Goal: Find specific page/section: Find specific page/section

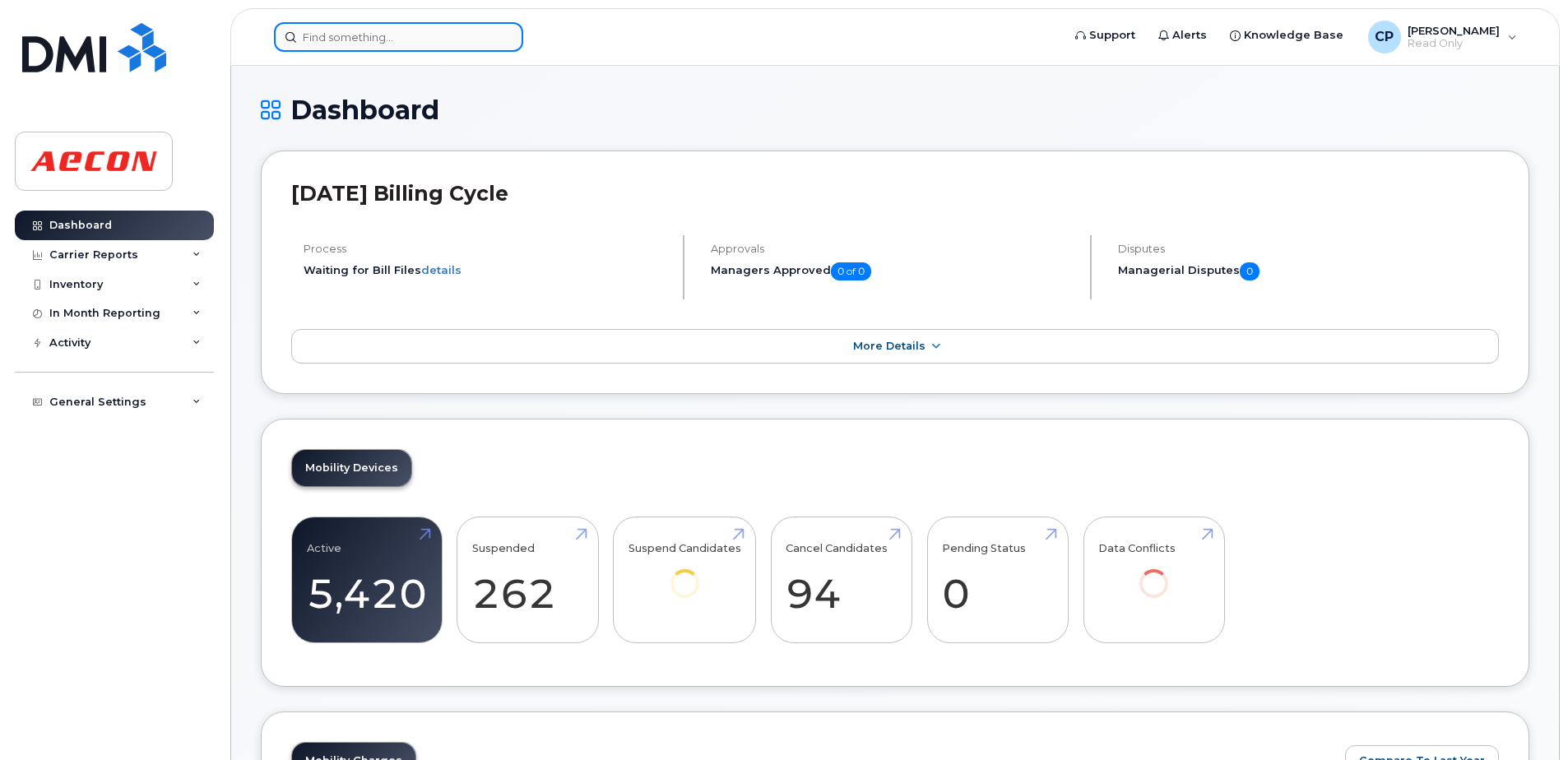
click at [426, 50] on input at bounding box center [397, 37] width 249 height 30
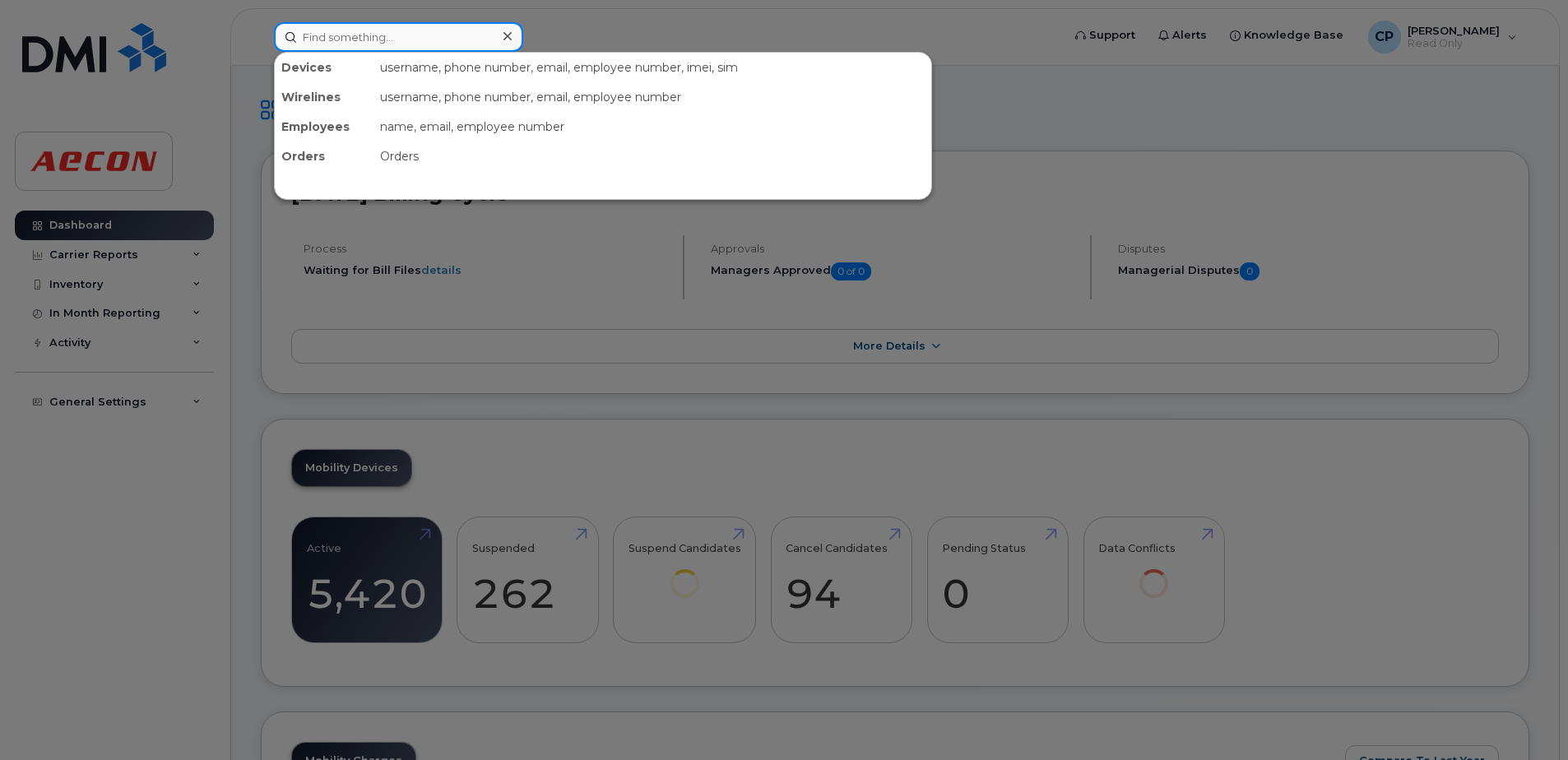
paste input "4374413727"
type input "4374413727"
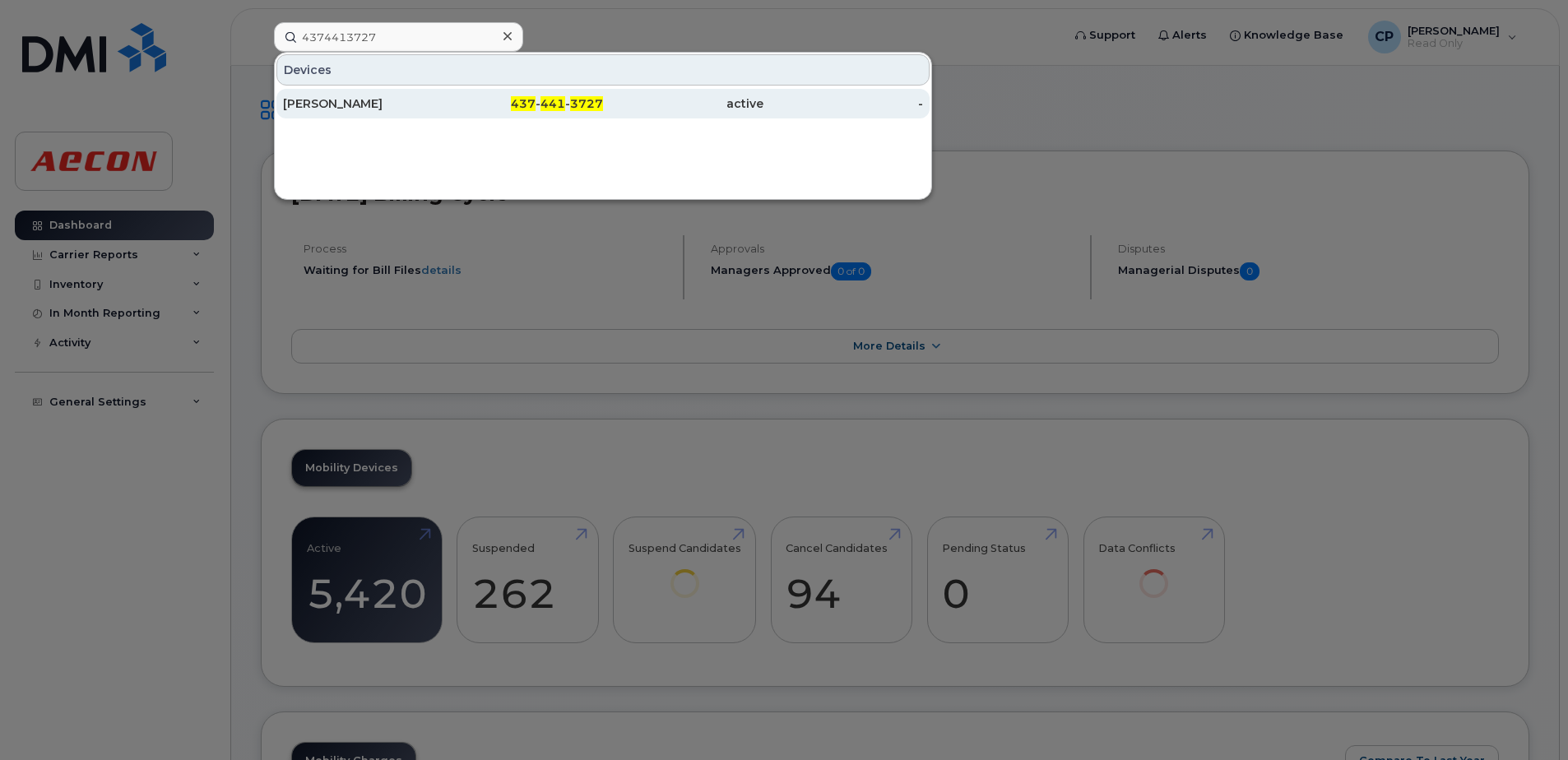
click at [455, 95] on div "437 - 441 - 3727" at bounding box center [523, 104] width 161 height 30
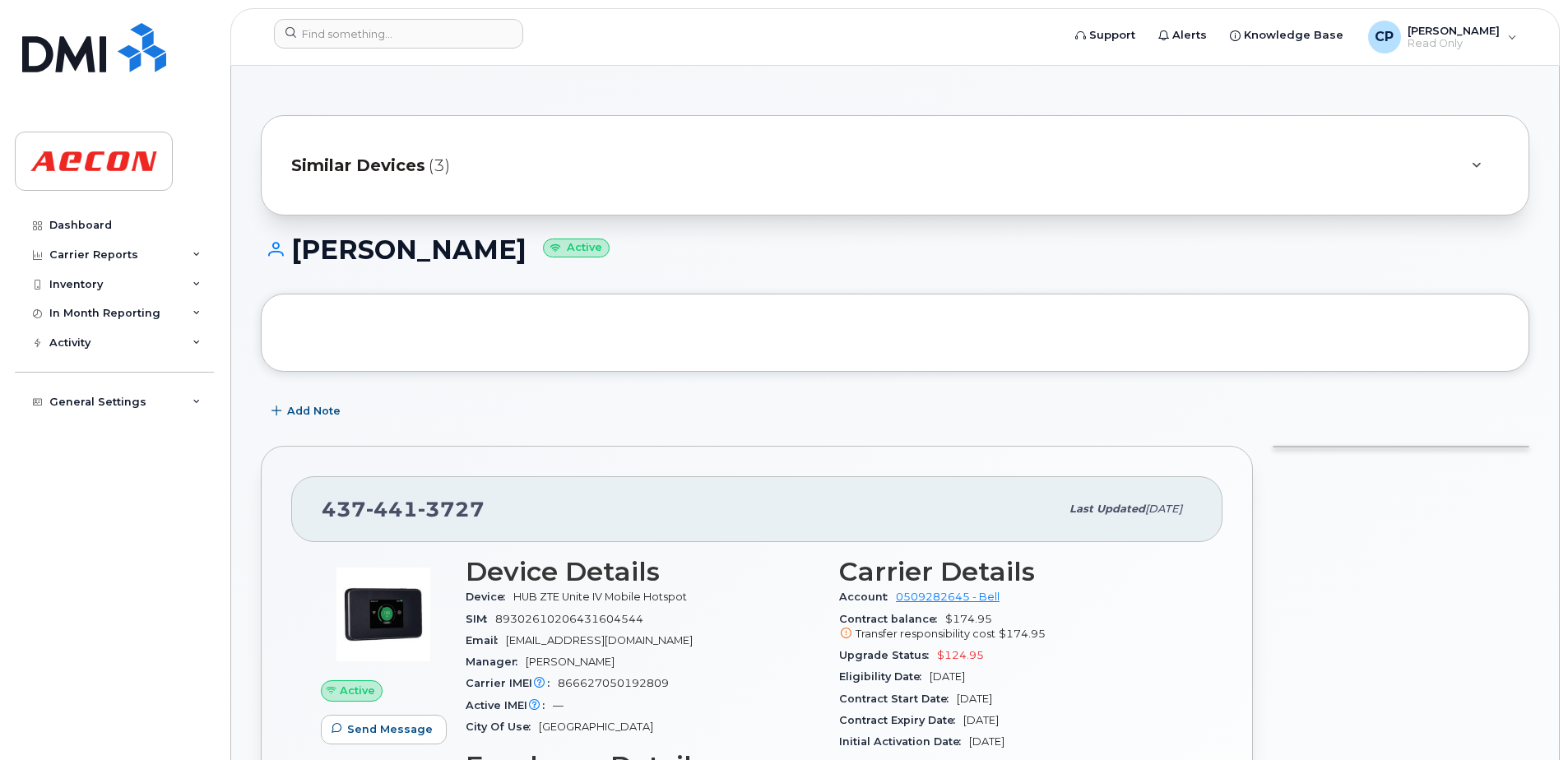
click at [414, 163] on span "Similar Devices" at bounding box center [358, 165] width 134 height 24
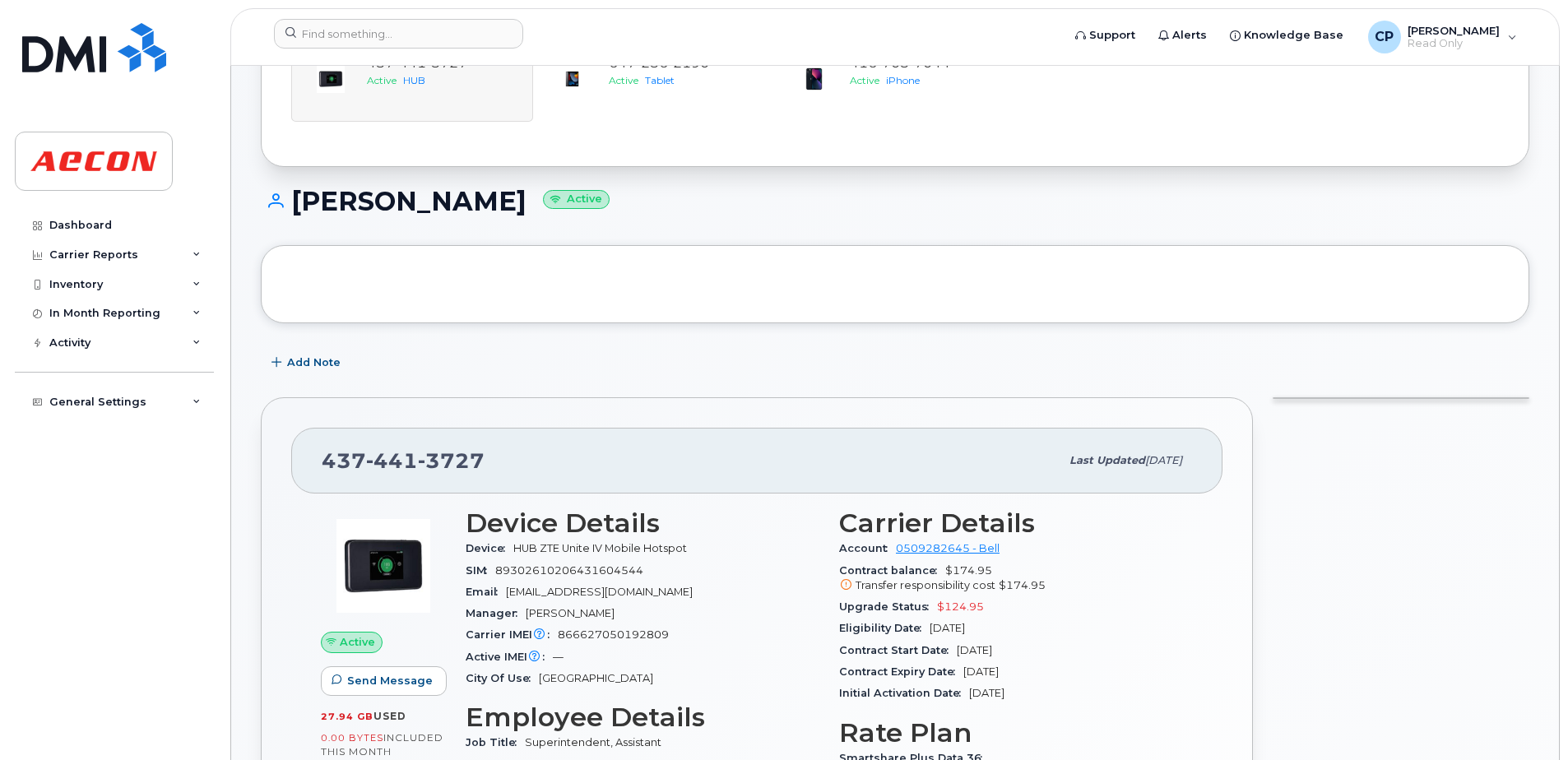
scroll to position [164, 0]
click at [343, 35] on input at bounding box center [397, 34] width 249 height 30
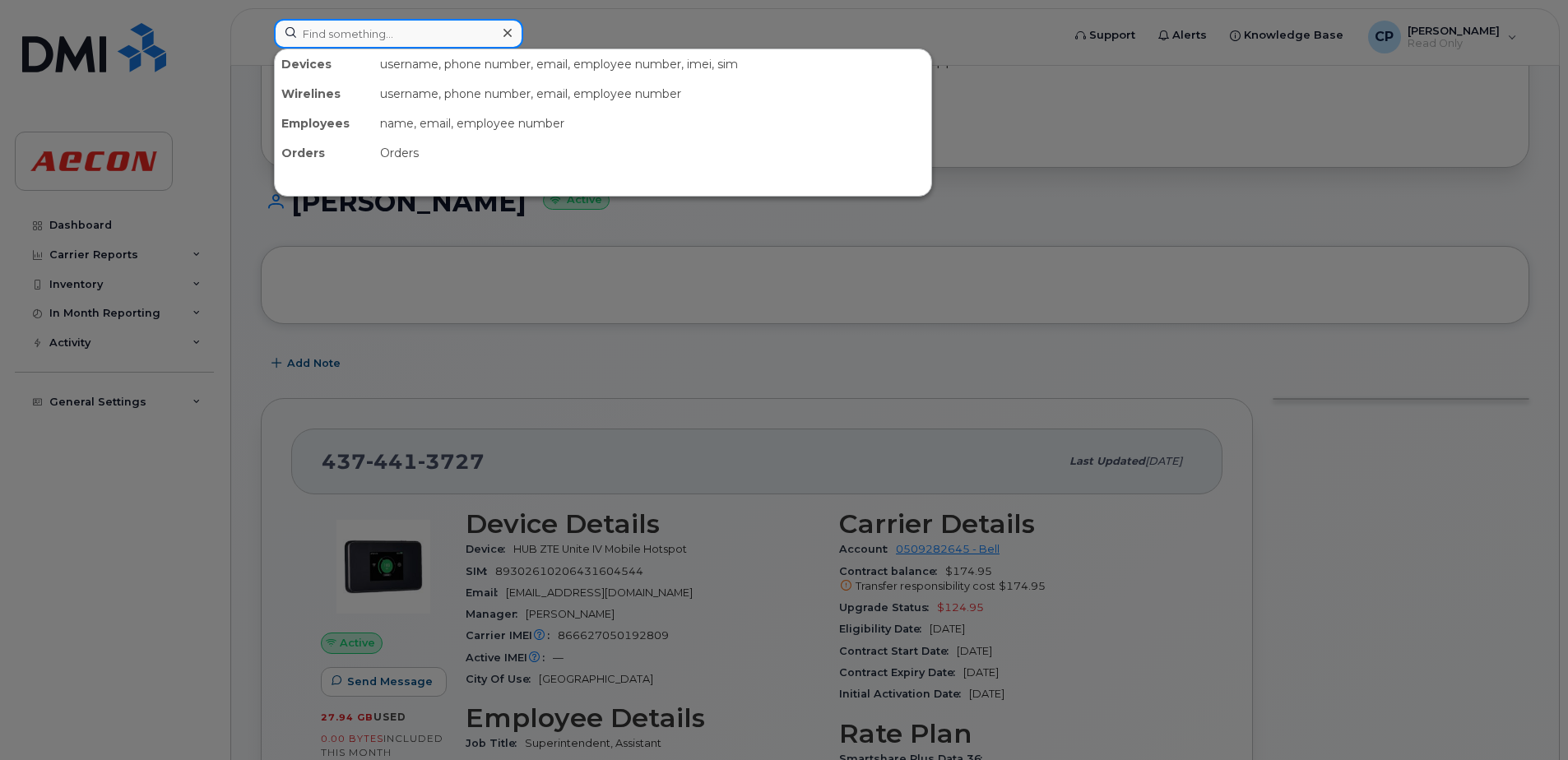
paste input "6472370519"
type input "6472370519"
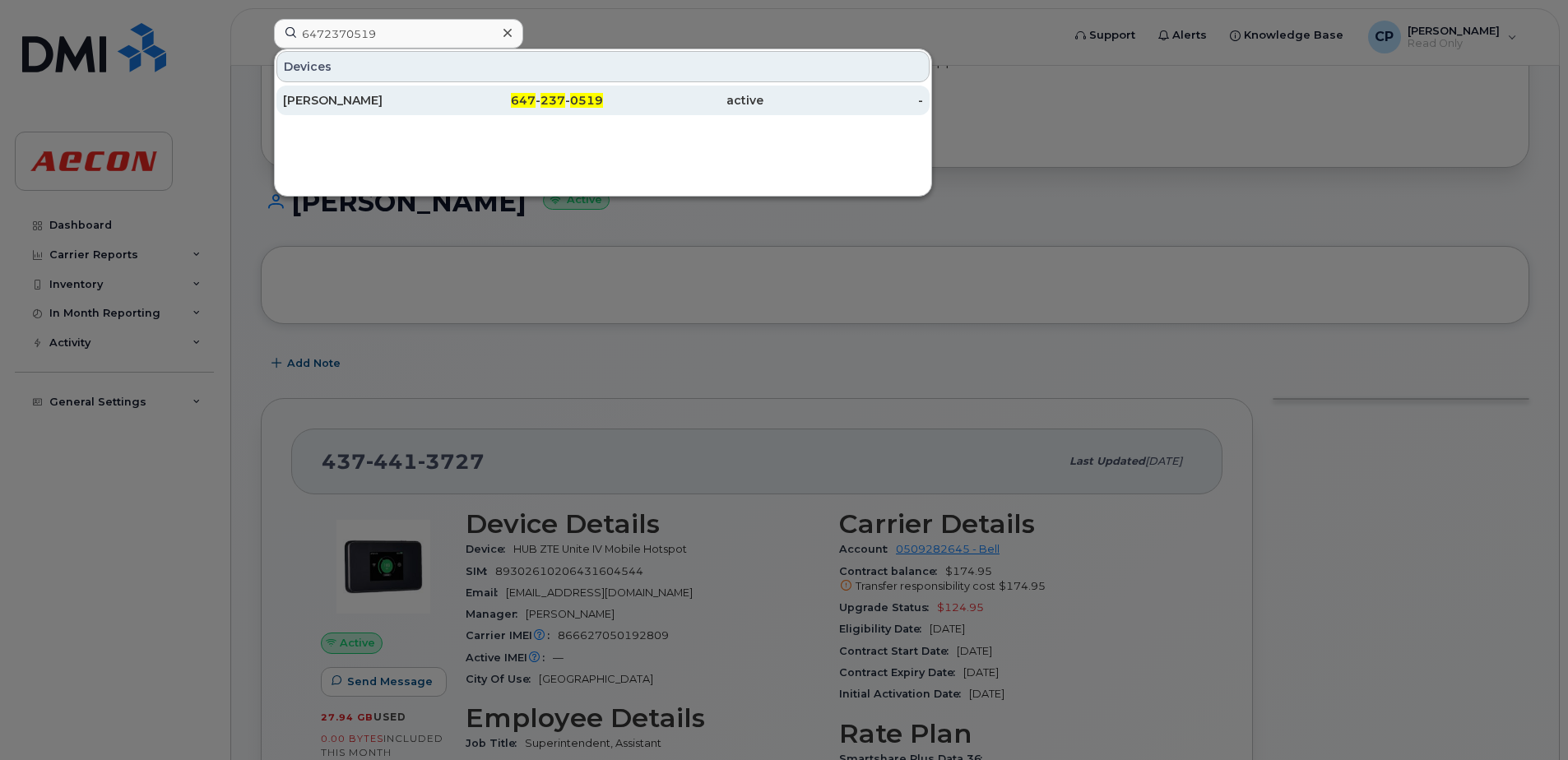
click at [375, 96] on div "Holly Blanchard" at bounding box center [364, 100] width 161 height 17
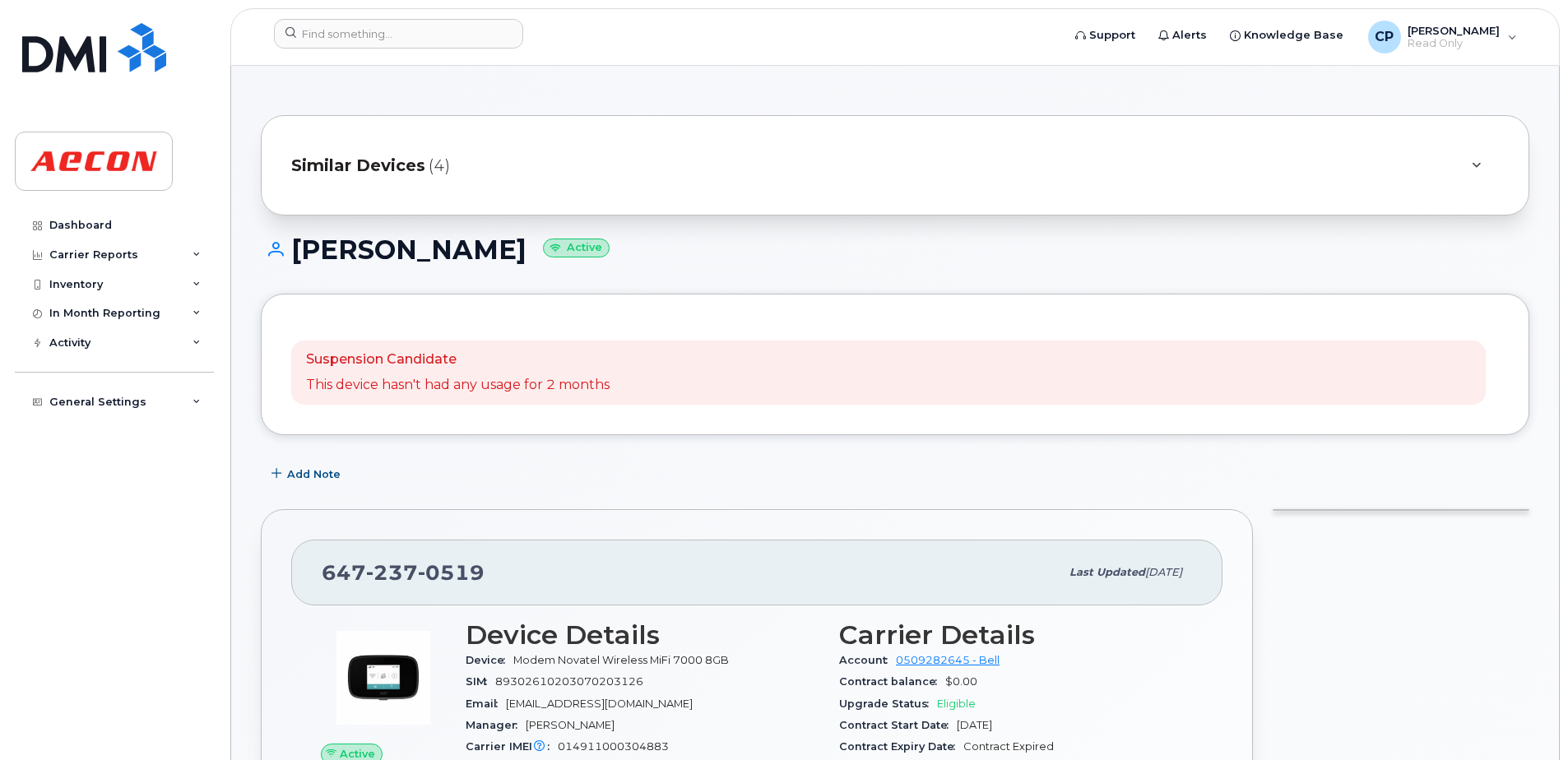
click at [418, 176] on span "Similar Devices" at bounding box center [358, 165] width 134 height 24
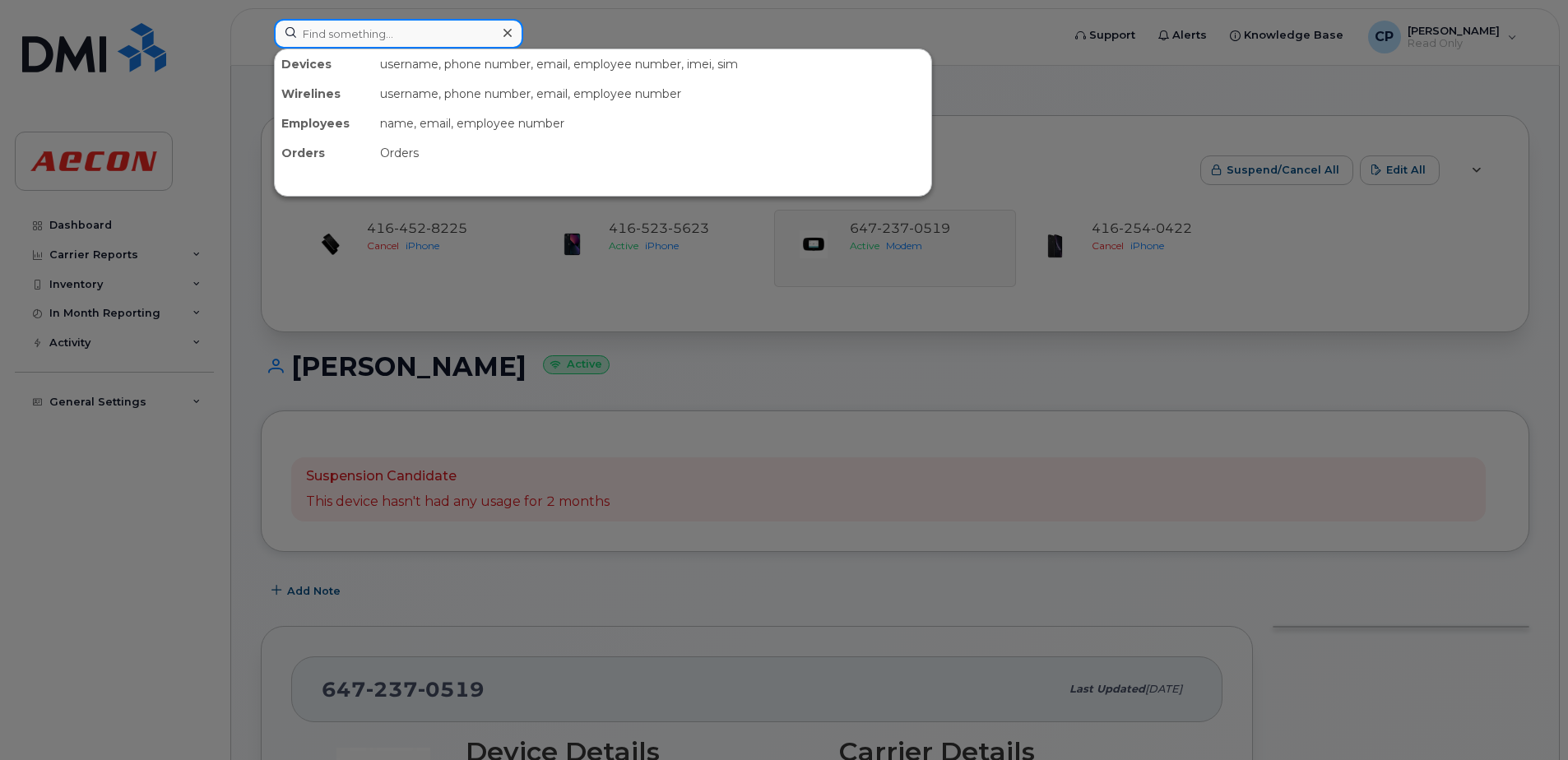
click at [441, 42] on input at bounding box center [397, 34] width 249 height 30
paste input "4162012152"
type input "4162012152"
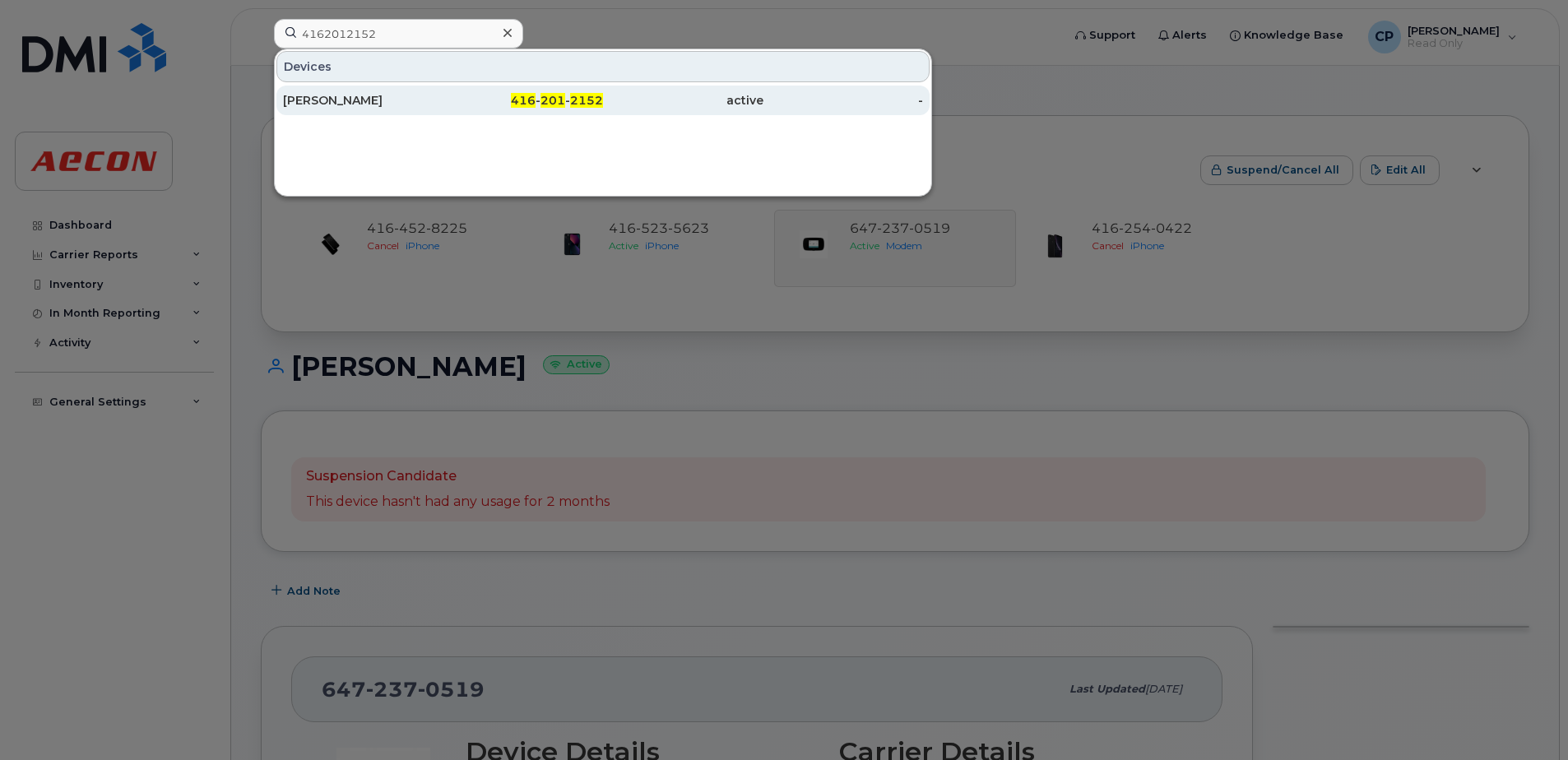
click at [460, 87] on div "416 - 201 - 2152" at bounding box center [523, 100] width 161 height 30
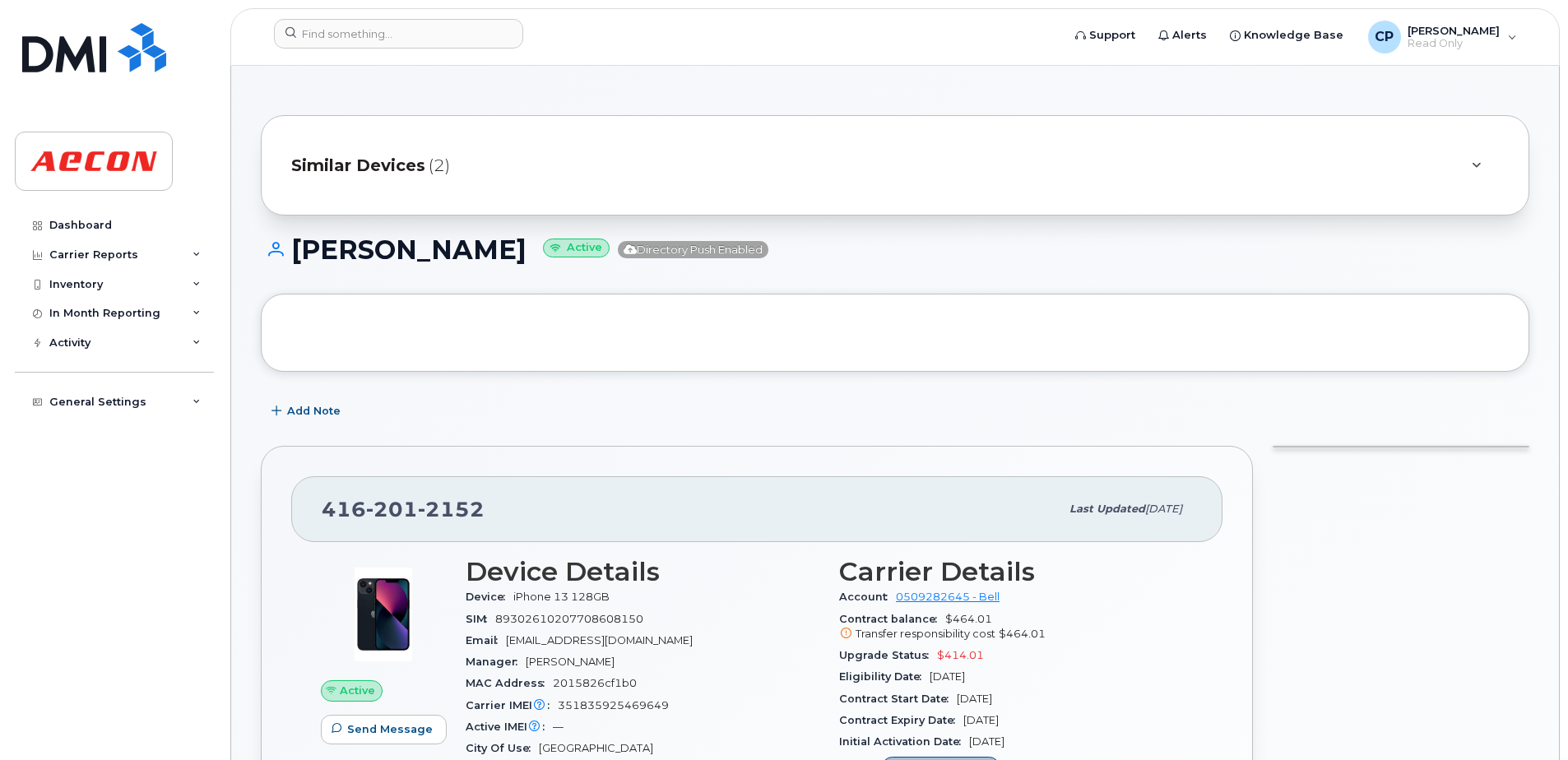
click at [393, 166] on span "Similar Devices" at bounding box center [358, 165] width 134 height 24
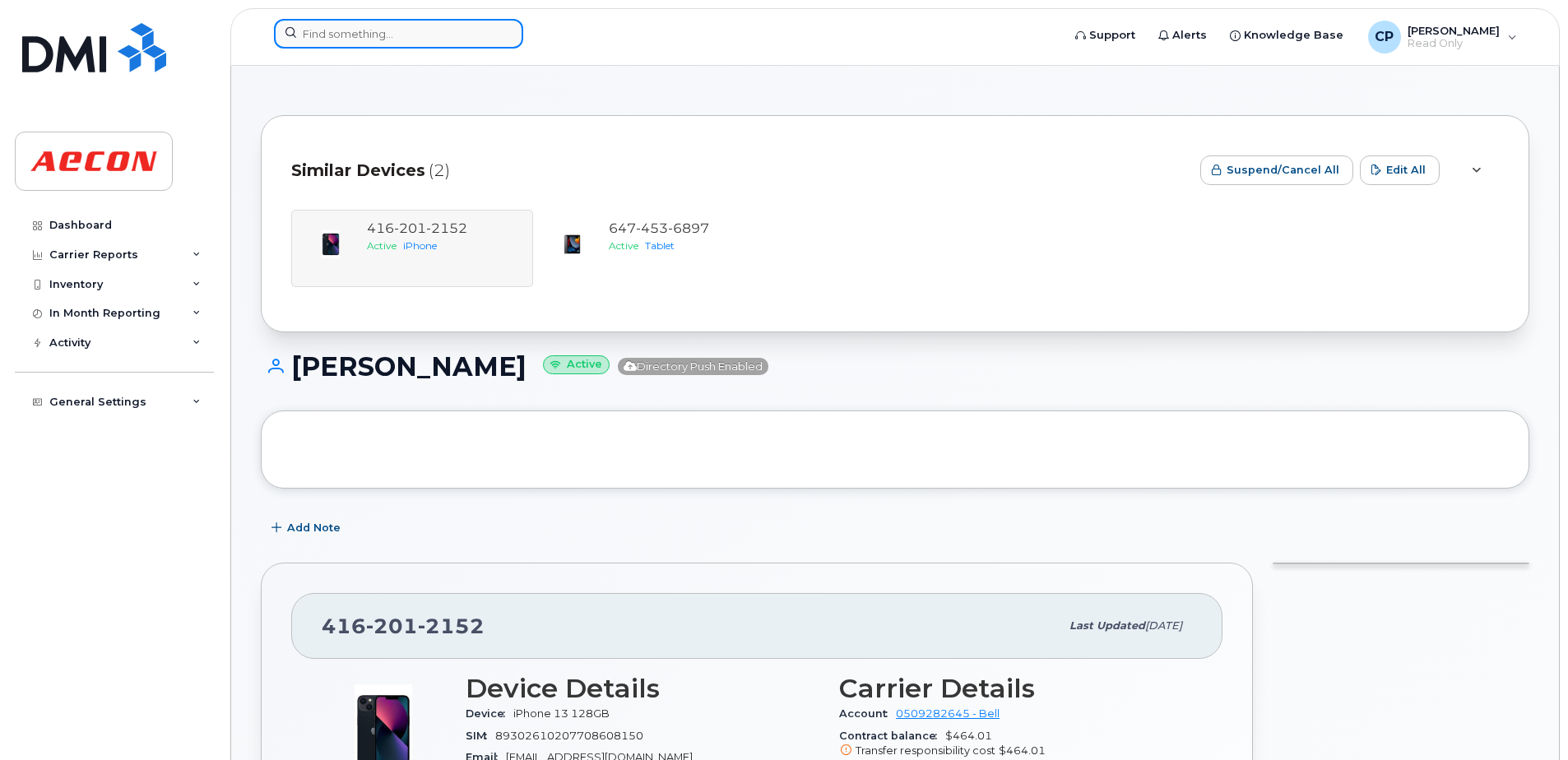
click at [404, 39] on input at bounding box center [397, 34] width 249 height 30
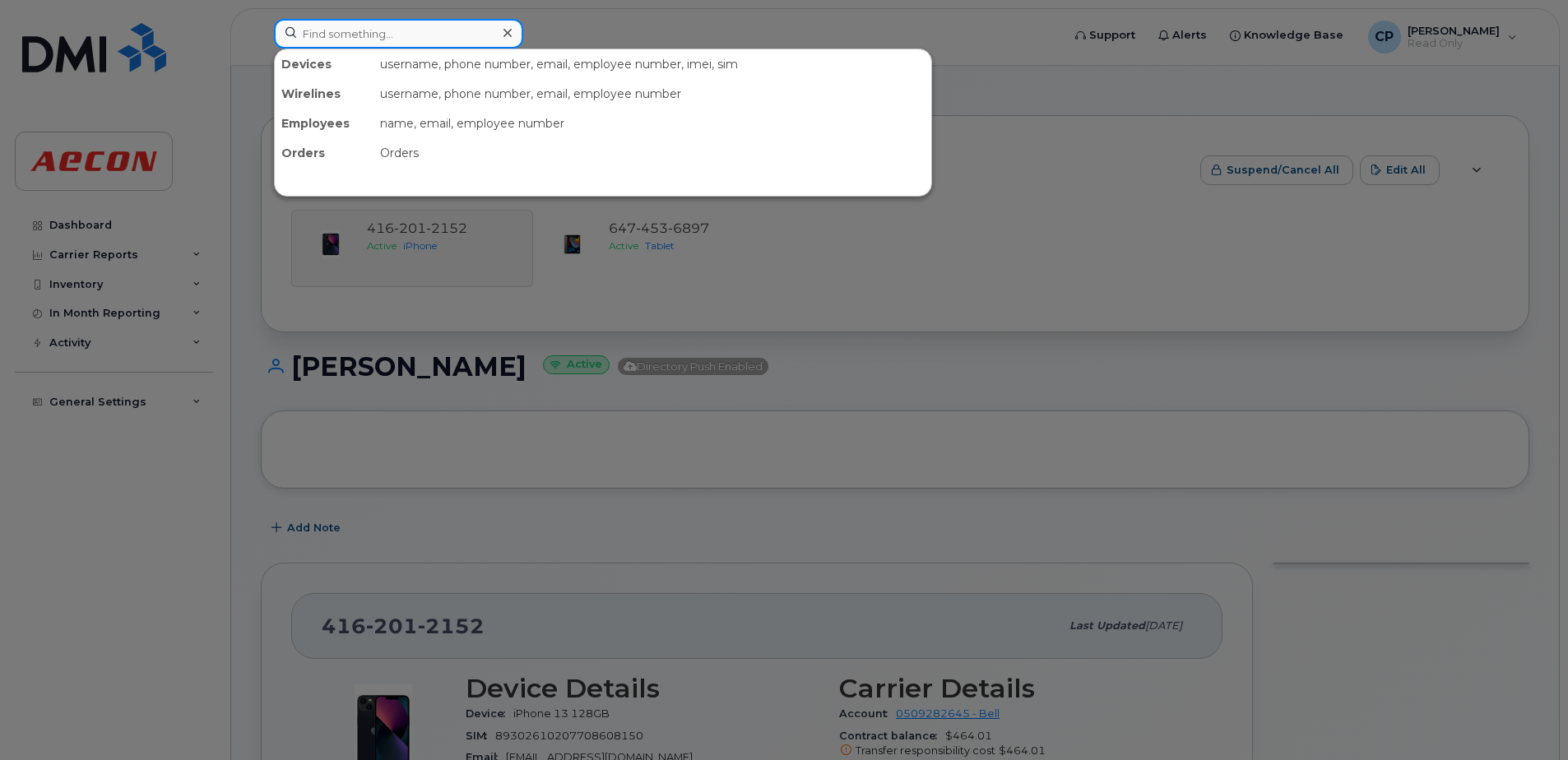
paste input "4163464194"
type input "4163464194"
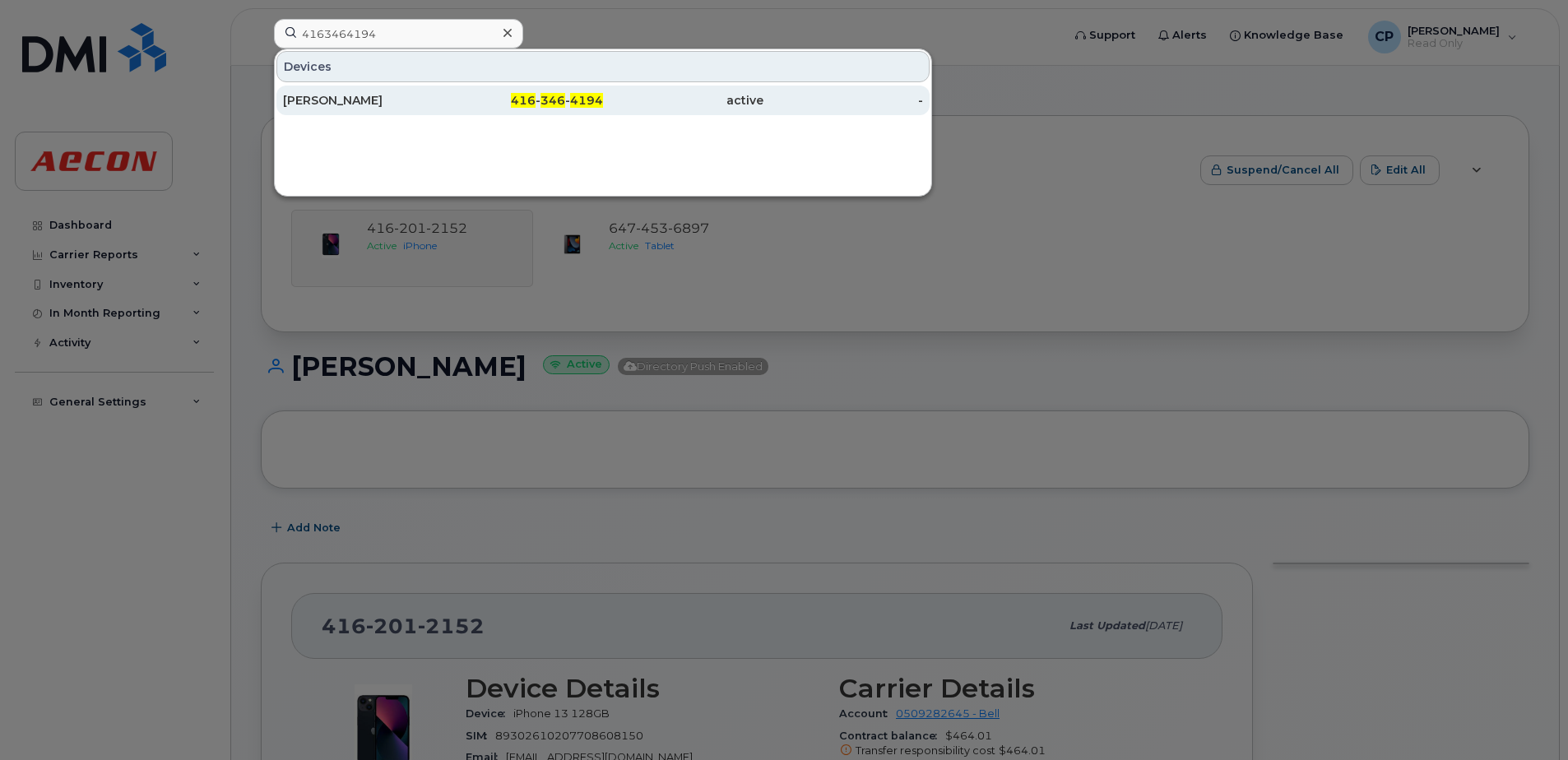
click at [390, 91] on div "Wray Mckeian" at bounding box center [364, 100] width 161 height 30
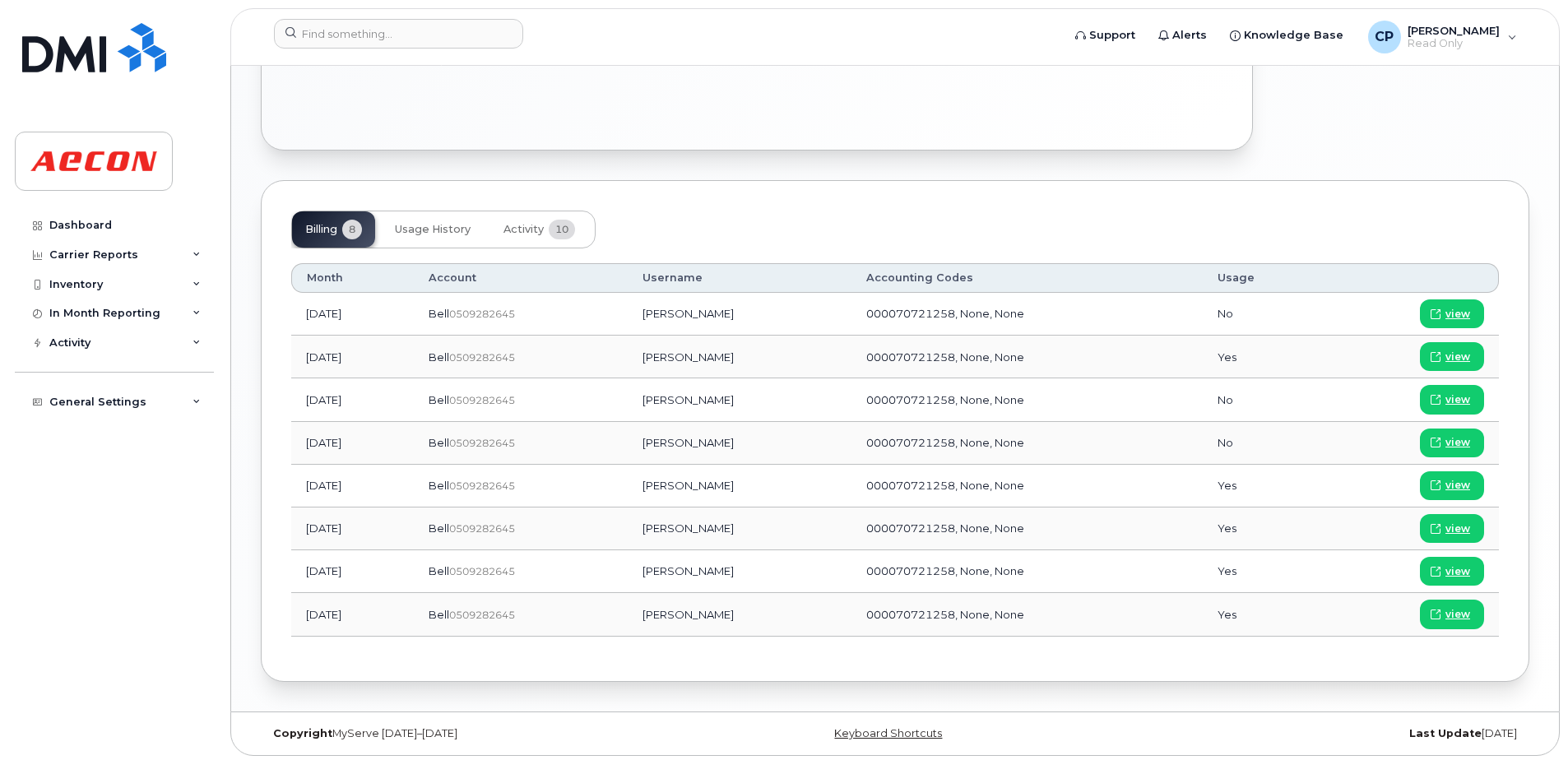
scroll to position [1052, 0]
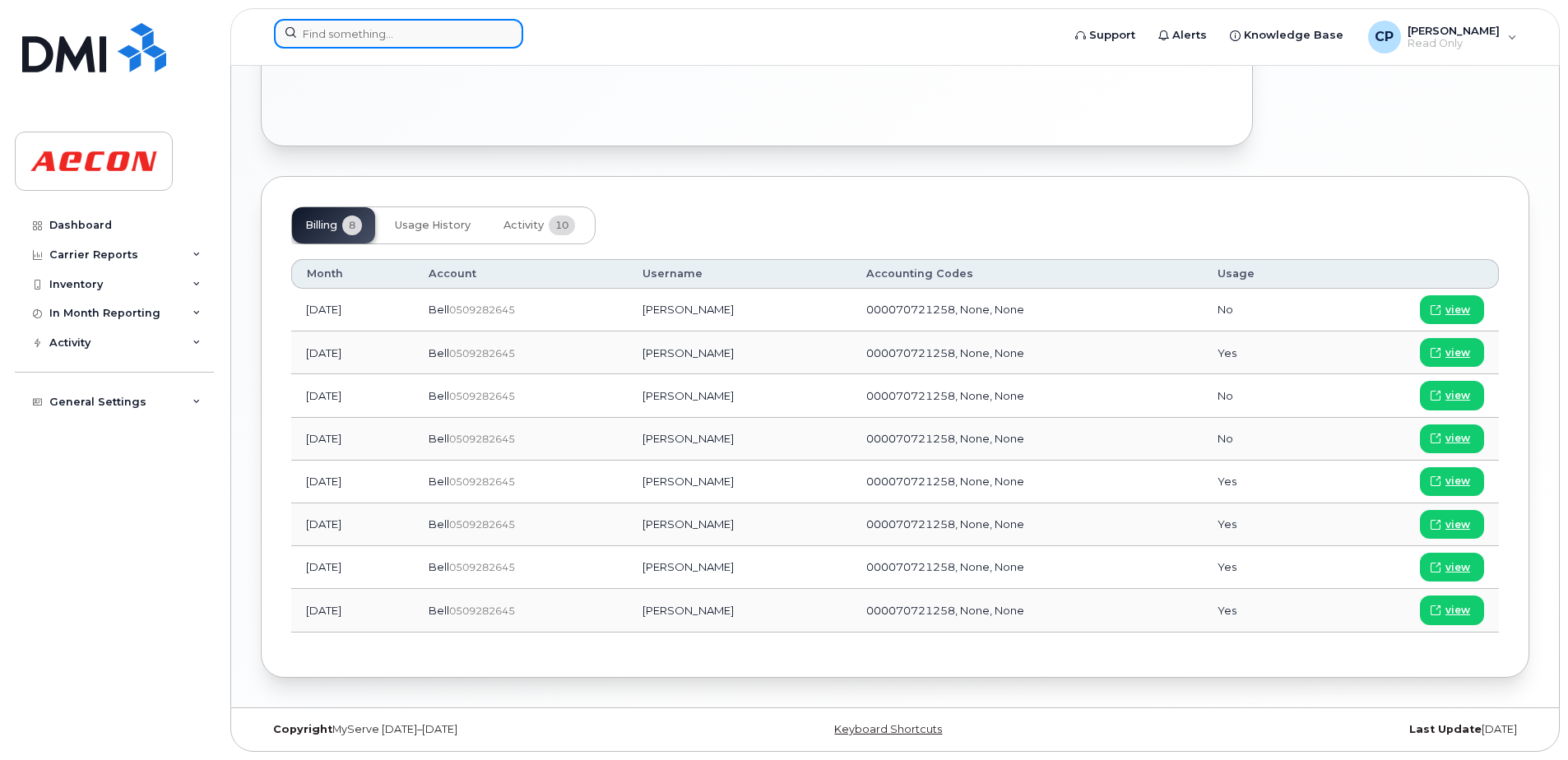
click at [374, 37] on input at bounding box center [397, 34] width 249 height 30
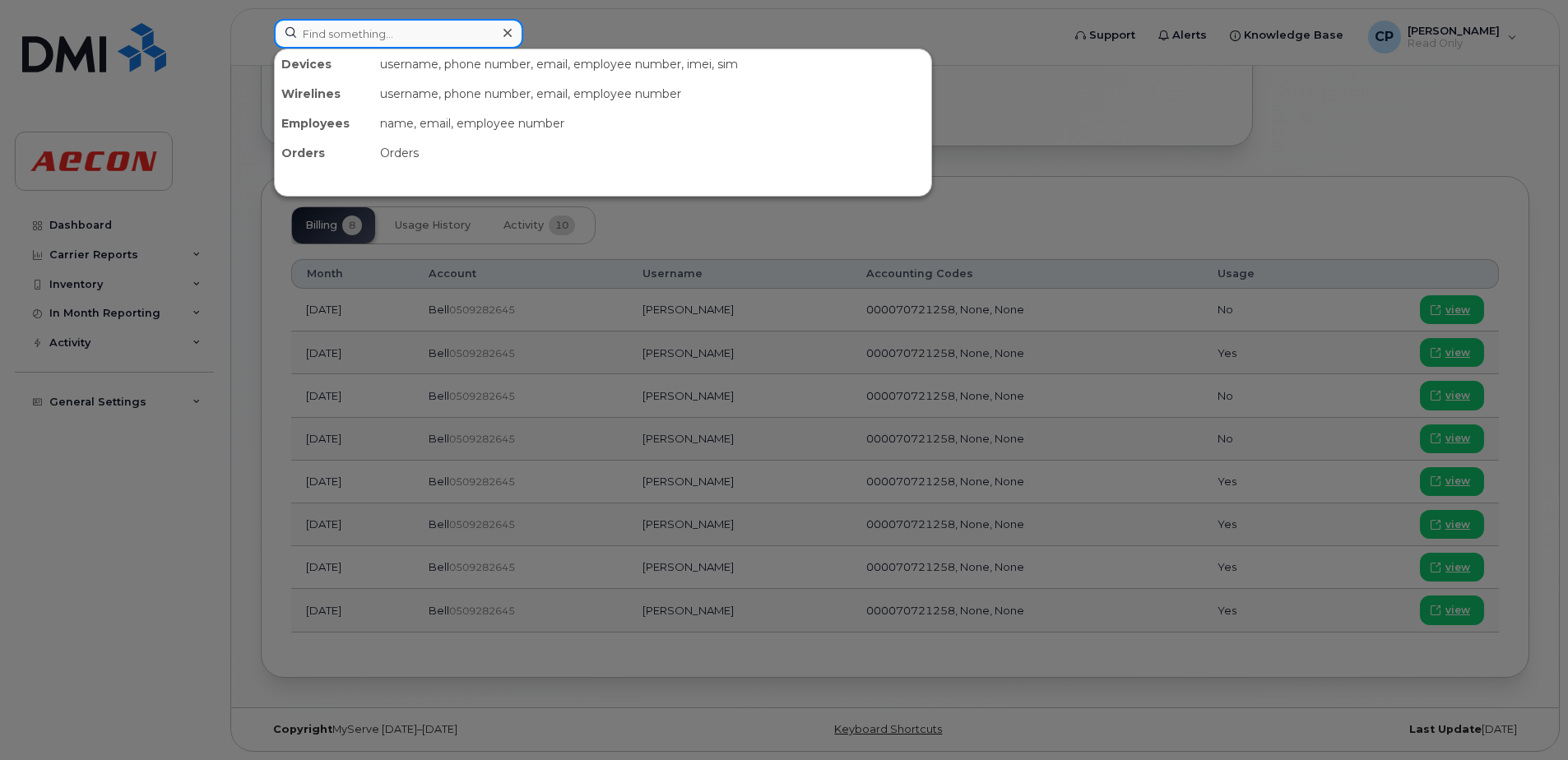
paste input "4164348039"
type input "4164348039"
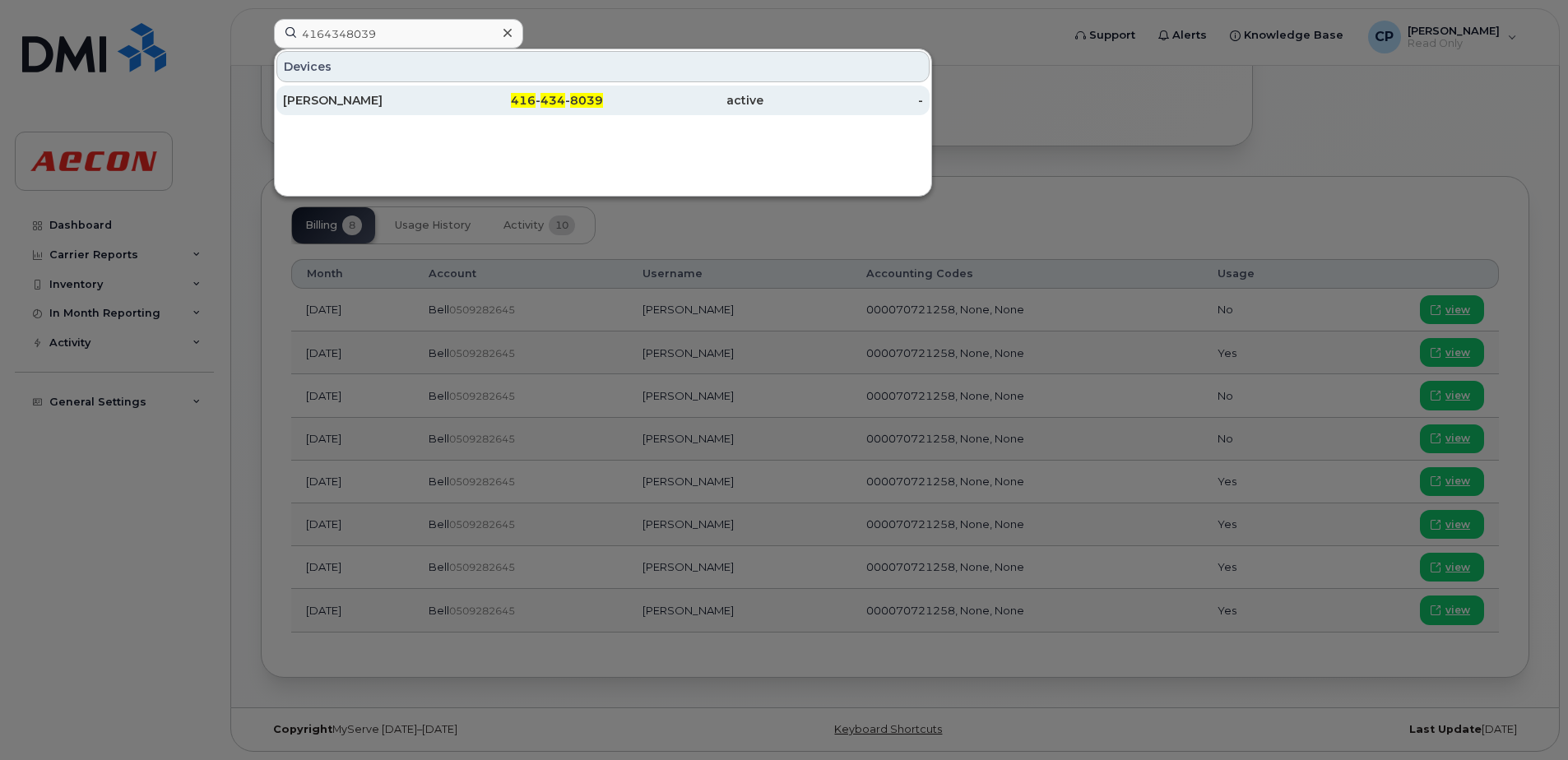
click at [387, 102] on div "Connor Cowl" at bounding box center [364, 100] width 161 height 17
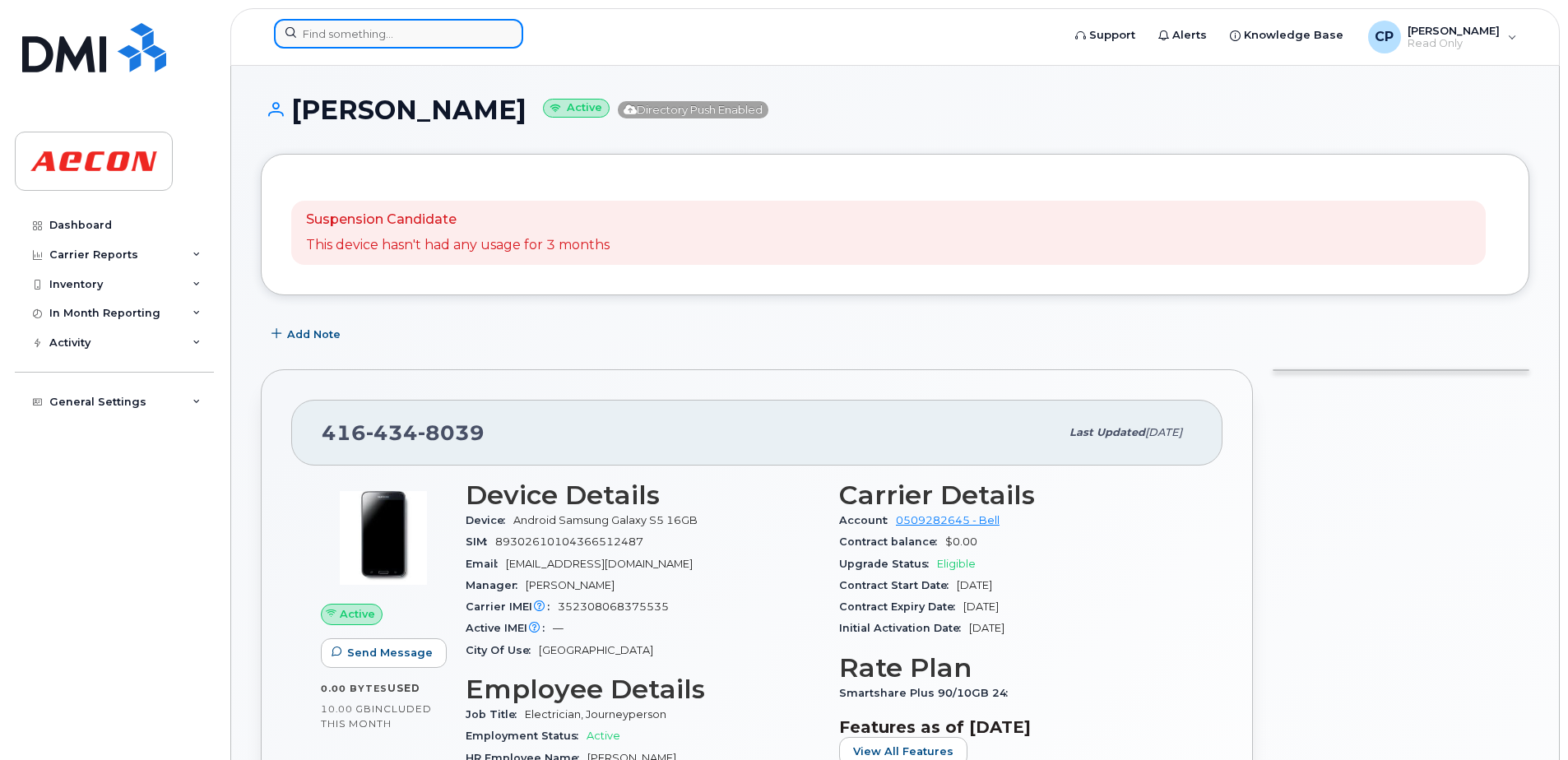
click at [371, 28] on input at bounding box center [397, 34] width 249 height 30
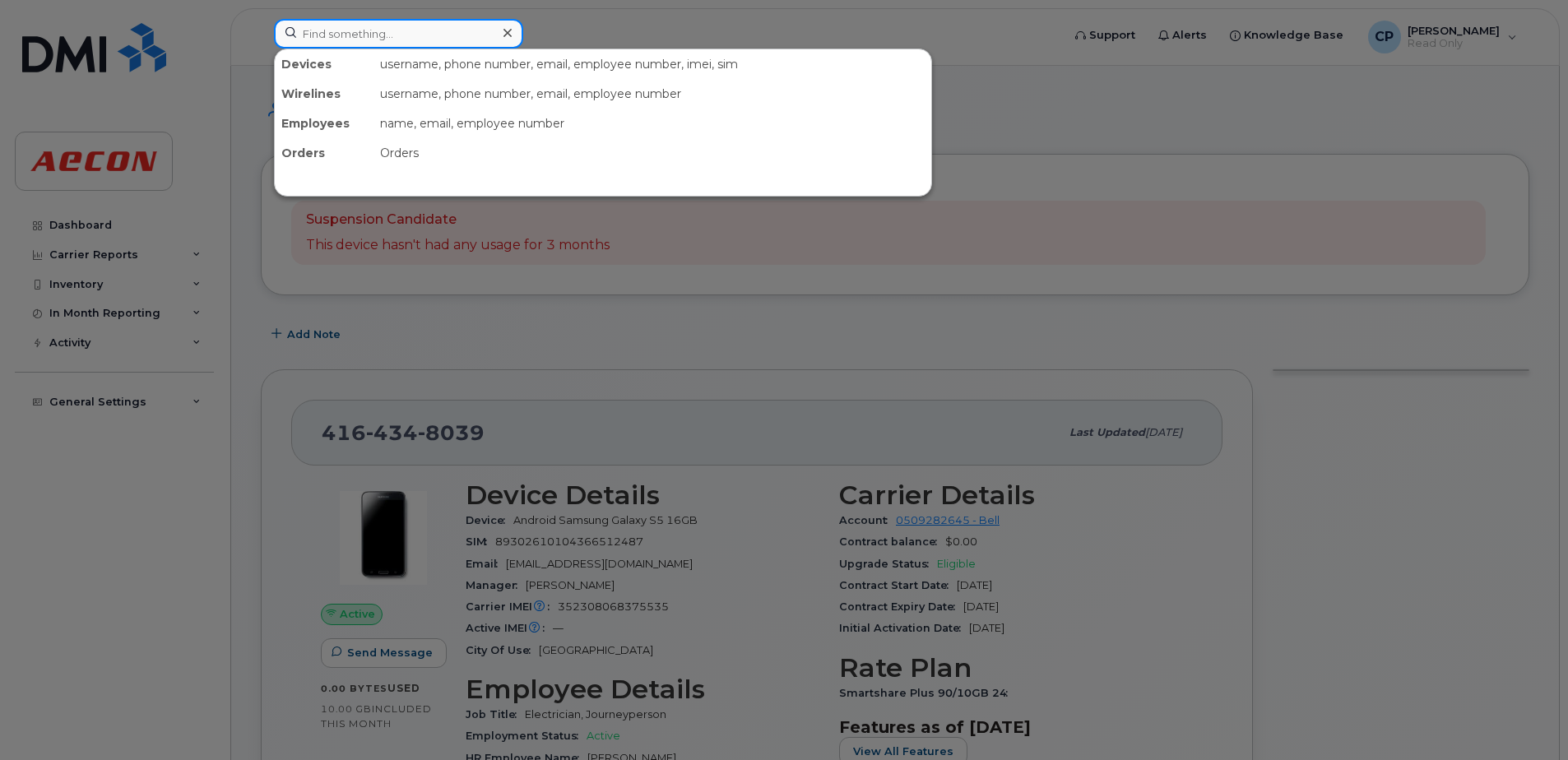
paste input "4164349532"
type input "4164349532"
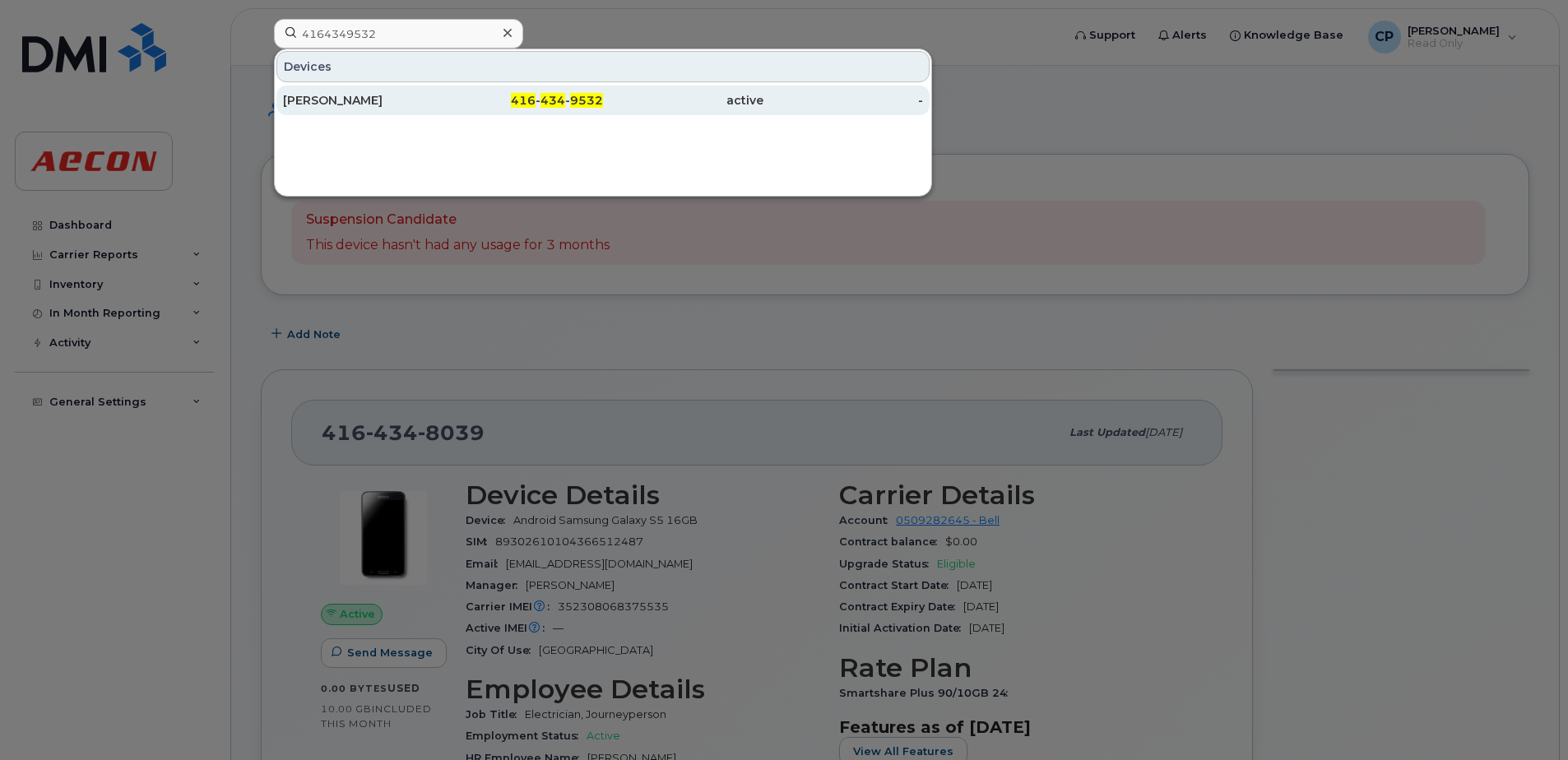
click at [402, 112] on div "[PERSON_NAME]" at bounding box center [364, 100] width 161 height 30
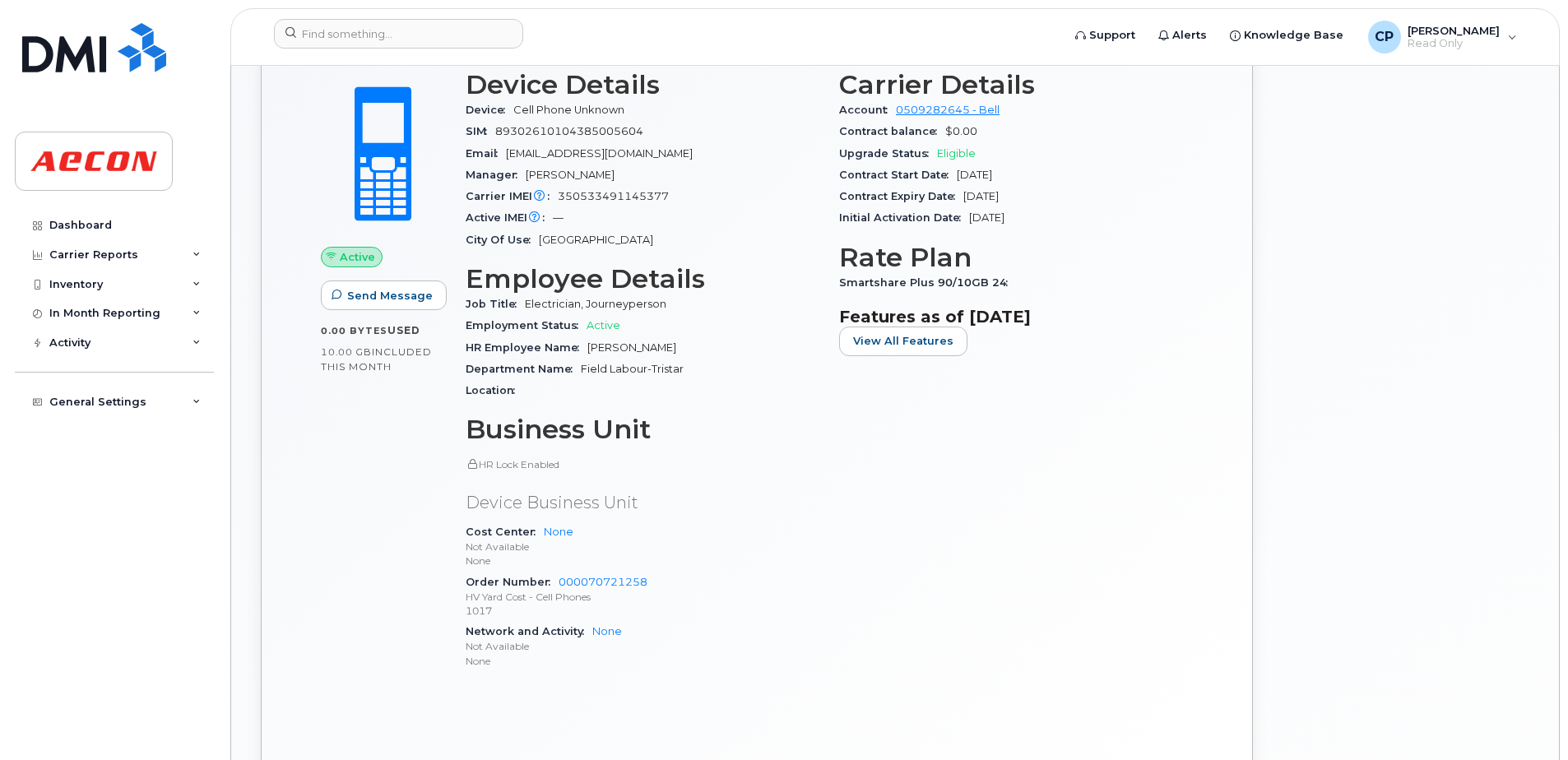
scroll to position [576, 0]
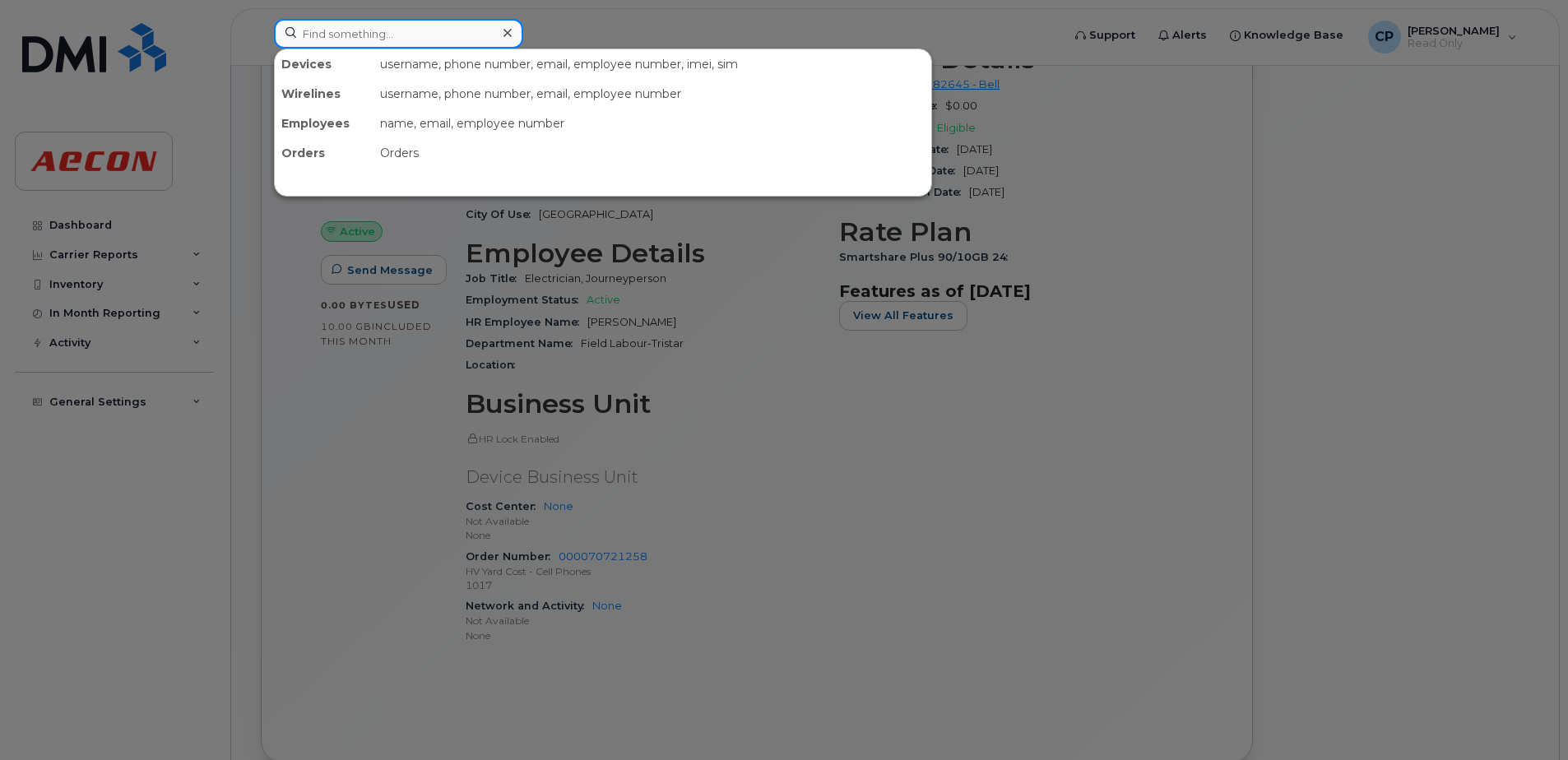
click at [436, 39] on input at bounding box center [397, 34] width 249 height 30
paste input "4164353025"
type input "4164353025"
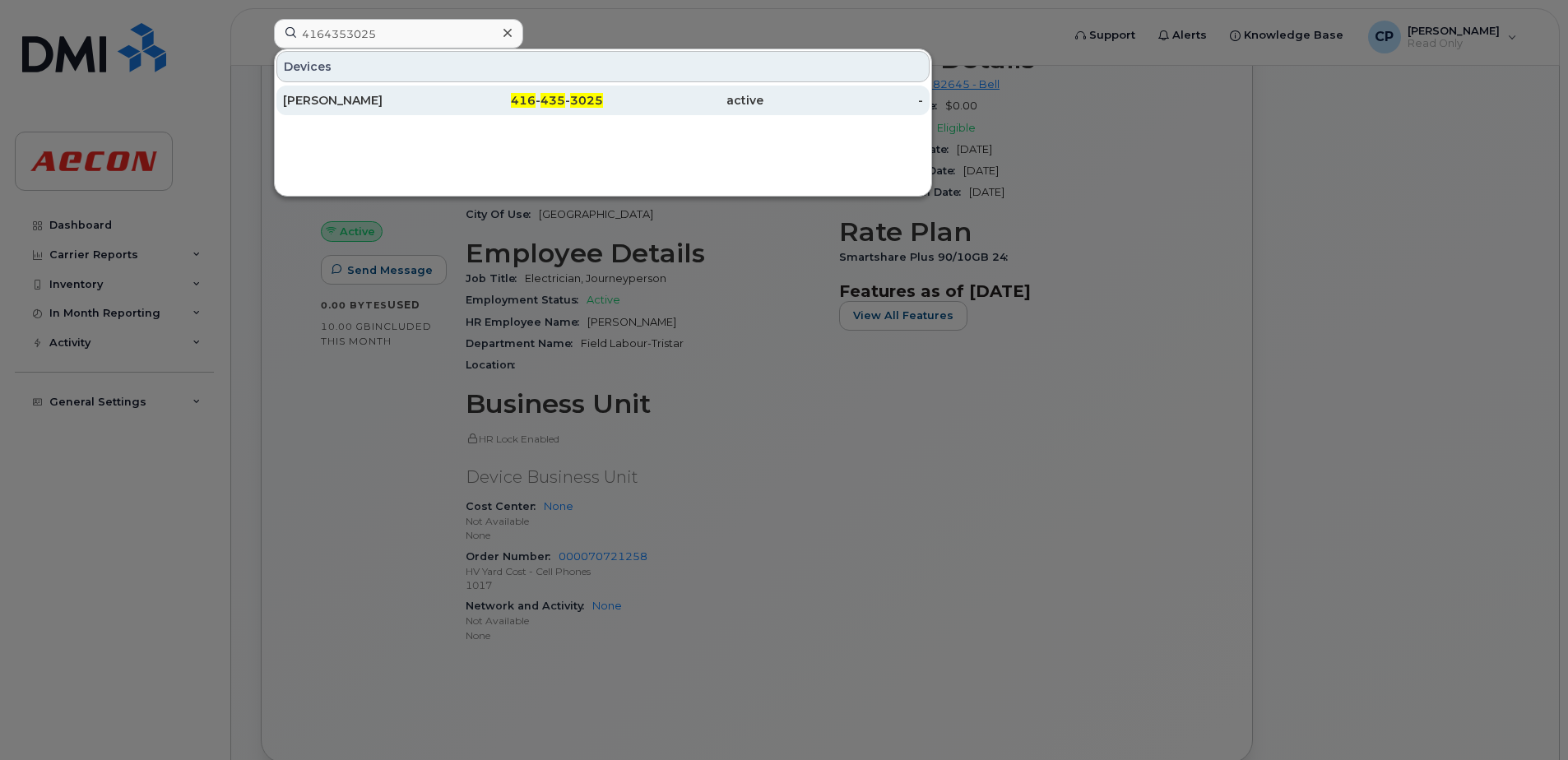
click at [406, 91] on div "[PERSON_NAME]" at bounding box center [364, 100] width 161 height 30
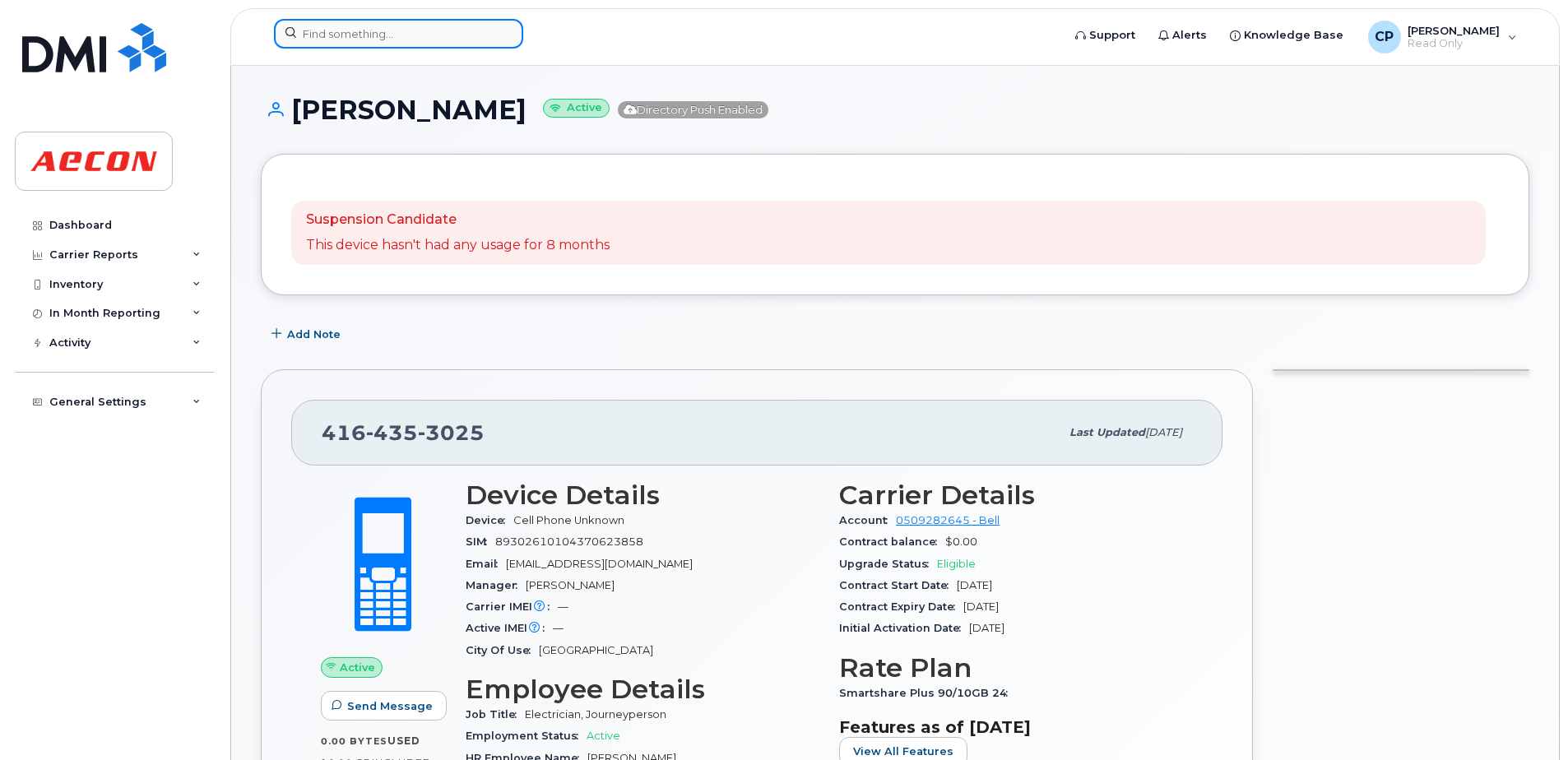
click at [436, 43] on input at bounding box center [397, 34] width 249 height 30
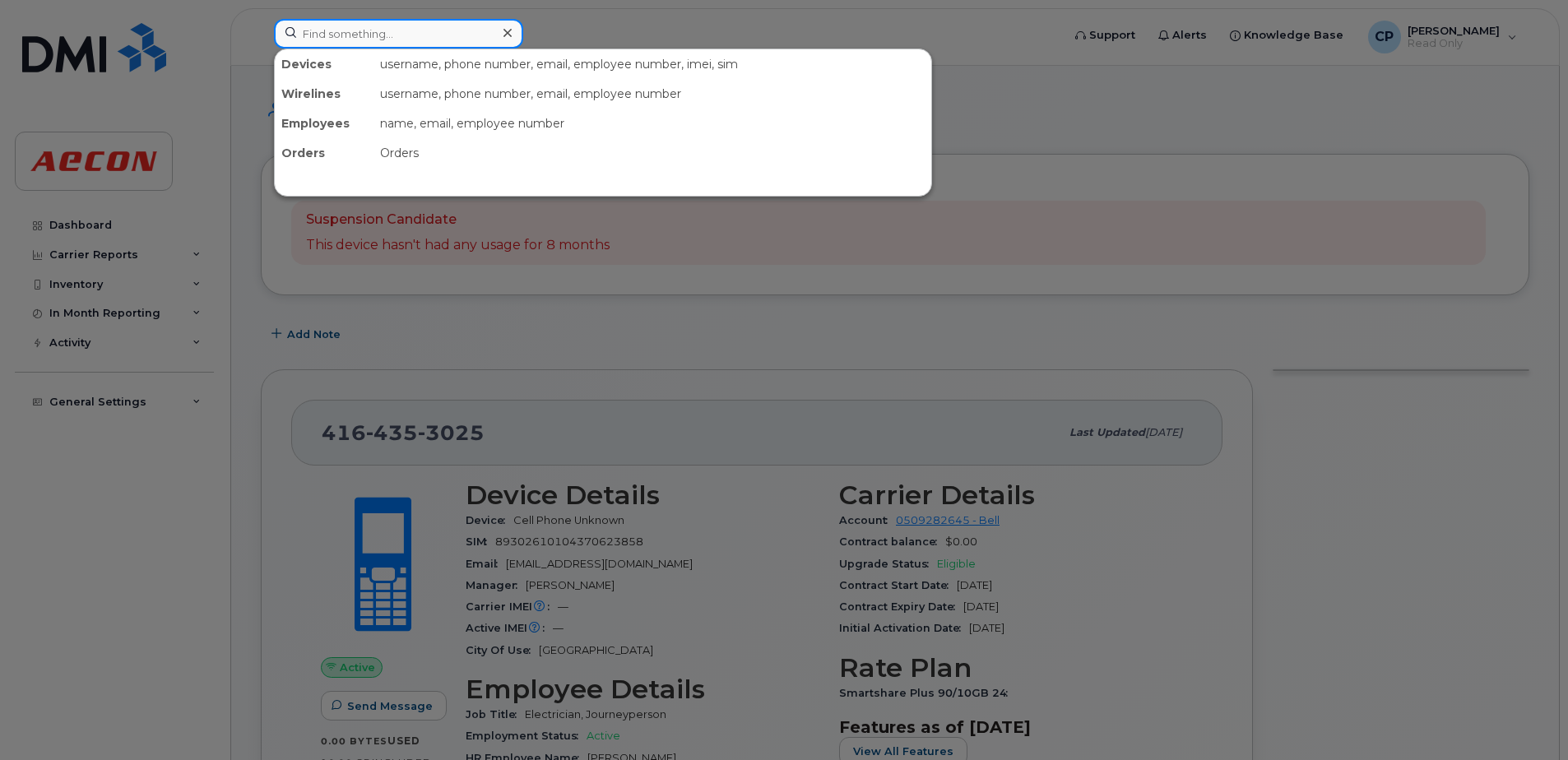
paste input "4164593901"
type input "4164593901"
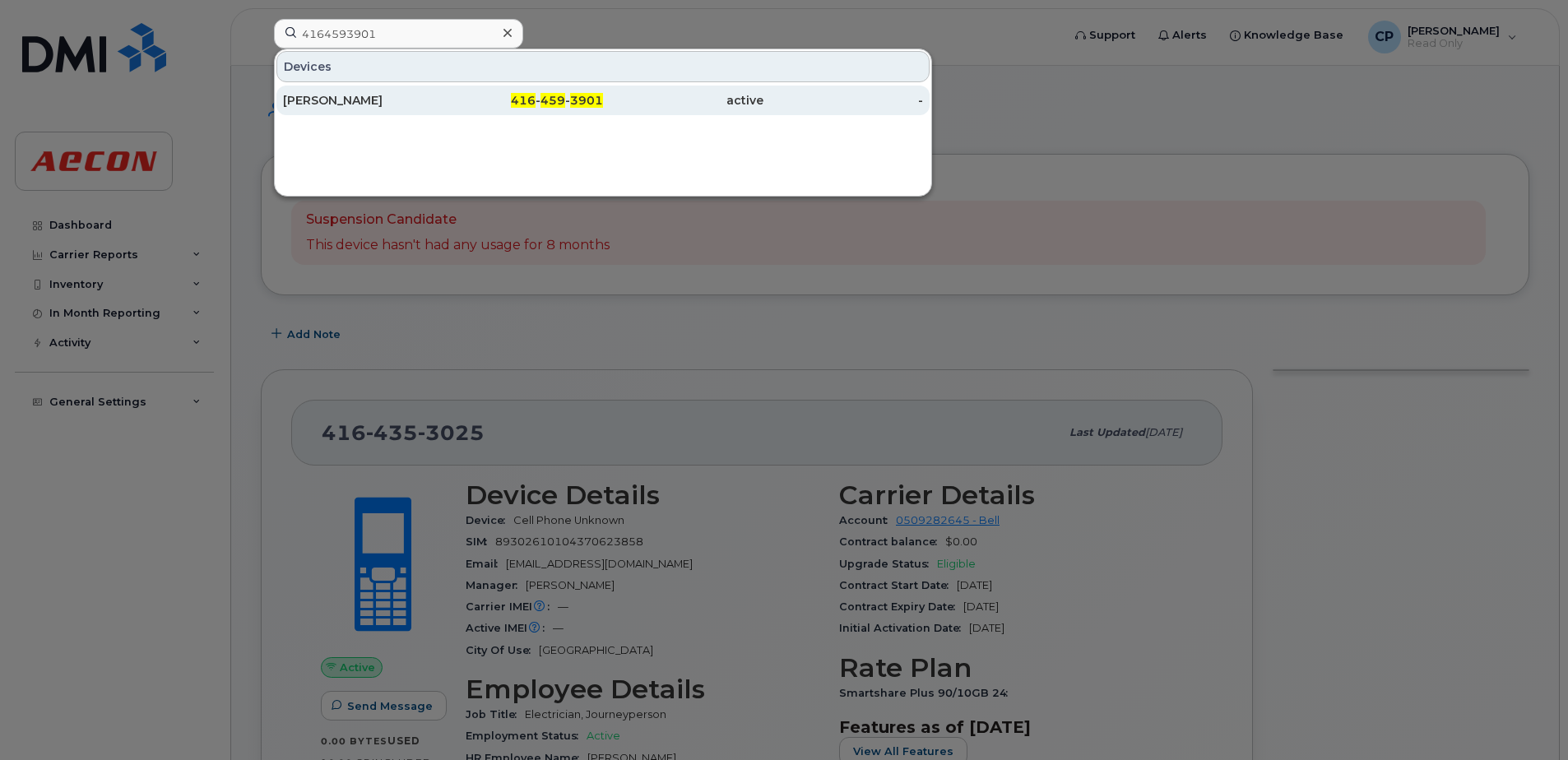
click at [435, 99] on div "[PERSON_NAME]" at bounding box center [364, 100] width 161 height 17
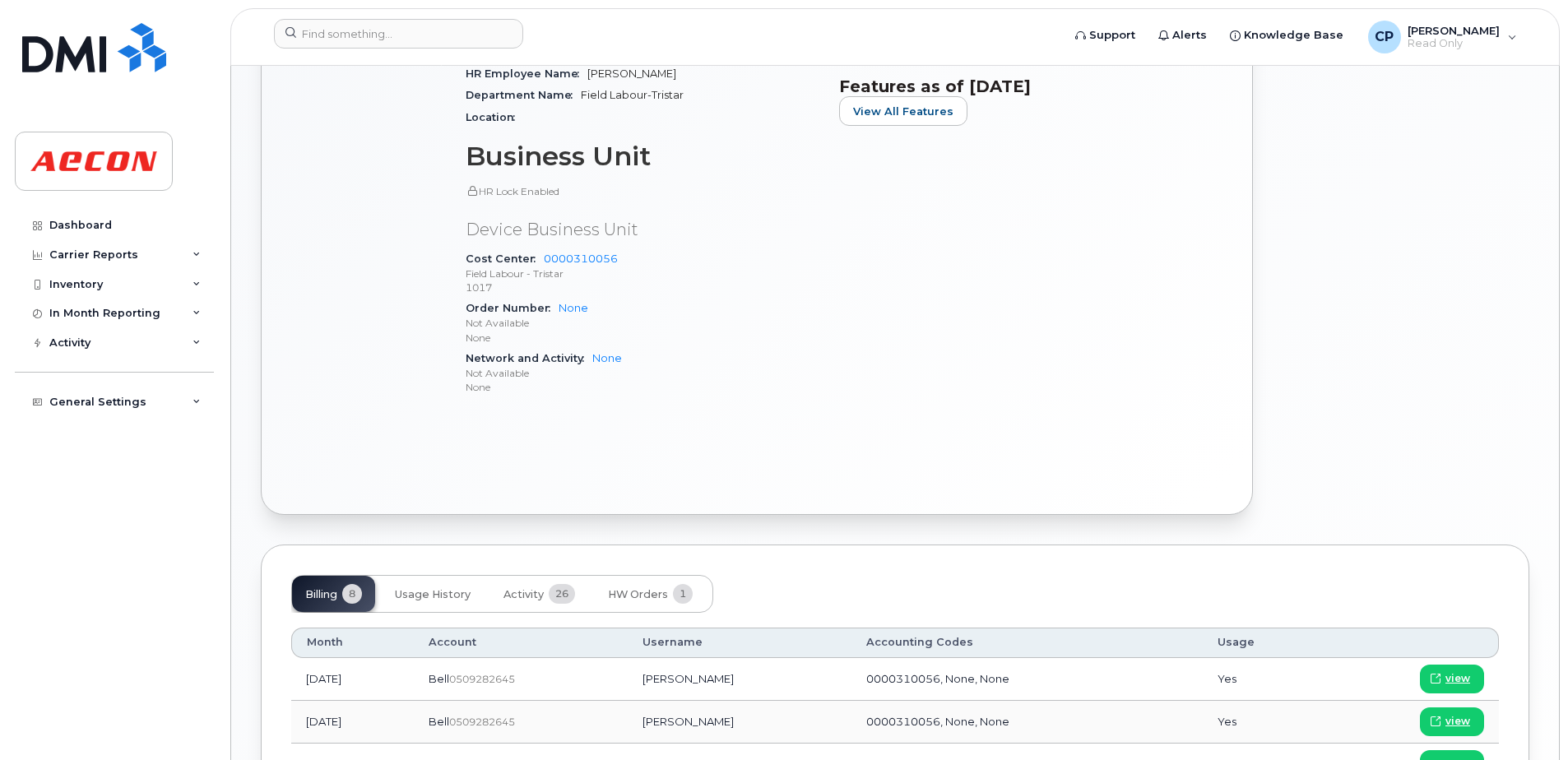
scroll to position [740, 0]
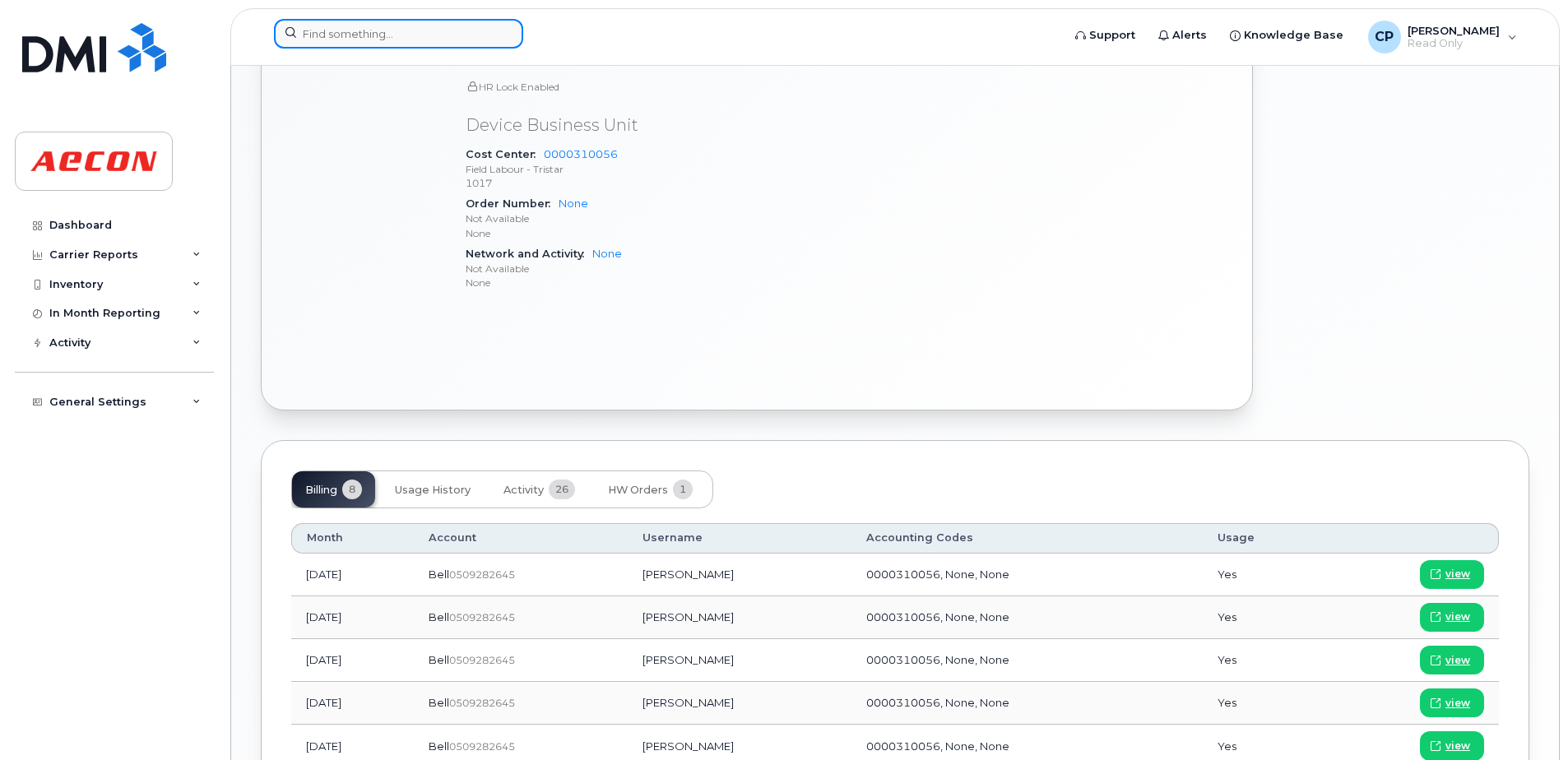
click at [427, 47] on input at bounding box center [397, 34] width 249 height 30
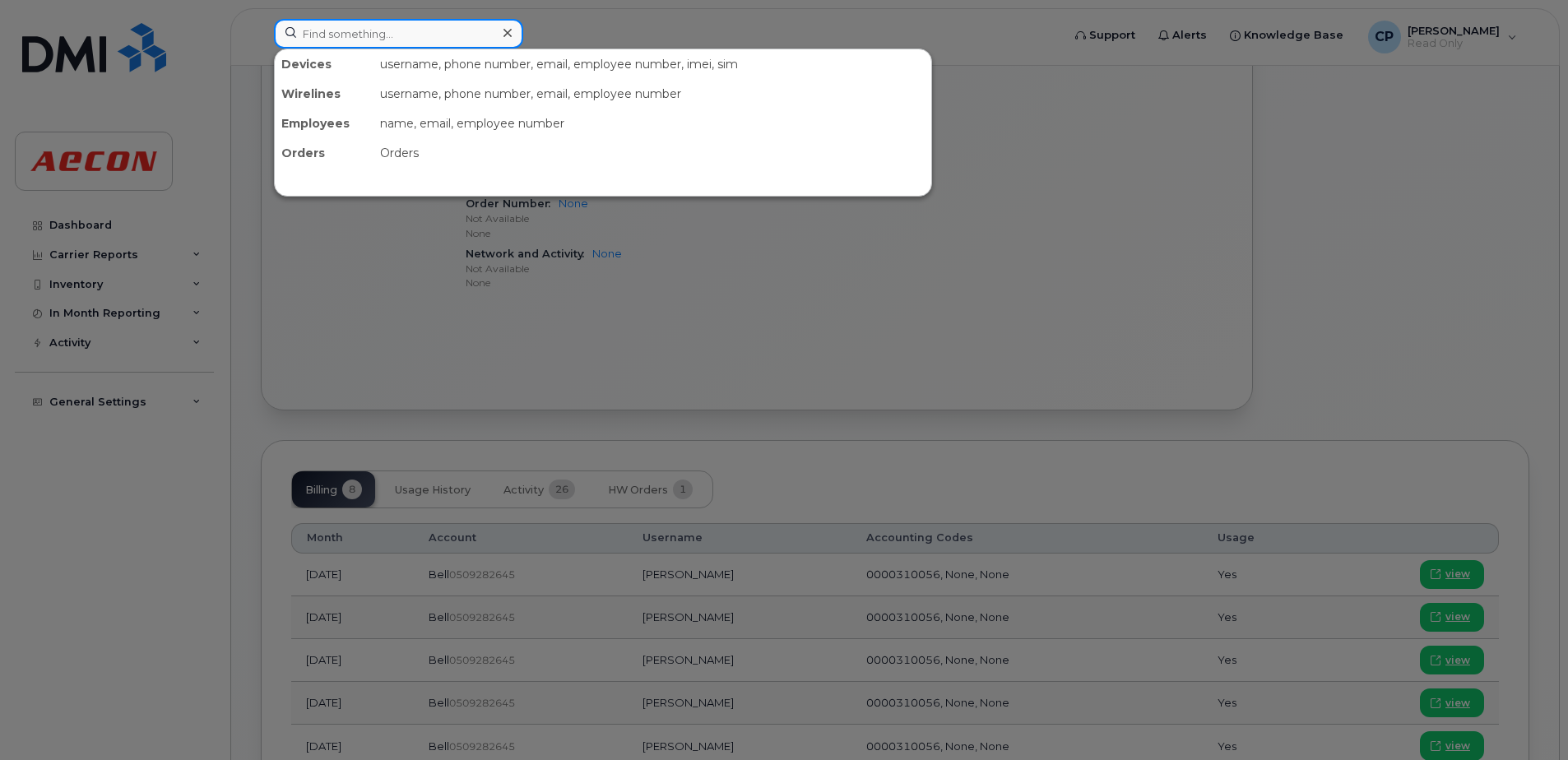
paste input "4165181473"
type input "4165181473"
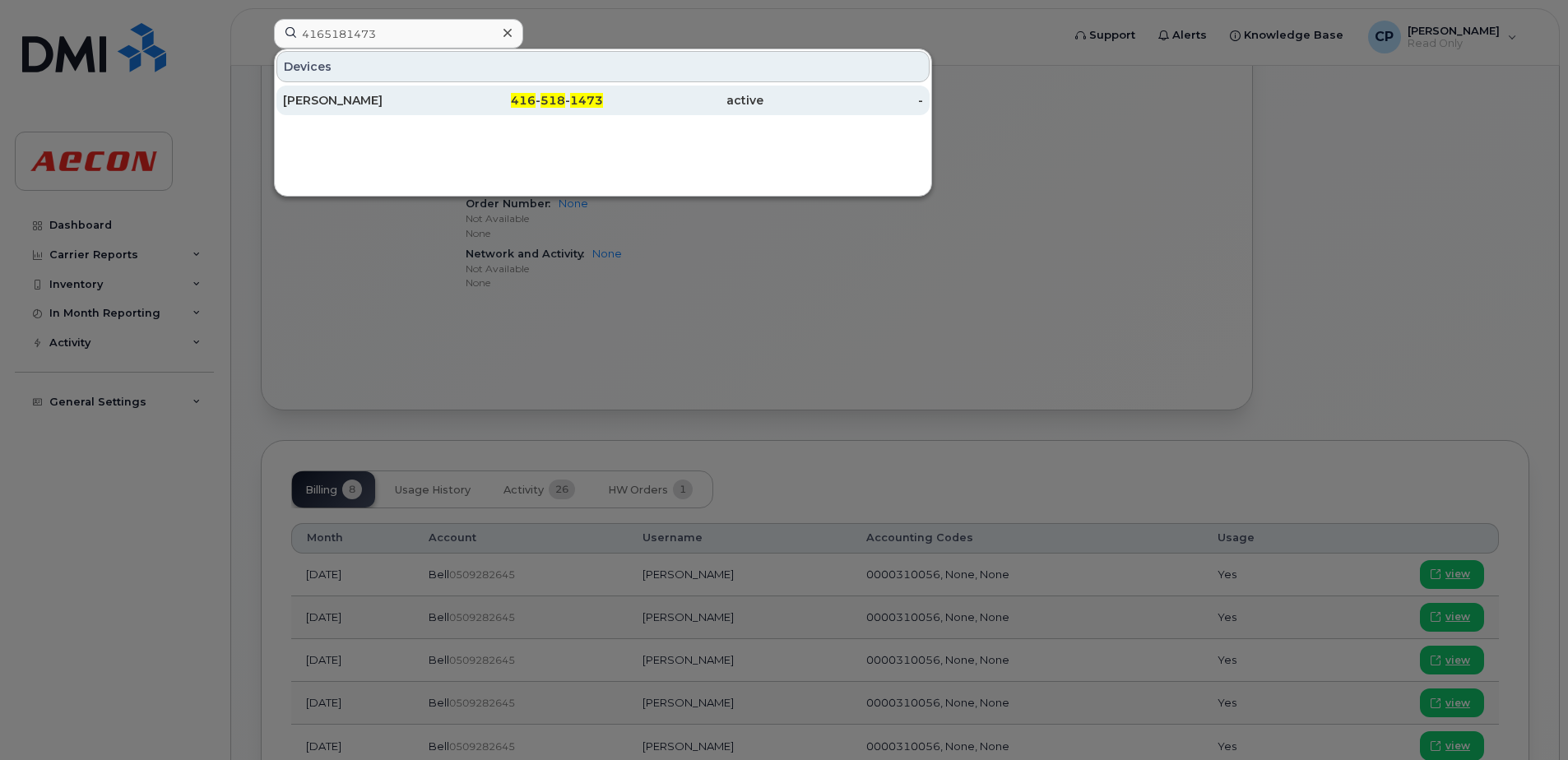
click at [404, 104] on div "Alexander Ongaro" at bounding box center [364, 100] width 161 height 17
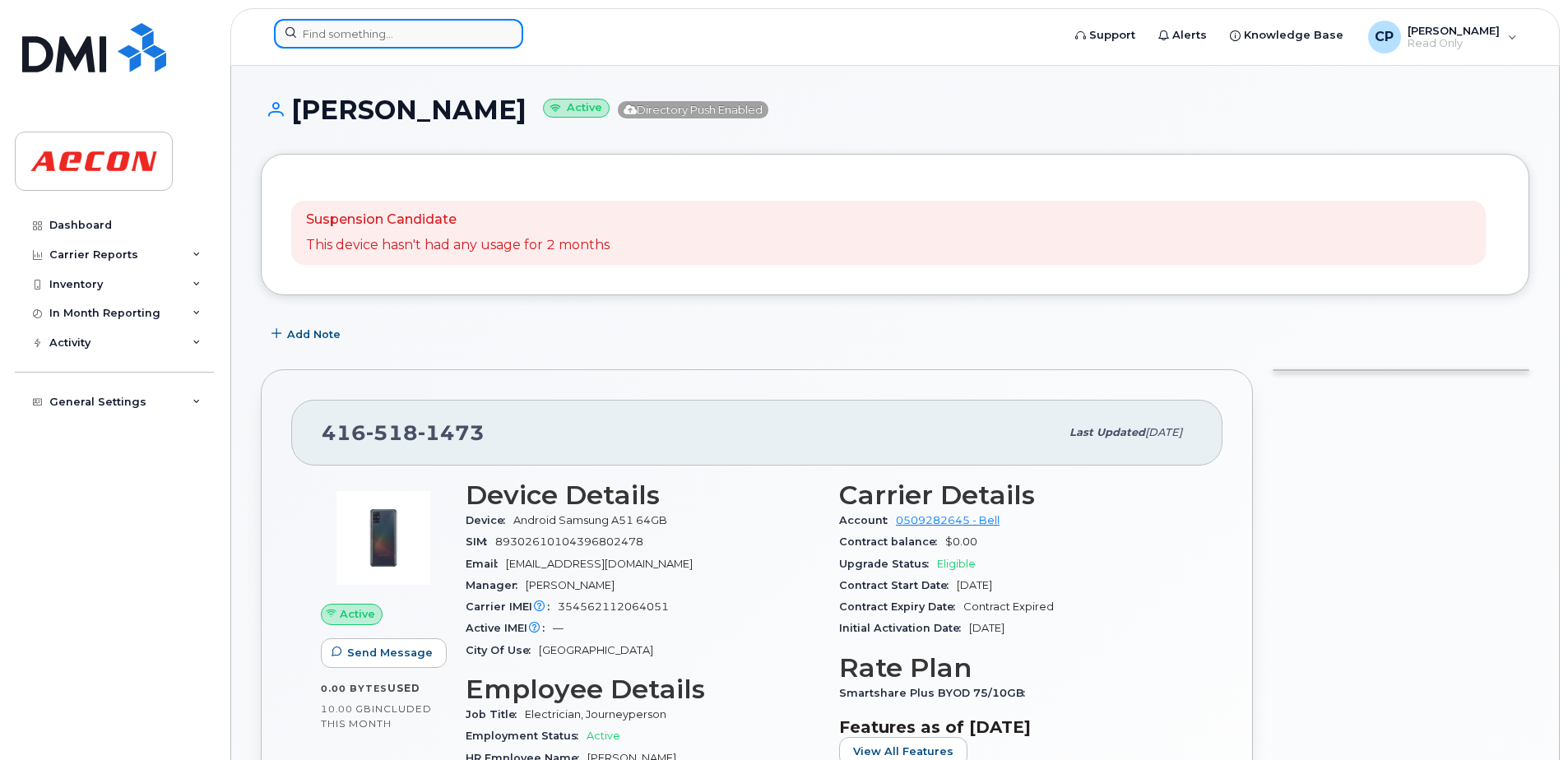
click at [454, 34] on input at bounding box center [397, 34] width 249 height 30
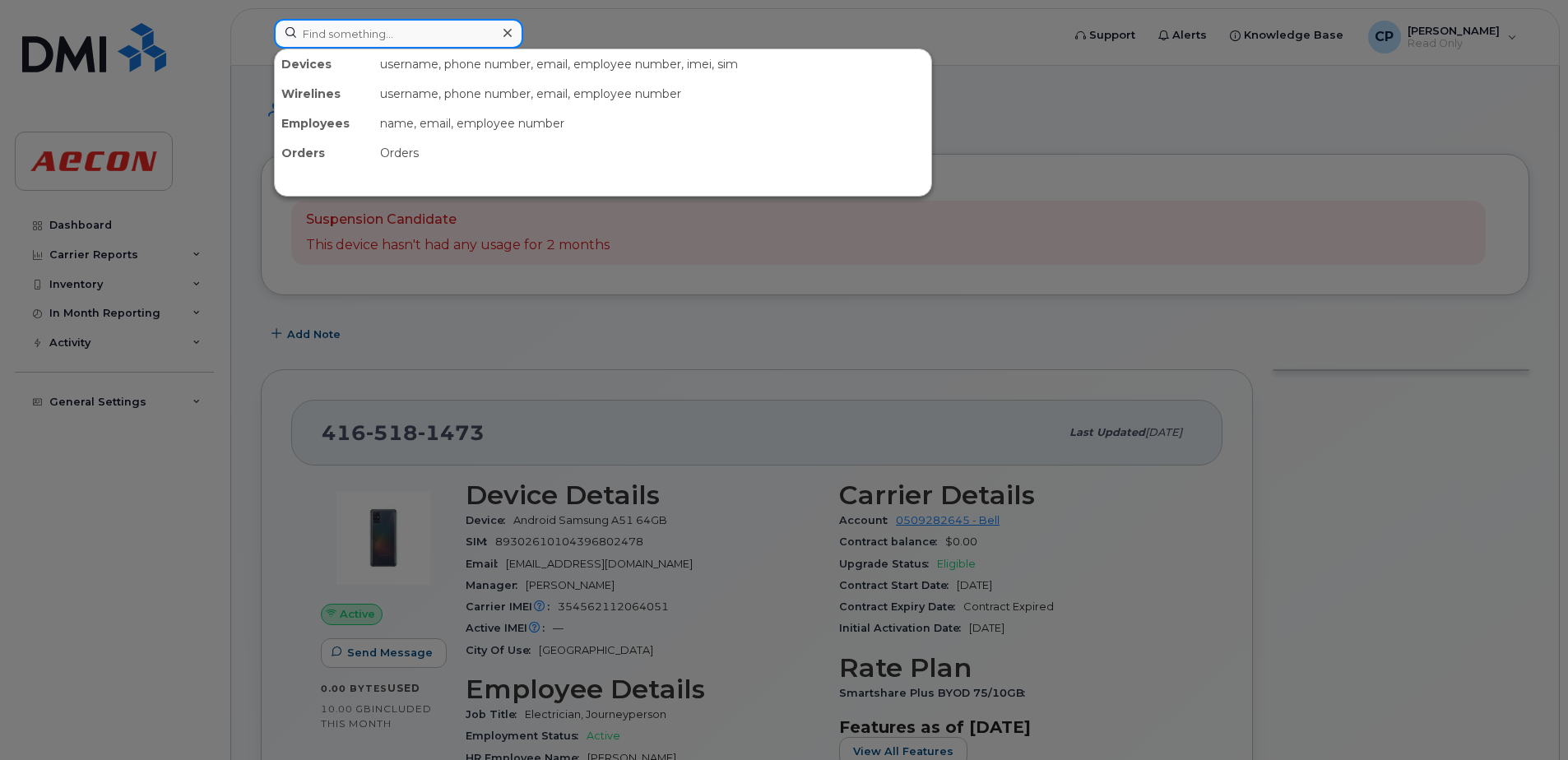
paste input "4165274091"
type input "4165274091"
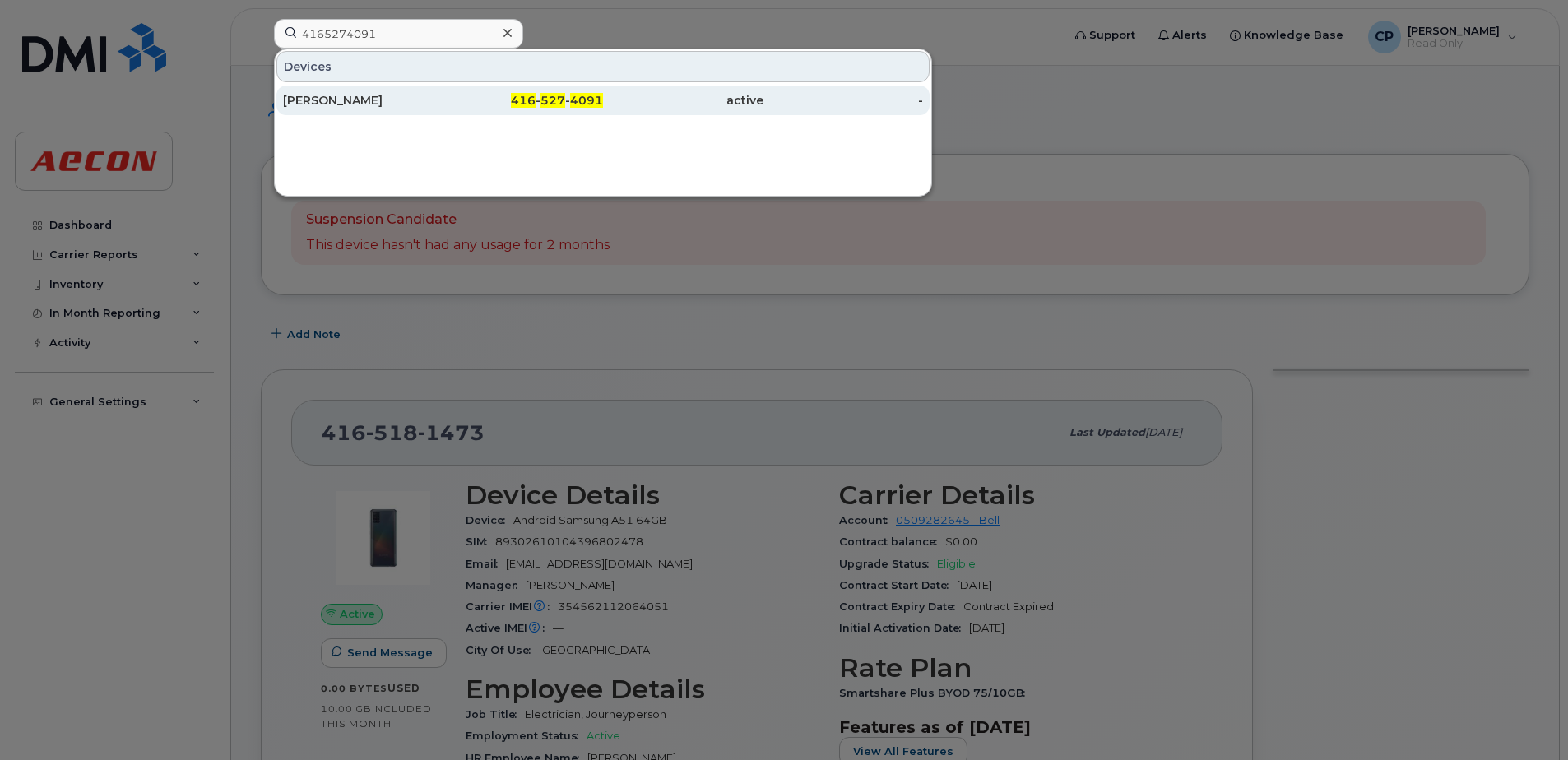
click at [461, 99] on div "416 - 527 - 4091" at bounding box center [523, 100] width 161 height 17
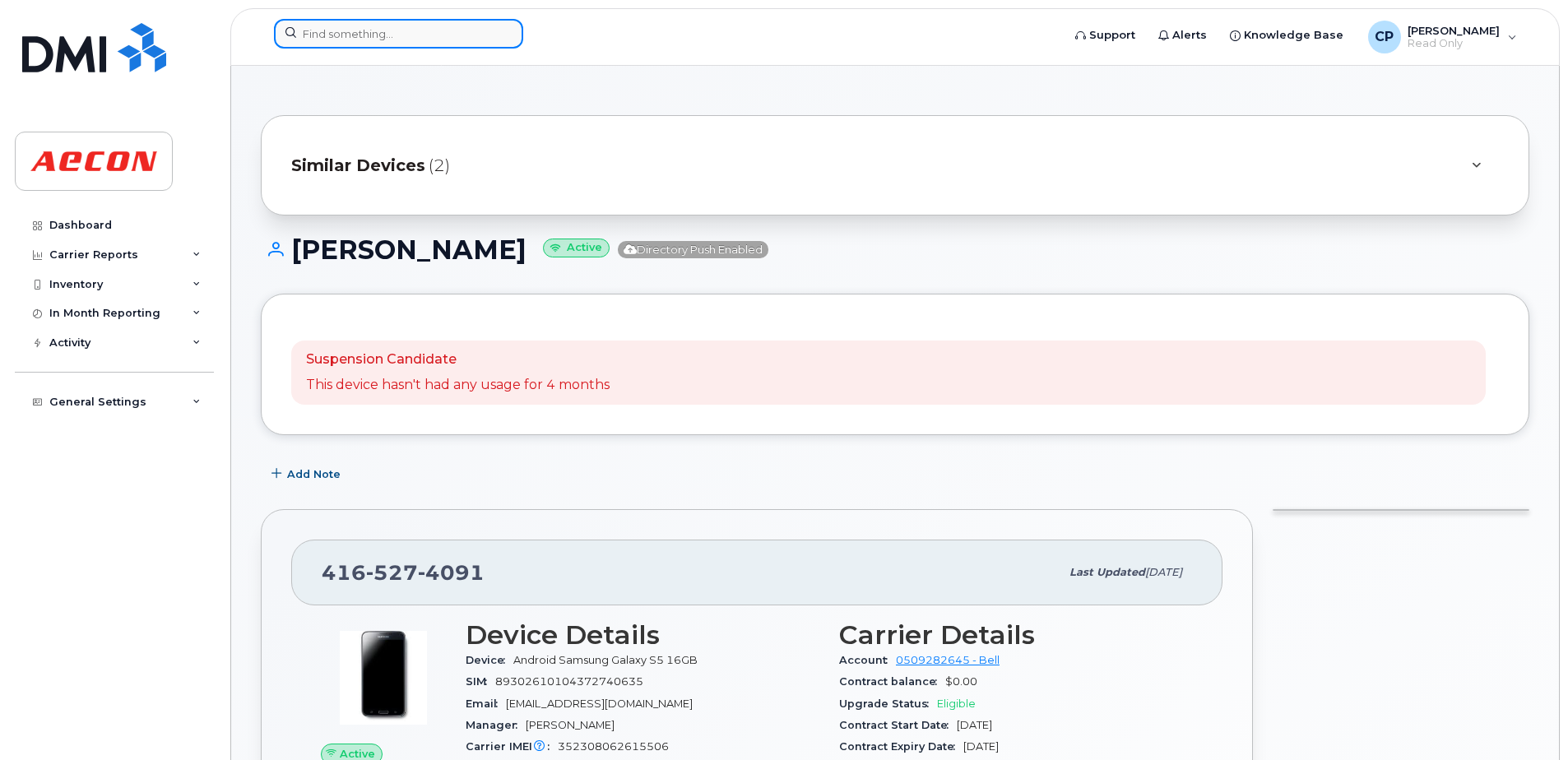
click at [394, 26] on input at bounding box center [397, 34] width 249 height 30
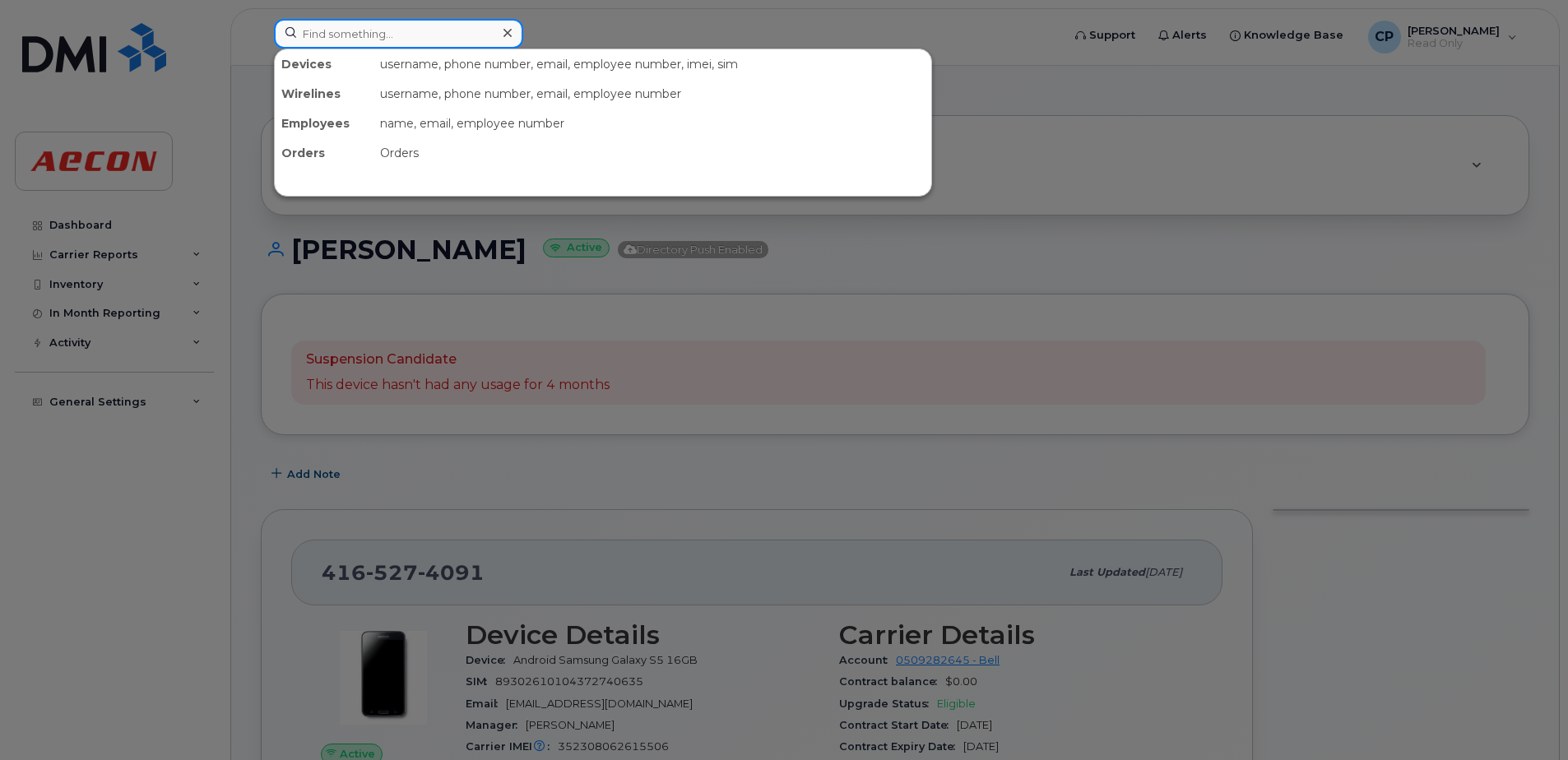
paste input "4165785172"
type input "4165785172"
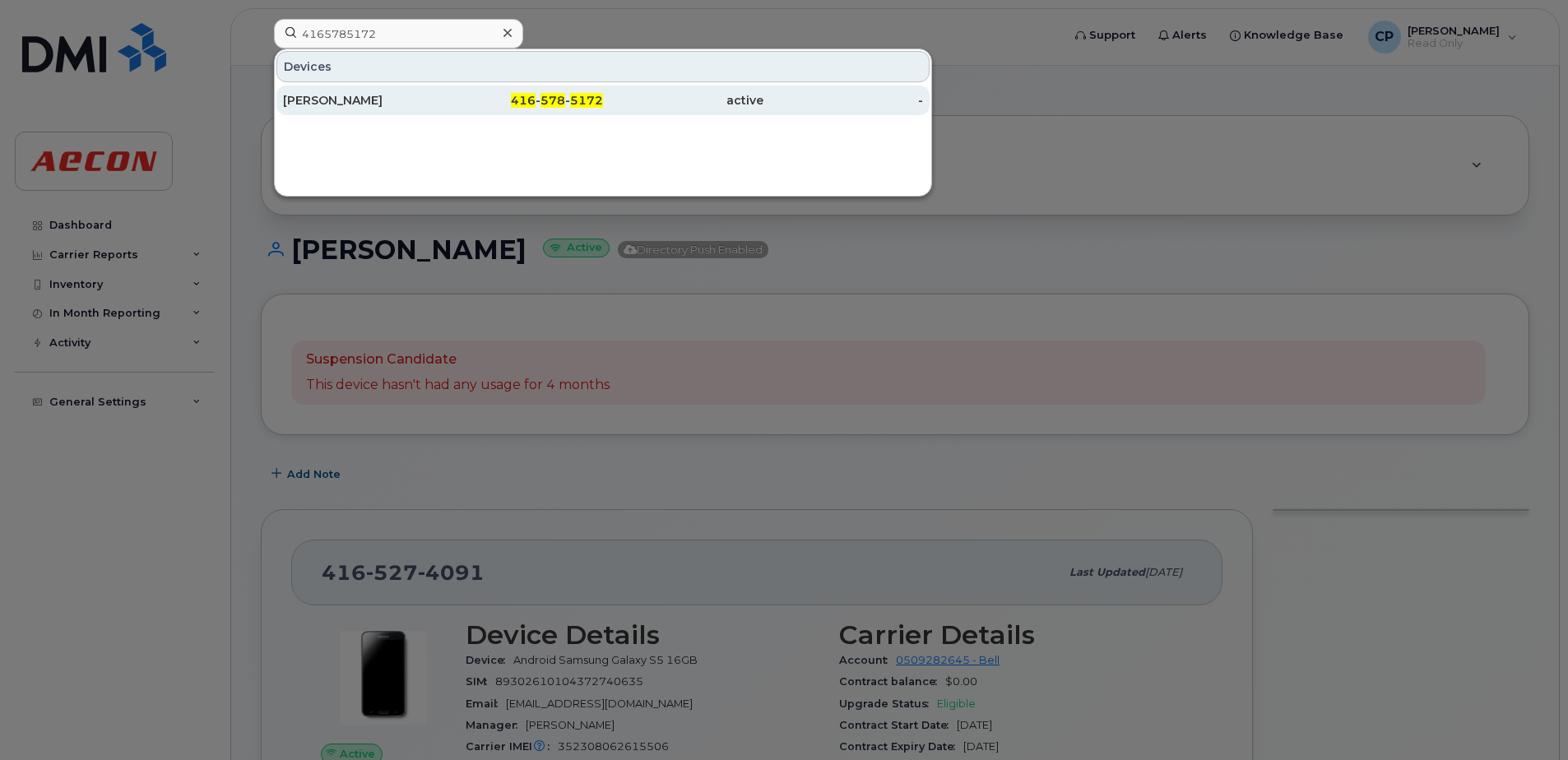
click at [386, 99] on div "Jacob Friesen" at bounding box center [364, 100] width 161 height 17
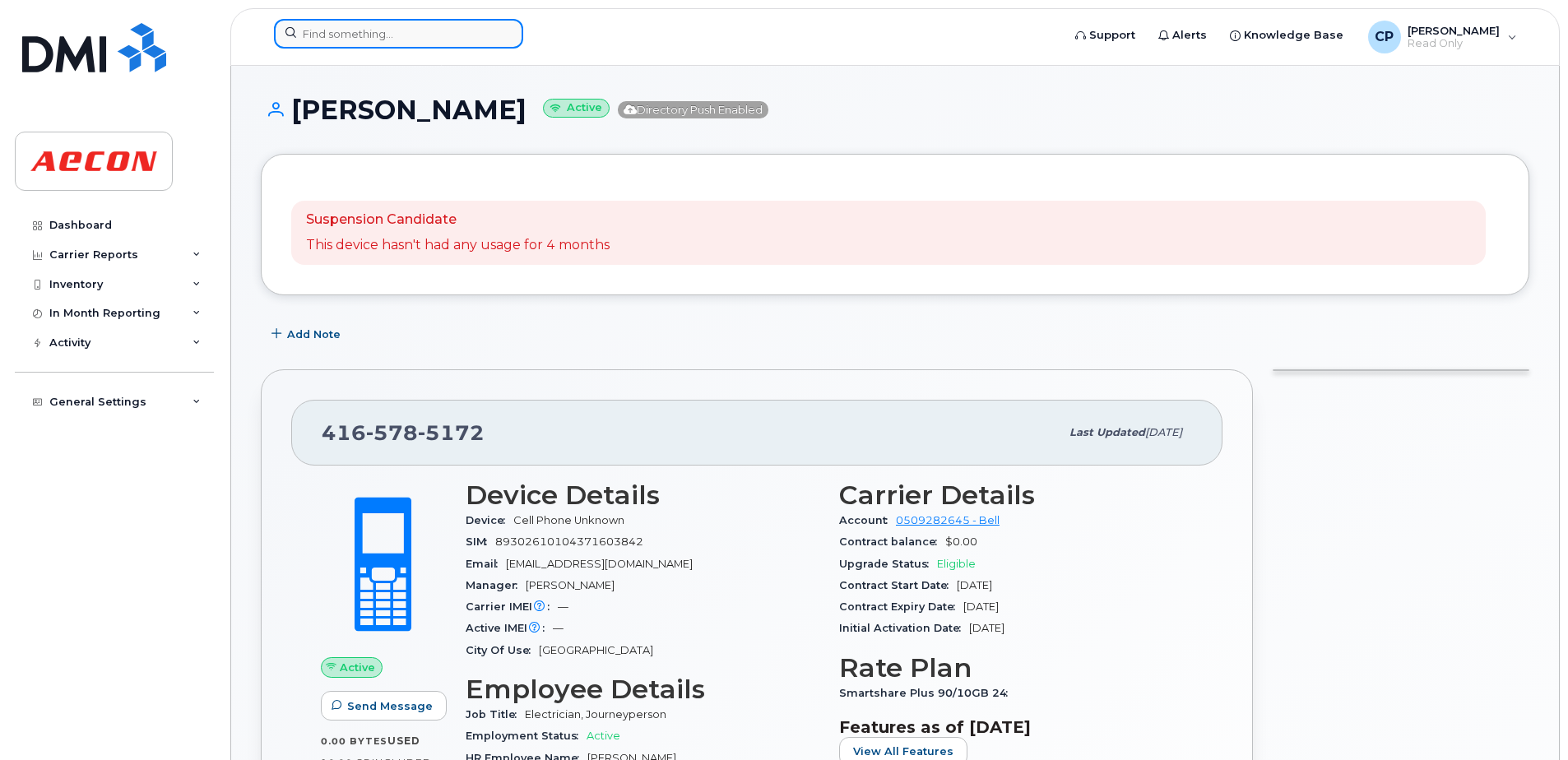
click at [431, 37] on input at bounding box center [397, 34] width 249 height 30
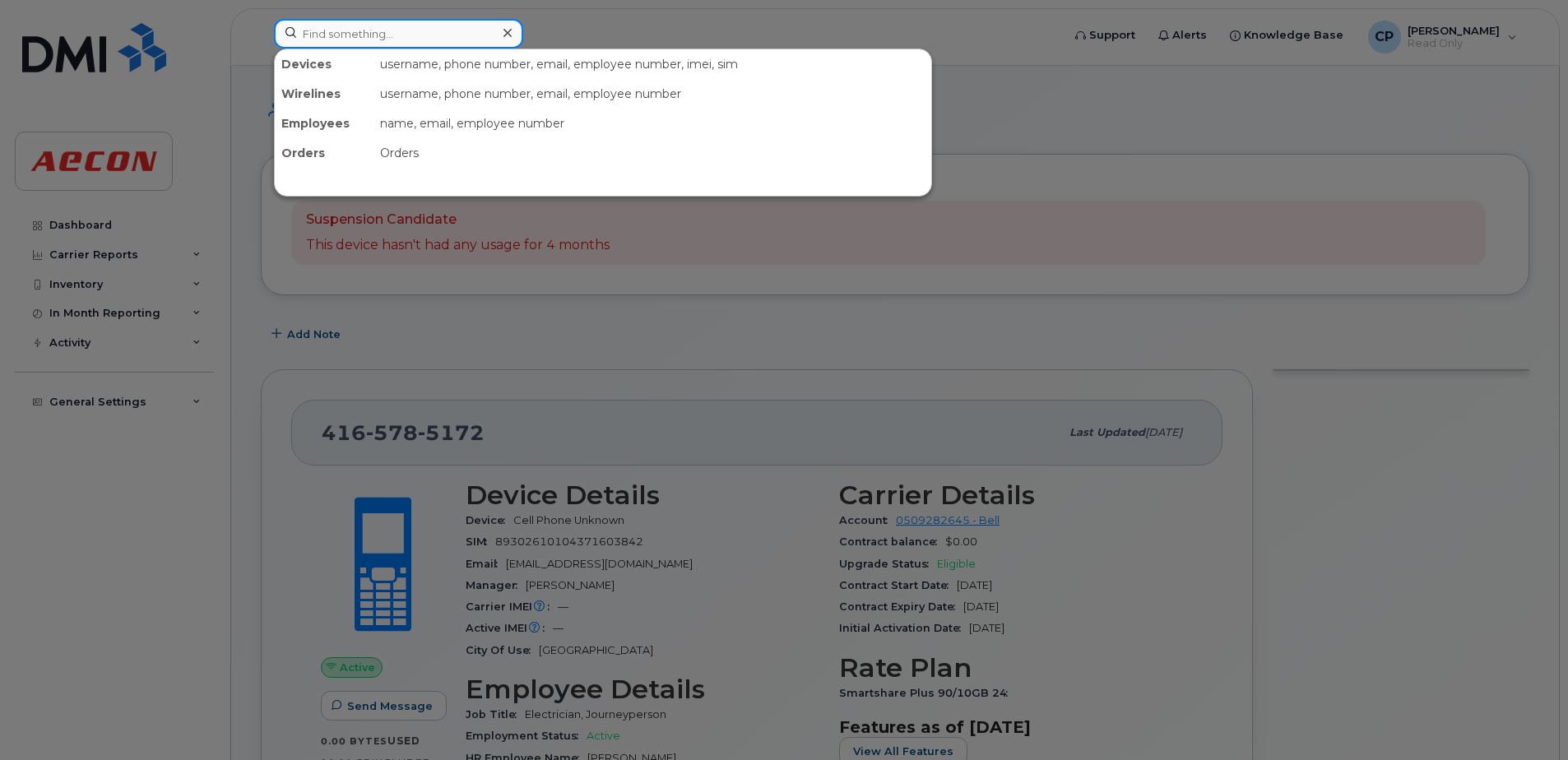
paste input "4166892244"
type input "4166892244"
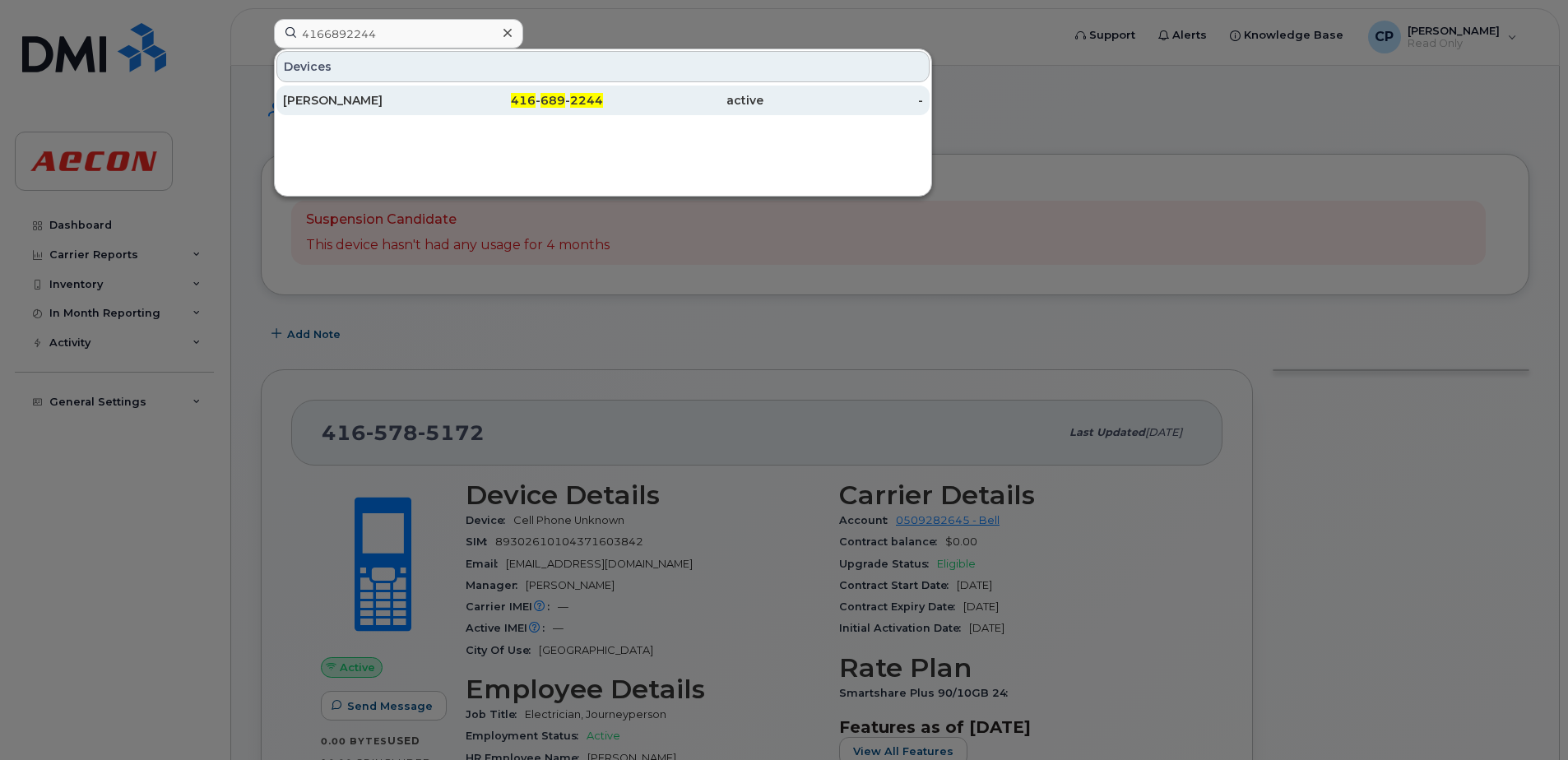
click at [419, 91] on div "Bradley Wilson" at bounding box center [364, 100] width 161 height 30
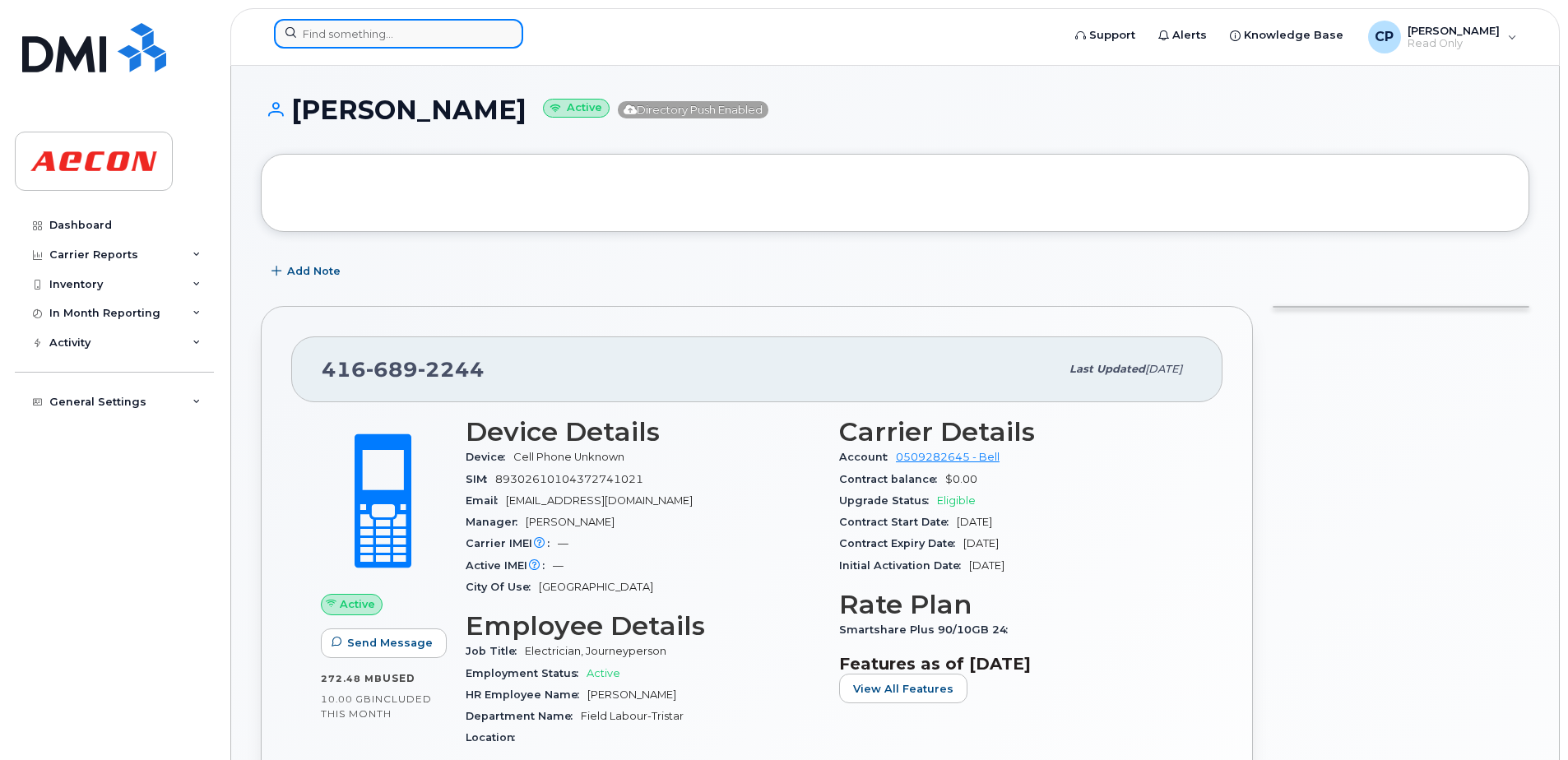
click at [377, 37] on input at bounding box center [397, 34] width 249 height 30
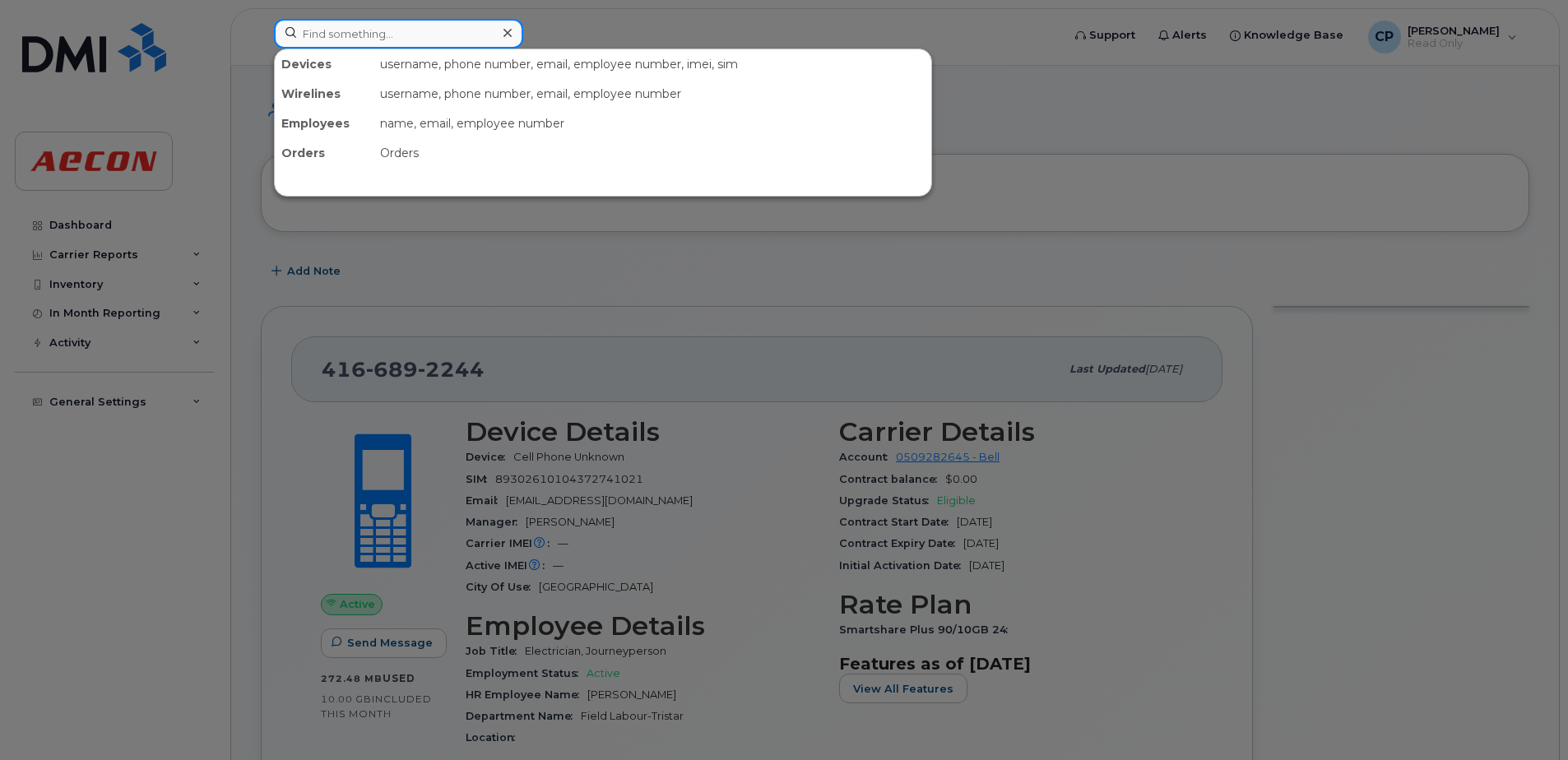
paste input "4167064513"
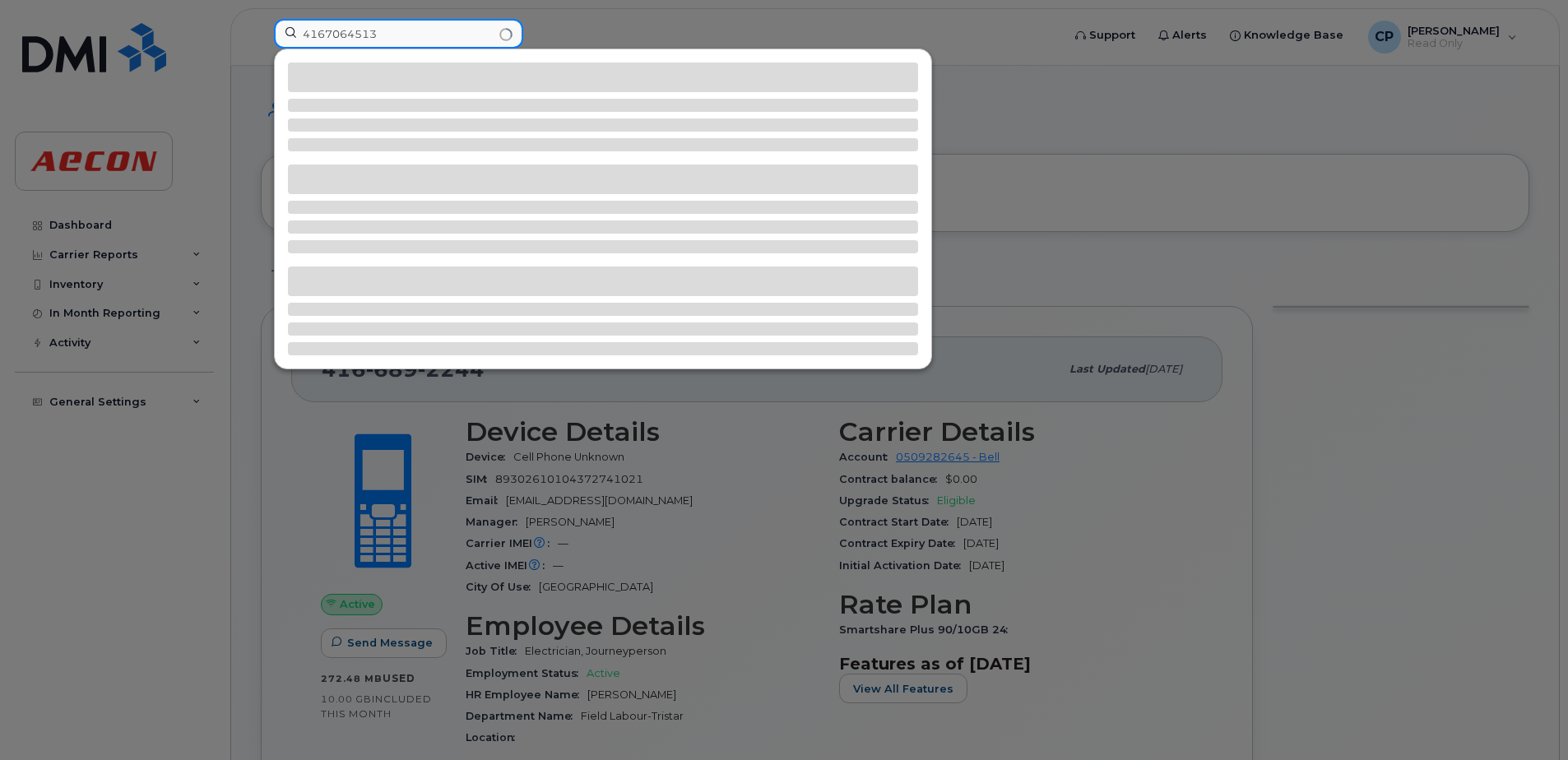
type input "4167064513"
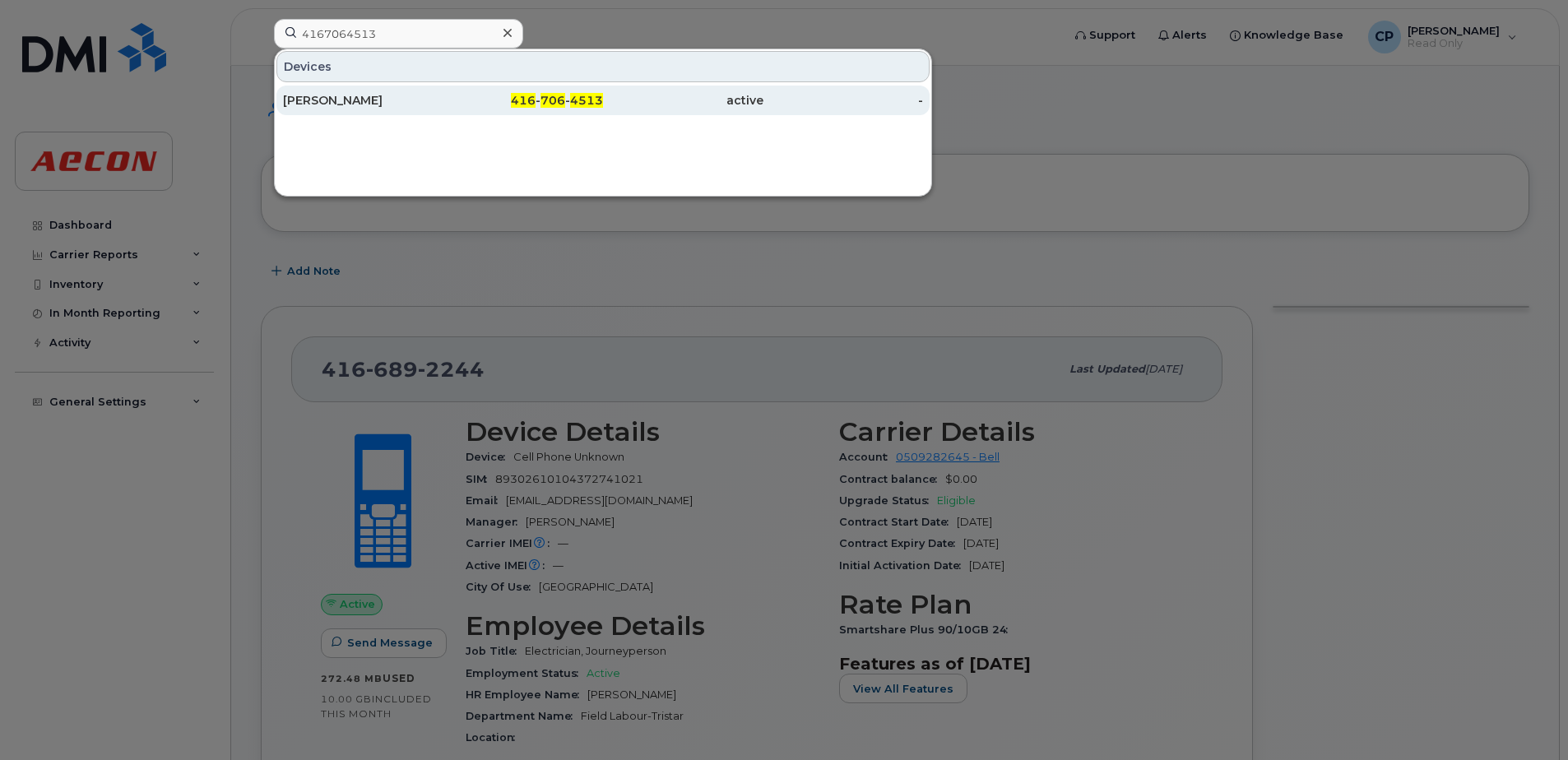
click at [363, 99] on div "[PERSON_NAME]" at bounding box center [364, 100] width 161 height 17
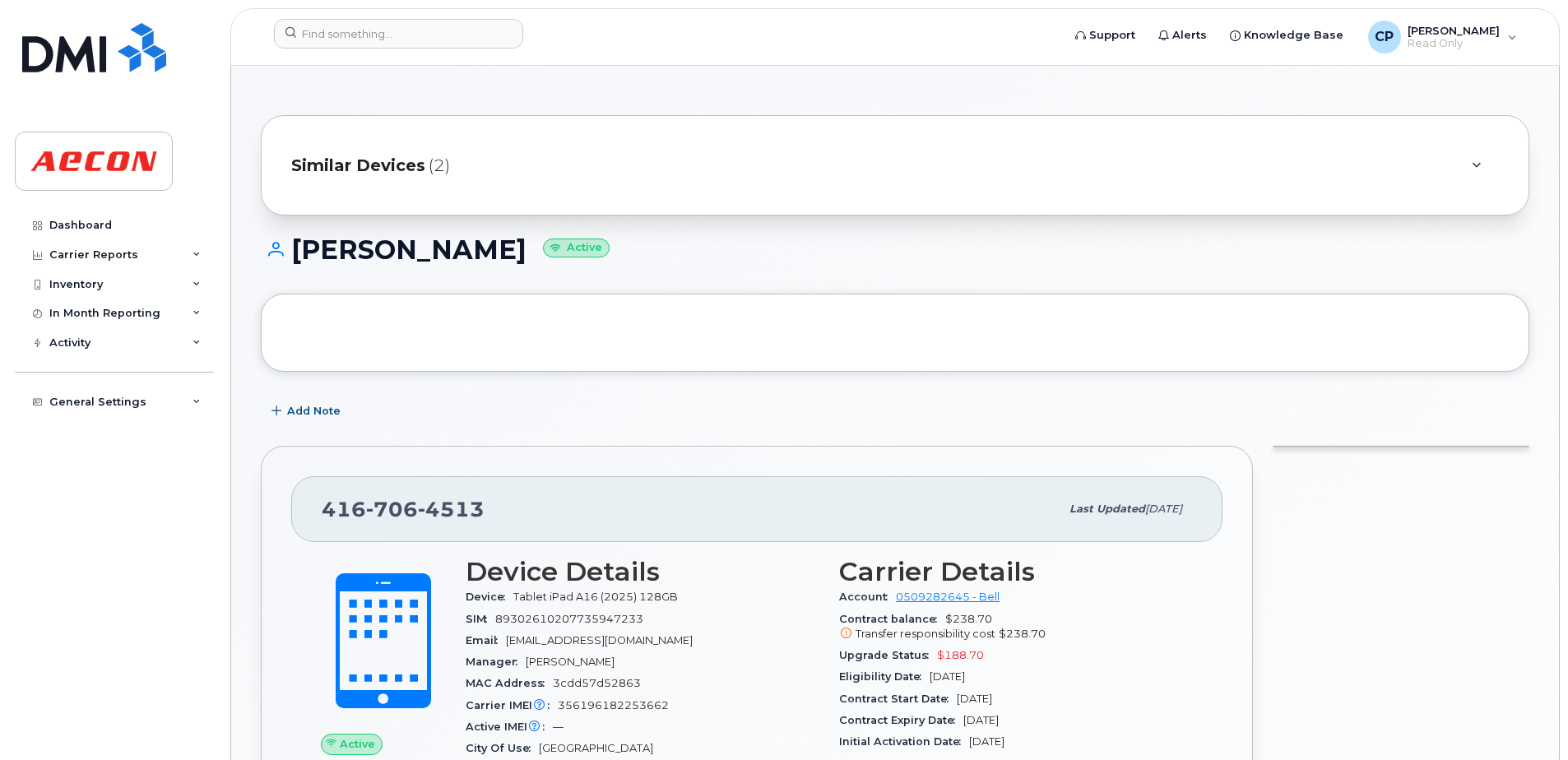
click at [382, 163] on span "Similar Devices" at bounding box center [358, 165] width 134 height 24
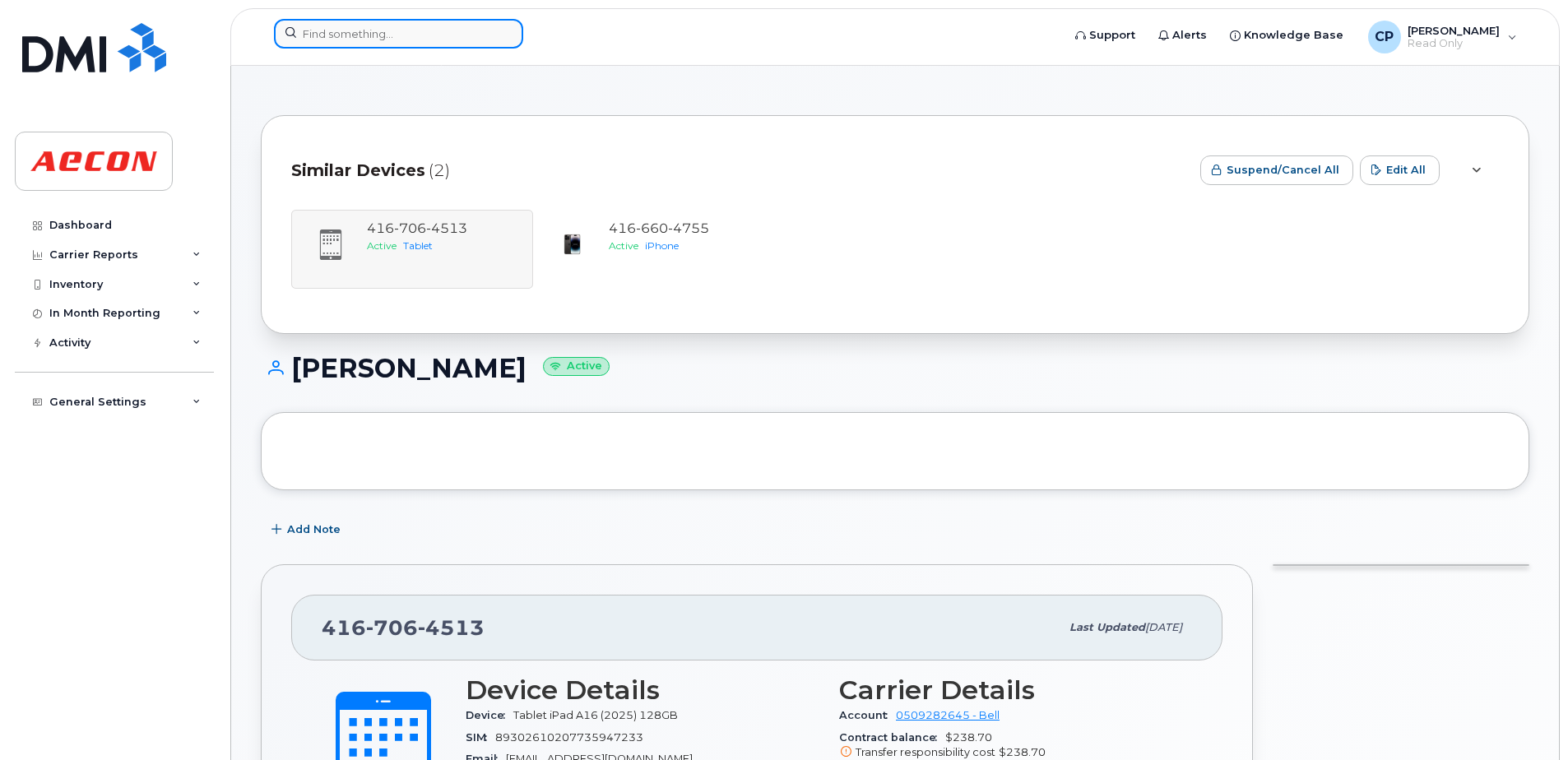
click at [438, 33] on input at bounding box center [397, 34] width 249 height 30
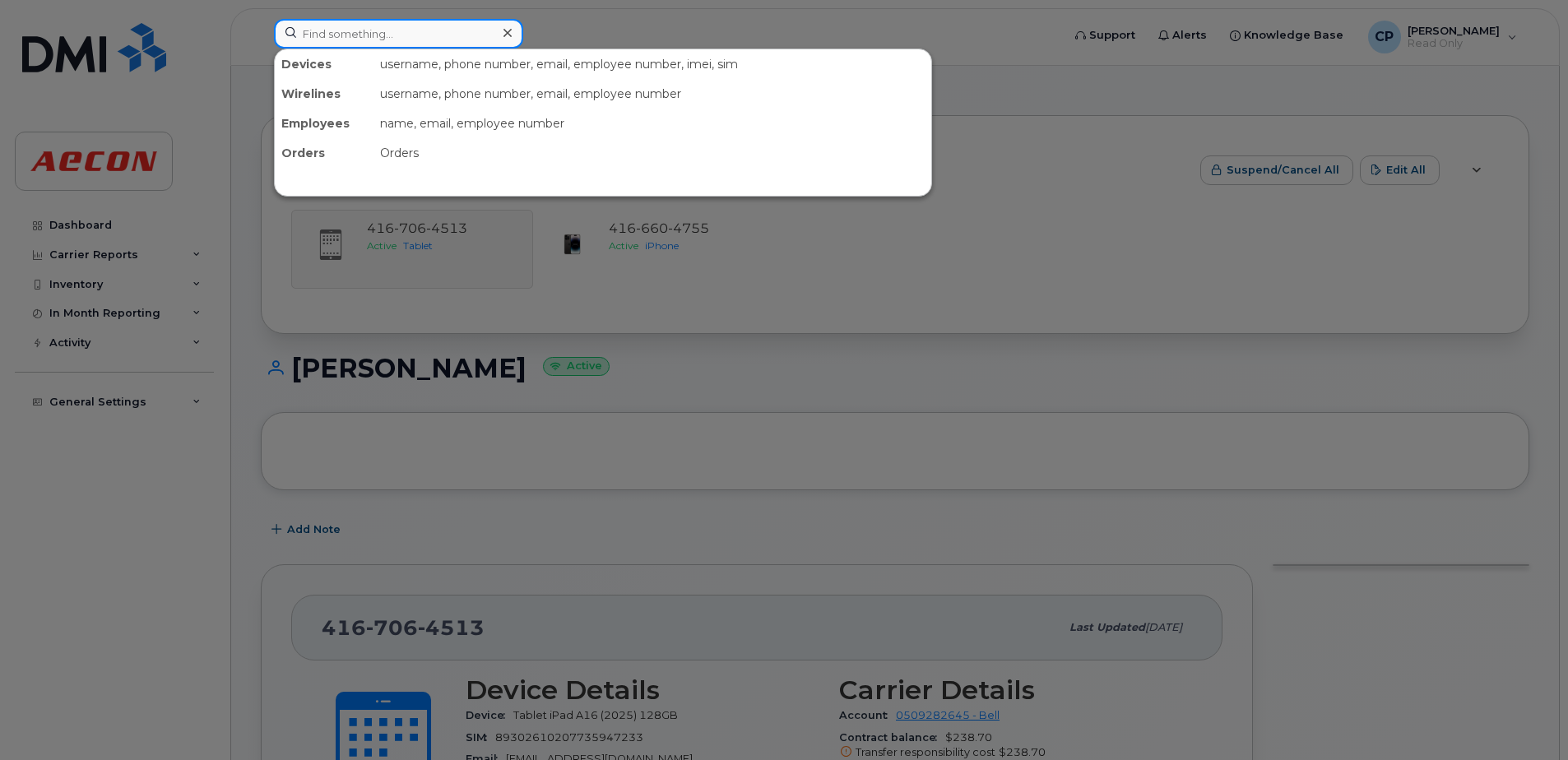
paste input "4167294762"
type input "4167294762"
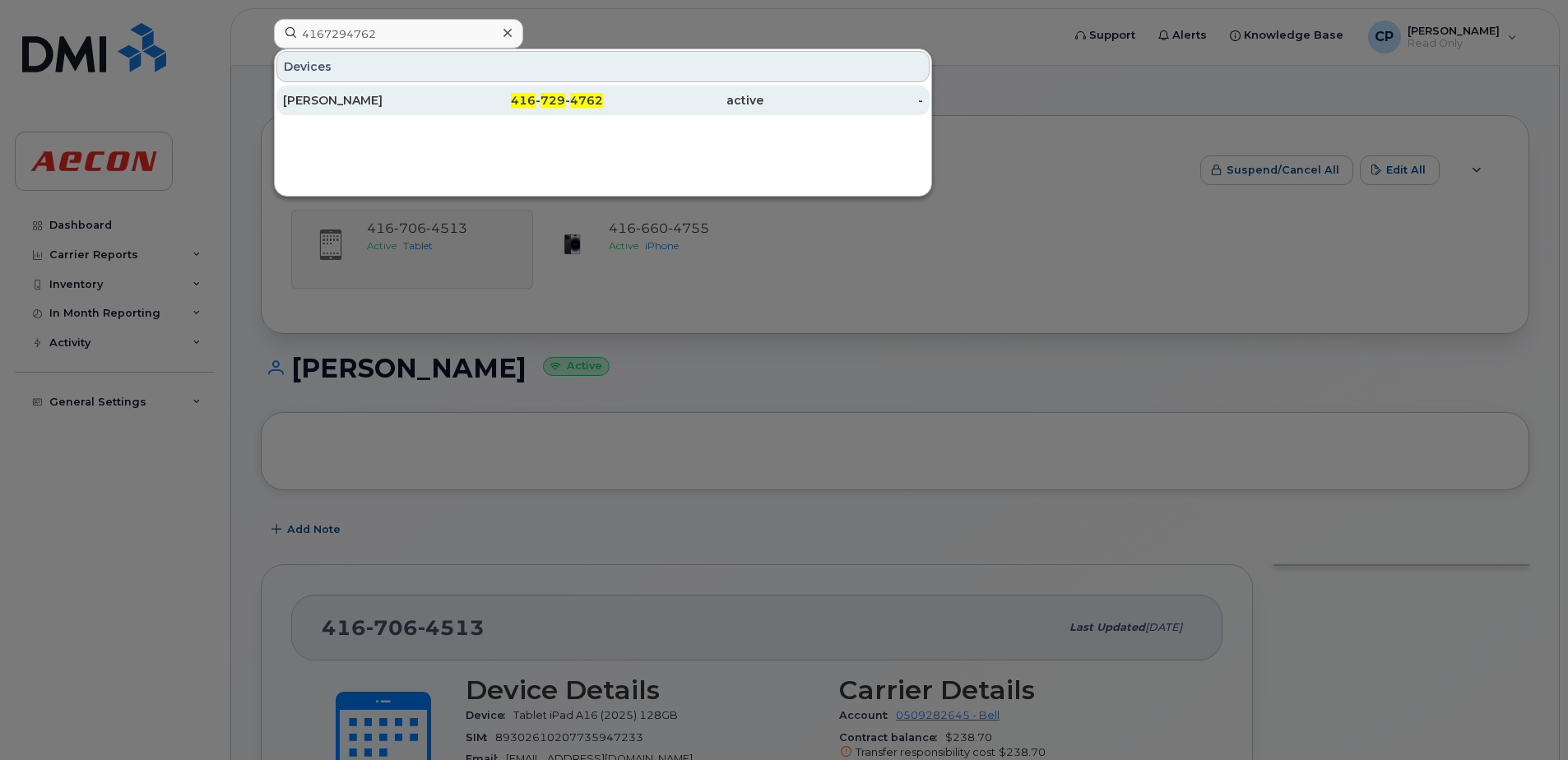
click at [503, 94] on div "416 - 729 - 4762" at bounding box center [523, 100] width 161 height 17
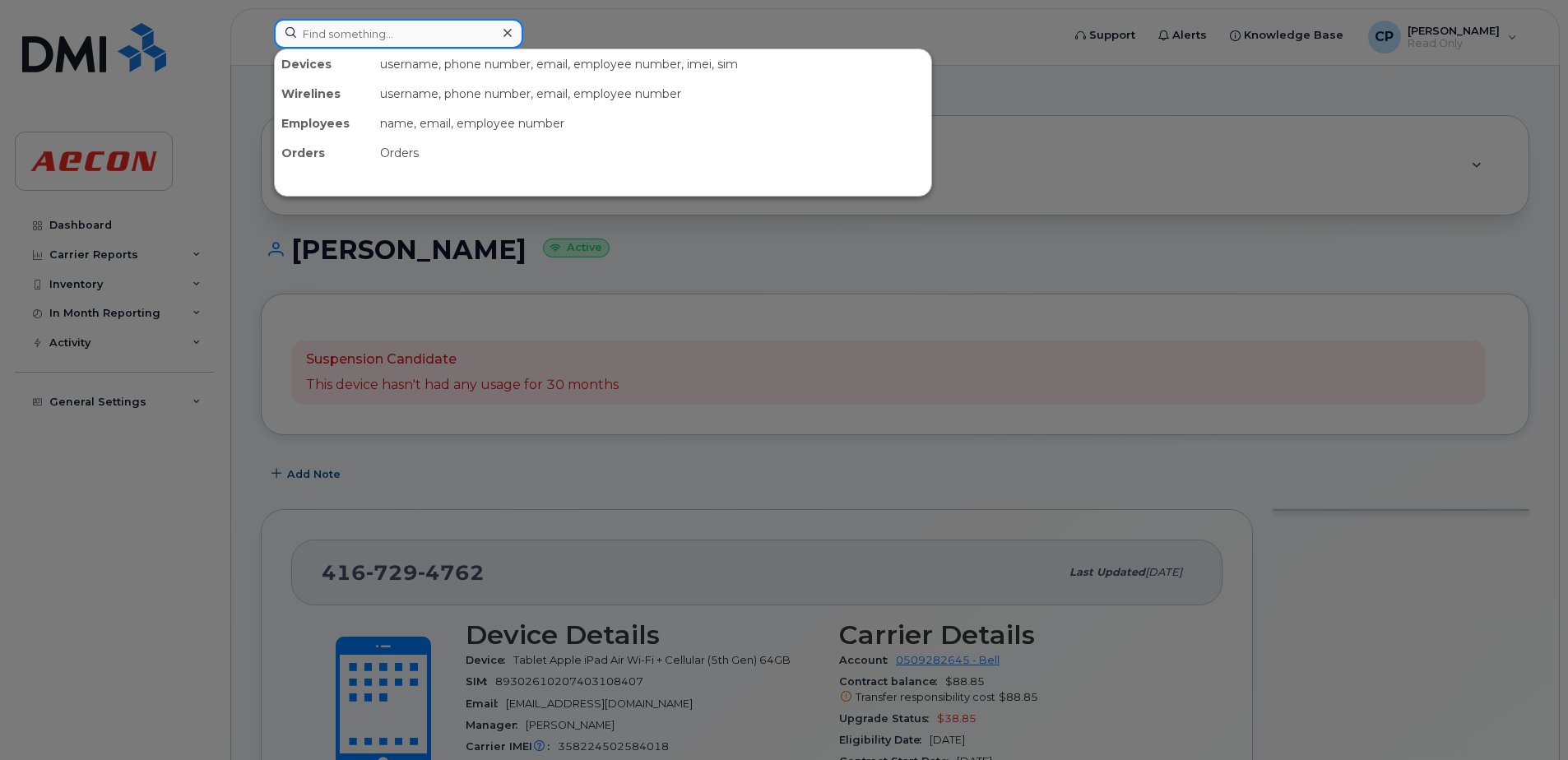
click at [385, 40] on input at bounding box center [397, 34] width 249 height 30
paste input "4167685412"
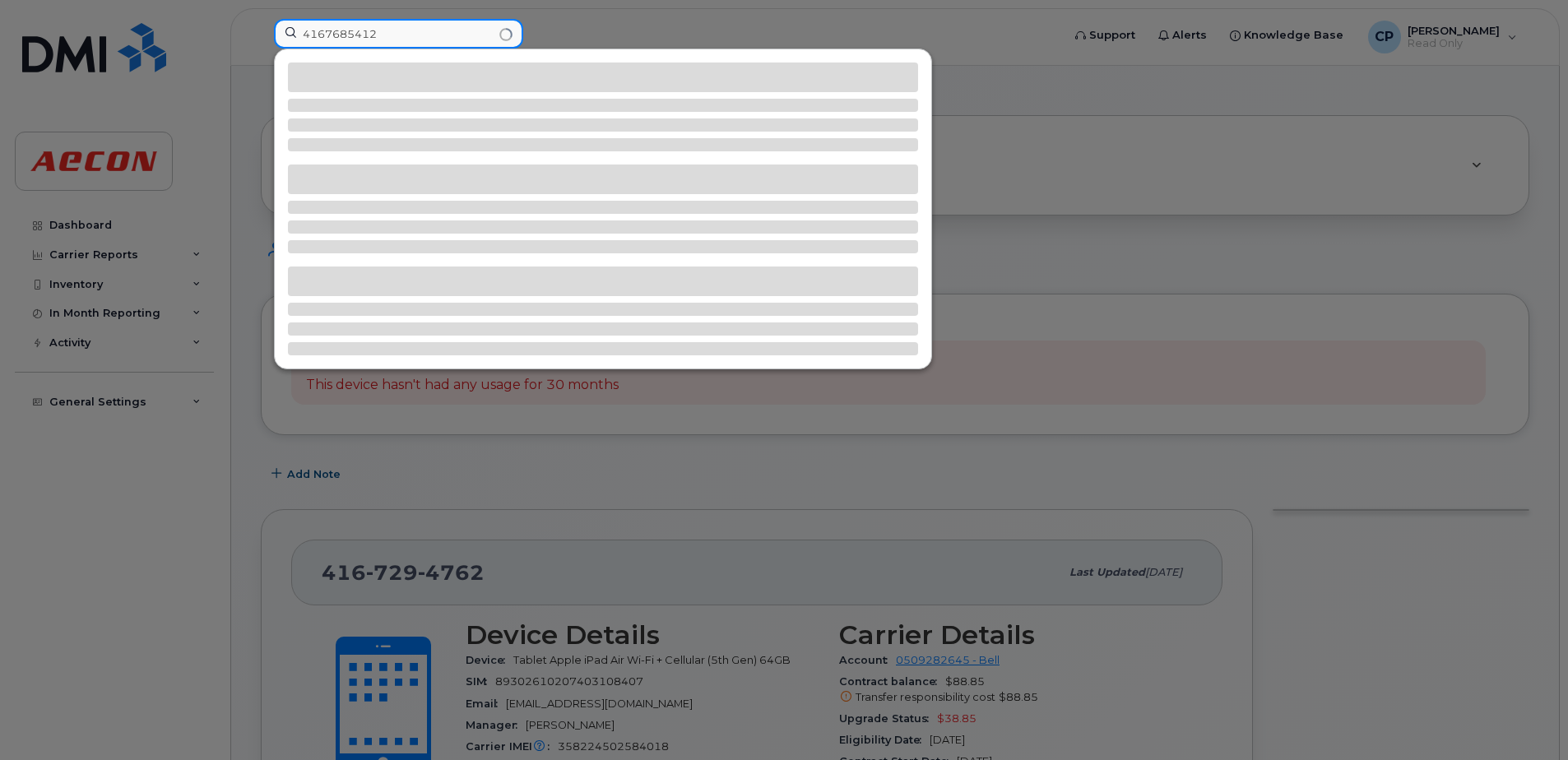
type input "4167685412"
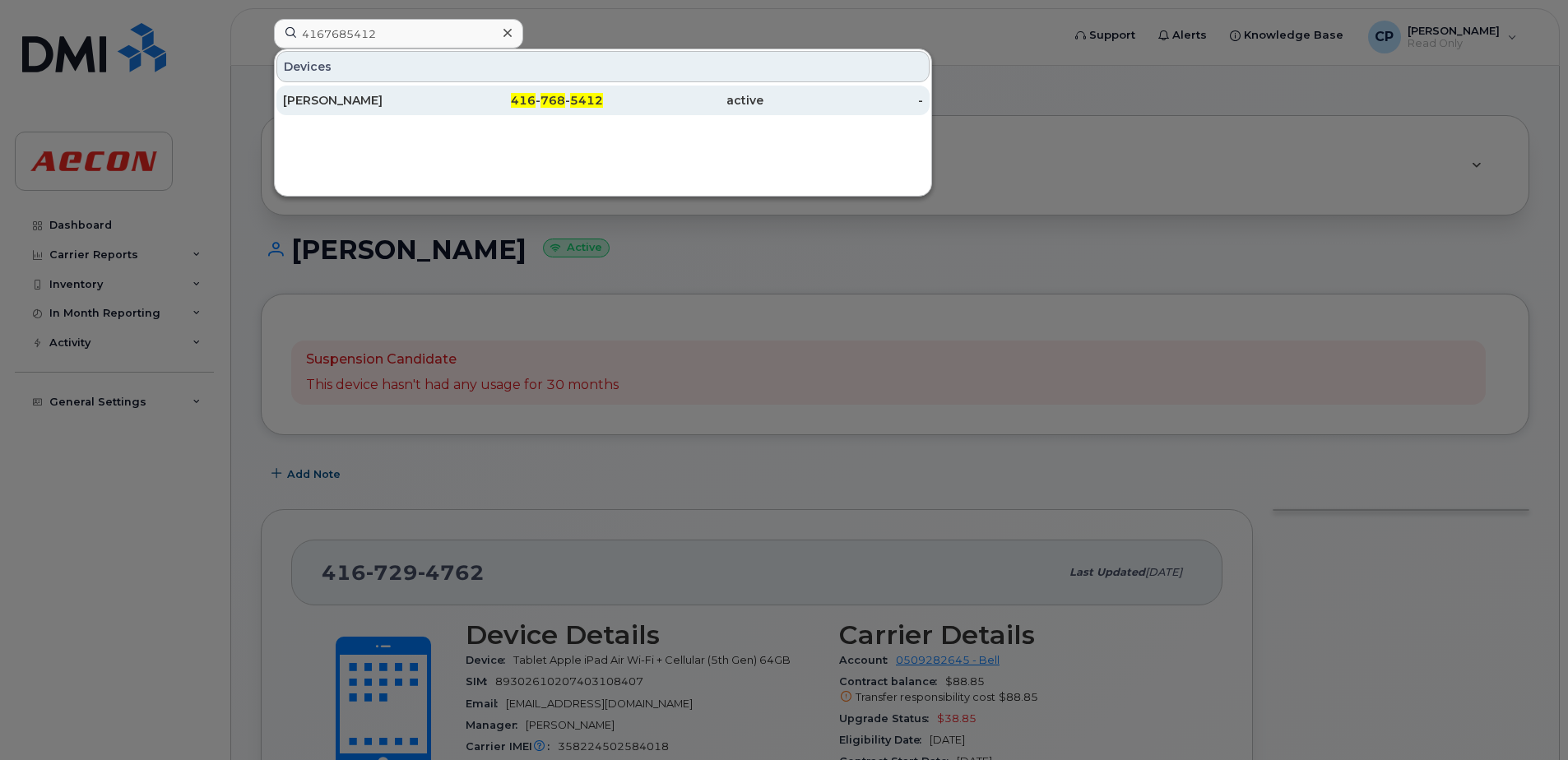
click at [380, 99] on div "[PERSON_NAME]" at bounding box center [364, 100] width 161 height 17
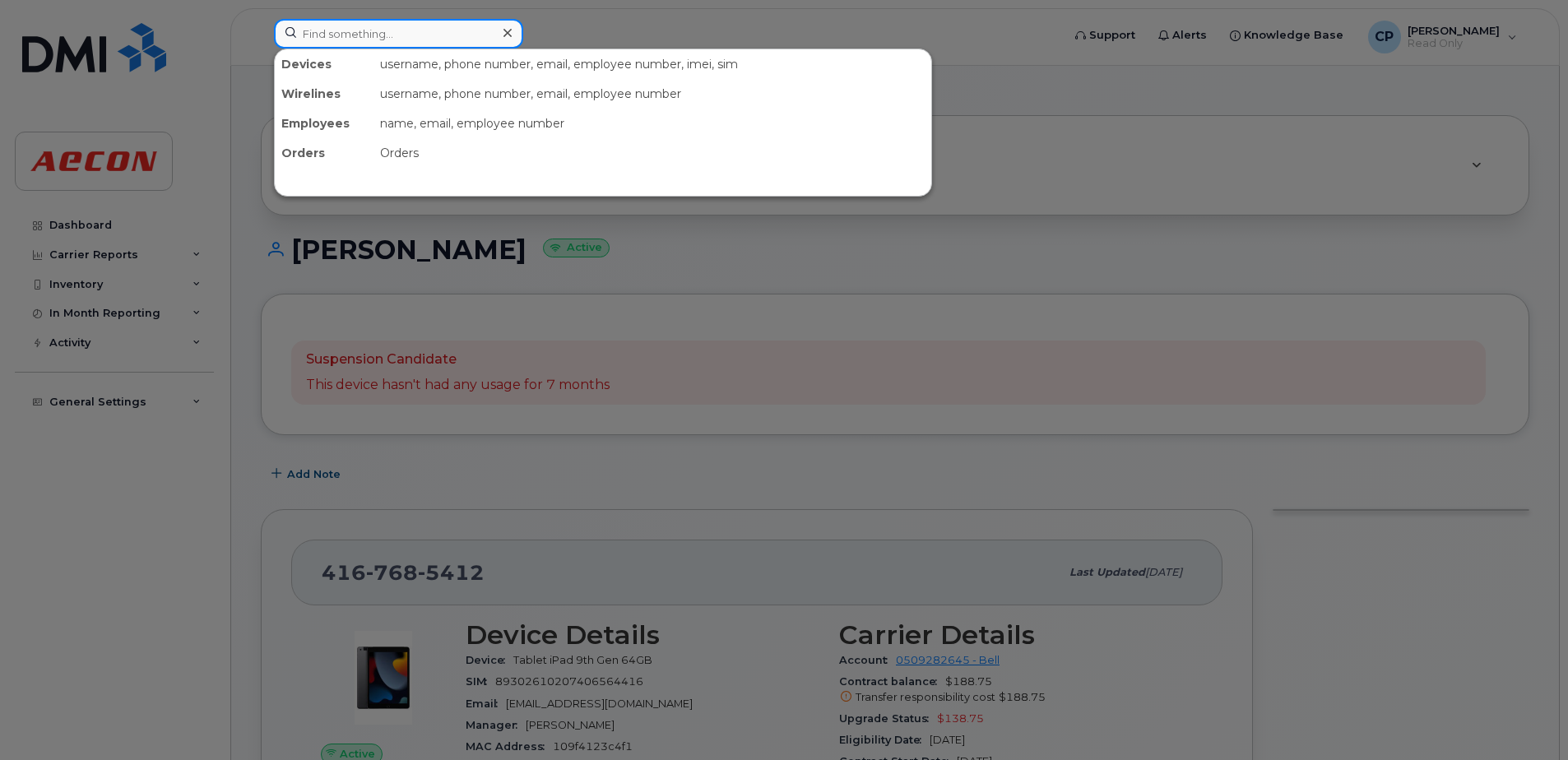
click at [477, 37] on input at bounding box center [397, 34] width 249 height 30
paste input "4167685737"
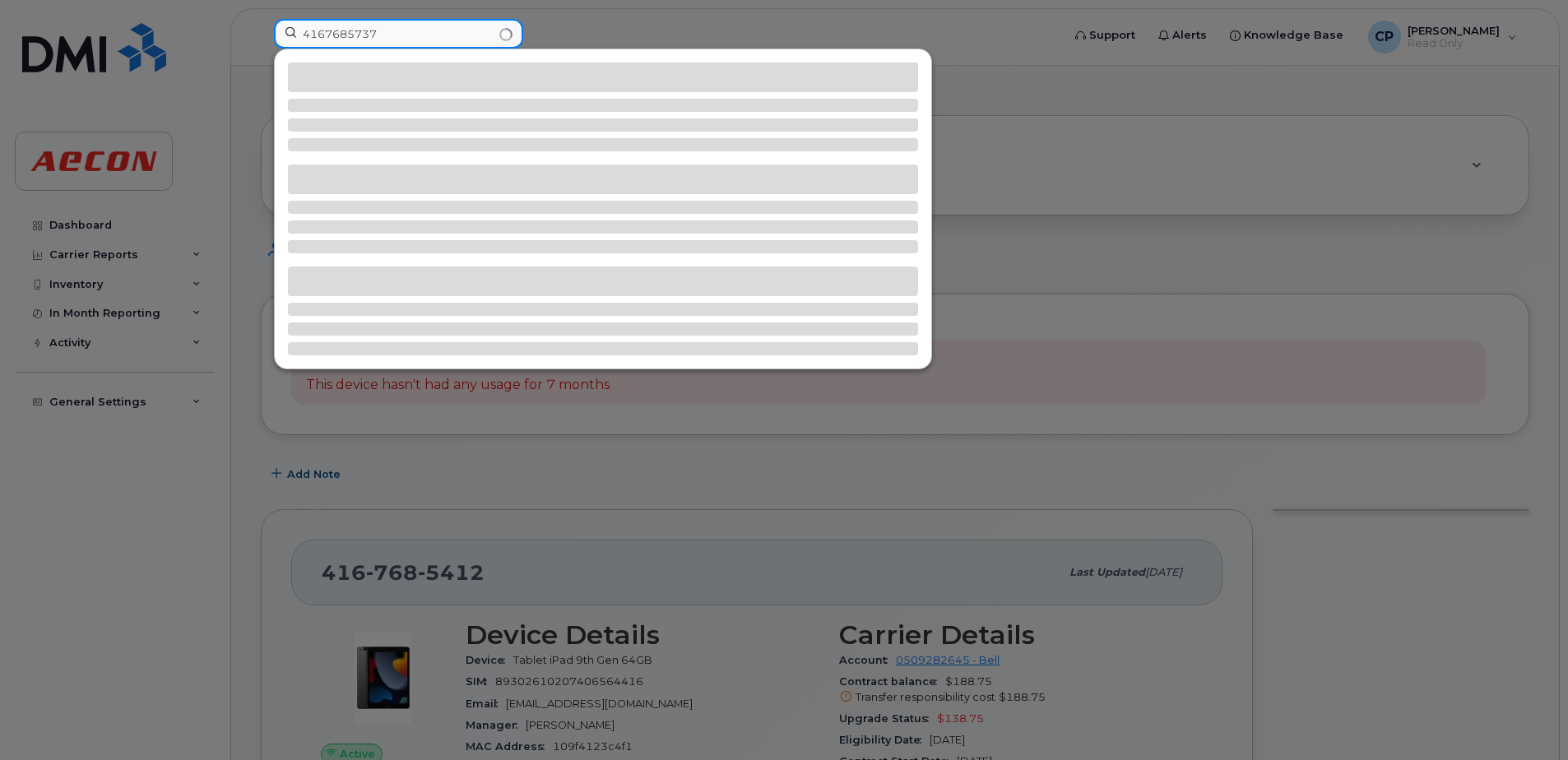
type input "4167685737"
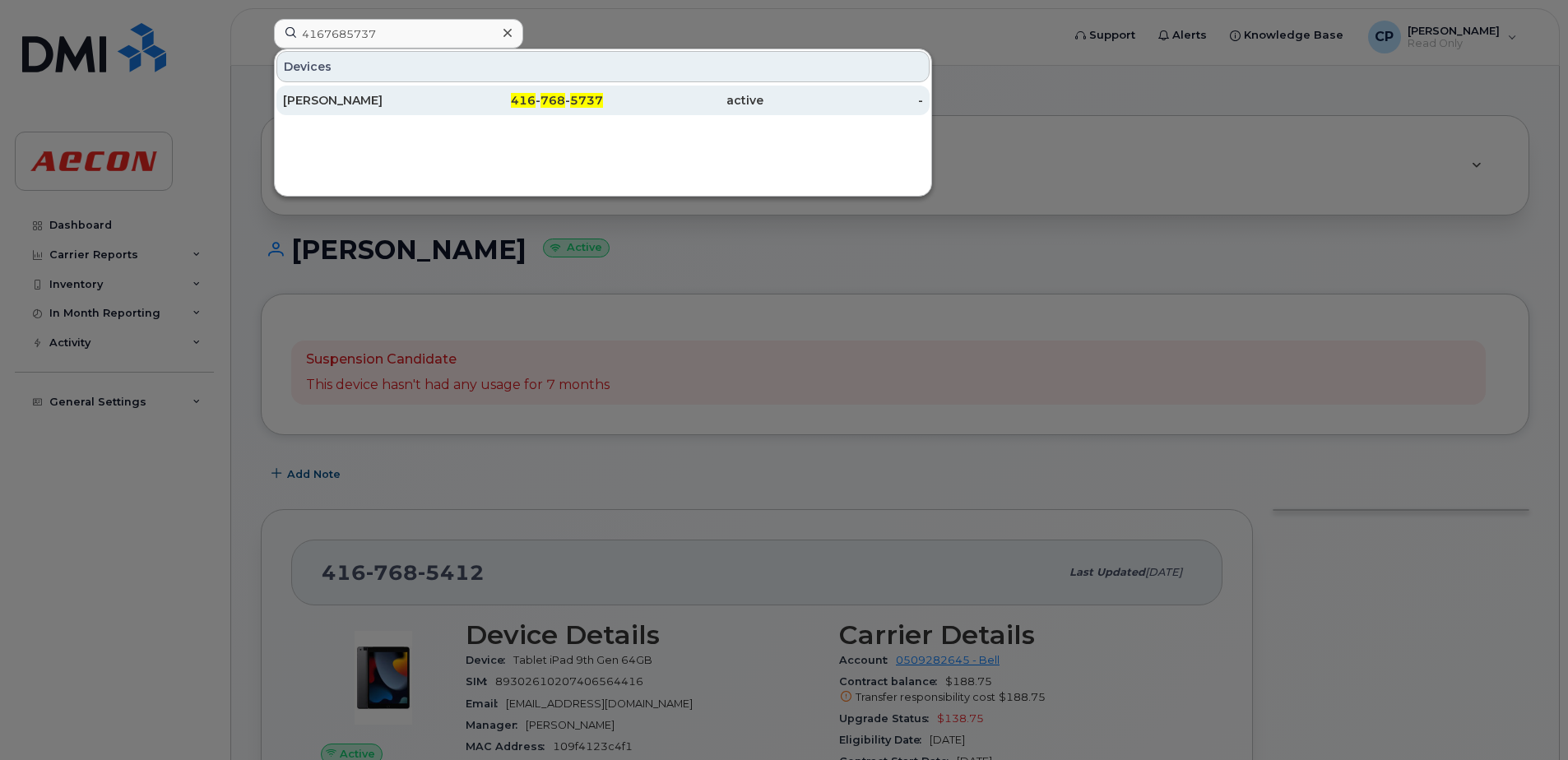
click at [454, 95] on div "416 - 768 - 5737" at bounding box center [523, 100] width 161 height 17
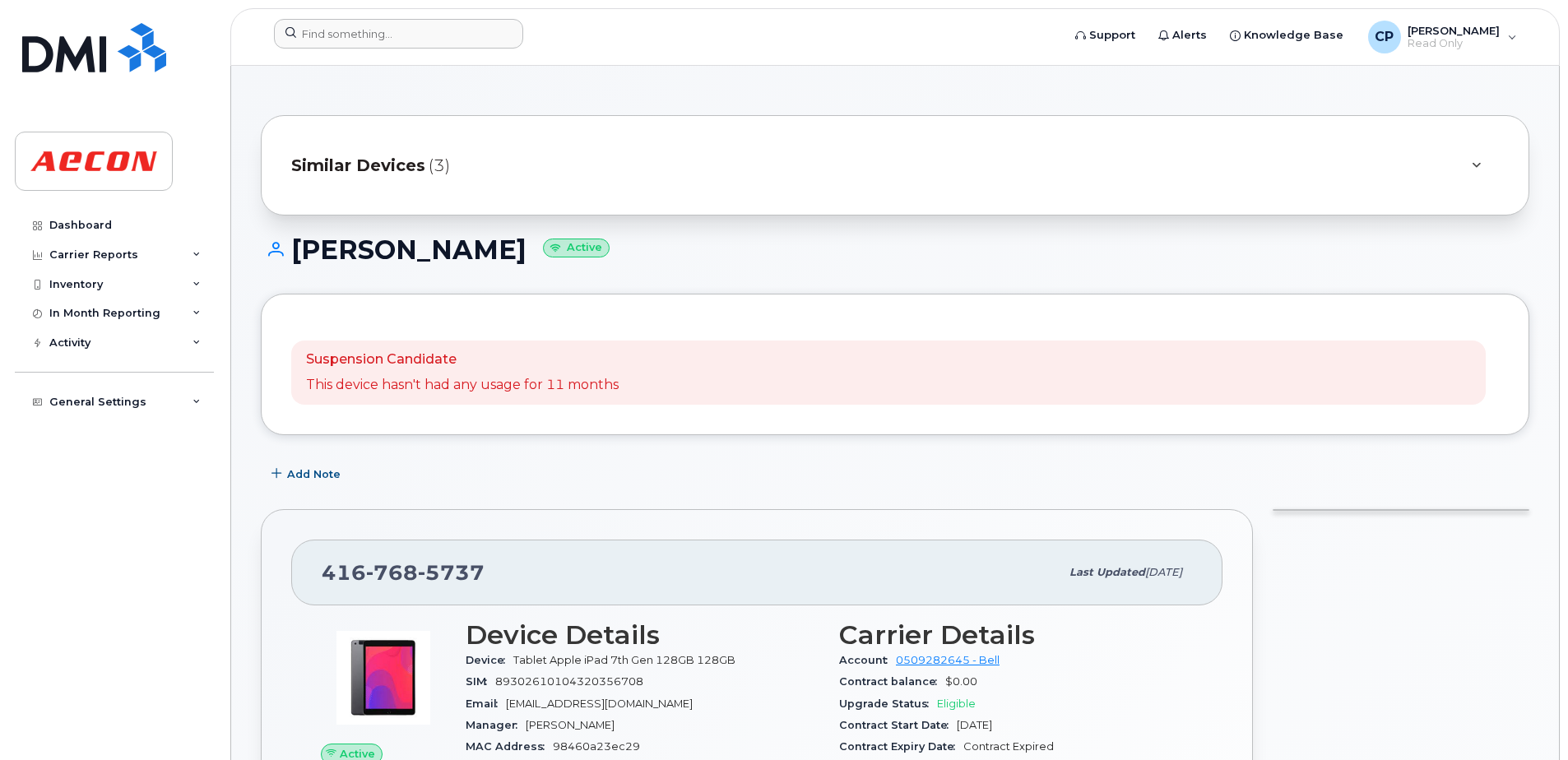
click at [458, 49] on div at bounding box center [662, 37] width 803 height 37
click at [454, 37] on input at bounding box center [397, 34] width 249 height 30
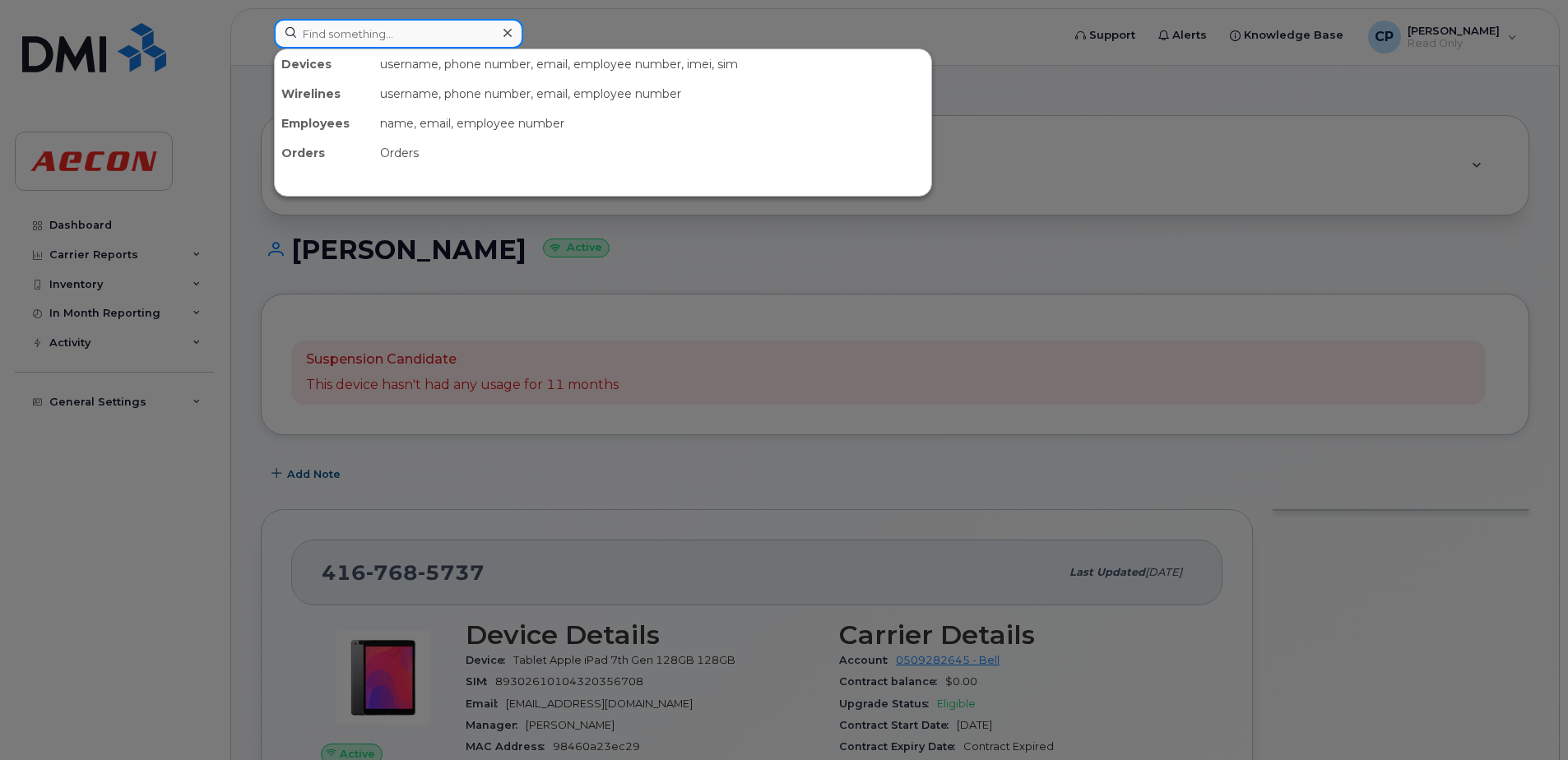
paste input "4168199625"
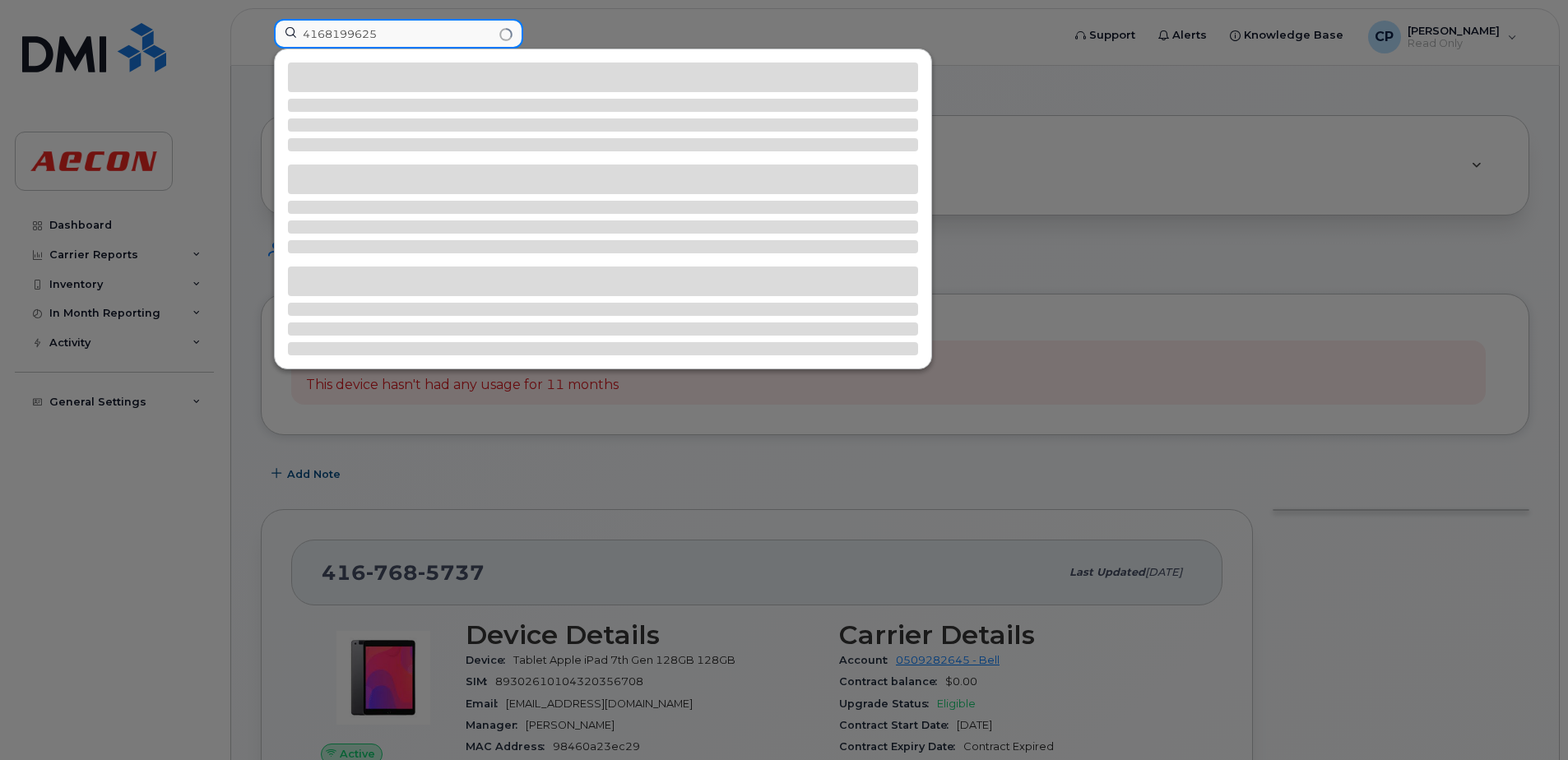
type input "4168199625"
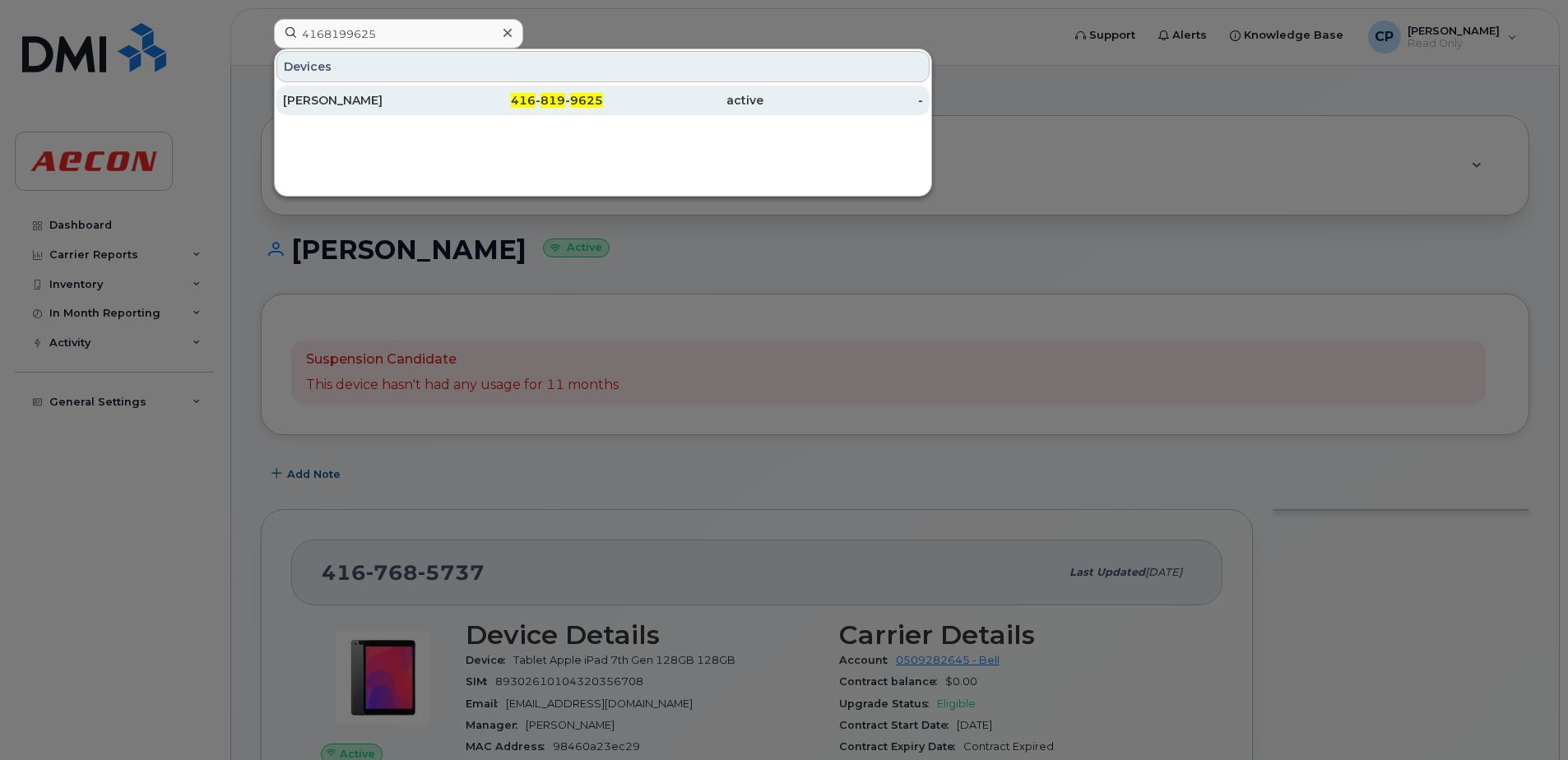
click at [446, 96] on div "416 - 819 - 9625" at bounding box center [523, 100] width 161 height 17
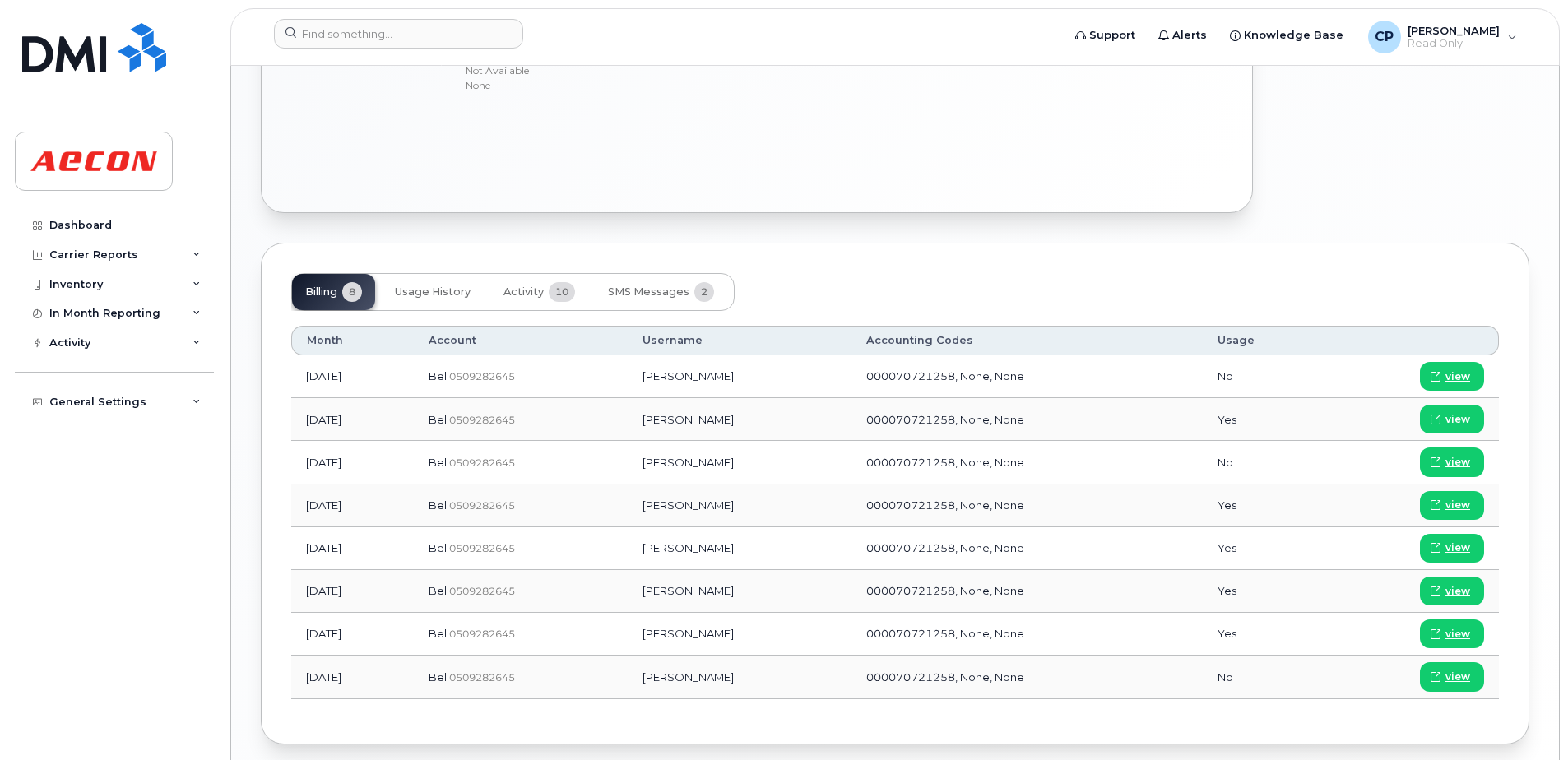
scroll to position [987, 0]
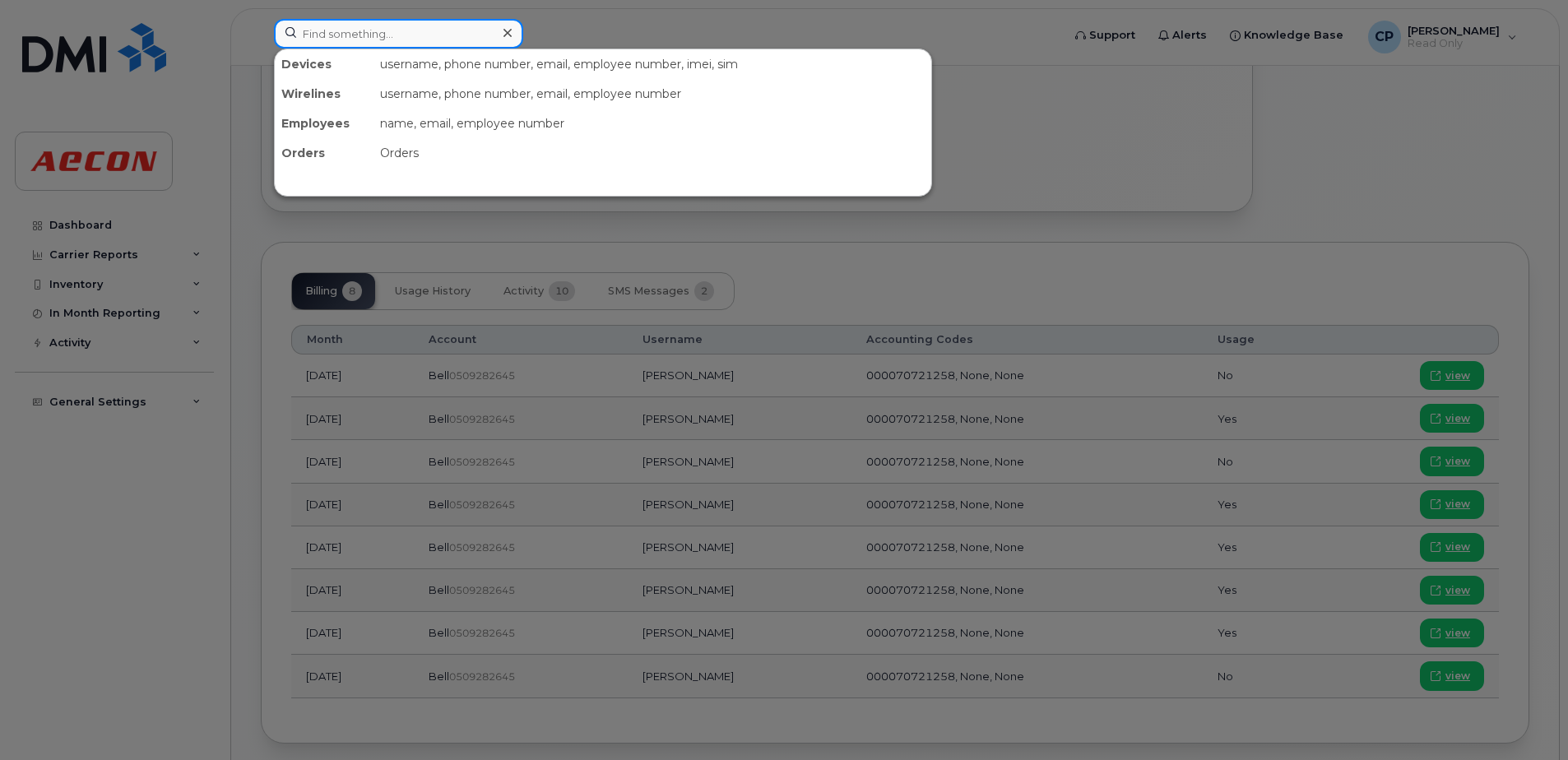
click at [412, 41] on input at bounding box center [397, 34] width 249 height 30
paste input "4168841330"
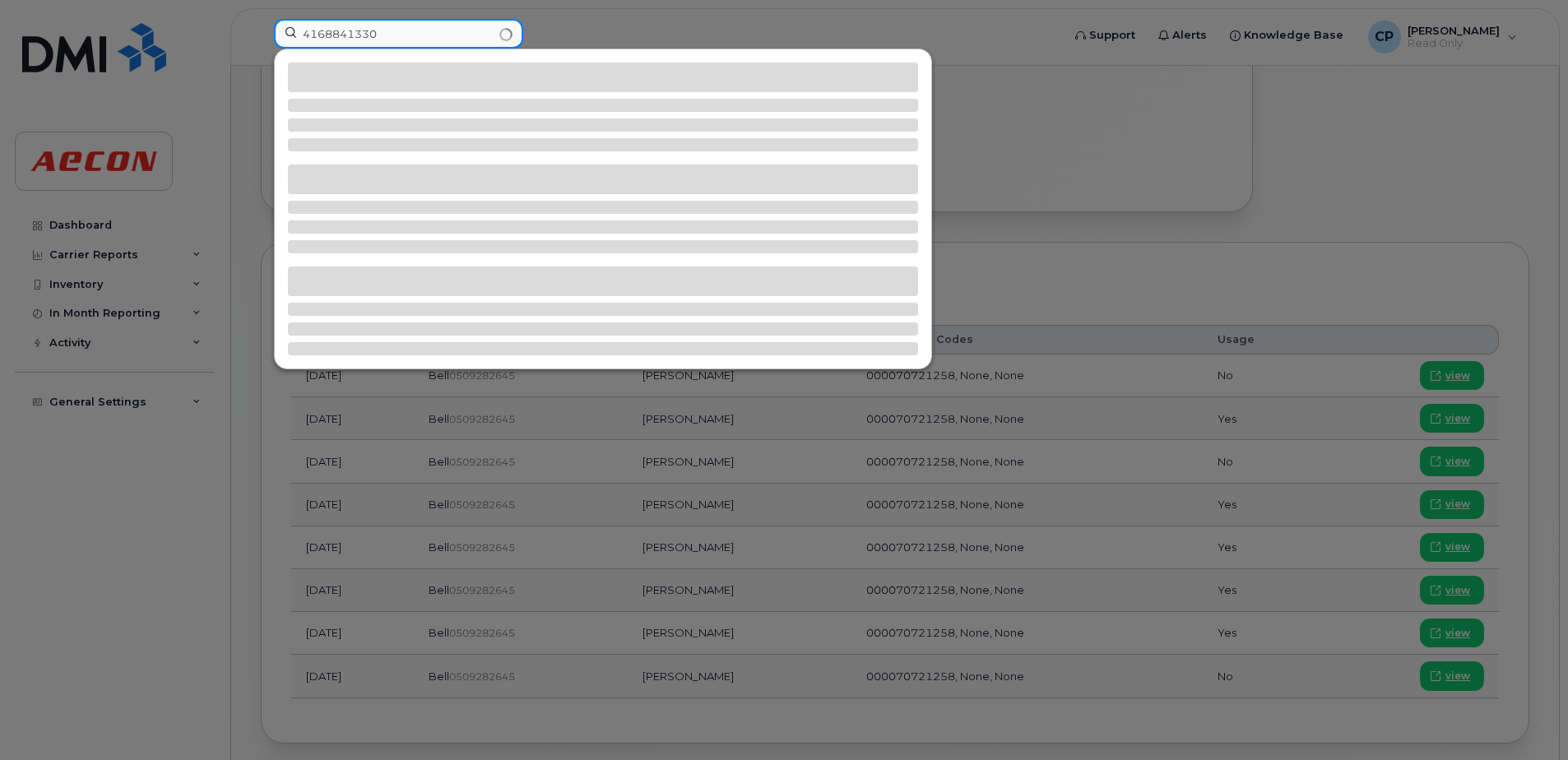
type input "4168841330"
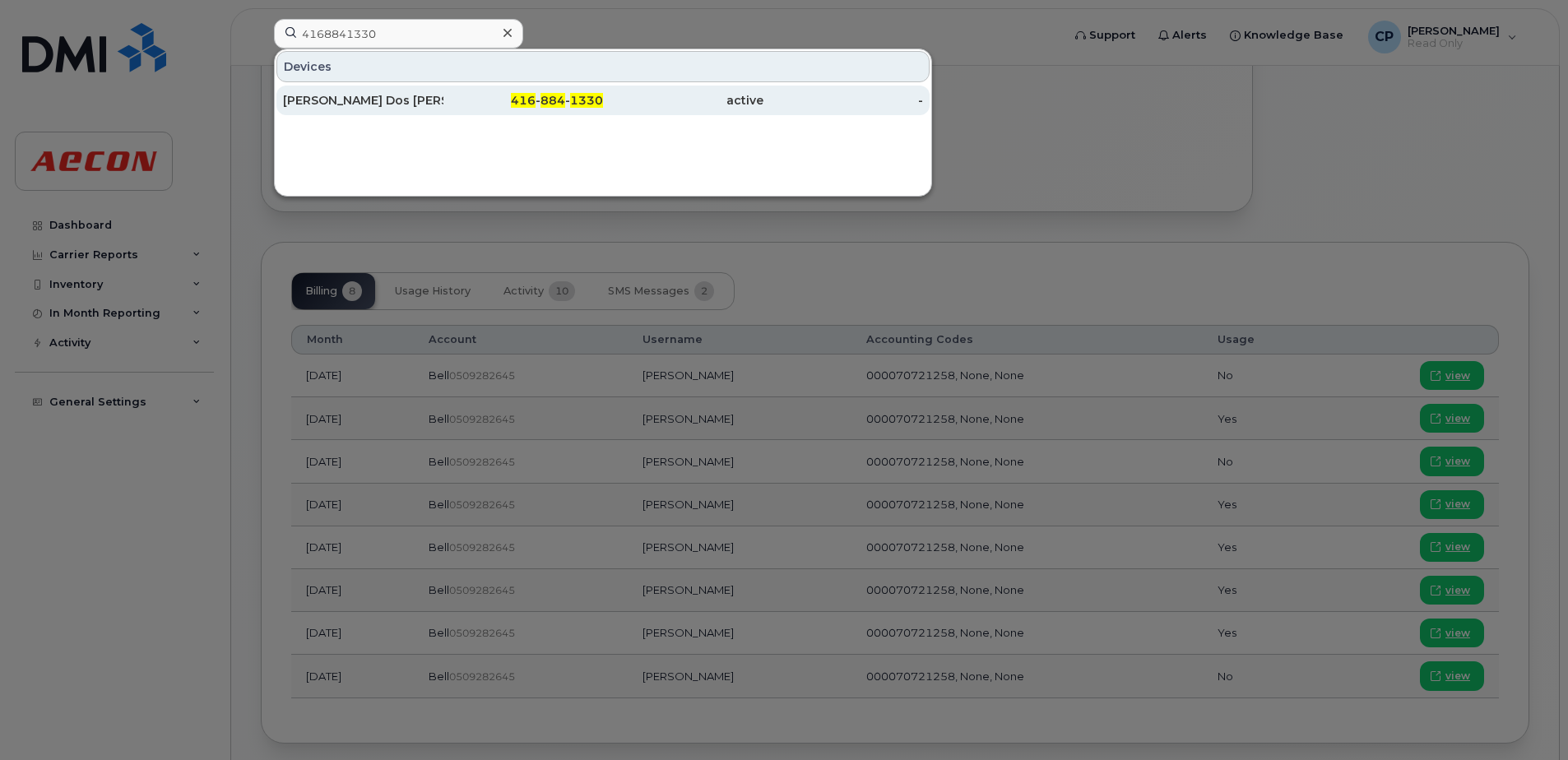
click at [455, 103] on div "416 - 884 - 1330" at bounding box center [523, 100] width 161 height 17
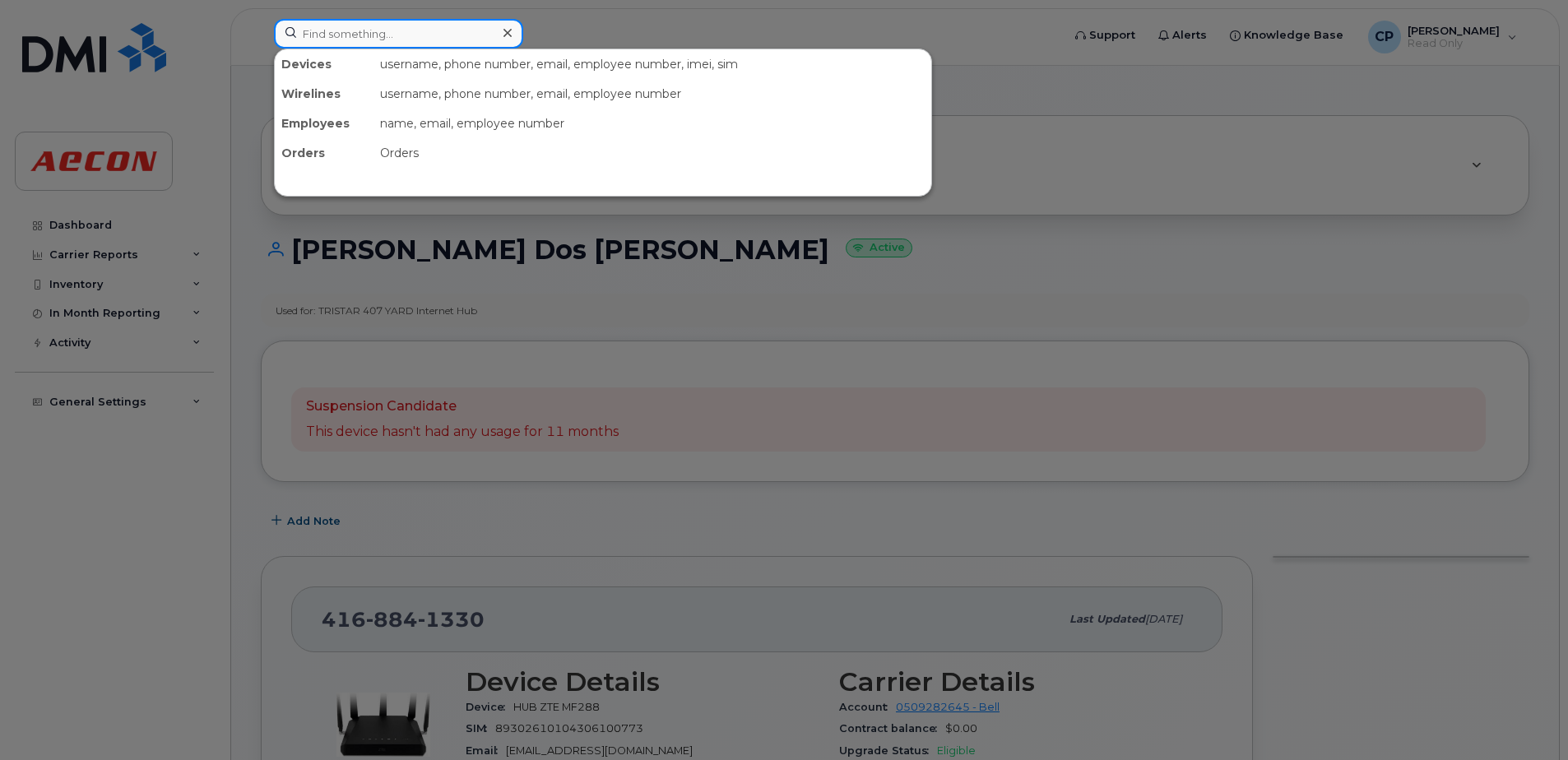
click at [421, 37] on input at bounding box center [397, 34] width 249 height 30
paste input "4169513352"
type input "4169513352"
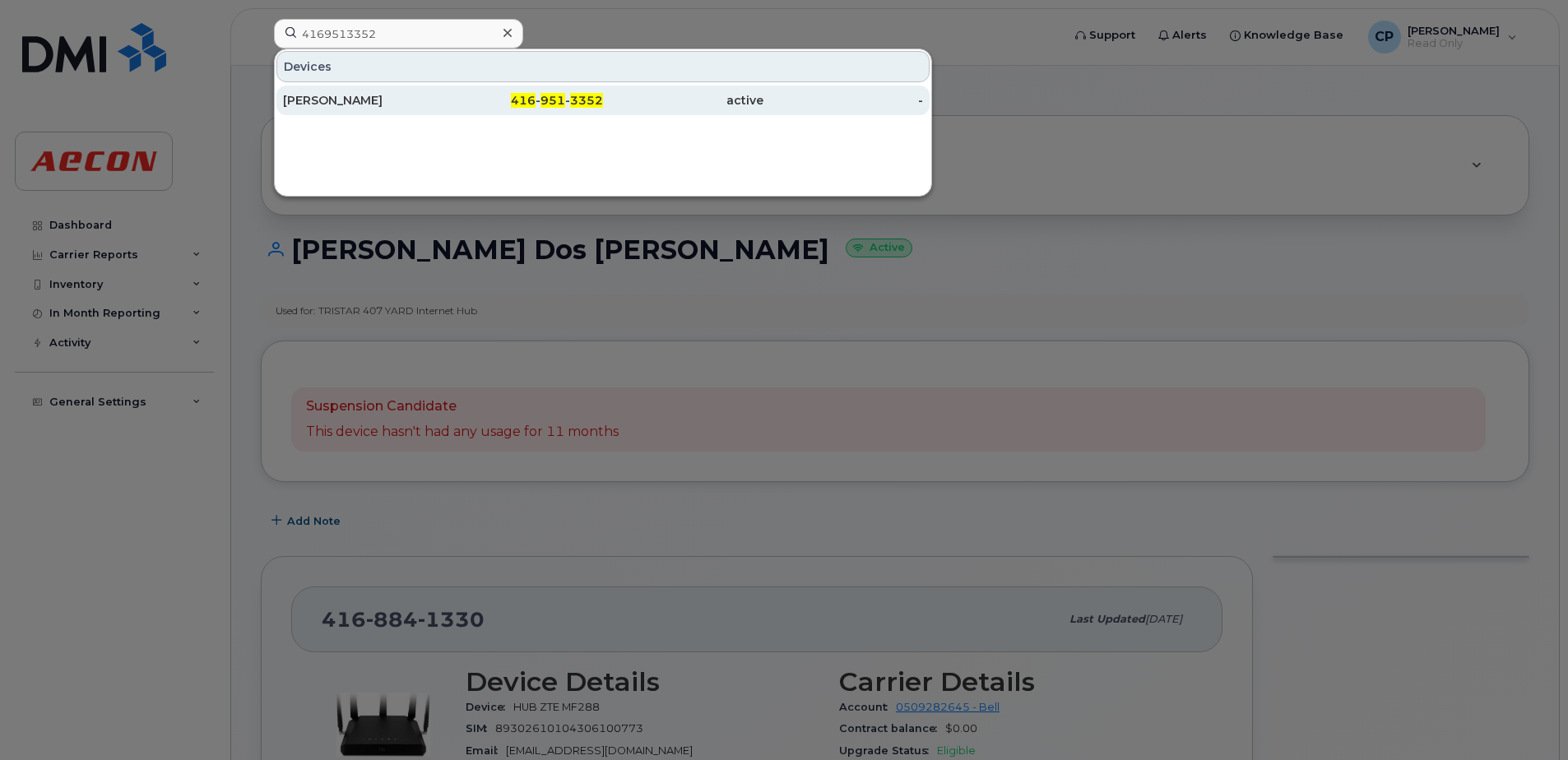
click at [405, 102] on div "Jackie Gregorash" at bounding box center [364, 100] width 161 height 17
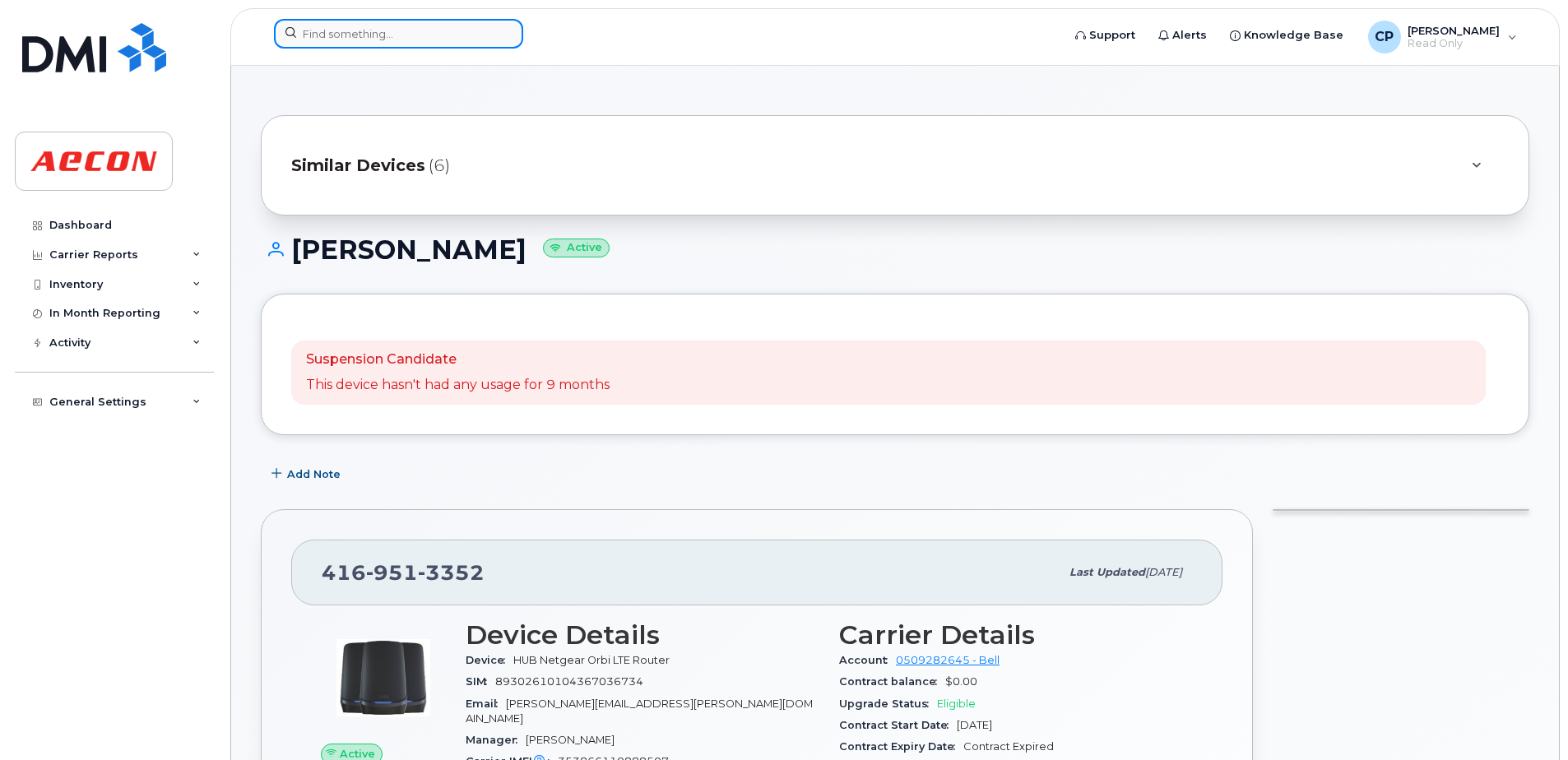
click at [390, 38] on input at bounding box center [397, 34] width 249 height 30
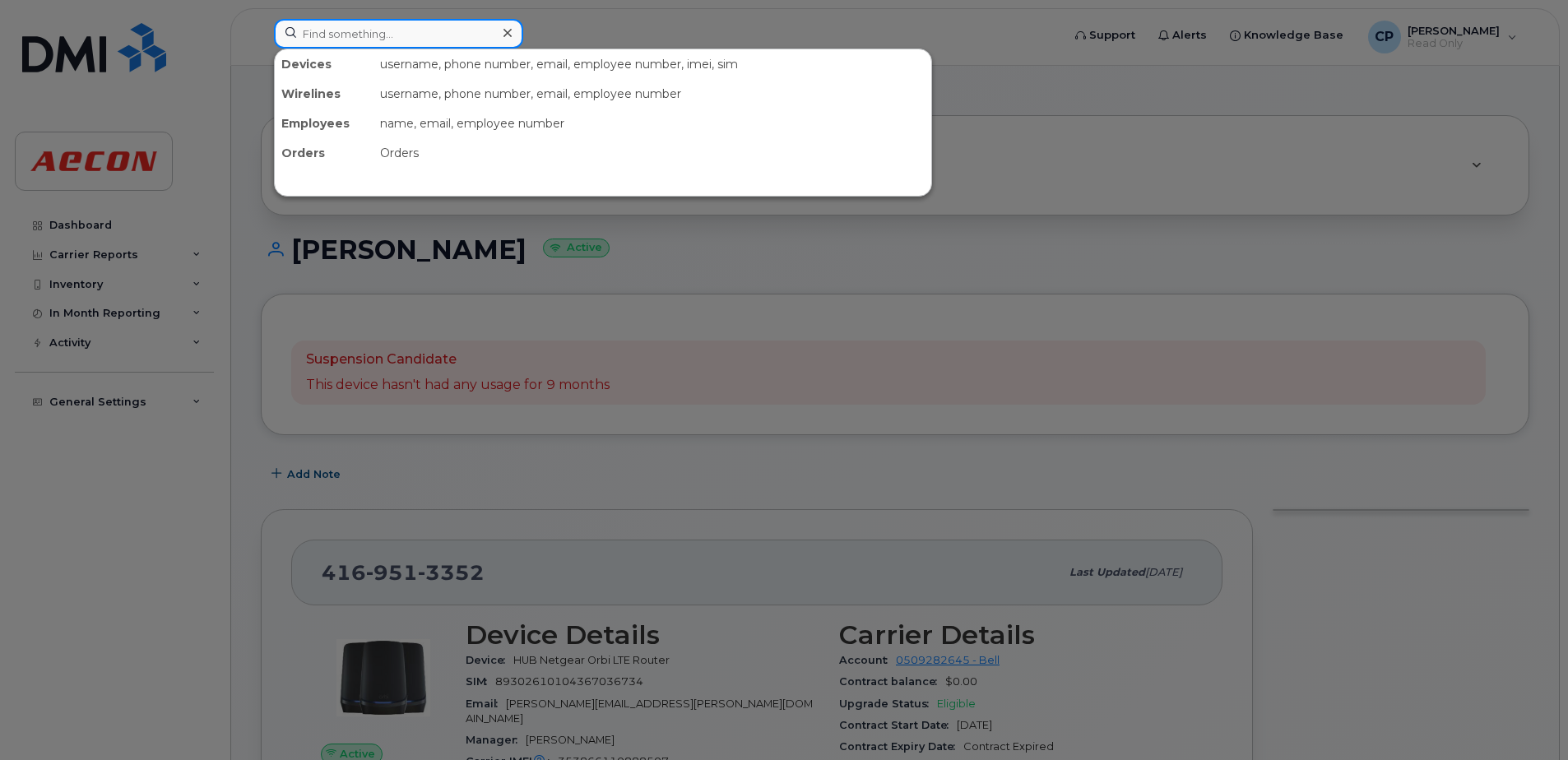
paste input "4372977123"
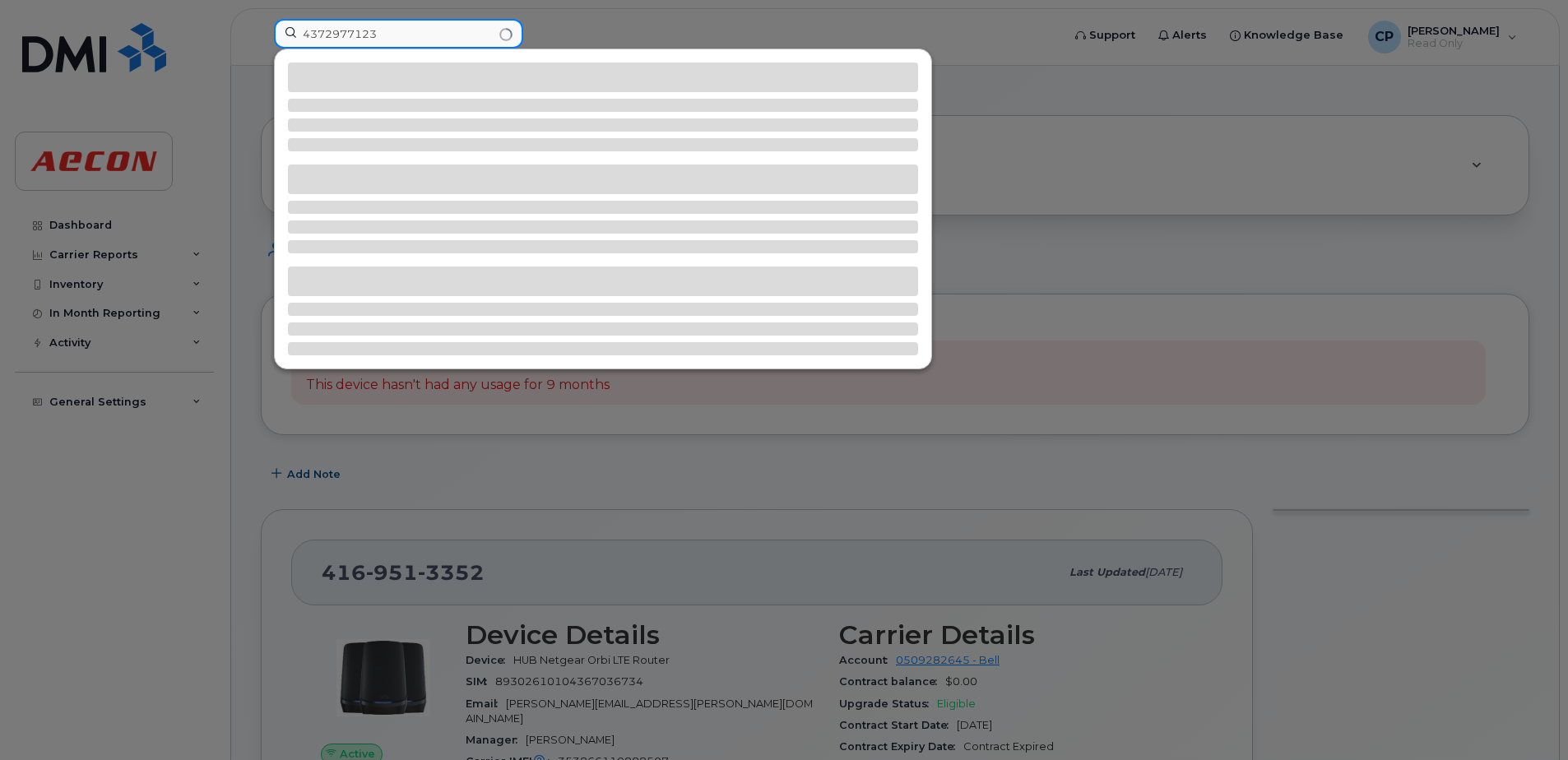
type input "4372977123"
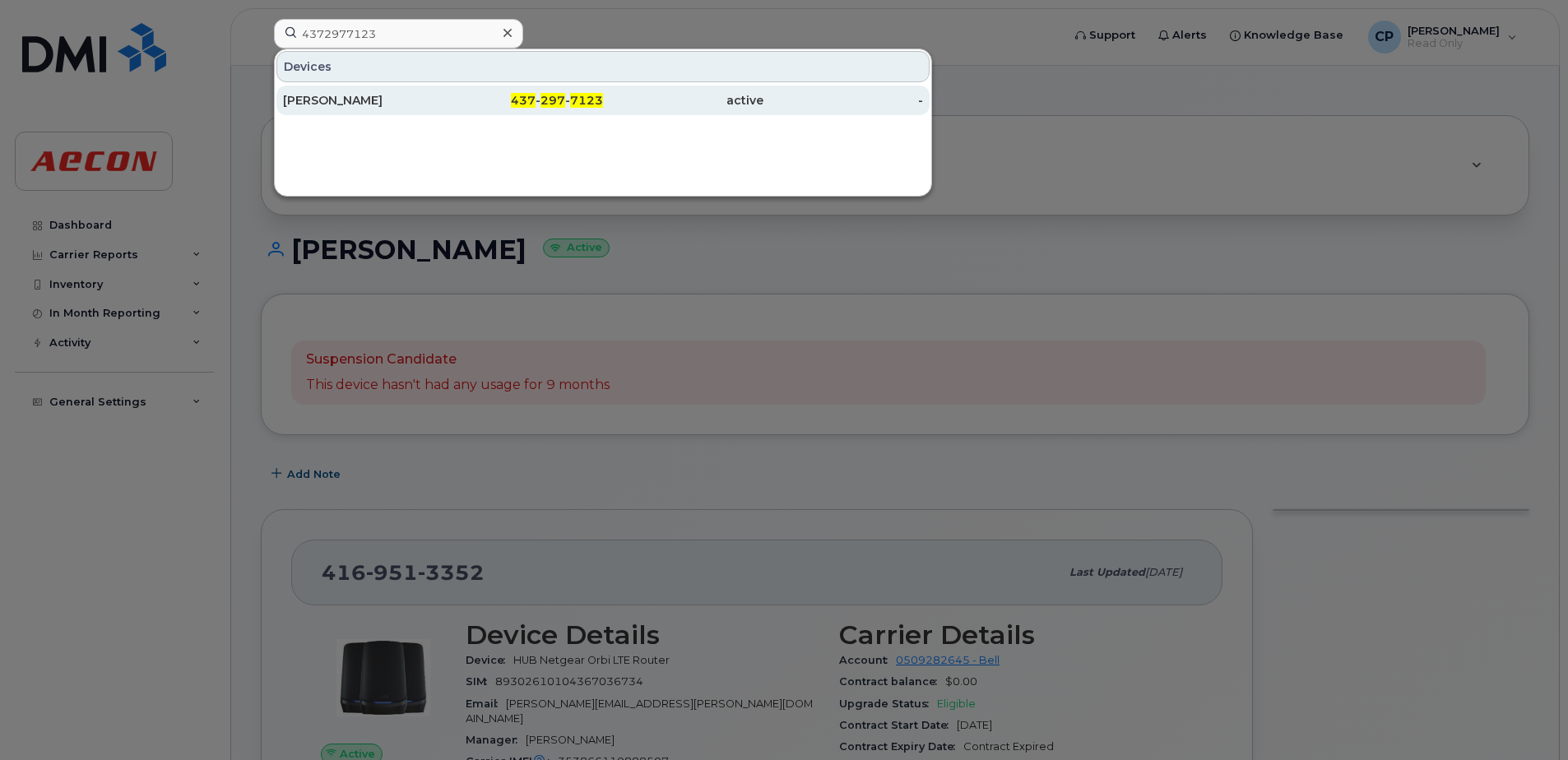
click at [390, 92] on div "Wyatt Steen" at bounding box center [364, 100] width 161 height 30
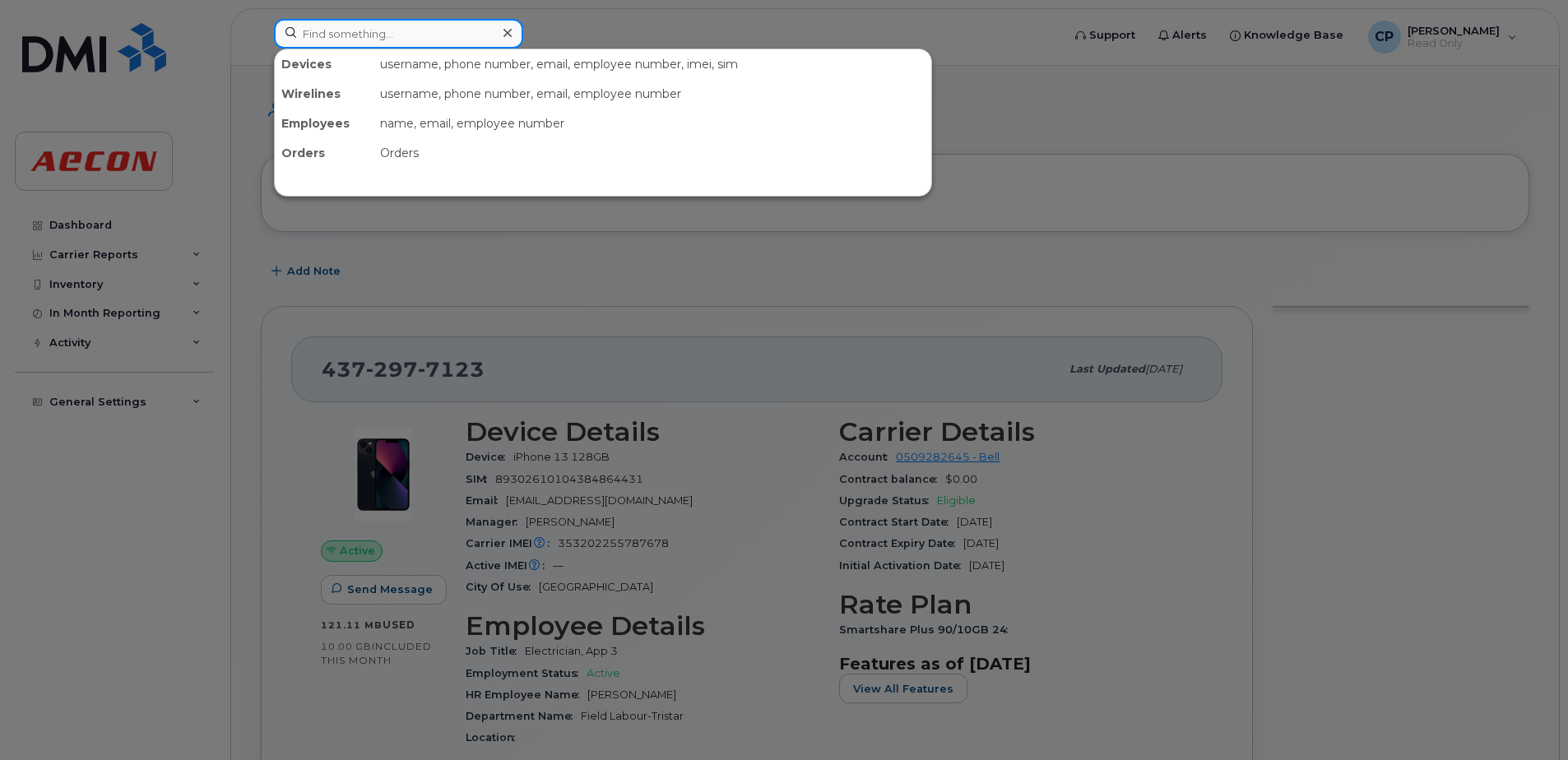
click at [437, 37] on input at bounding box center [397, 34] width 249 height 30
paste input "4373246566"
type input "4373246566"
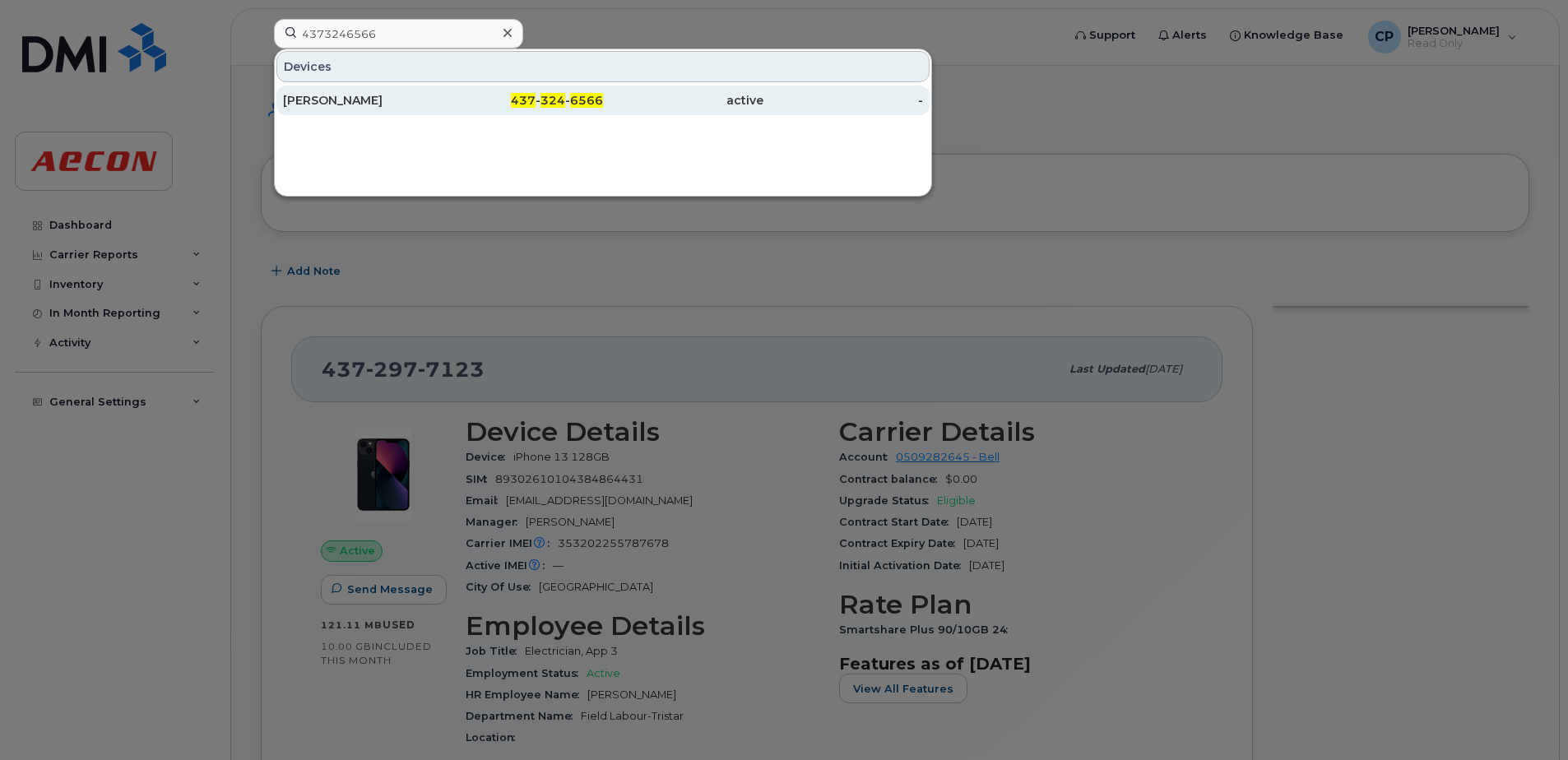
click at [415, 97] on div "Jake Umphrey" at bounding box center [364, 100] width 161 height 17
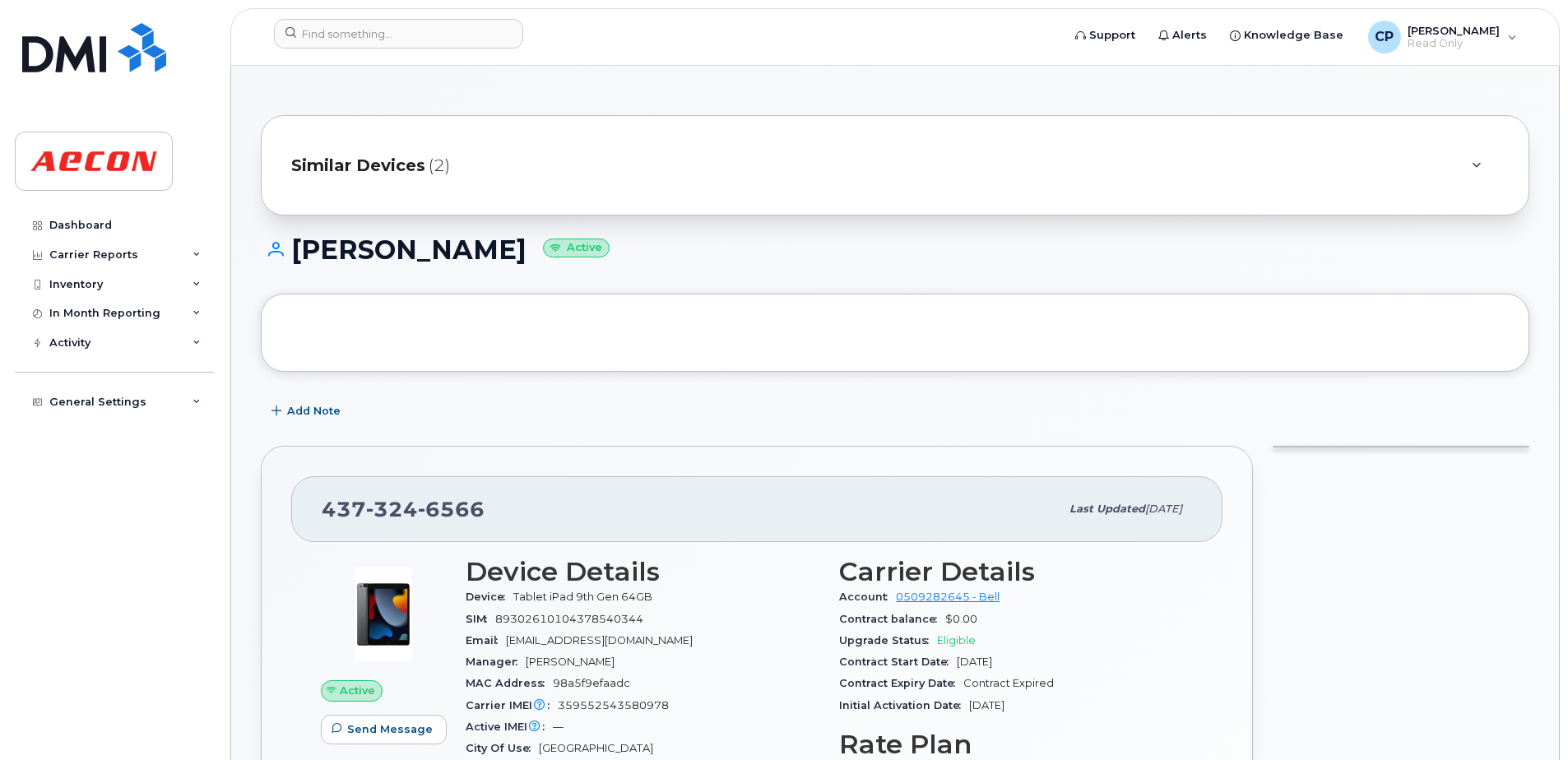
click at [404, 162] on span "Similar Devices" at bounding box center [358, 165] width 134 height 24
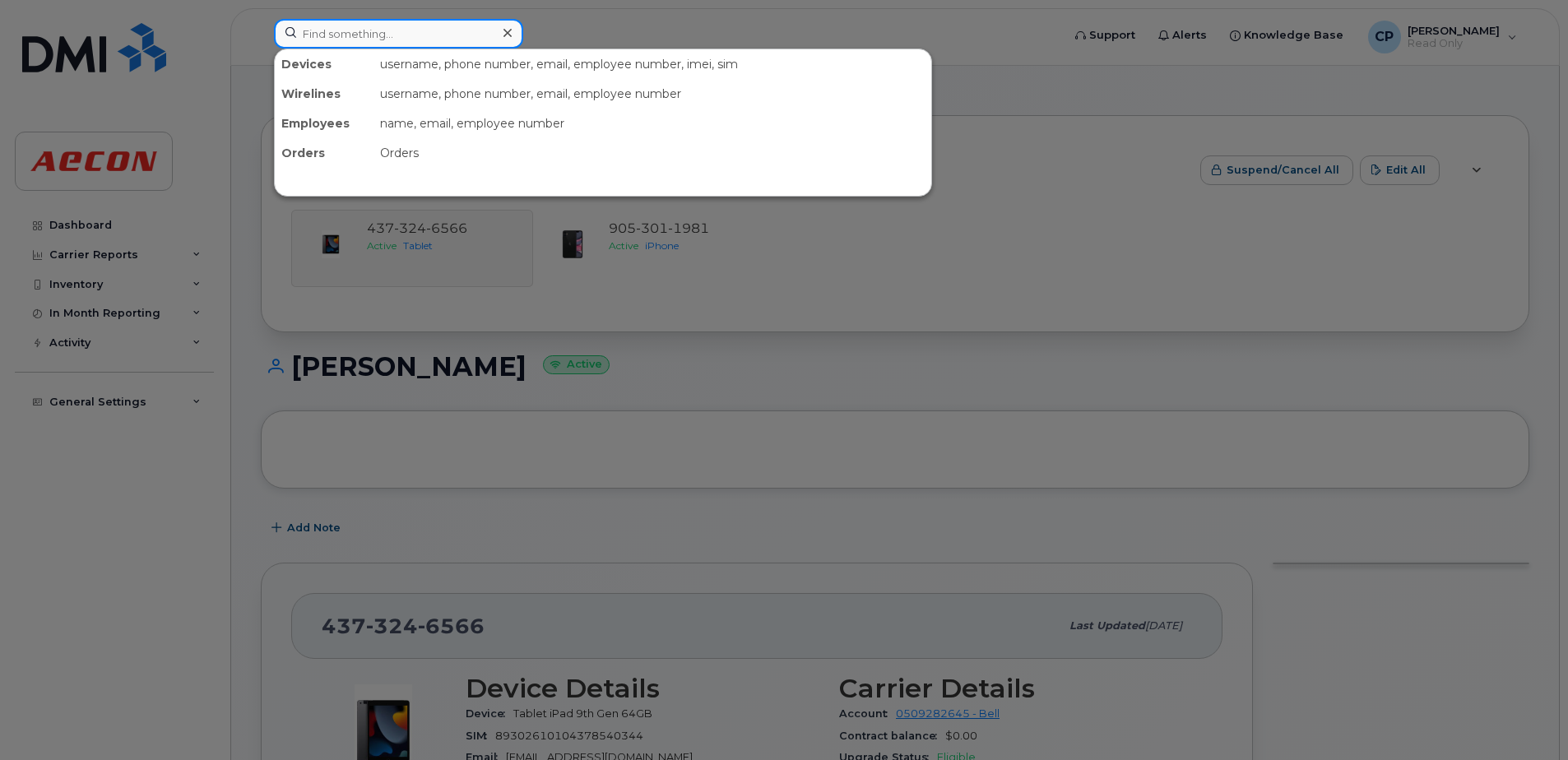
click at [403, 38] on input at bounding box center [397, 34] width 249 height 30
paste input "4374256159"
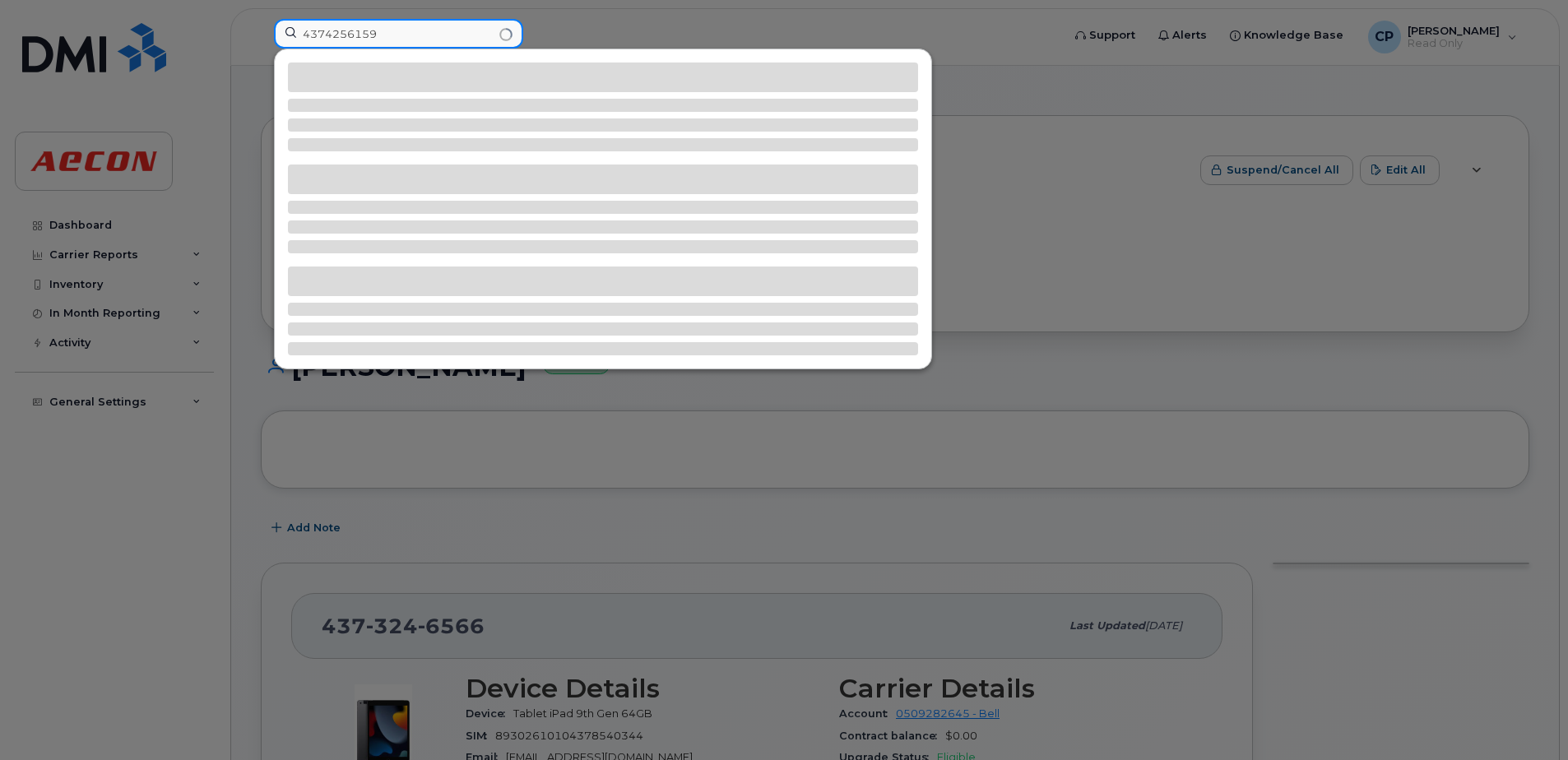
type input "4374256159"
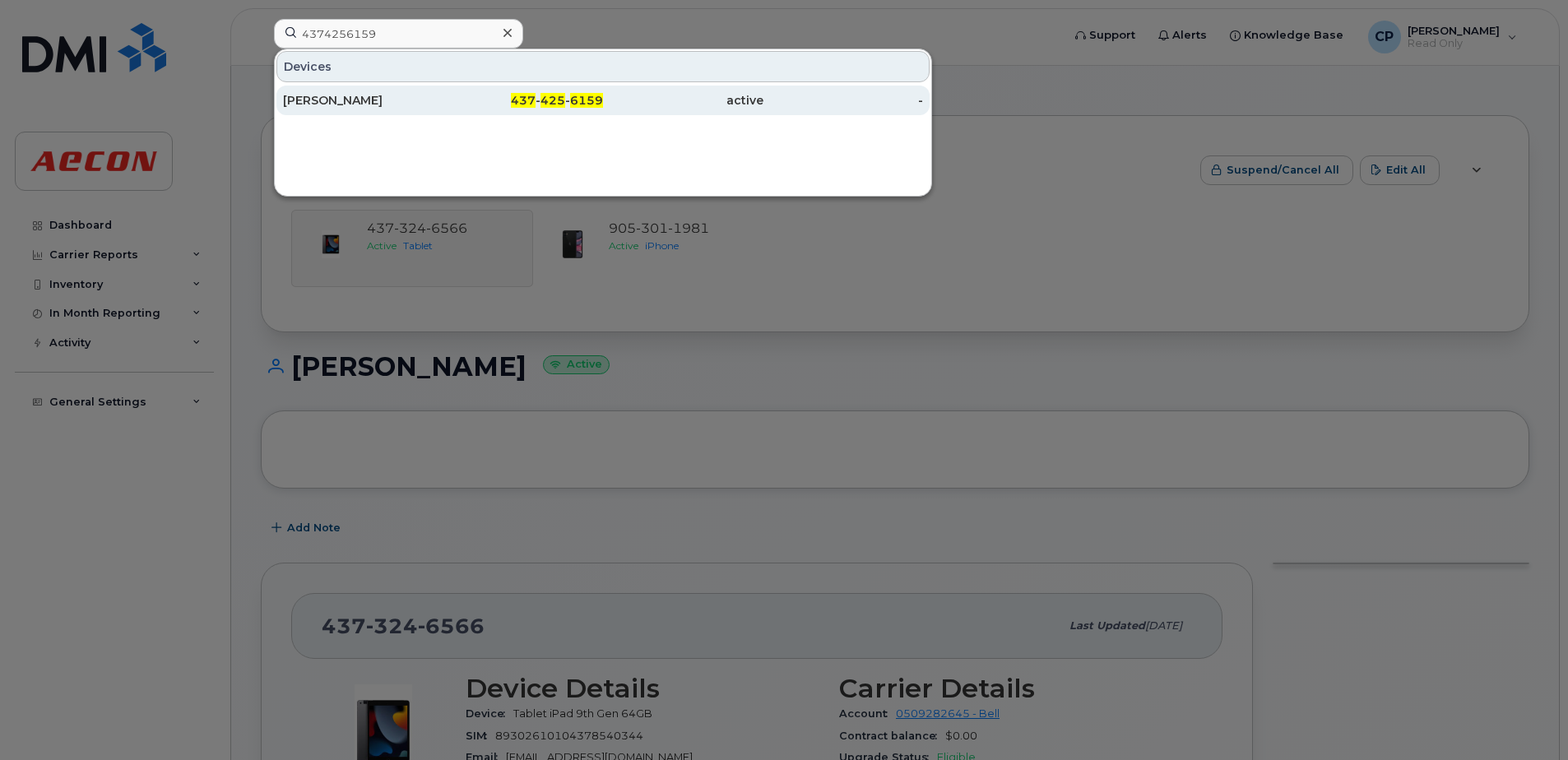
click at [361, 102] on div "Gordon Burnet" at bounding box center [364, 100] width 161 height 17
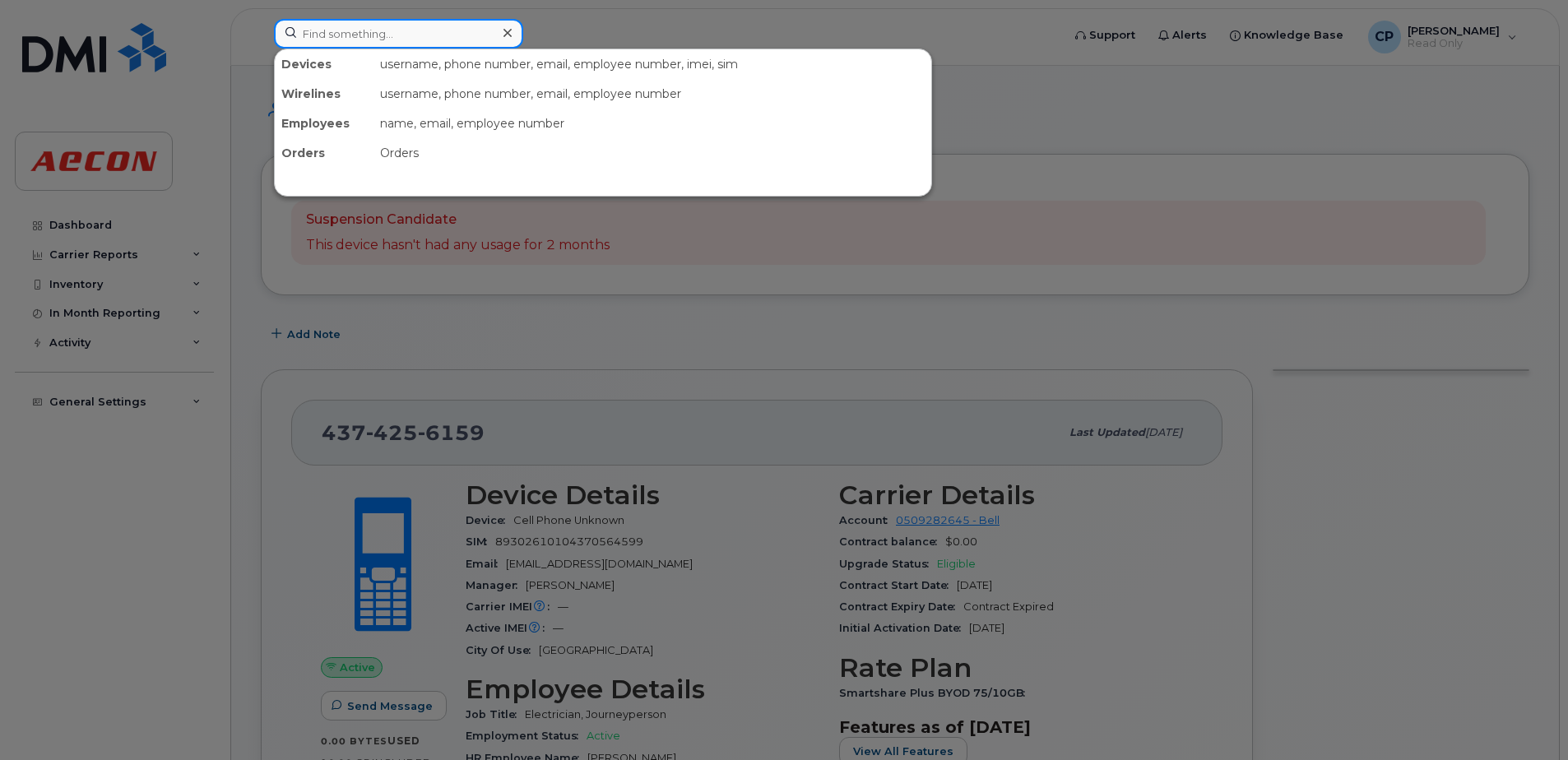
click at [327, 27] on input at bounding box center [397, 34] width 249 height 30
paste input "4374278596"
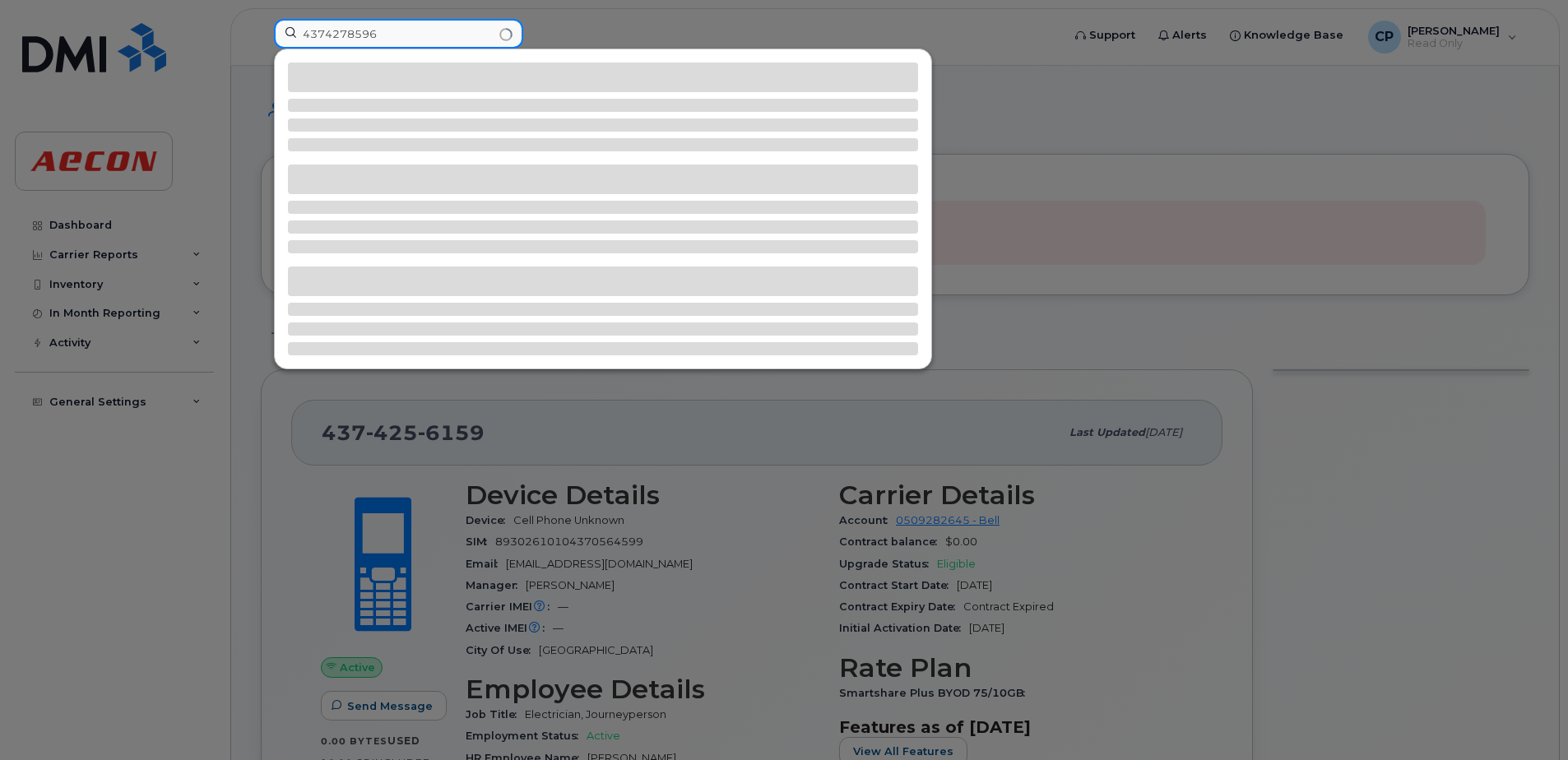
type input "4374278596"
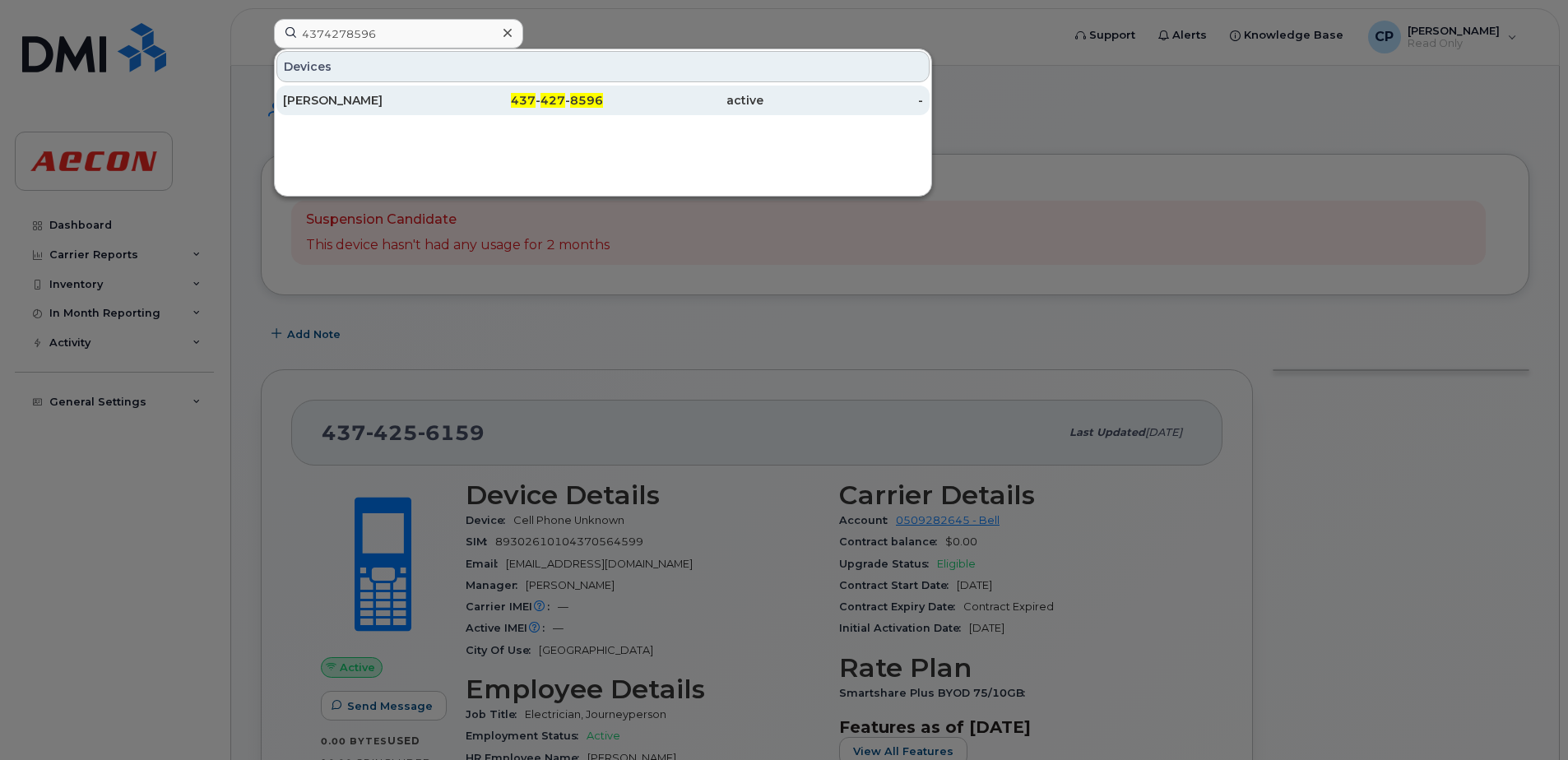
click at [382, 105] on div "[PERSON_NAME]" at bounding box center [364, 100] width 161 height 17
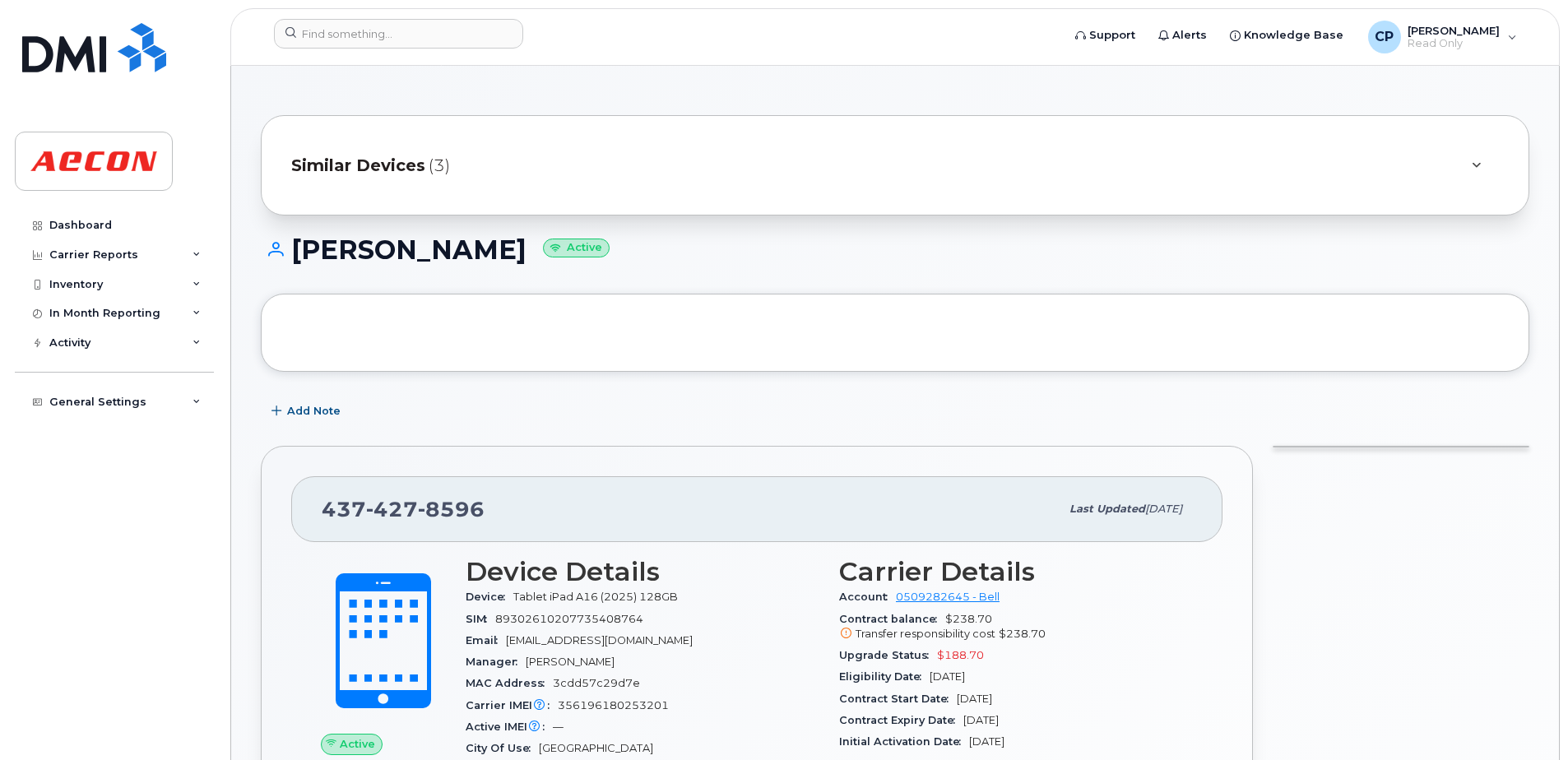
click at [397, 176] on span "Similar Devices" at bounding box center [358, 165] width 134 height 24
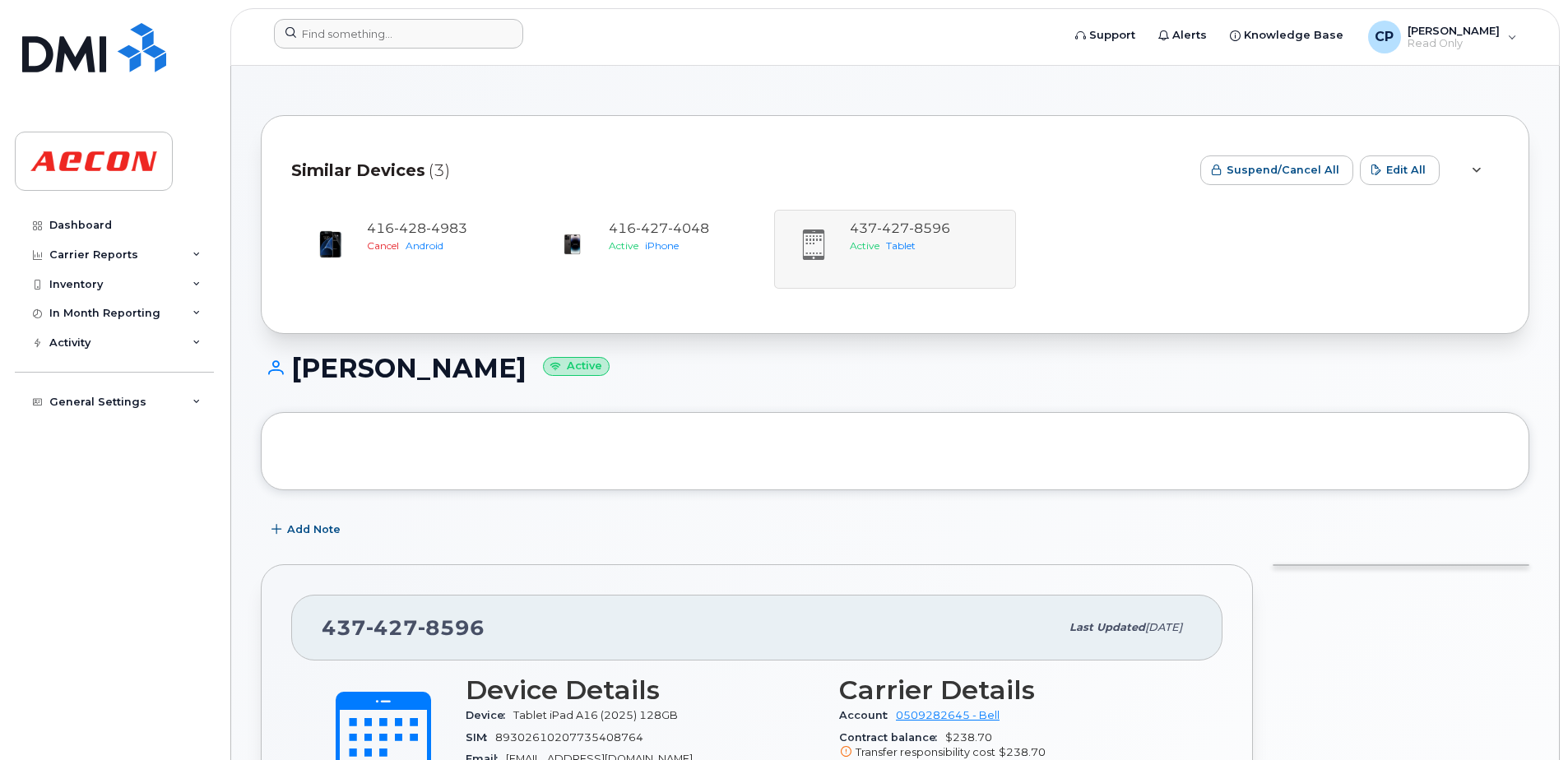
click at [434, 50] on div at bounding box center [662, 37] width 803 height 37
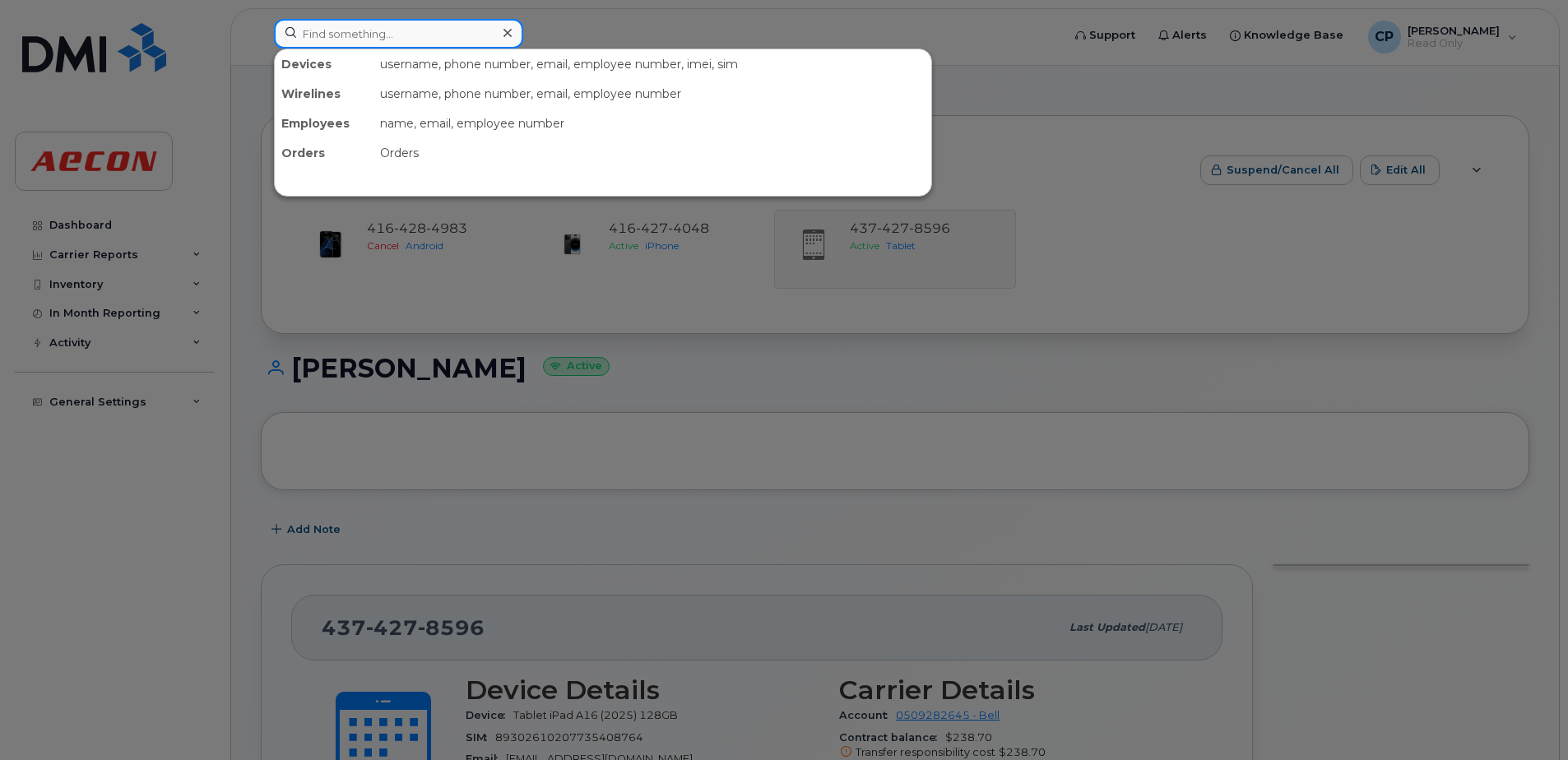
click at [433, 42] on input at bounding box center [397, 34] width 249 height 30
paste input "4374496140"
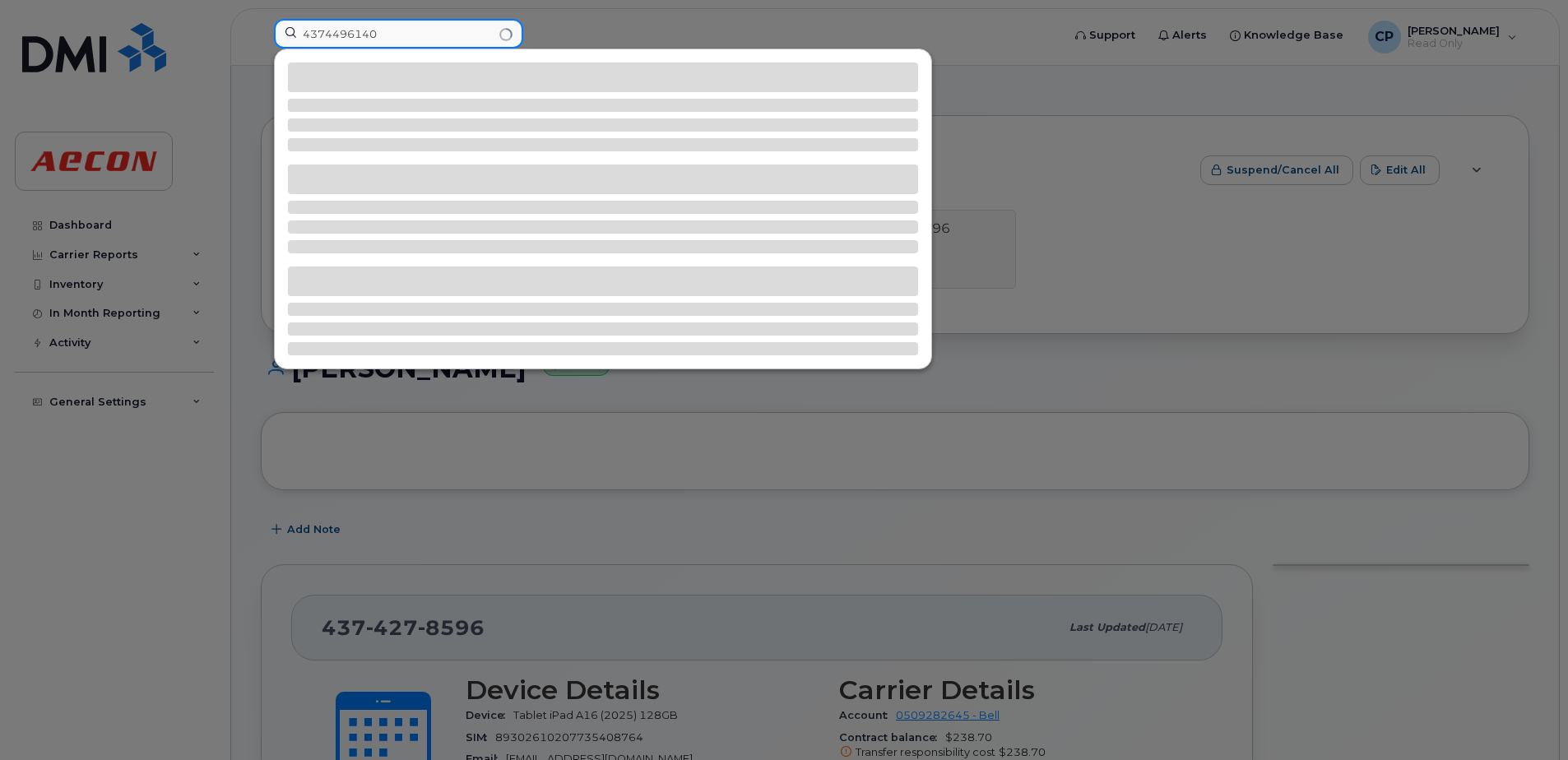
type input "4374496140"
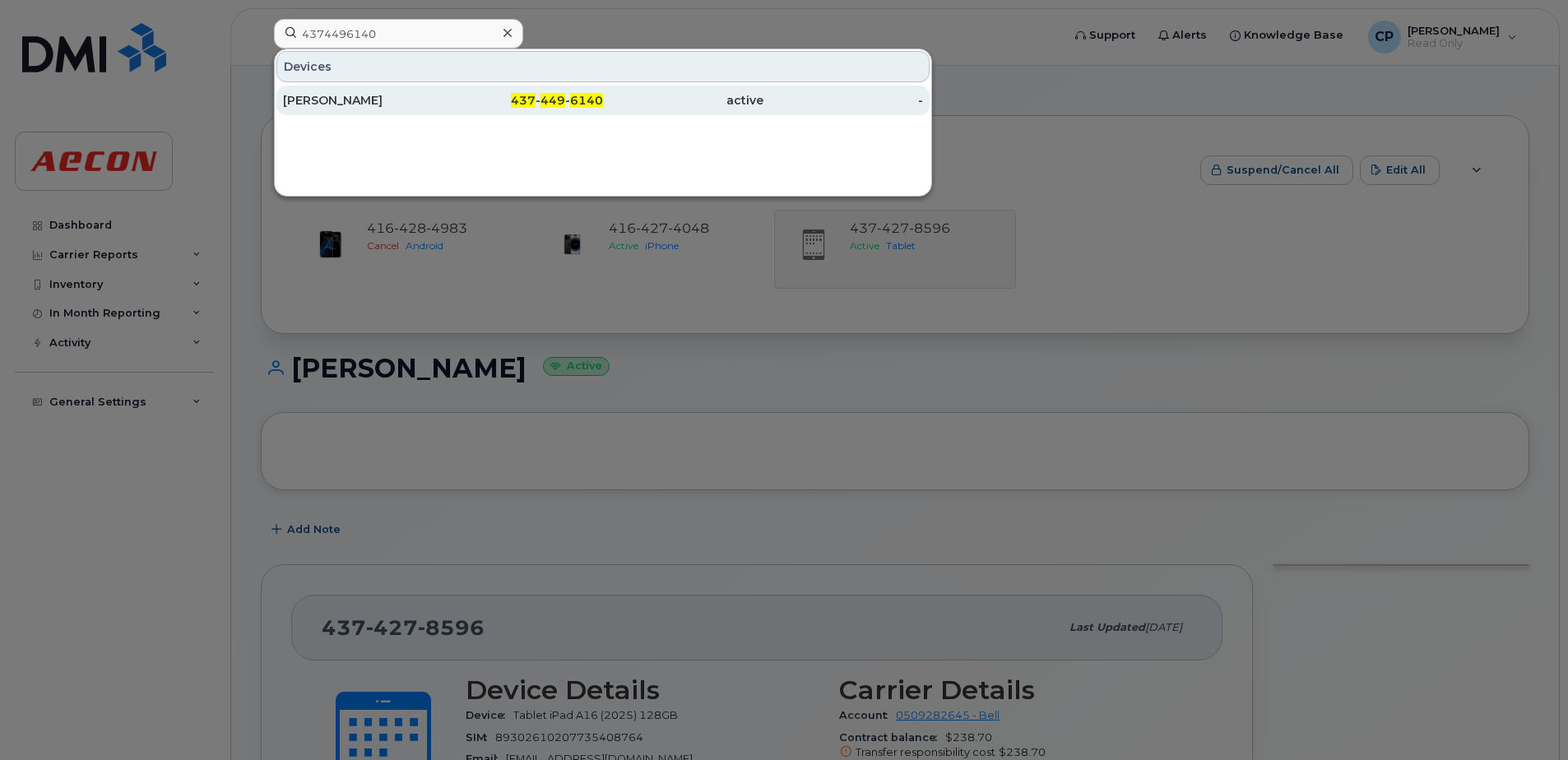
click at [458, 98] on div "437 - 449 - 6140" at bounding box center [523, 100] width 161 height 17
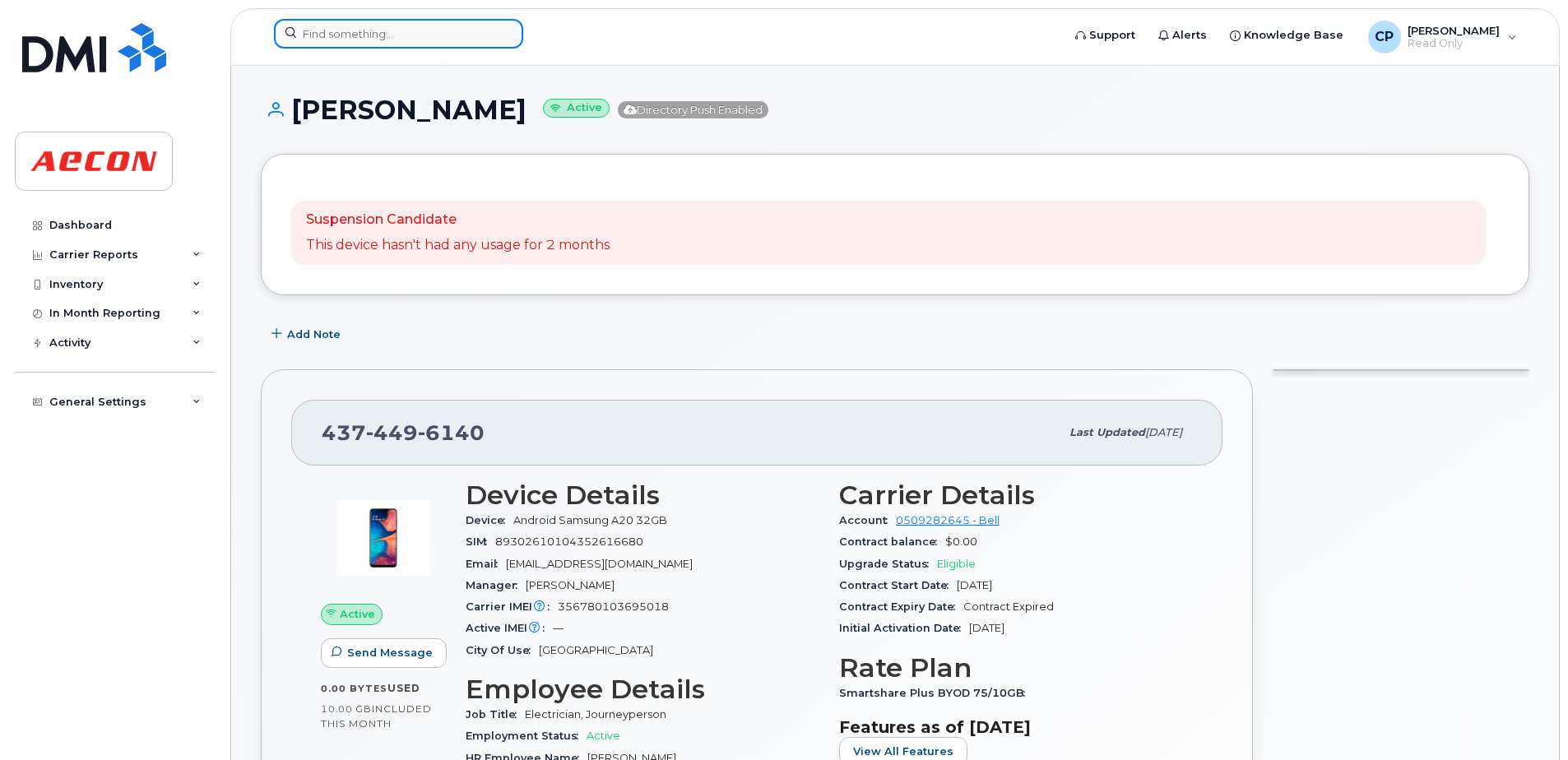
click at [408, 33] on input at bounding box center [397, 34] width 249 height 30
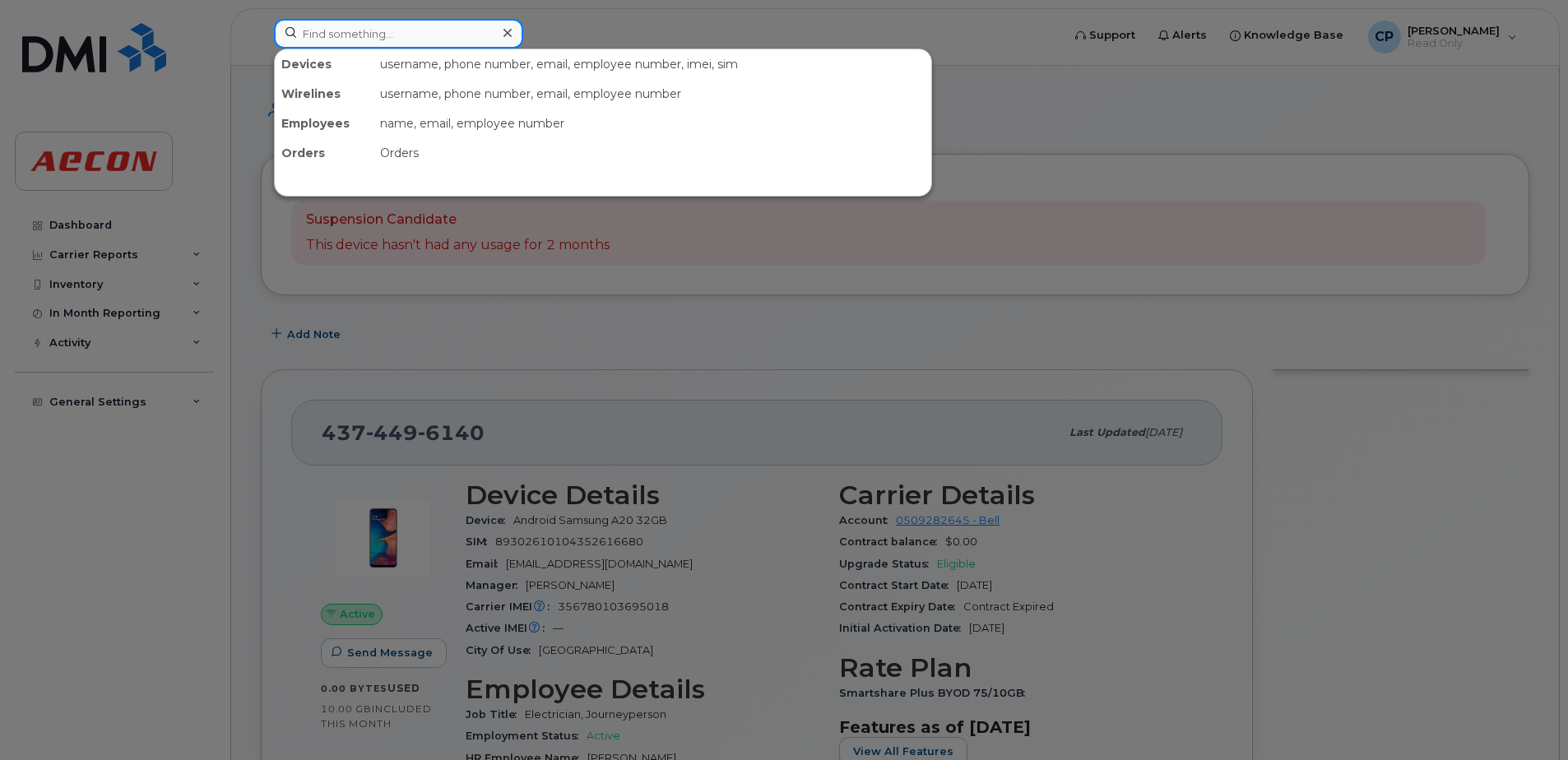
paste input "4375184287"
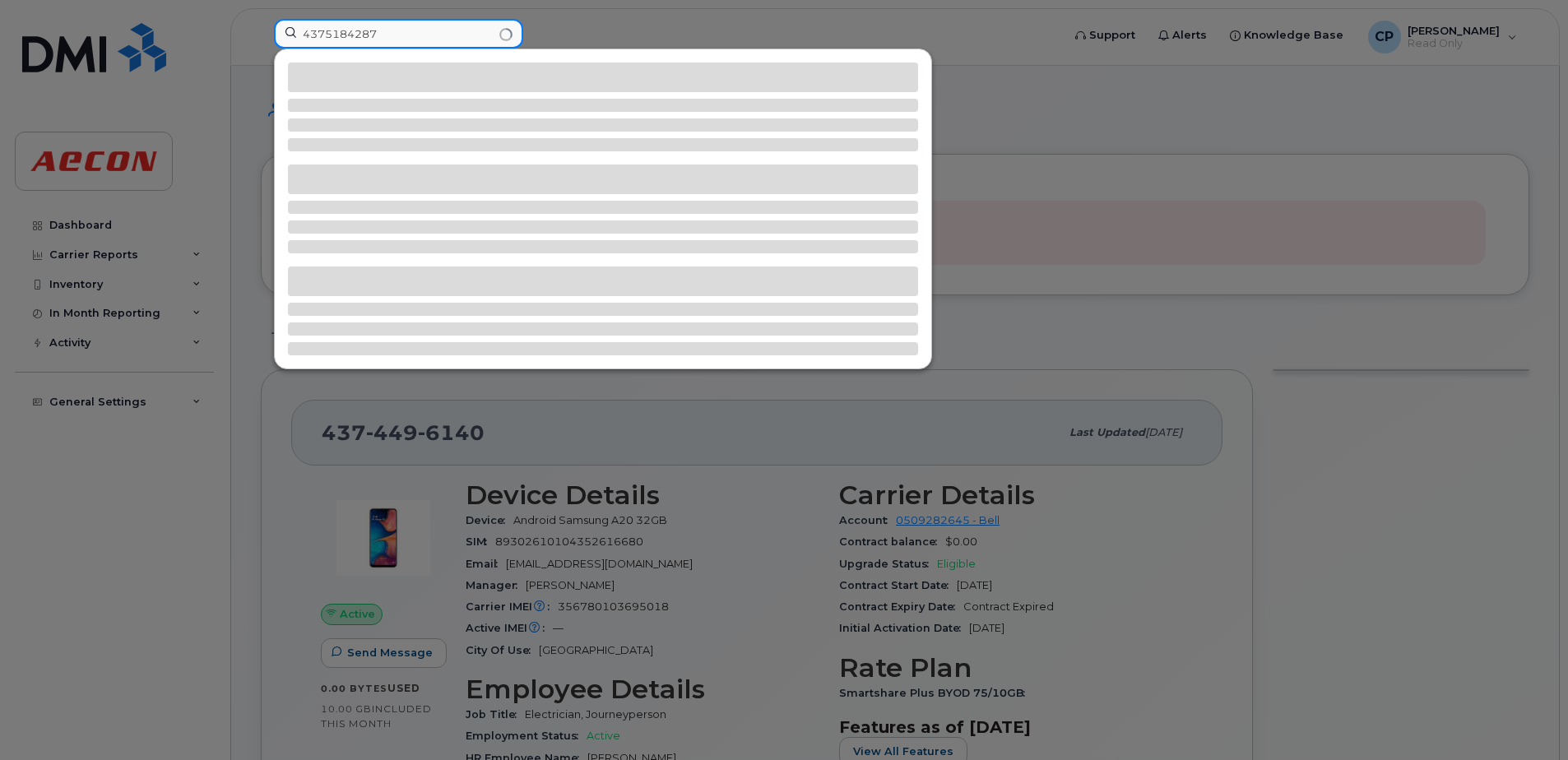
type input "4375184287"
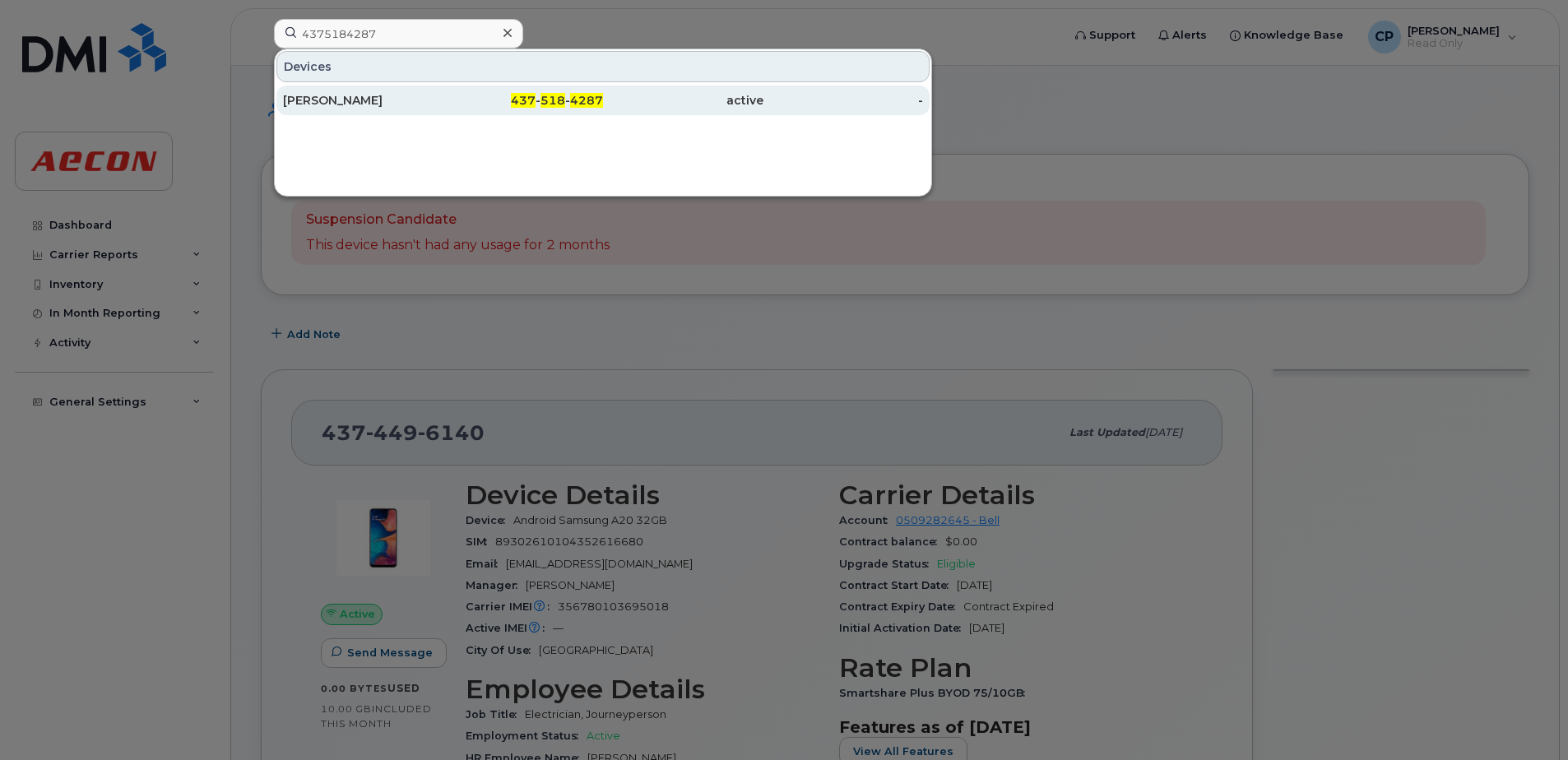
click at [451, 109] on div "437 - 518 - 4287" at bounding box center [523, 100] width 161 height 30
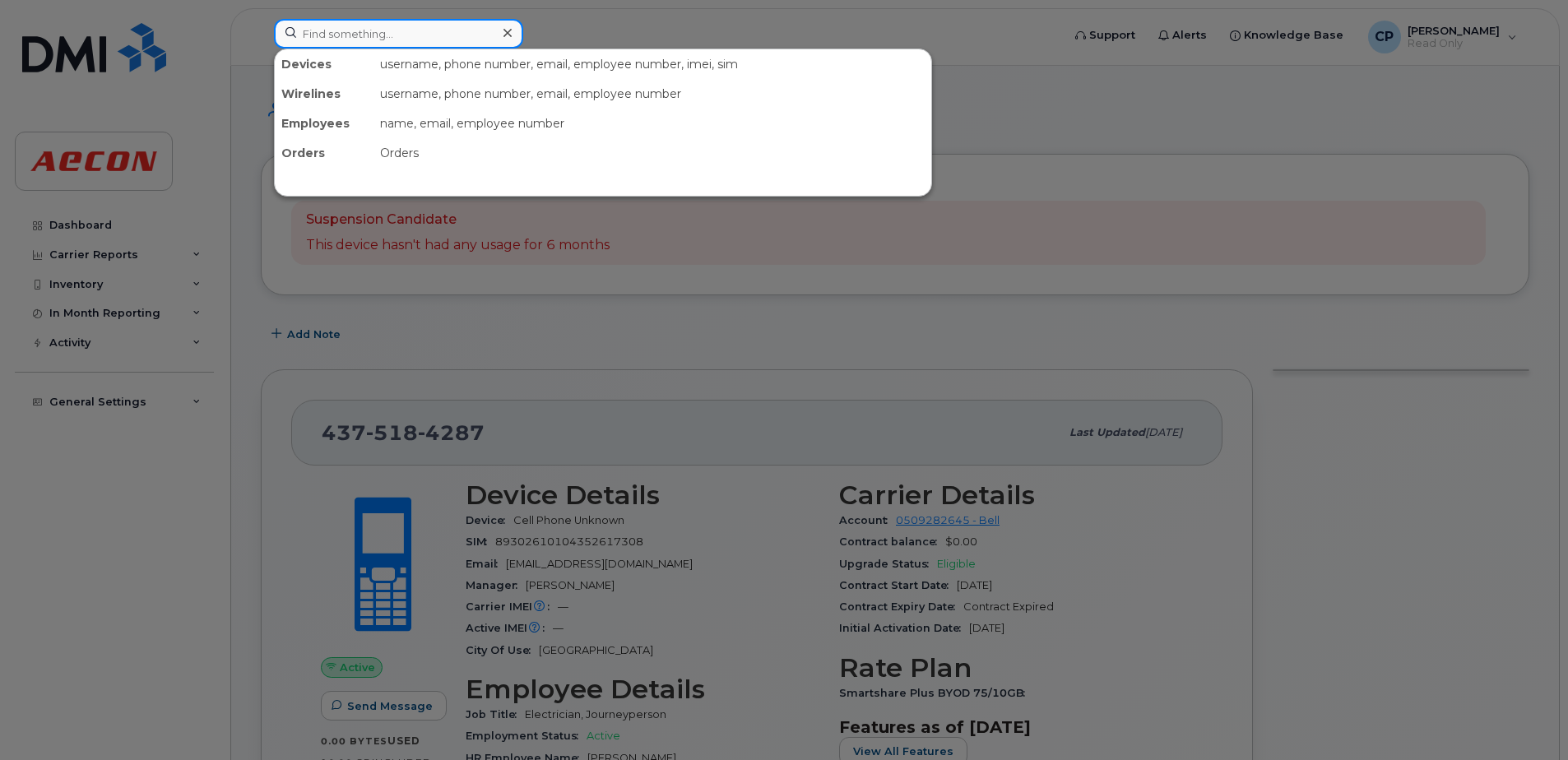
click at [359, 32] on input at bounding box center [397, 34] width 249 height 30
paste input "4379623236"
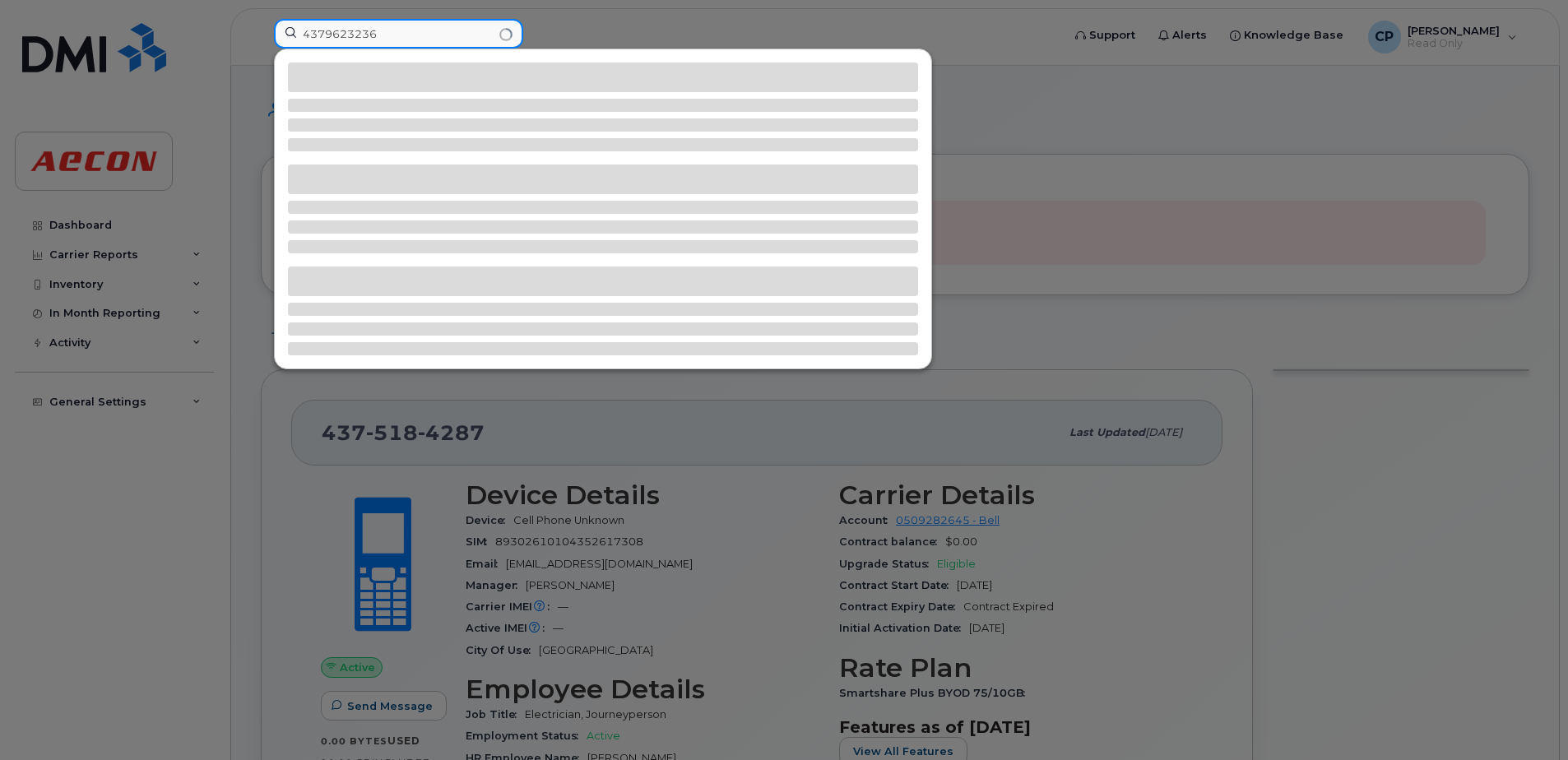
type input "4379623236"
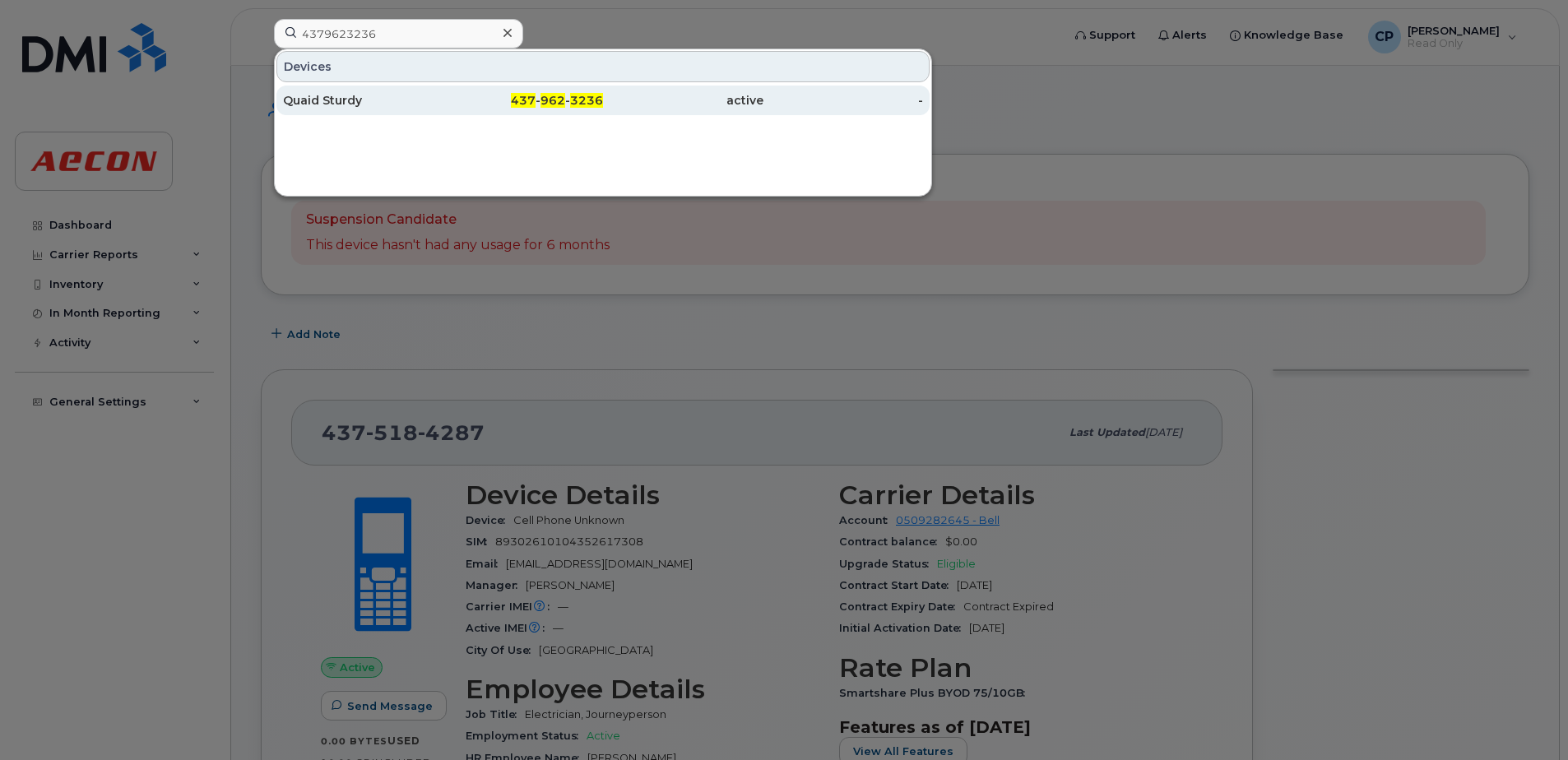
click at [371, 104] on div "Quaid Sturdy" at bounding box center [364, 100] width 161 height 17
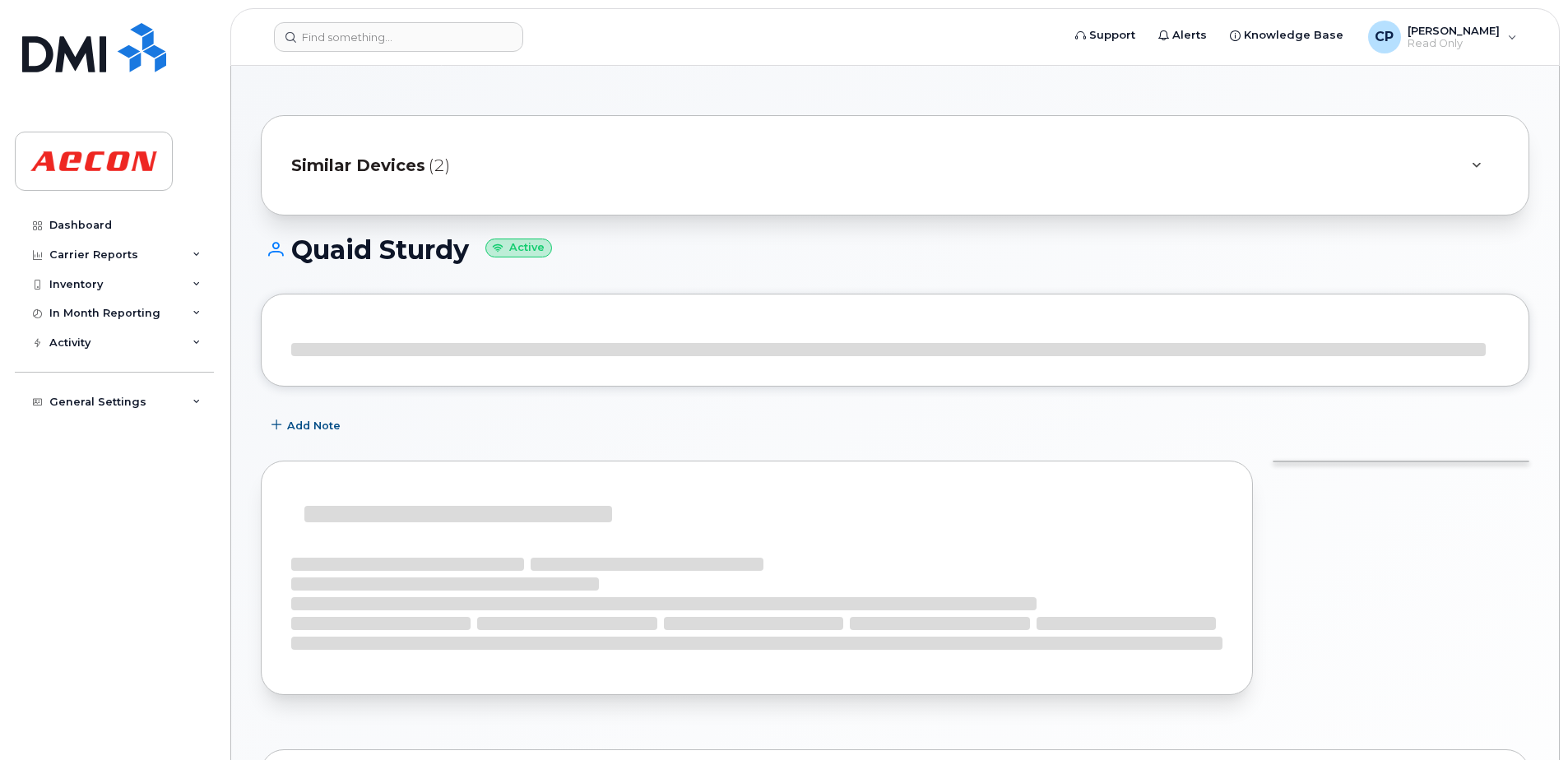
click at [416, 163] on span "Similar Devices" at bounding box center [358, 165] width 134 height 24
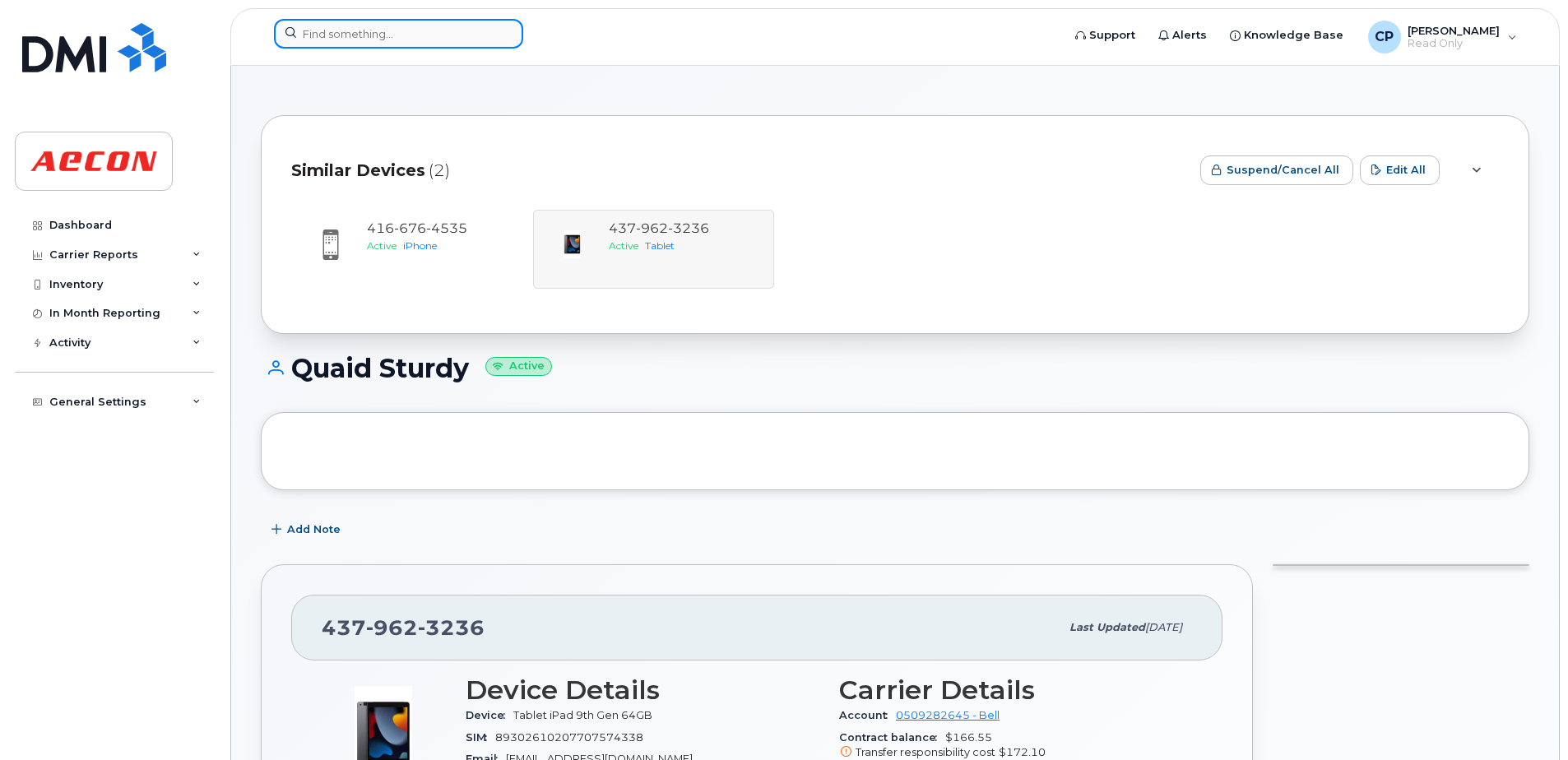
click at [443, 31] on input at bounding box center [397, 34] width 249 height 30
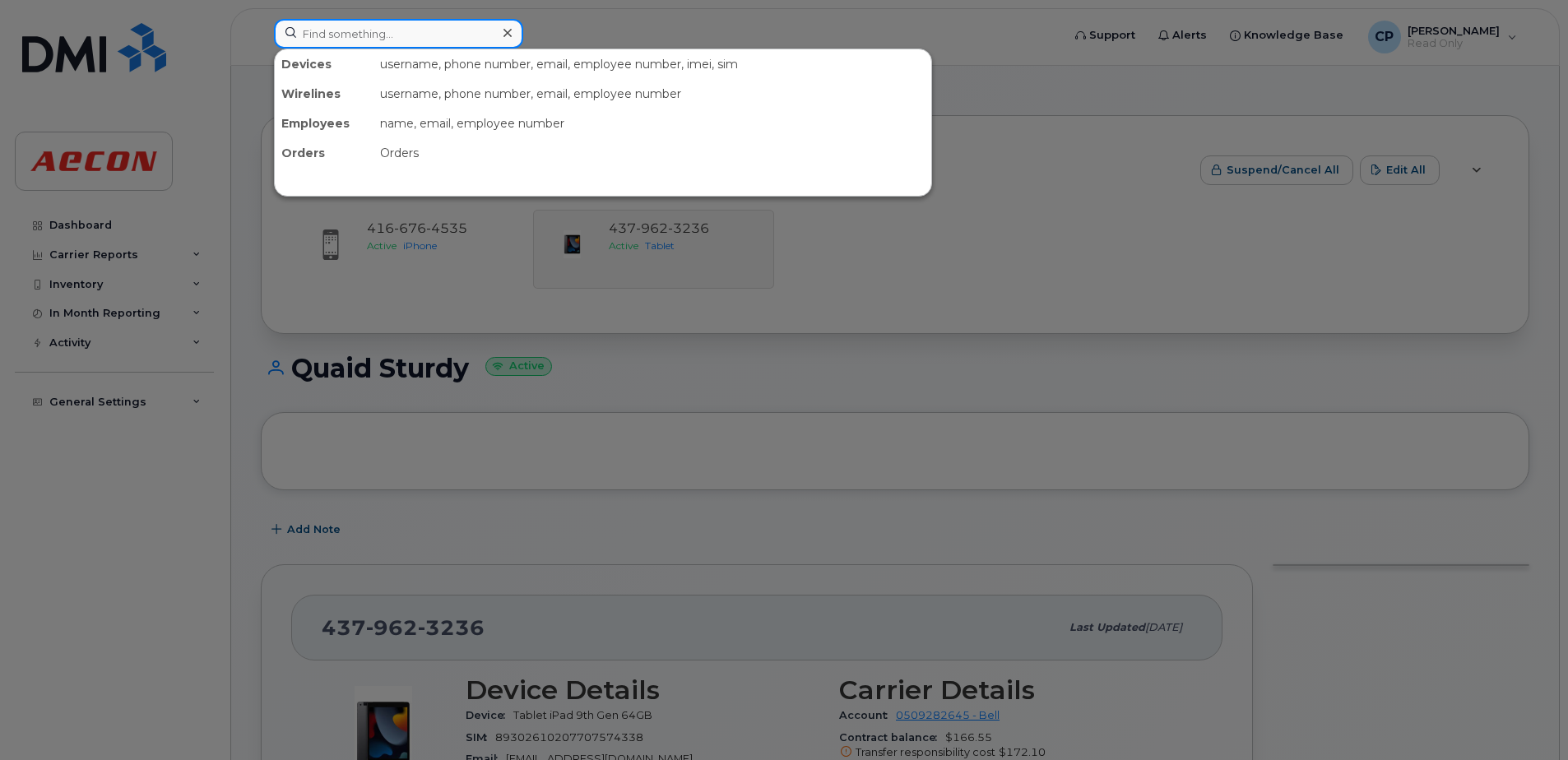
paste input "5194407192"
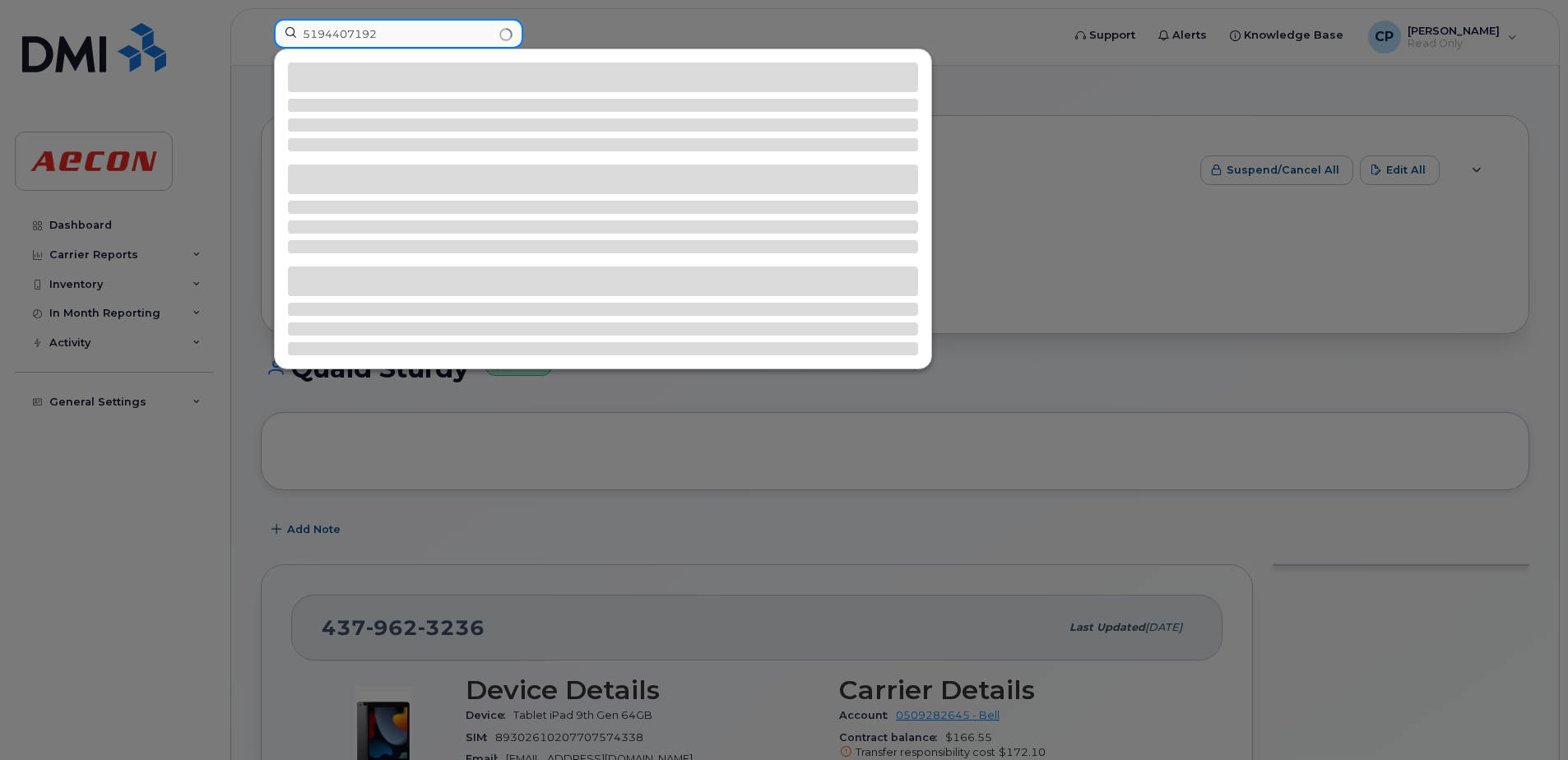
type input "5194407192"
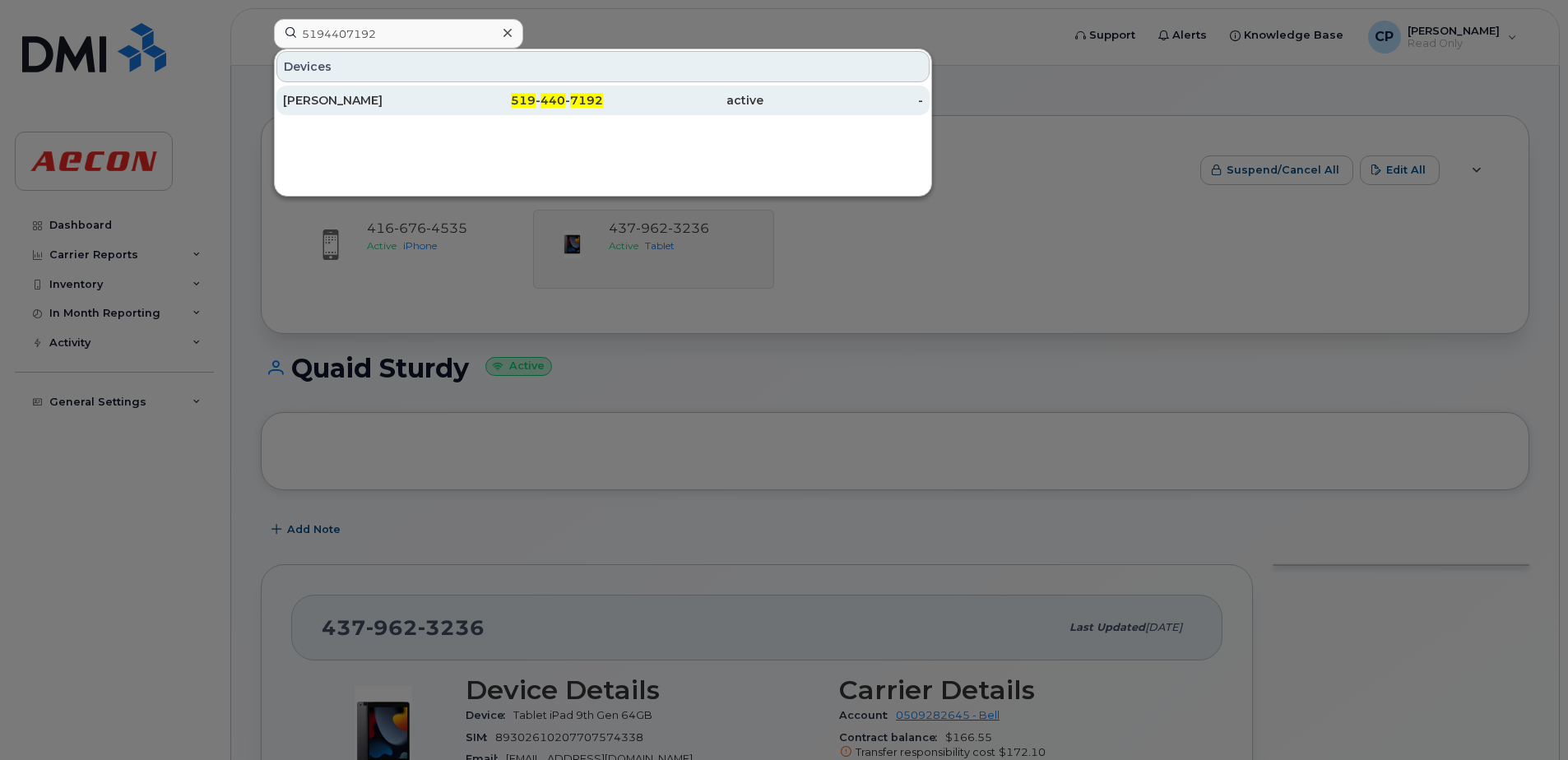
click at [560, 106] on span "440" at bounding box center [552, 100] width 25 height 15
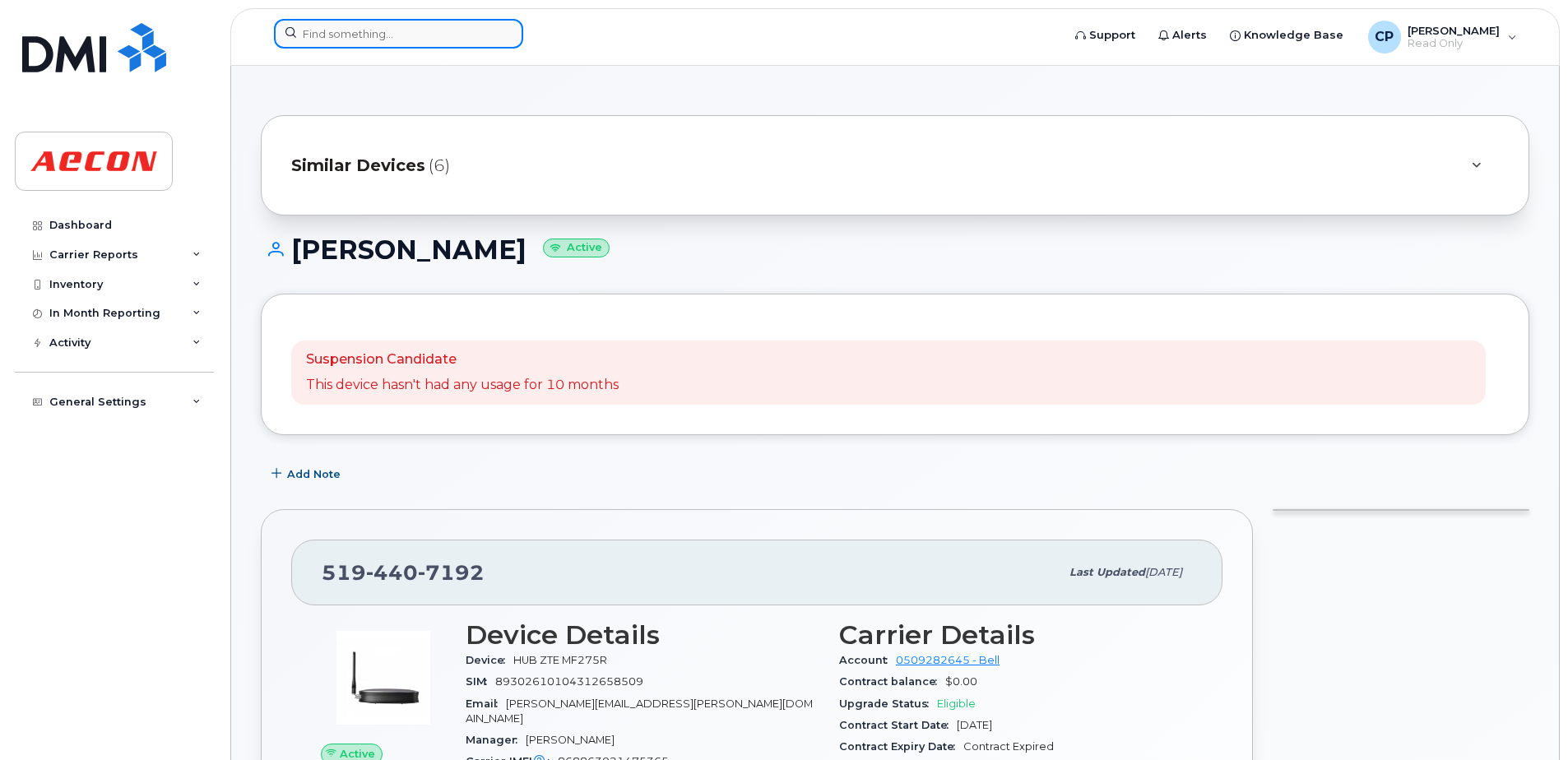
click at [455, 39] on input at bounding box center [397, 34] width 249 height 30
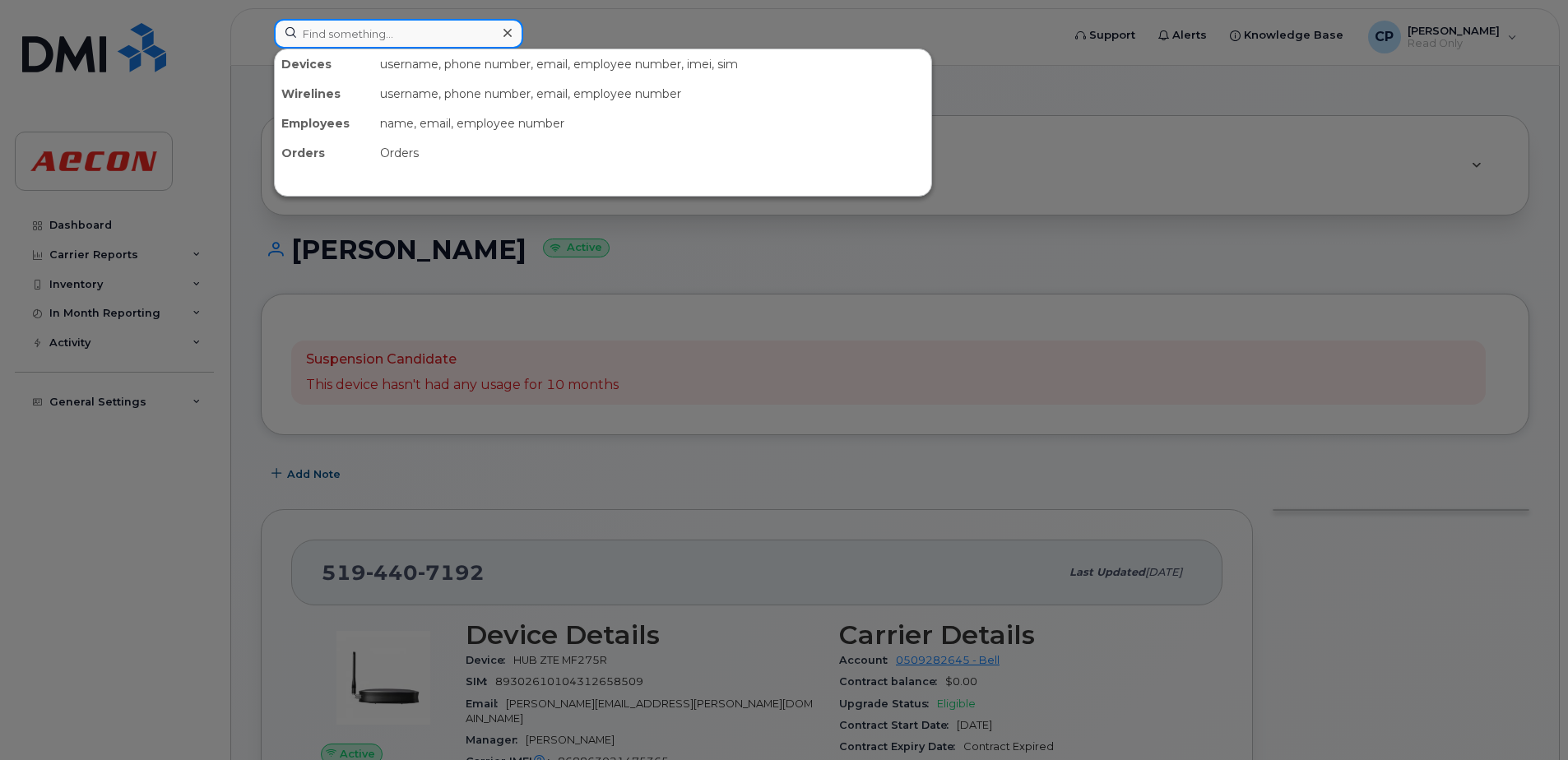
paste input "6132229057"
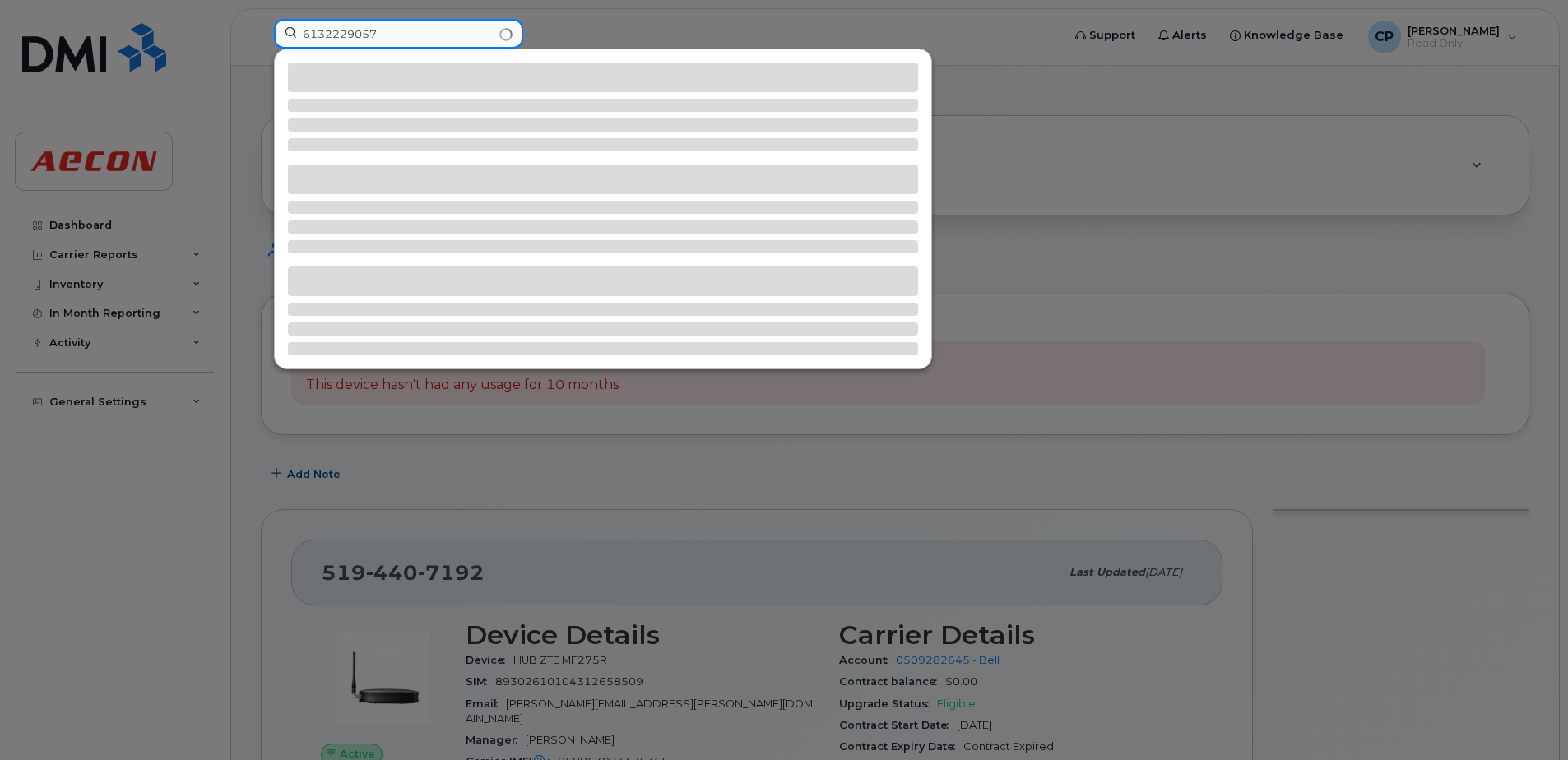
type input "6132229057"
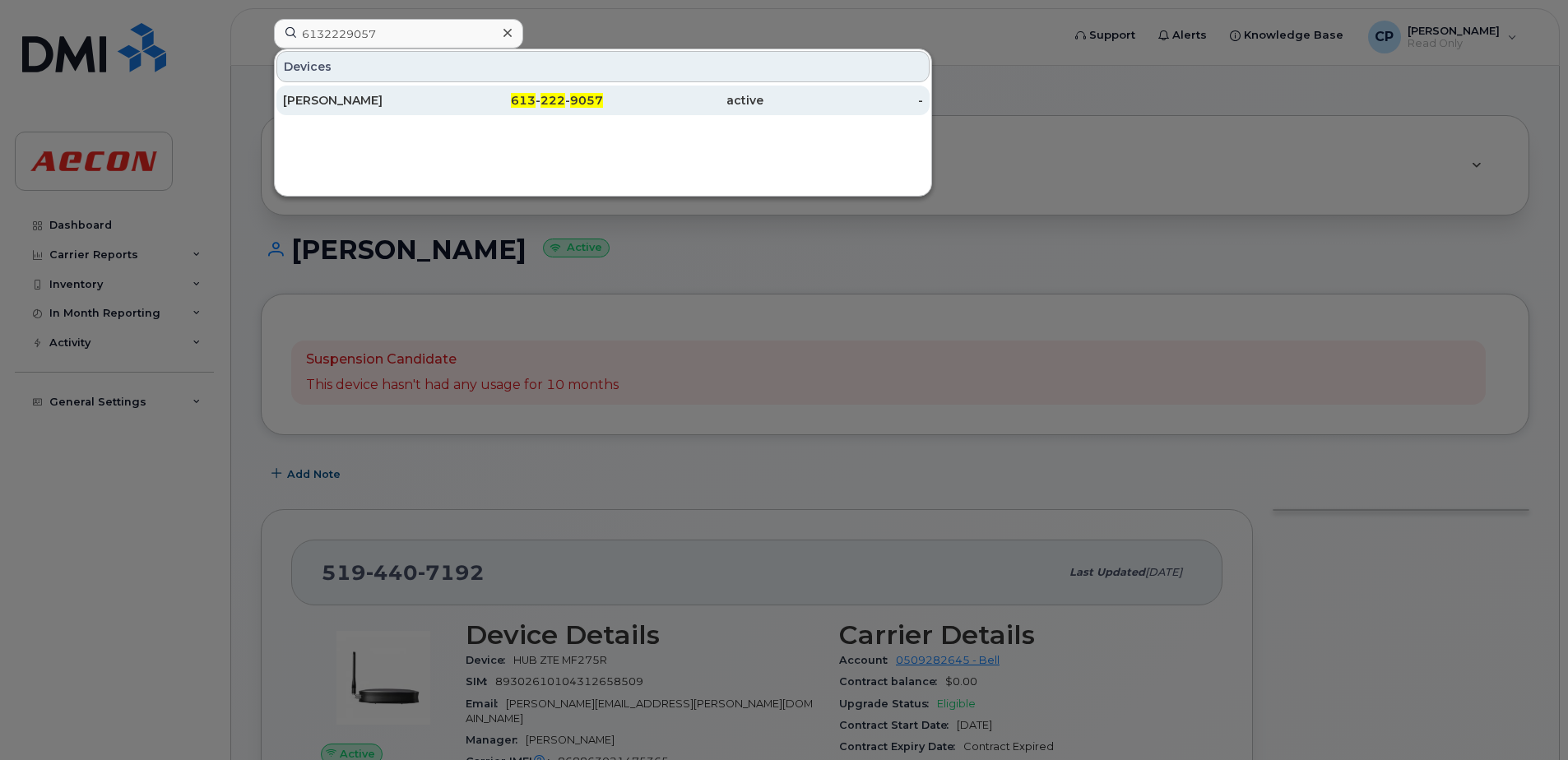
click at [428, 98] on div "Jake Strickland" at bounding box center [364, 100] width 161 height 17
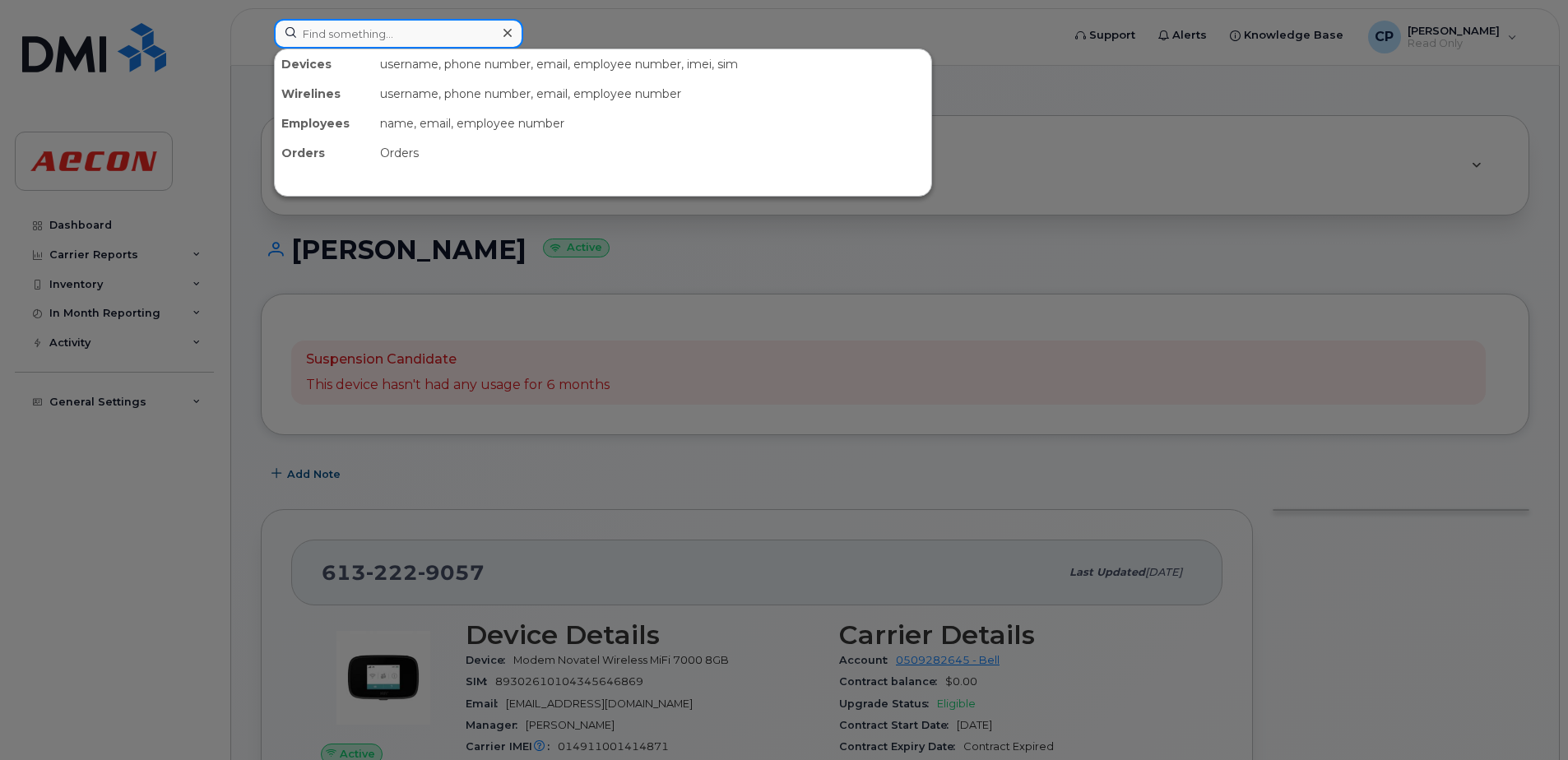
click at [465, 40] on input at bounding box center [397, 34] width 249 height 30
paste input "6472327095"
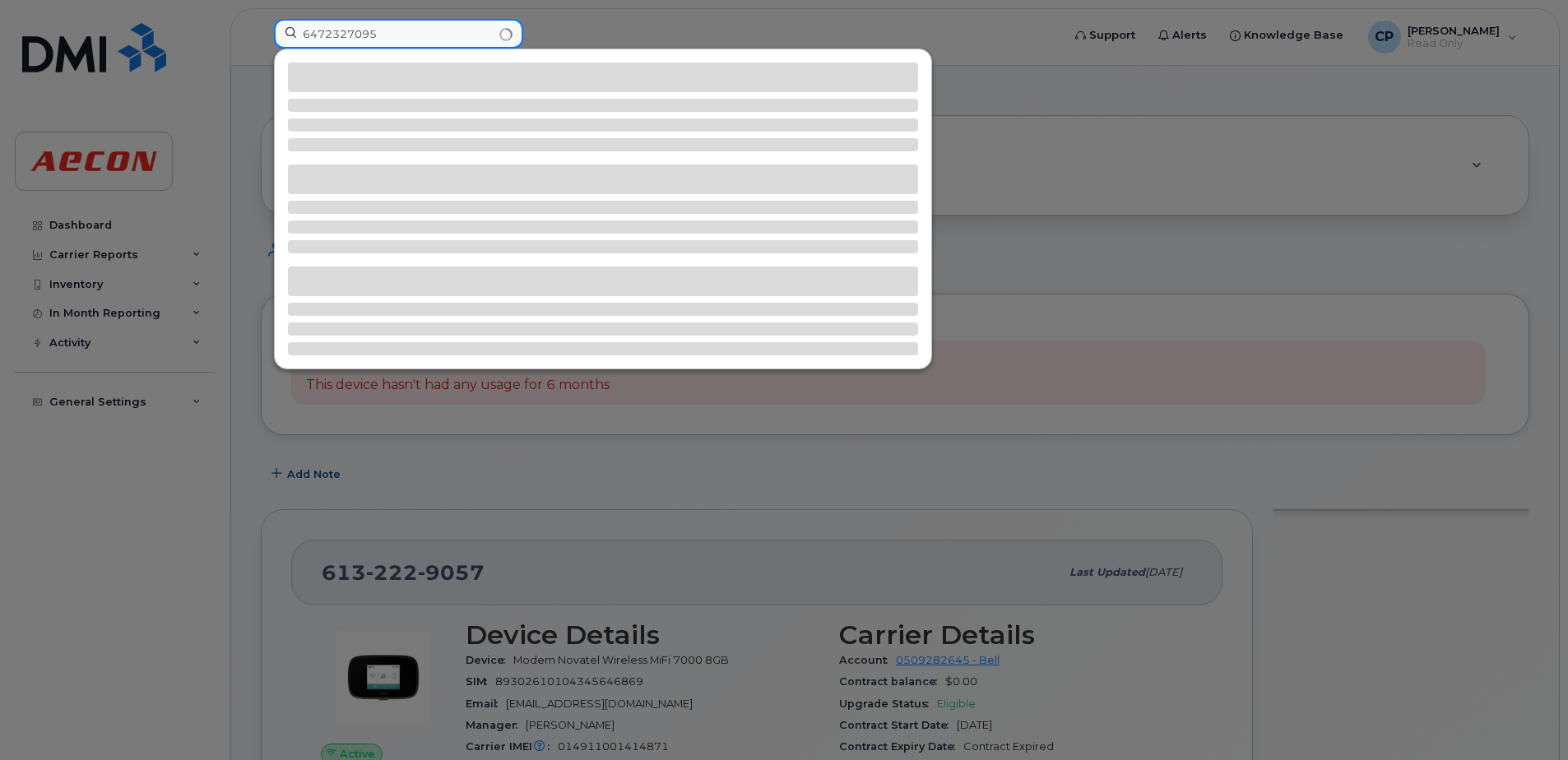
type input "6472327095"
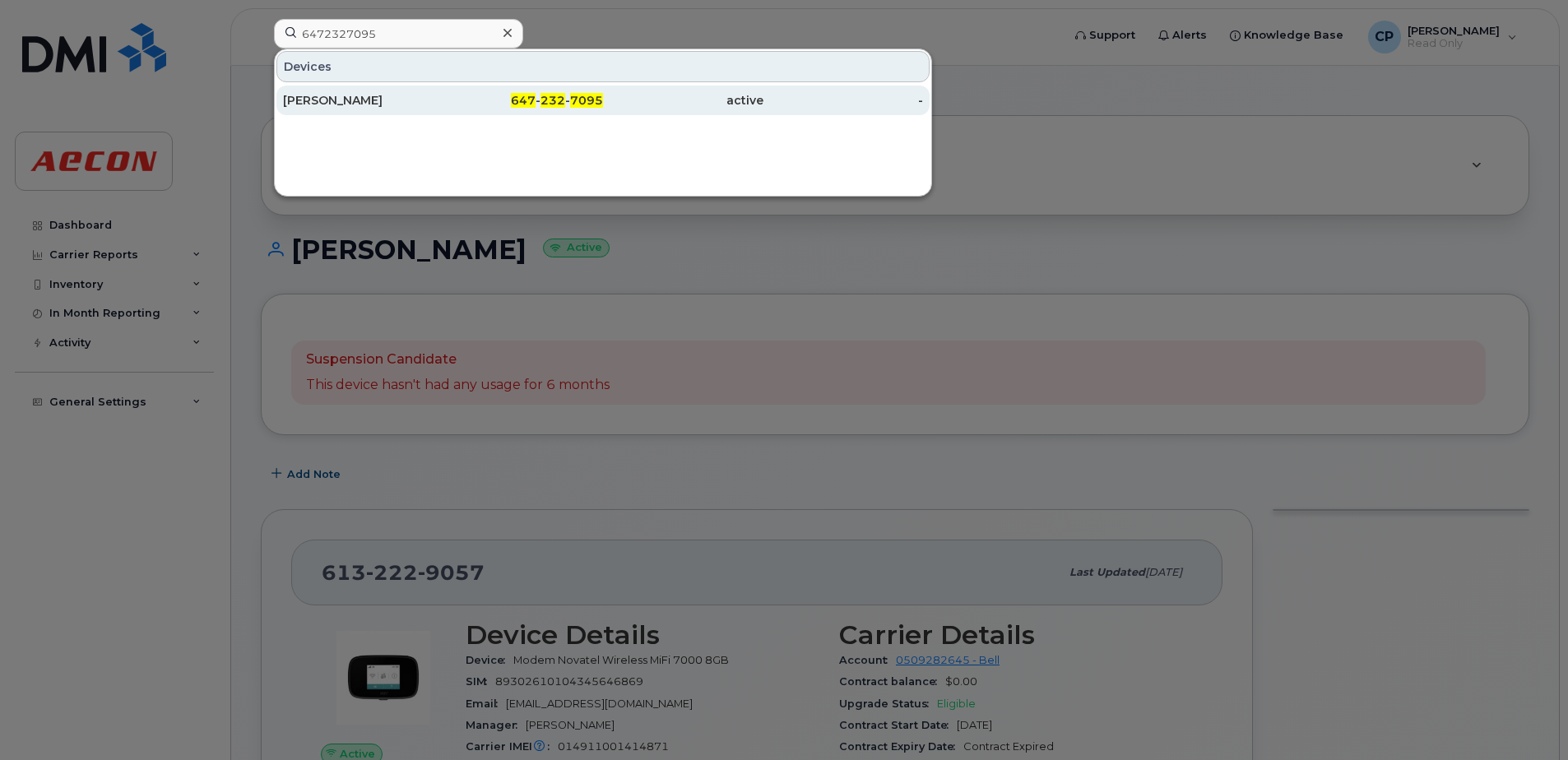
click at [443, 111] on link "Kevin Soo 647 - 232 - 7095 active -" at bounding box center [603, 100] width 653 height 30
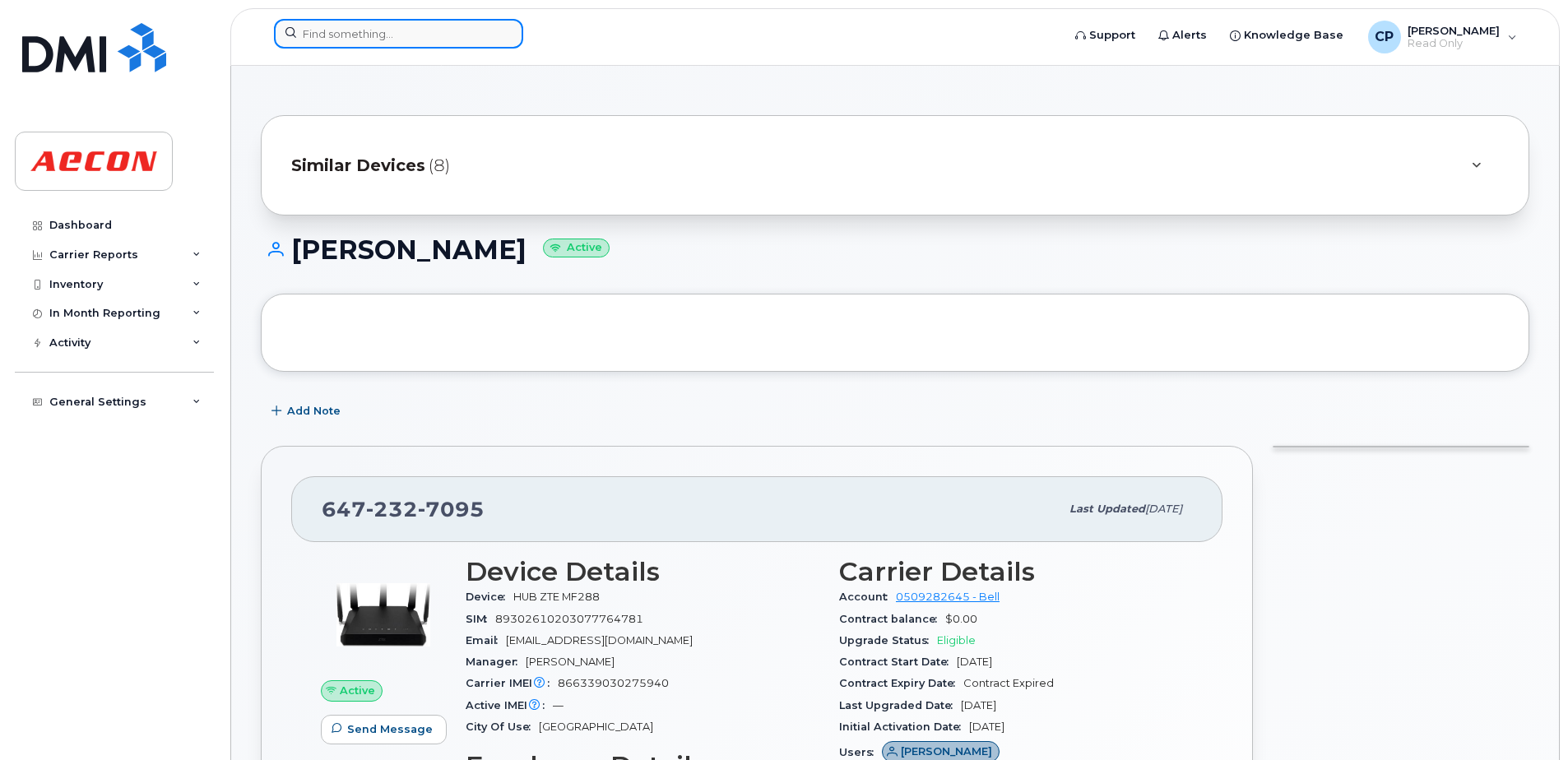
click at [419, 44] on input at bounding box center [397, 34] width 249 height 30
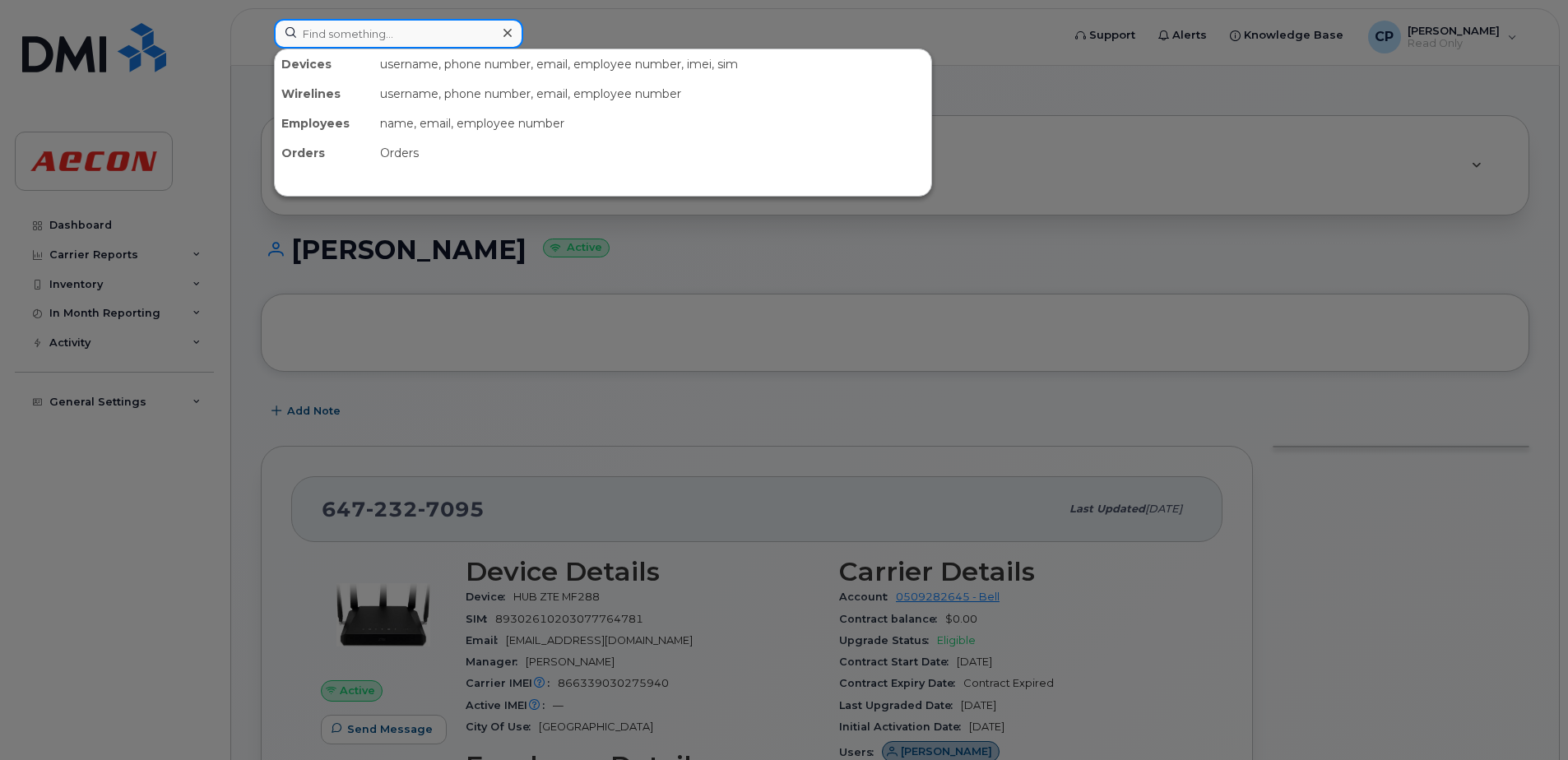
paste input "6473279432"
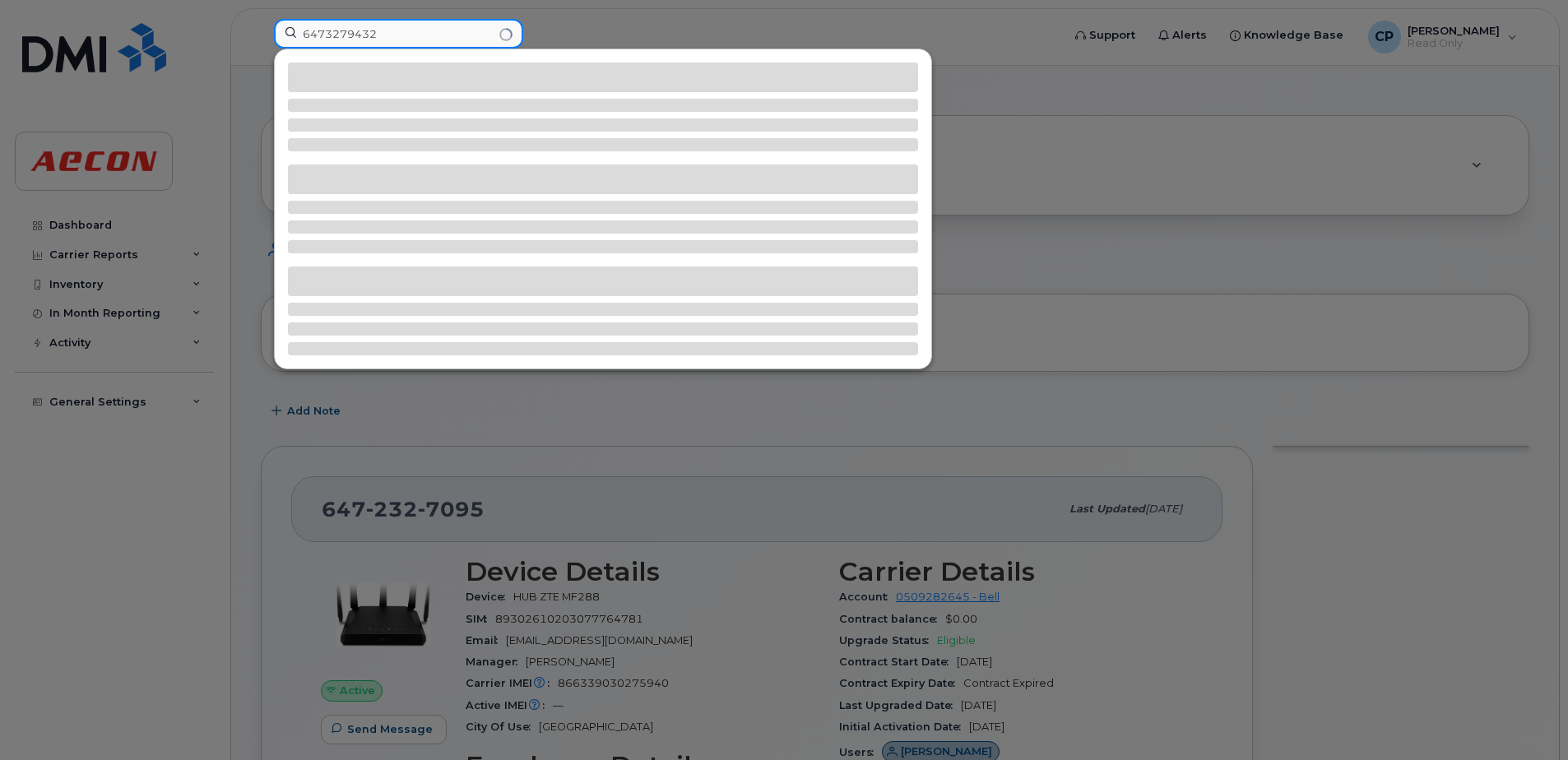
type input "6473279432"
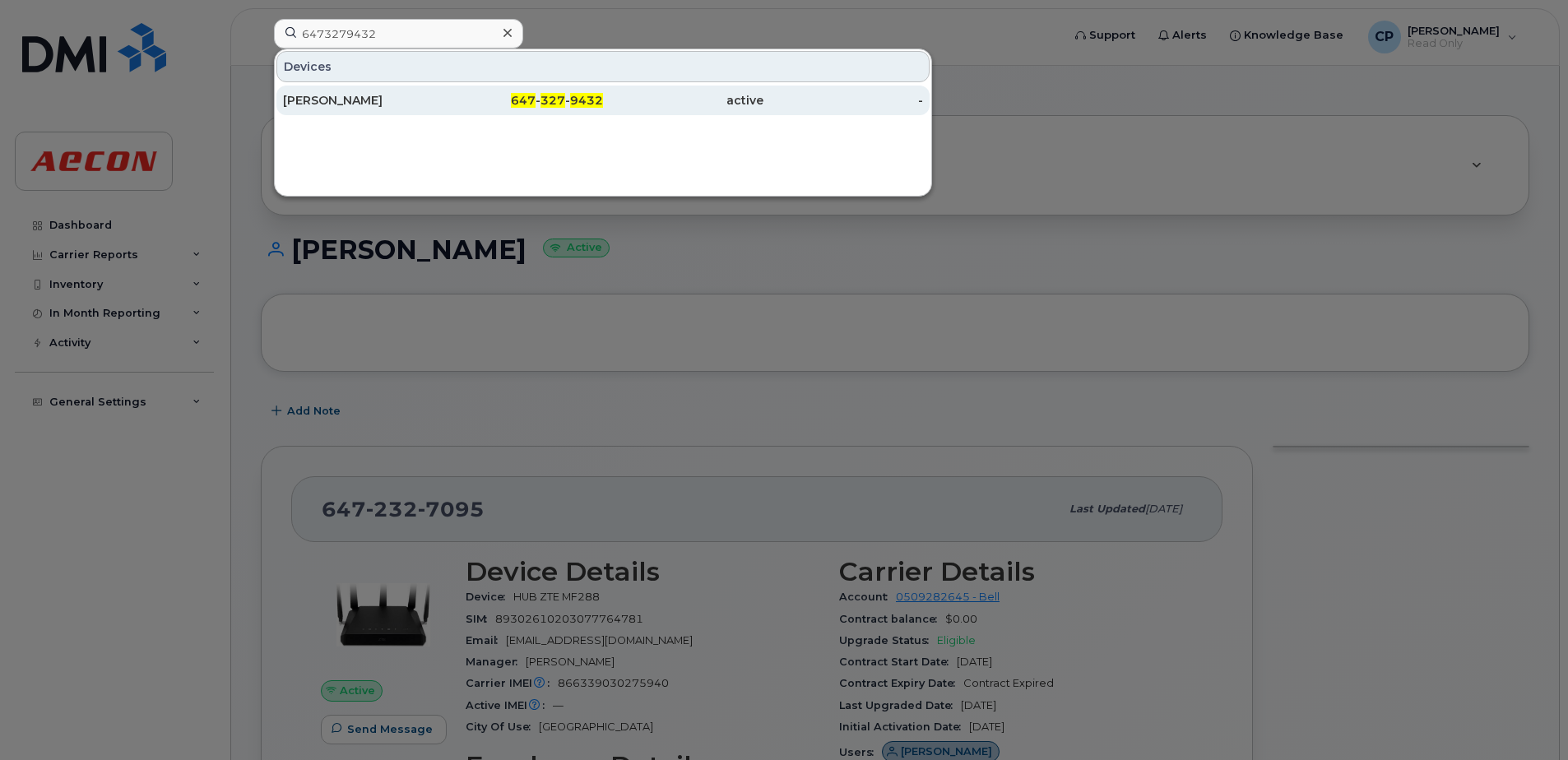
click at [393, 94] on div "Claude Martin" at bounding box center [364, 100] width 161 height 17
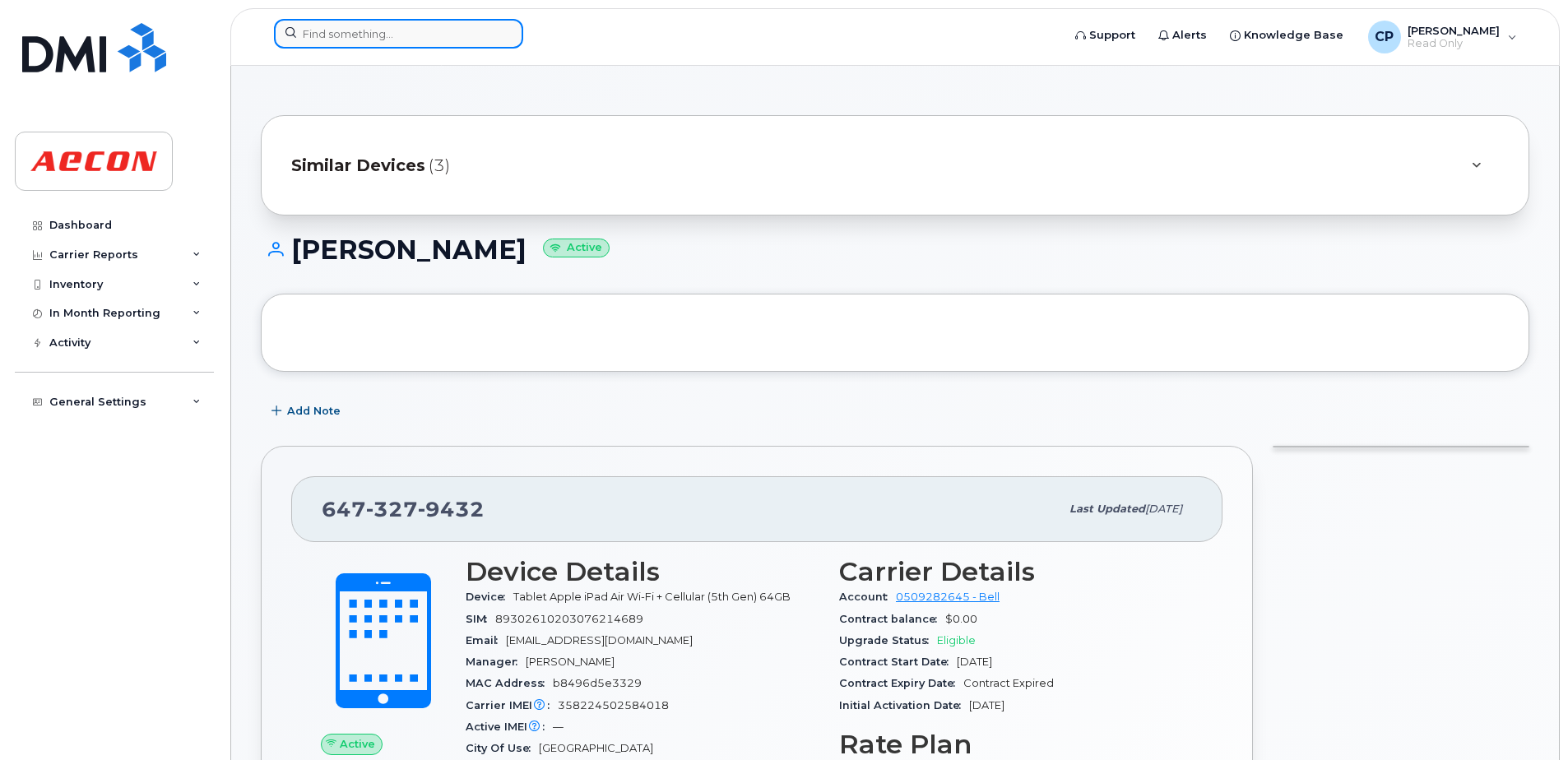
click at [348, 38] on input at bounding box center [397, 34] width 249 height 30
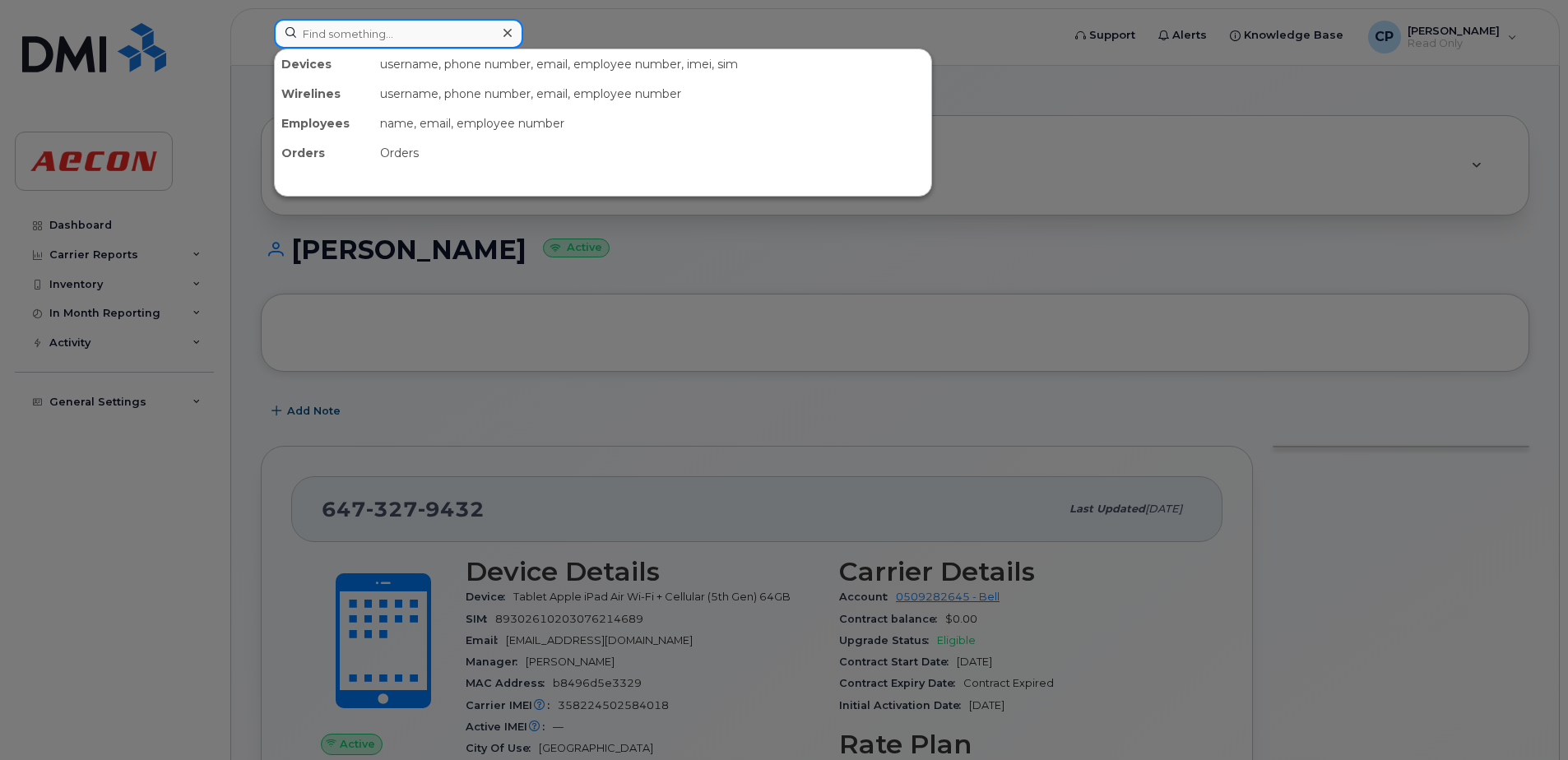
paste input "6473818434"
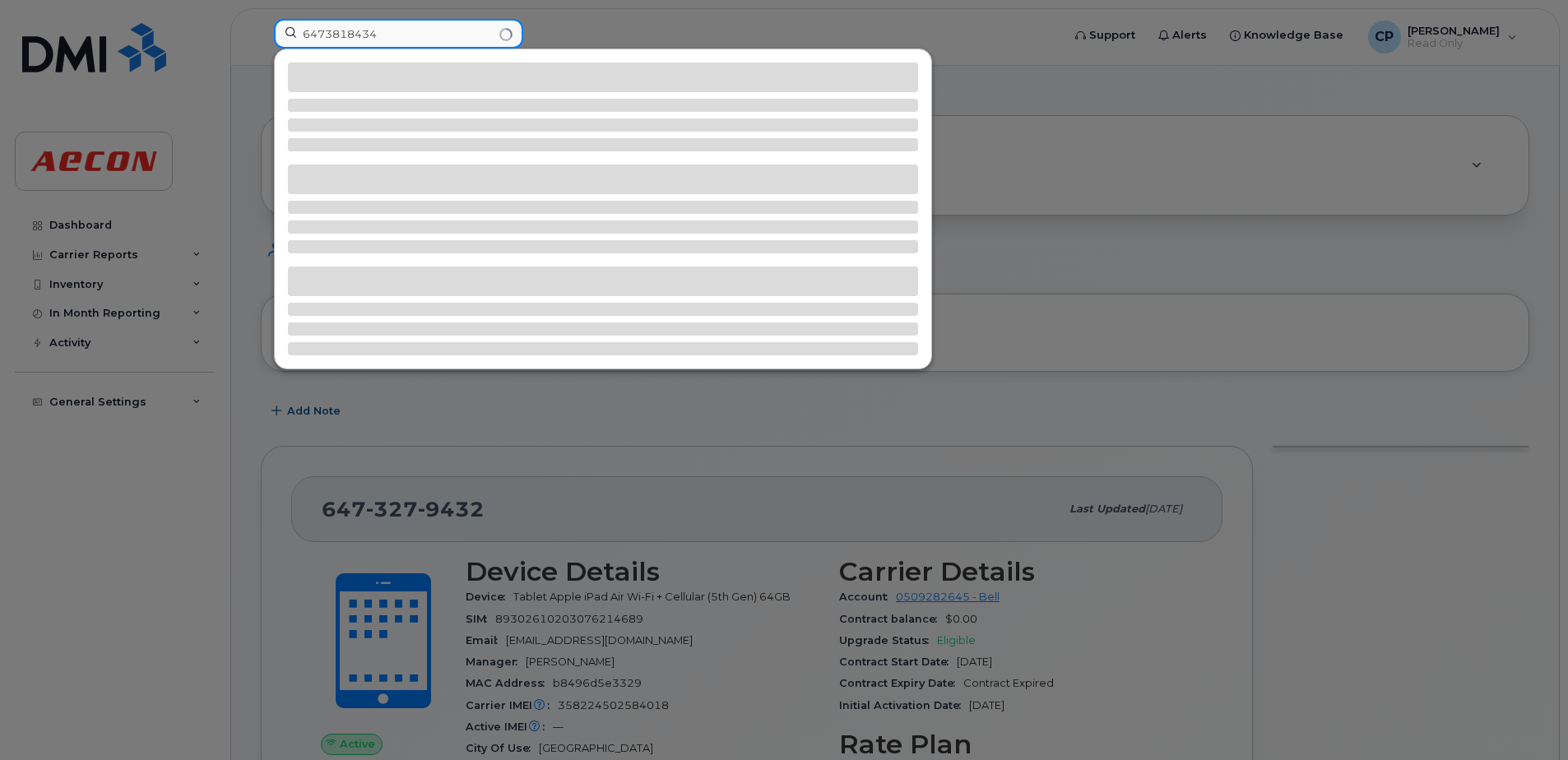
type input "6473818434"
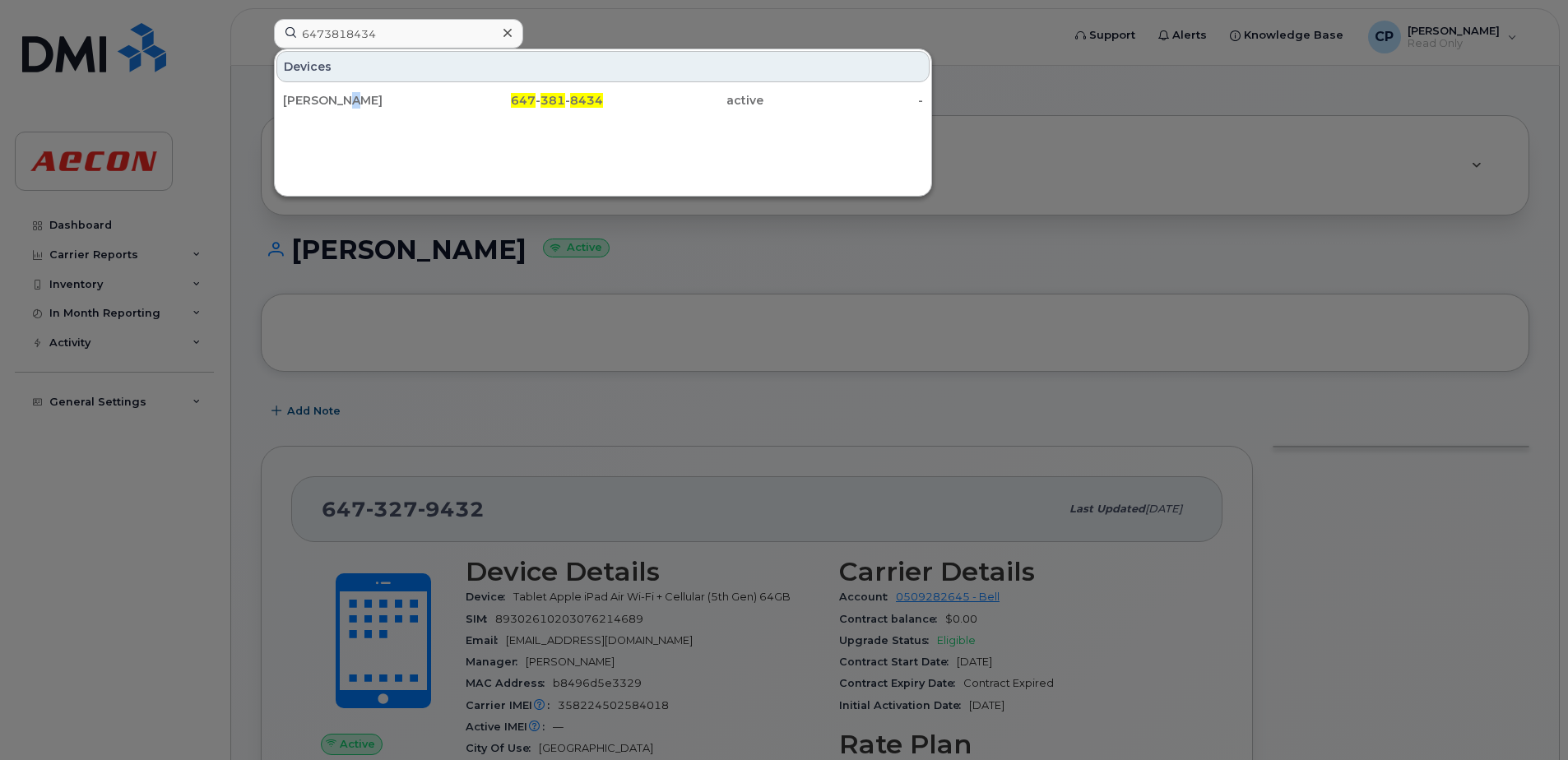
click at [347, 117] on div "Devices Christopher Daniels 647 - 381 - 8434 active -" at bounding box center [603, 122] width 658 height 148
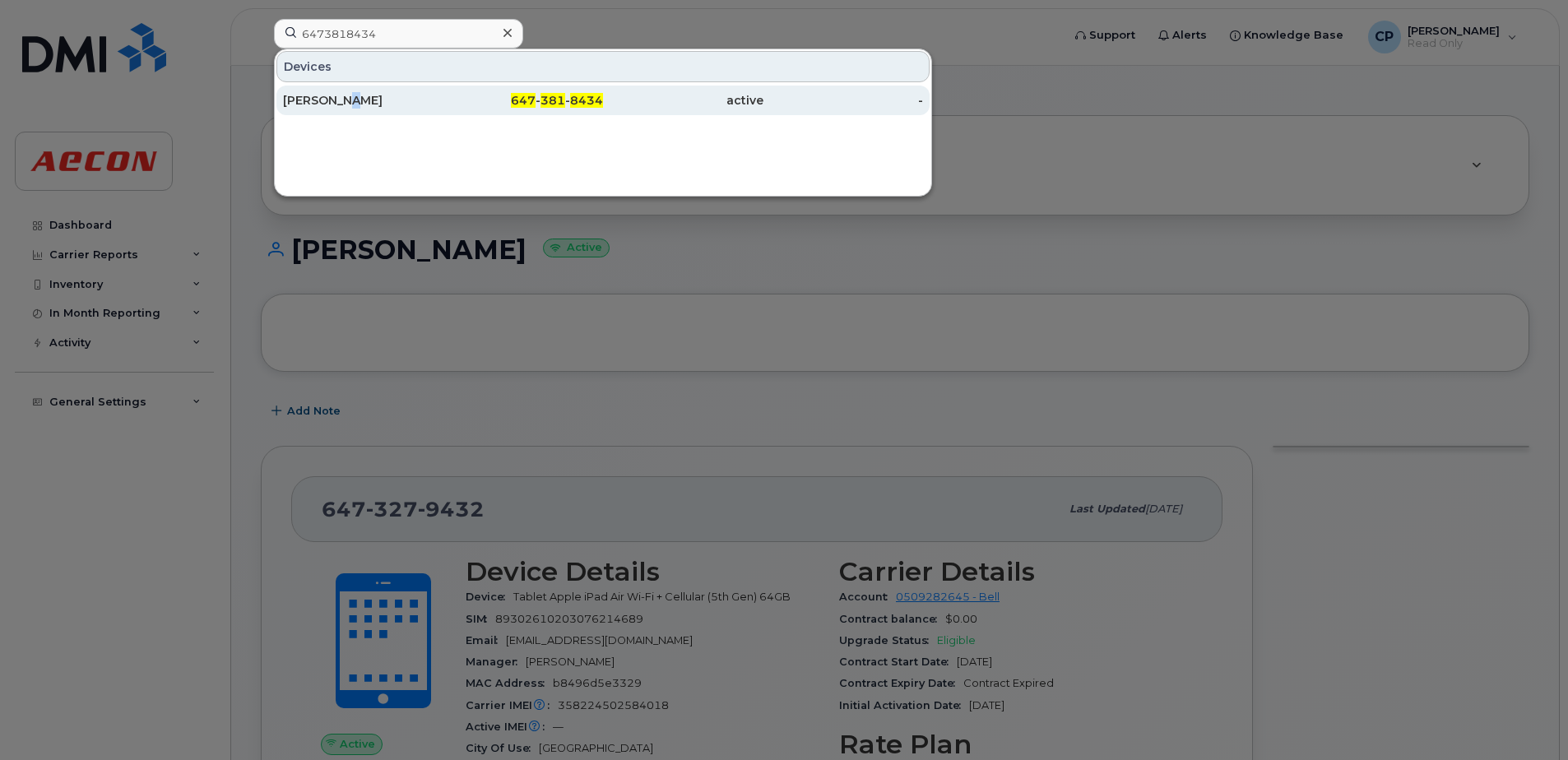
drag, startPoint x: 347, startPoint y: 117, endPoint x: 516, endPoint y: 102, distance: 169.7
click at [516, 102] on span "647" at bounding box center [522, 100] width 25 height 15
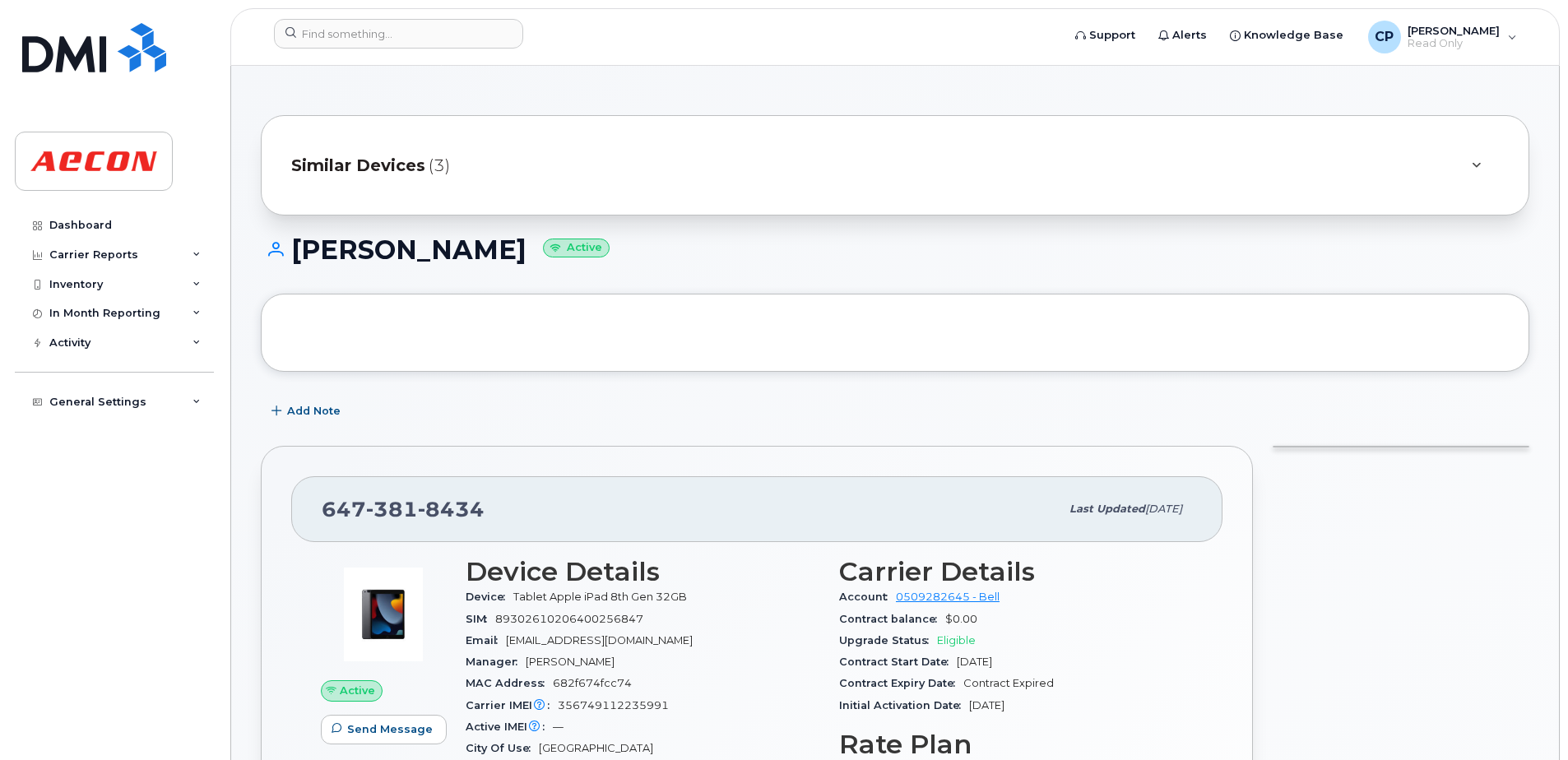
click at [392, 164] on span "Similar Devices" at bounding box center [358, 165] width 134 height 24
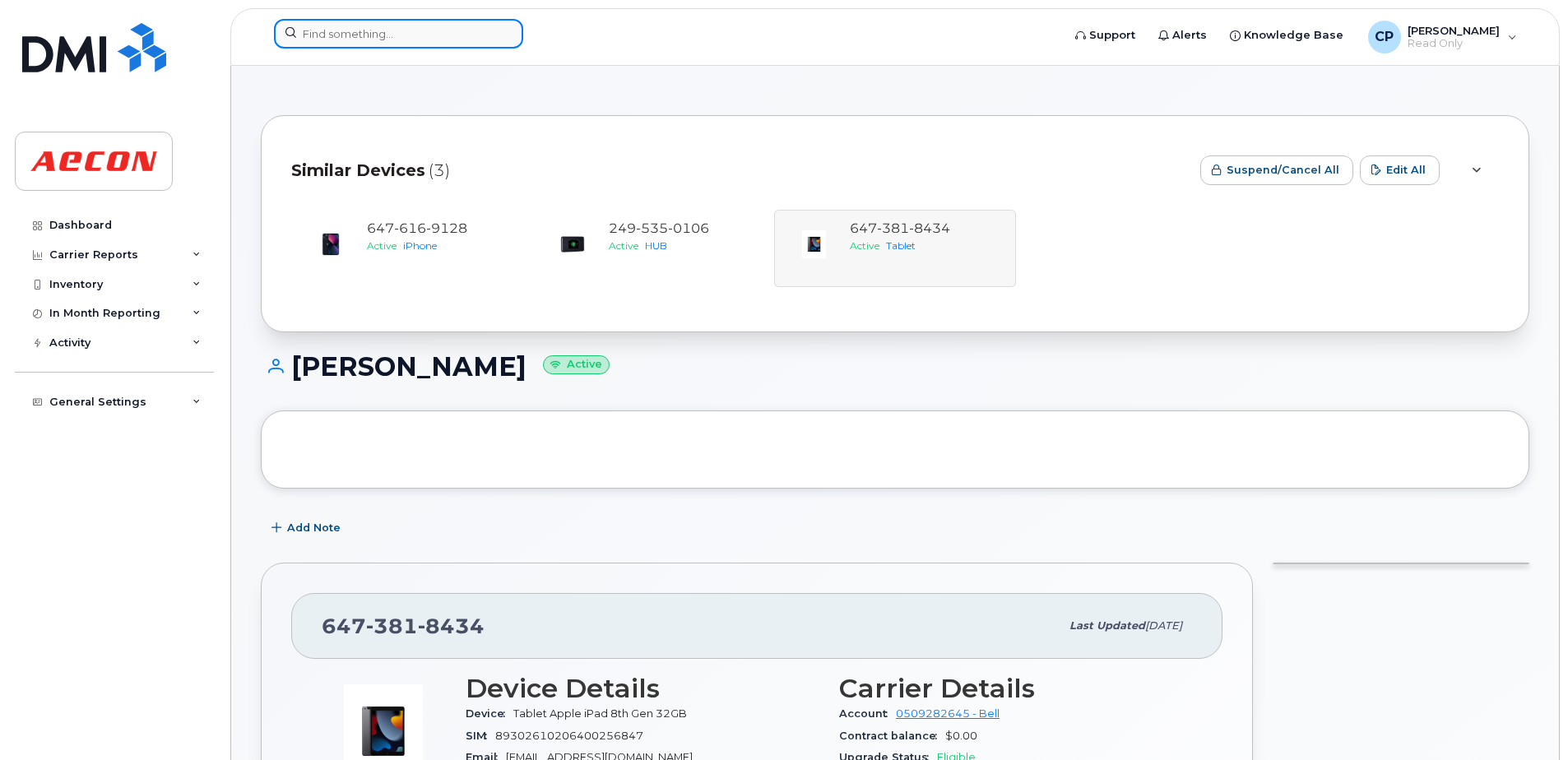
click at [435, 37] on input at bounding box center [397, 34] width 249 height 30
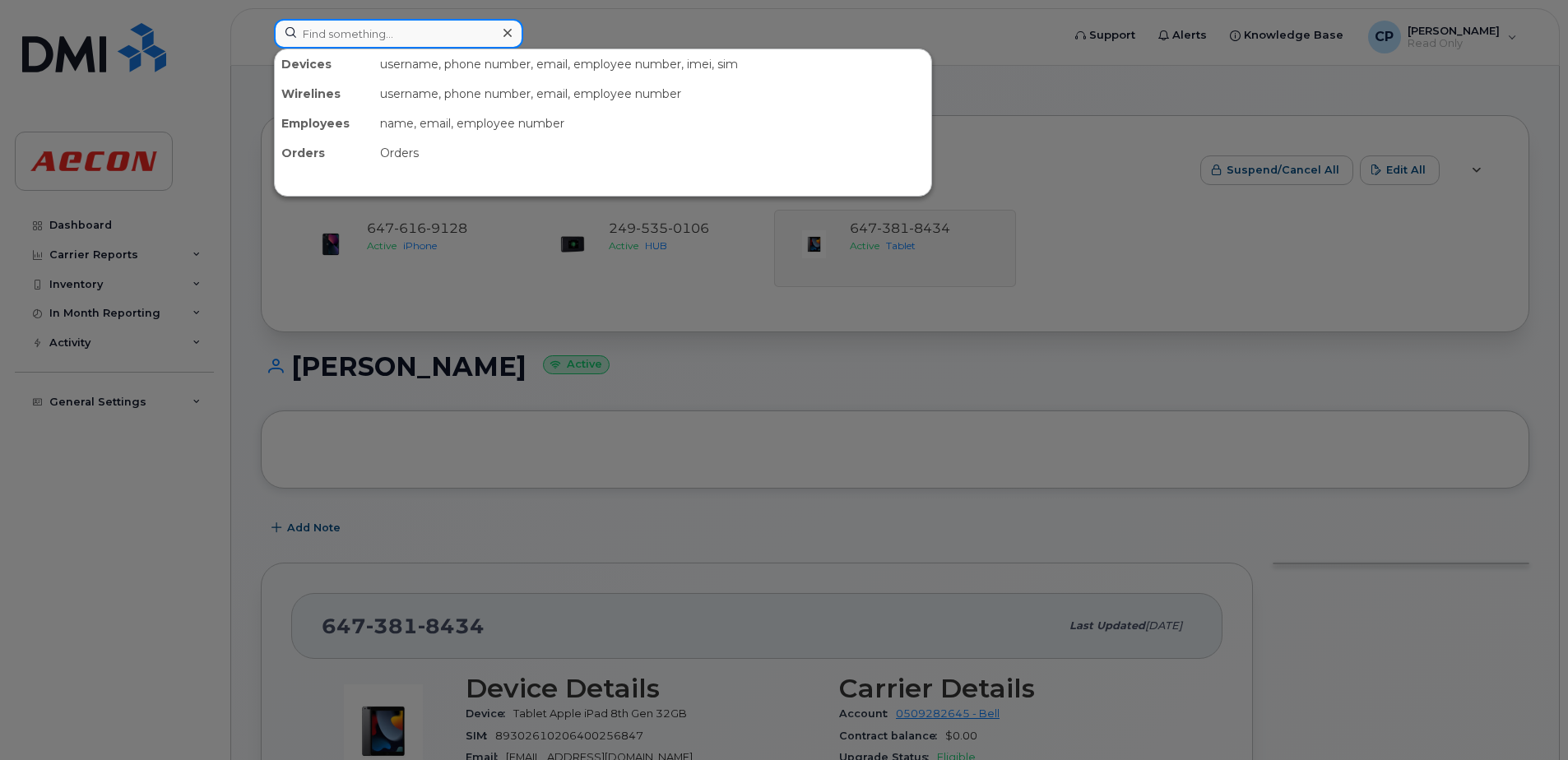
paste input "6476147622"
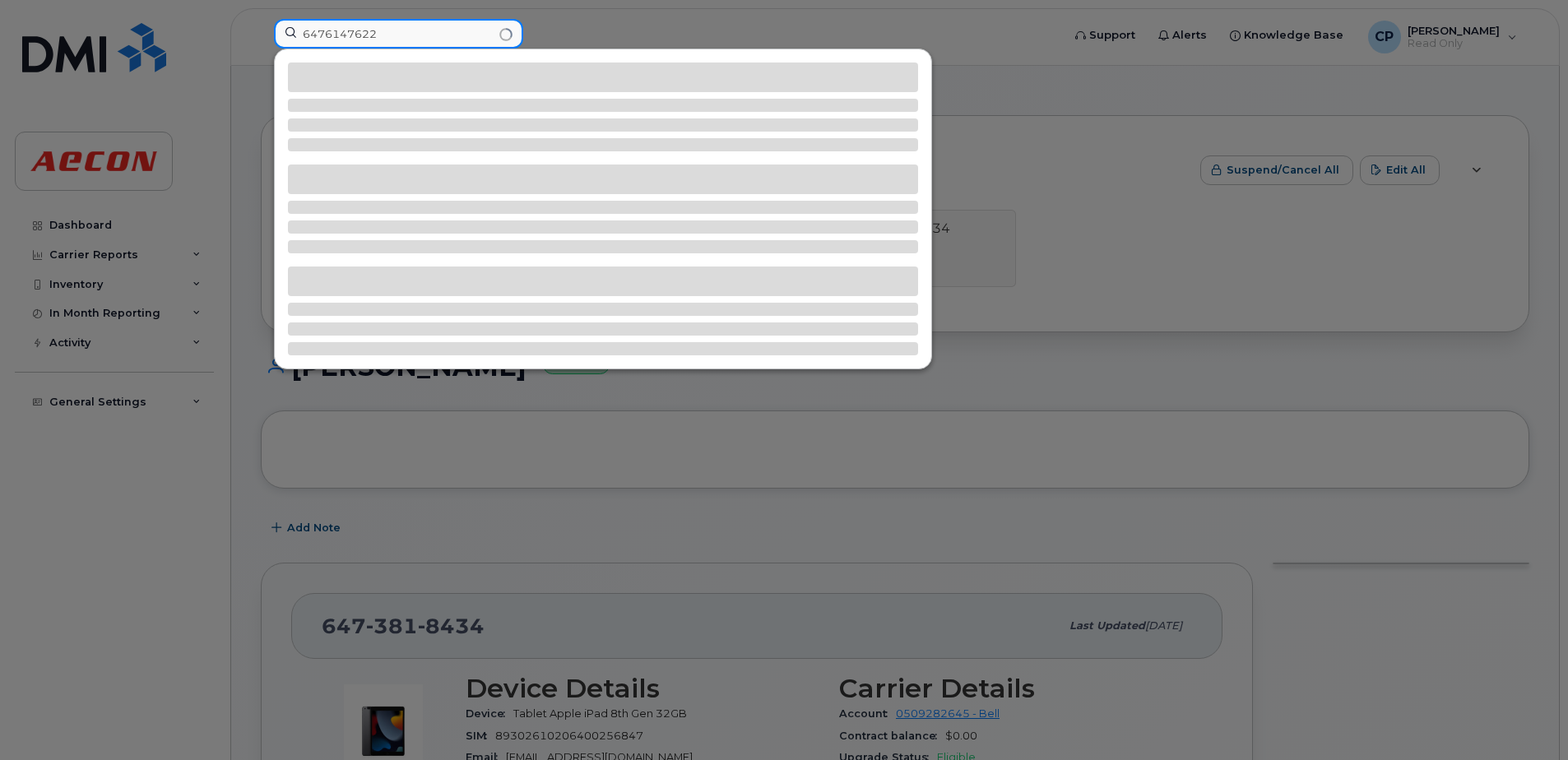
type input "6476147622"
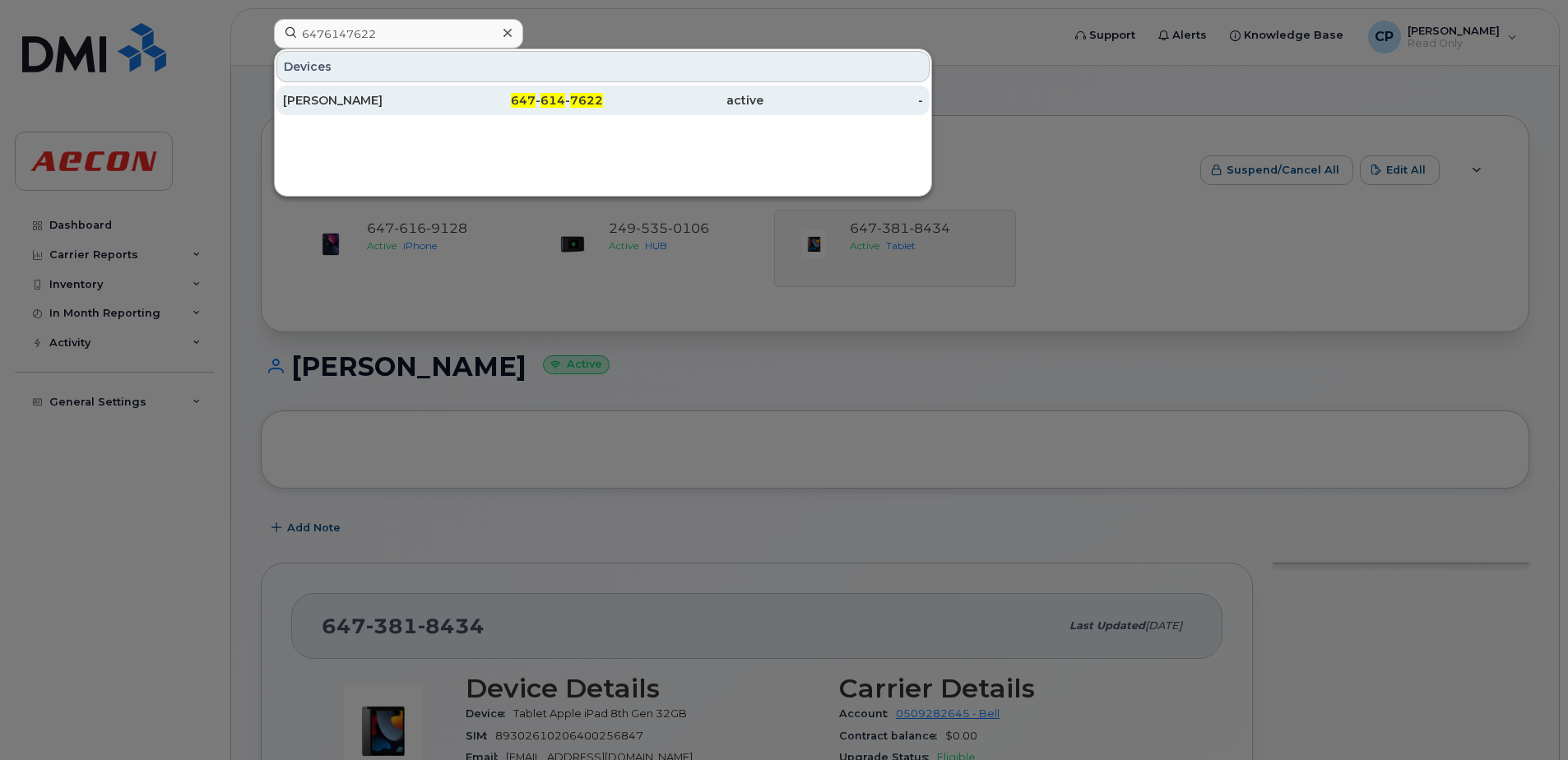
click at [578, 113] on div "647 - 614 - 7622" at bounding box center [523, 100] width 161 height 30
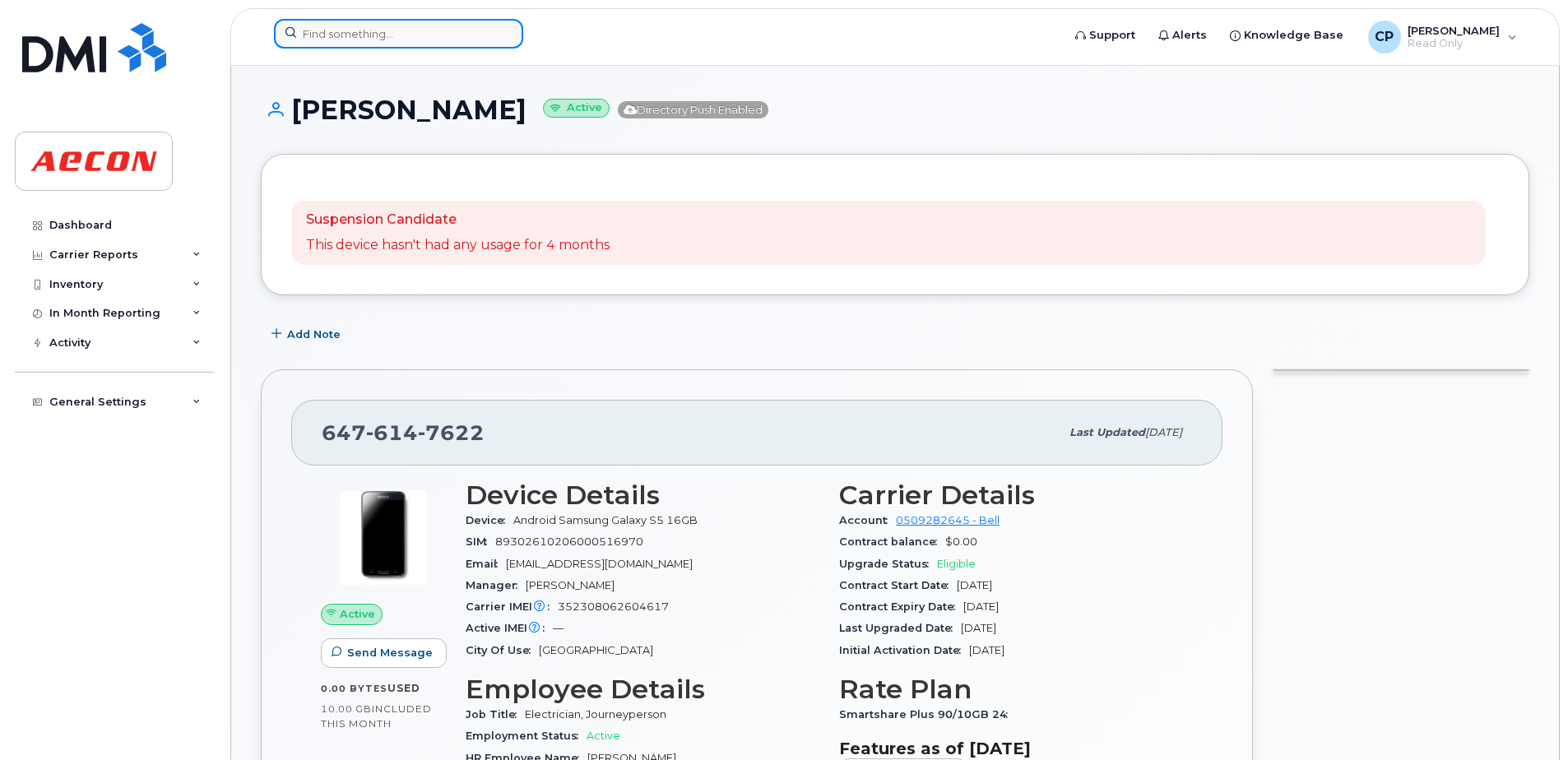
click at [370, 25] on input at bounding box center [397, 34] width 249 height 30
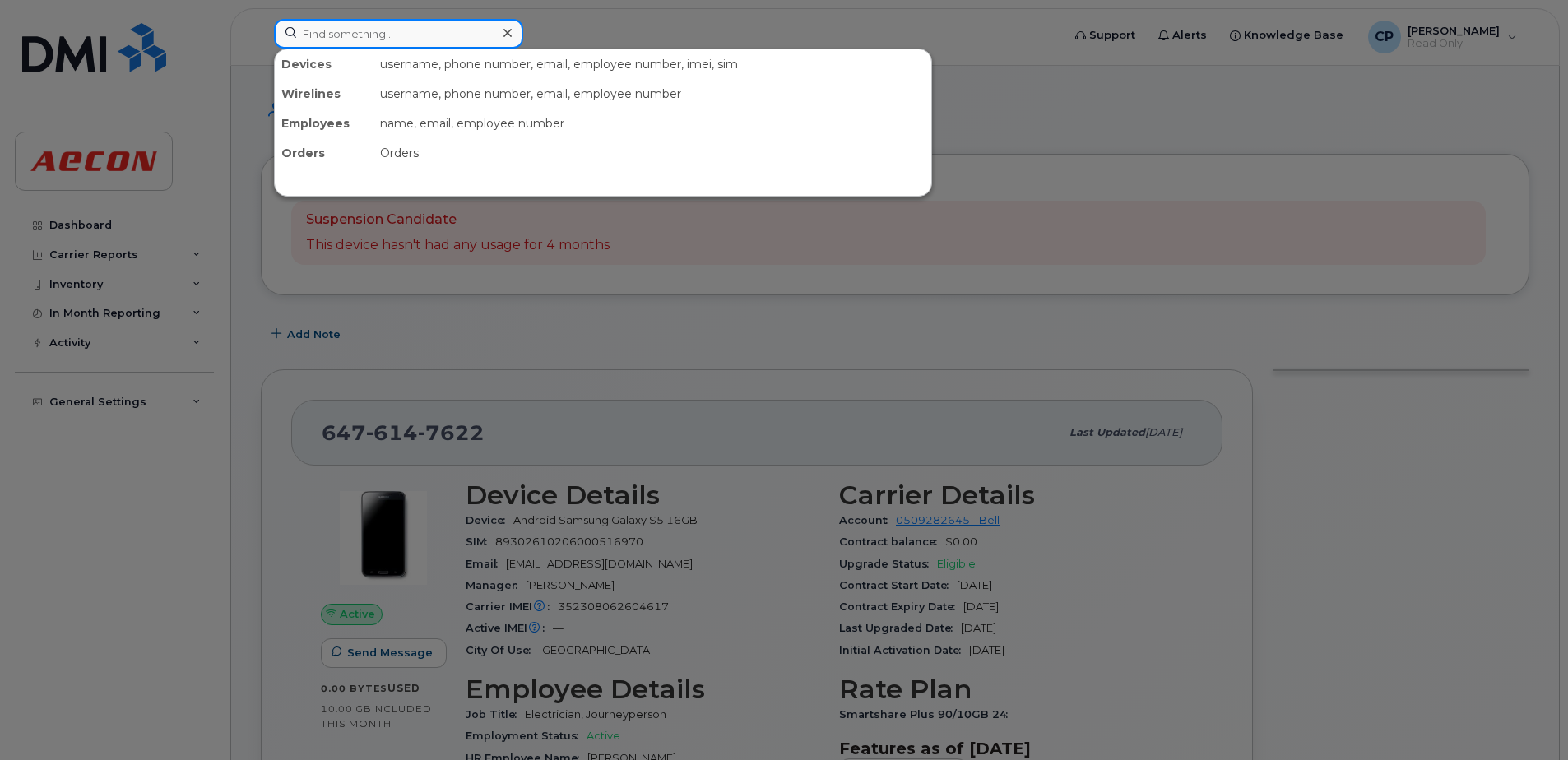
paste input "4163471801"
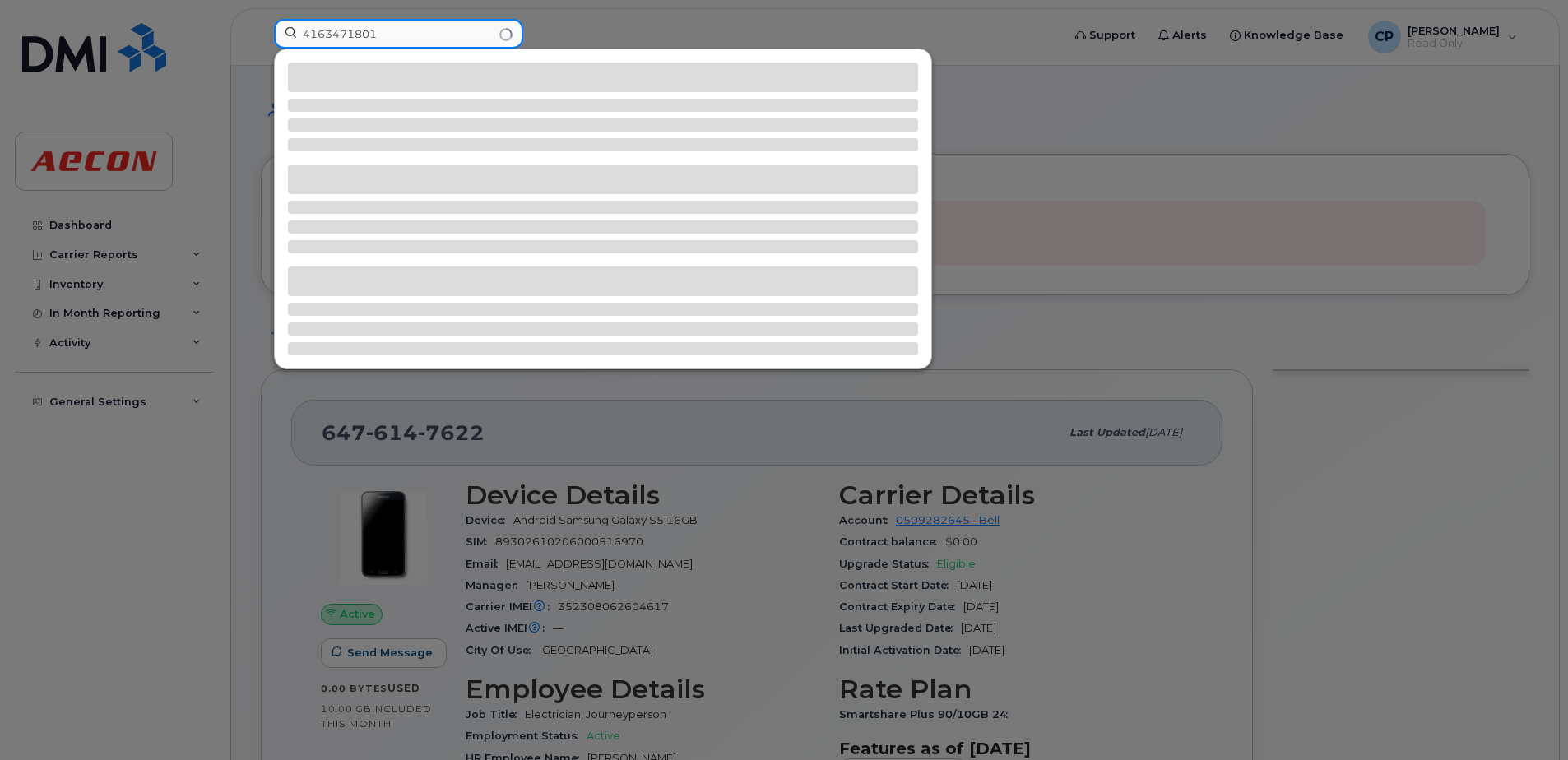
type input "4163471801"
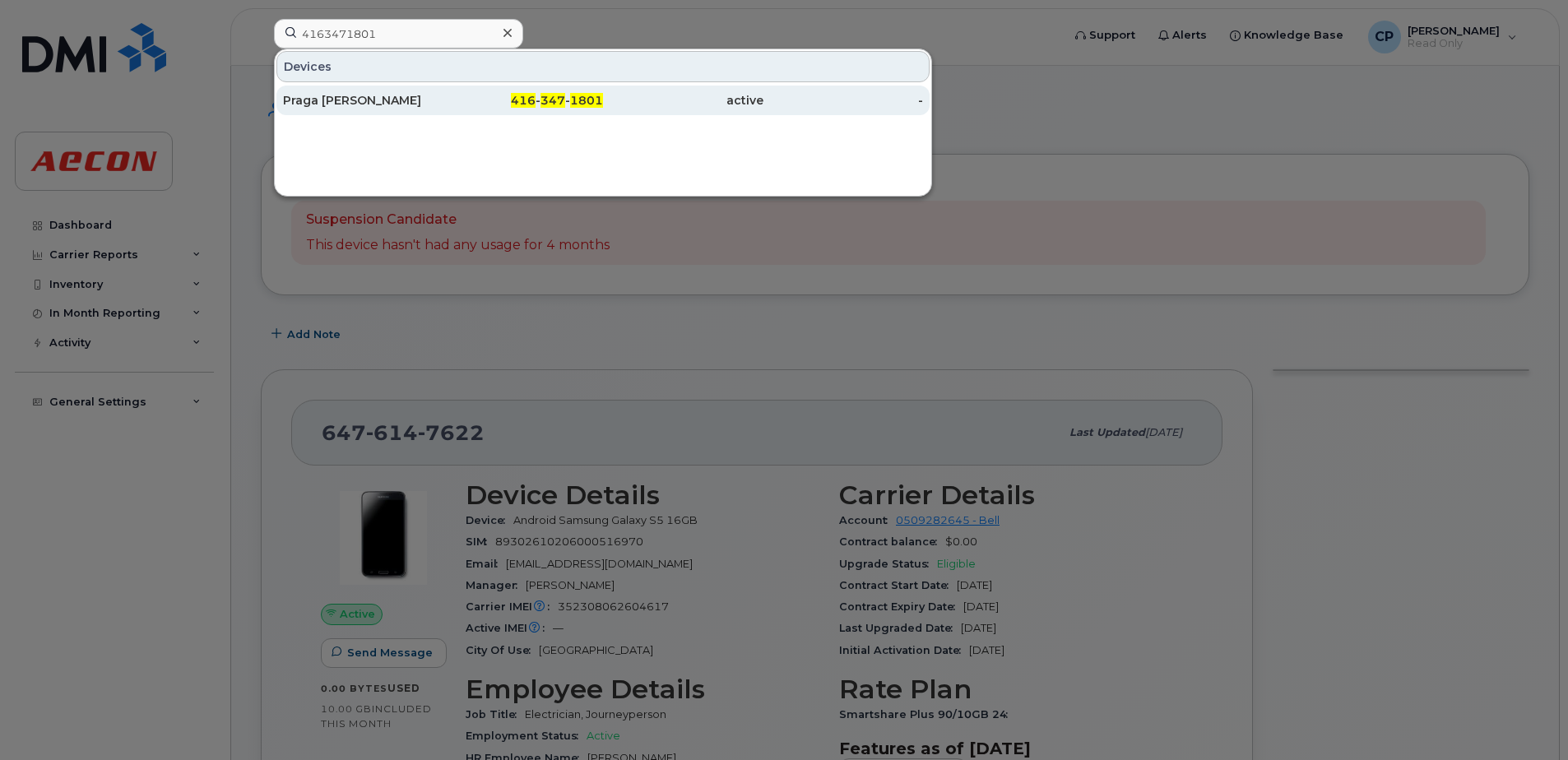
click at [368, 99] on div "Praga Pathmarajah" at bounding box center [364, 100] width 161 height 17
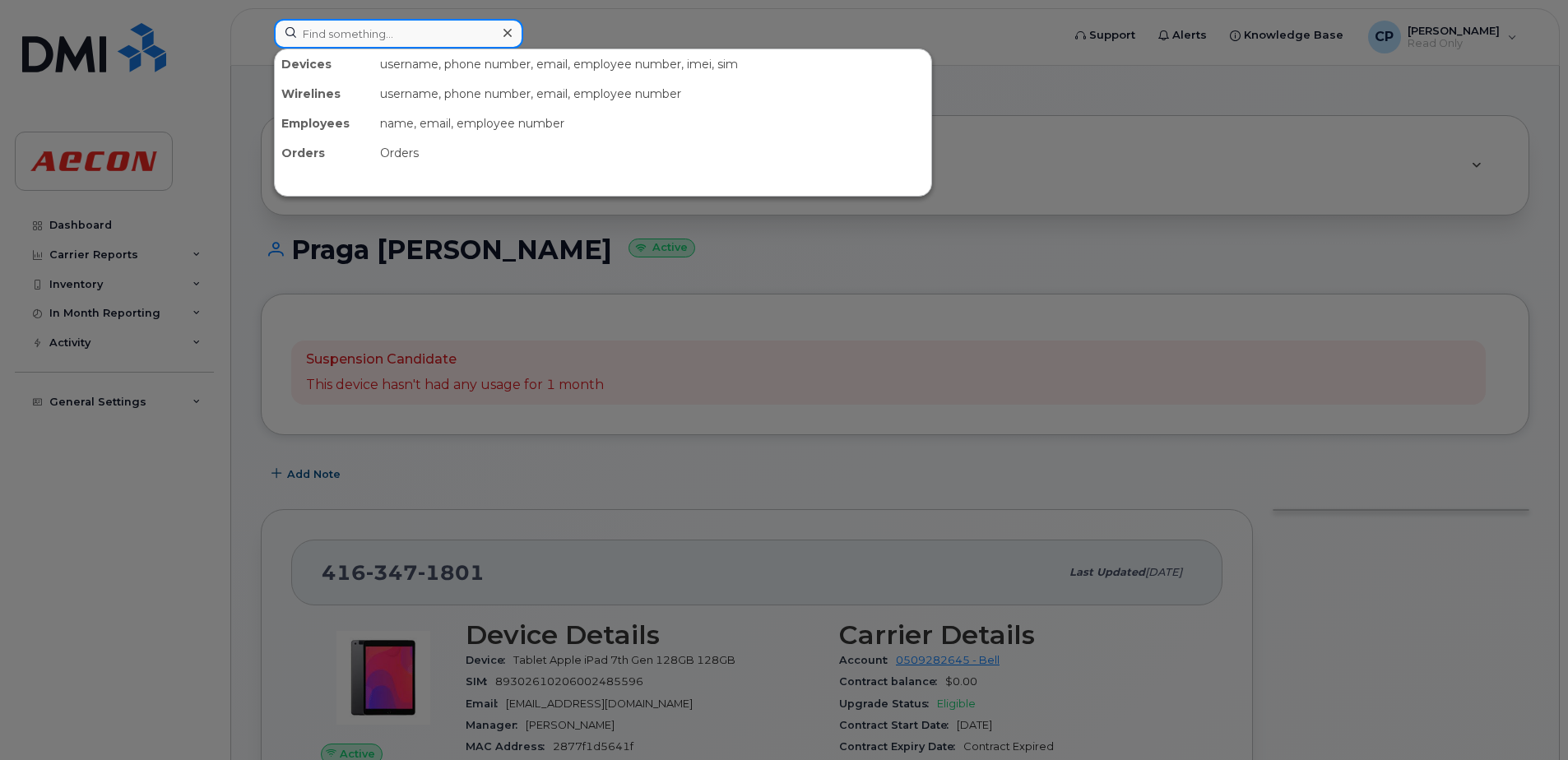
click at [398, 42] on input at bounding box center [397, 34] width 249 height 30
paste input "4165222093"
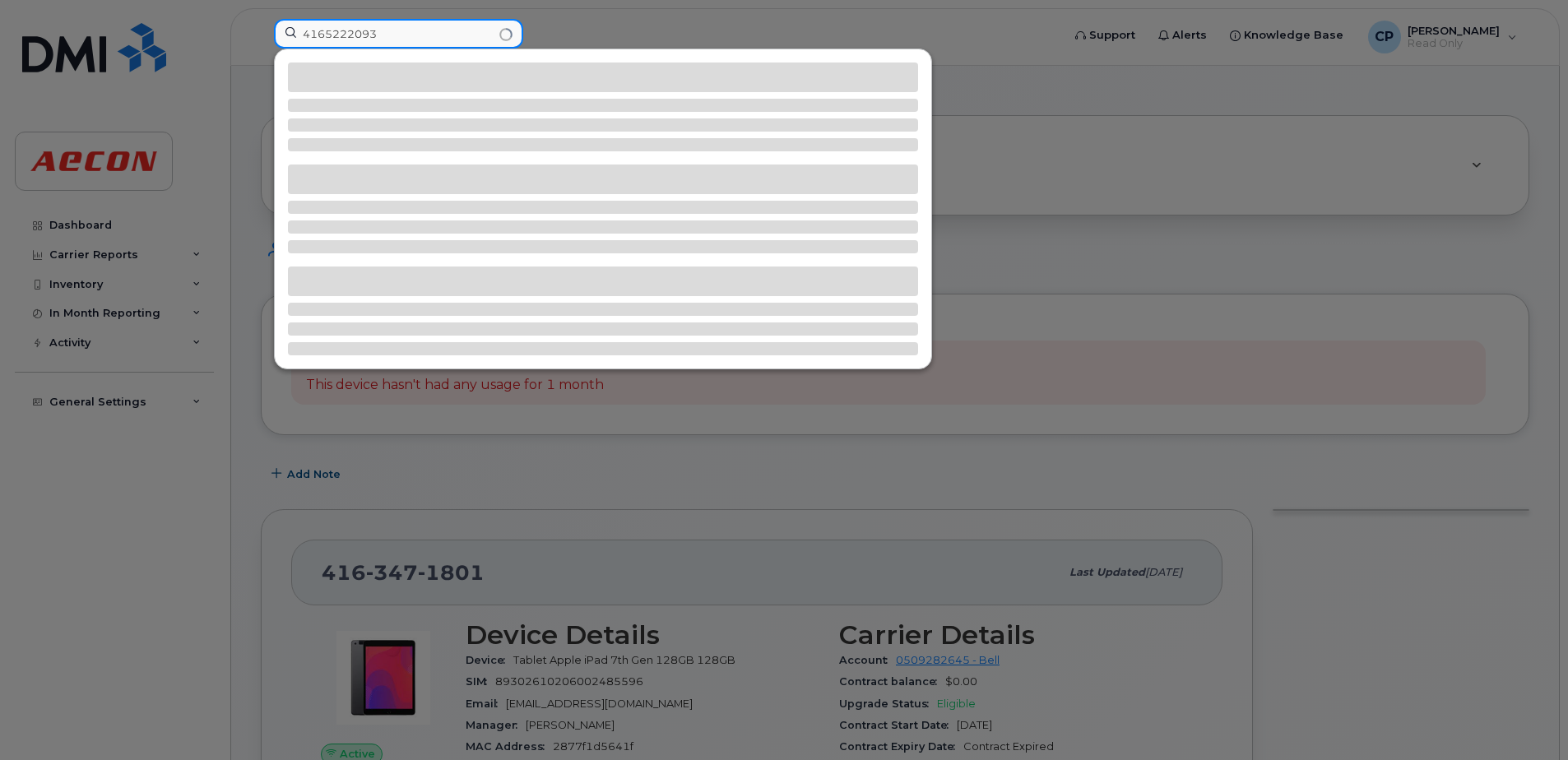
type input "4165222093"
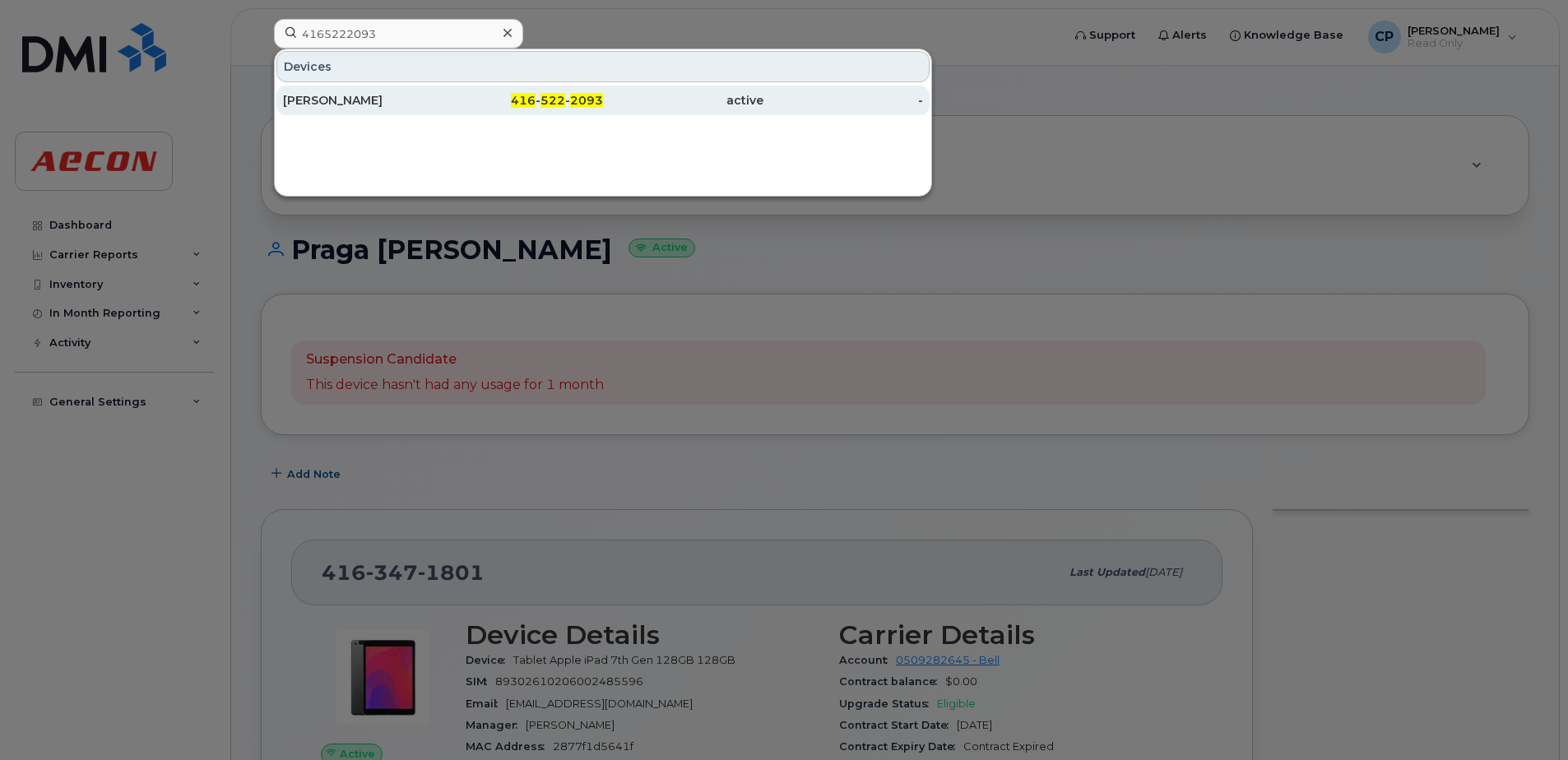
click at [414, 94] on div "[PERSON_NAME]" at bounding box center [364, 100] width 161 height 17
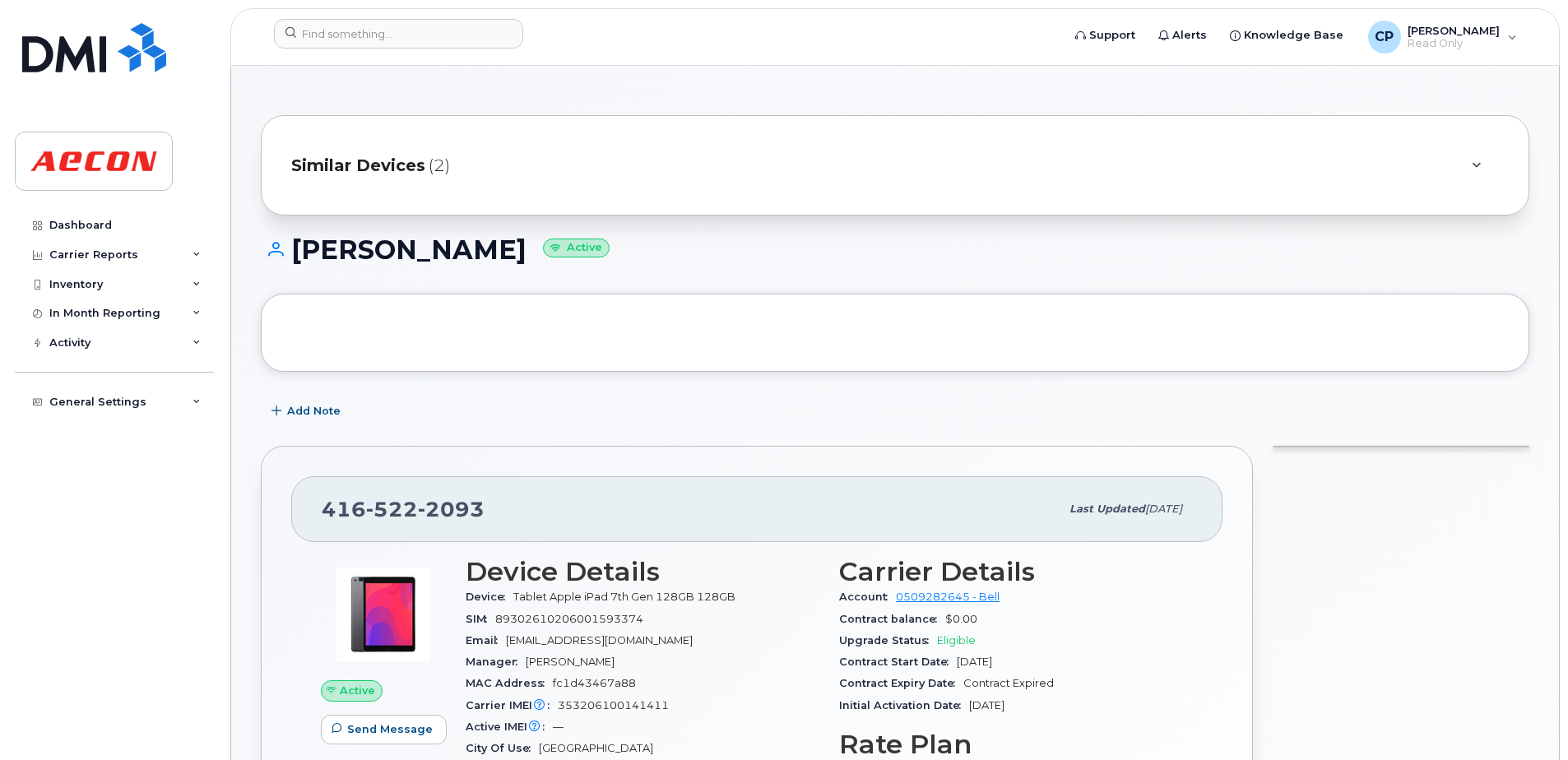
click at [428, 166] on span "(2)" at bounding box center [439, 165] width 22 height 24
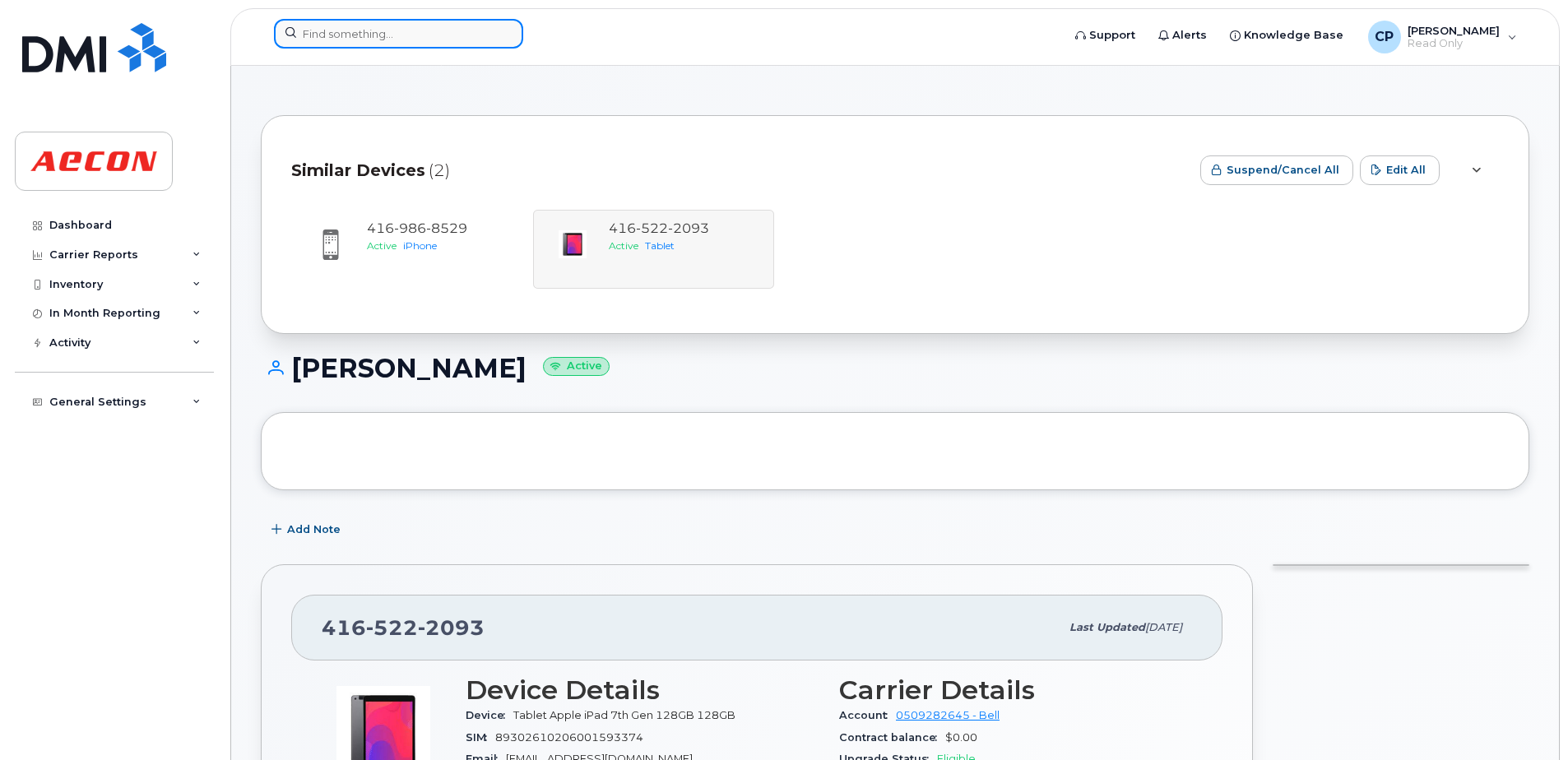
click at [399, 46] on input at bounding box center [397, 34] width 249 height 30
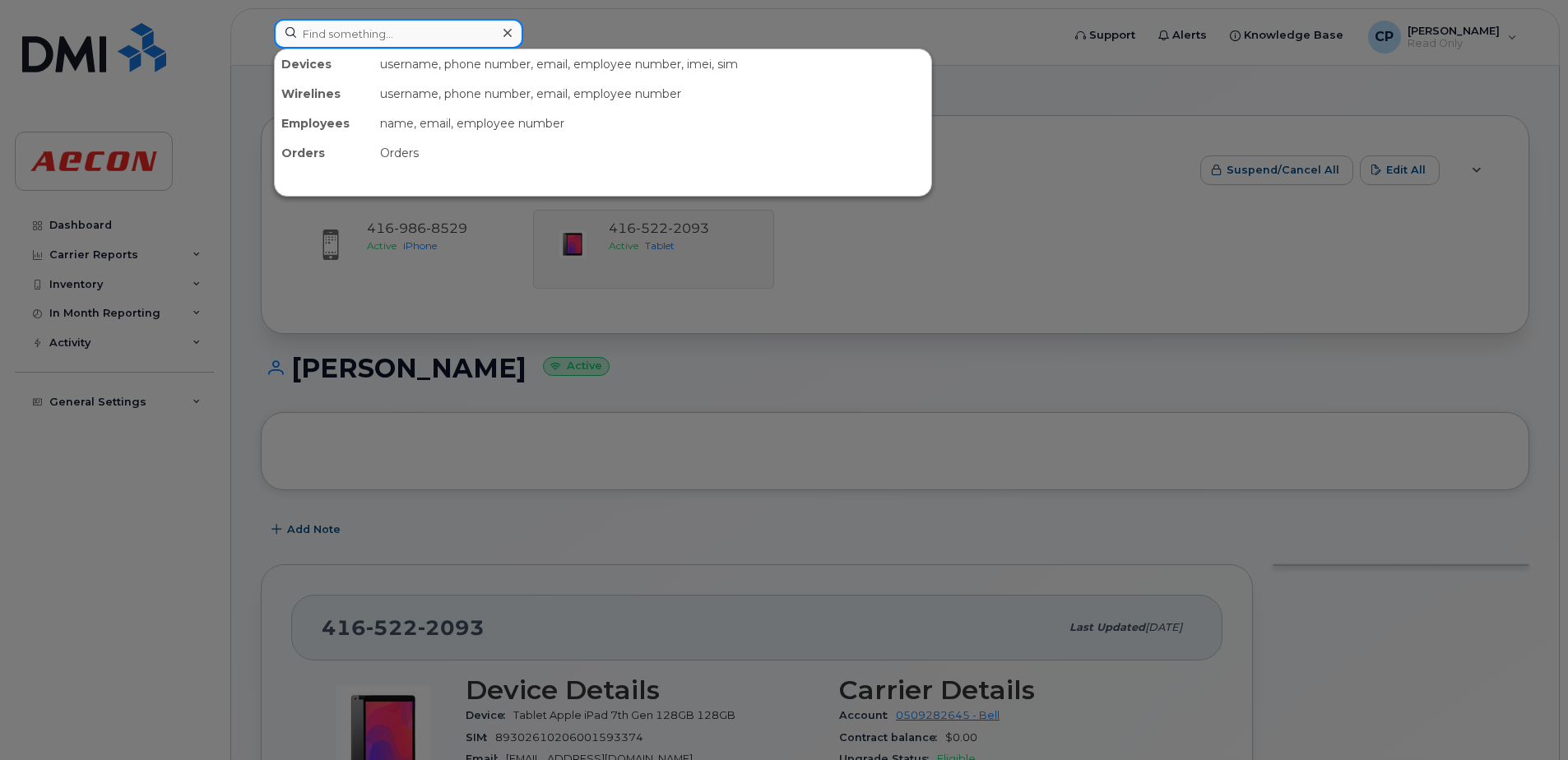
paste input "3652755502"
type input "3652755502"
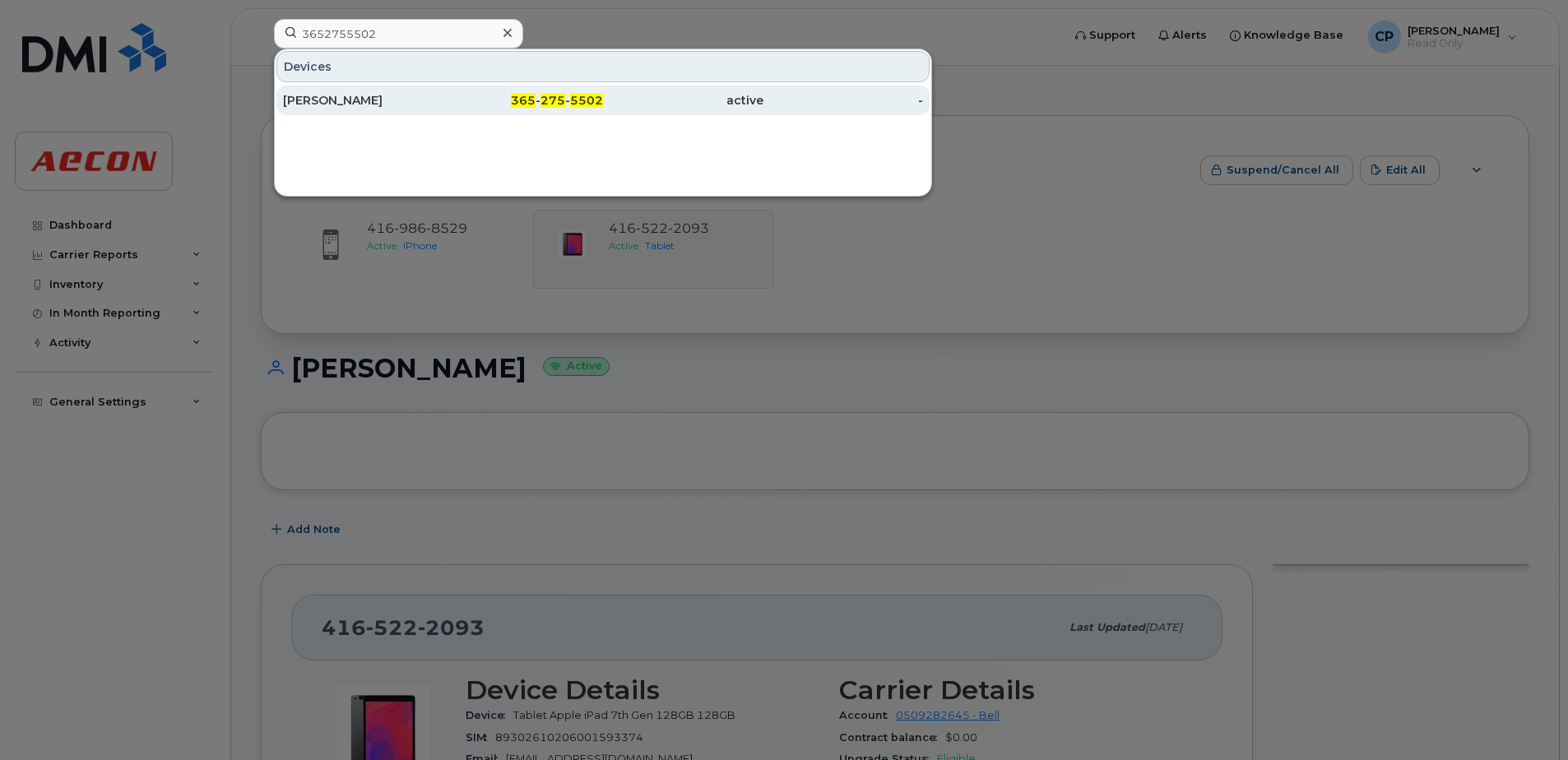
click at [385, 105] on div "[PERSON_NAME]" at bounding box center [364, 100] width 161 height 17
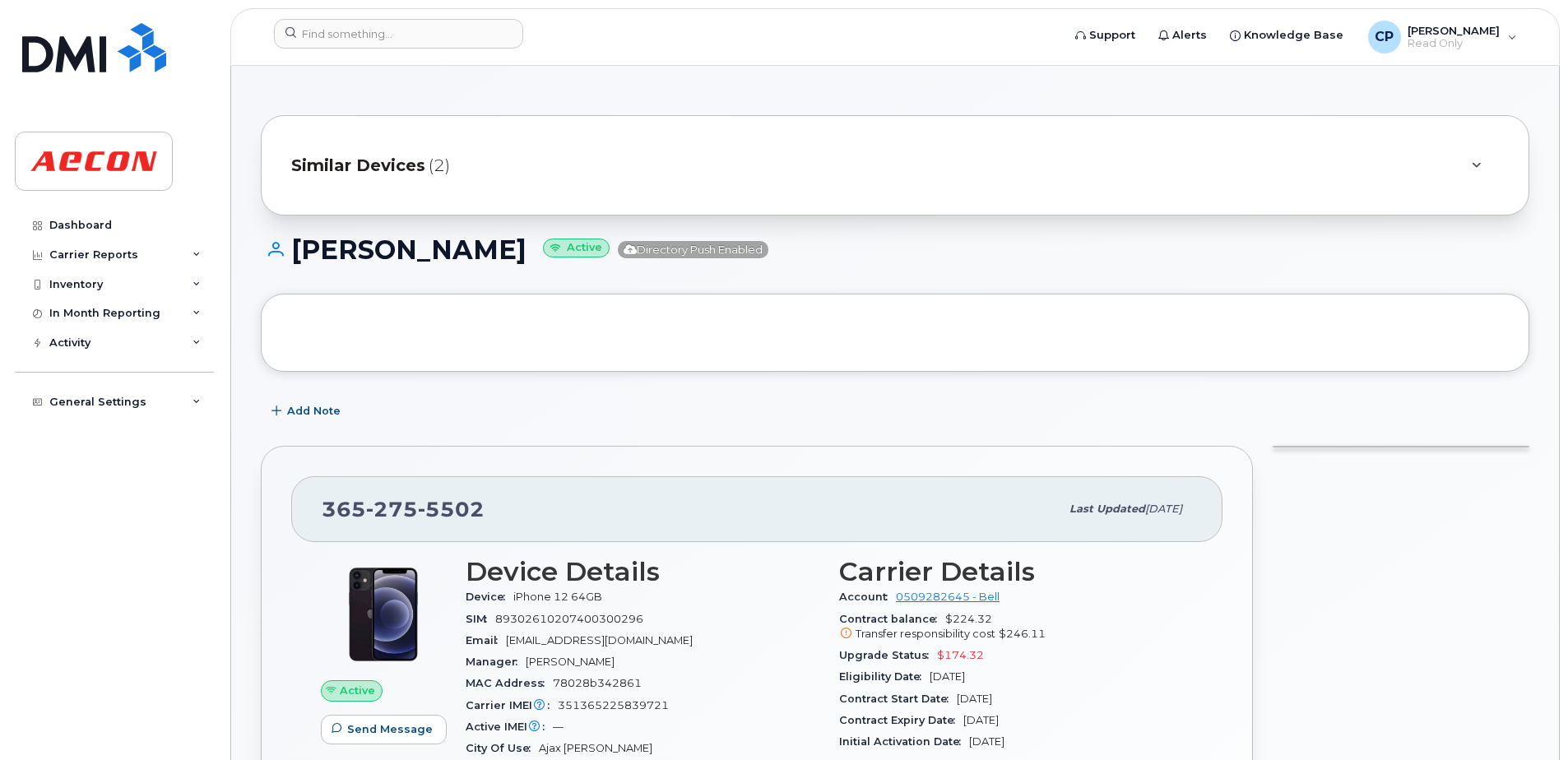
click at [403, 177] on div "Similar Devices (2)" at bounding box center [872, 165] width 1162 height 40
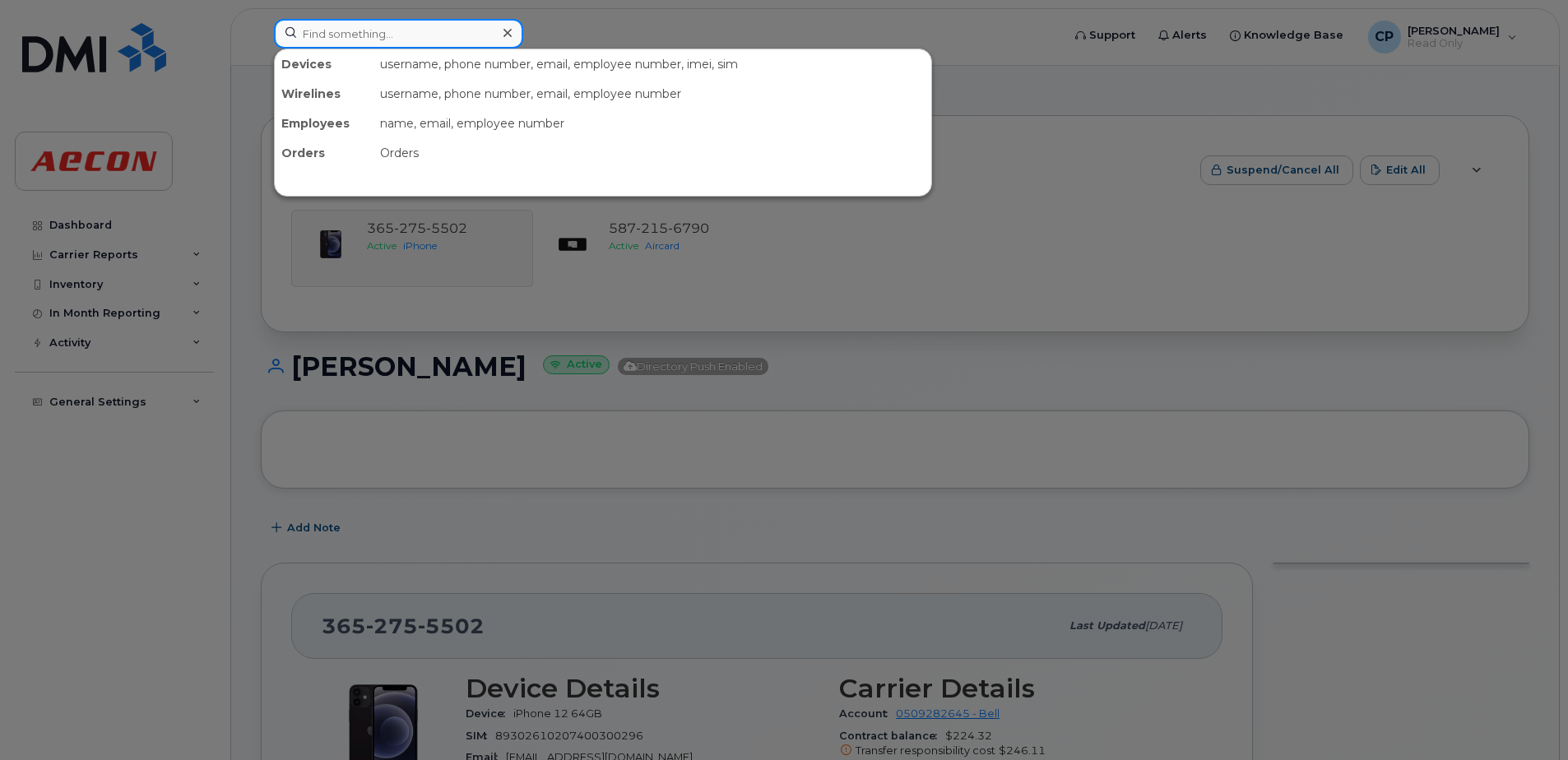
click at [472, 33] on input at bounding box center [397, 34] width 249 height 30
paste input "4165741510"
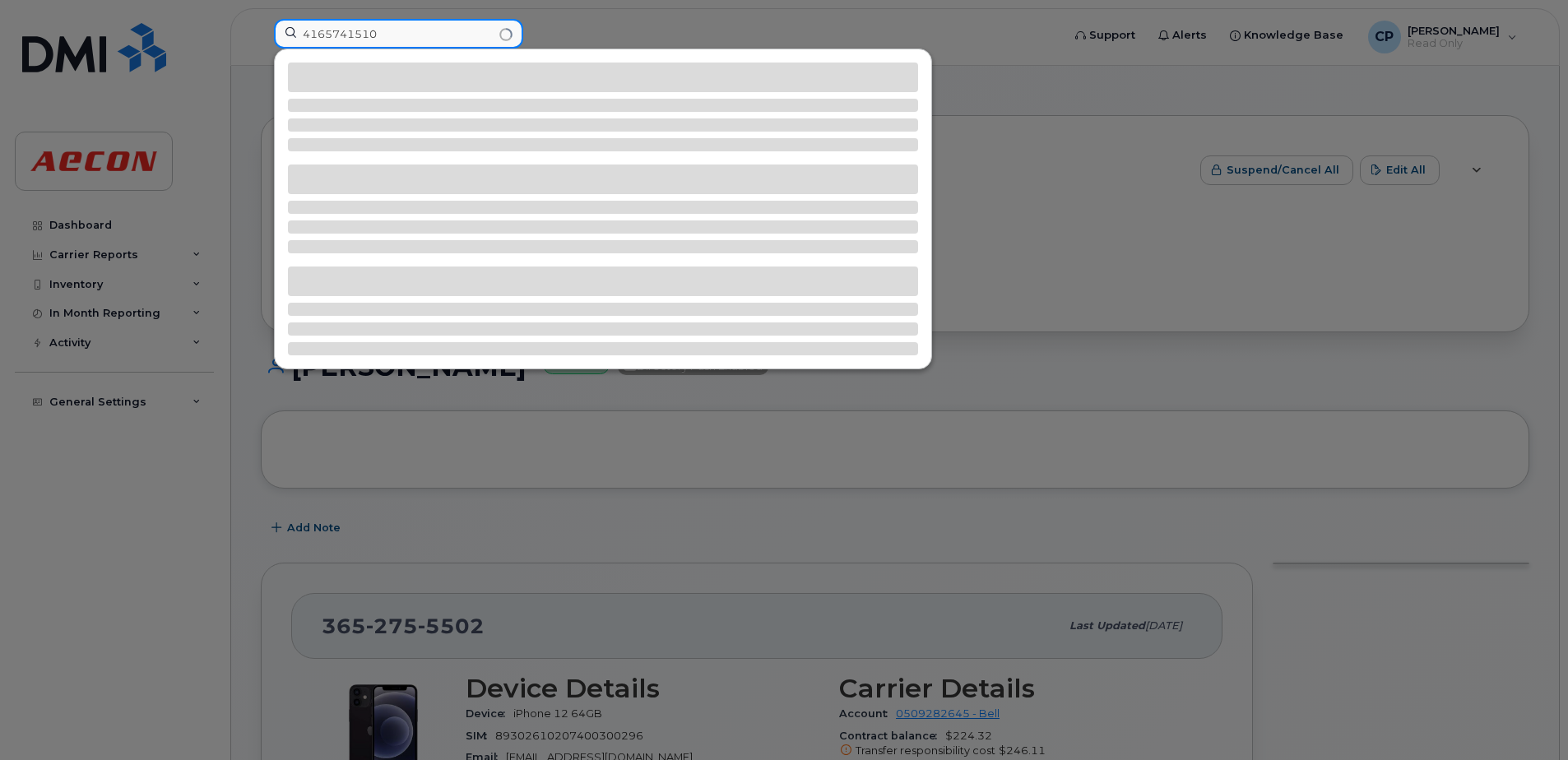
type input "4165741510"
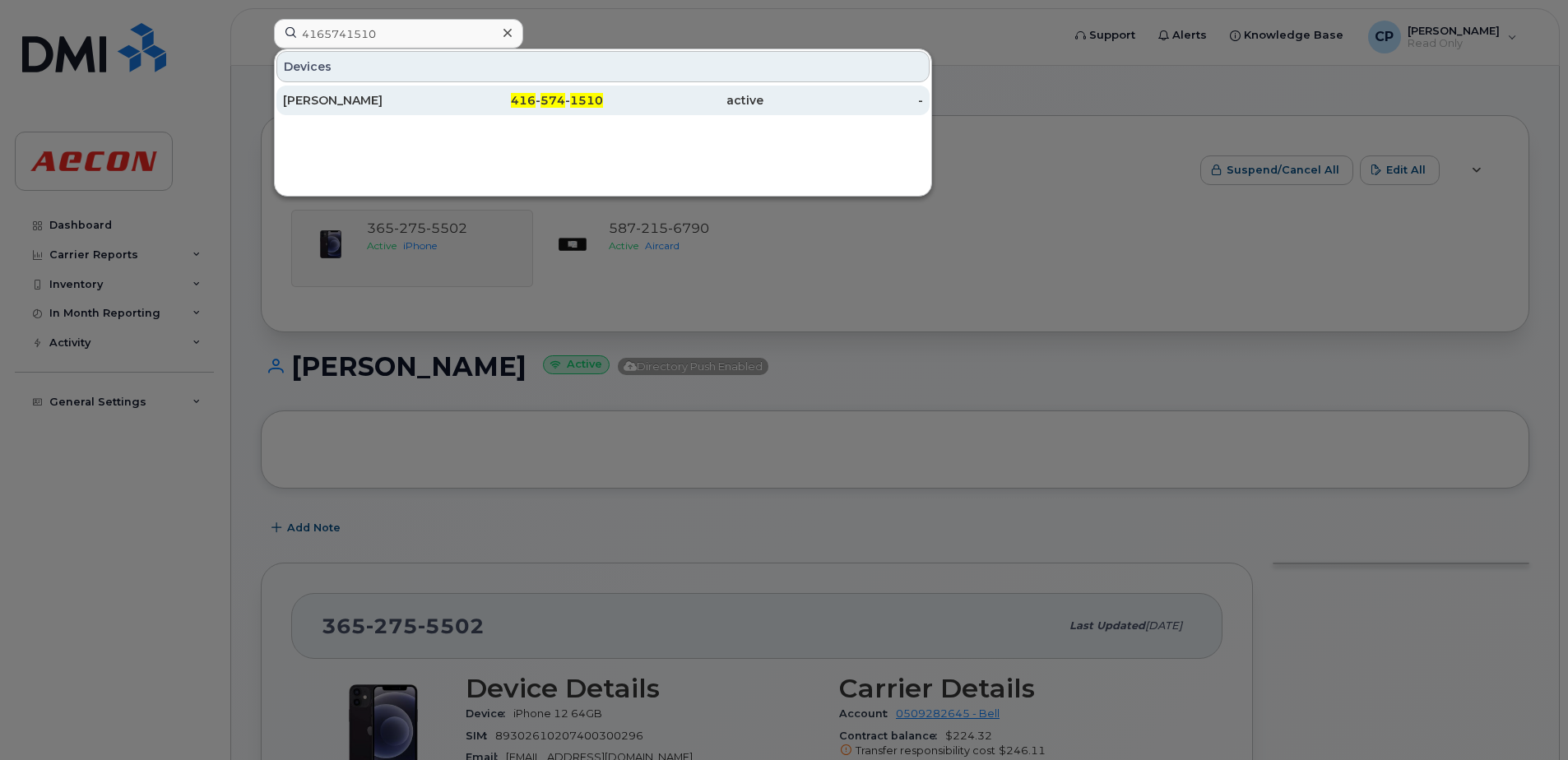
click at [478, 99] on div "416 - 574 - 1510" at bounding box center [523, 100] width 161 height 17
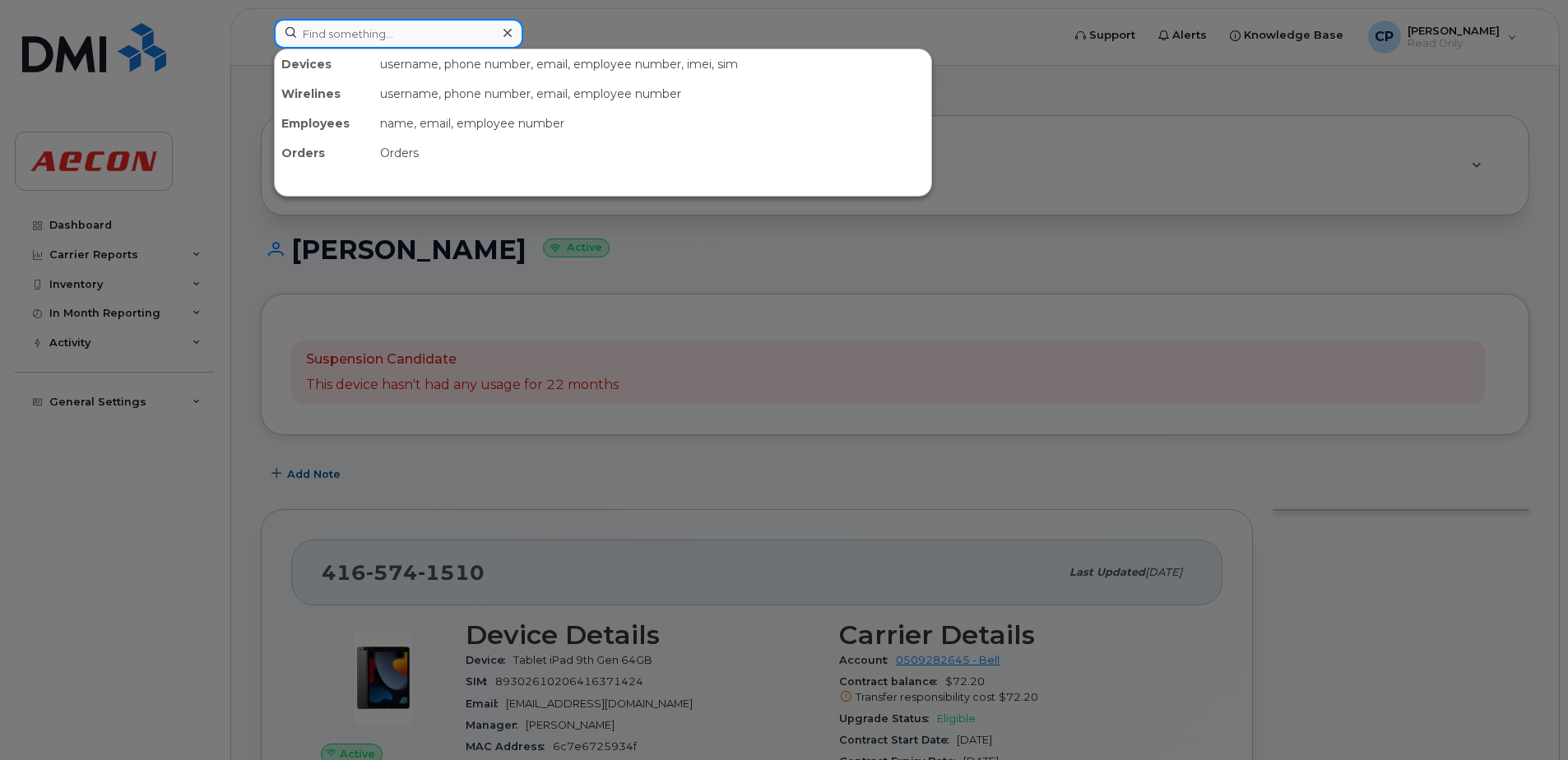
click at [446, 43] on input at bounding box center [397, 34] width 249 height 30
paste input "9053010762"
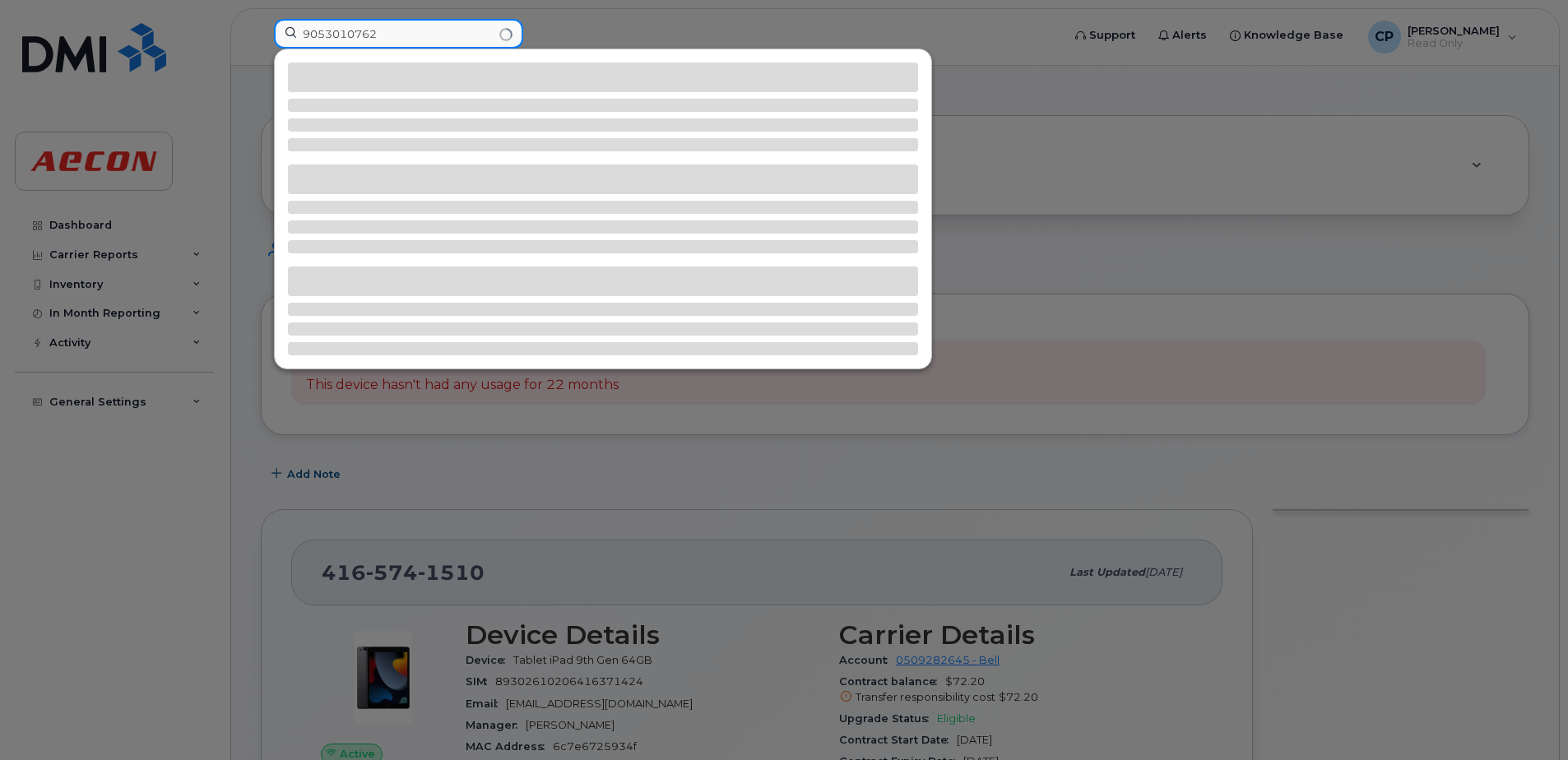
type input "9053010762"
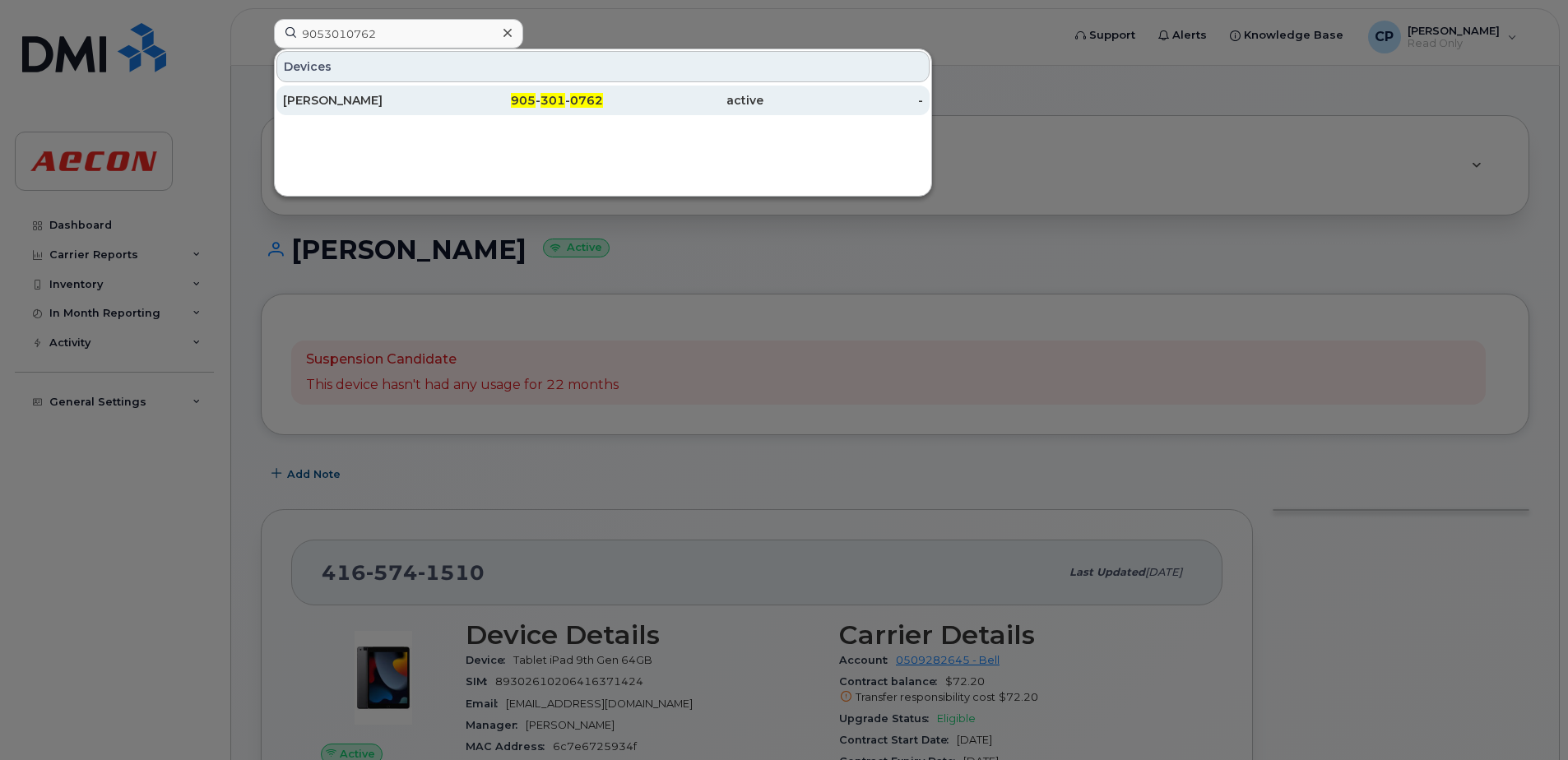
click at [460, 92] on div "905 - 301 - 0762" at bounding box center [523, 100] width 161 height 30
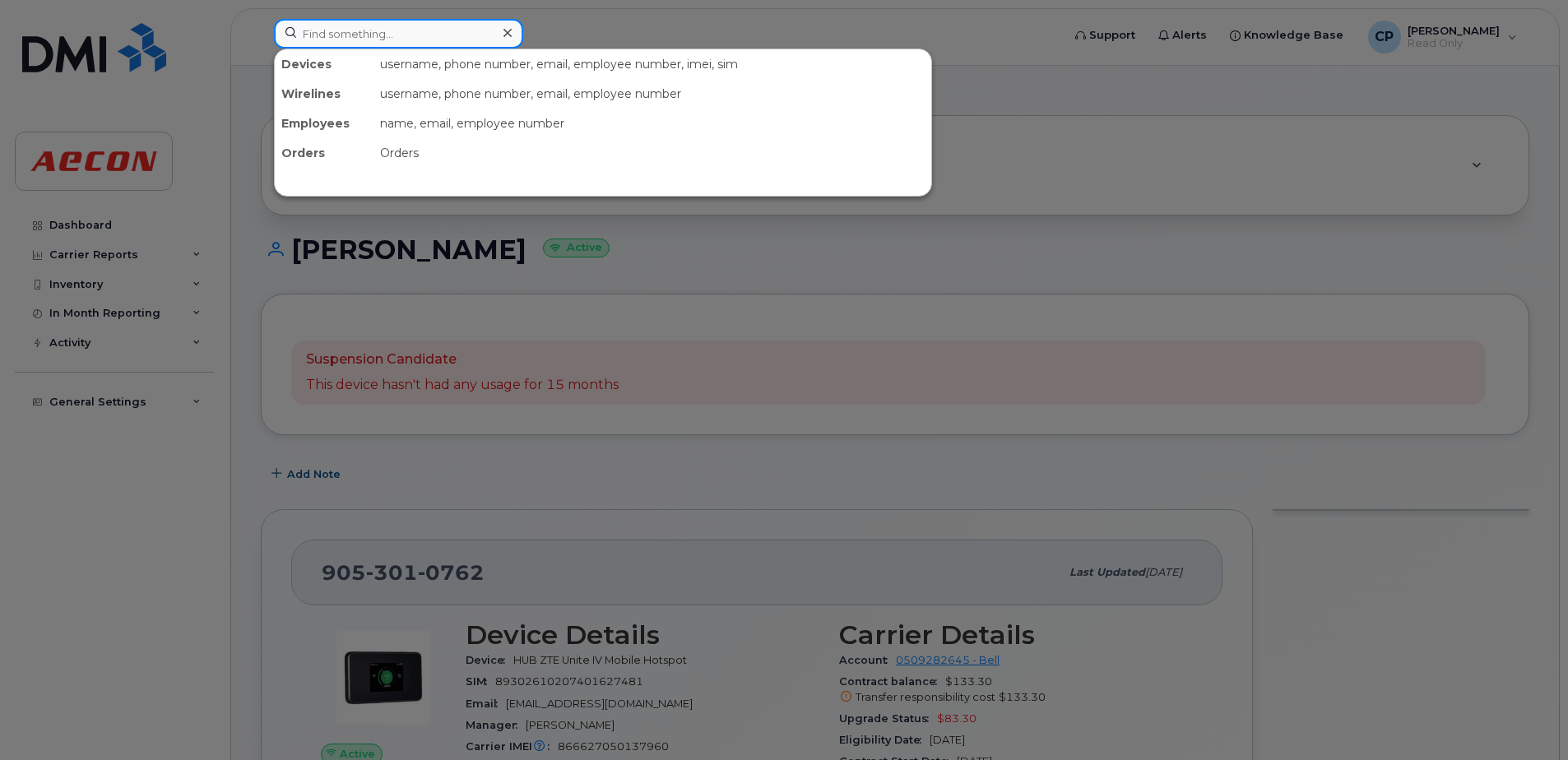
click at [446, 39] on input at bounding box center [397, 34] width 249 height 30
paste input "3653405984"
type input "3653405984"
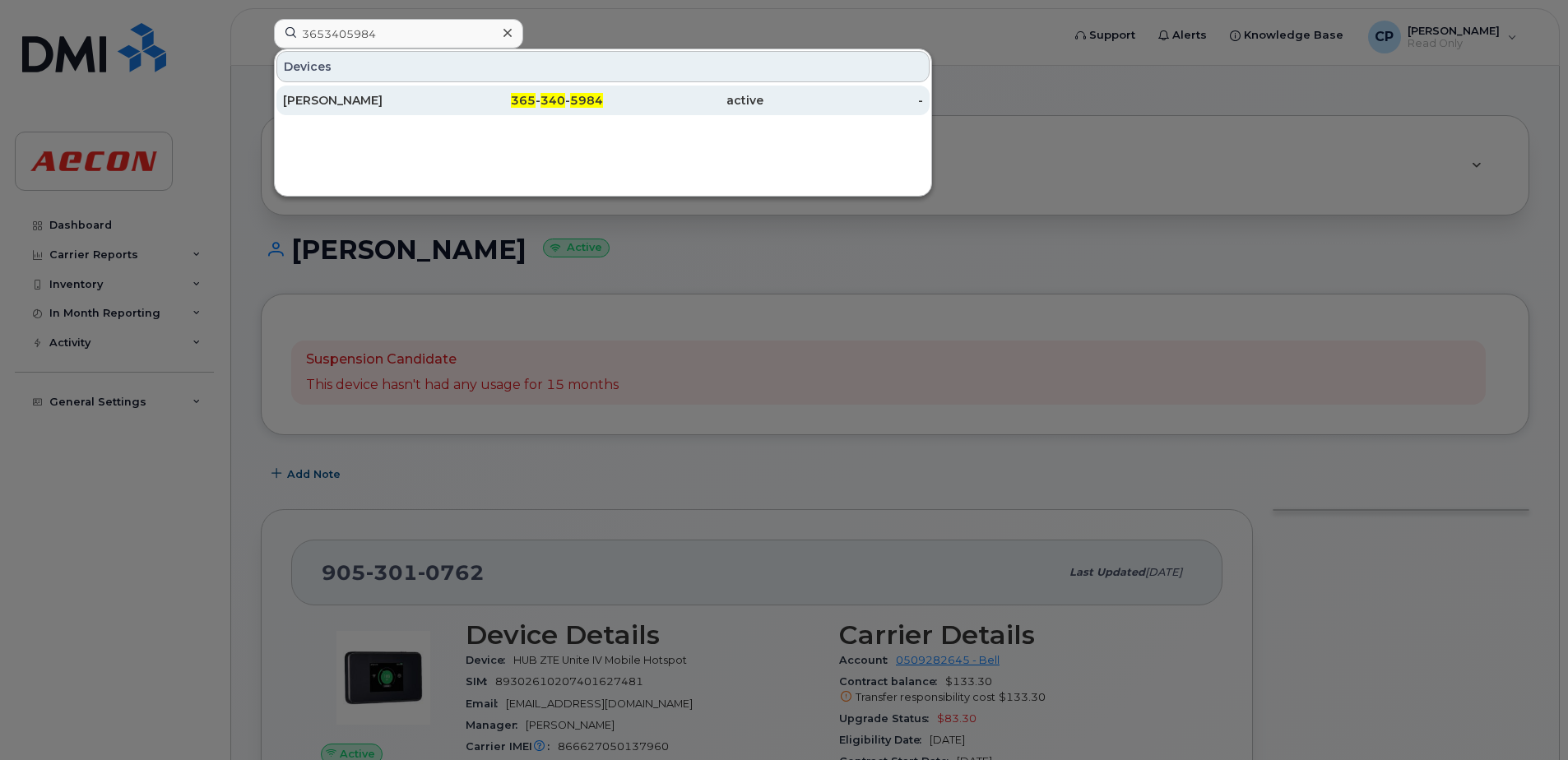
click at [577, 104] on span "5984" at bounding box center [586, 100] width 33 height 15
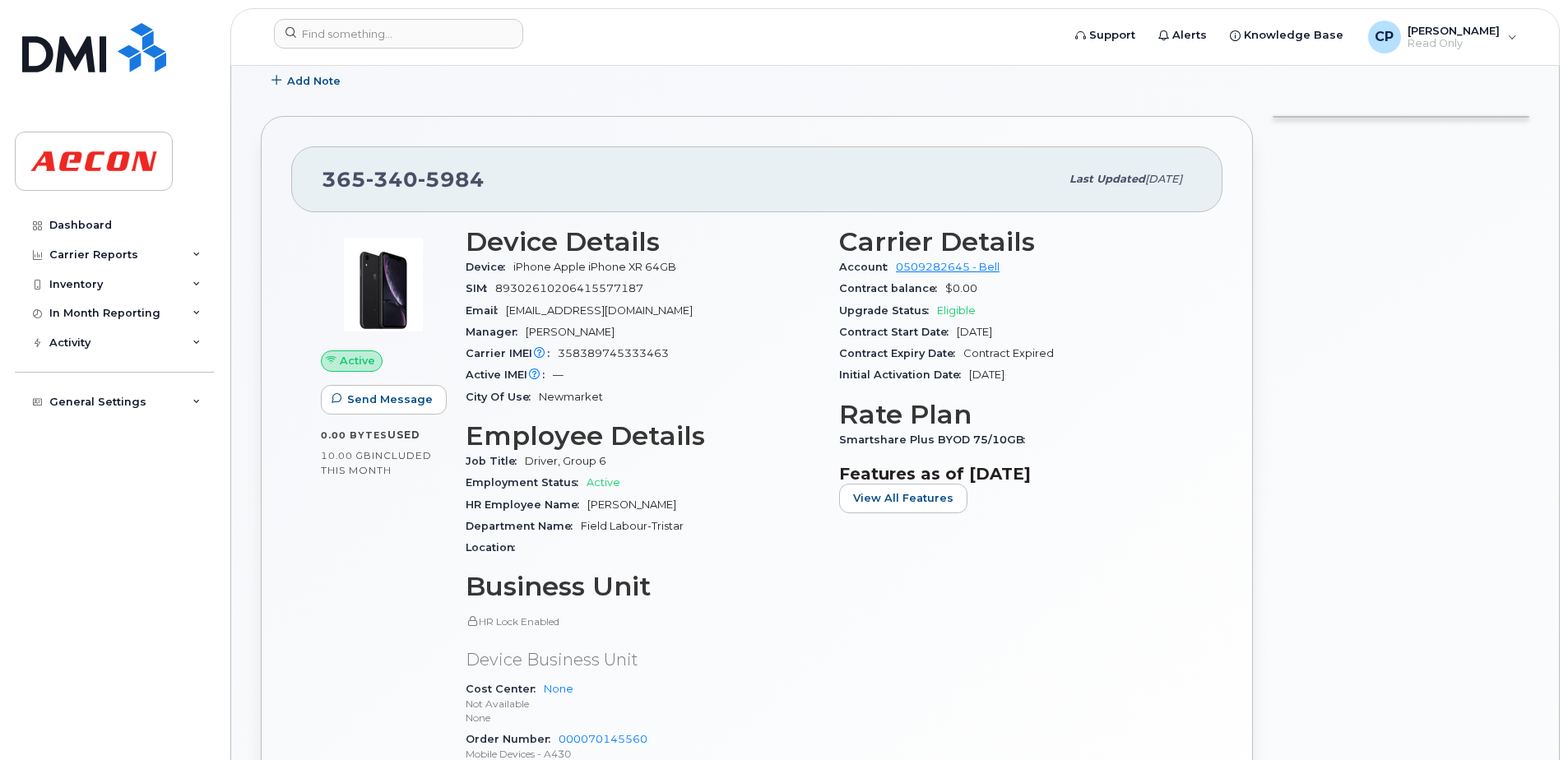
scroll to position [247, 0]
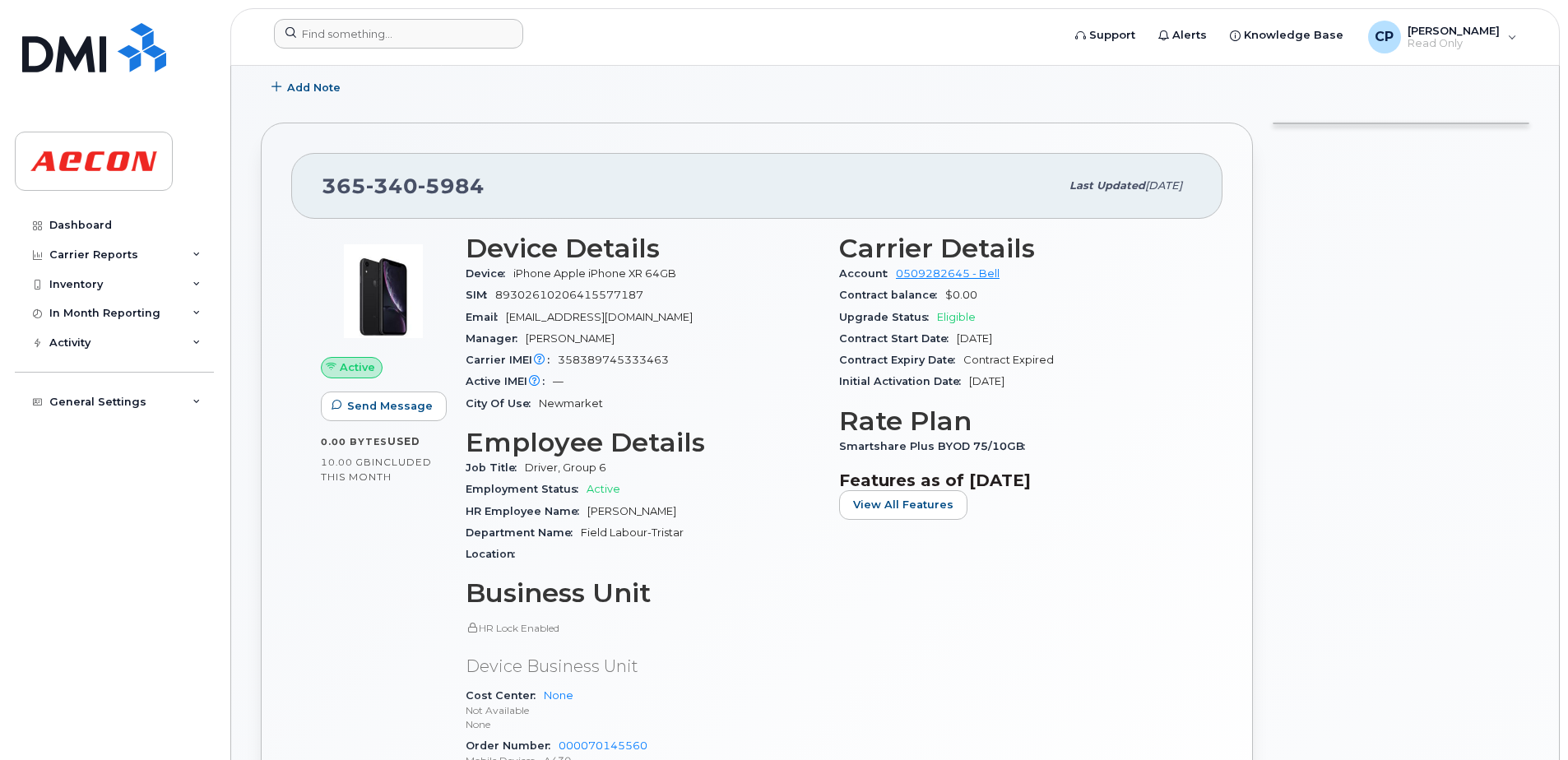
click at [429, 49] on div at bounding box center [662, 37] width 803 height 37
click at [390, 27] on input at bounding box center [397, 34] width 249 height 30
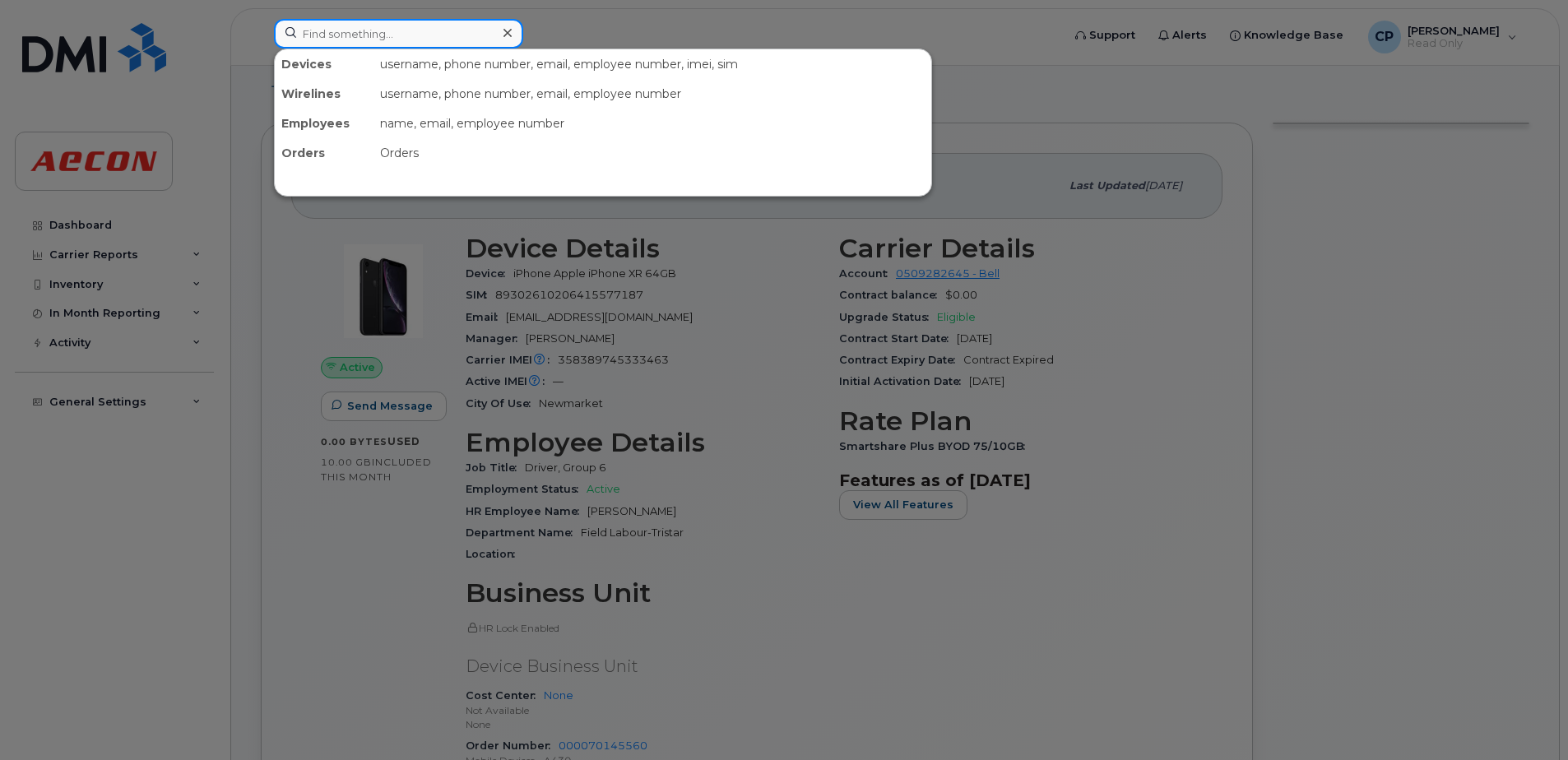
paste input "3653555549"
type input "3653555549"
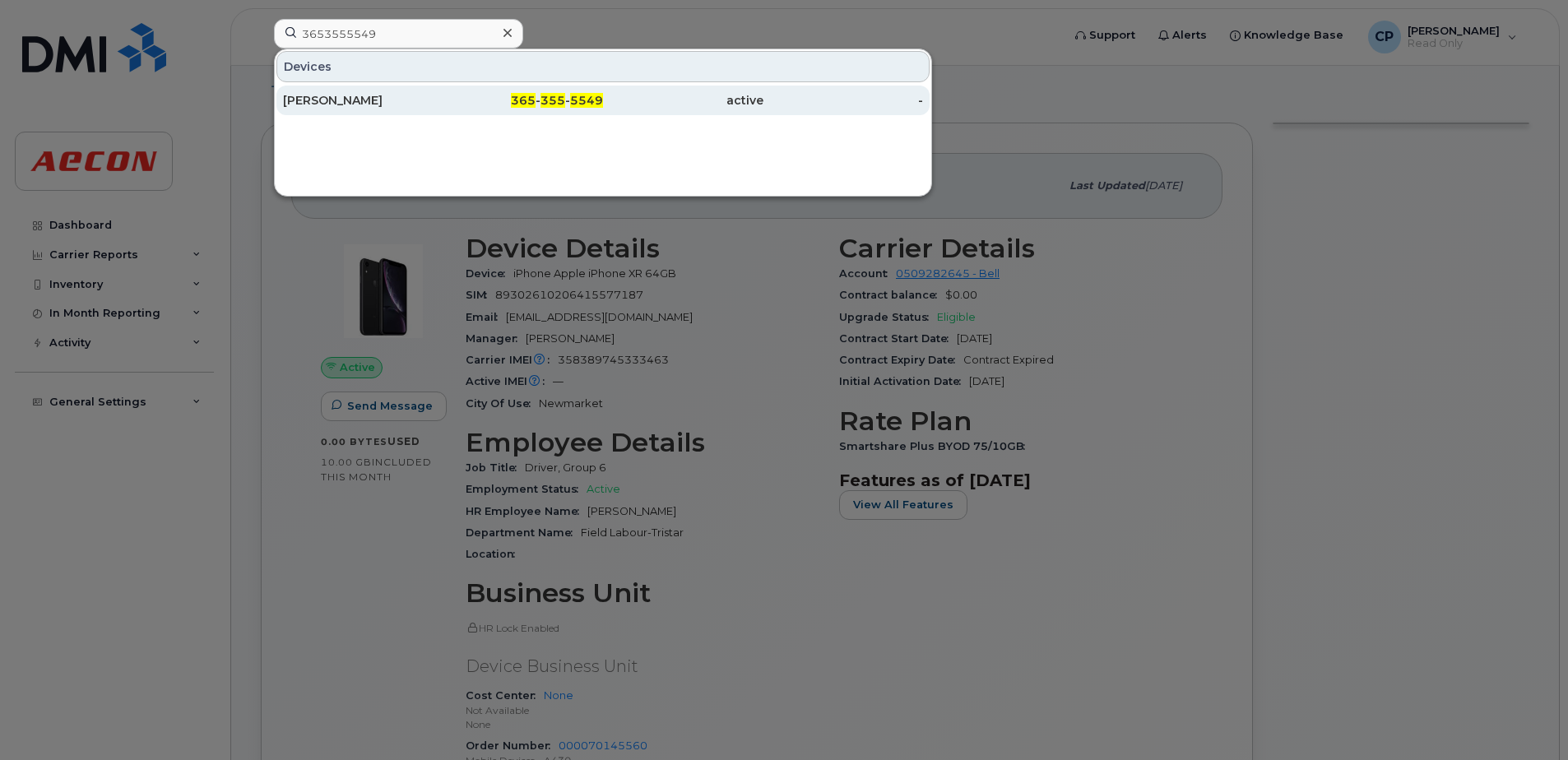
click at [513, 99] on span "365" at bounding box center [522, 100] width 25 height 15
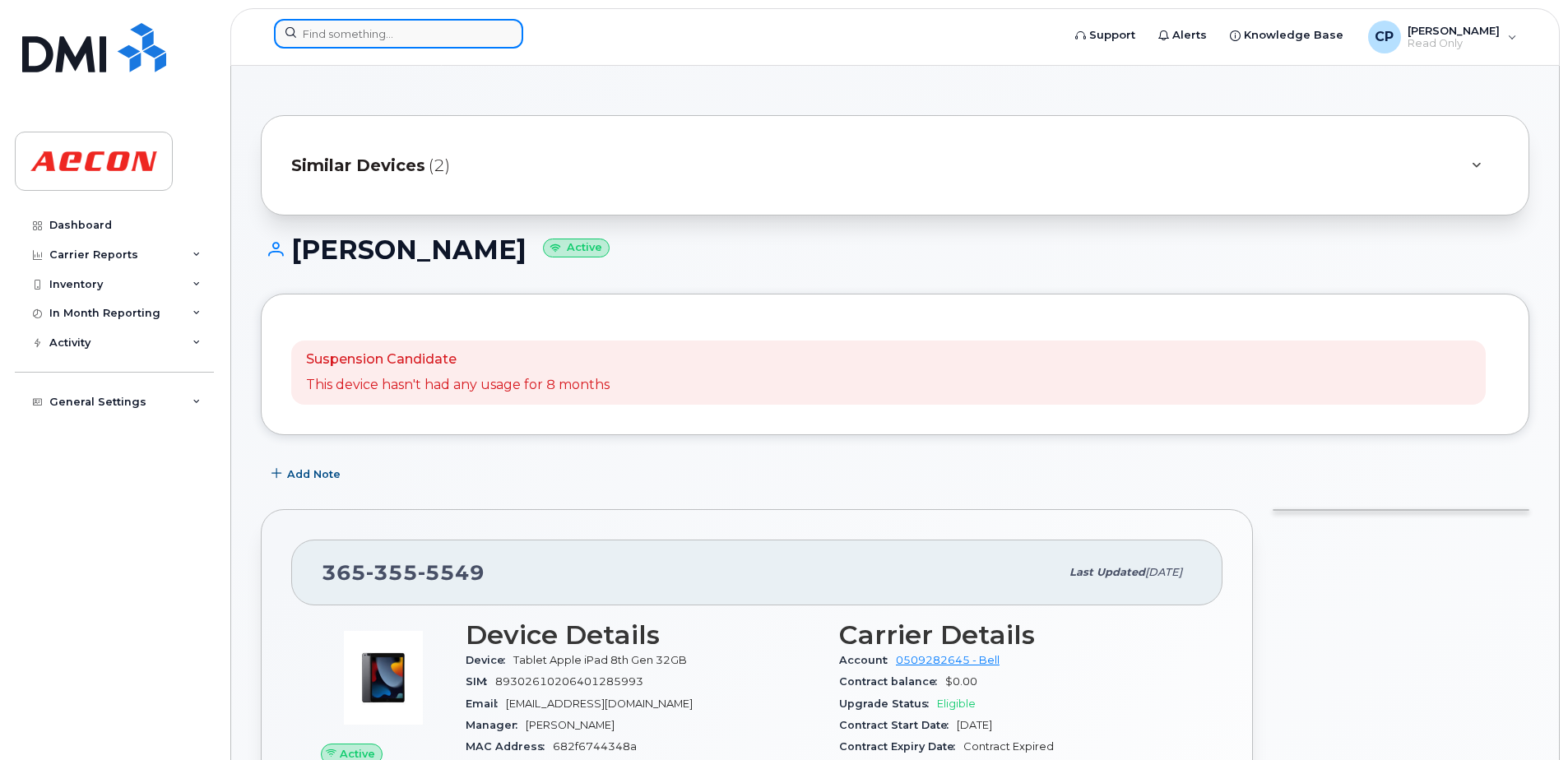
click at [390, 41] on input at bounding box center [397, 34] width 249 height 30
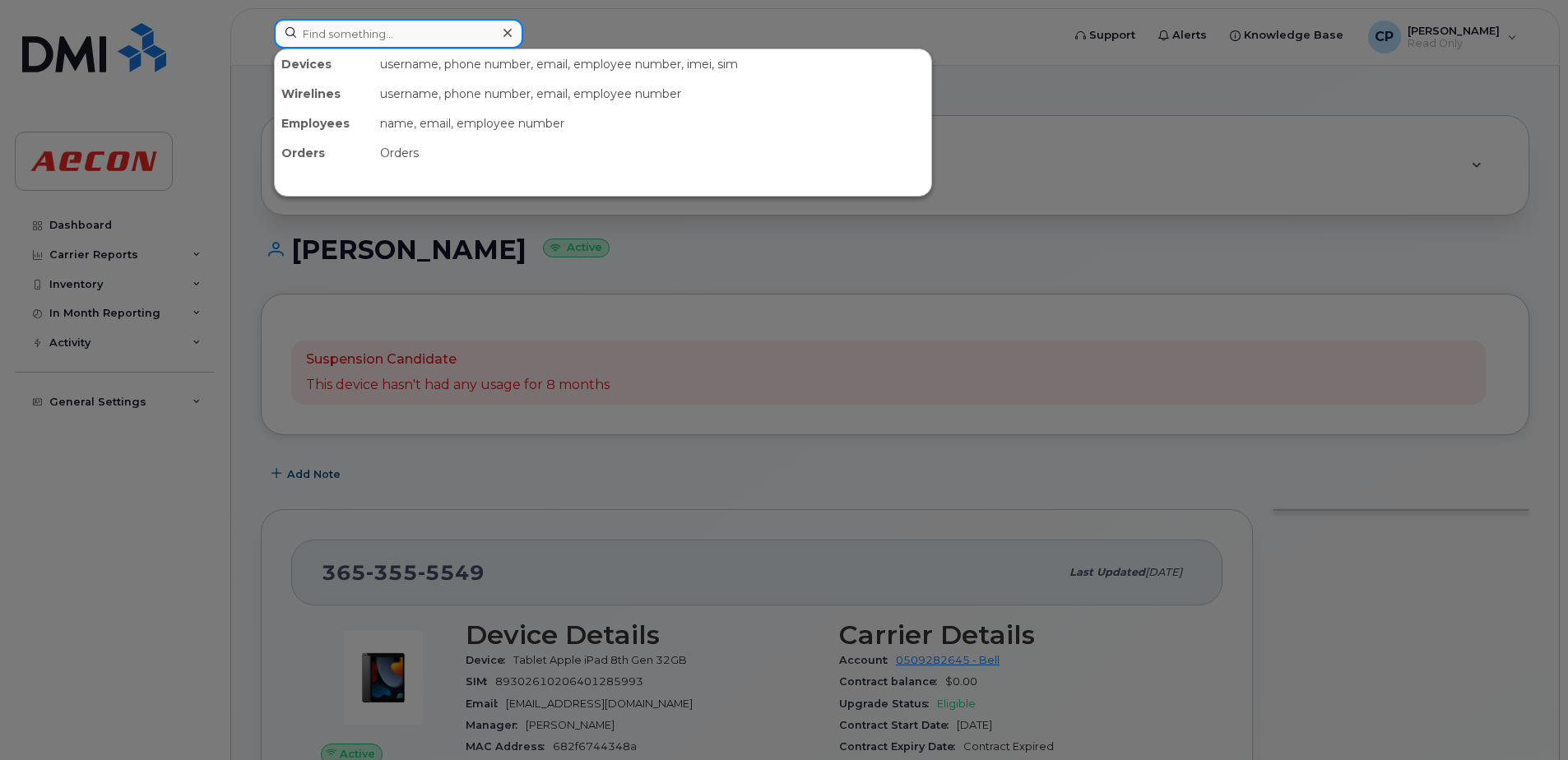
paste input "4164076721"
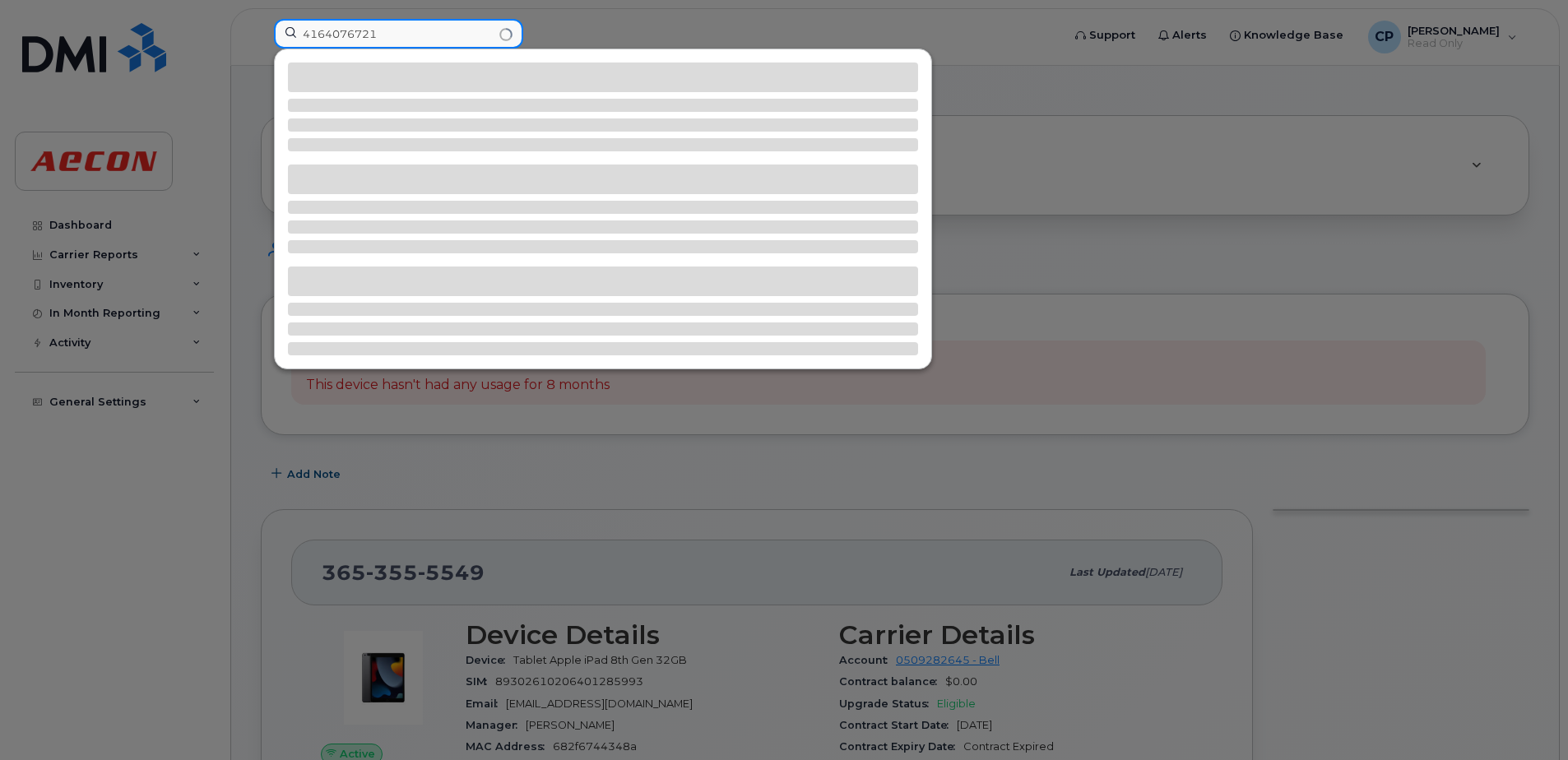
type input "4164076721"
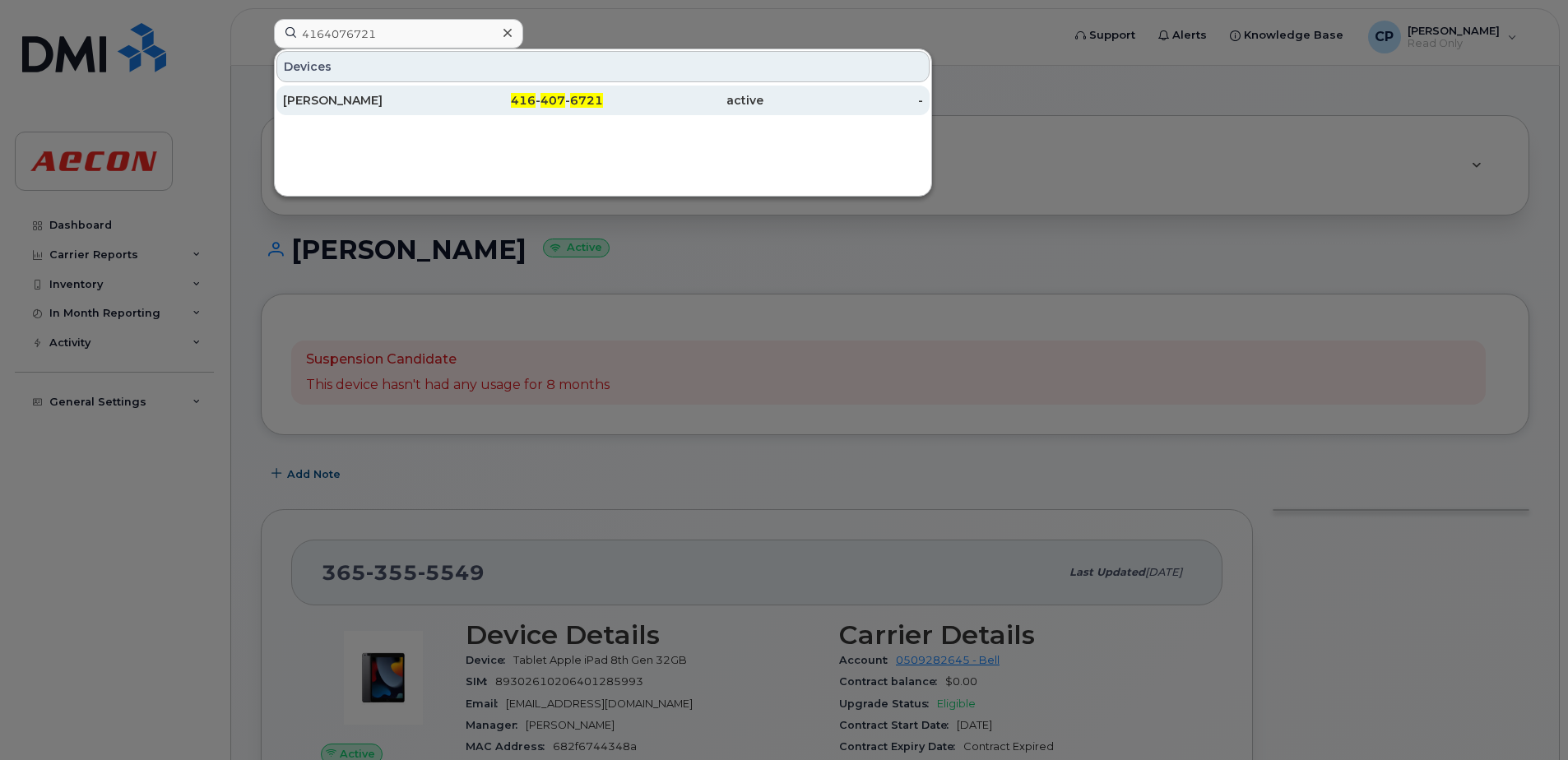
click at [391, 98] on div "Jasmine Edwards" at bounding box center [364, 100] width 161 height 17
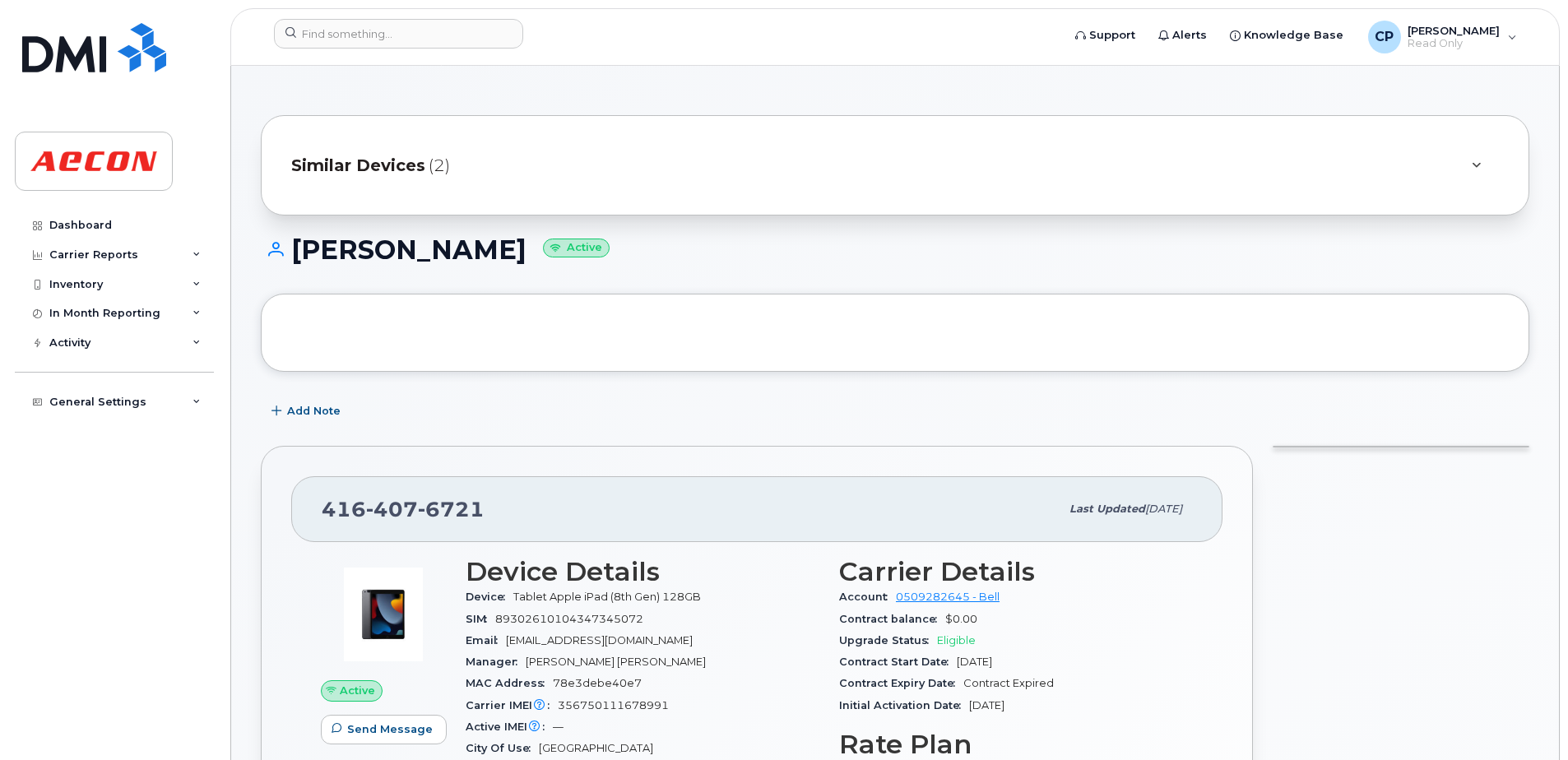
click at [399, 160] on span "Similar Devices" at bounding box center [358, 165] width 134 height 24
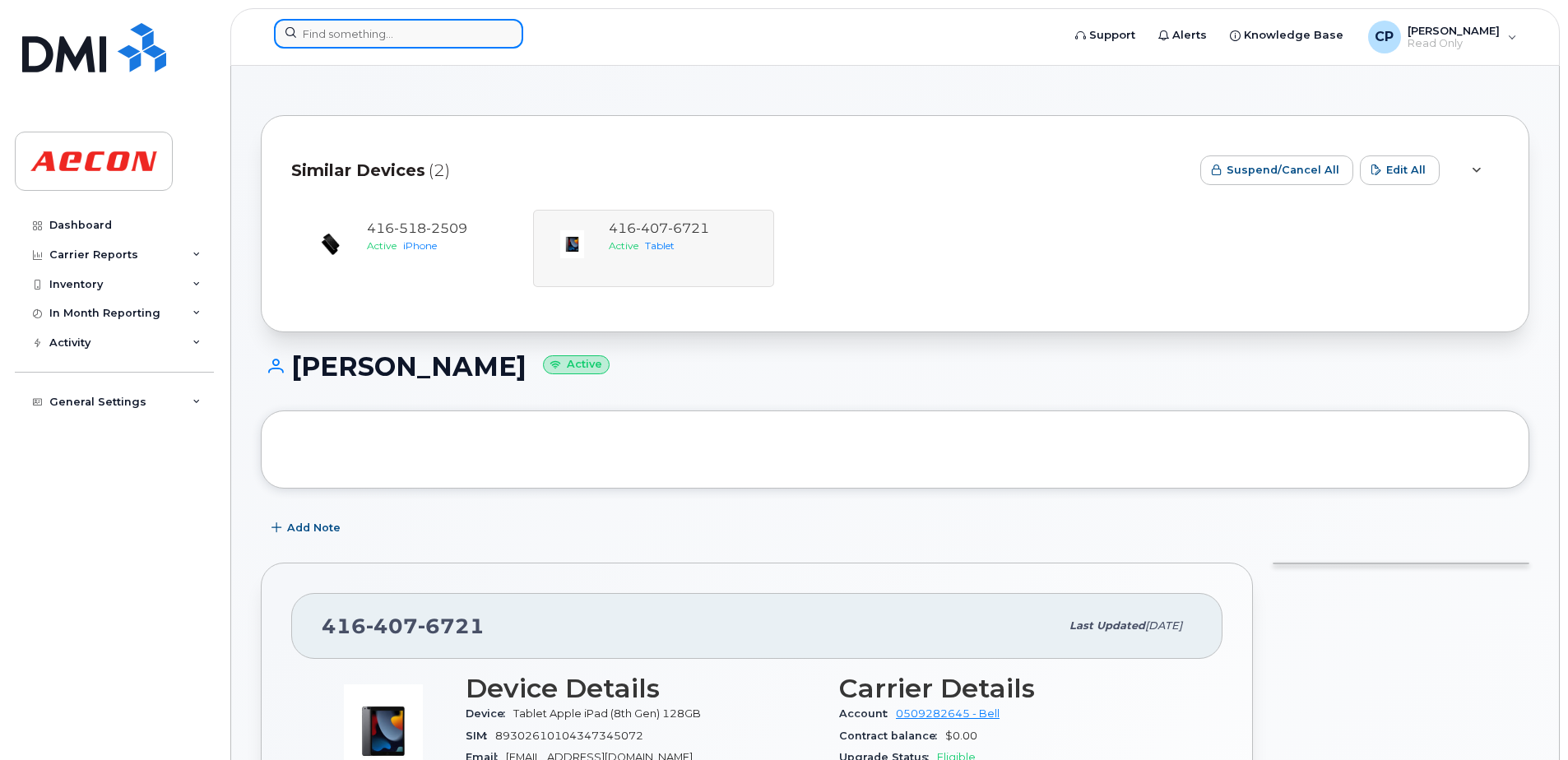
click at [410, 38] on input at bounding box center [397, 34] width 249 height 30
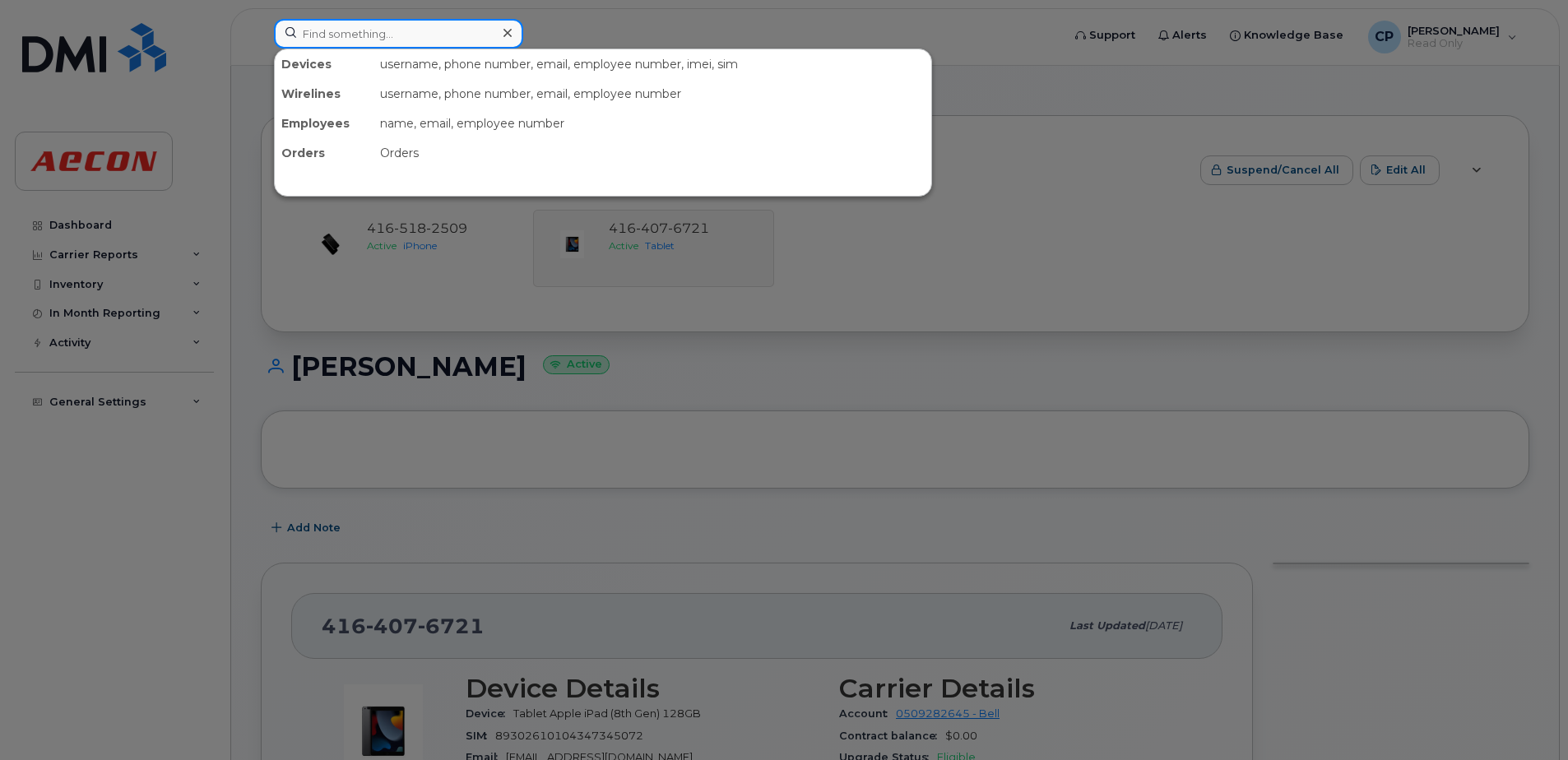
paste input "4164753046"
type input "4164753046"
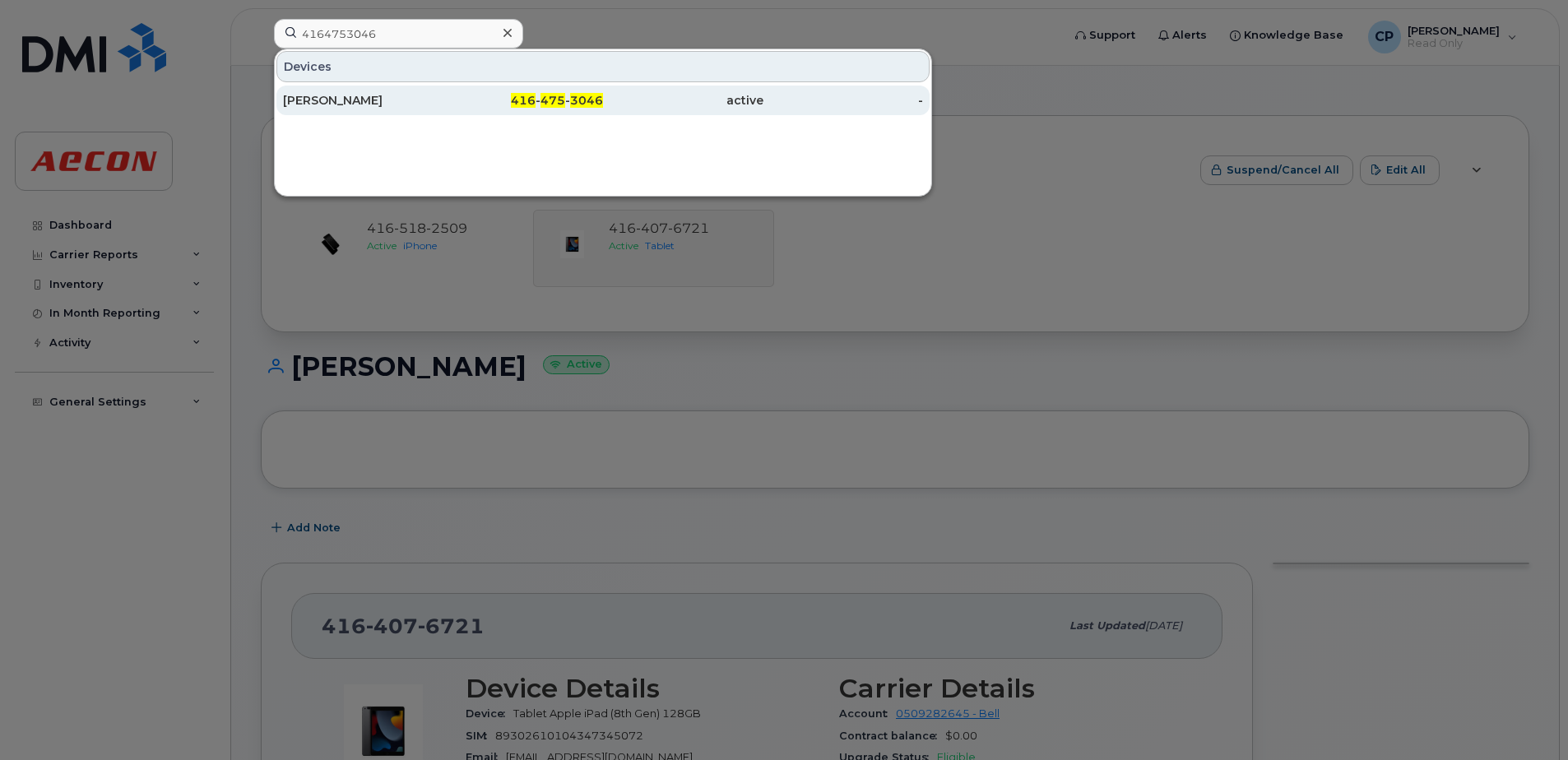
click at [574, 102] on span "3046" at bounding box center [586, 100] width 33 height 15
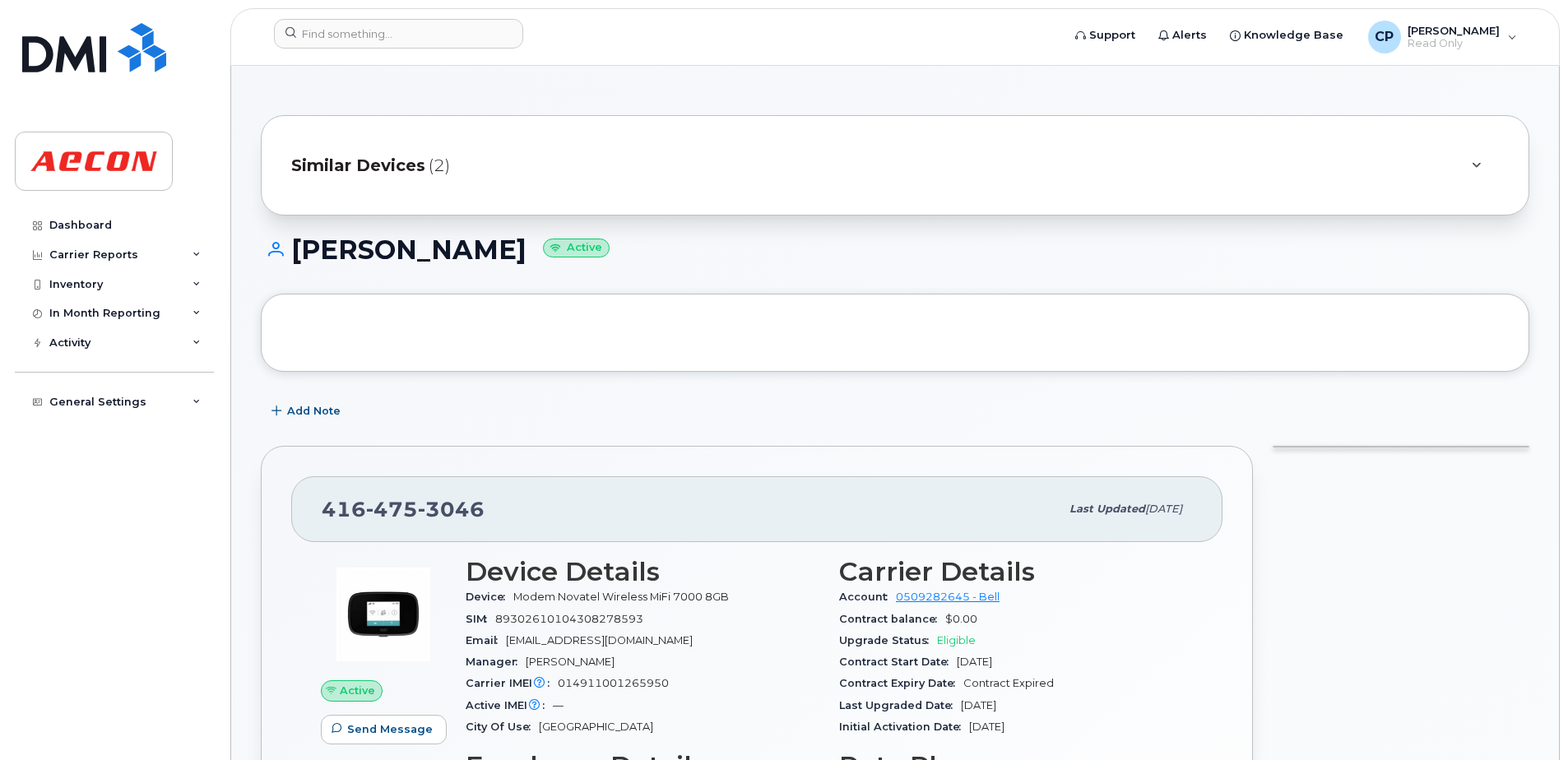
click at [423, 163] on div "Similar Devices (2)" at bounding box center [872, 165] width 1162 height 40
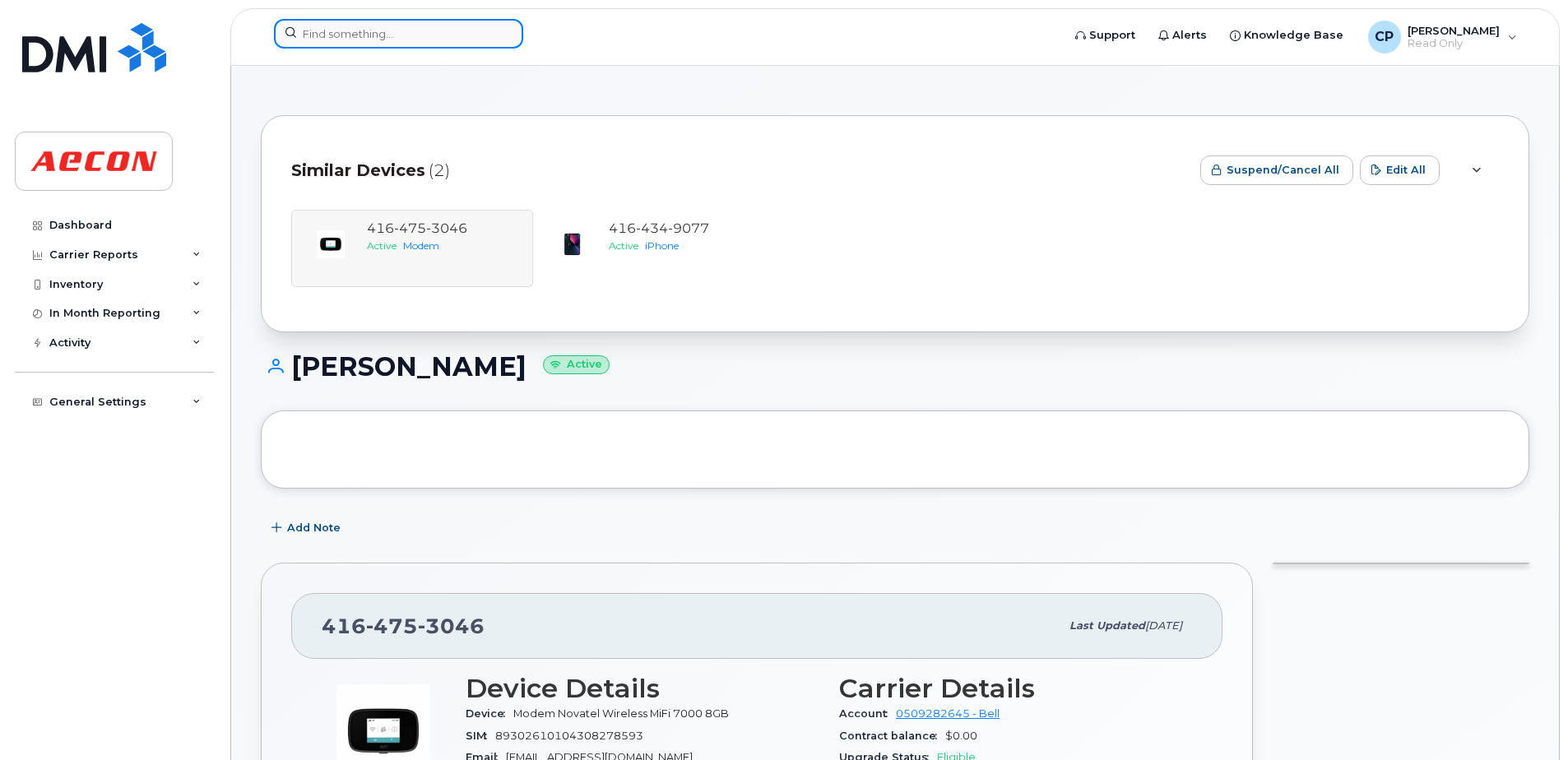
click at [428, 43] on input at bounding box center [397, 34] width 249 height 30
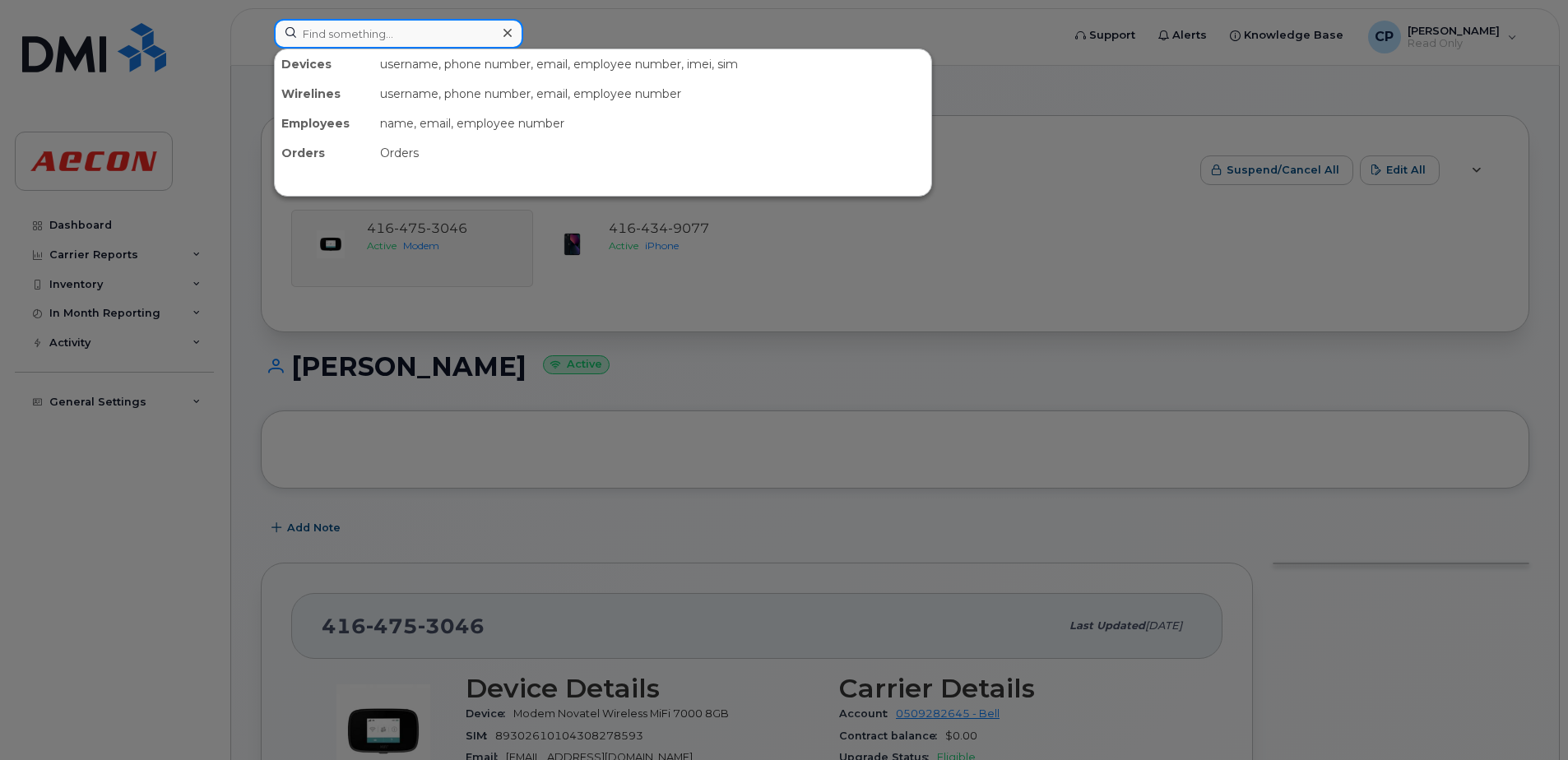
paste input "4166064513"
type input "4166064513"
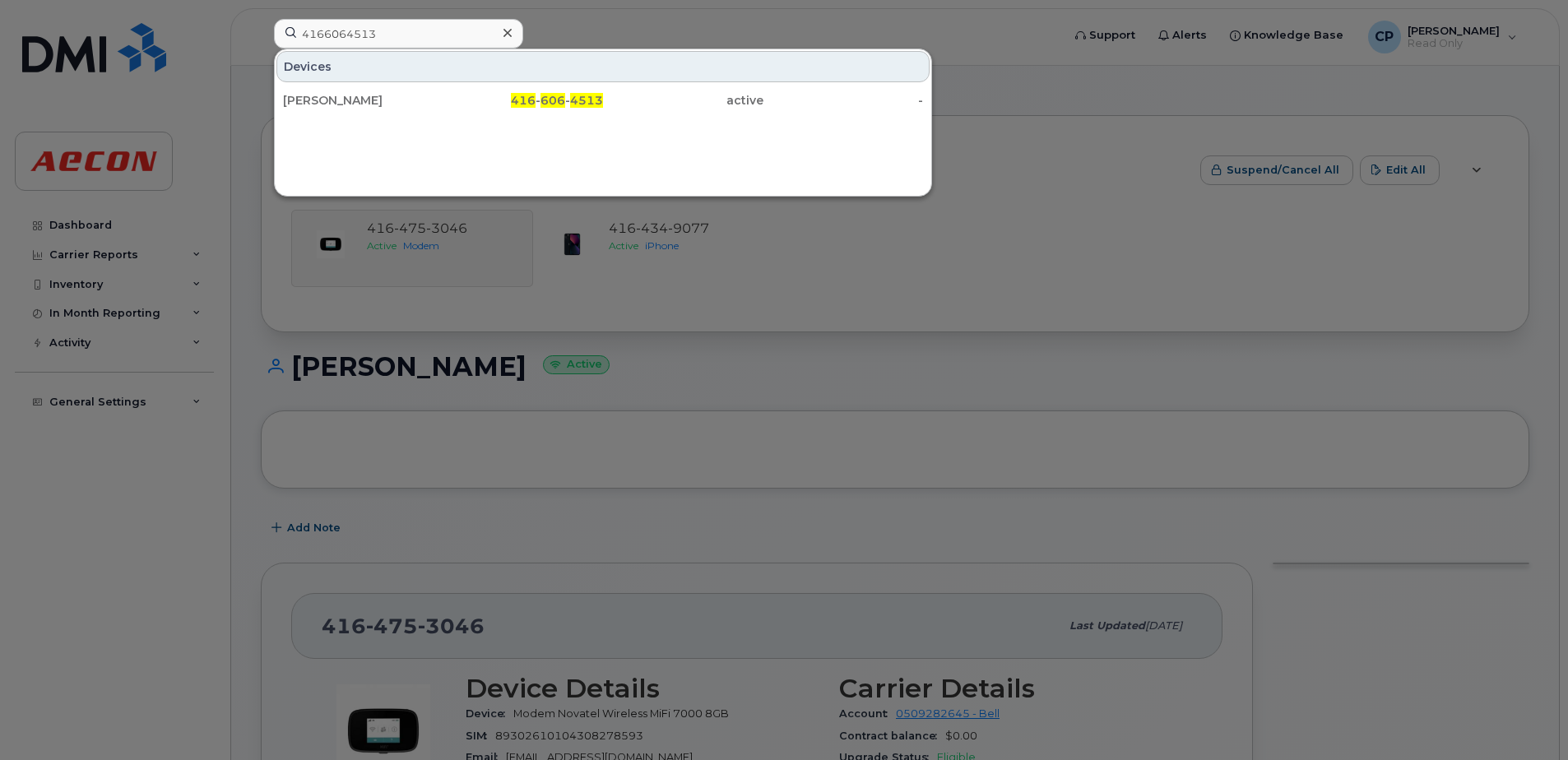
click at [552, 119] on div "Devices Steve Nauta 416 - 606 - 4513 active -" at bounding box center [603, 122] width 658 height 148
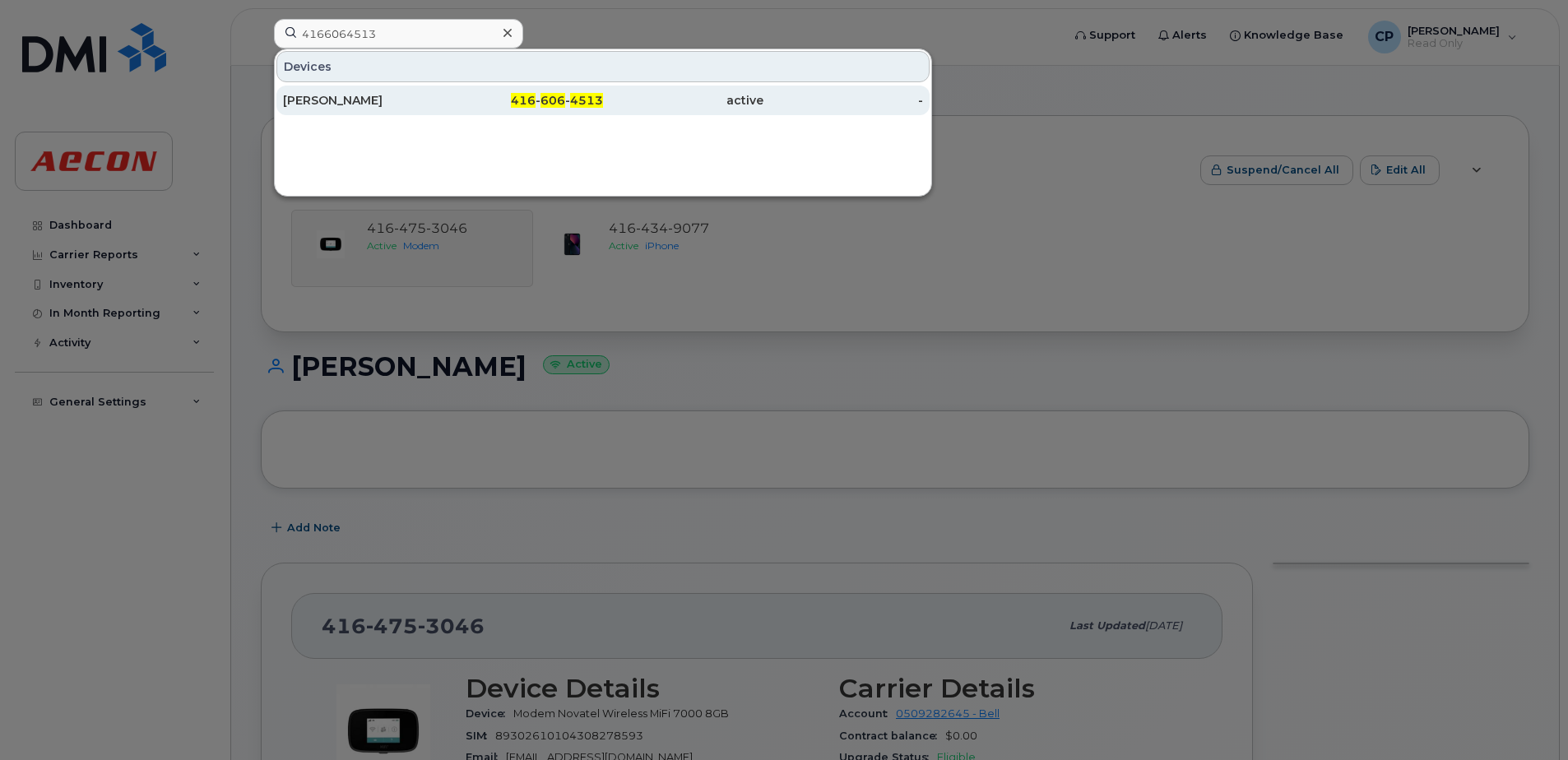
click at [553, 111] on div "416 - 606 - 4513" at bounding box center [523, 100] width 161 height 30
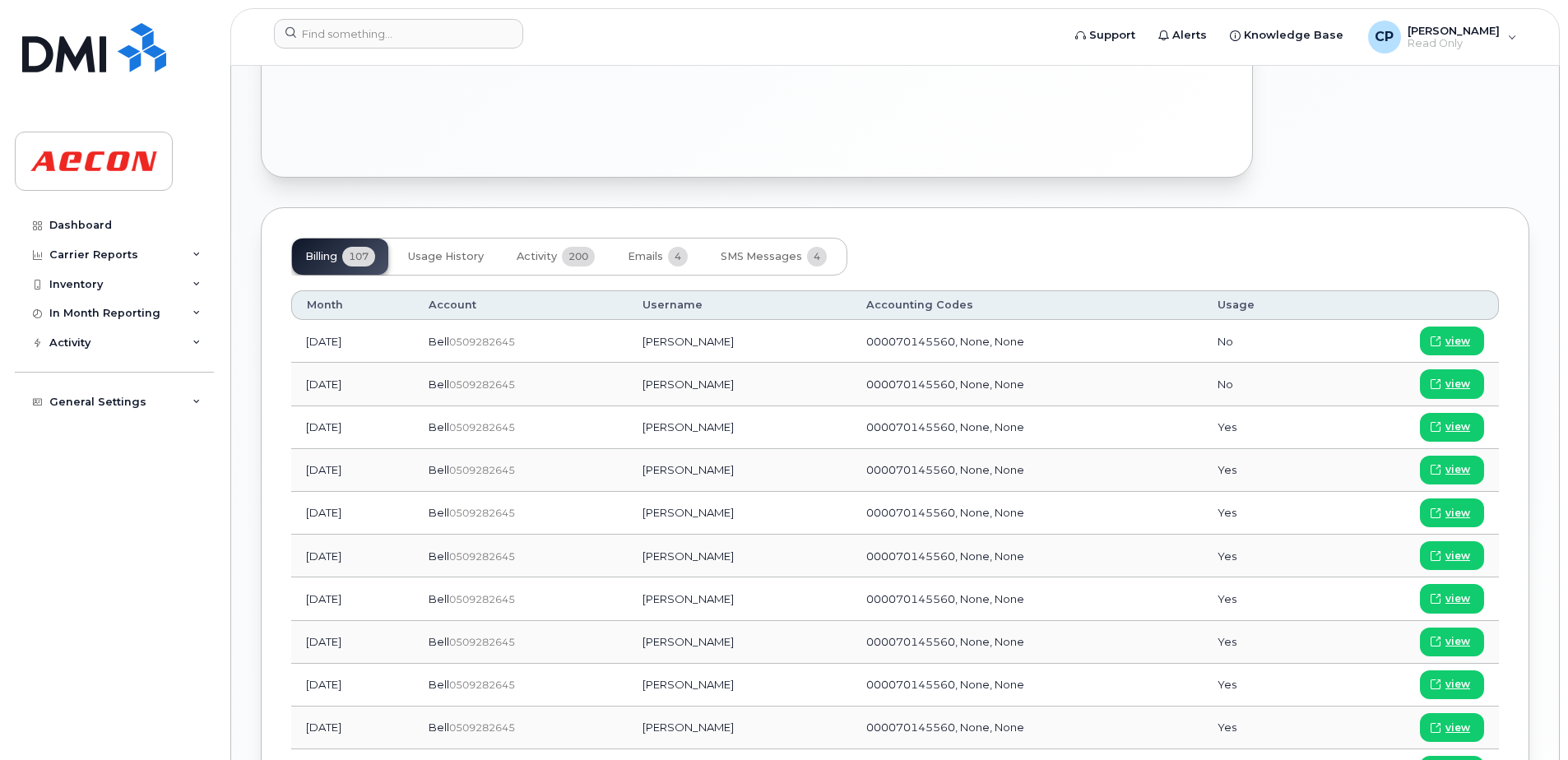
scroll to position [1227, 0]
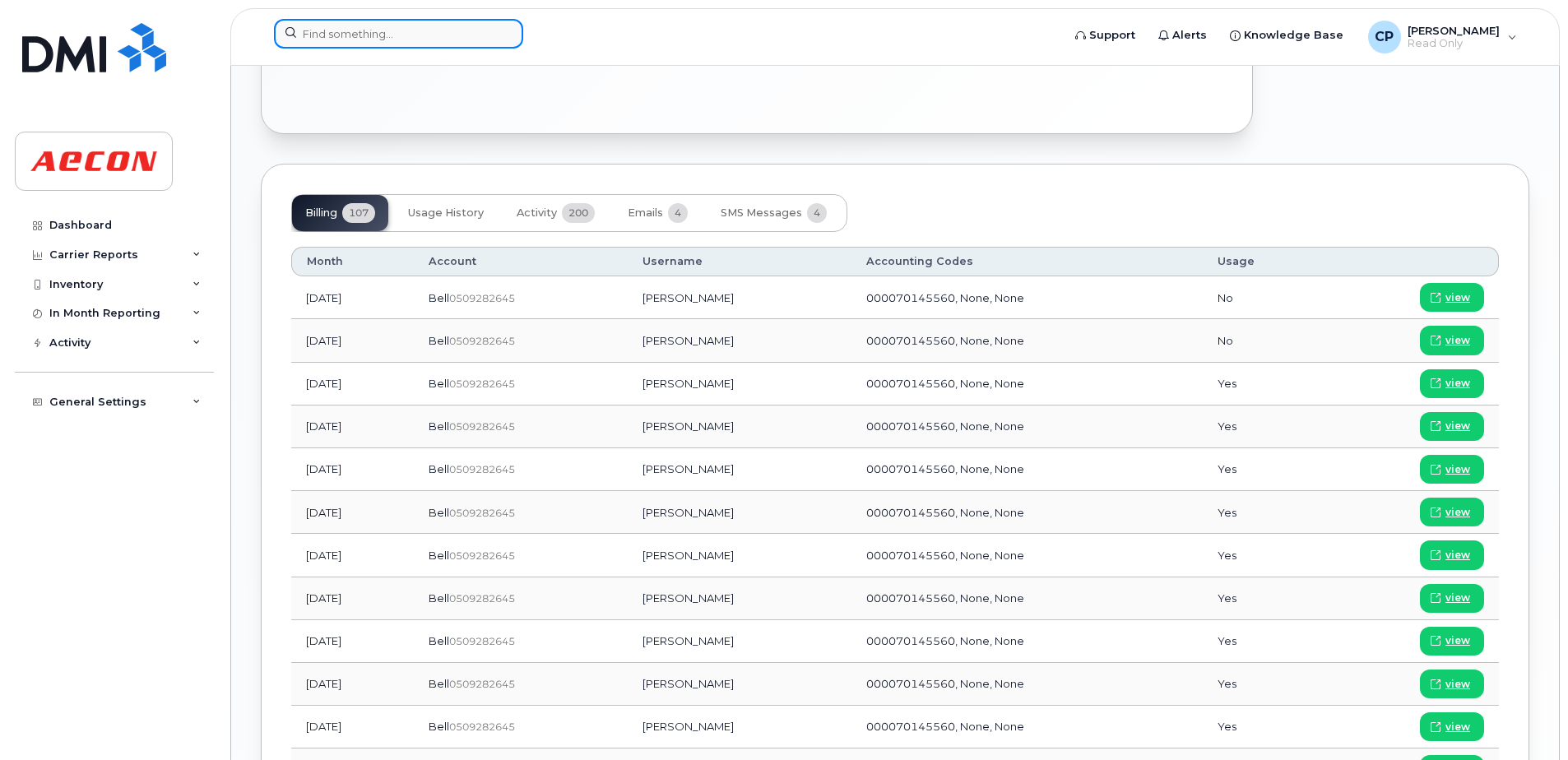
click at [418, 39] on input at bounding box center [397, 34] width 249 height 30
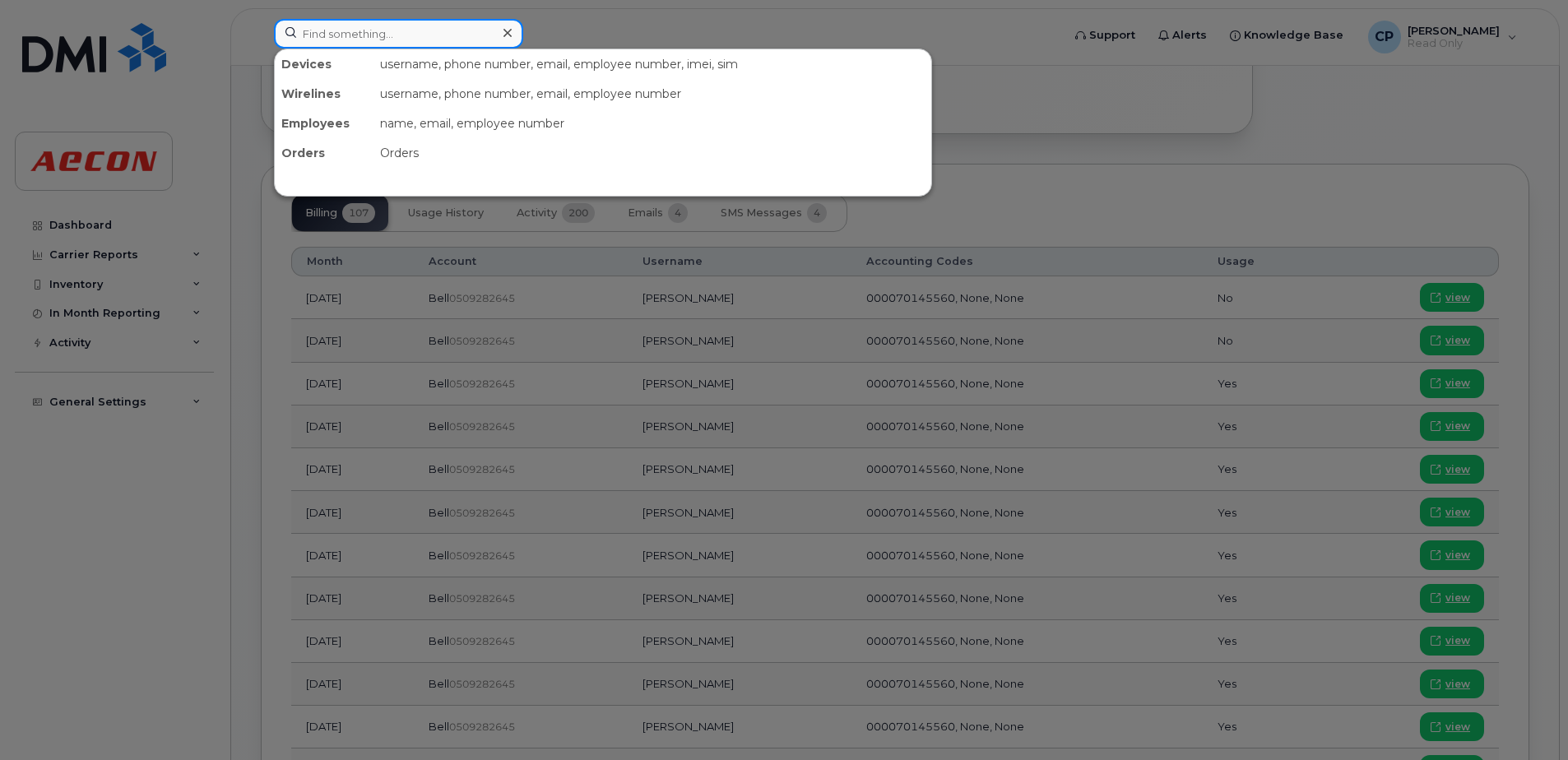
paste input "4166978139"
type input "4166978139"
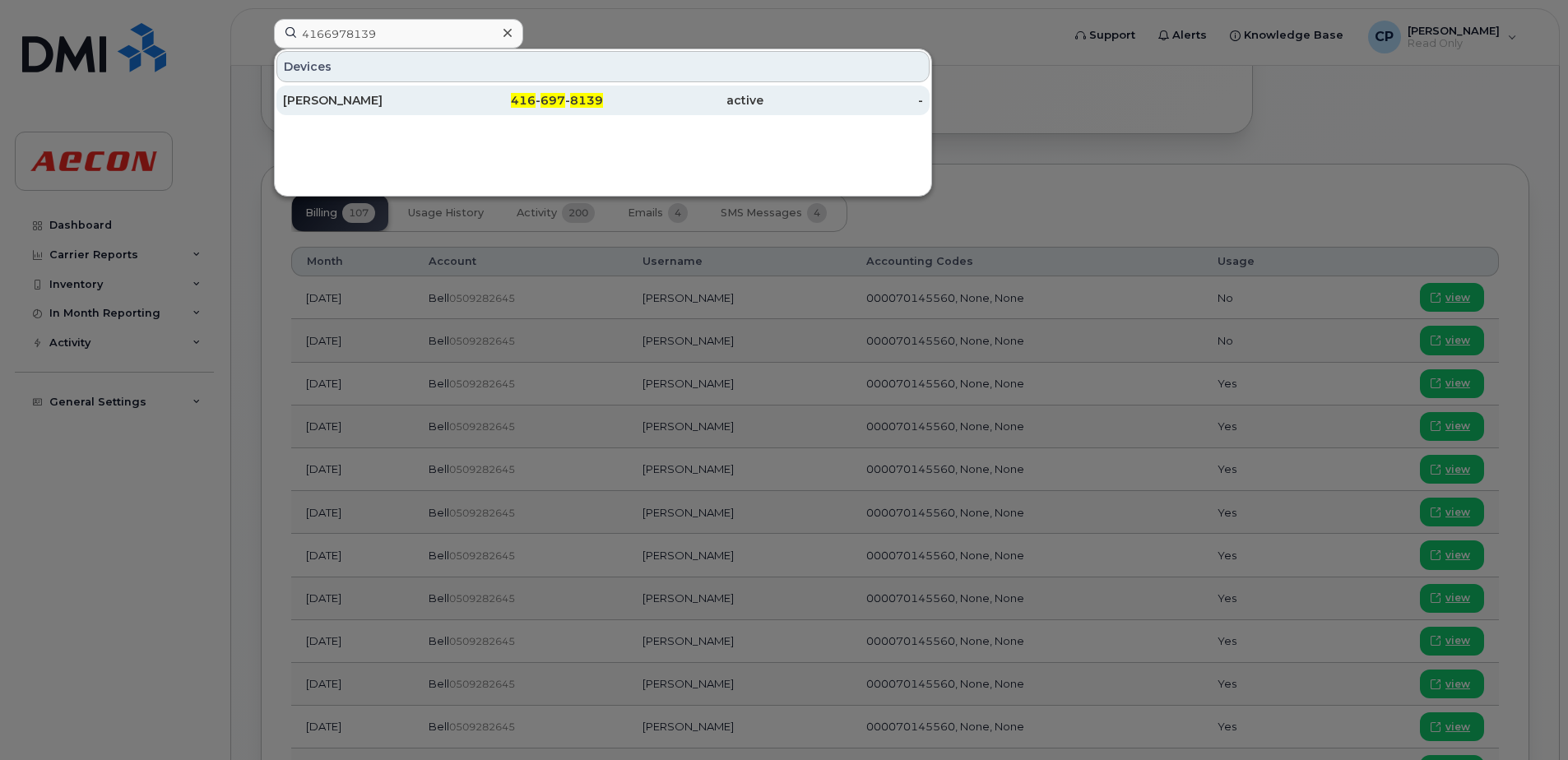
click at [394, 94] on div "Tyler Munshaw" at bounding box center [364, 100] width 161 height 17
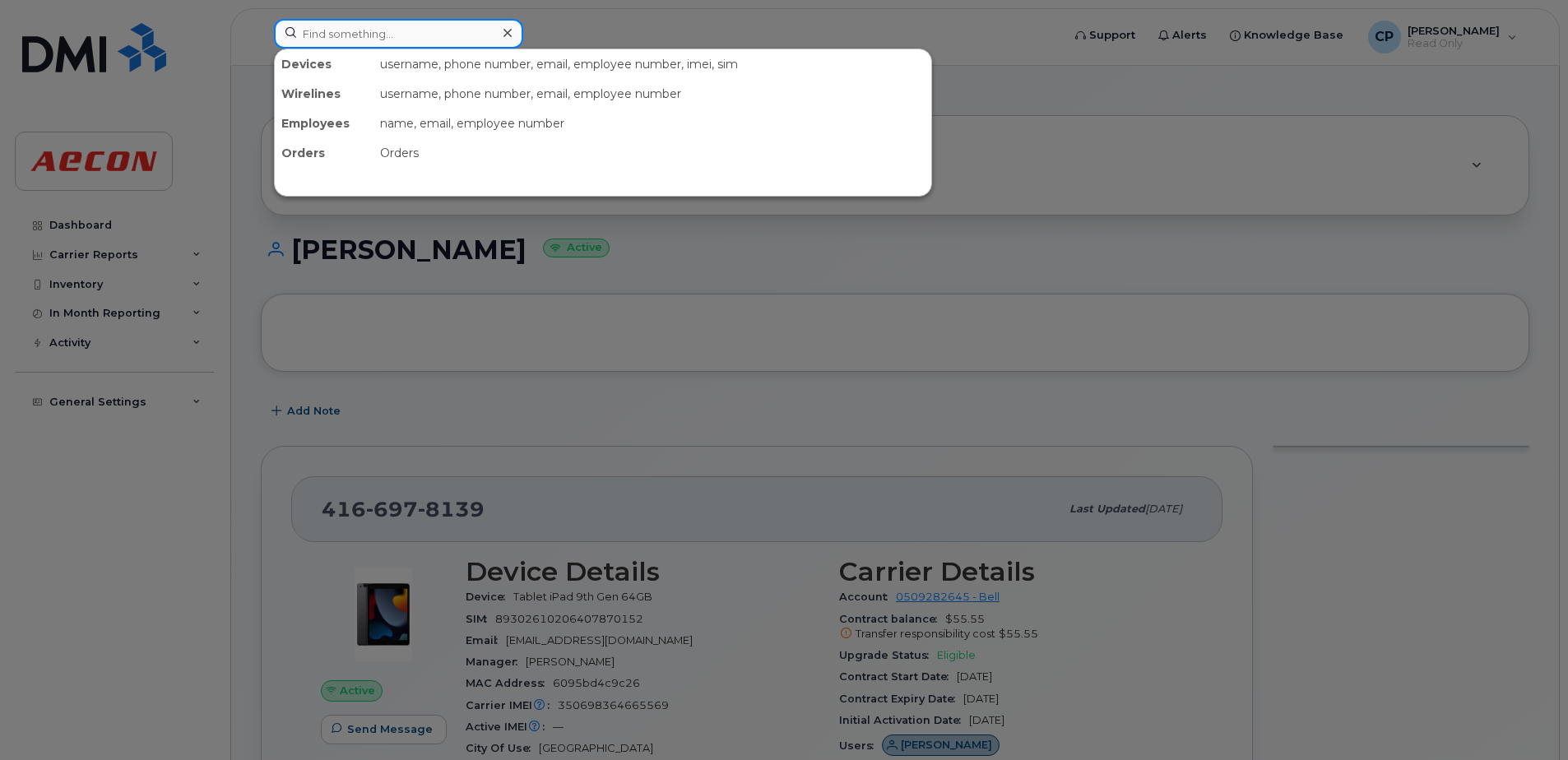
click at [416, 25] on input at bounding box center [397, 34] width 249 height 30
paste input "2495351344"
type input "2495351344"
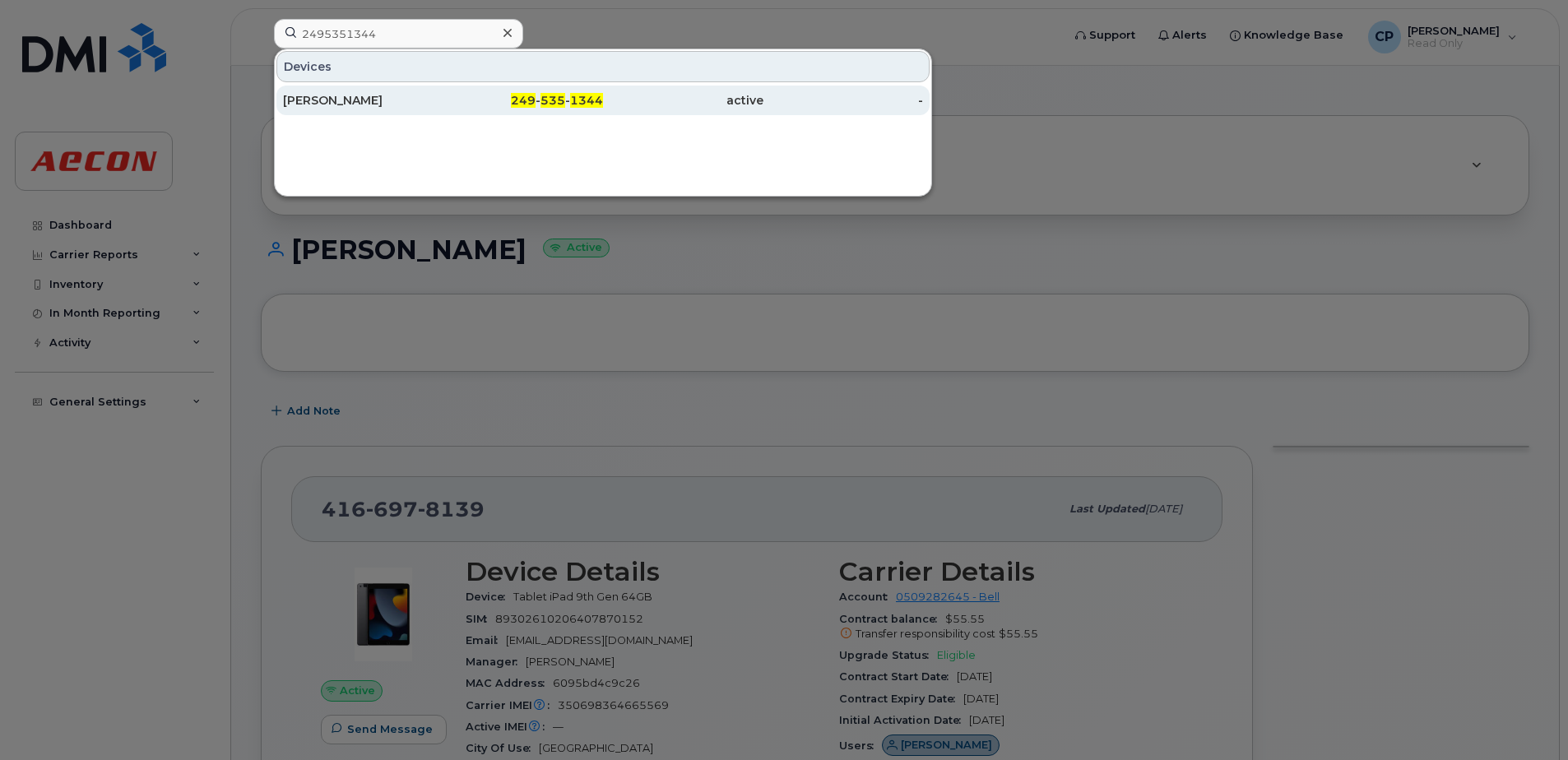
click at [423, 107] on div "[PERSON_NAME]" at bounding box center [364, 100] width 161 height 17
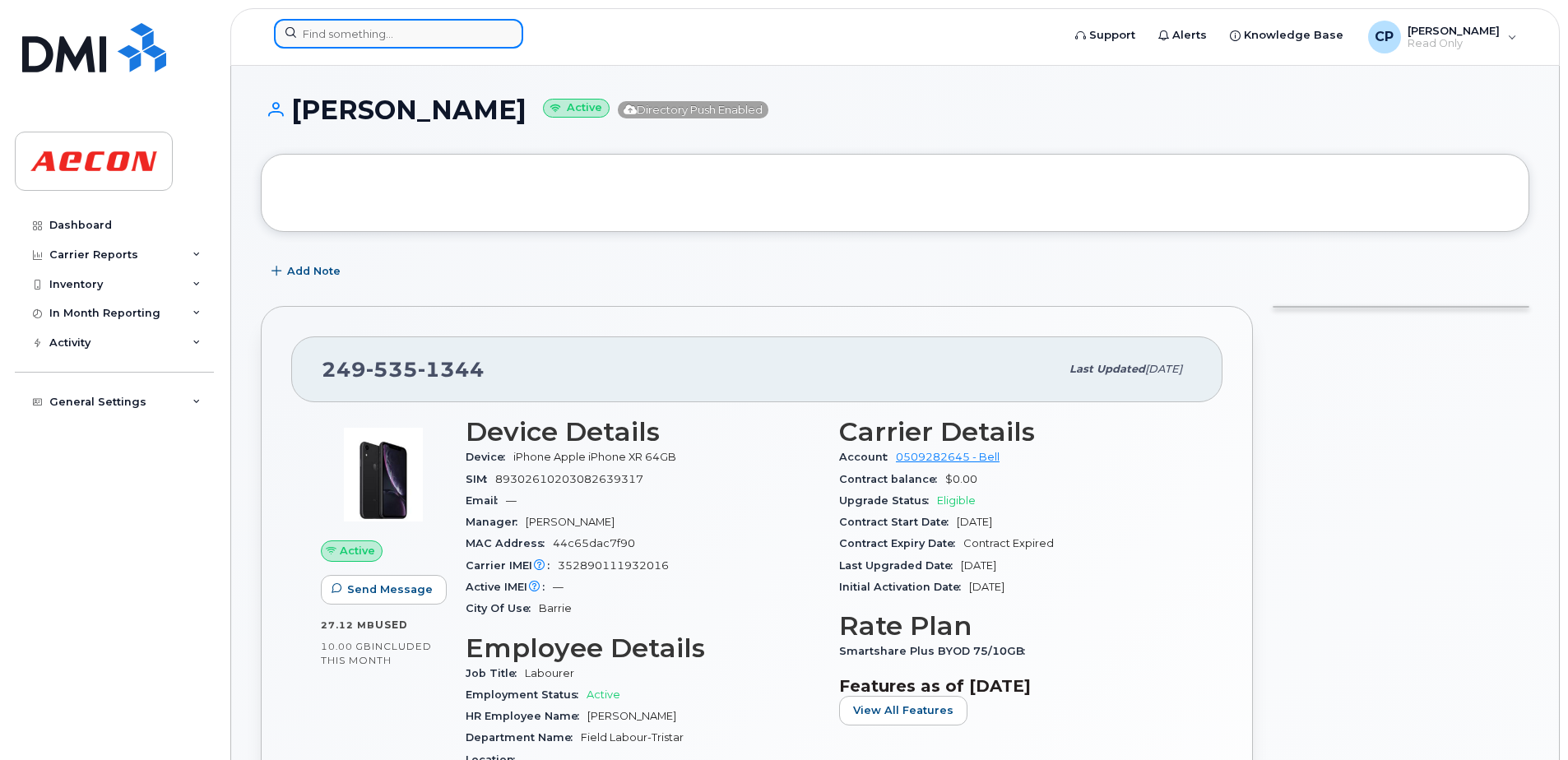
click at [404, 42] on input at bounding box center [397, 34] width 249 height 30
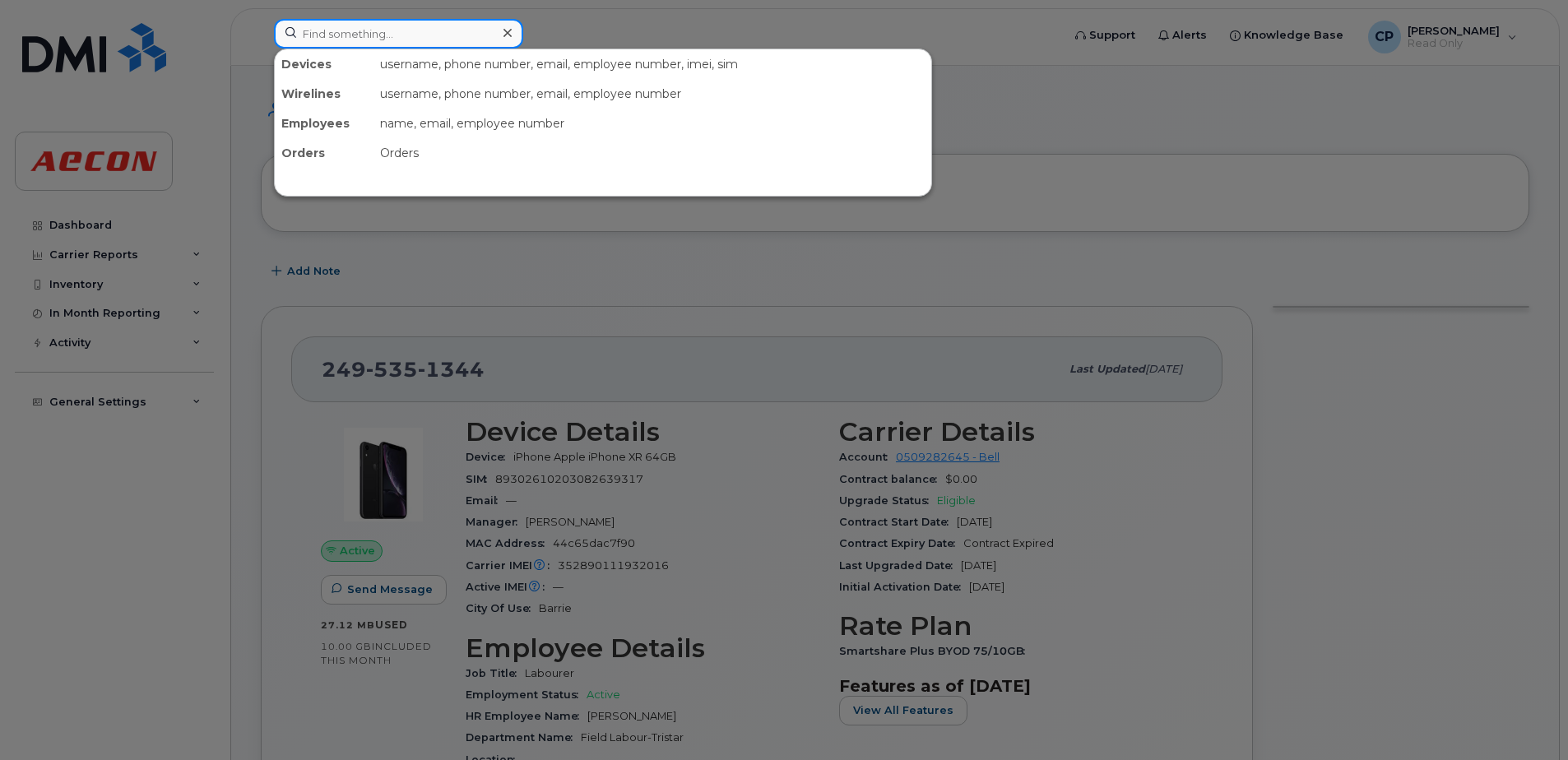
paste input "4164608386"
type input "4164608386"
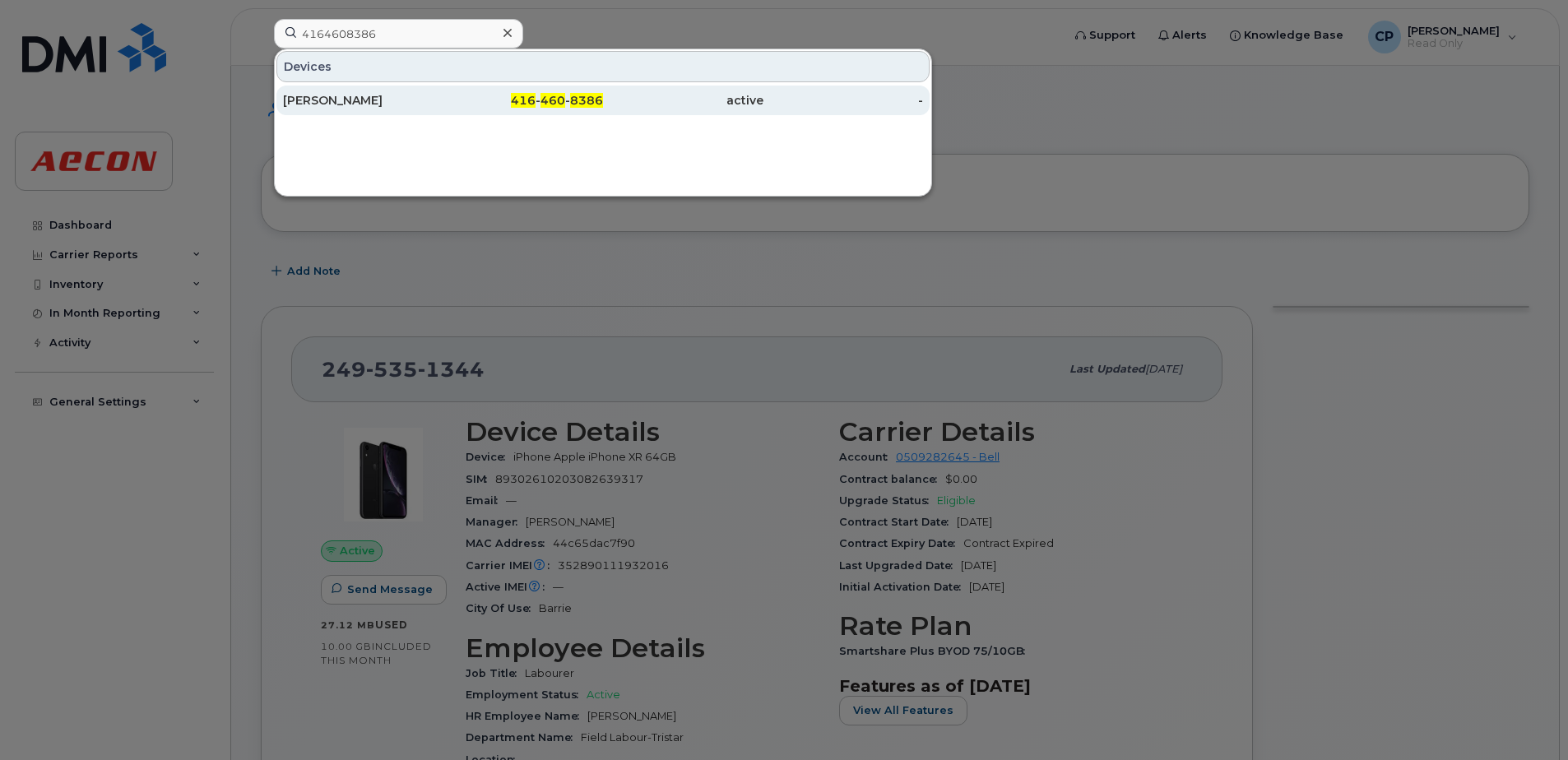
click at [439, 96] on div "[PERSON_NAME]" at bounding box center [364, 100] width 161 height 17
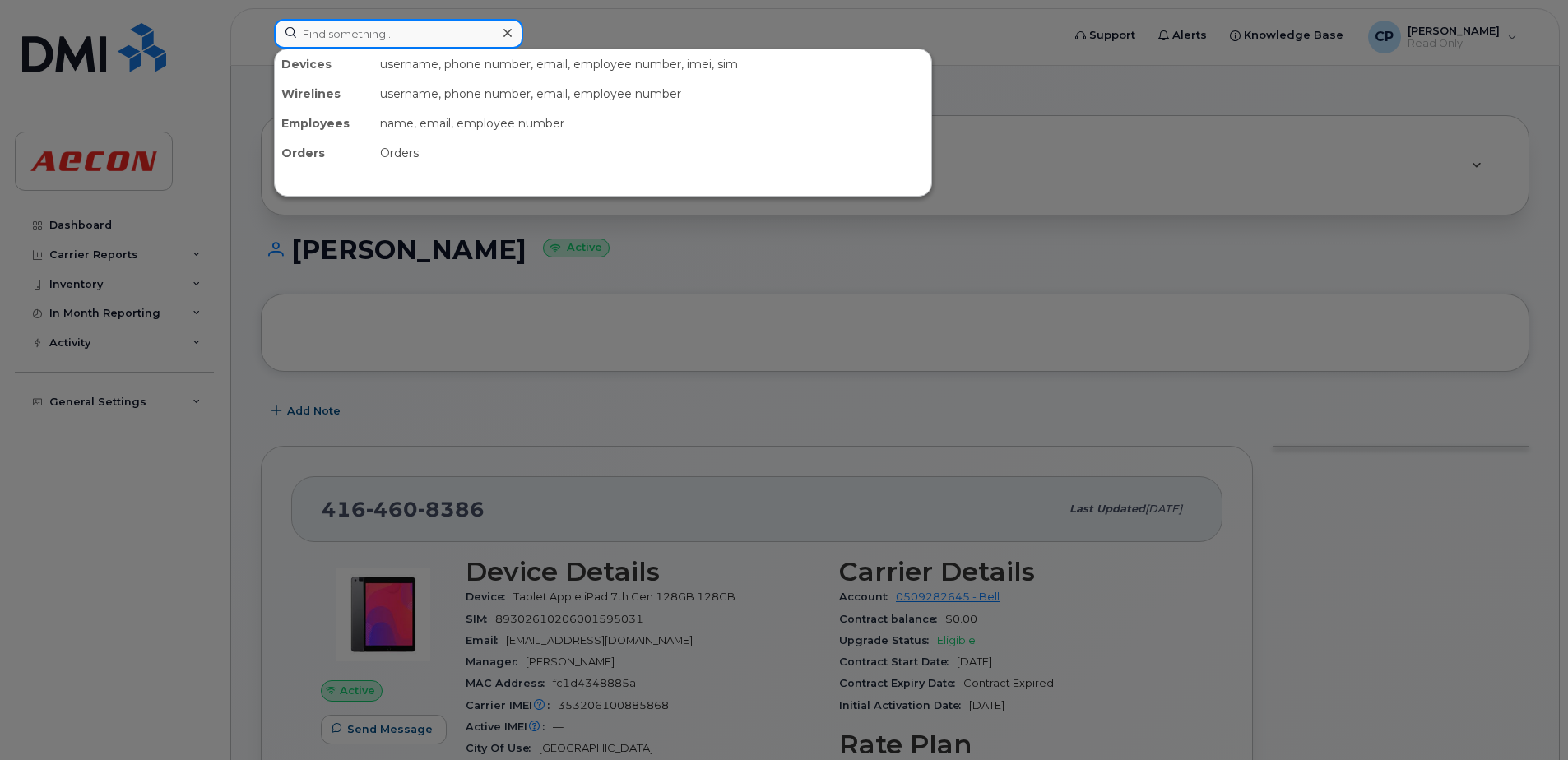
click at [458, 40] on input at bounding box center [397, 34] width 249 height 30
paste input "4165240431"
type input "4165240431"
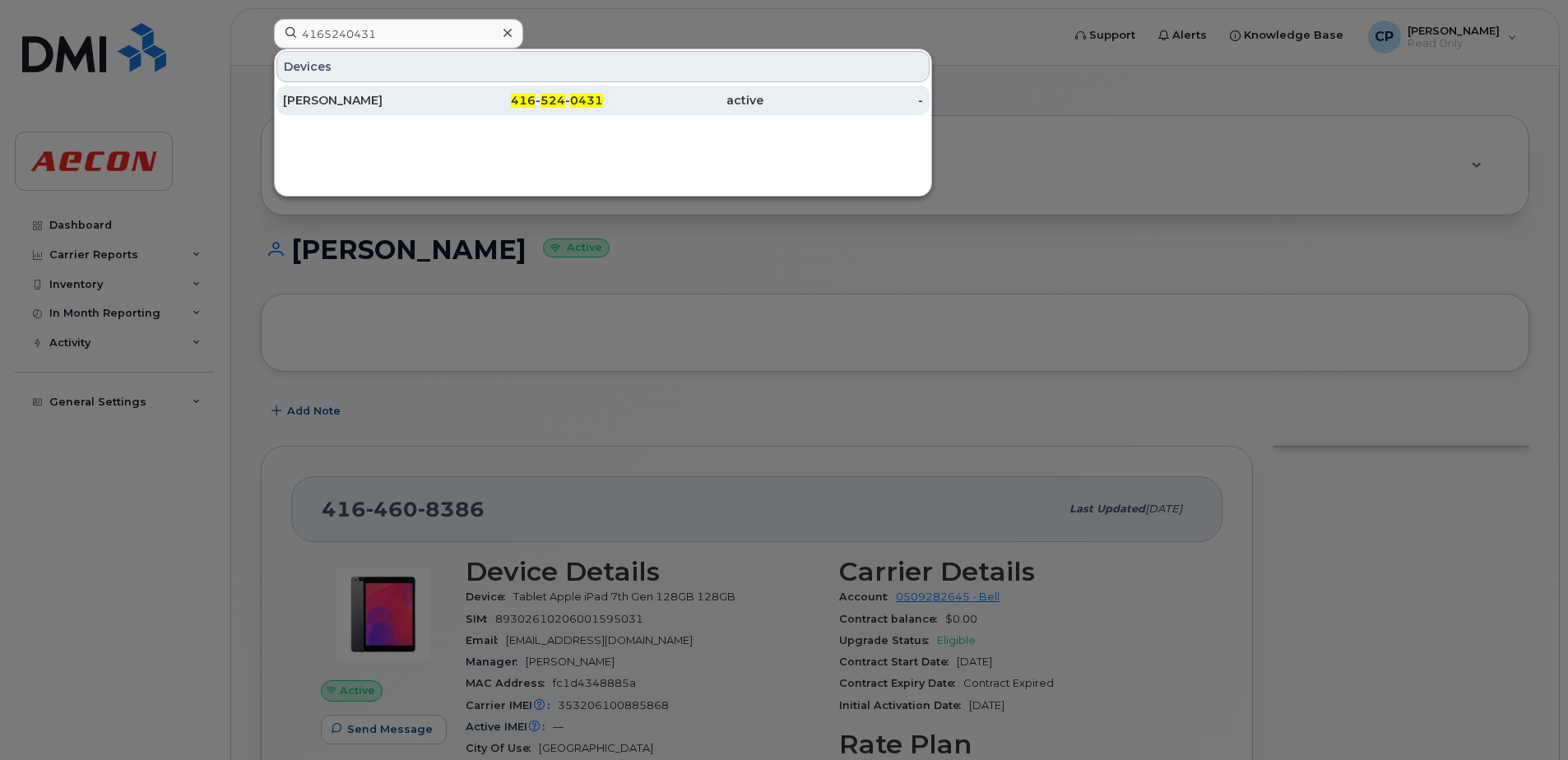
click at [461, 104] on div "416 - 524 - 0431" at bounding box center [523, 100] width 161 height 17
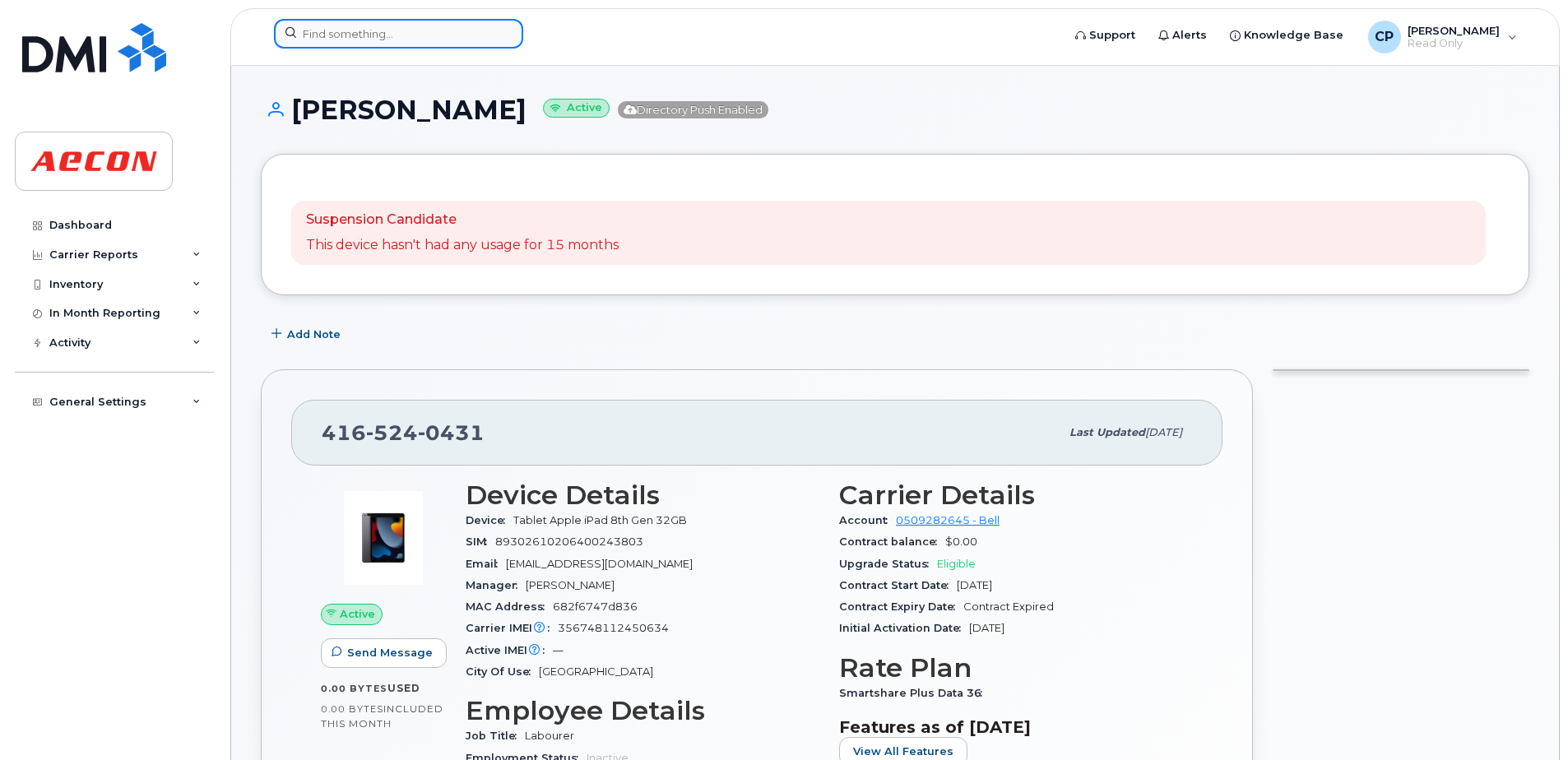
click at [404, 33] on input at bounding box center [397, 34] width 249 height 30
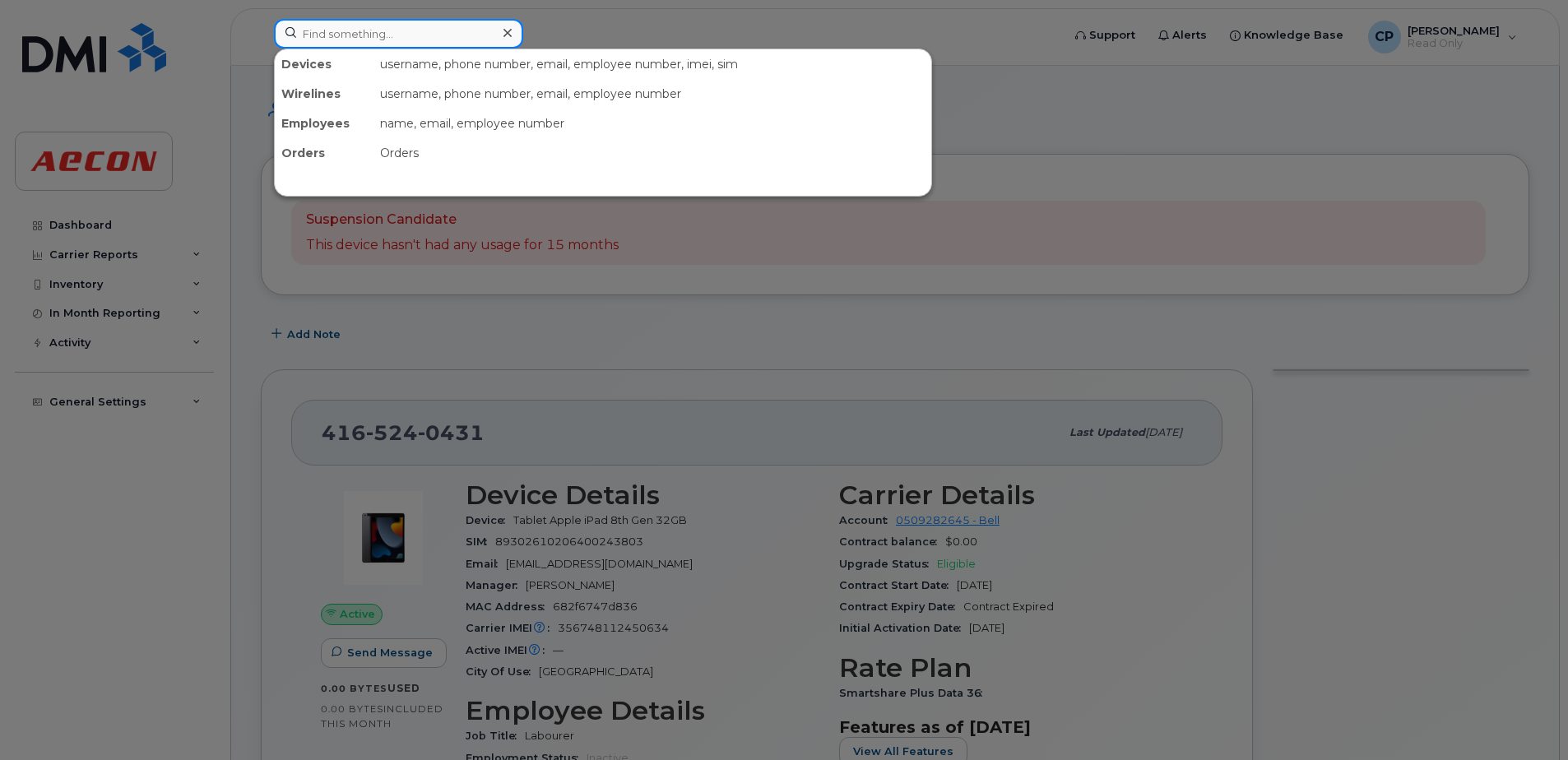
paste input "4164757361"
type input "4164757361"
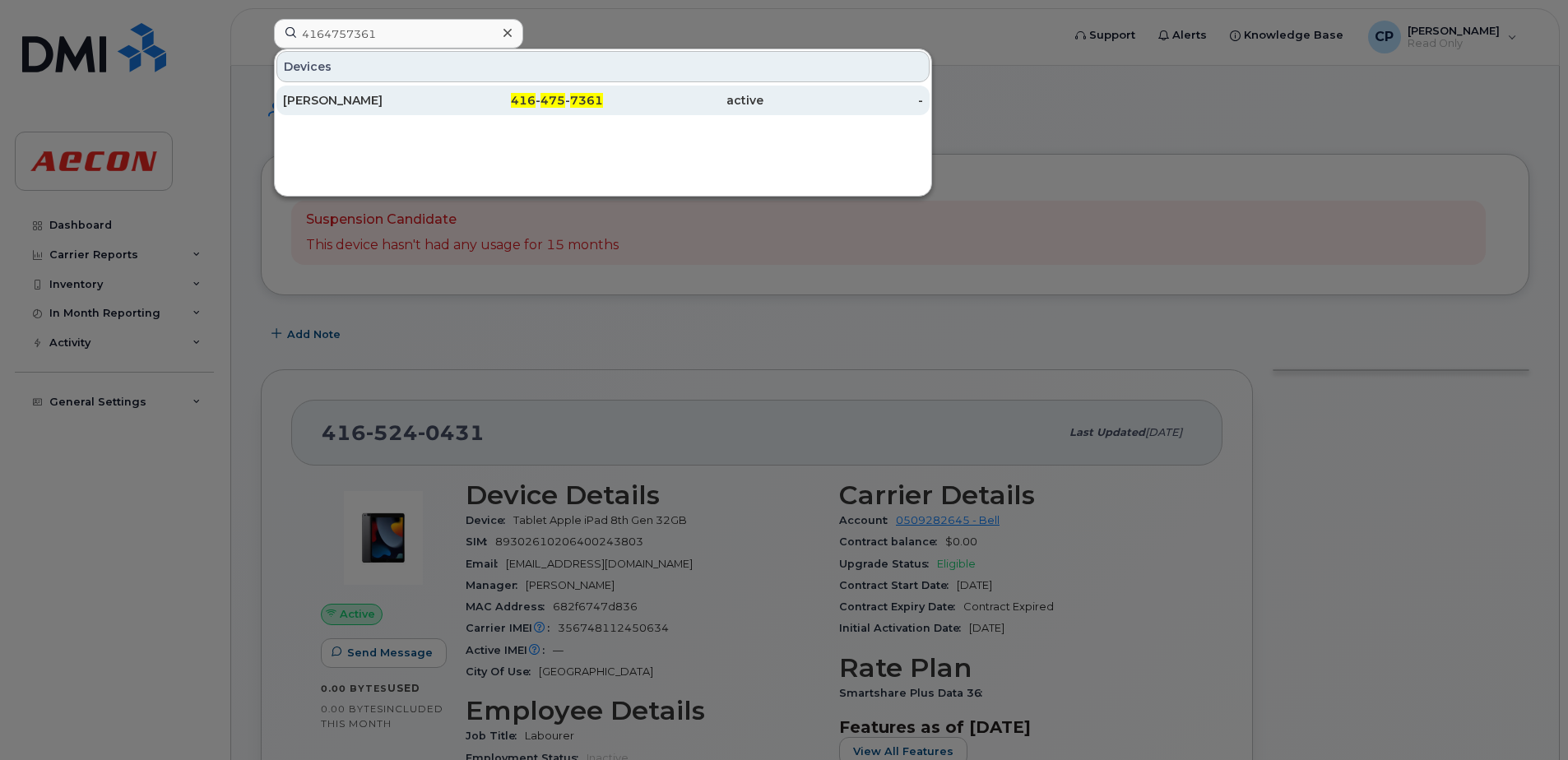
click at [401, 104] on div "Fernando Carreiro" at bounding box center [364, 100] width 161 height 17
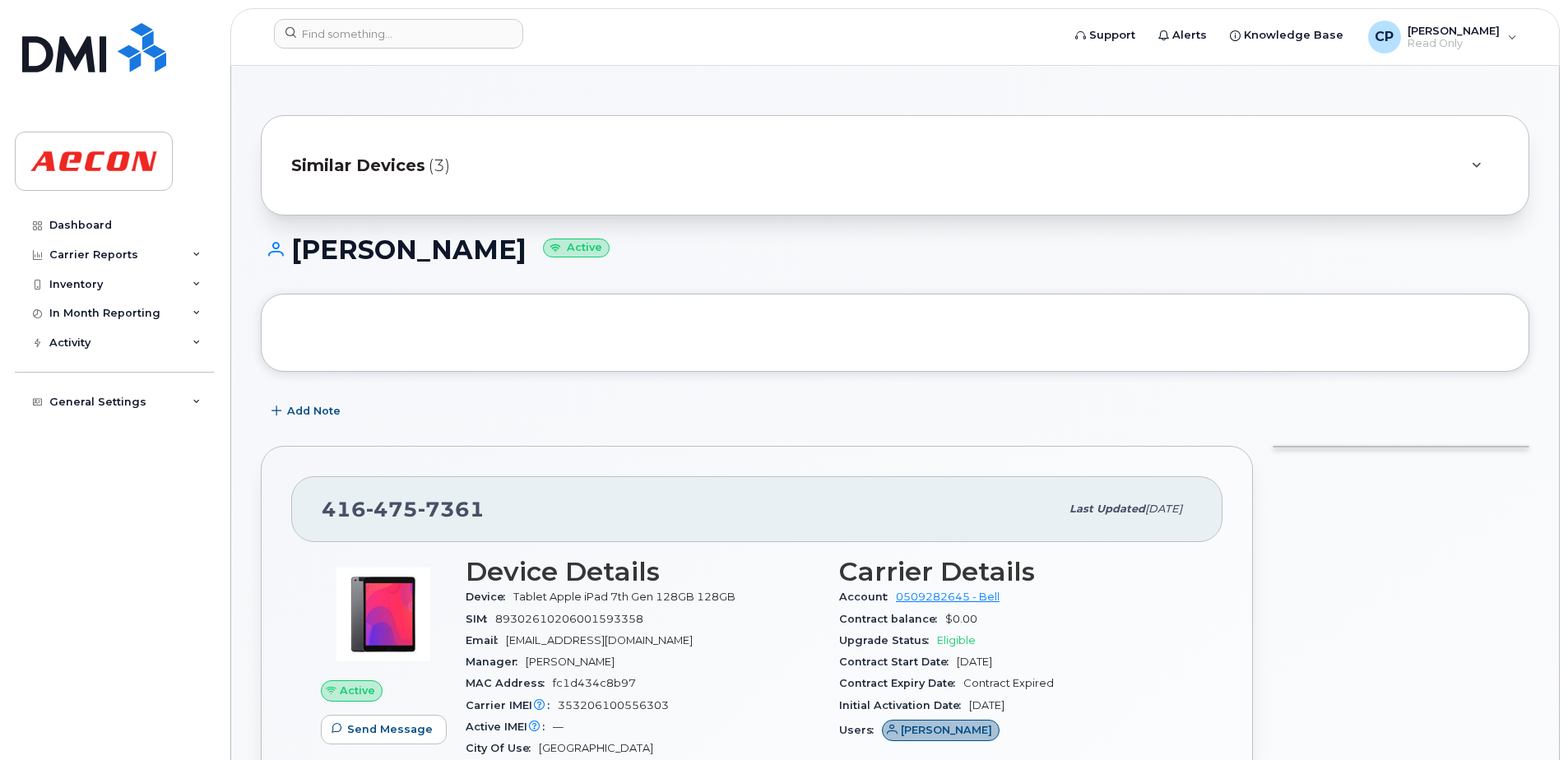
click at [394, 164] on span "Similar Devices" at bounding box center [358, 165] width 134 height 24
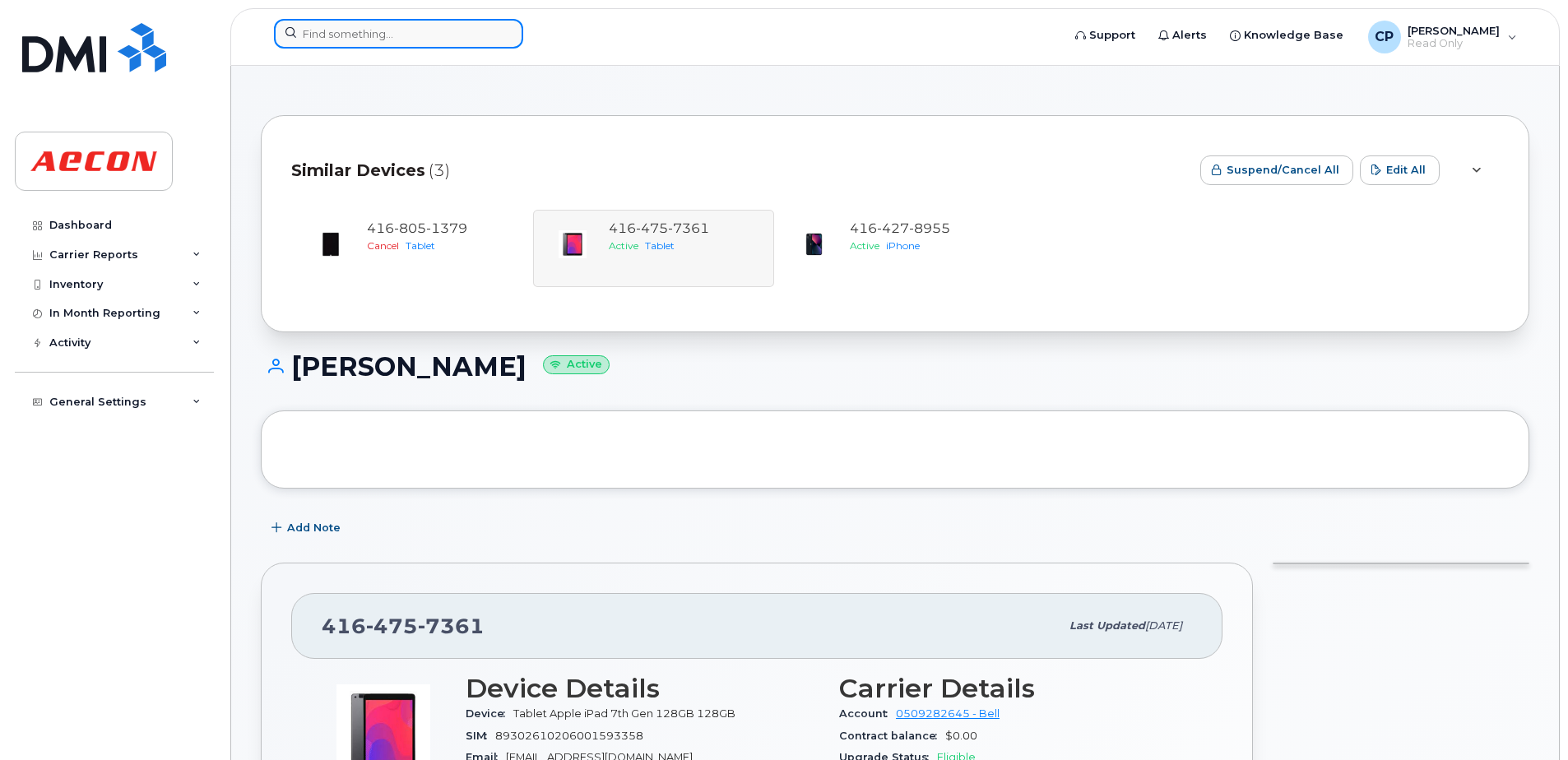
click at [390, 36] on input at bounding box center [397, 34] width 249 height 30
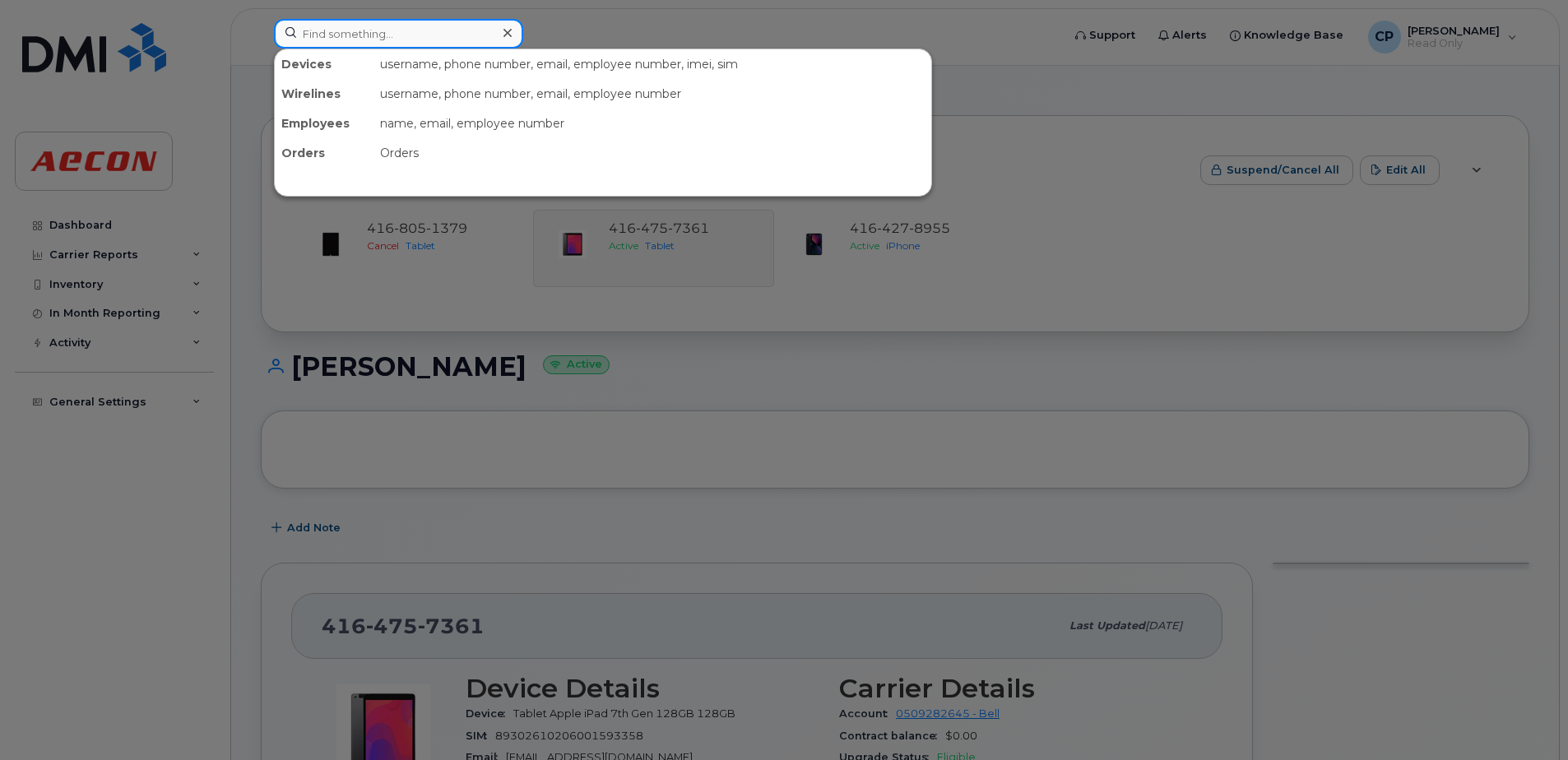
paste input "4166898324"
type input "4166898324"
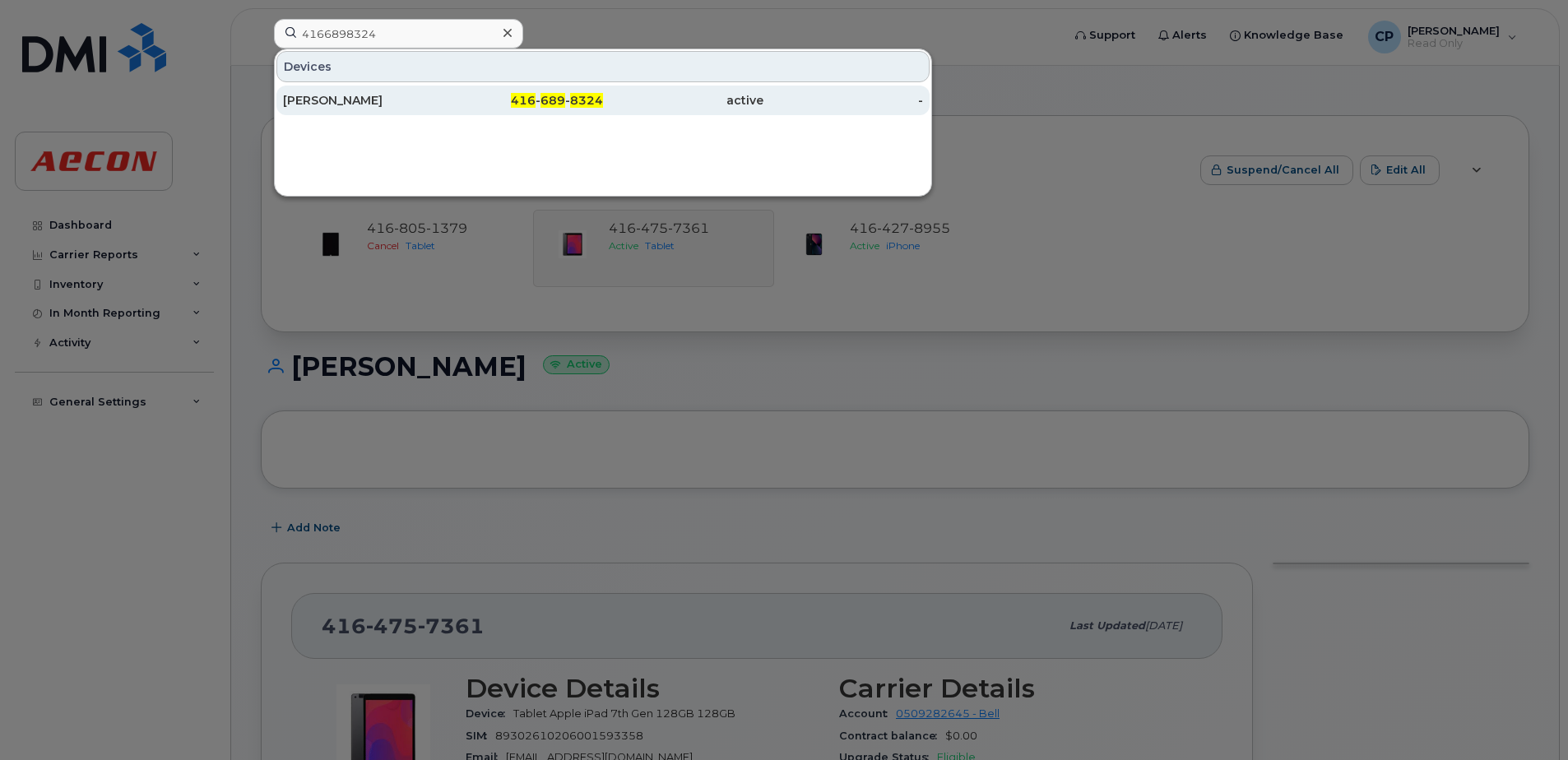
click at [371, 110] on div "[PERSON_NAME]" at bounding box center [364, 100] width 161 height 30
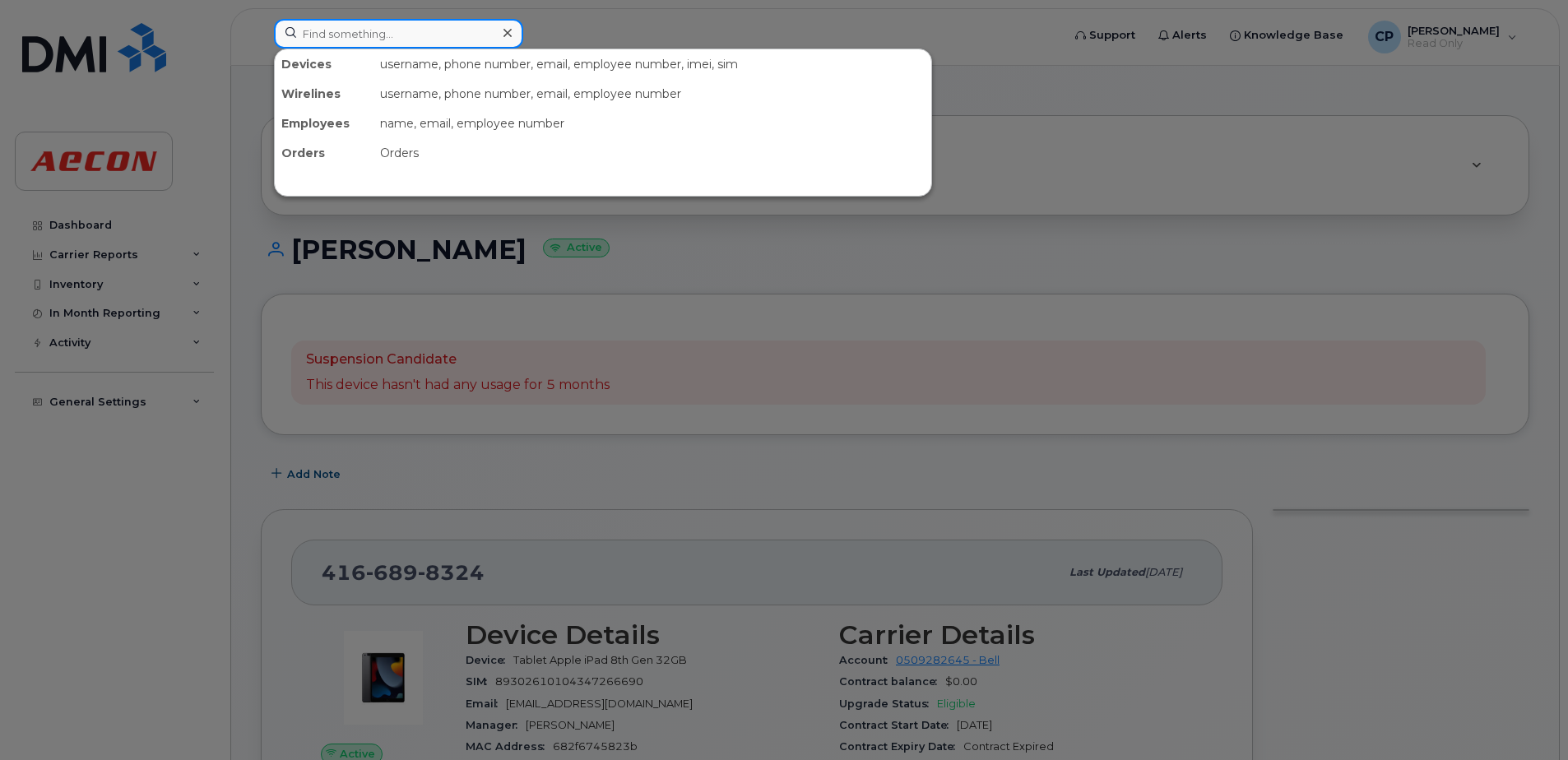
click at [421, 39] on input at bounding box center [397, 34] width 249 height 30
paste input "4374339723"
type input "4374339723"
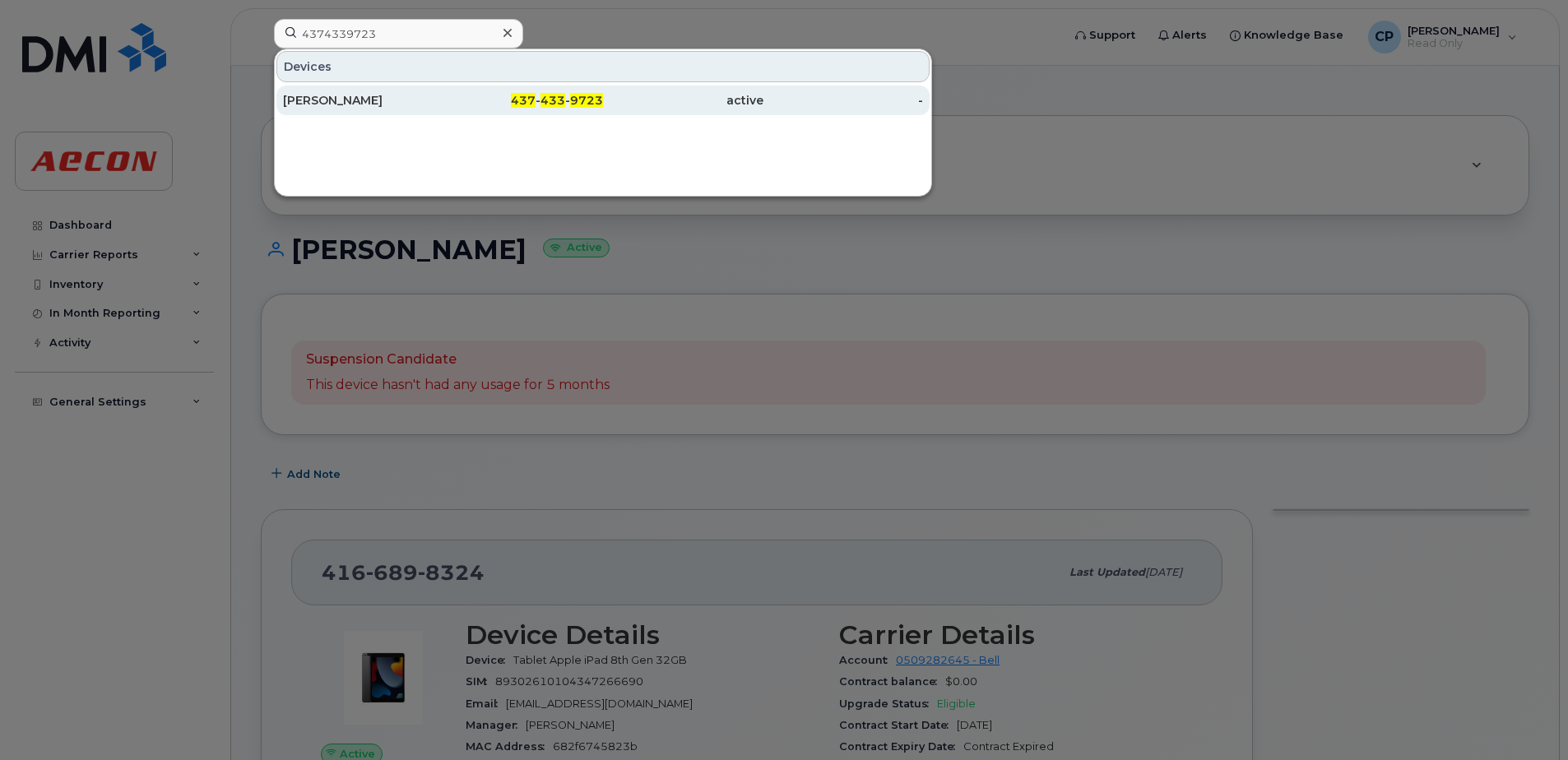
click at [443, 90] on link "[PERSON_NAME] 437 - 433 - 9723 active -" at bounding box center [603, 100] width 653 height 30
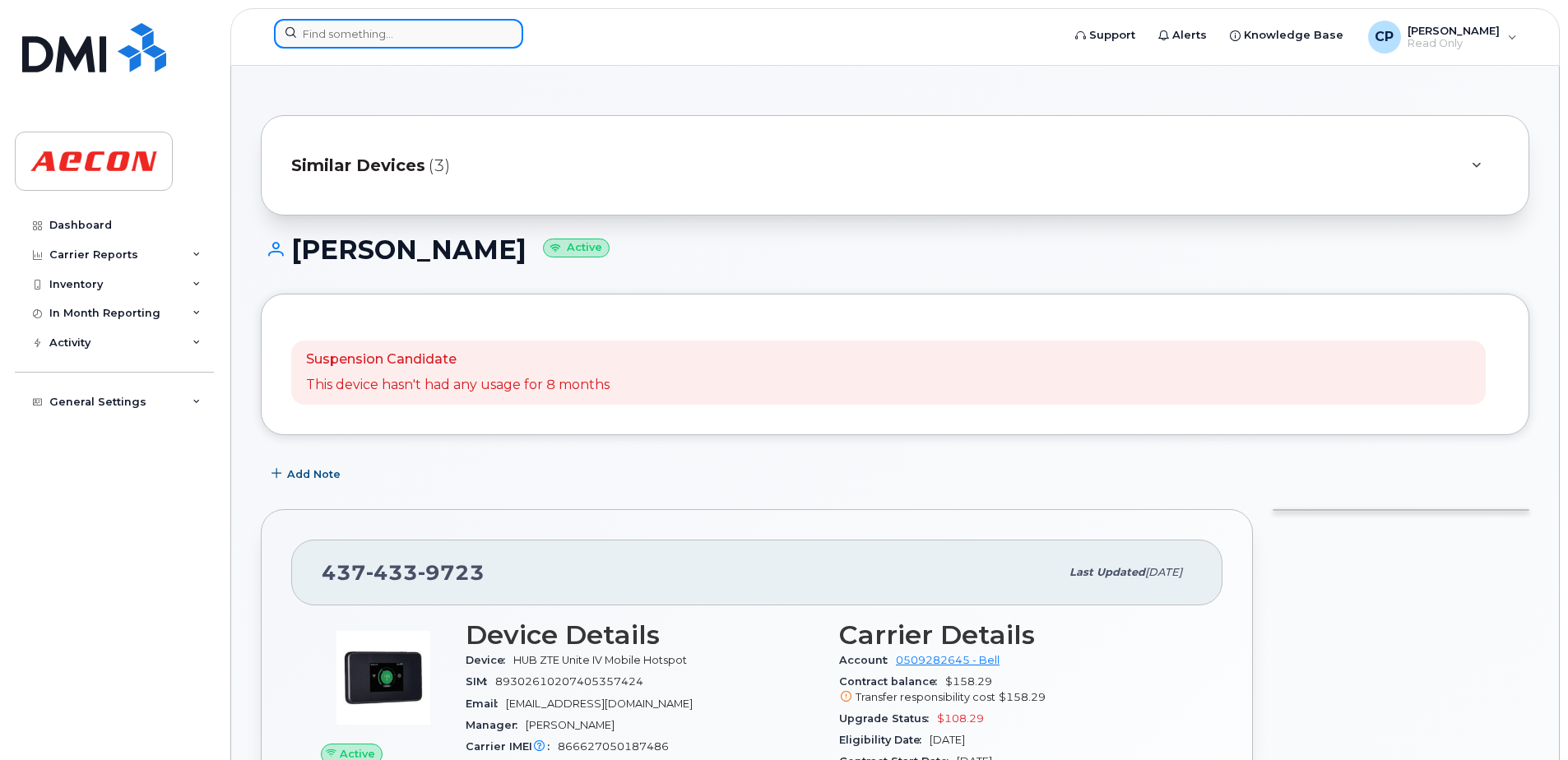
click at [484, 42] on input at bounding box center [397, 34] width 249 height 30
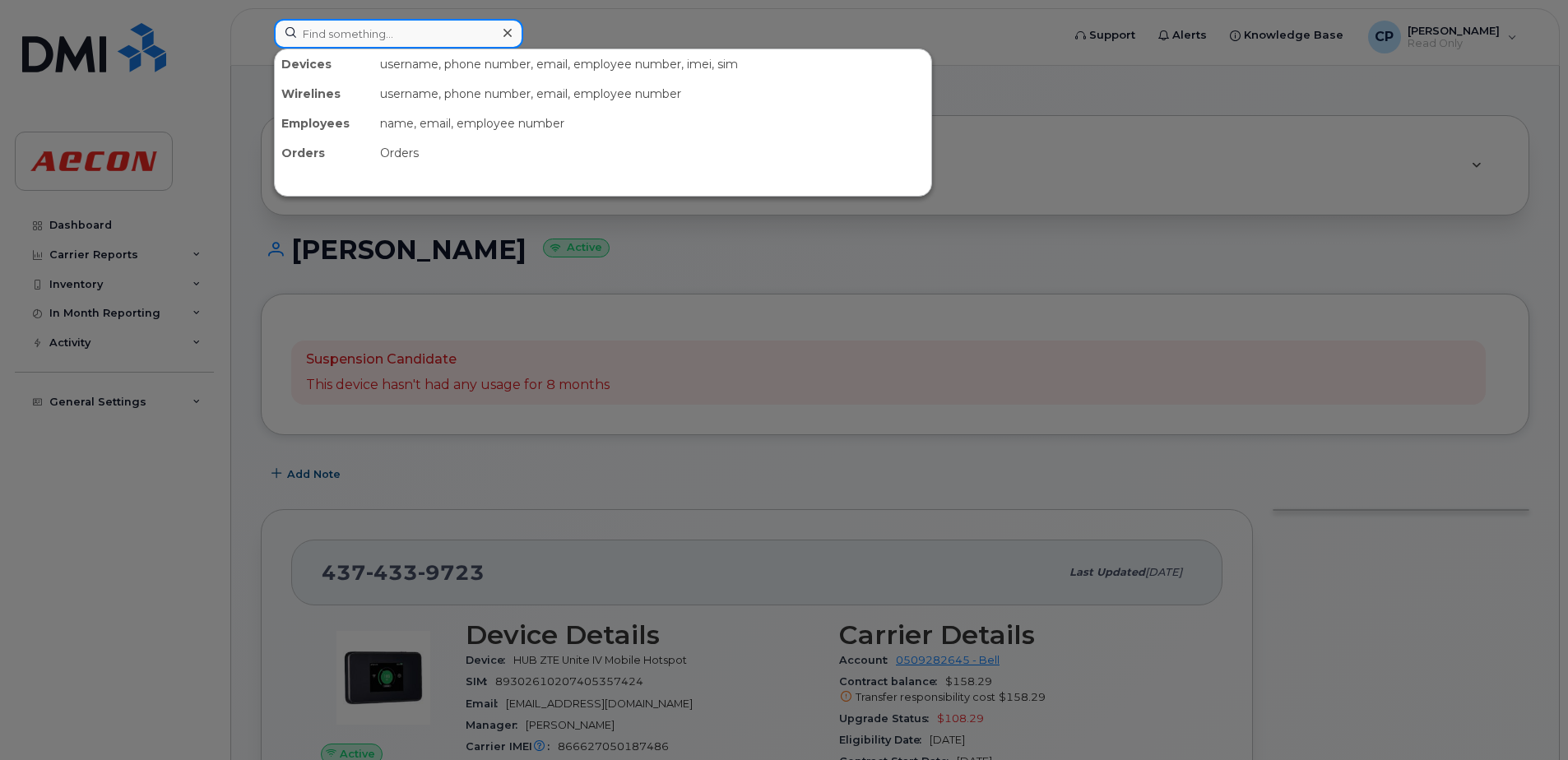
paste input "6475949189"
type input "6475949189"
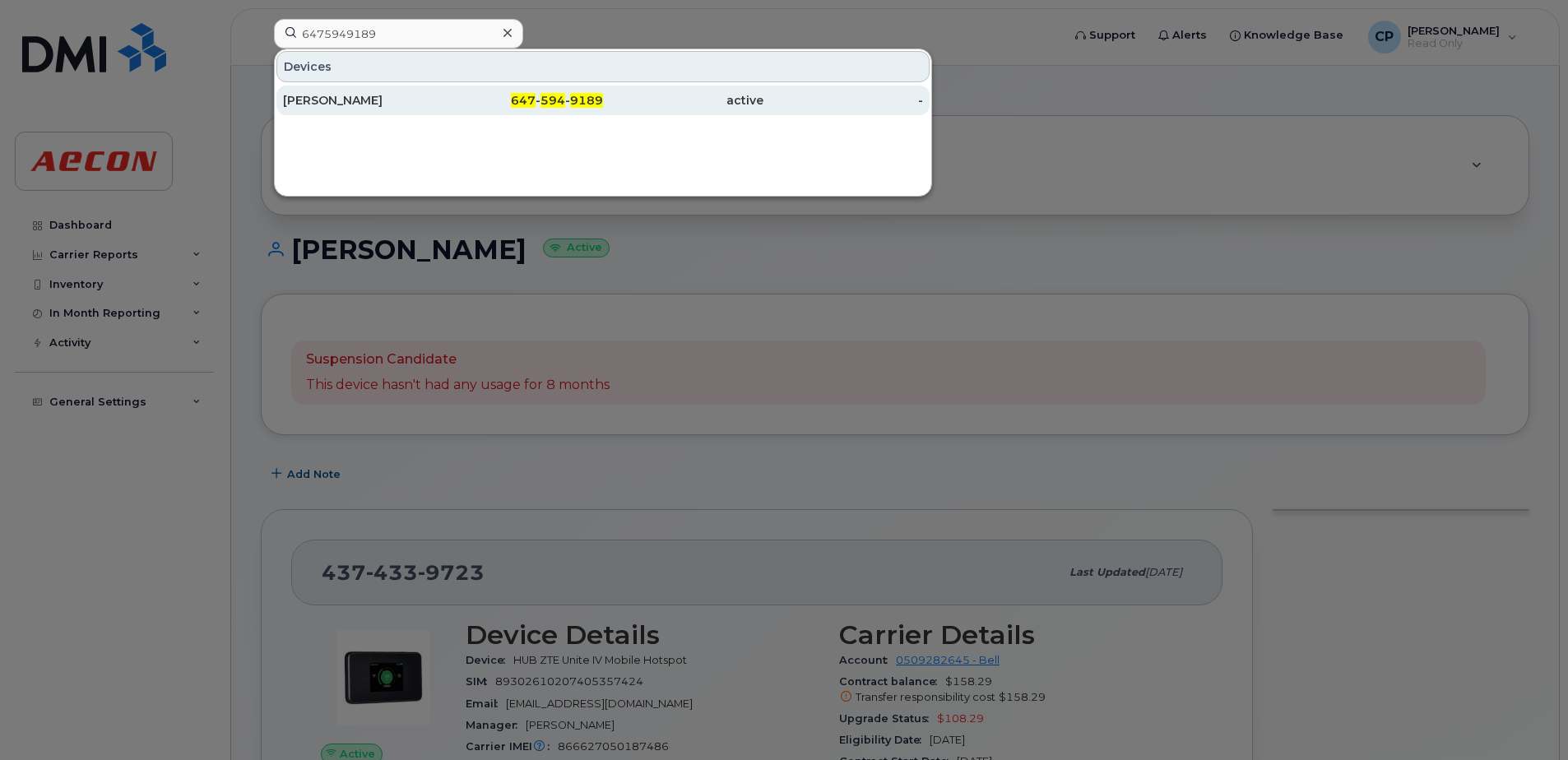
click at [492, 91] on div "647 - 594 - 9189" at bounding box center [523, 100] width 161 height 30
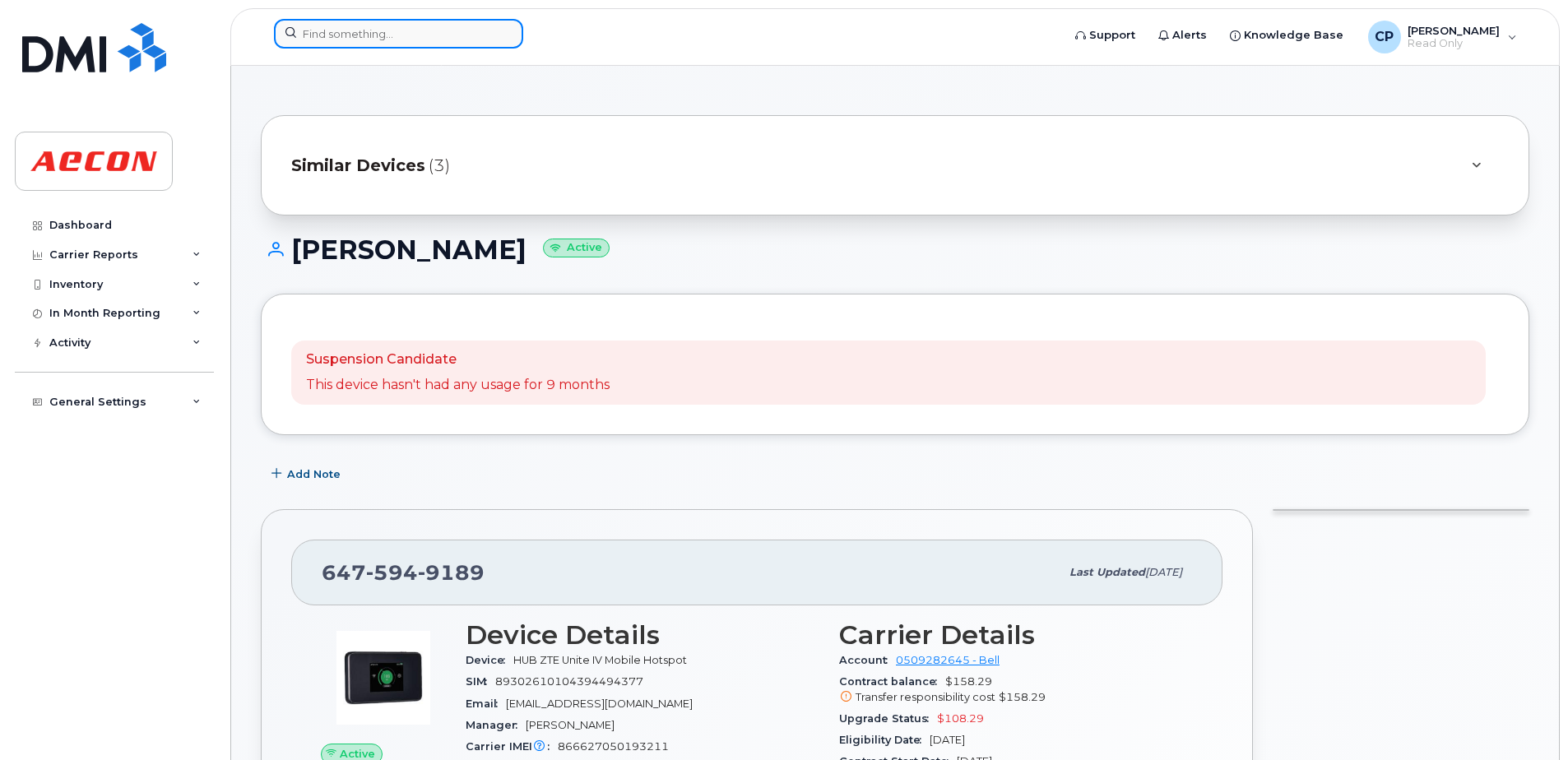
click at [474, 29] on input at bounding box center [397, 34] width 249 height 30
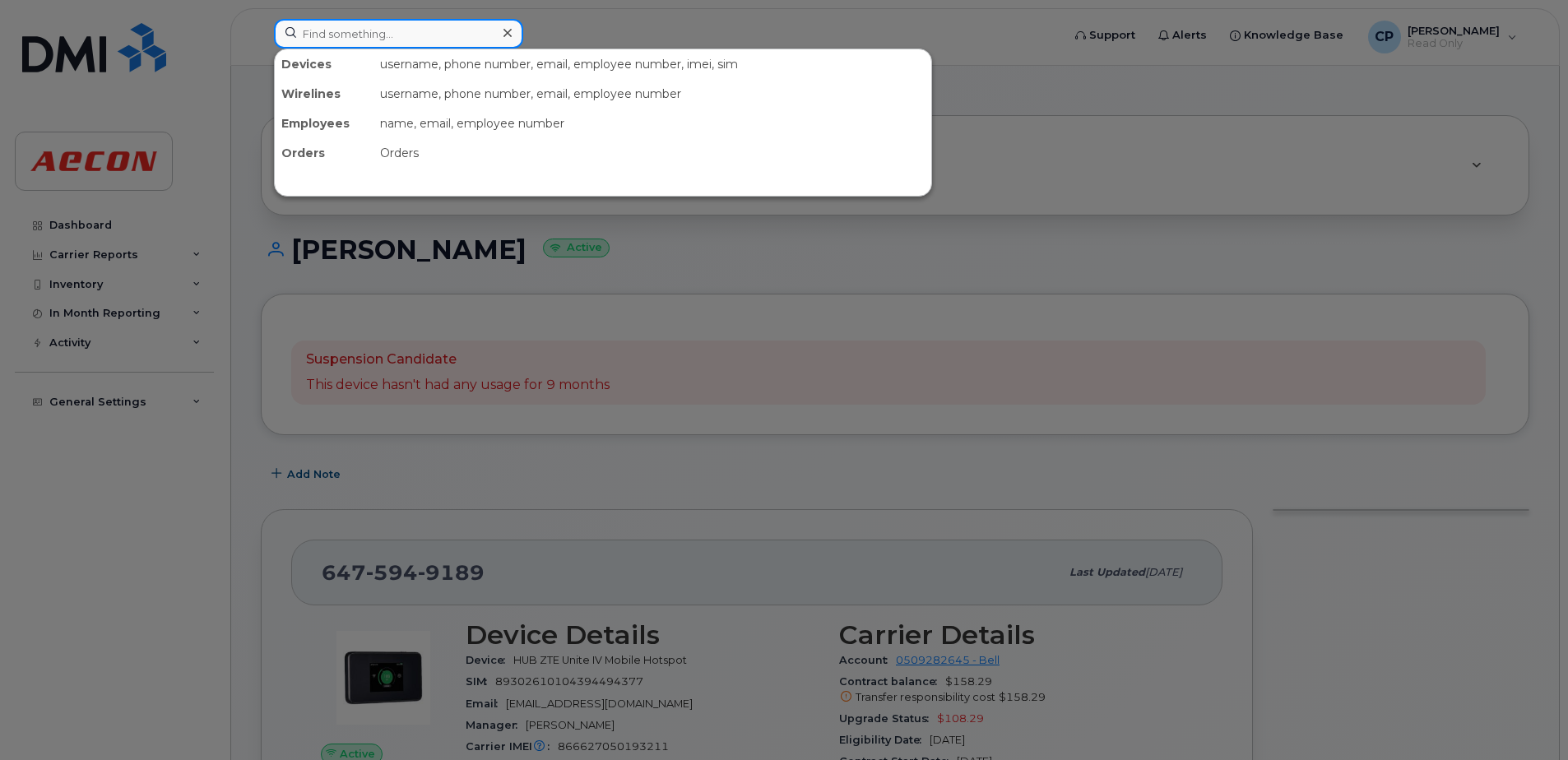
paste input "2495350106"
type input "2495350106"
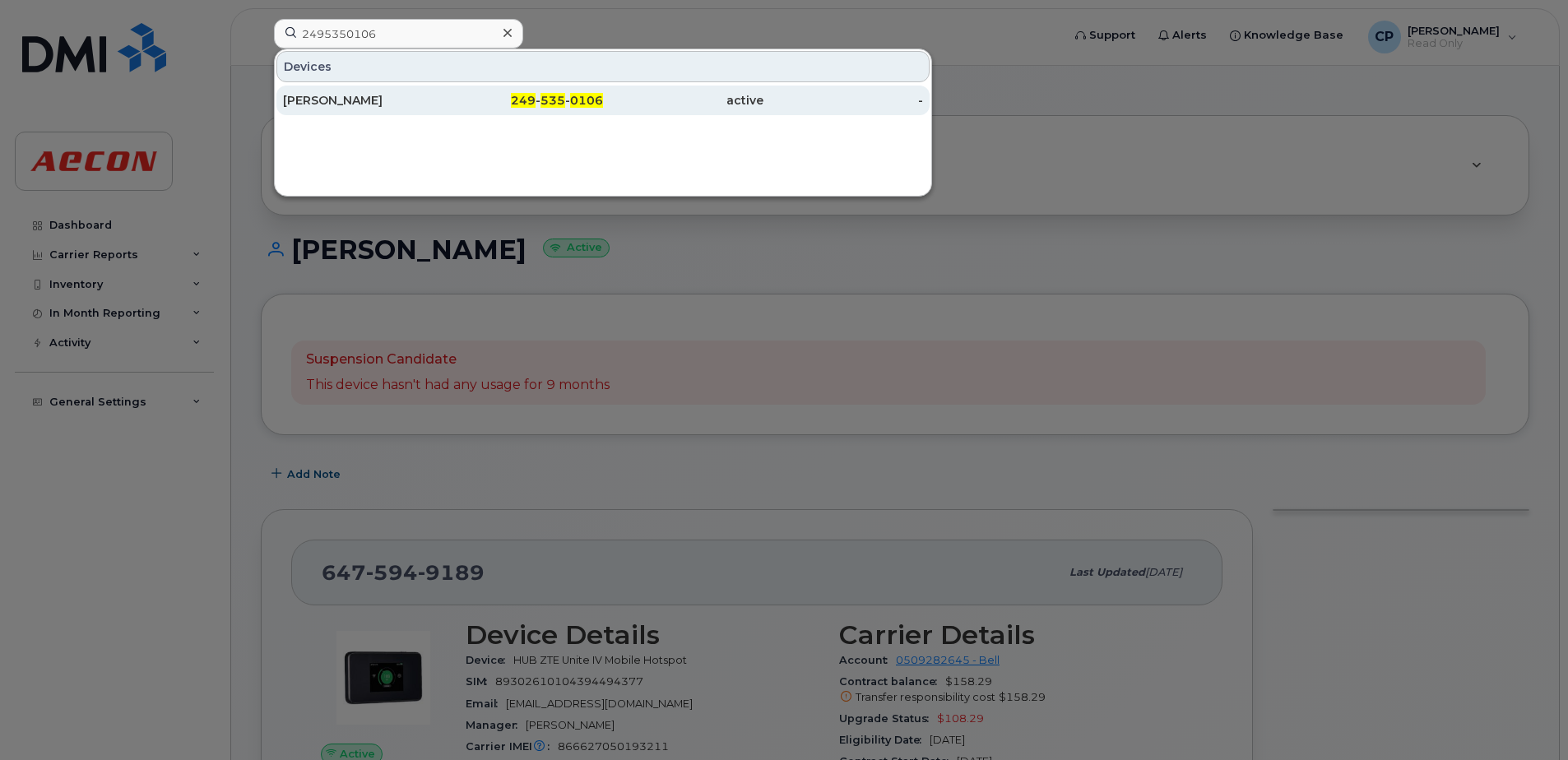
click at [635, 108] on div "active" at bounding box center [683, 100] width 161 height 17
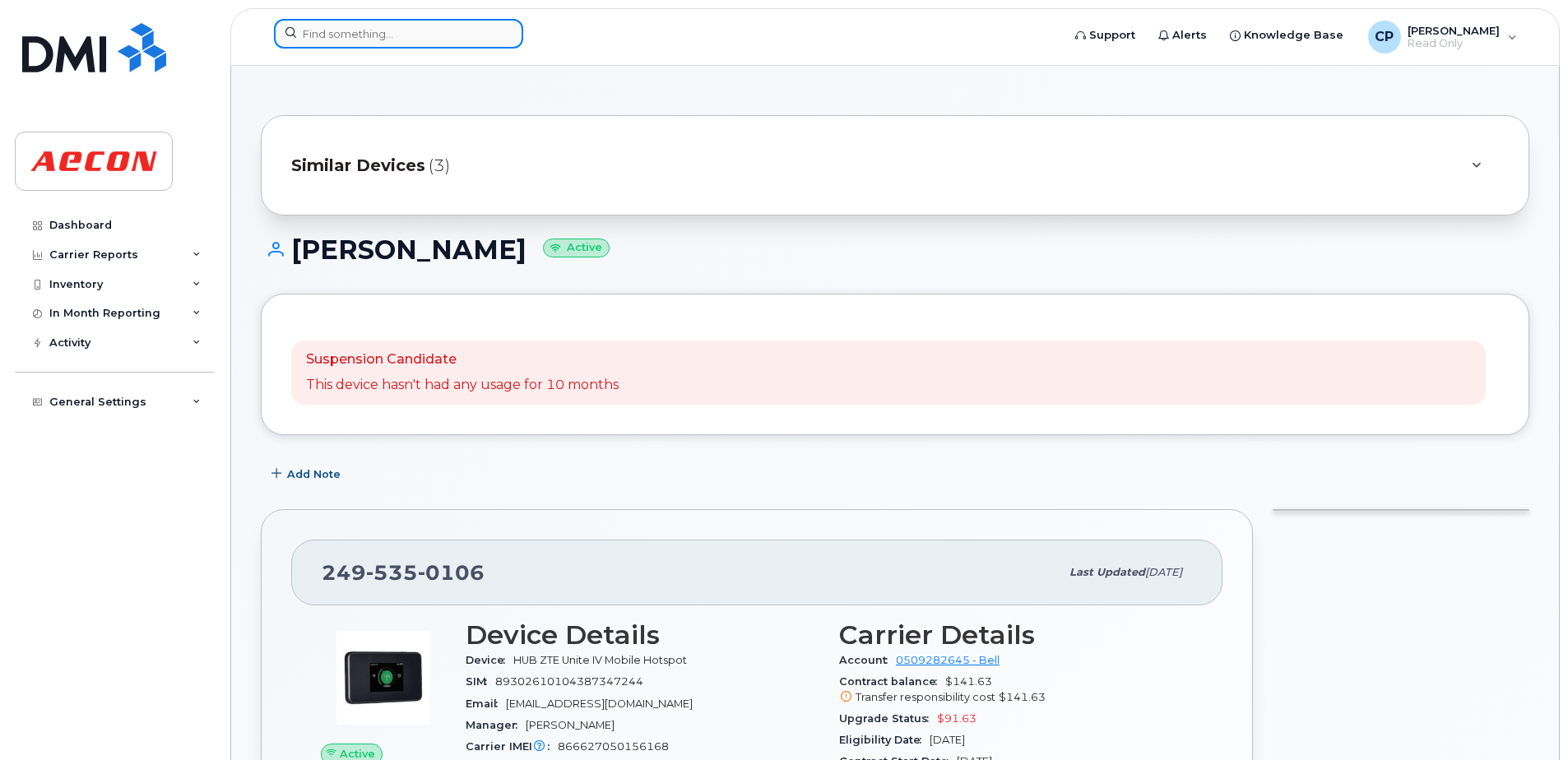
click at [361, 40] on input at bounding box center [397, 34] width 249 height 30
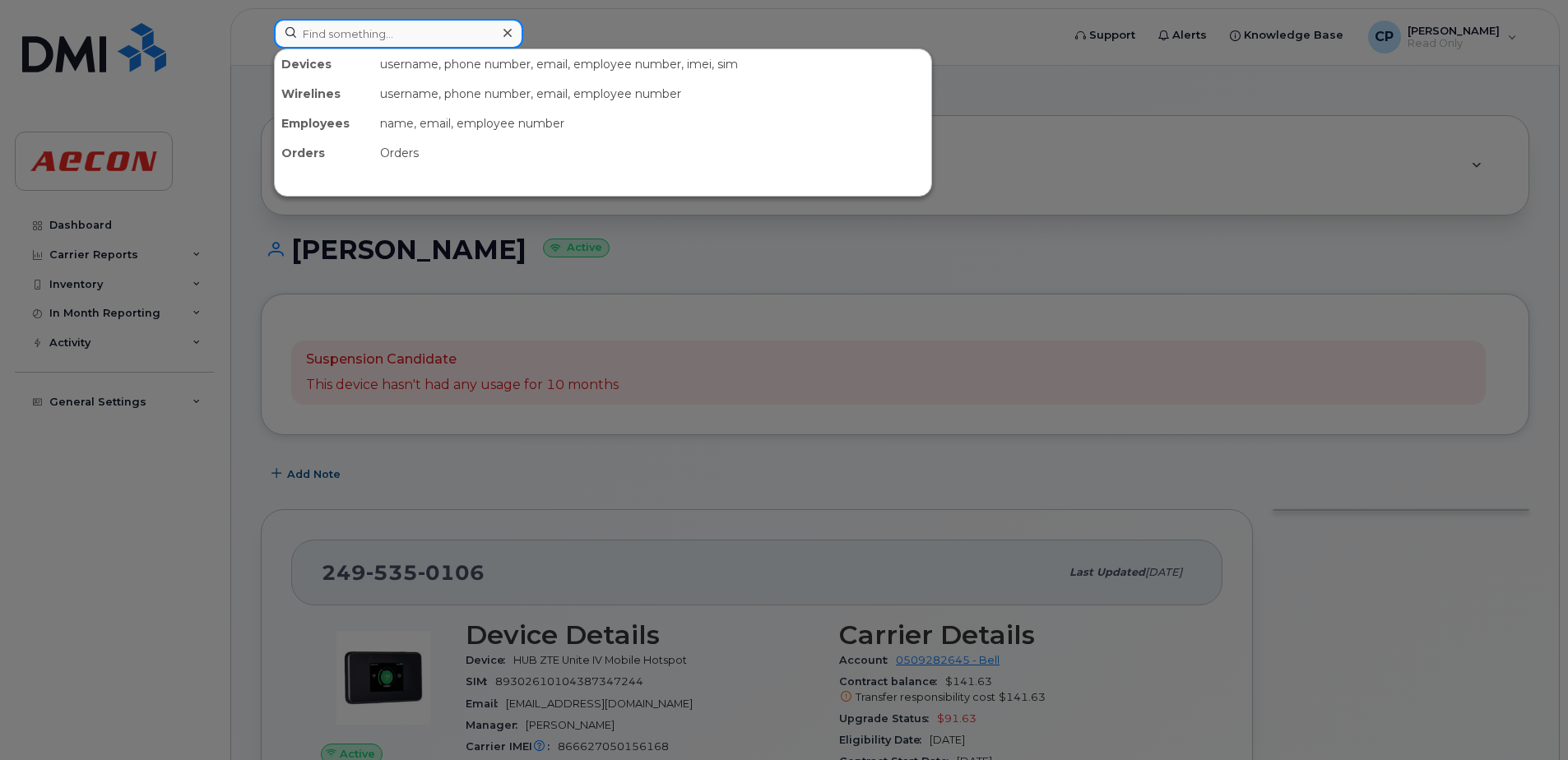
paste input "2894421691"
type input "2894421691"
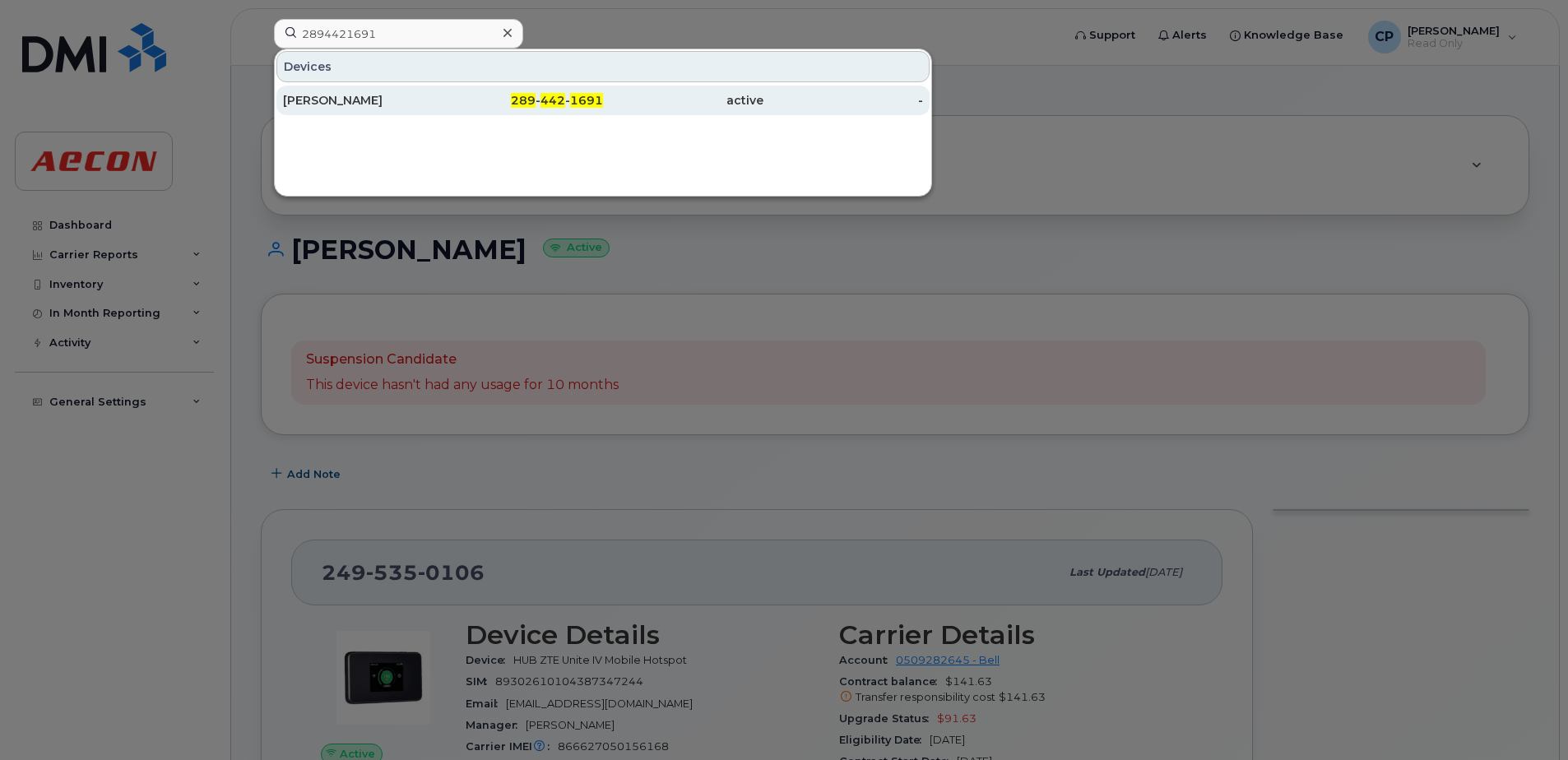
click at [629, 109] on div "active" at bounding box center [683, 100] width 161 height 30
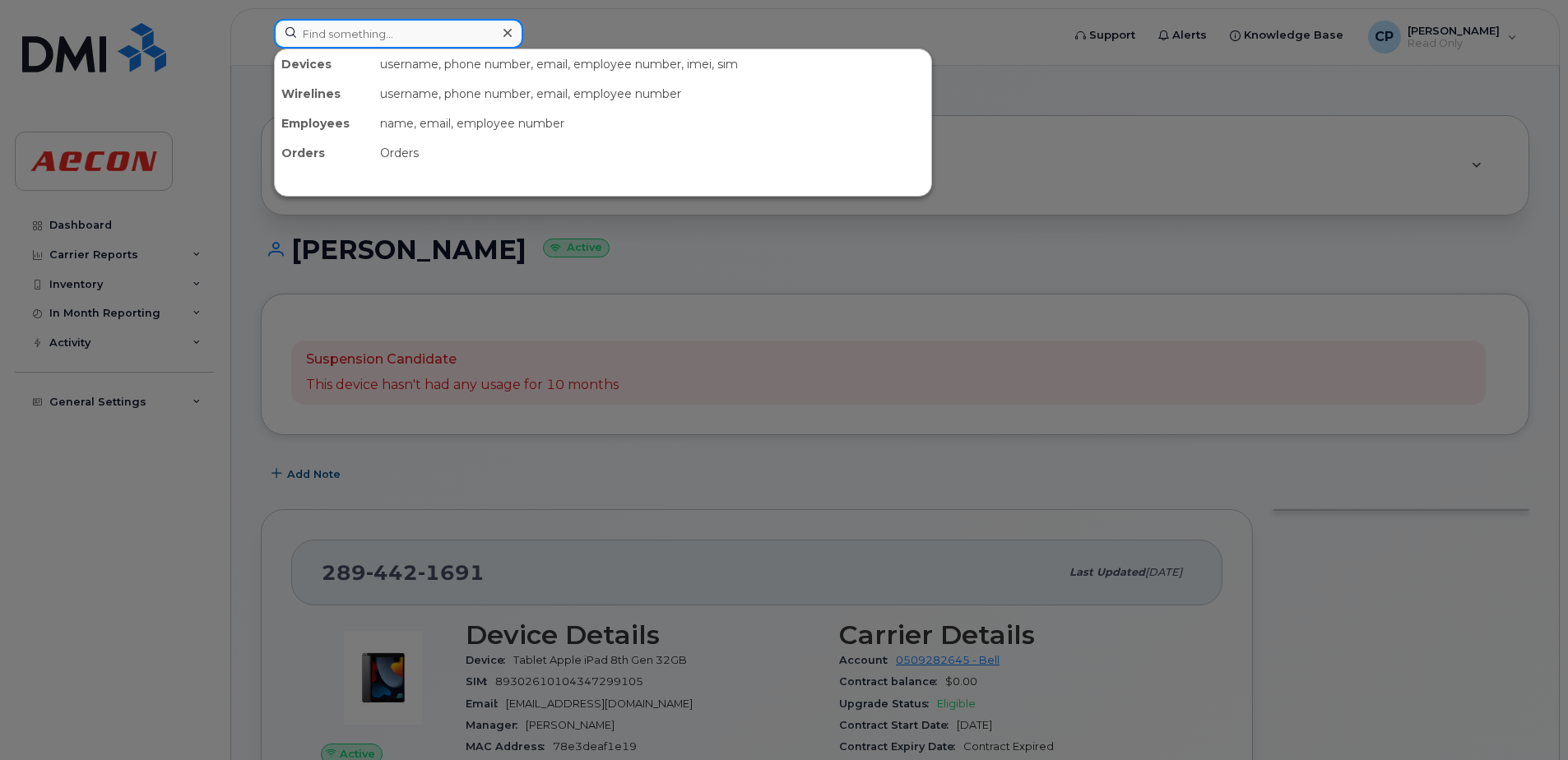
click at [467, 39] on input at bounding box center [397, 34] width 249 height 30
paste input "4164352880"
type input "4164352880"
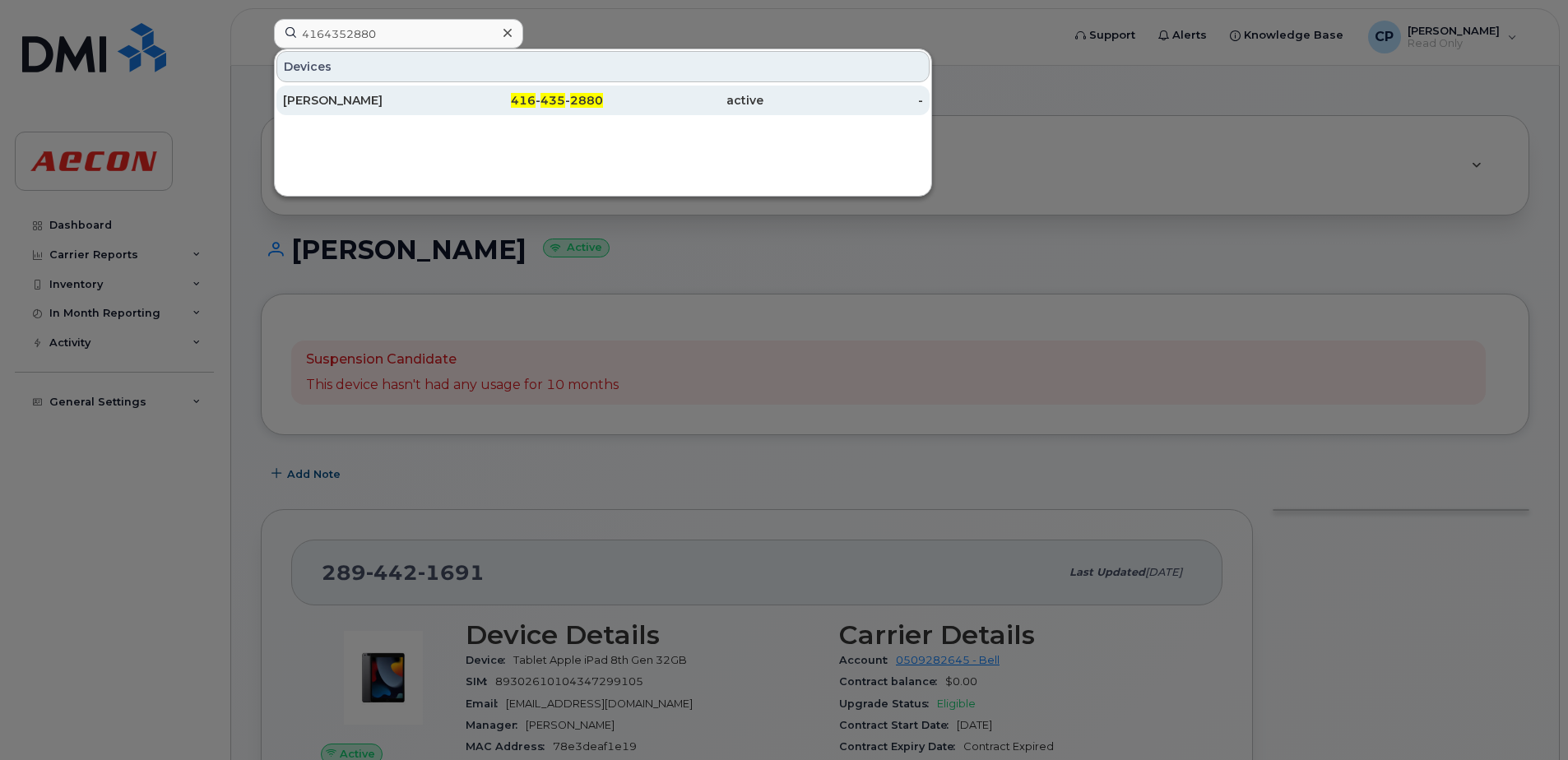
click at [617, 111] on div "active" at bounding box center [683, 100] width 161 height 30
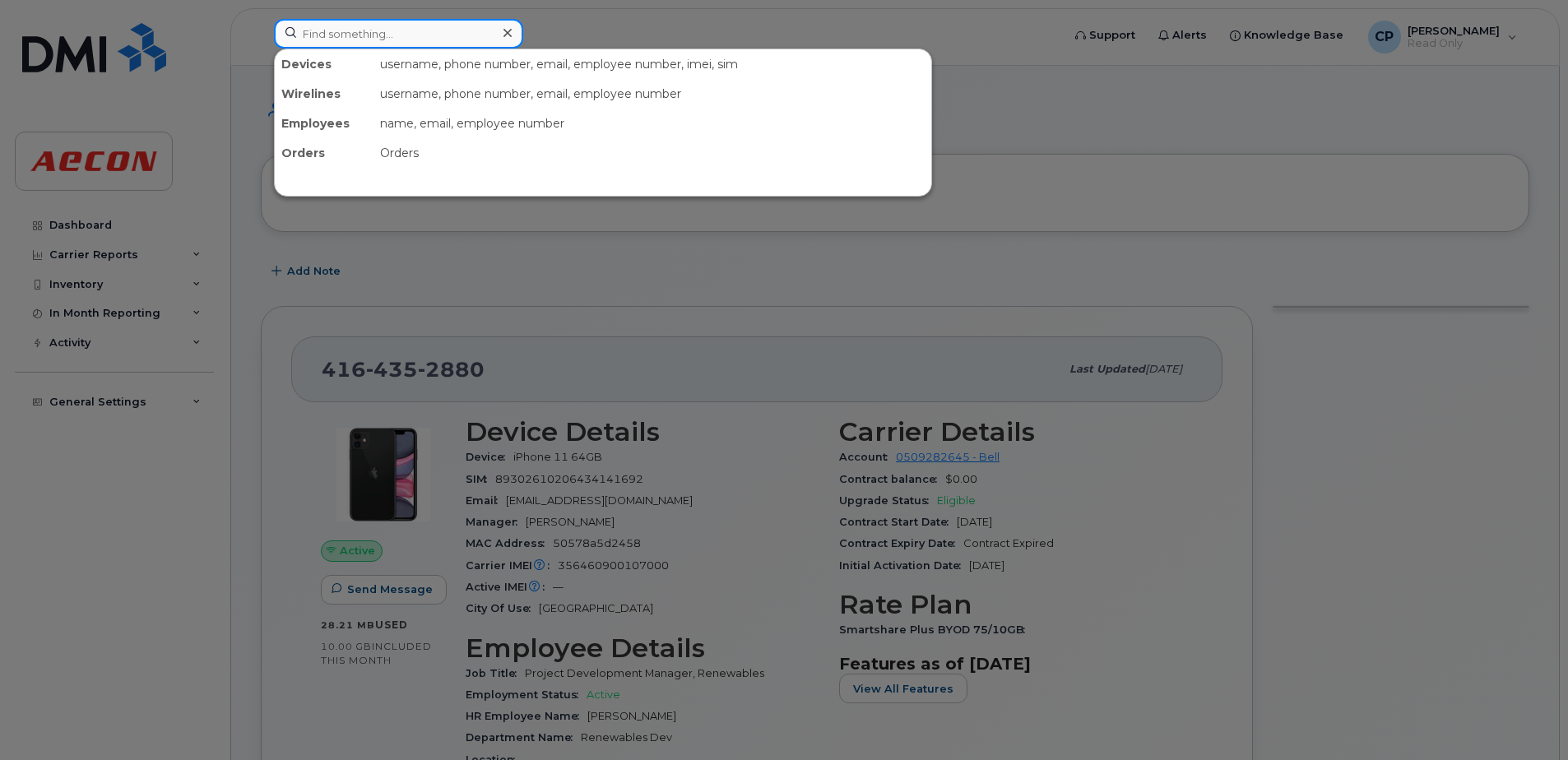
click at [404, 32] on input at bounding box center [397, 34] width 249 height 30
paste input "2043906824"
type input "2043906824"
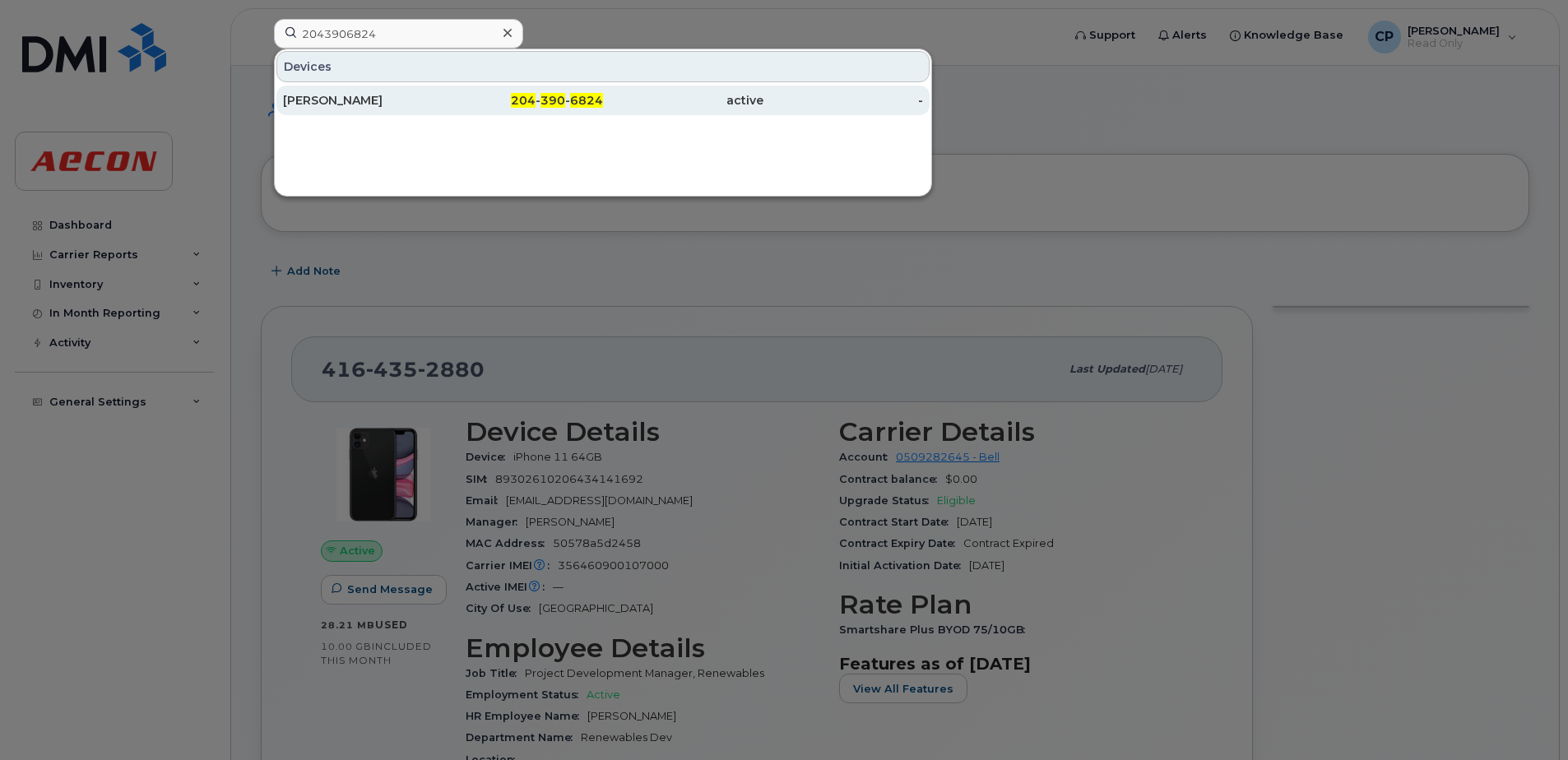
click at [431, 101] on div "Devin Parada" at bounding box center [364, 100] width 161 height 17
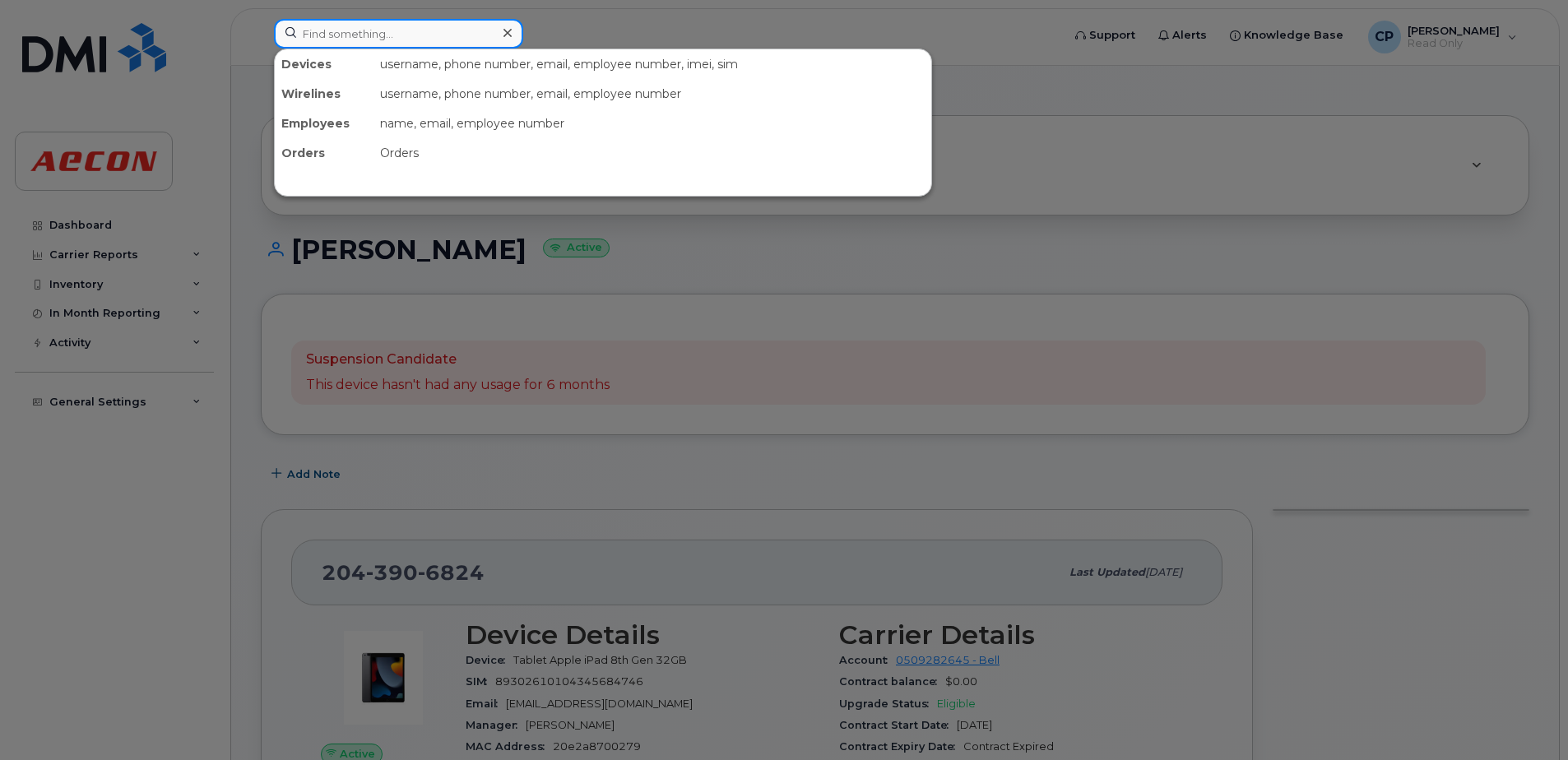
click at [455, 42] on input at bounding box center [397, 34] width 249 height 30
paste input "2044305338"
type input "2044305338"
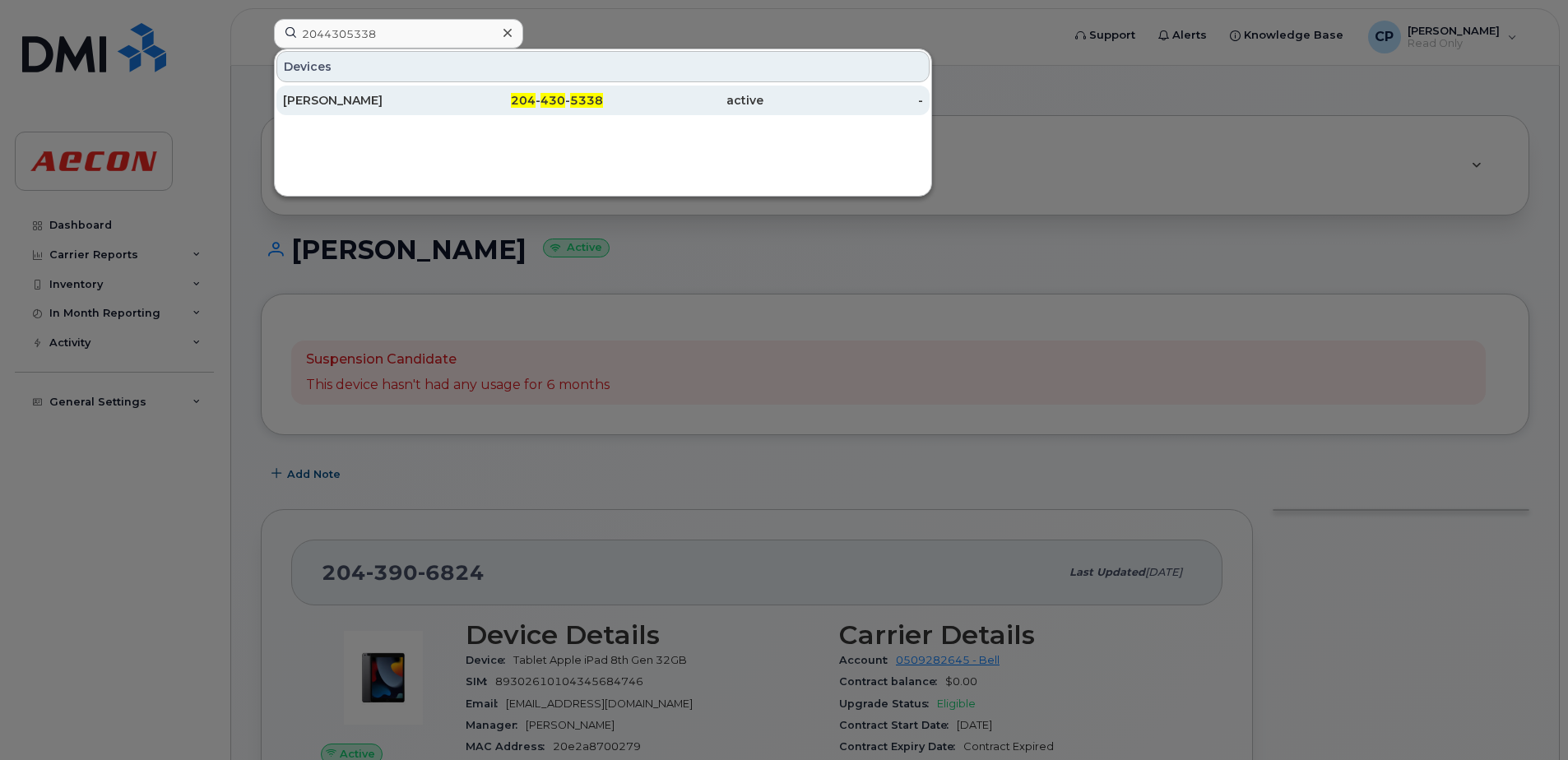
click at [448, 104] on div "204 - 430 - 5338" at bounding box center [523, 100] width 161 height 17
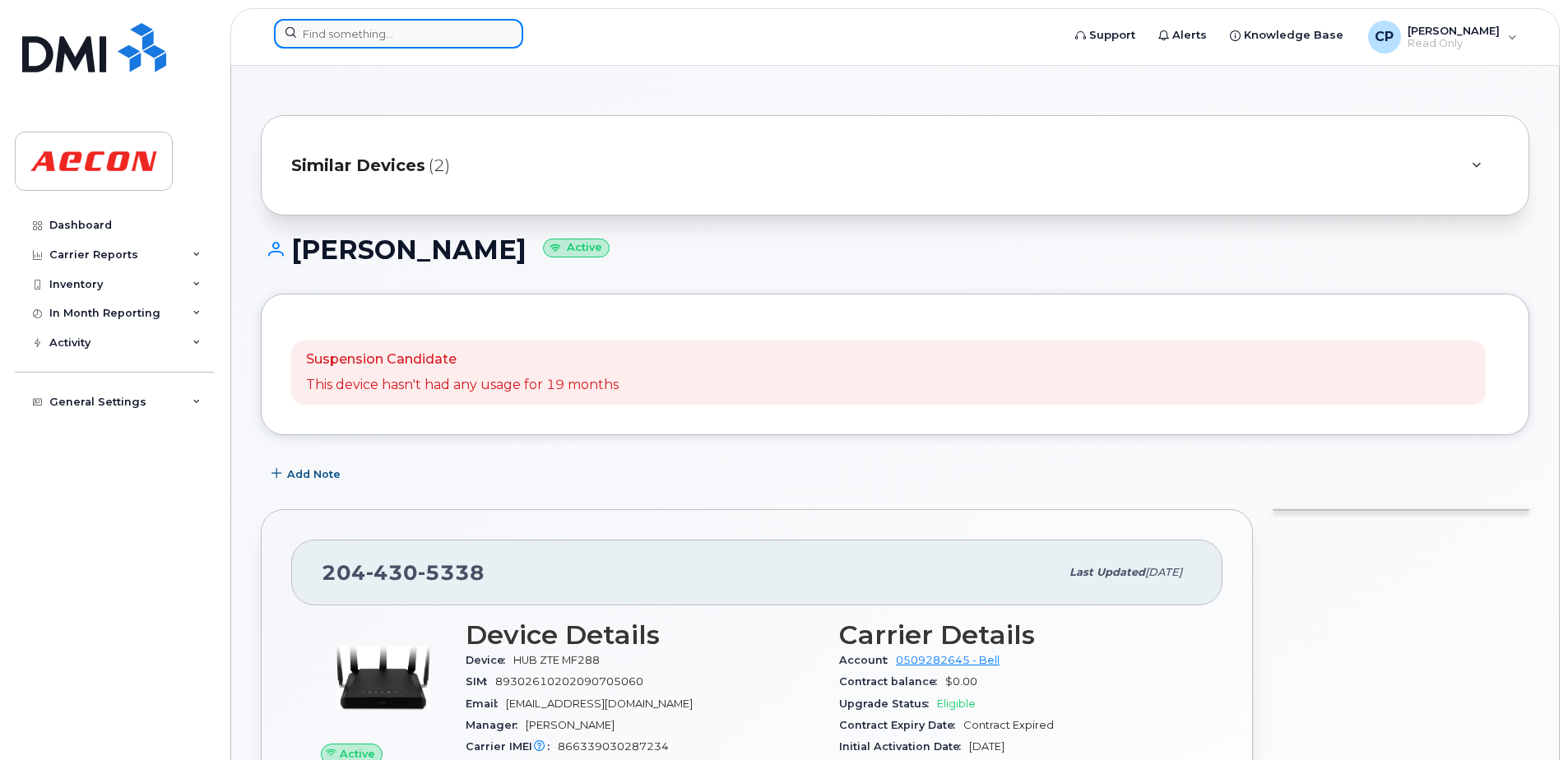
click at [390, 35] on input at bounding box center [397, 34] width 249 height 30
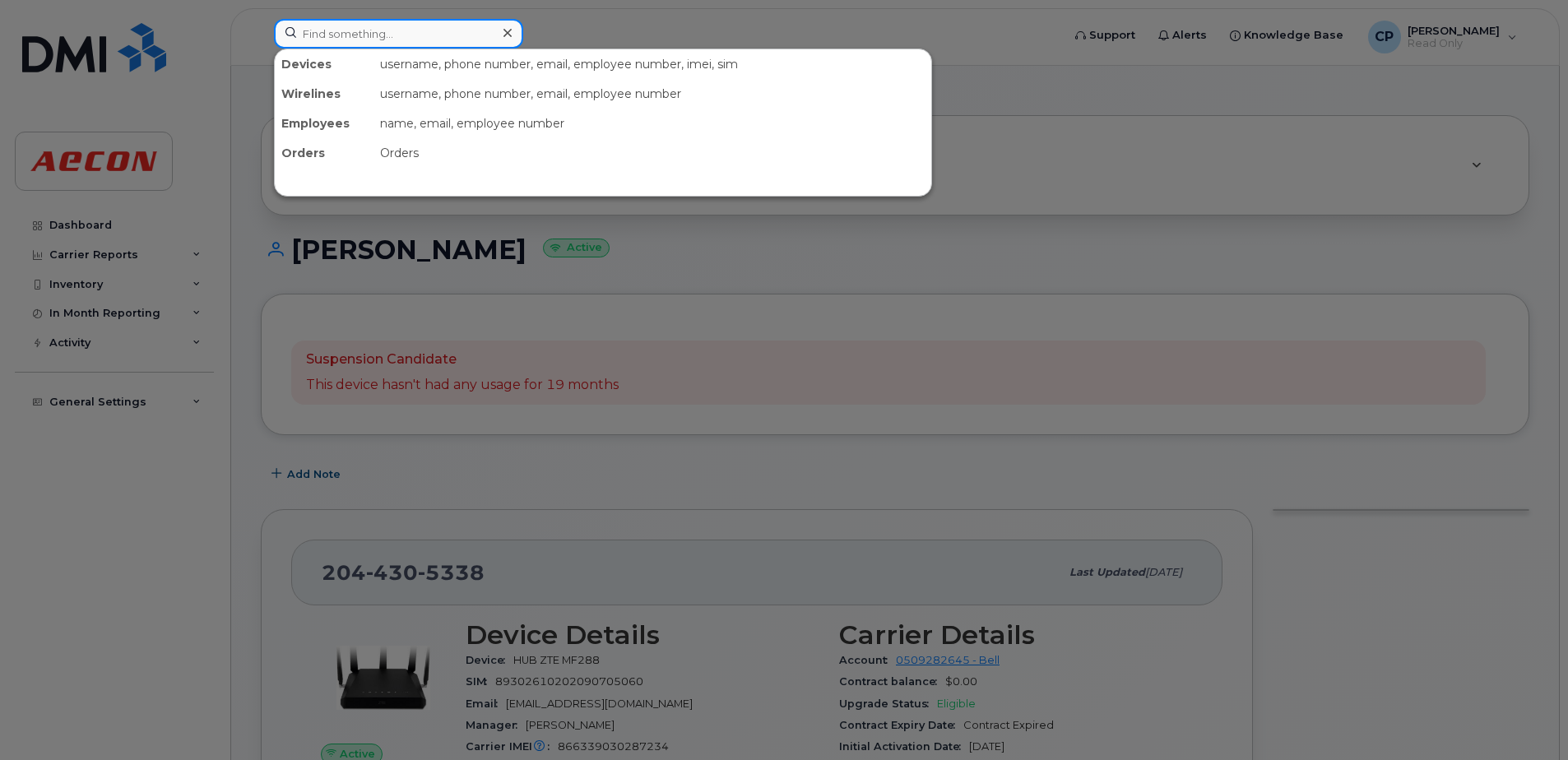
paste input "2044710529"
type input "2044710529"
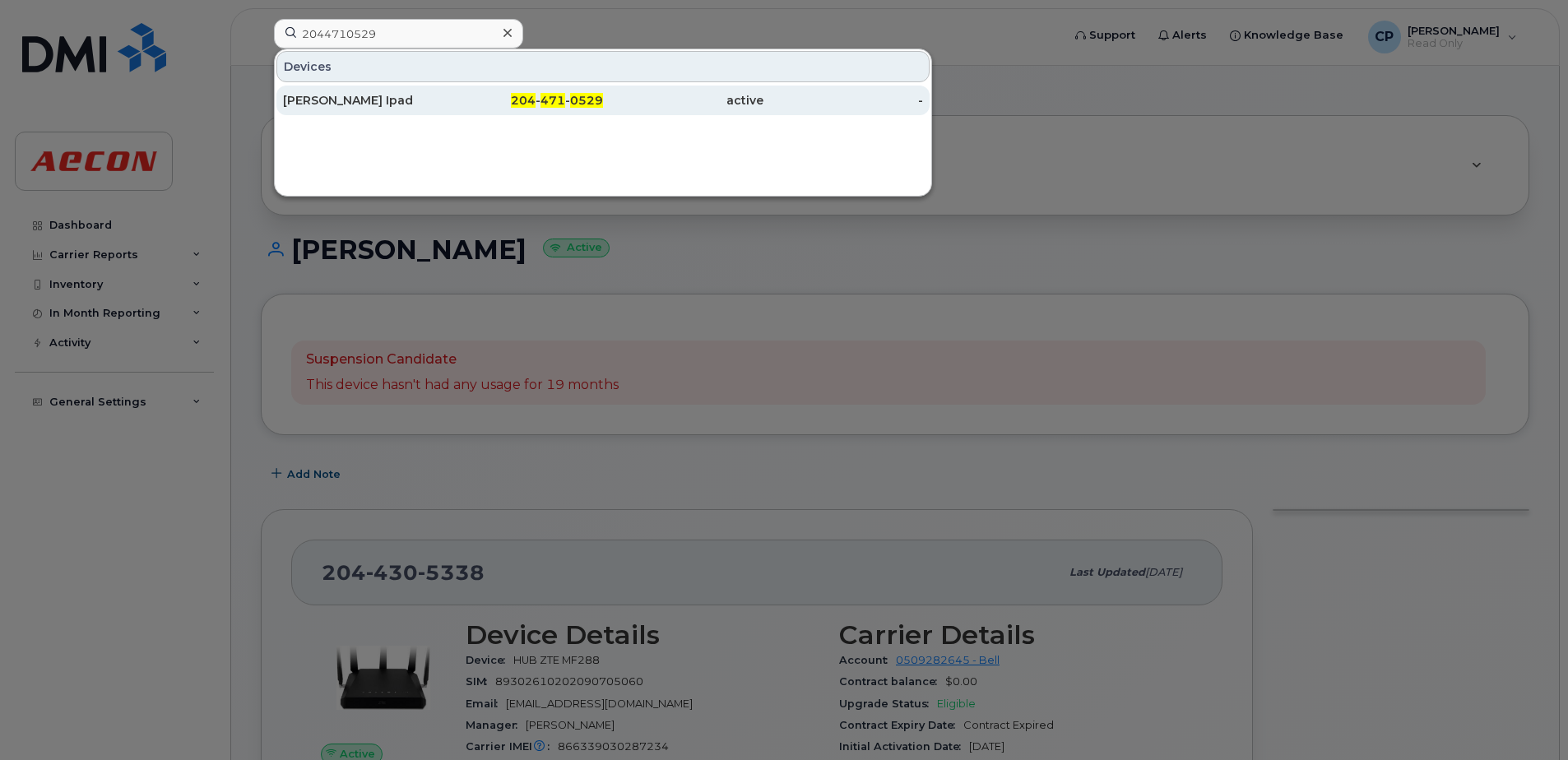
click at [429, 107] on div "Matt Graca Ipad" at bounding box center [364, 100] width 161 height 17
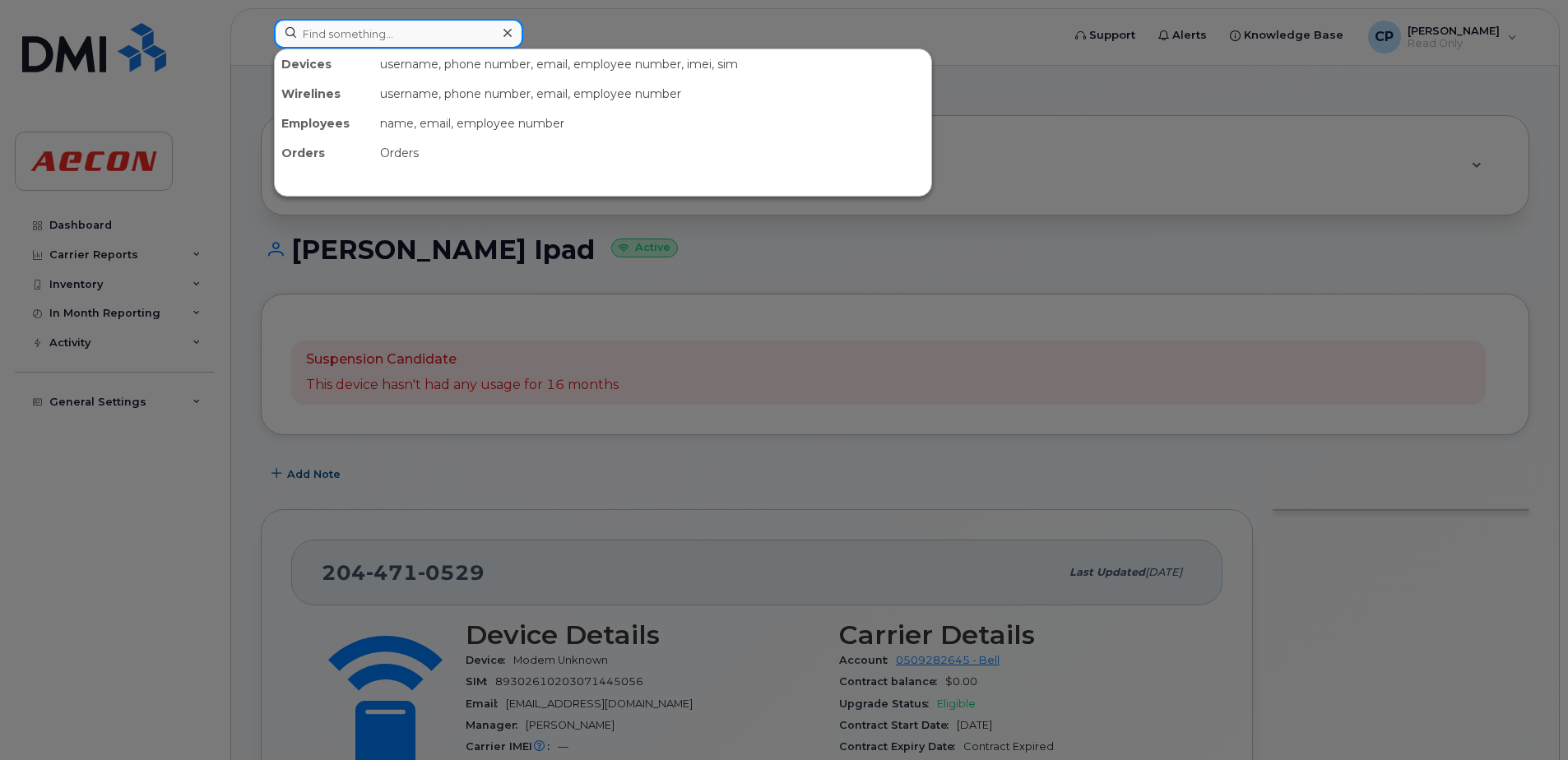
click at [386, 35] on input at bounding box center [397, 34] width 249 height 30
paste input "2045993241"
type input "2045993241"
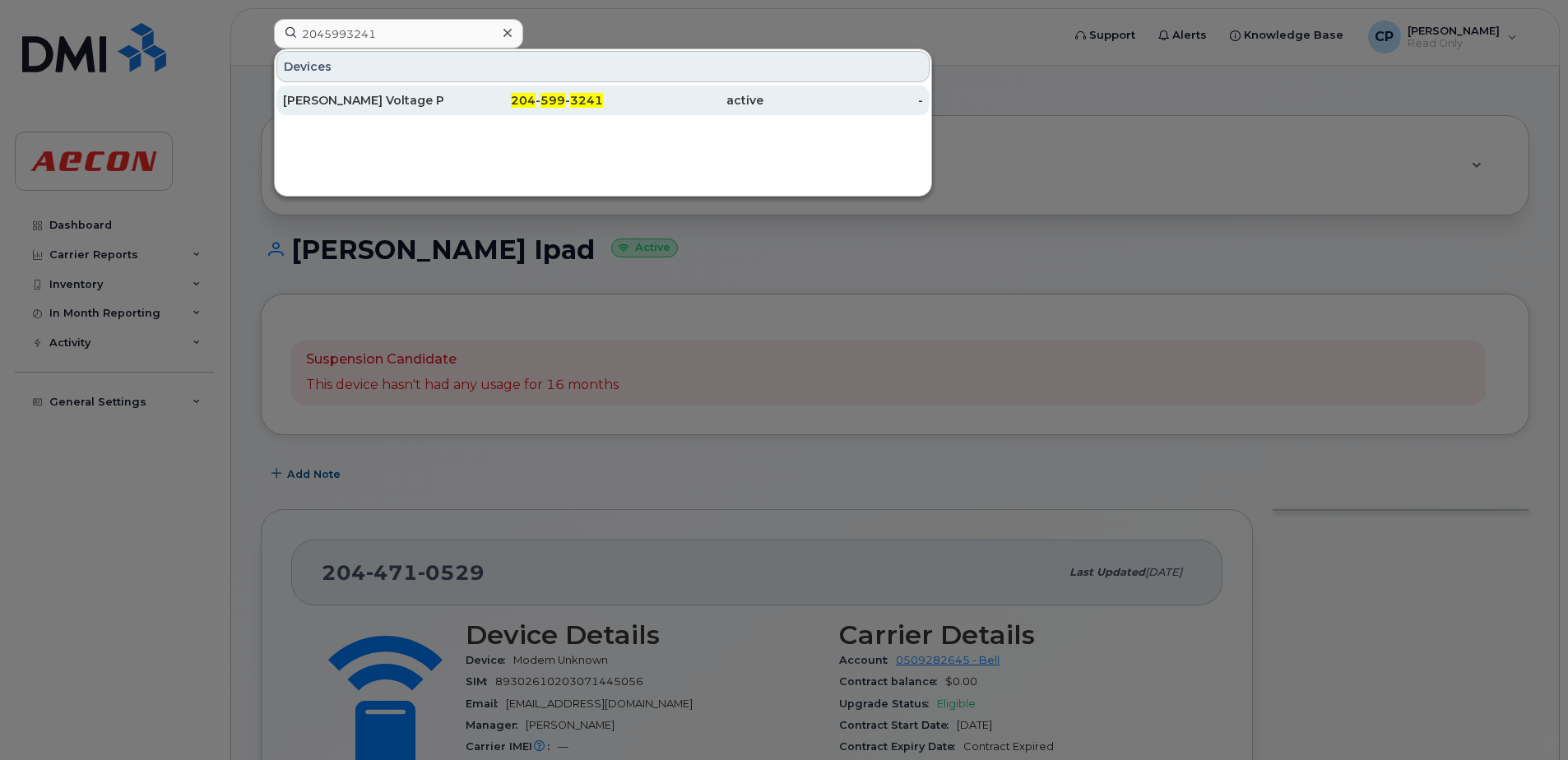
click at [392, 98] on div "[PERSON_NAME] Voltage Power" at bounding box center [364, 100] width 161 height 17
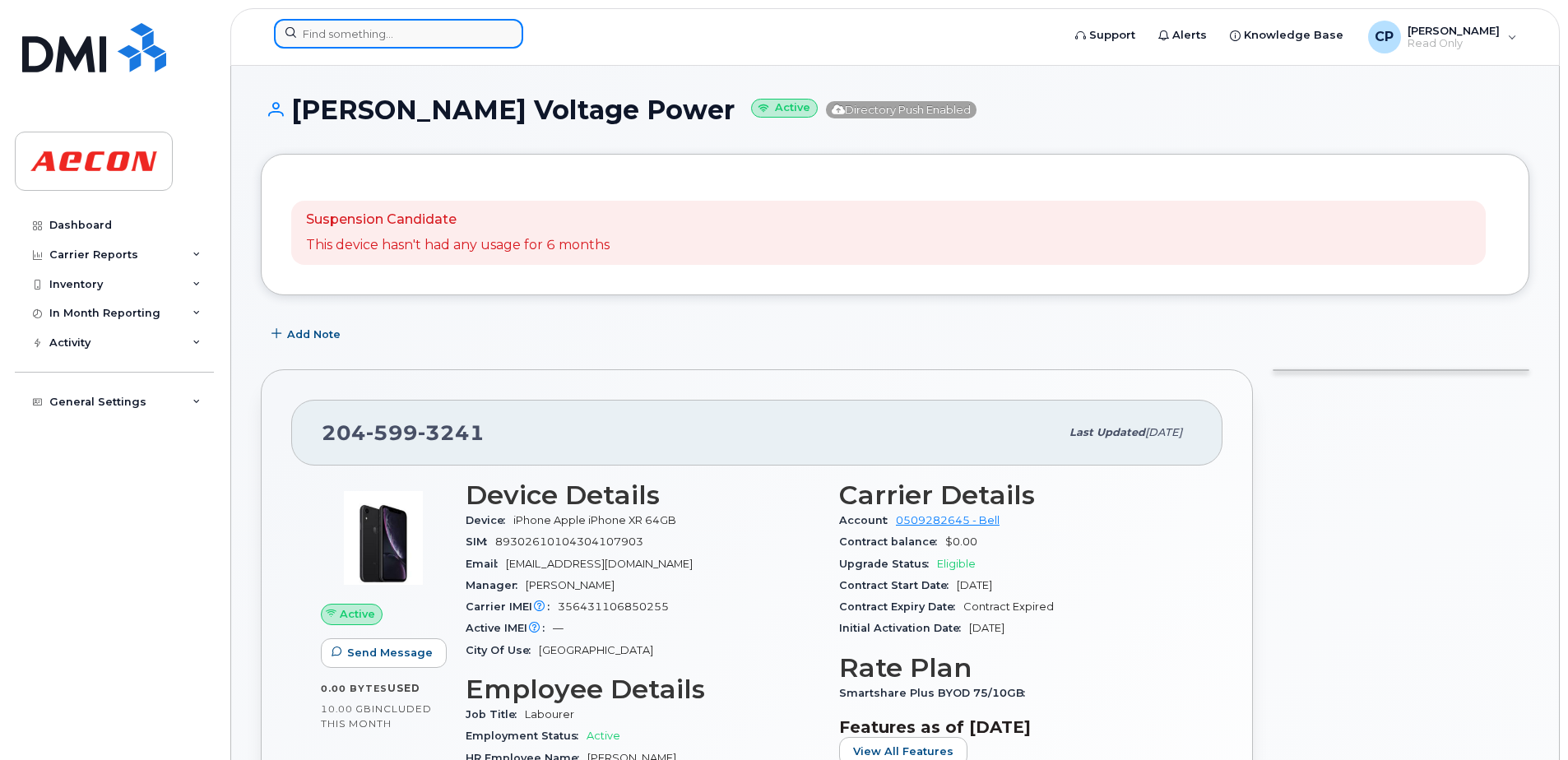
click at [462, 32] on input at bounding box center [397, 34] width 249 height 30
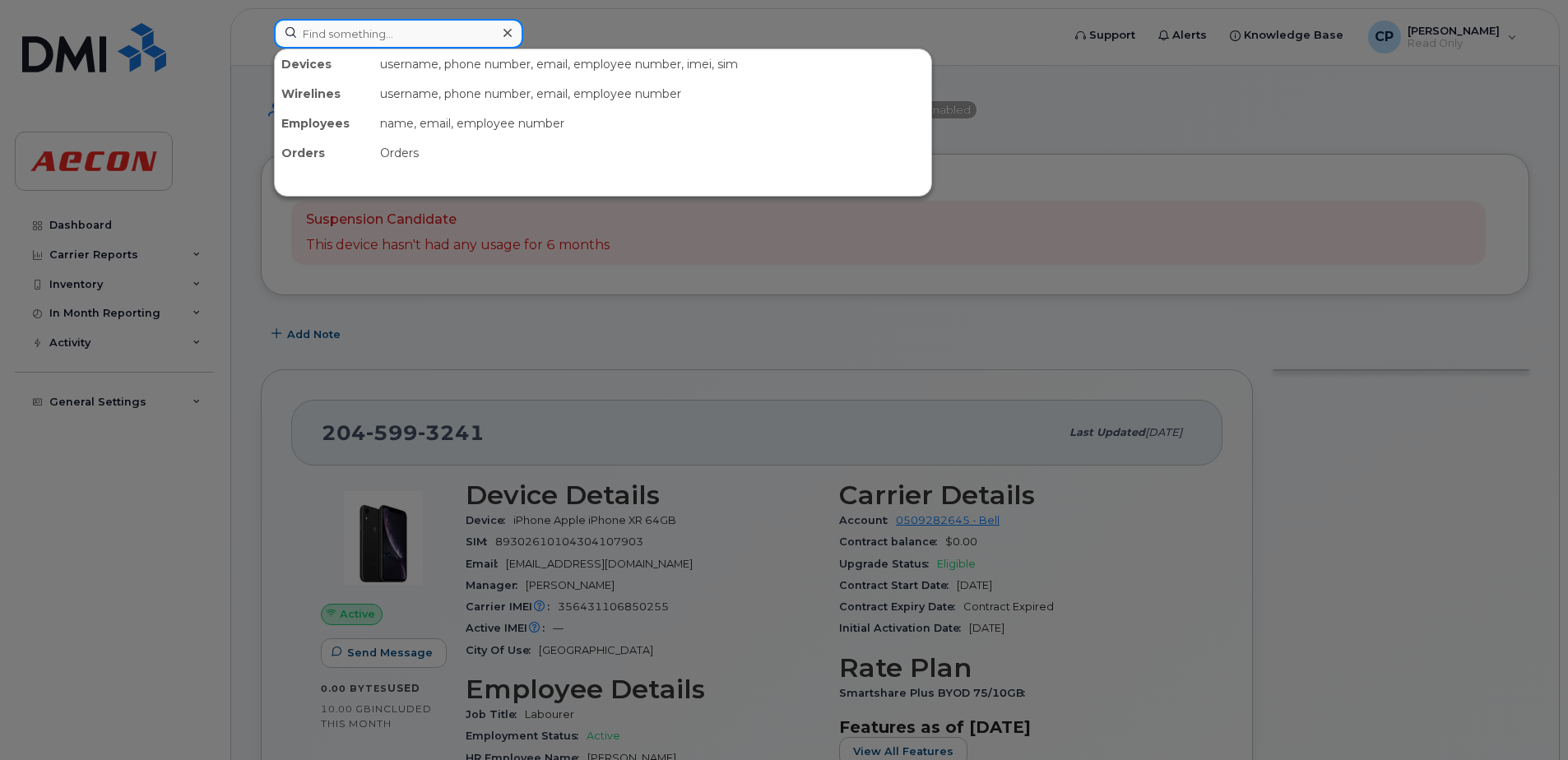
paste input "2047928910"
type input "2047928910"
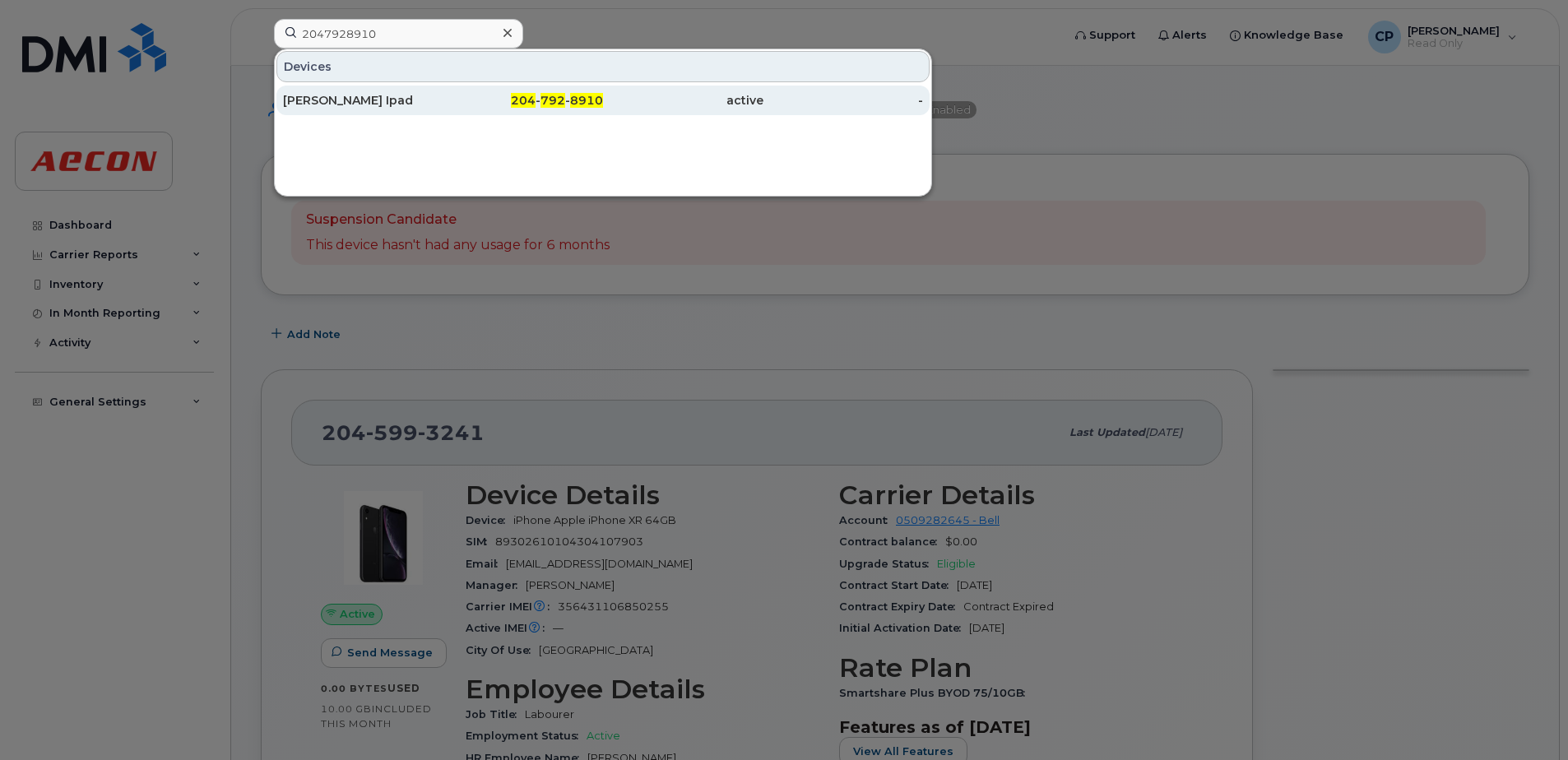
click at [541, 104] on div "204 - 792 - 8910" at bounding box center [523, 100] width 161 height 17
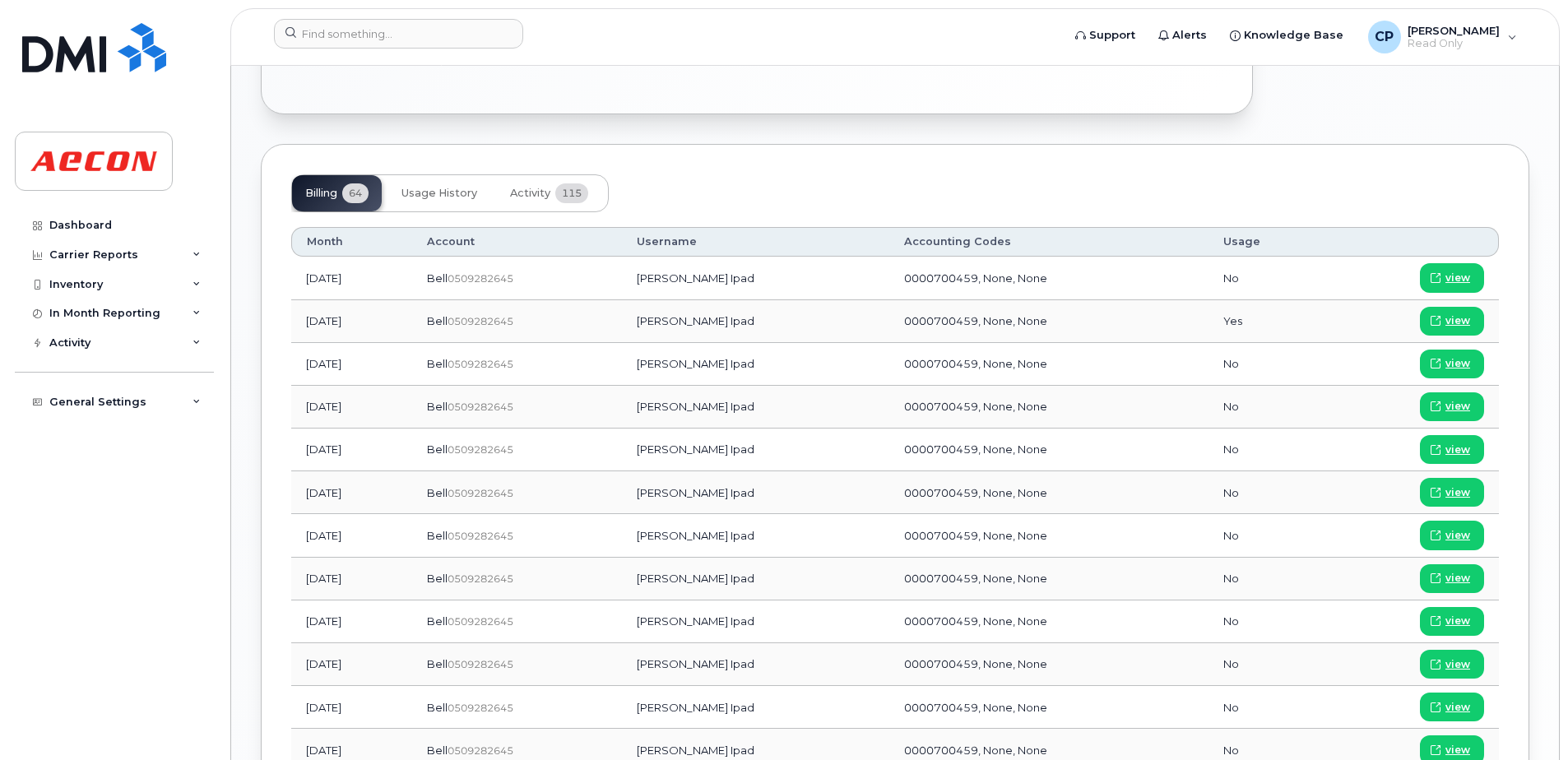
scroll to position [1151, 0]
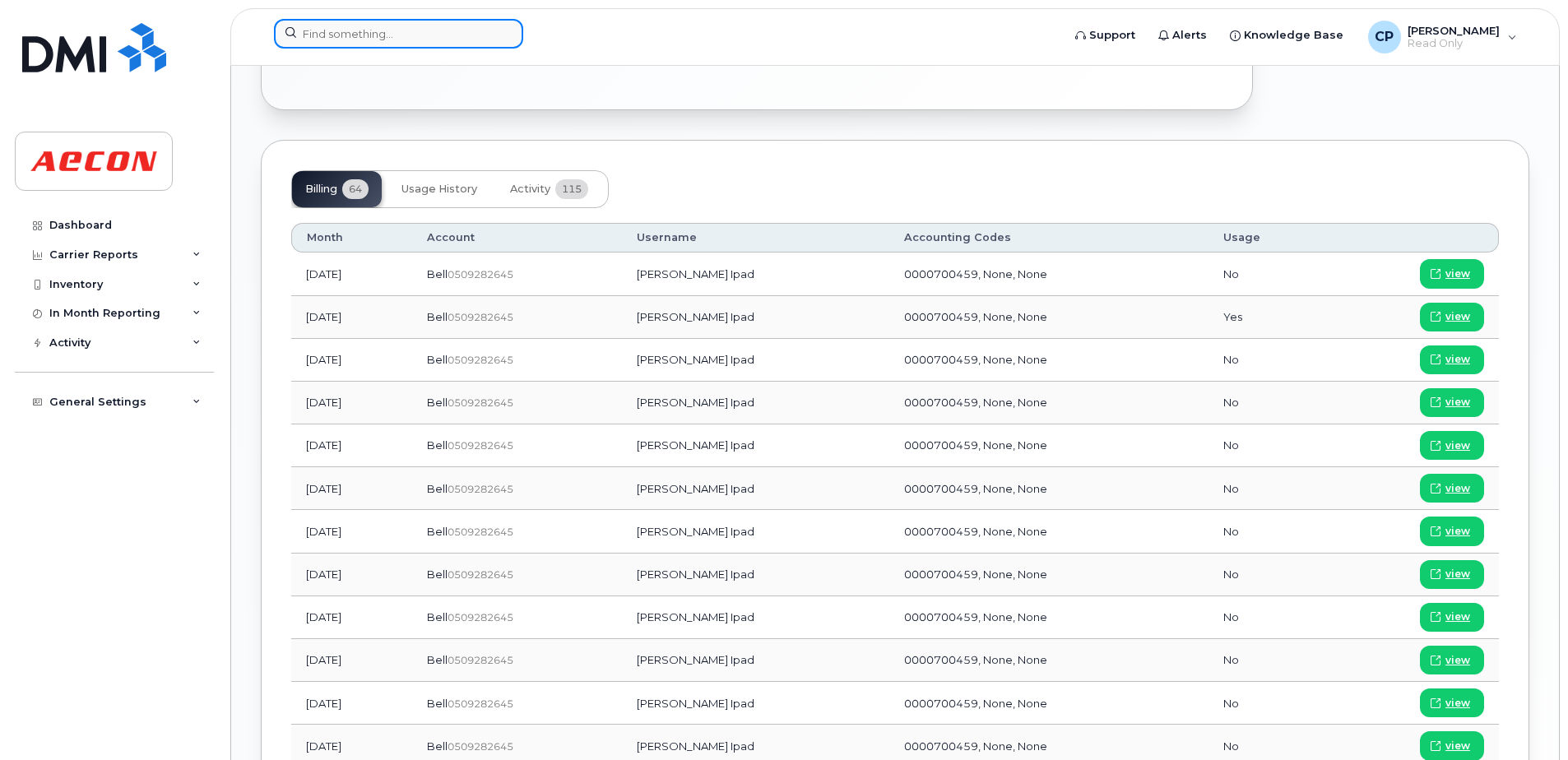
click at [382, 43] on input at bounding box center [397, 34] width 249 height 30
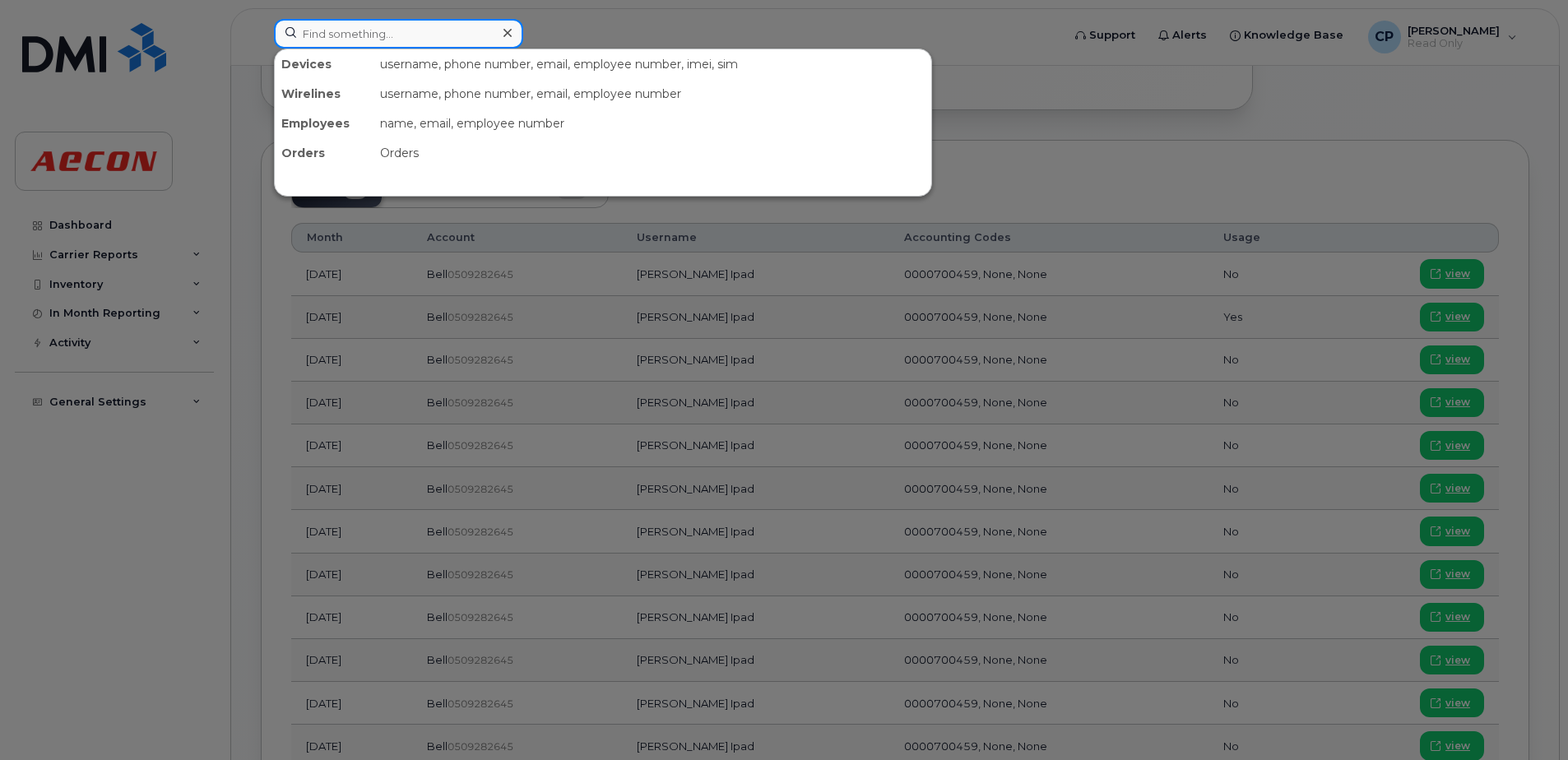
paste input "2047929624"
type input "2047929624"
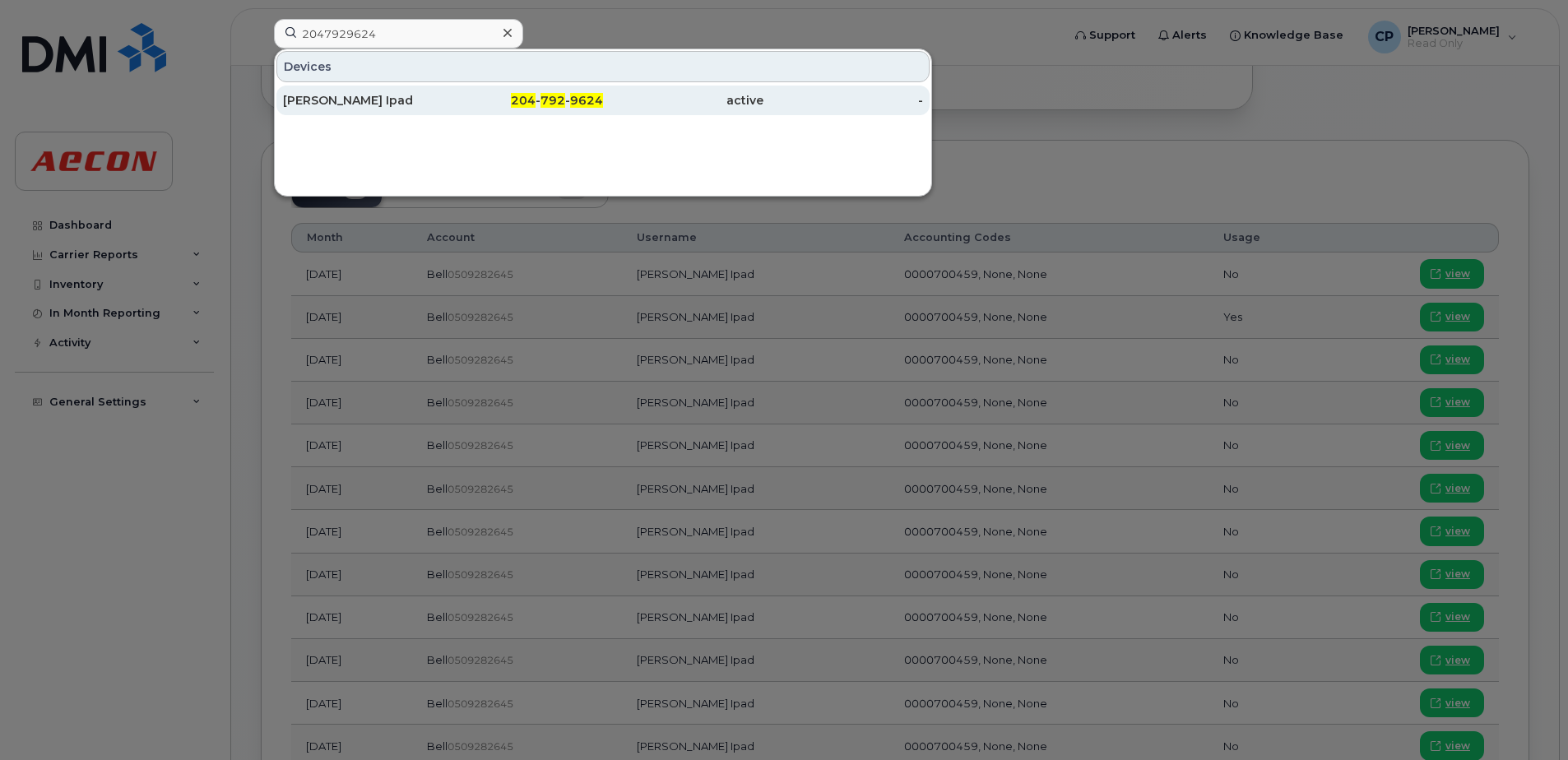
click at [421, 91] on div "[PERSON_NAME] Ipad" at bounding box center [364, 100] width 161 height 30
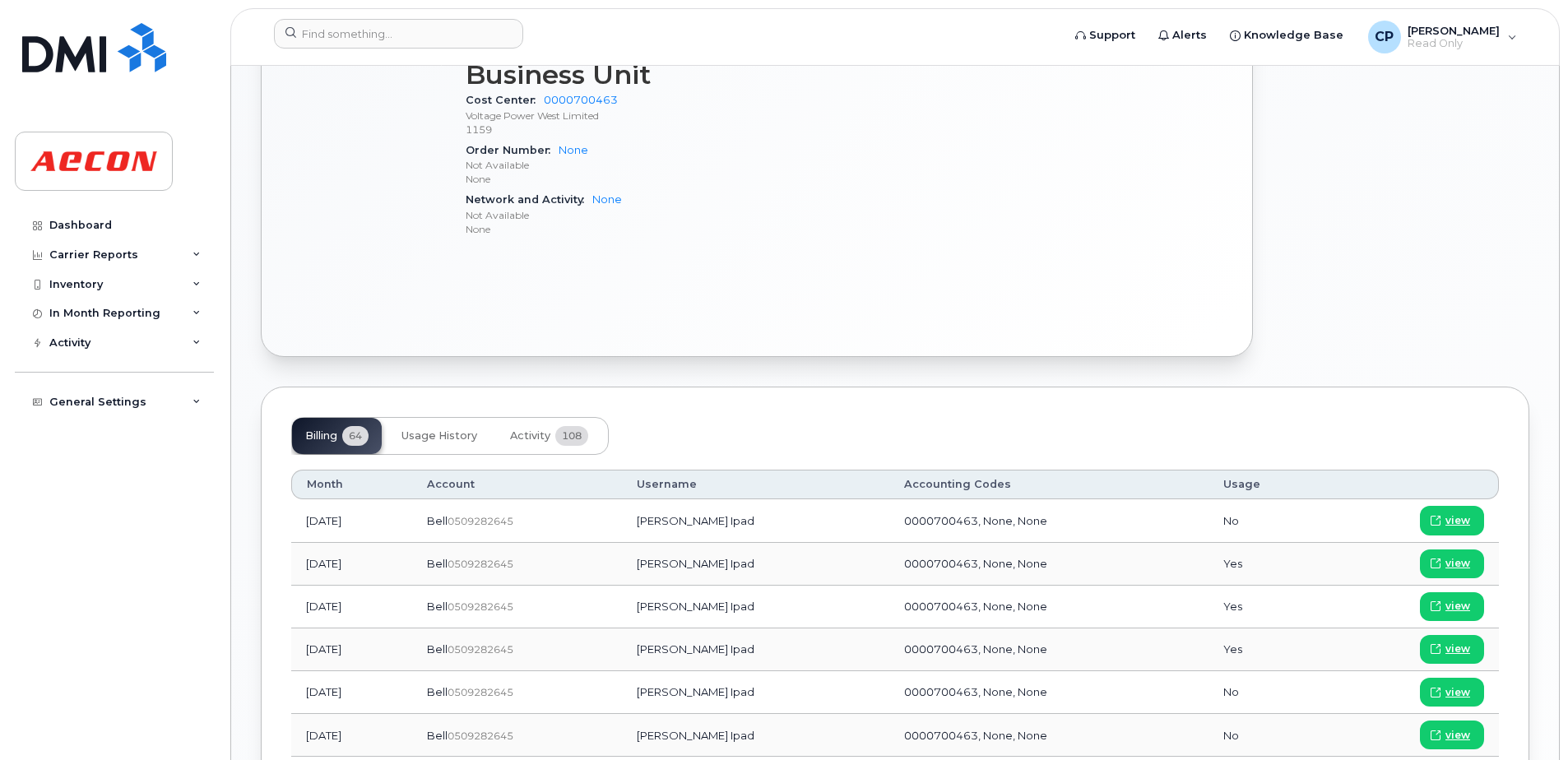
scroll to position [987, 0]
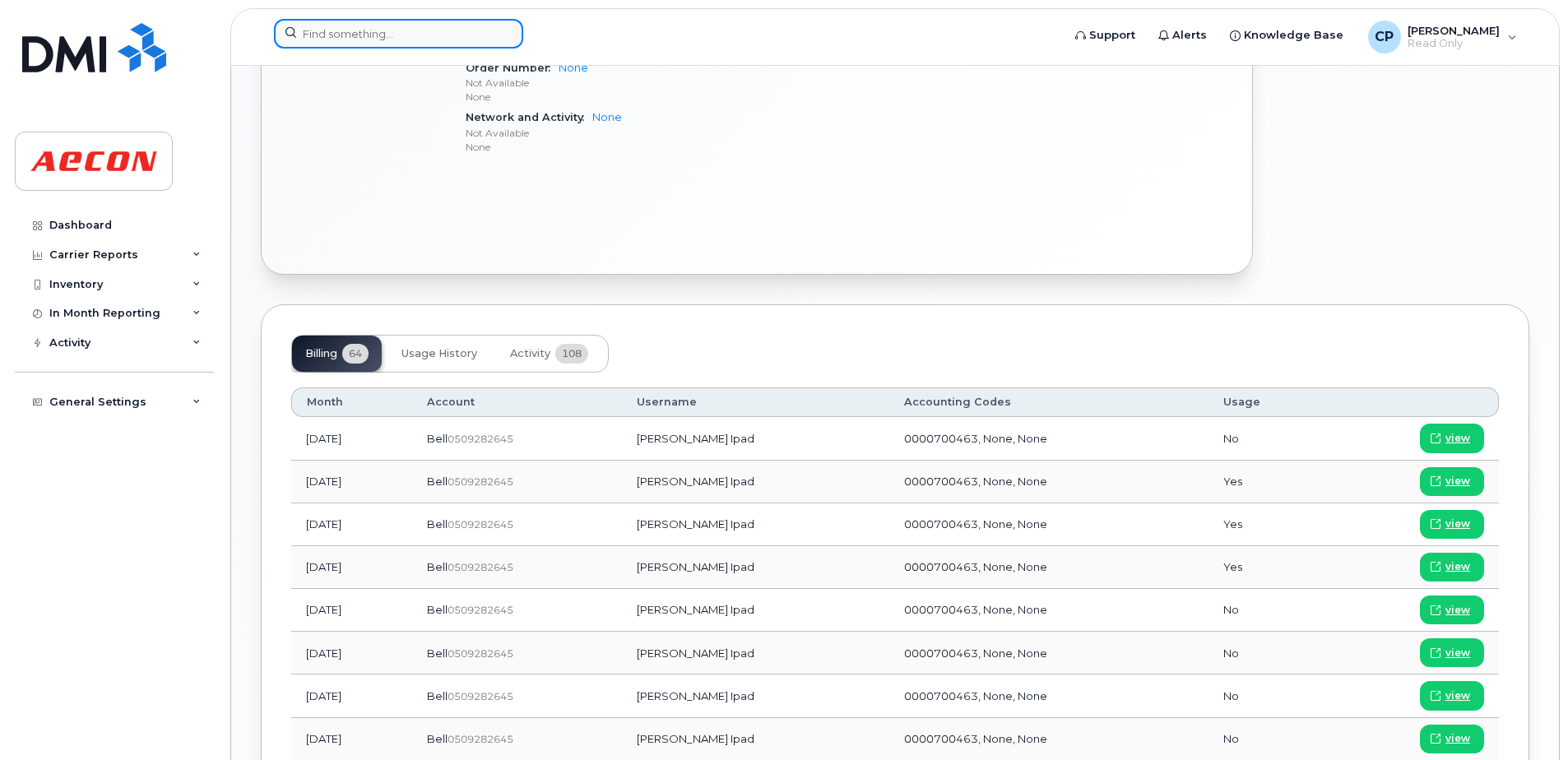
click at [422, 44] on input at bounding box center [397, 34] width 249 height 30
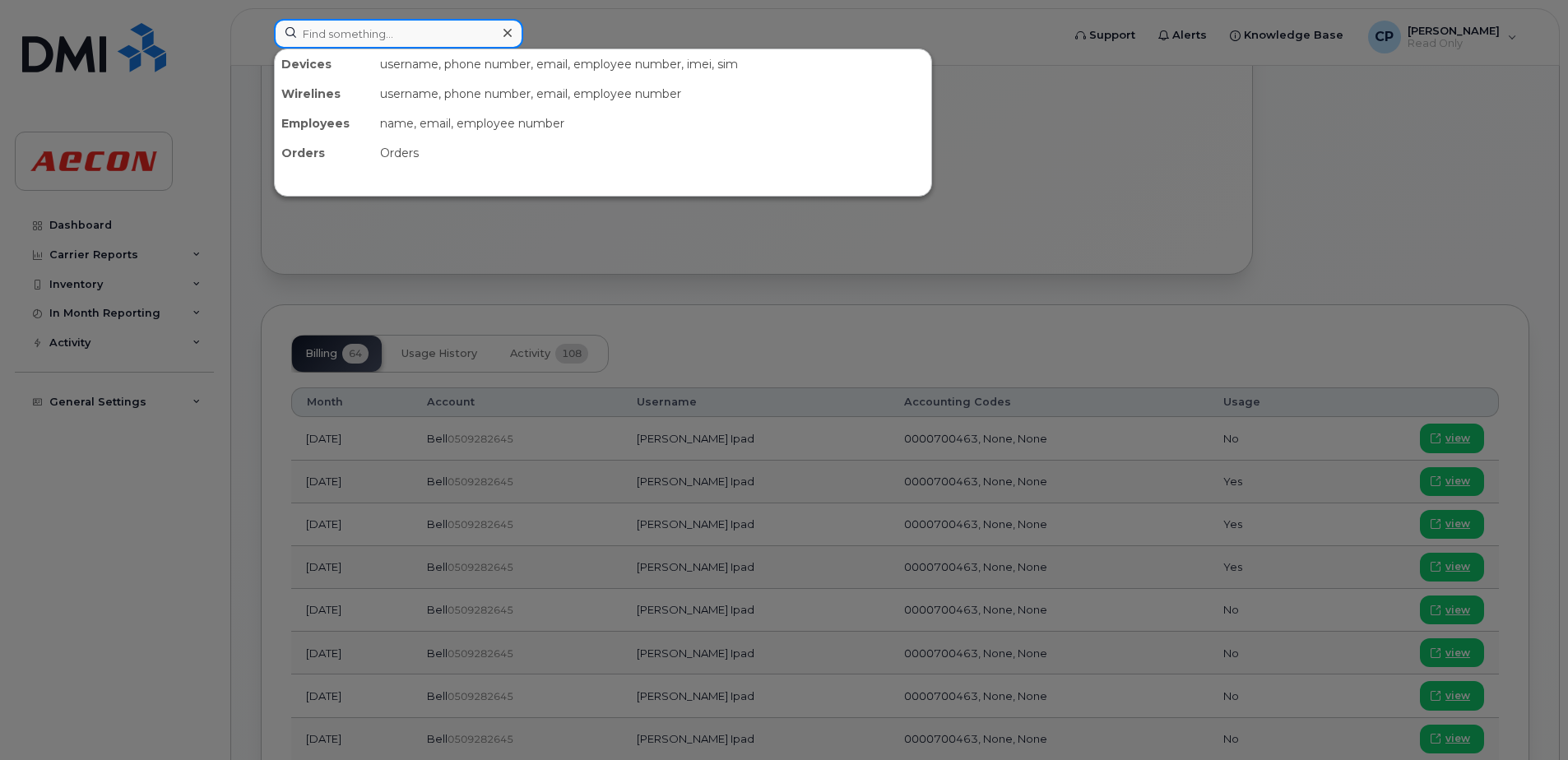
paste input "2265423321"
type input "2265423321"
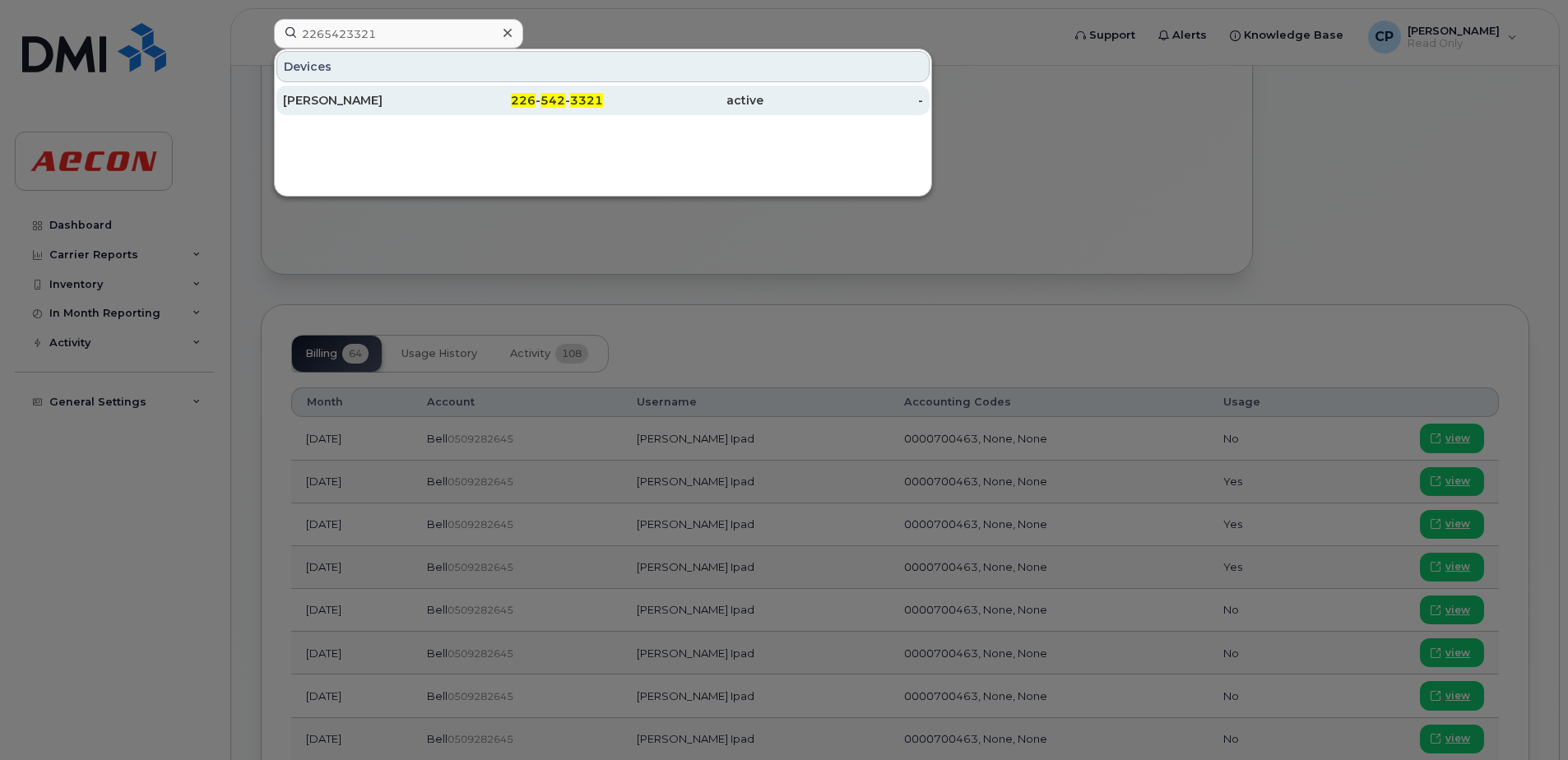
click at [423, 99] on div "[PERSON_NAME]" at bounding box center [364, 100] width 161 height 17
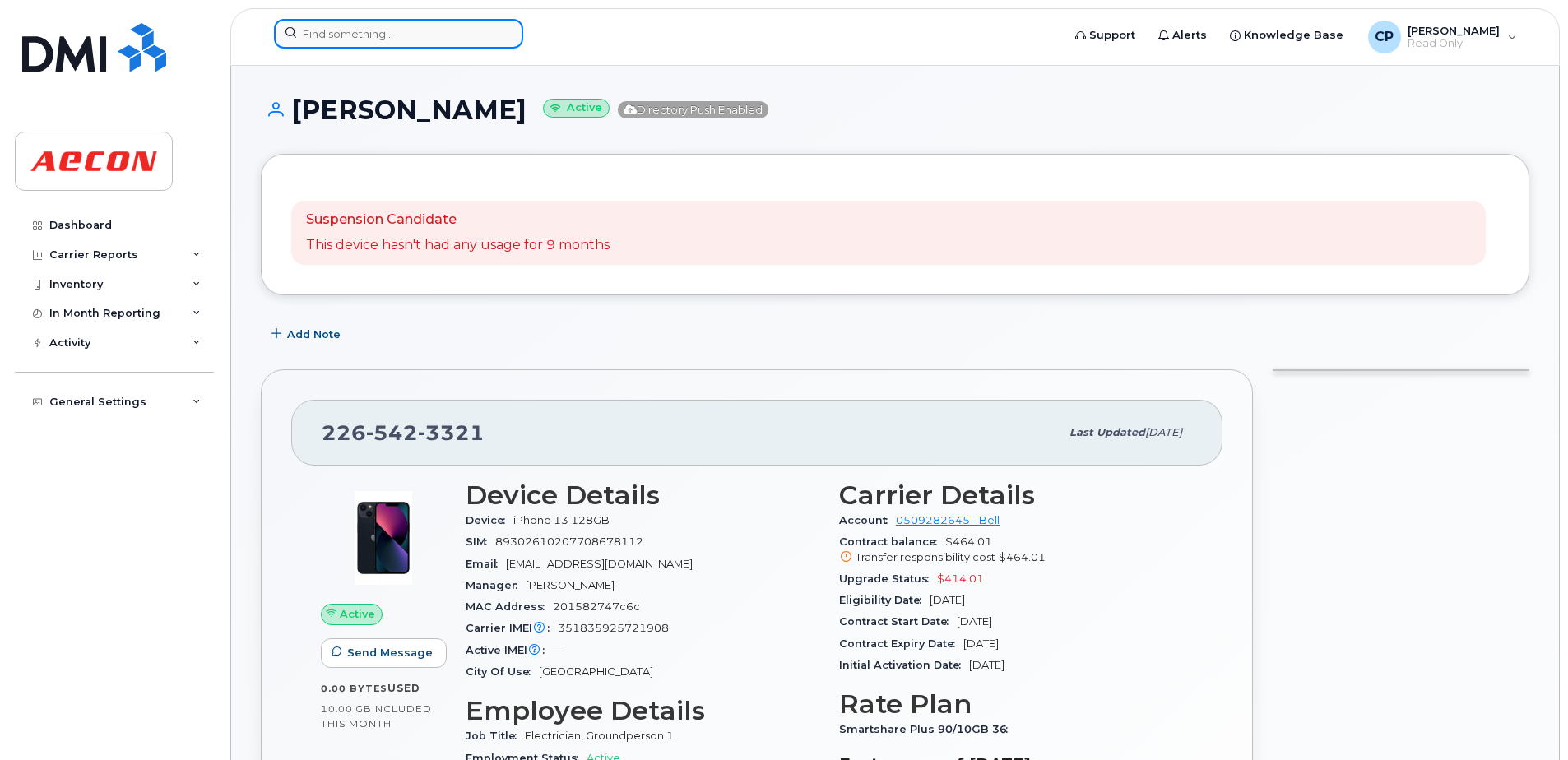
click at [410, 35] on input at bounding box center [397, 34] width 249 height 30
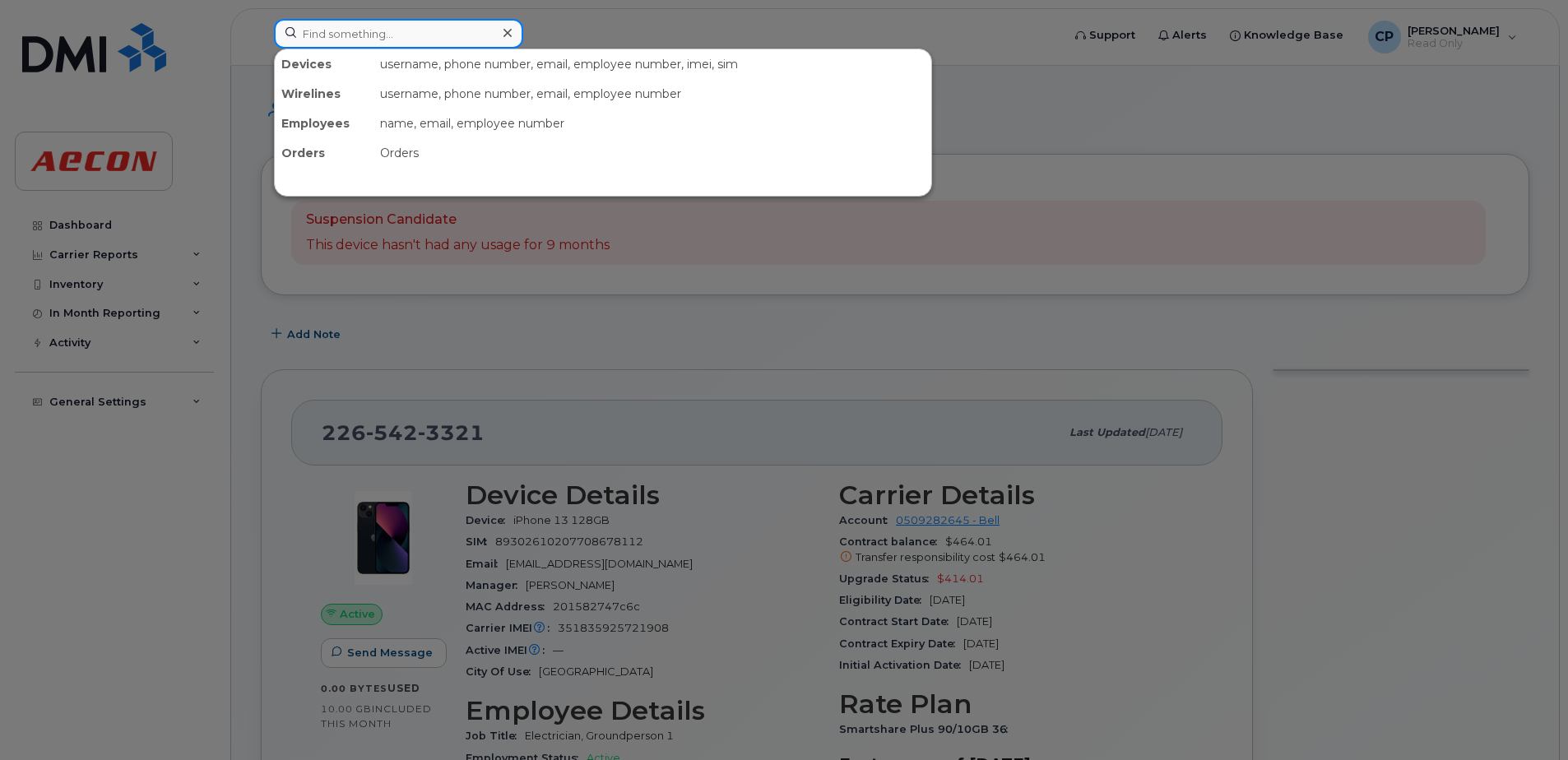
paste input "2895566829"
type input "2895566829"
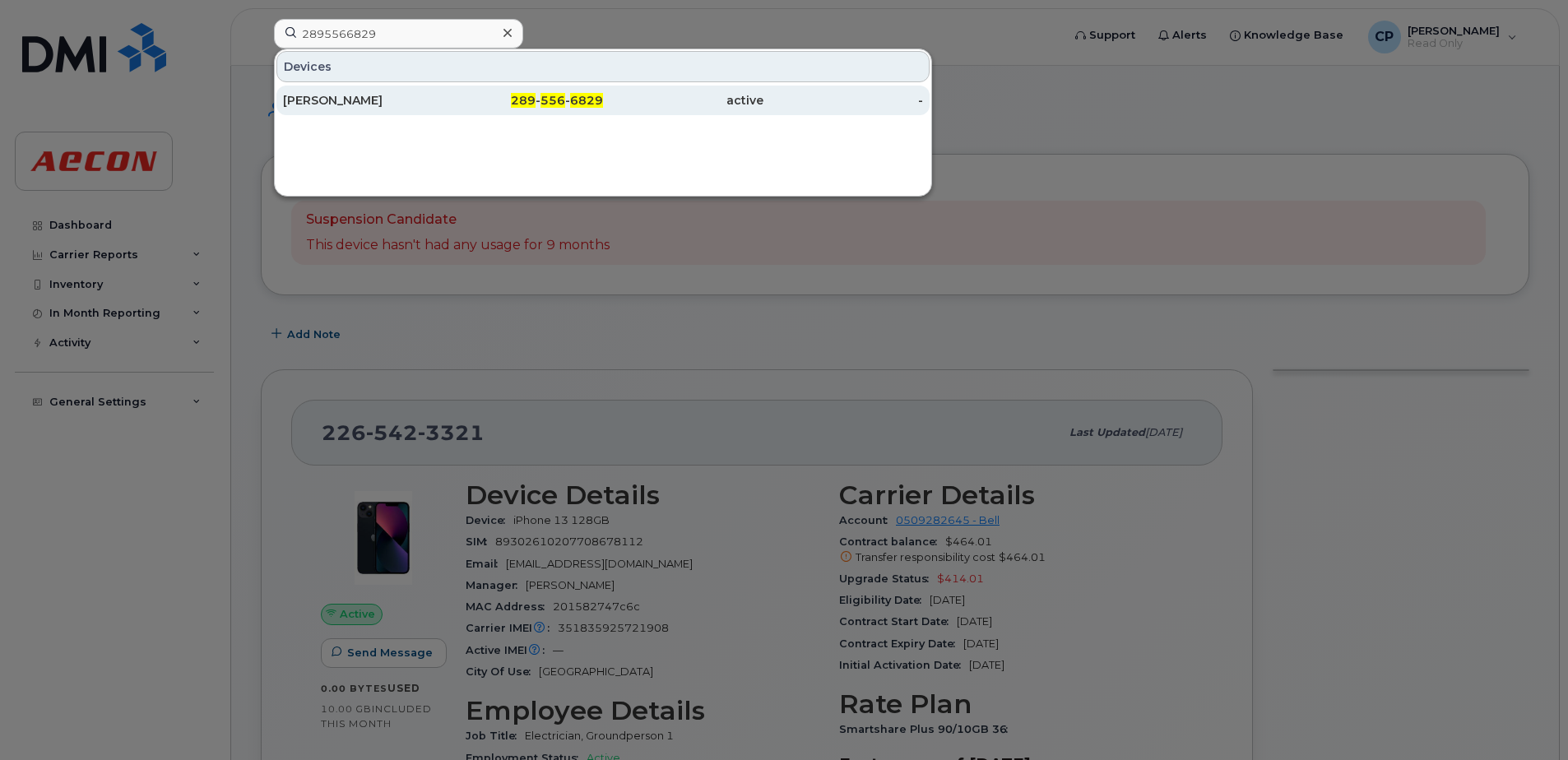
click at [423, 106] on div "Christopher Holley" at bounding box center [364, 100] width 161 height 17
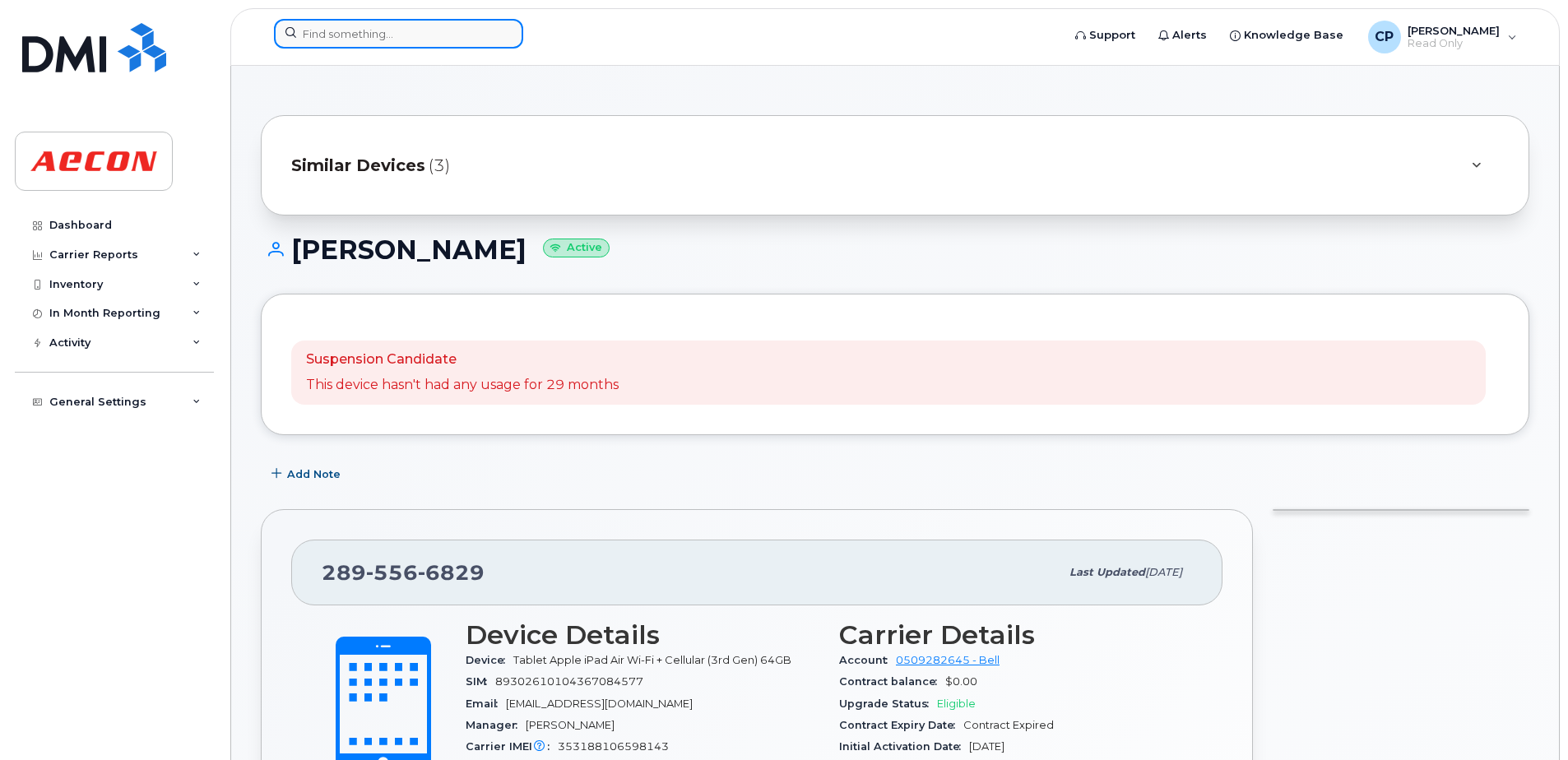
click at [345, 36] on input at bounding box center [397, 34] width 249 height 30
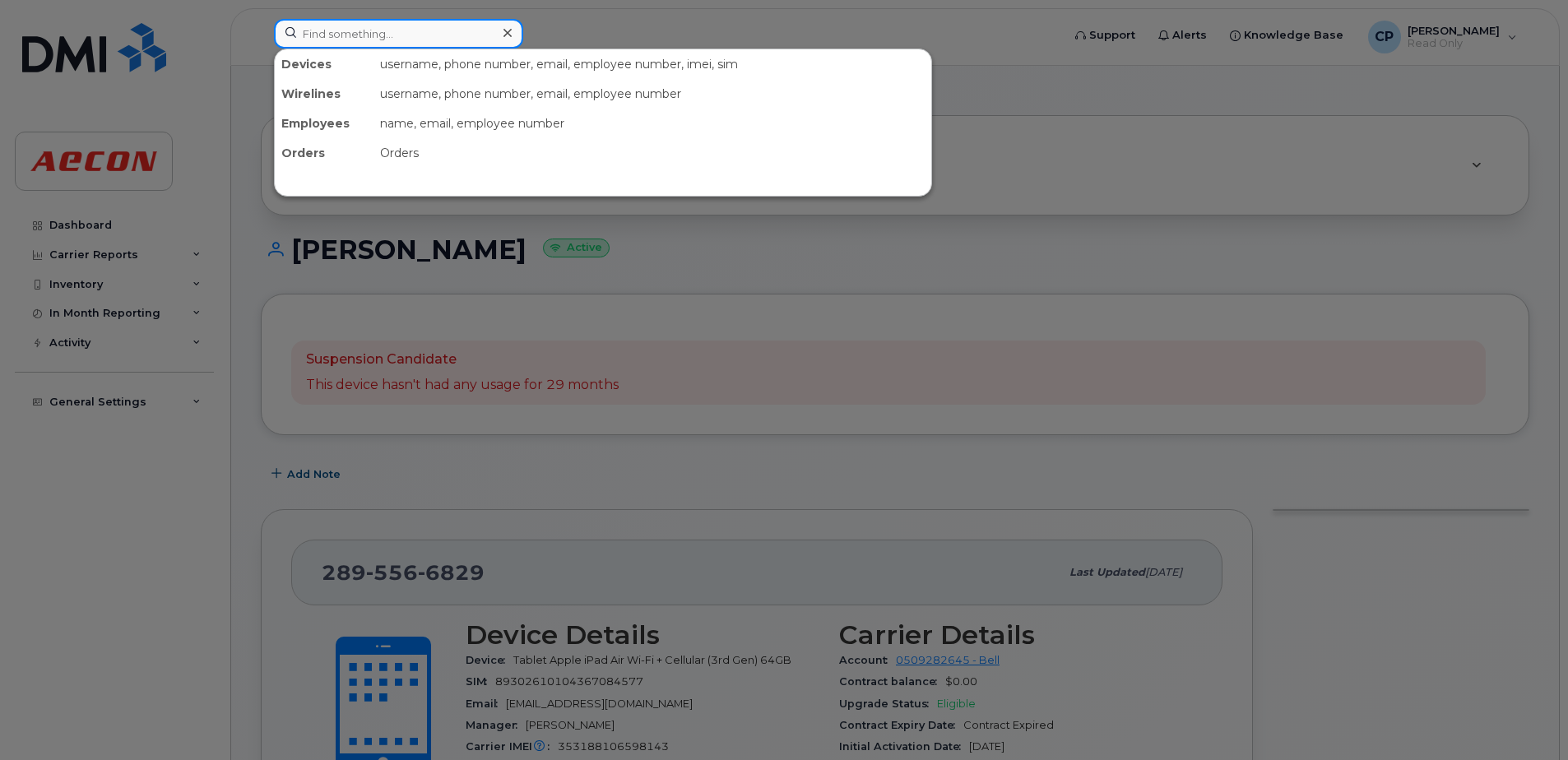
paste input "4034612631"
type input "4034612631"
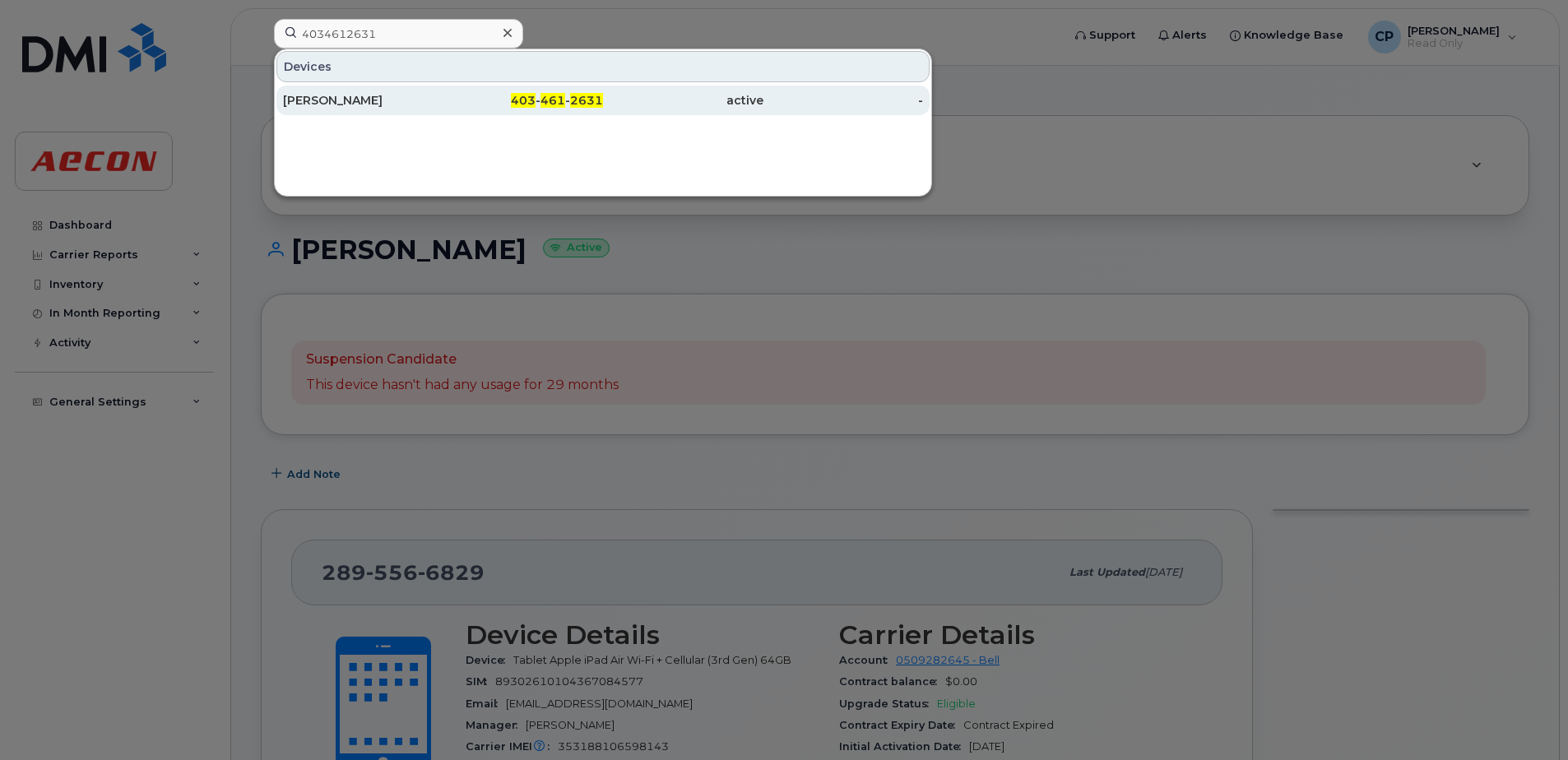
click at [393, 96] on div "[PERSON_NAME]" at bounding box center [364, 100] width 161 height 17
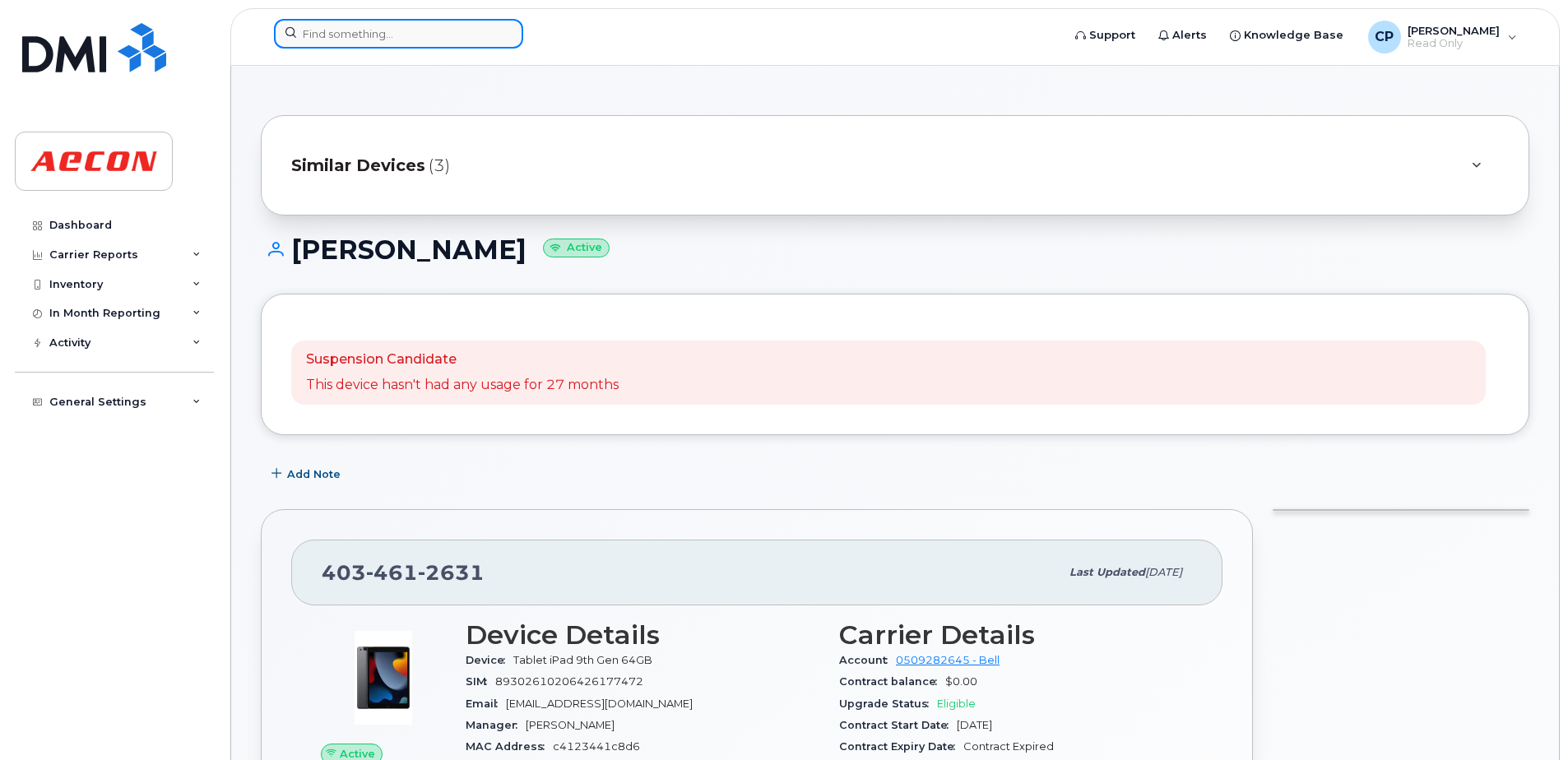
click at [448, 35] on input at bounding box center [397, 34] width 249 height 30
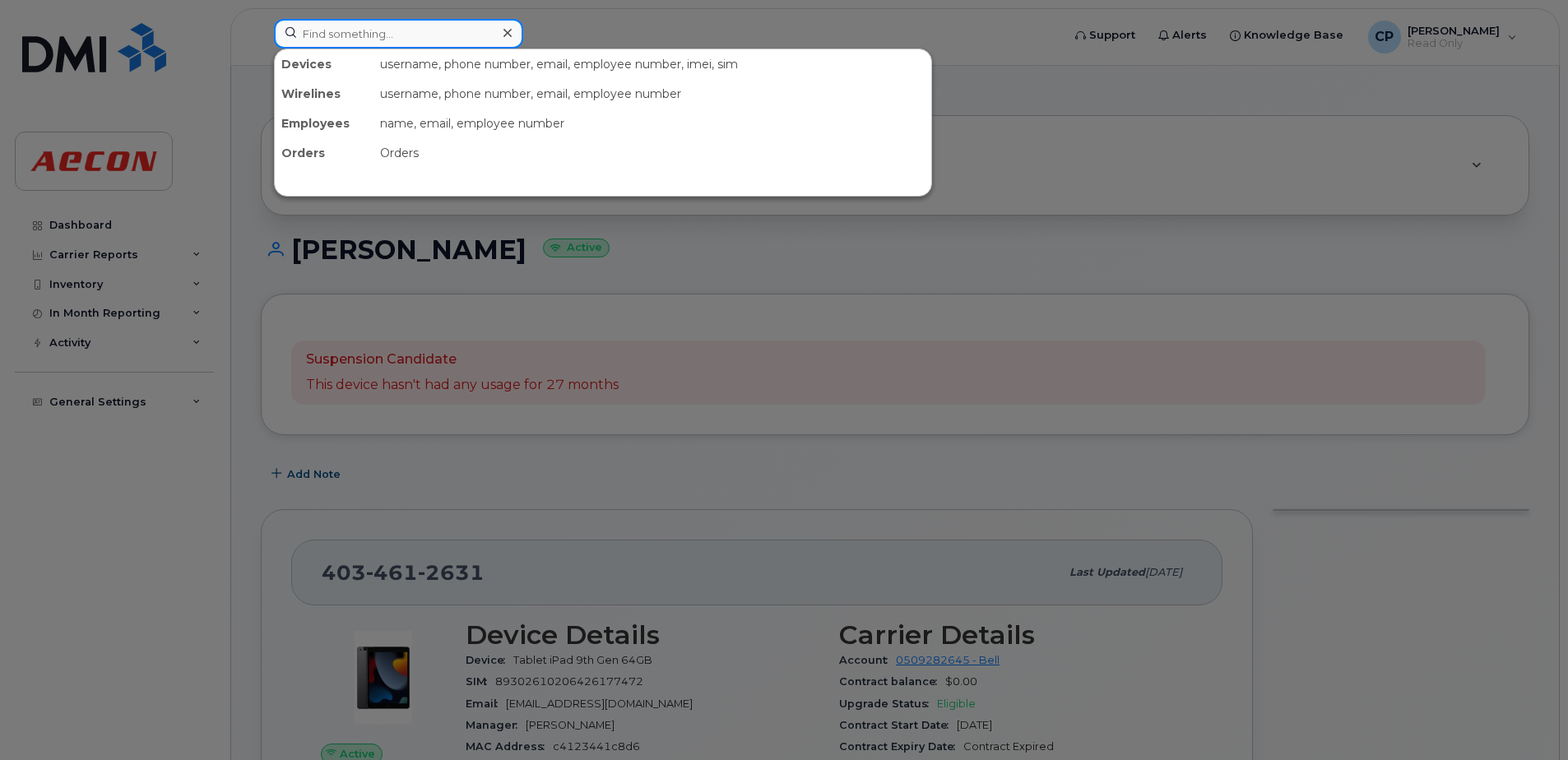
paste input "4034619814"
type input "4034619814"
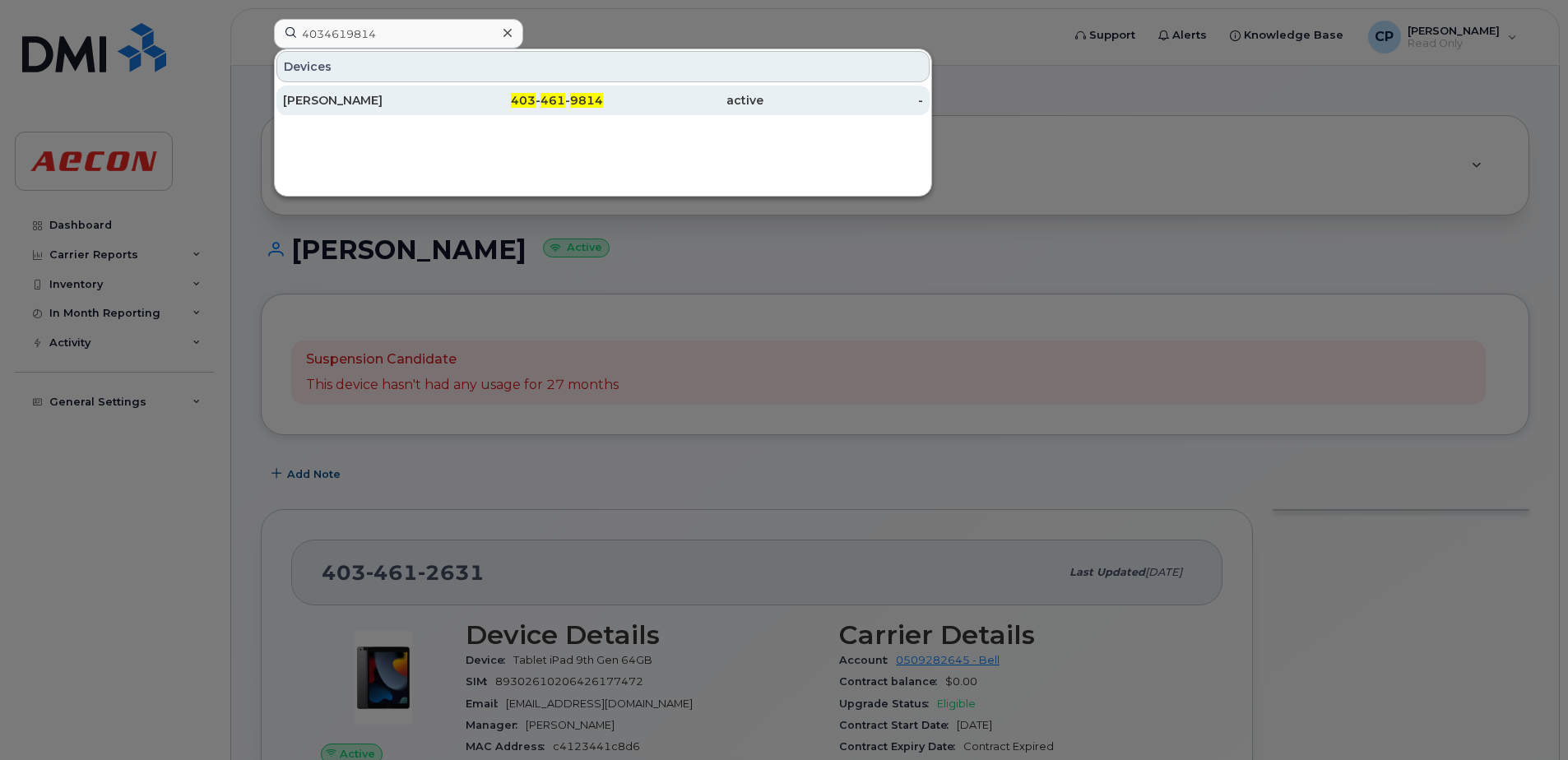
click at [487, 99] on div "403 - 461 - 9814" at bounding box center [523, 100] width 161 height 17
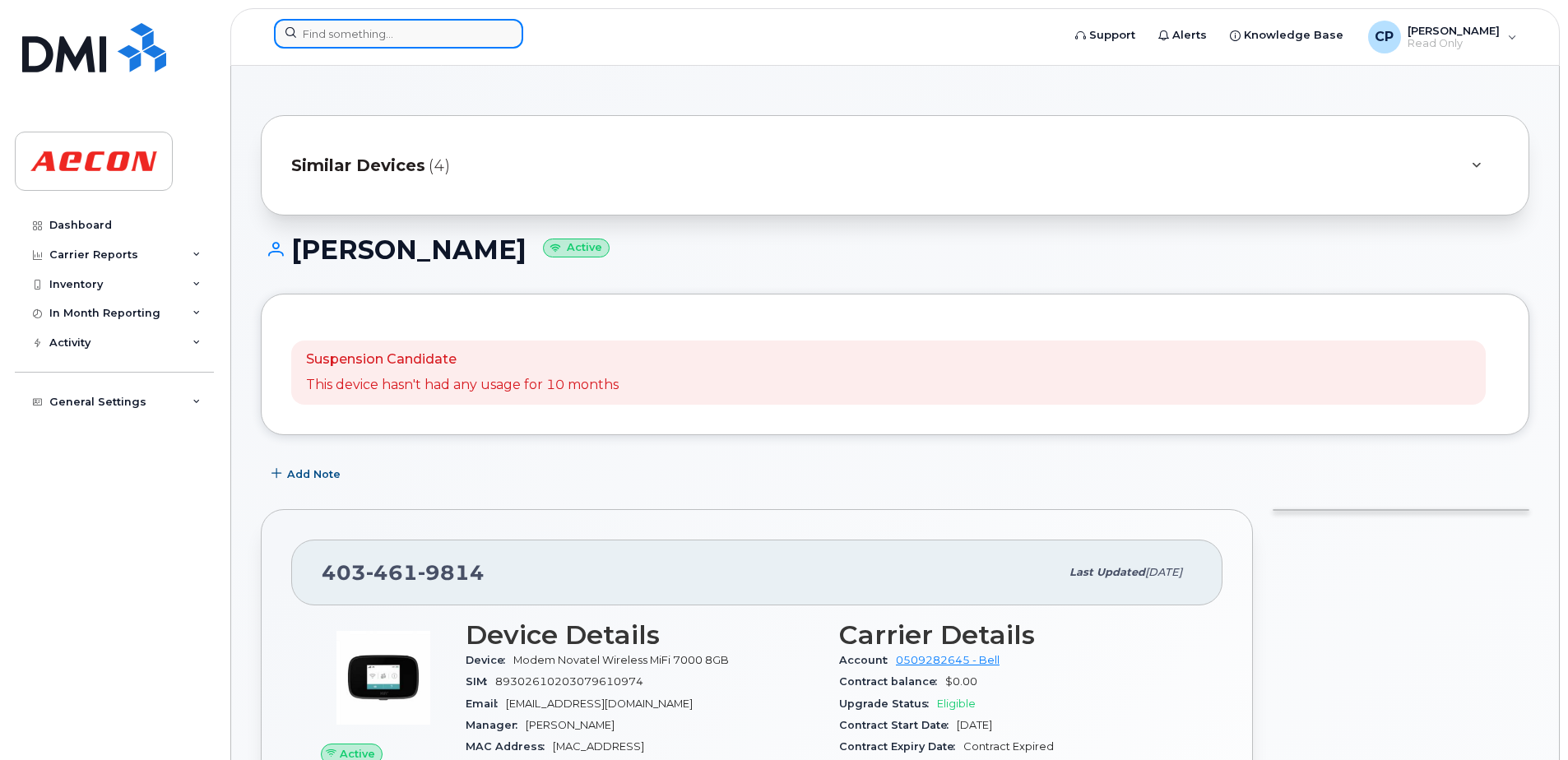
click at [456, 35] on input at bounding box center [397, 34] width 249 height 30
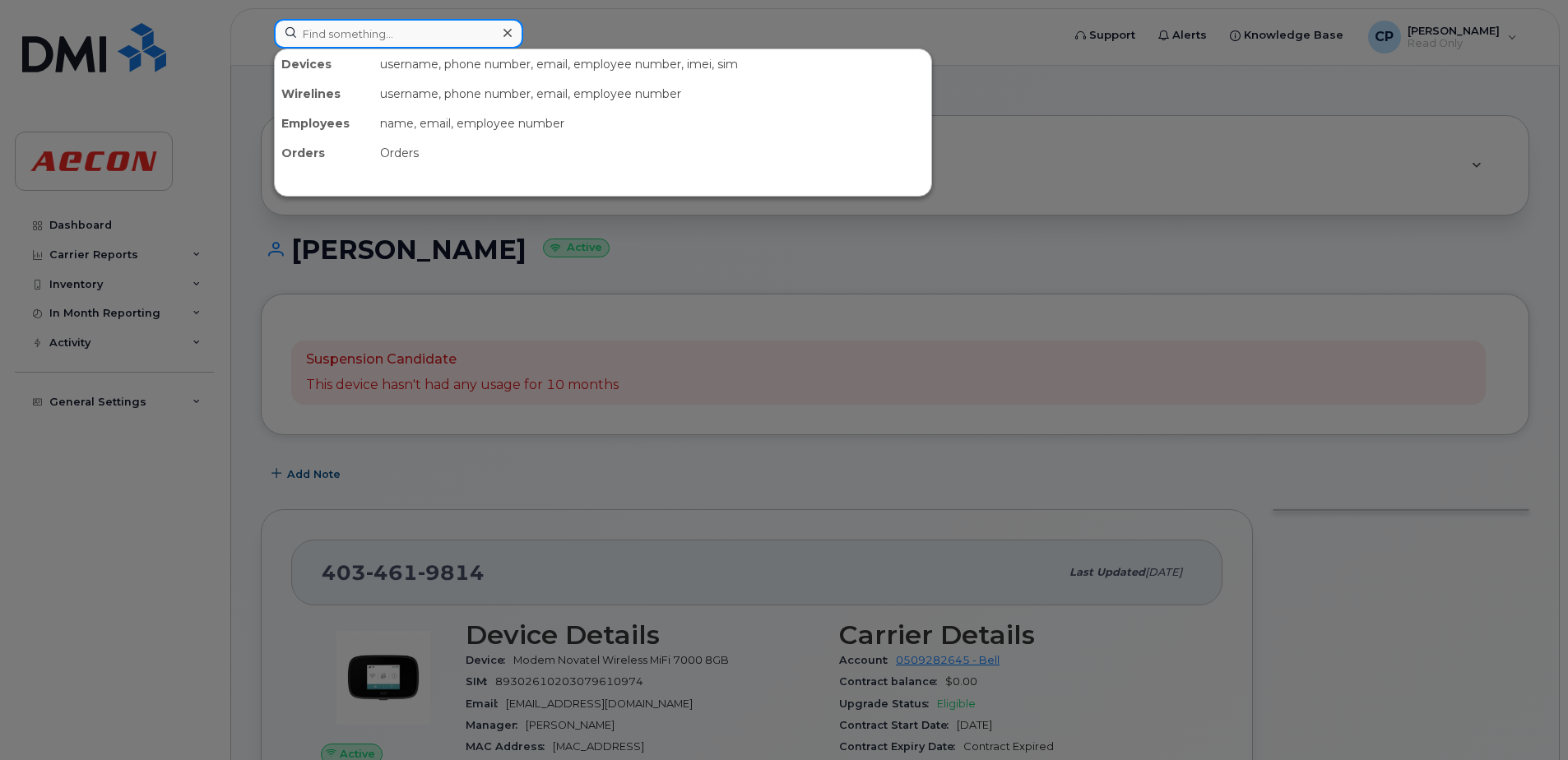
paste input "4034643547"
type input "4034643547"
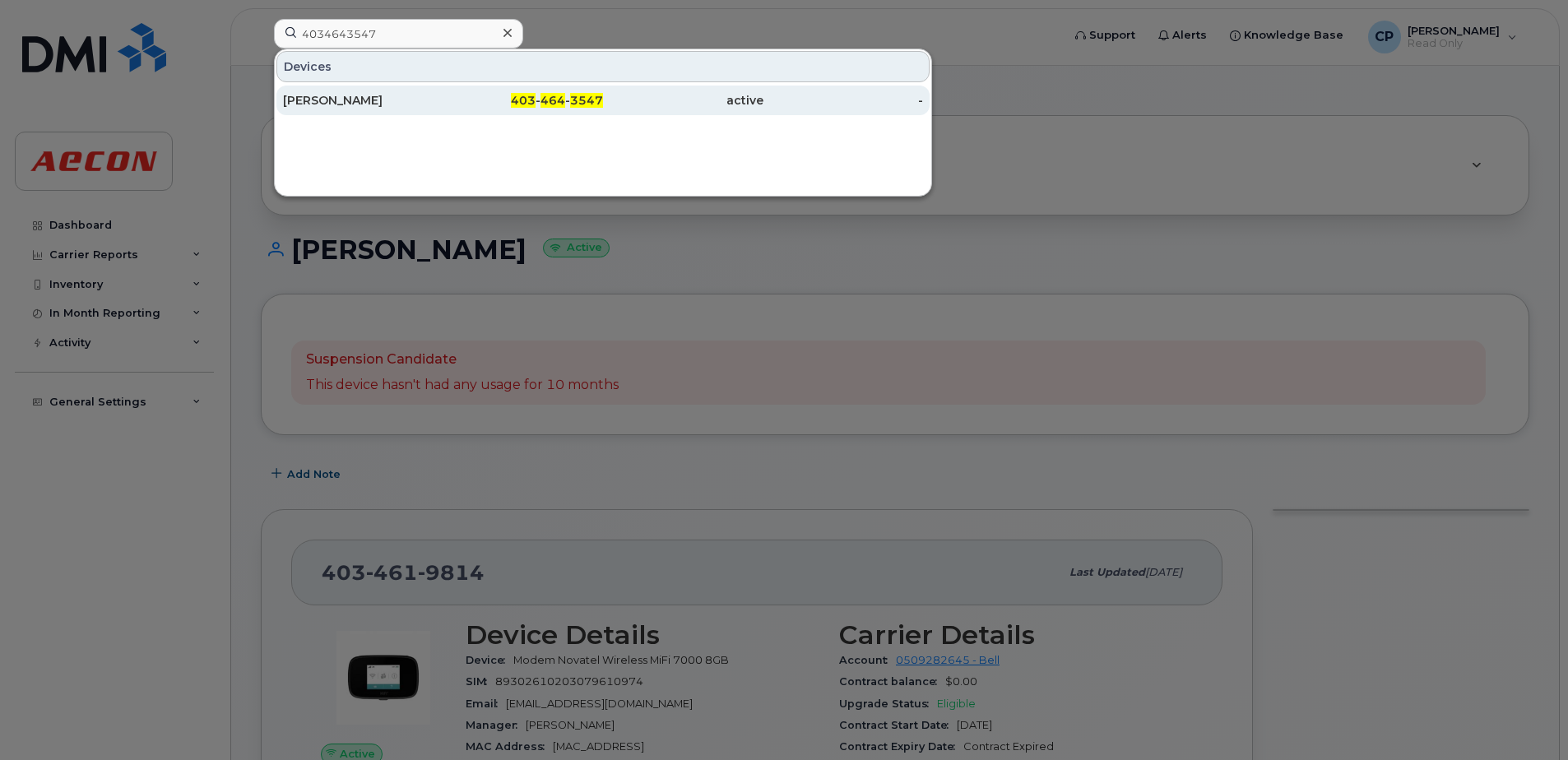
click at [448, 103] on div "403 - 464 - 3547" at bounding box center [523, 100] width 161 height 17
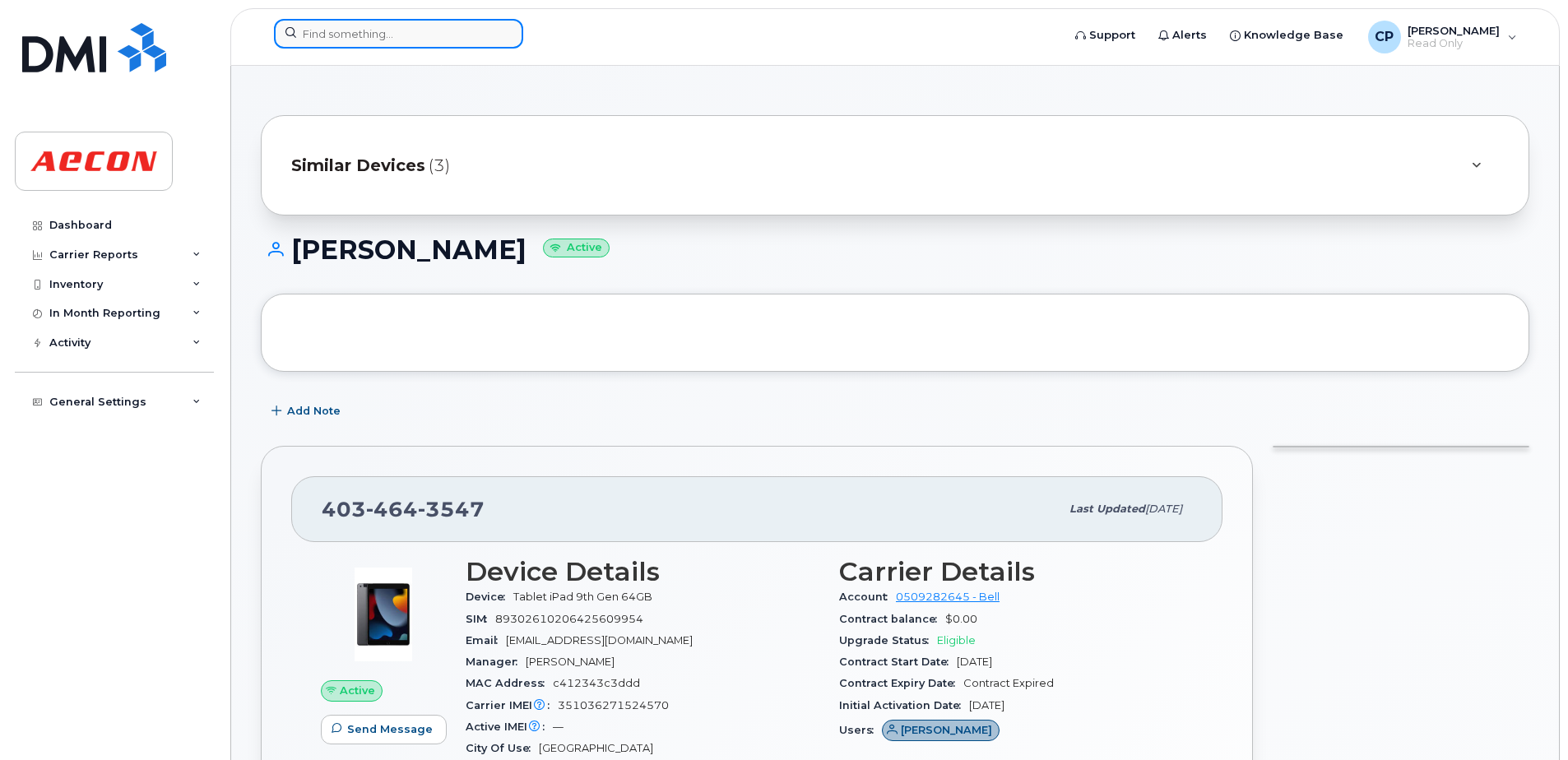
click at [470, 45] on input at bounding box center [397, 34] width 249 height 30
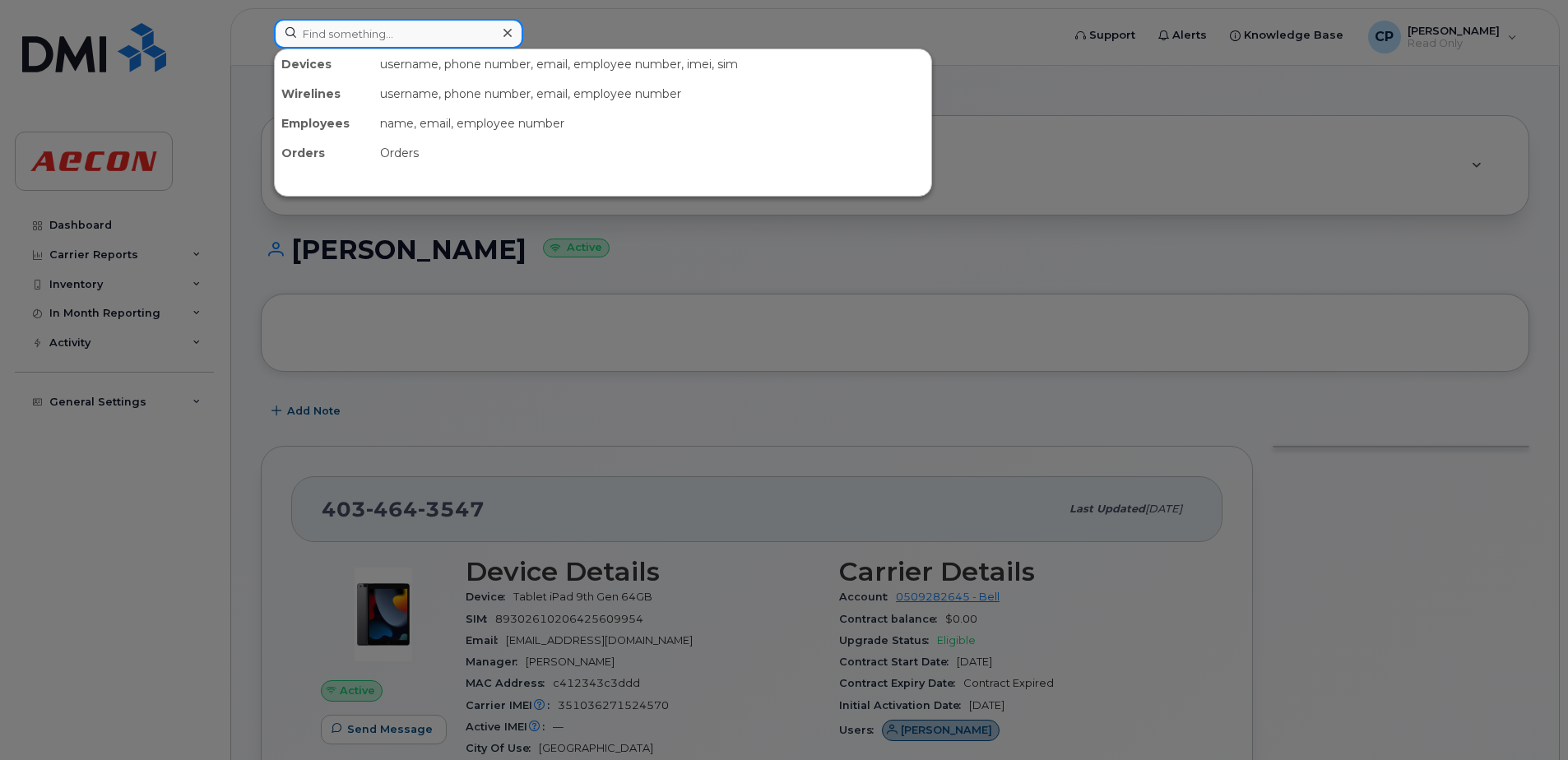
paste input "4035422545"
type input "4035422545"
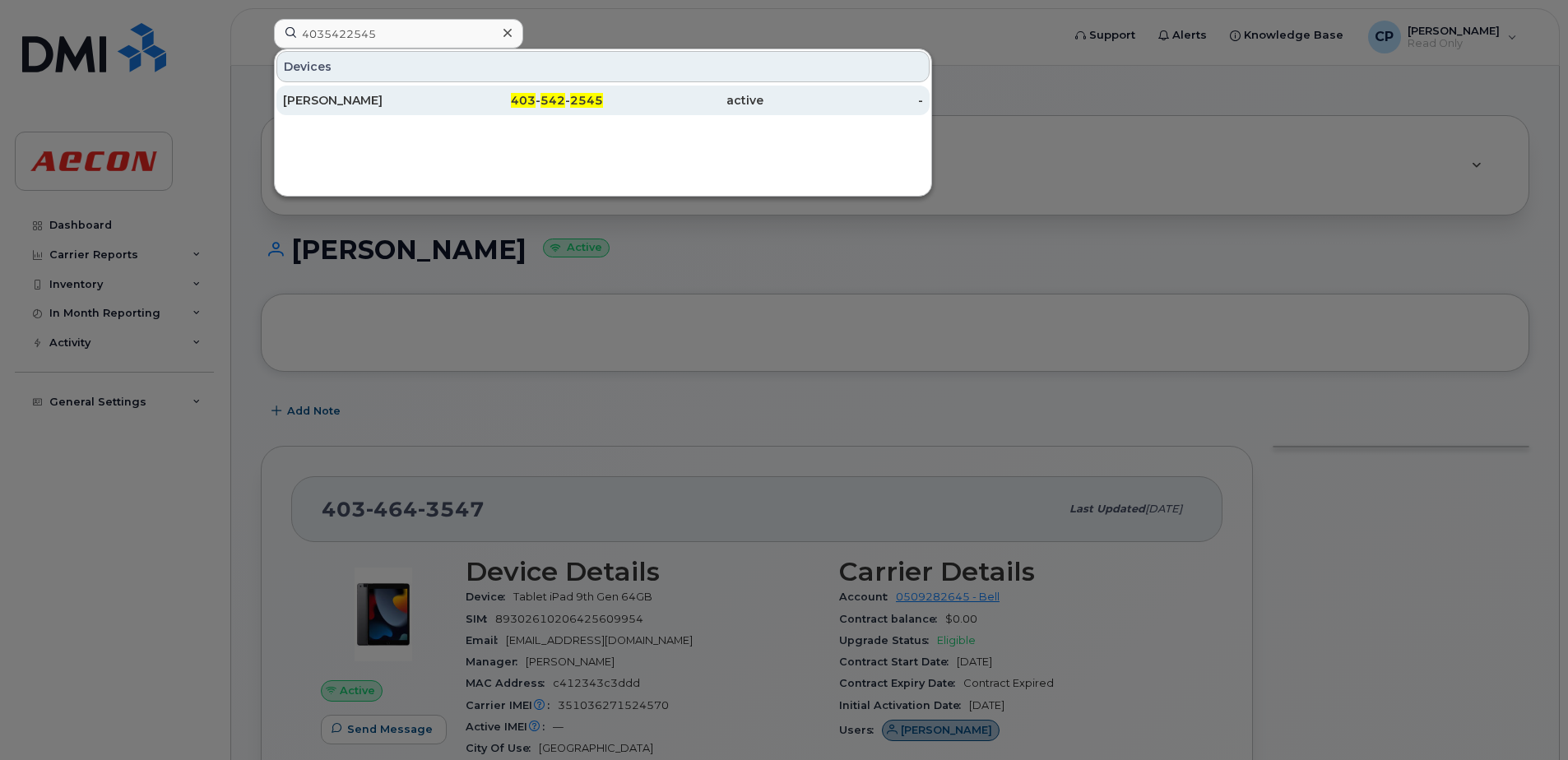
click at [613, 108] on div "active" at bounding box center [683, 100] width 161 height 17
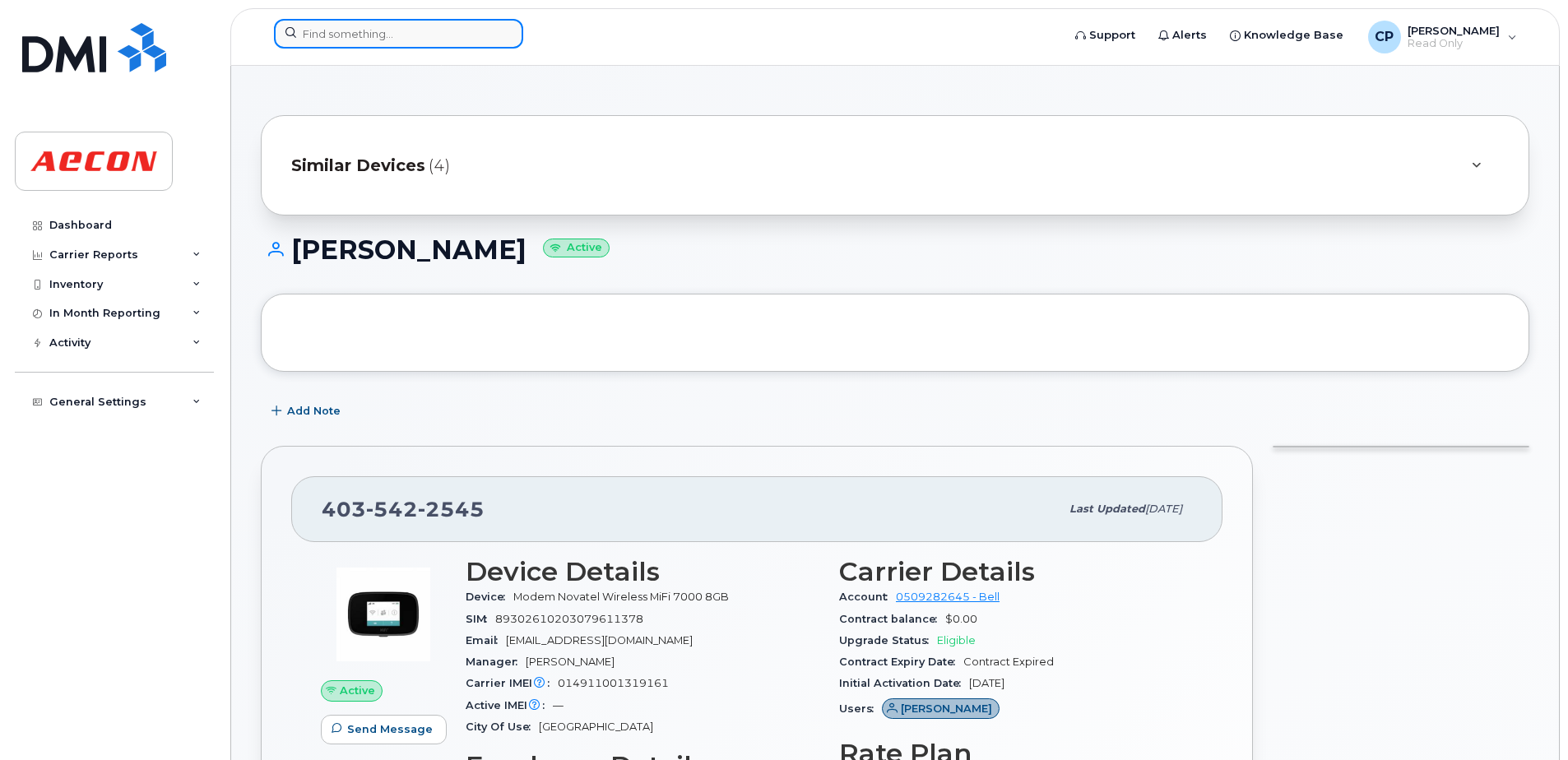
click at [418, 31] on input at bounding box center [397, 34] width 249 height 30
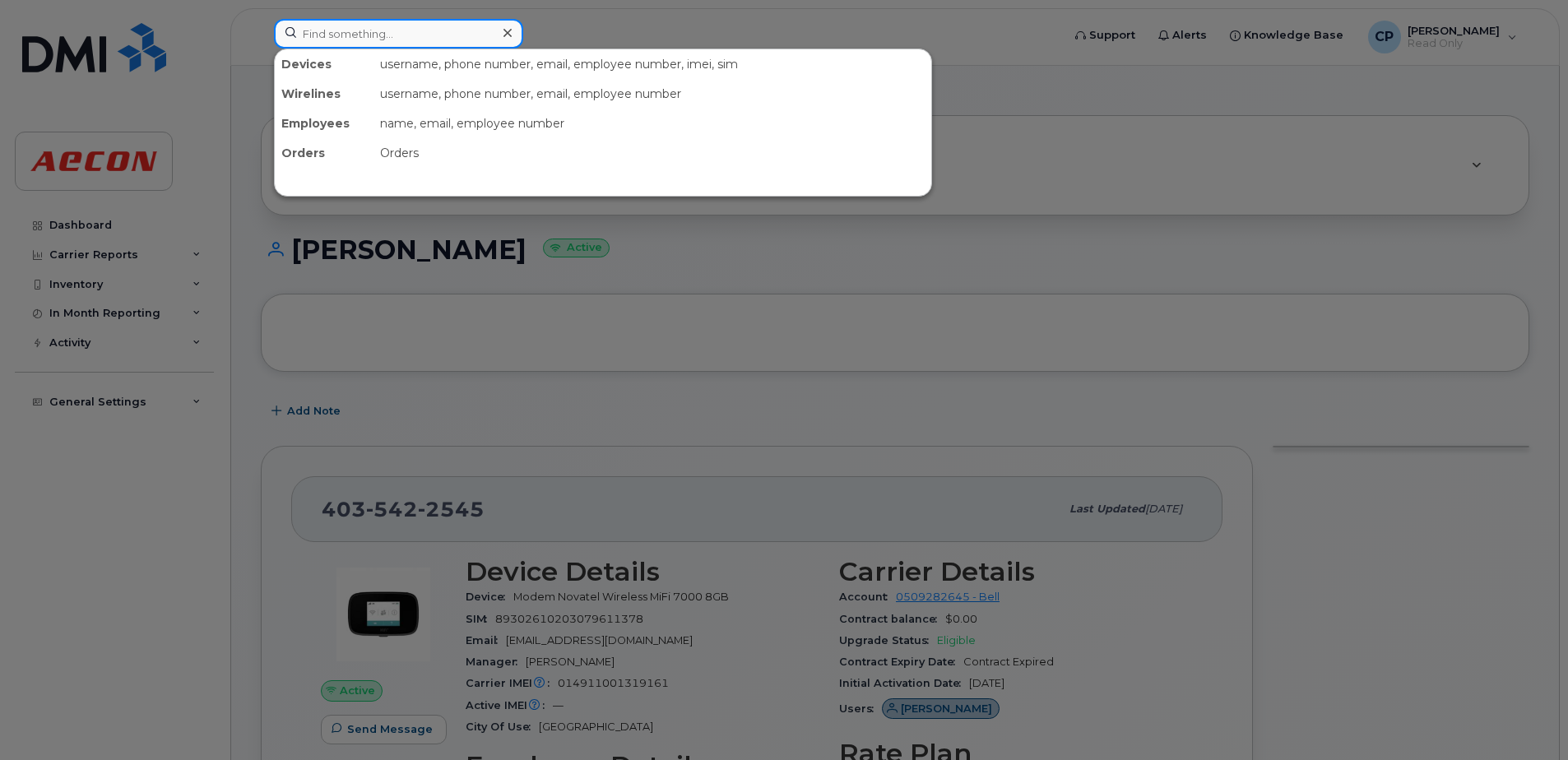
paste input "4312756153"
type input "4312756153"
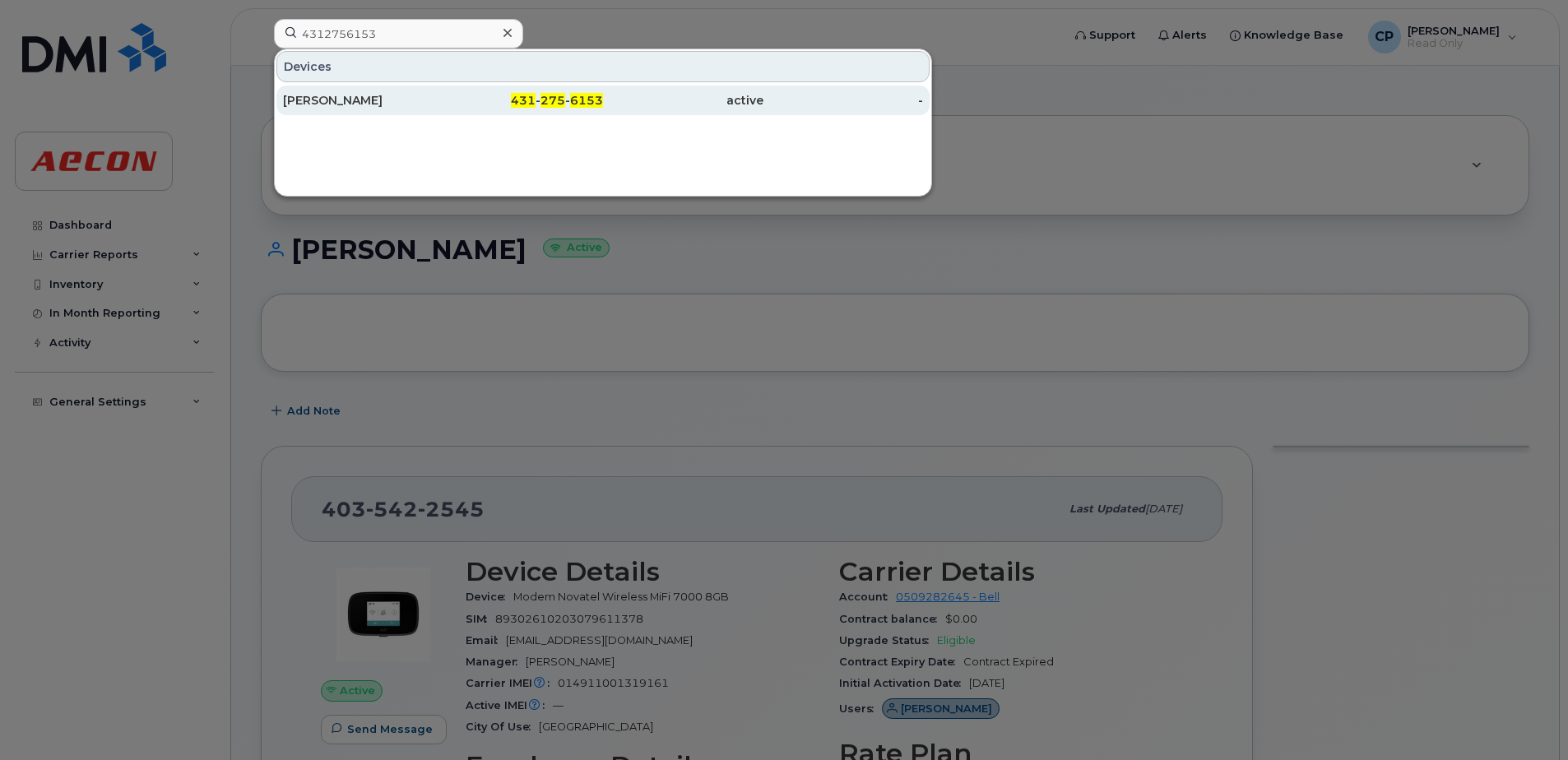
click at [433, 107] on div "Brad Proctor" at bounding box center [364, 100] width 161 height 17
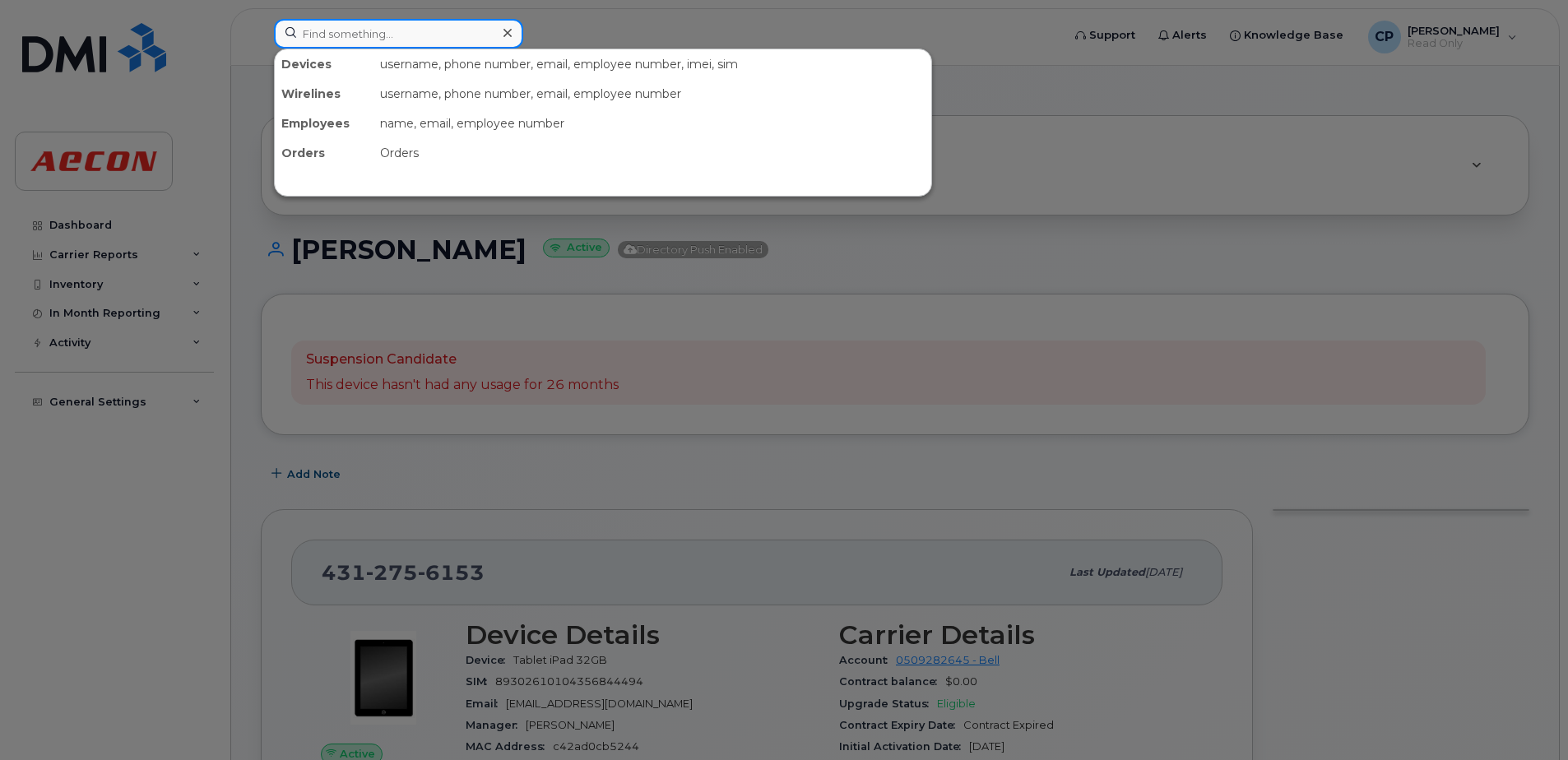
click at [341, 40] on input at bounding box center [397, 34] width 249 height 30
paste input "4313743193"
type input "4313743193"
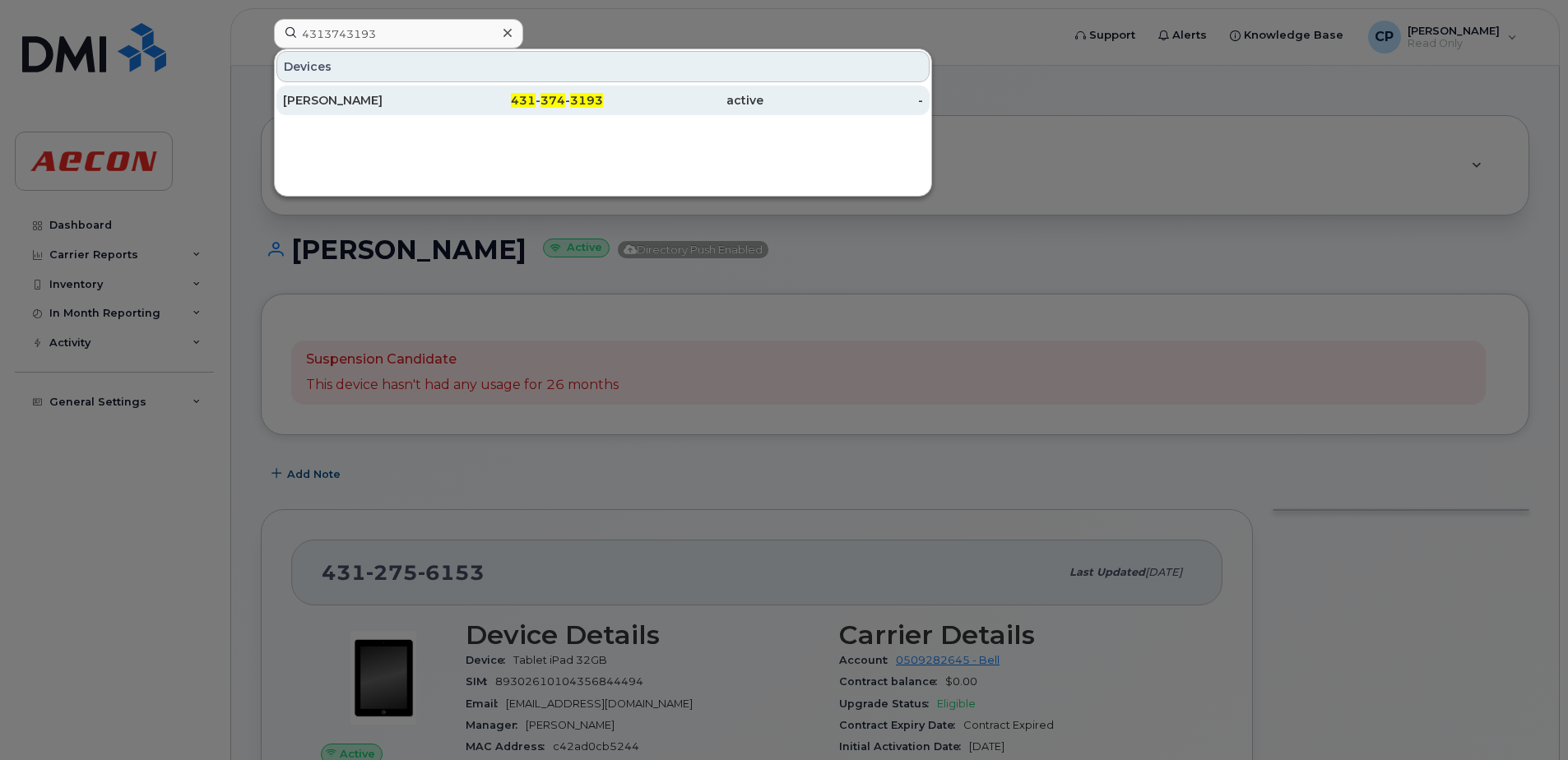
click at [392, 99] on div "[PERSON_NAME]" at bounding box center [364, 100] width 161 height 17
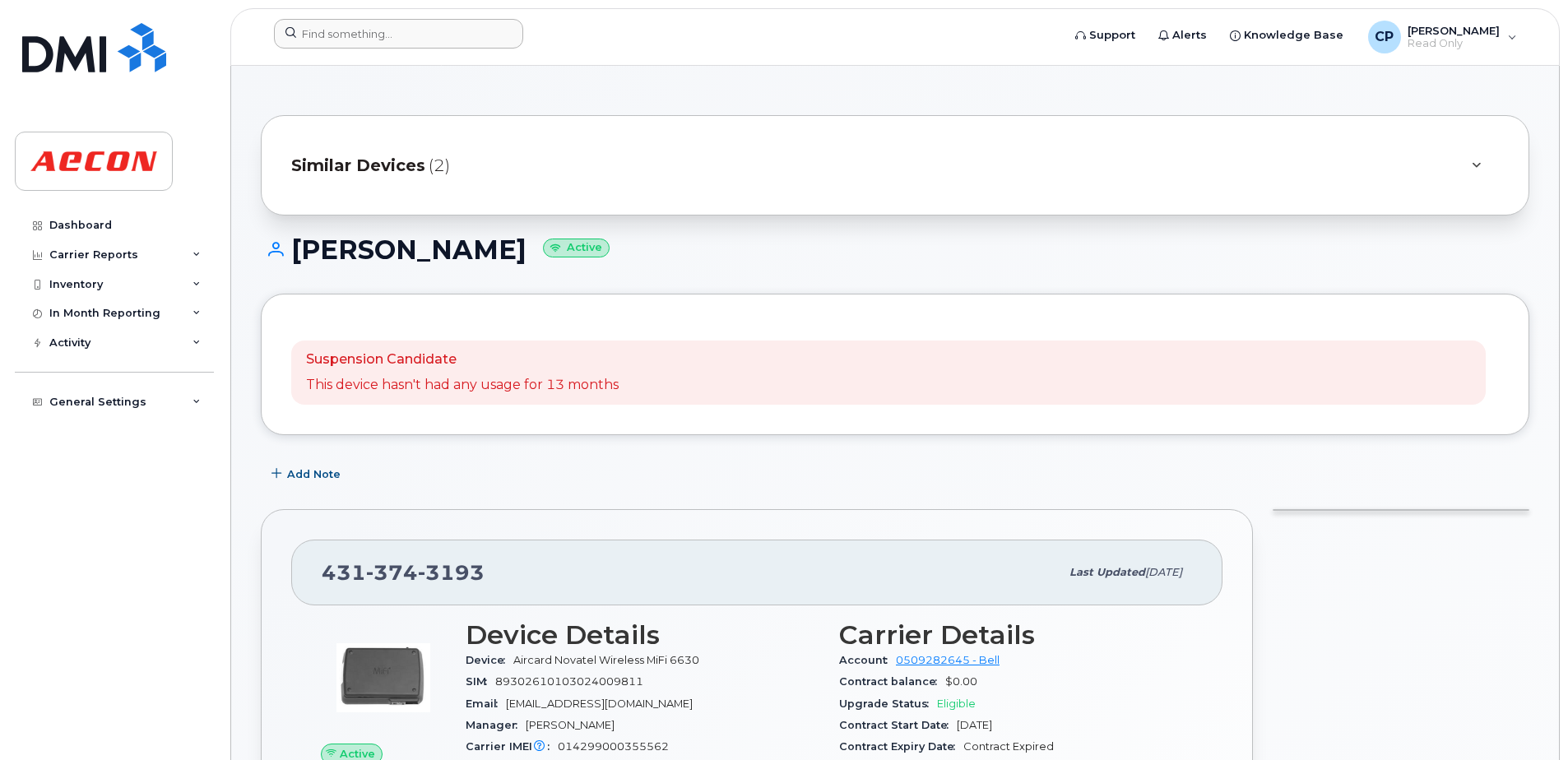
click at [444, 47] on div at bounding box center [662, 37] width 803 height 37
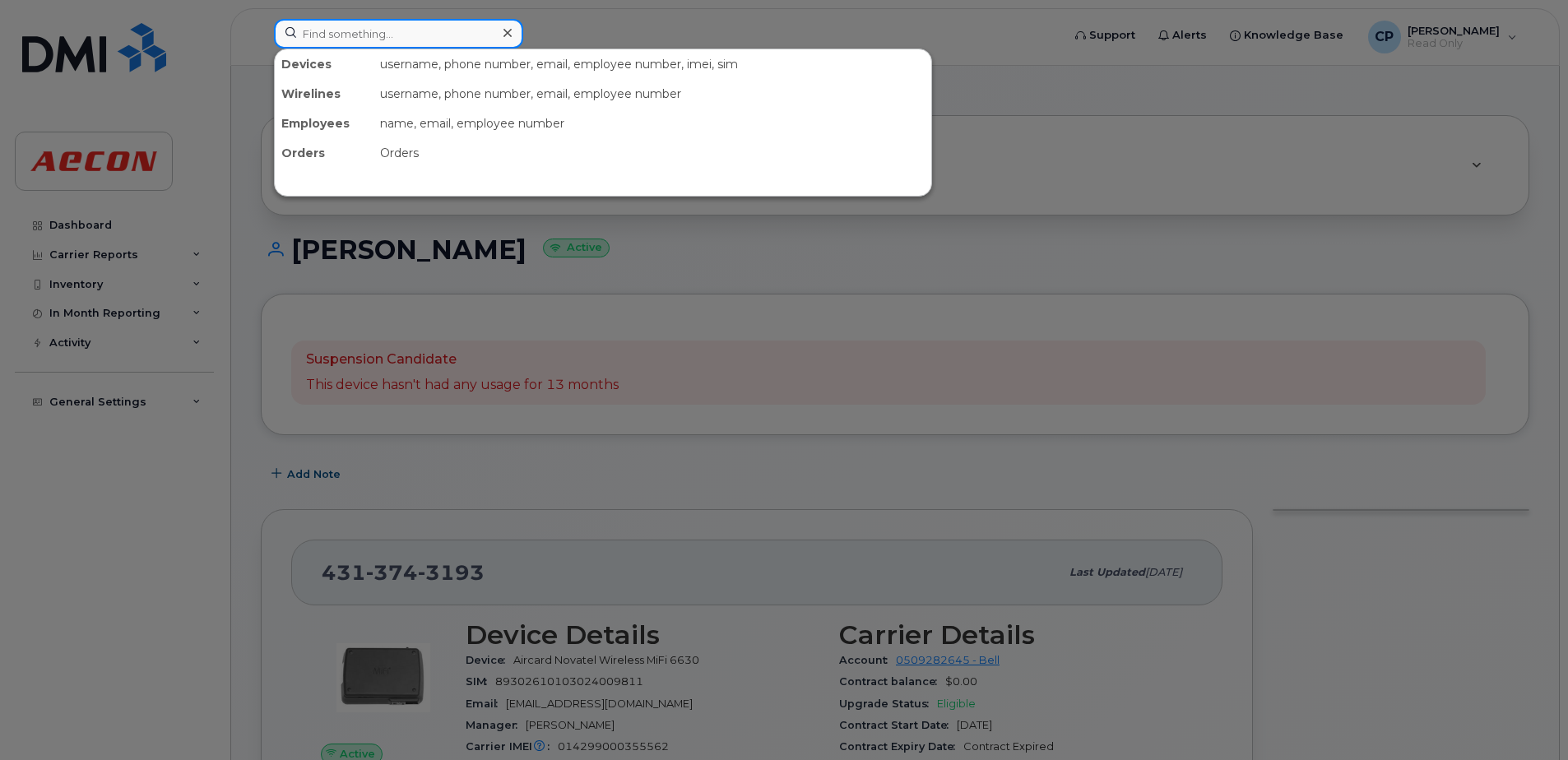
click at [438, 36] on input at bounding box center [397, 34] width 249 height 30
paste input "4374316735"
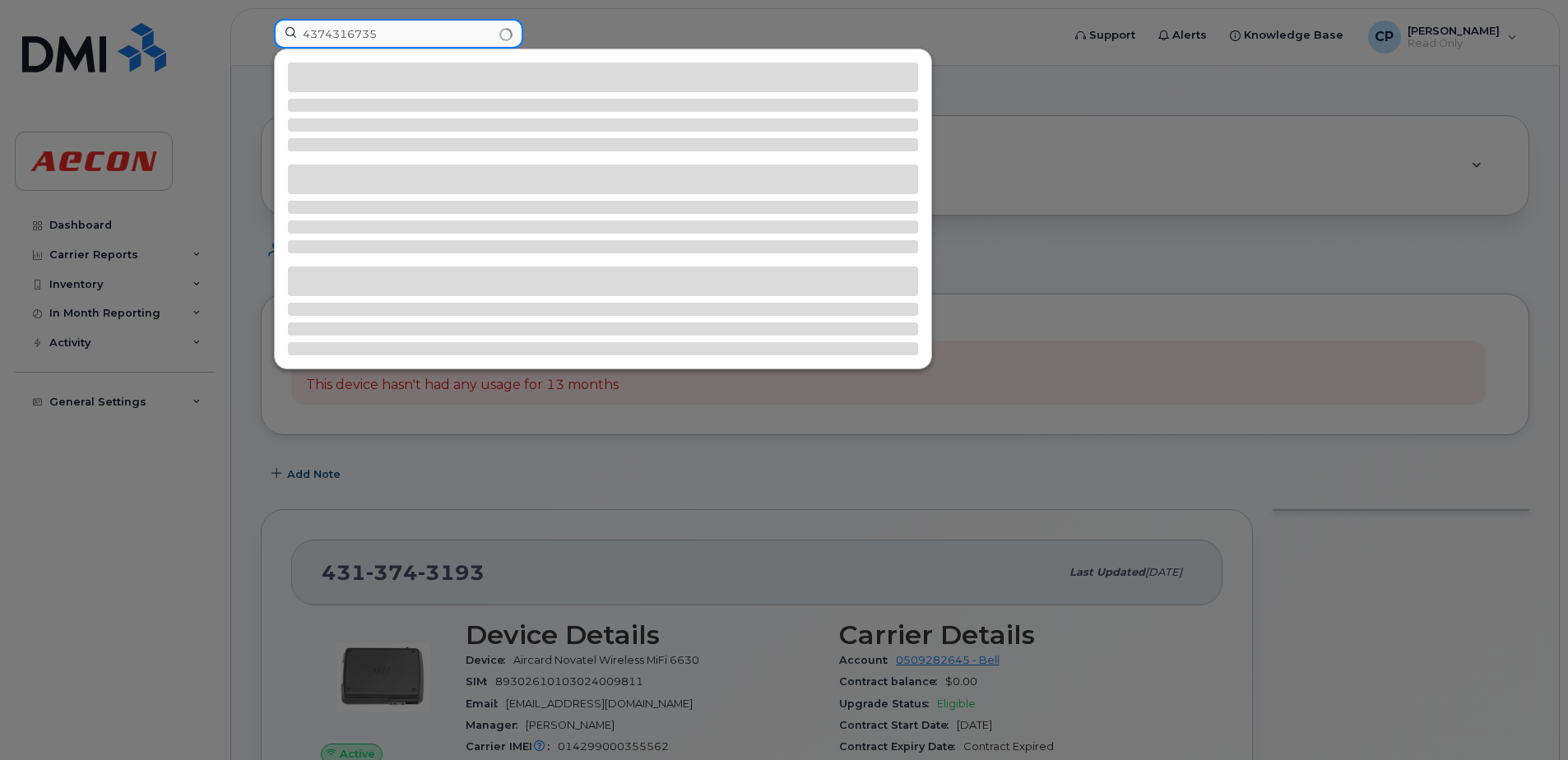
type input "4374316735"
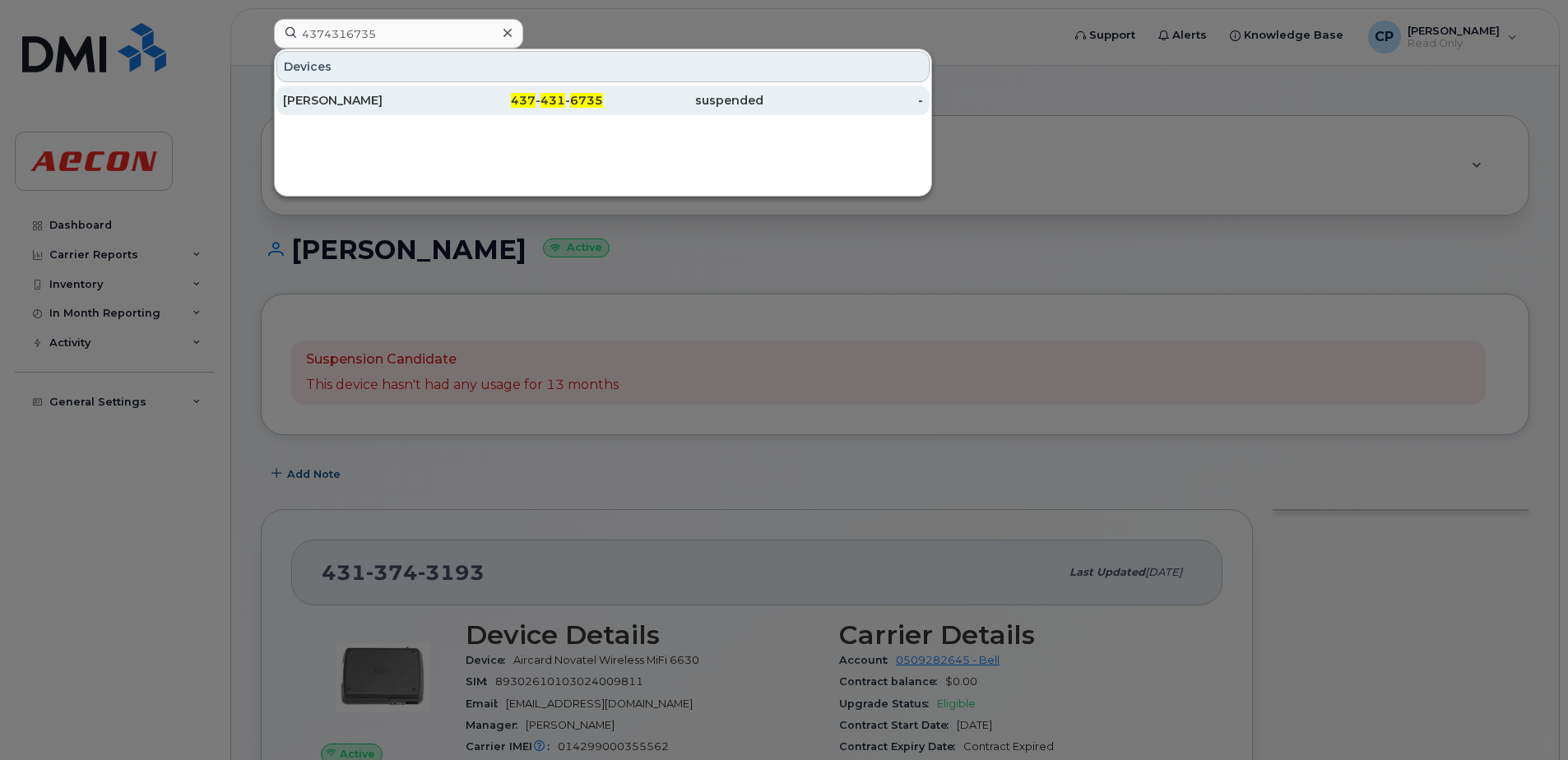
click at [455, 99] on div "437 - 431 - 6735" at bounding box center [523, 100] width 161 height 17
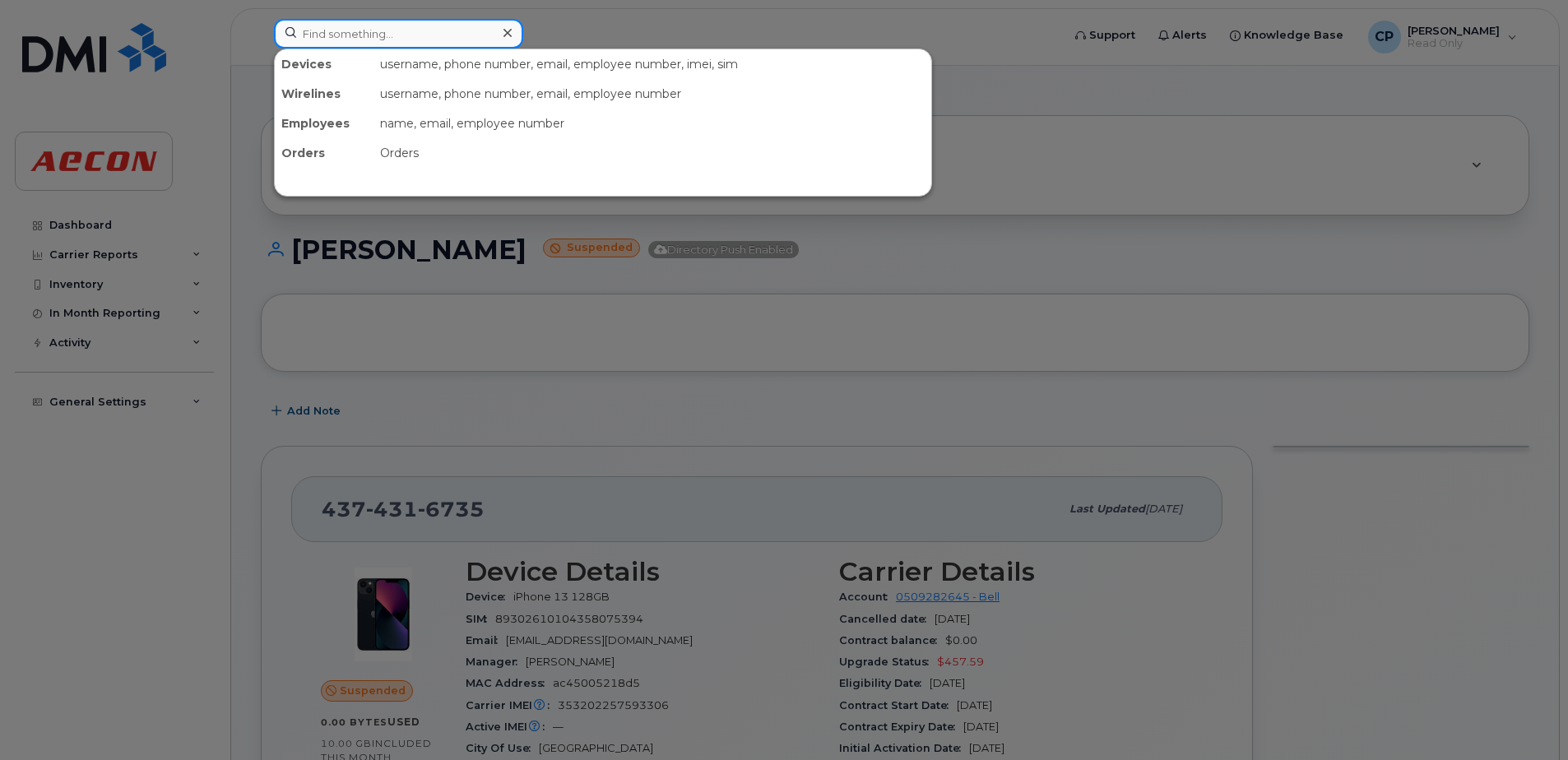
click at [439, 37] on input at bounding box center [397, 34] width 249 height 30
paste input "5193582826"
type input "5193582826"
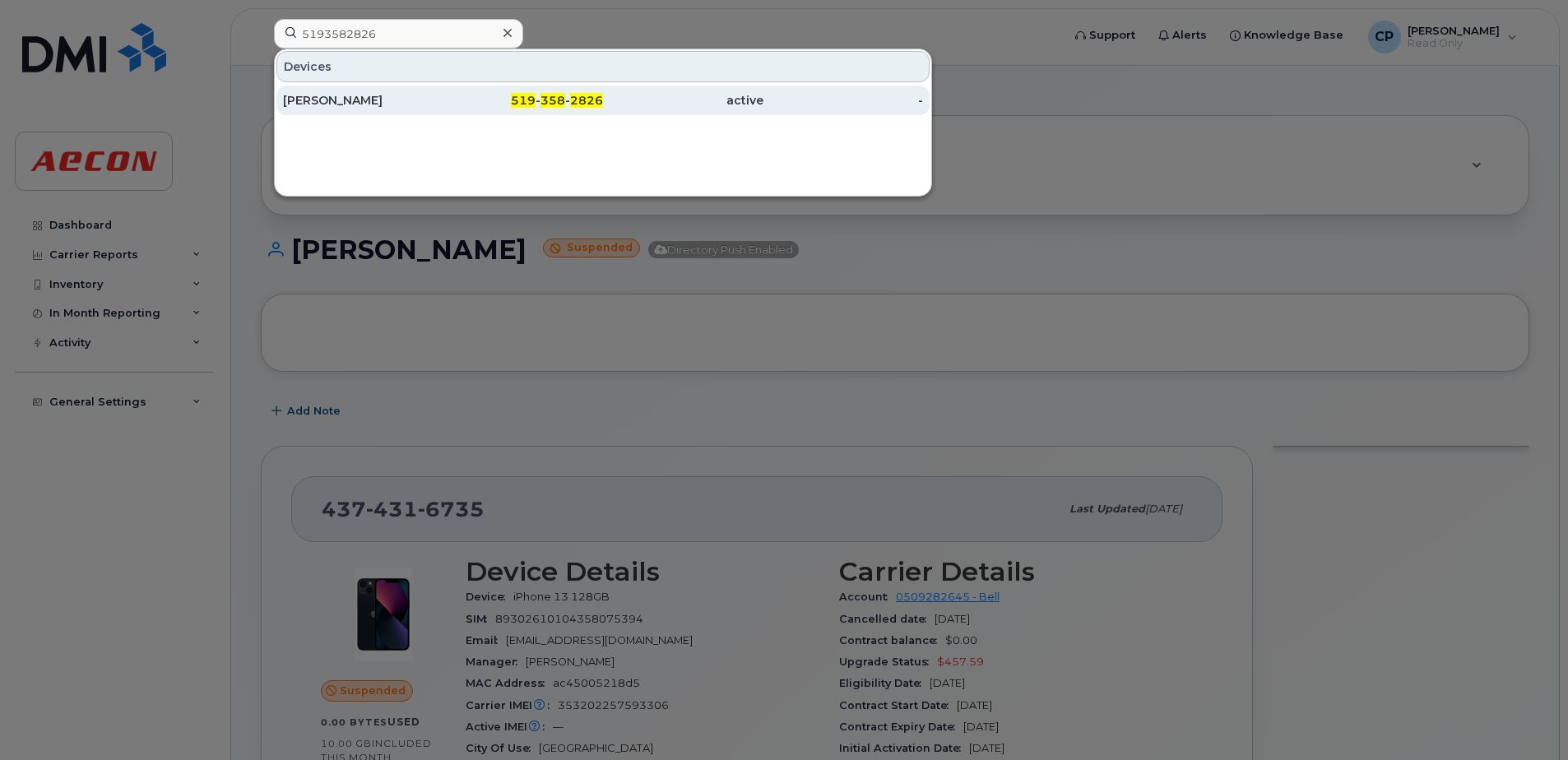
click at [422, 96] on div "[PERSON_NAME]" at bounding box center [364, 100] width 161 height 17
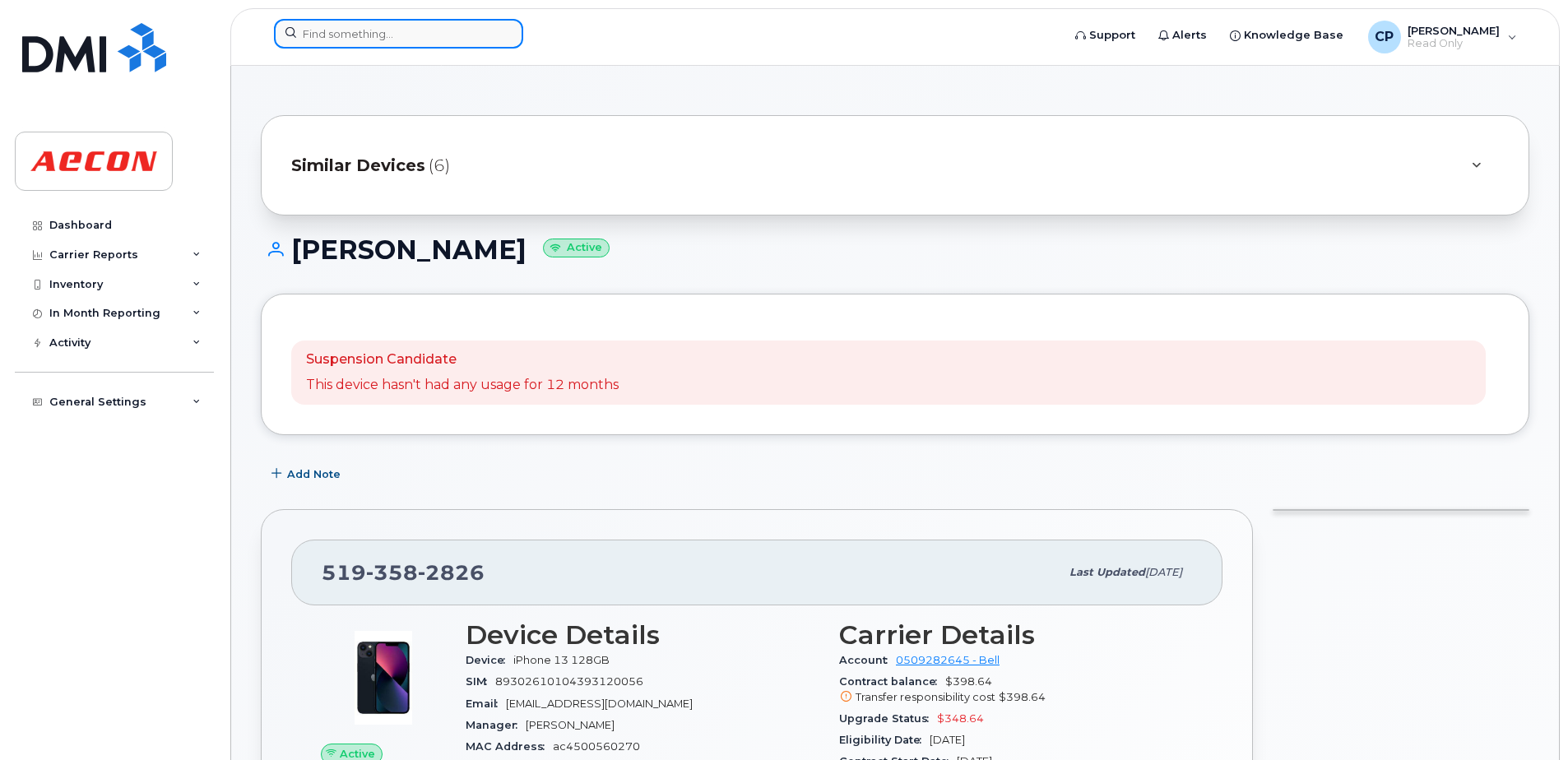
click at [452, 39] on input at bounding box center [397, 34] width 249 height 30
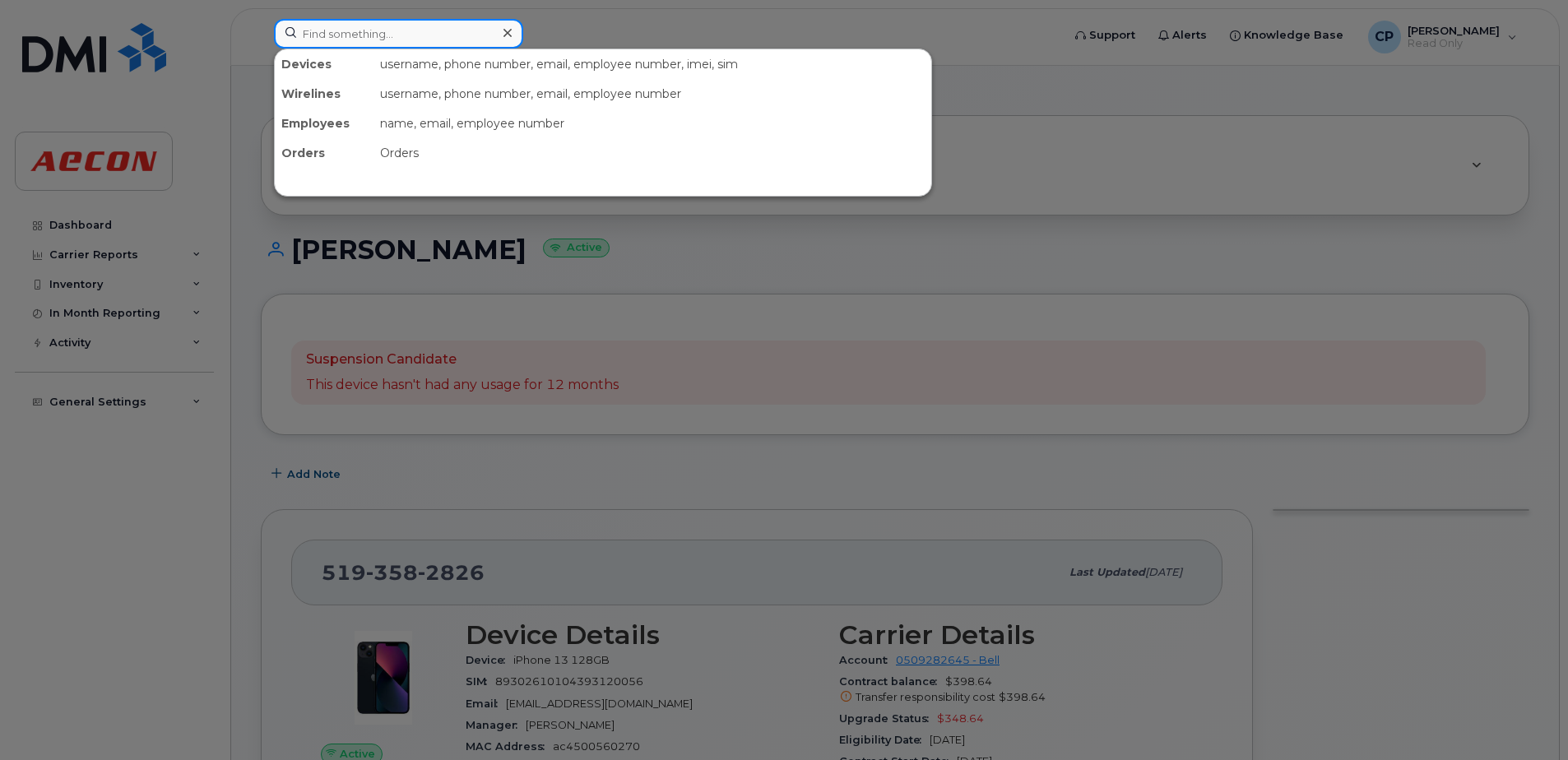
paste input "5193586325"
type input "5193586325"
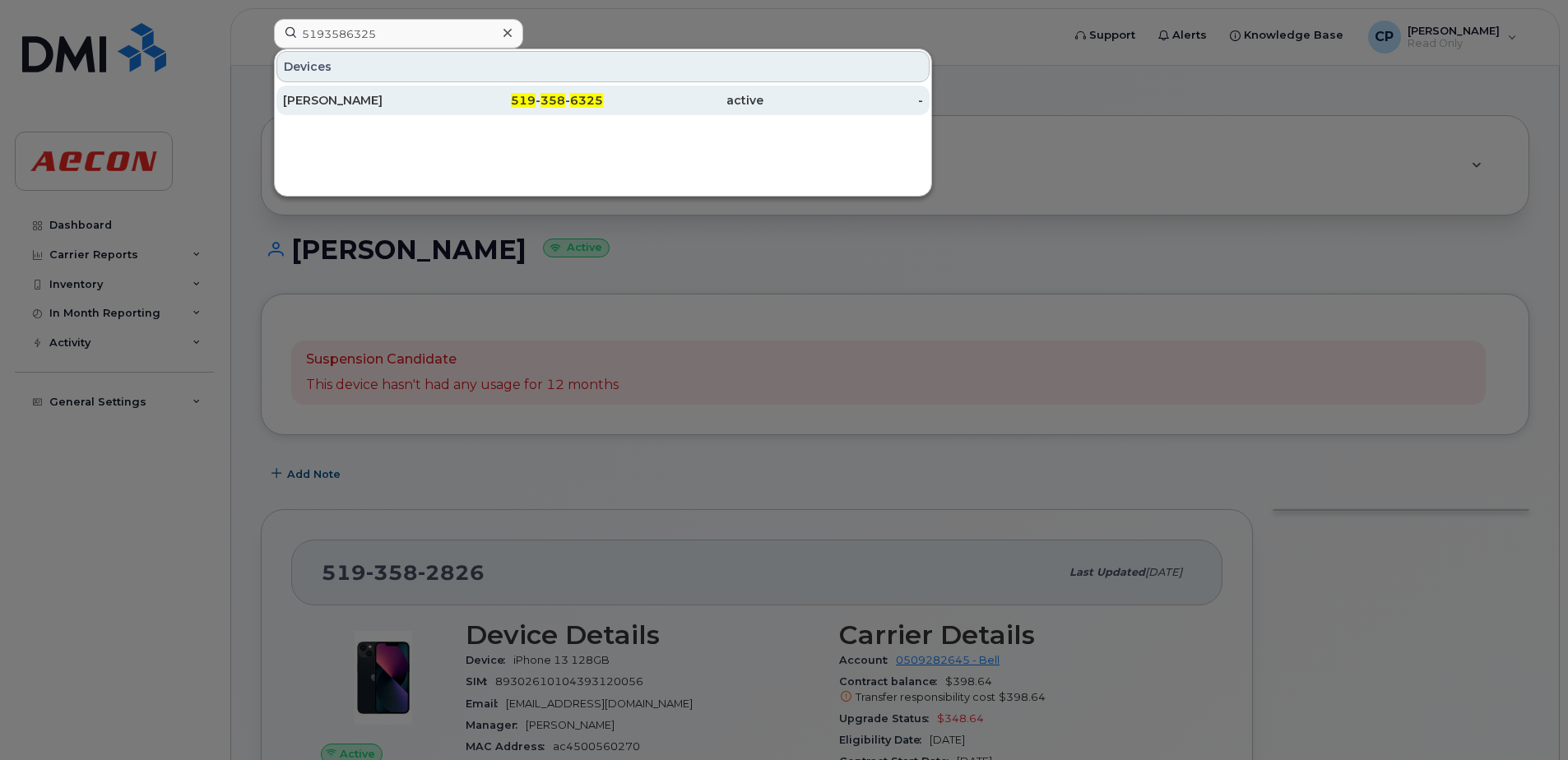
click at [422, 104] on div "[PERSON_NAME]" at bounding box center [364, 100] width 161 height 17
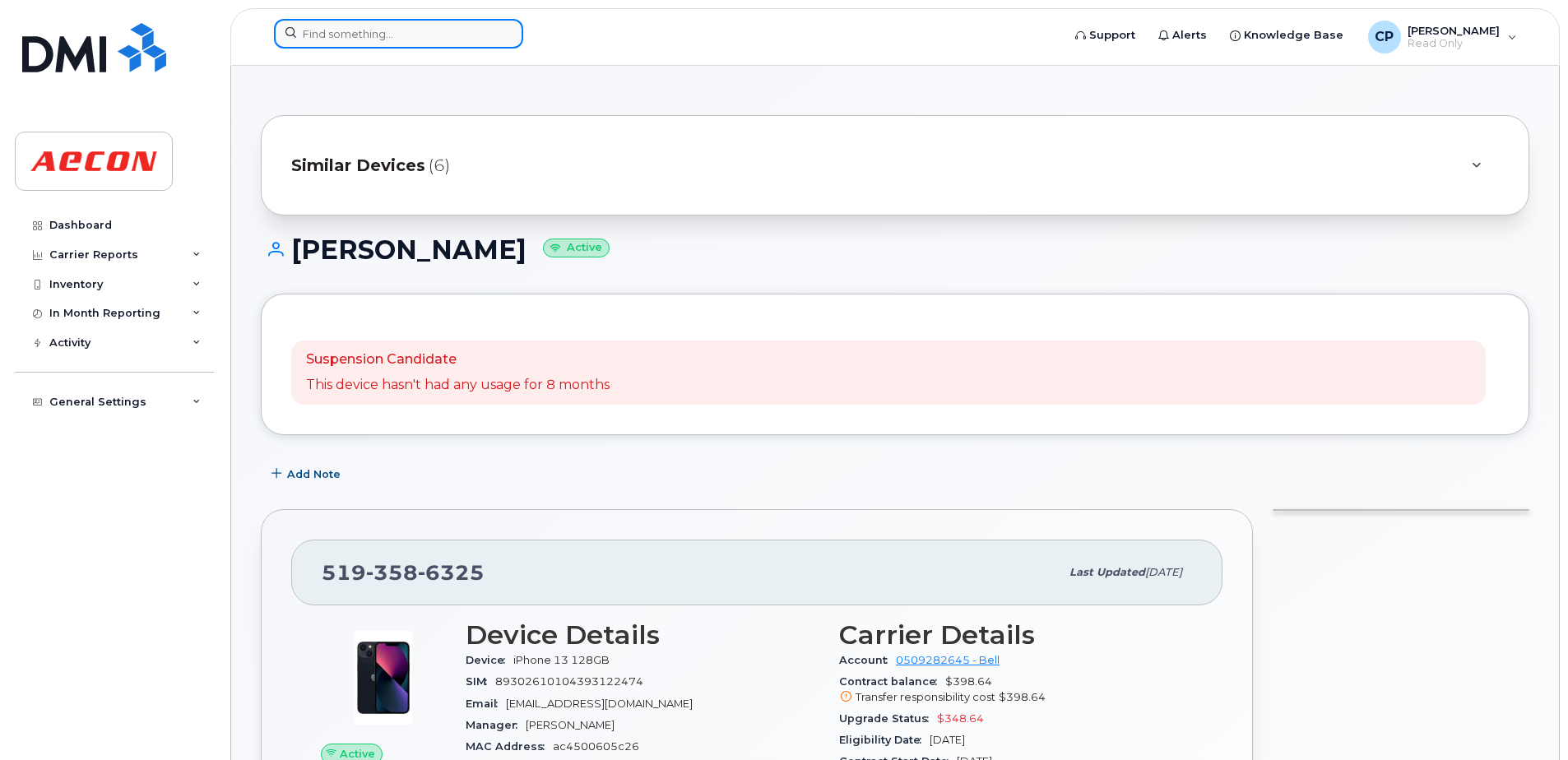
click at [443, 37] on input at bounding box center [397, 34] width 249 height 30
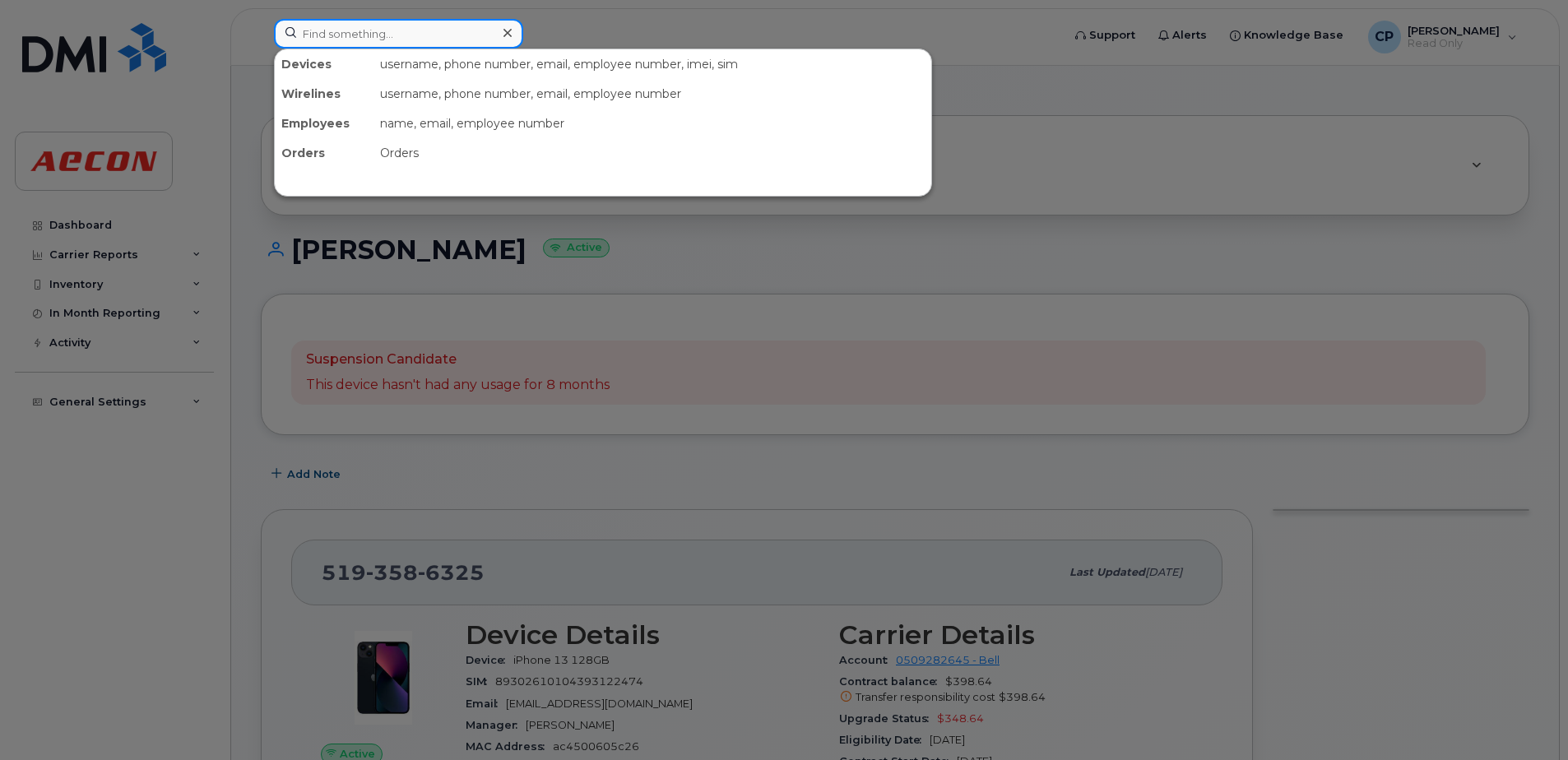
paste input "5873359017"
type input "5873359017"
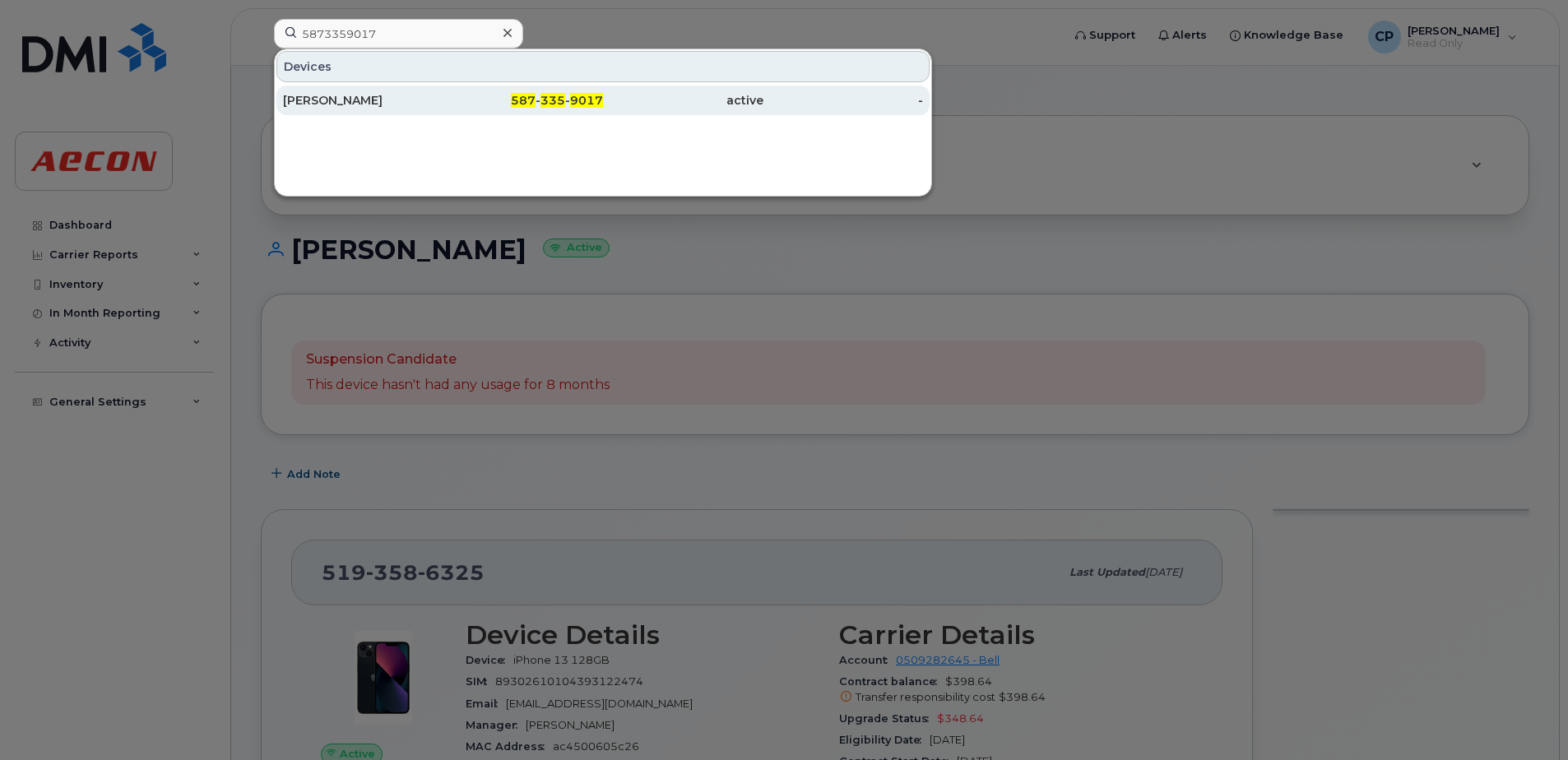
click at [422, 96] on div "[PERSON_NAME]" at bounding box center [364, 100] width 161 height 17
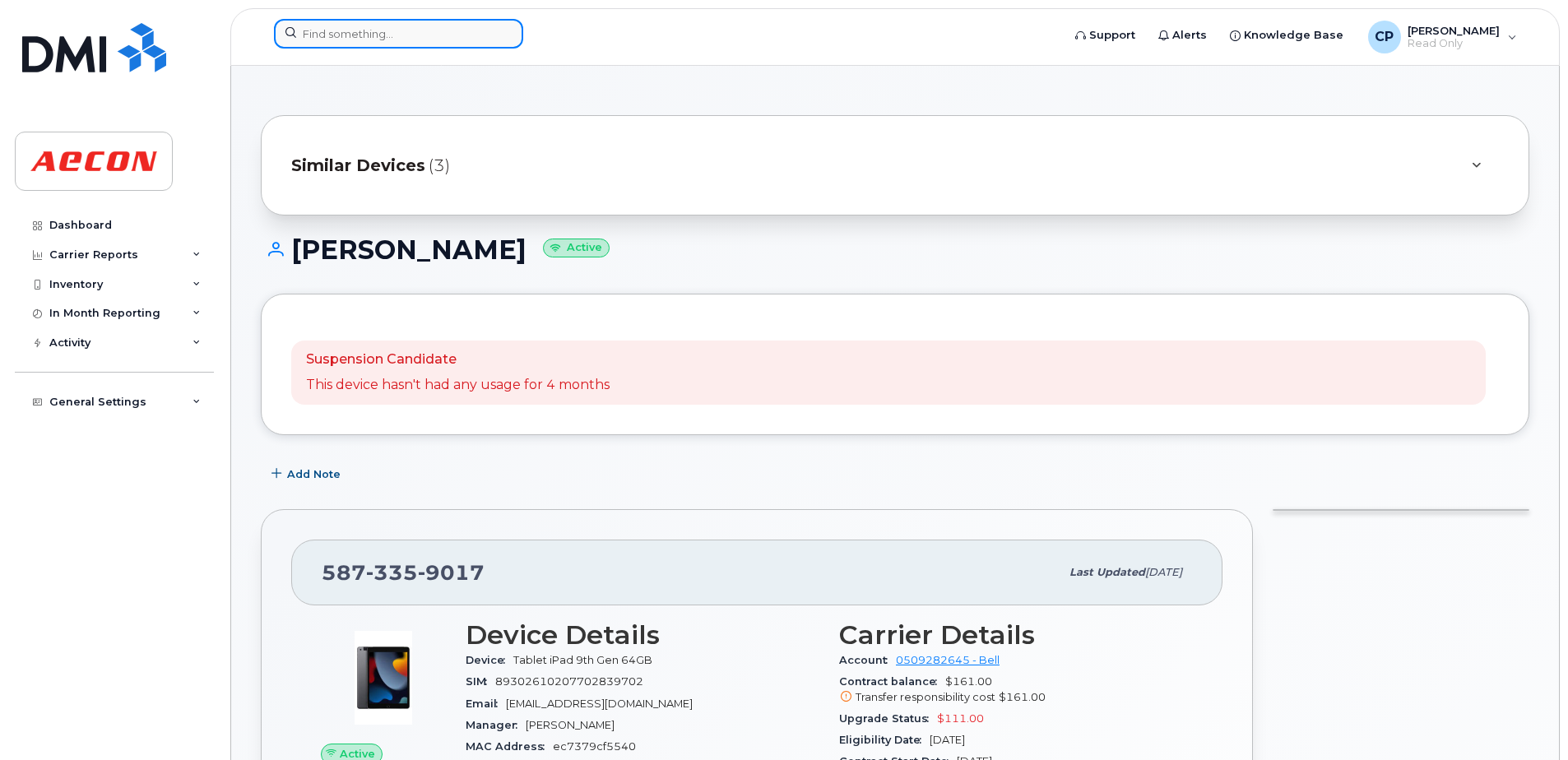
click at [417, 35] on input at bounding box center [397, 34] width 249 height 30
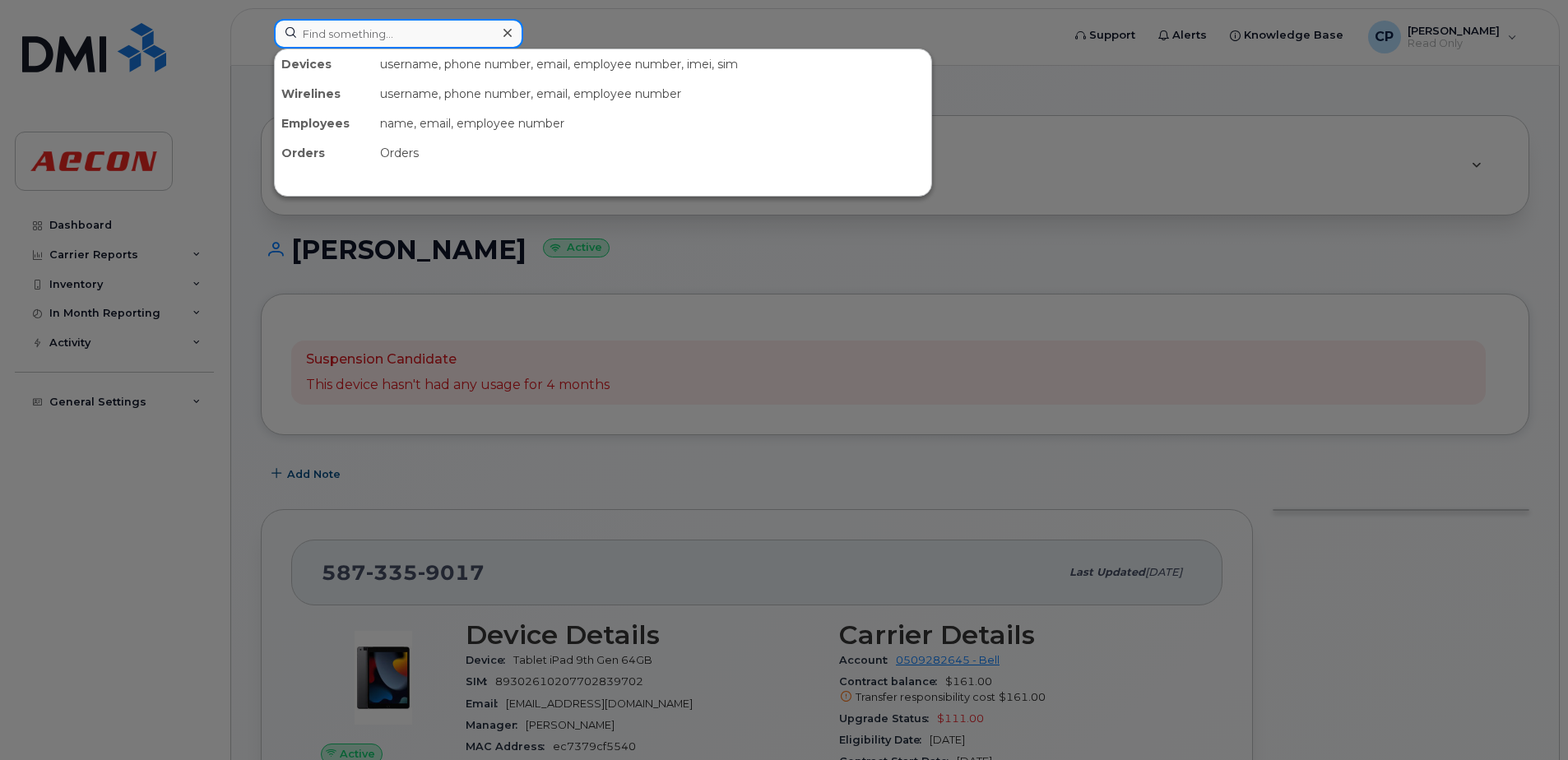
paste input "5879195295"
type input "5879195295"
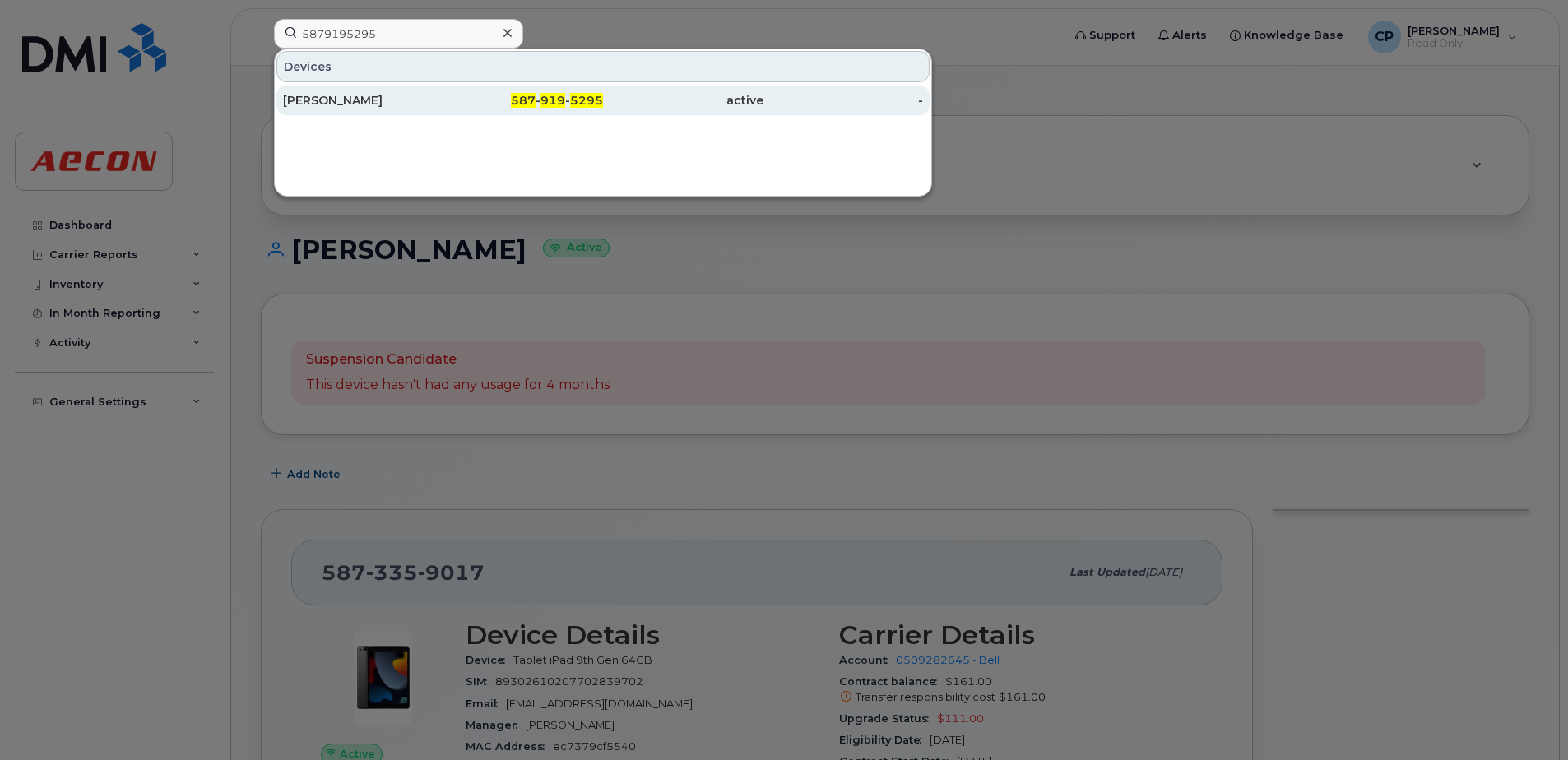
click at [414, 101] on div "Todd Erickson" at bounding box center [364, 100] width 161 height 17
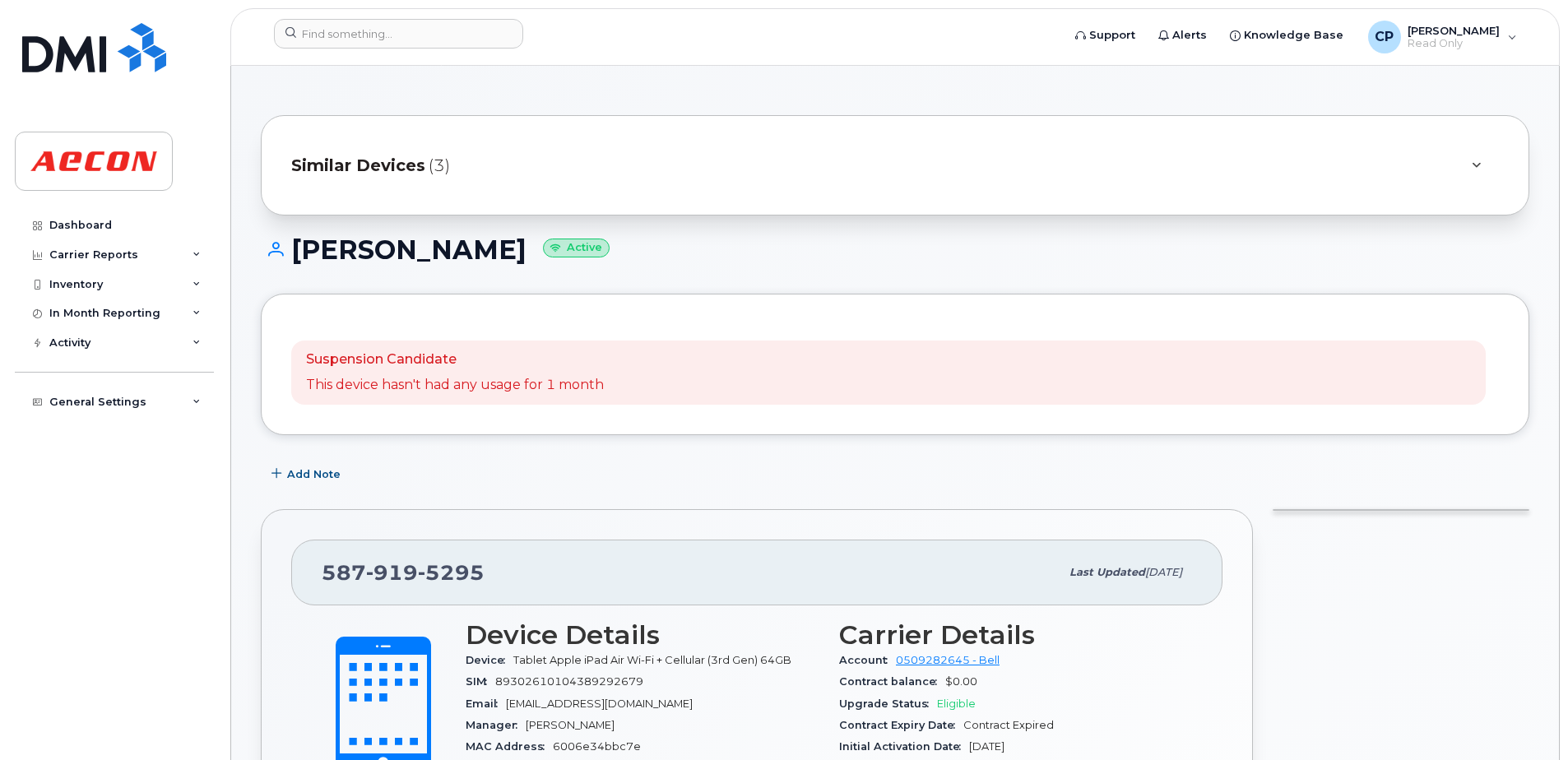
scroll to position [164, 0]
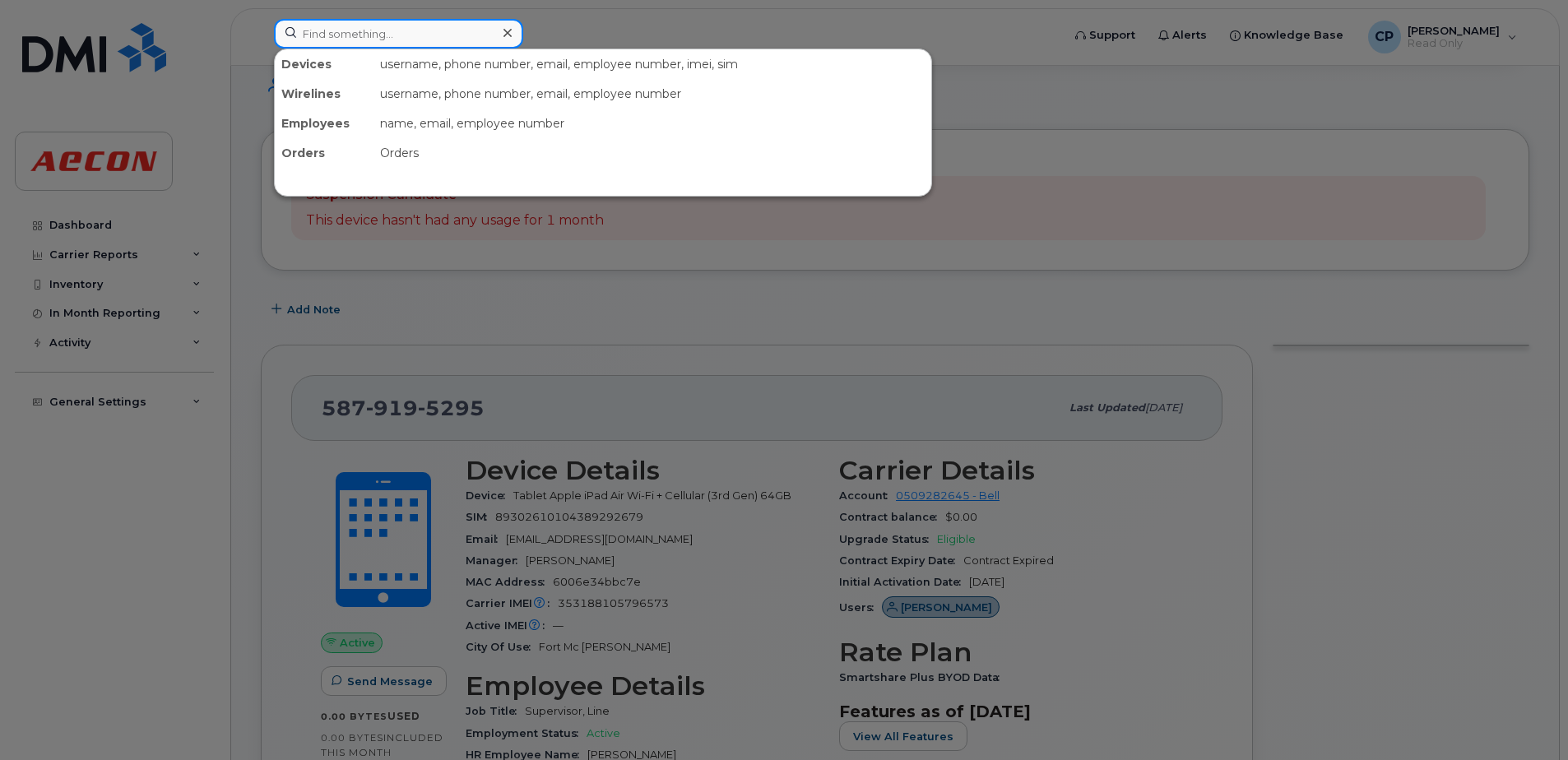
click at [371, 42] on input at bounding box center [397, 34] width 249 height 30
paste input "5879197059"
type input "5879197059"
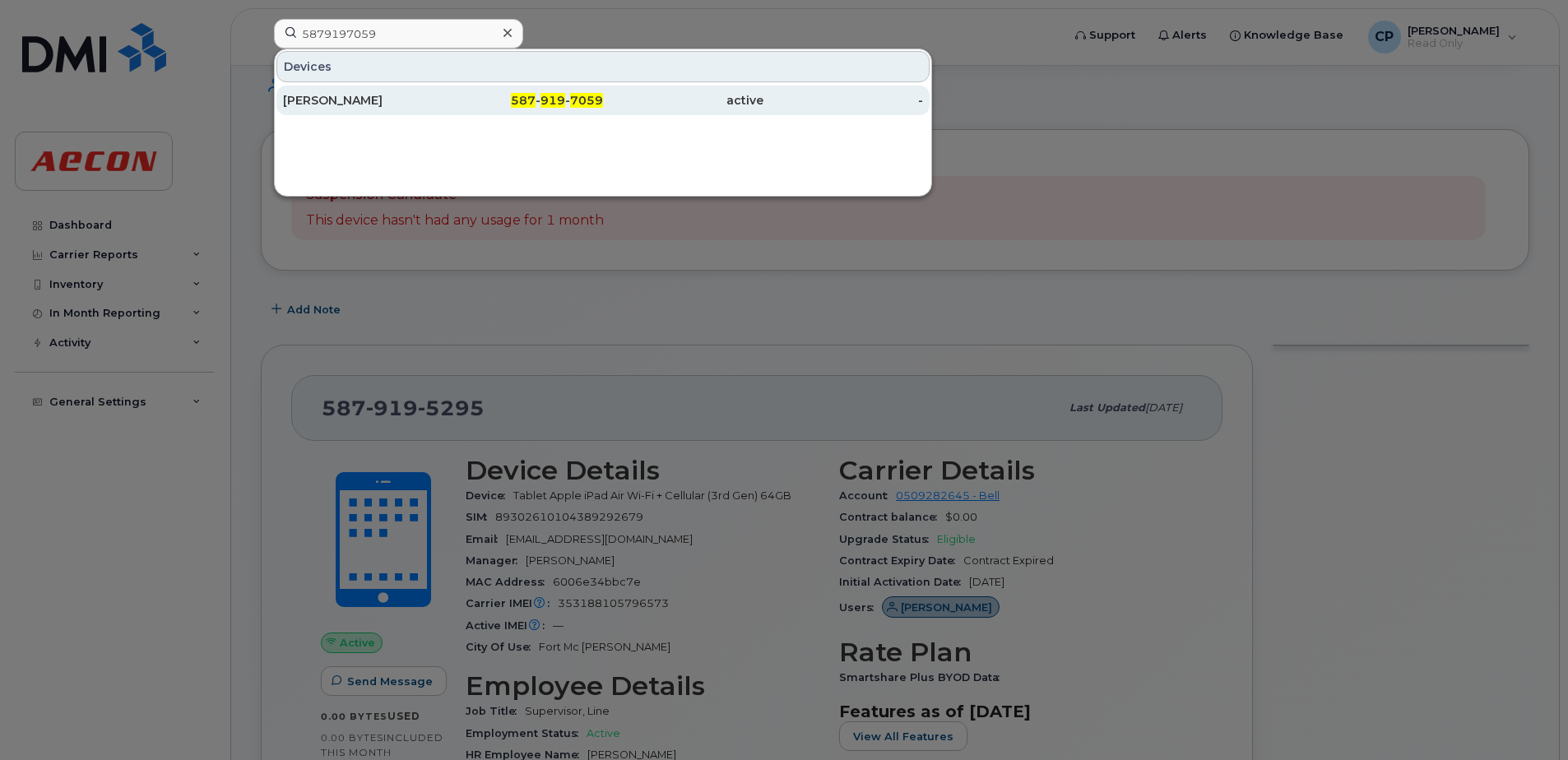
click at [390, 99] on div "Matt Graca" at bounding box center [364, 100] width 161 height 17
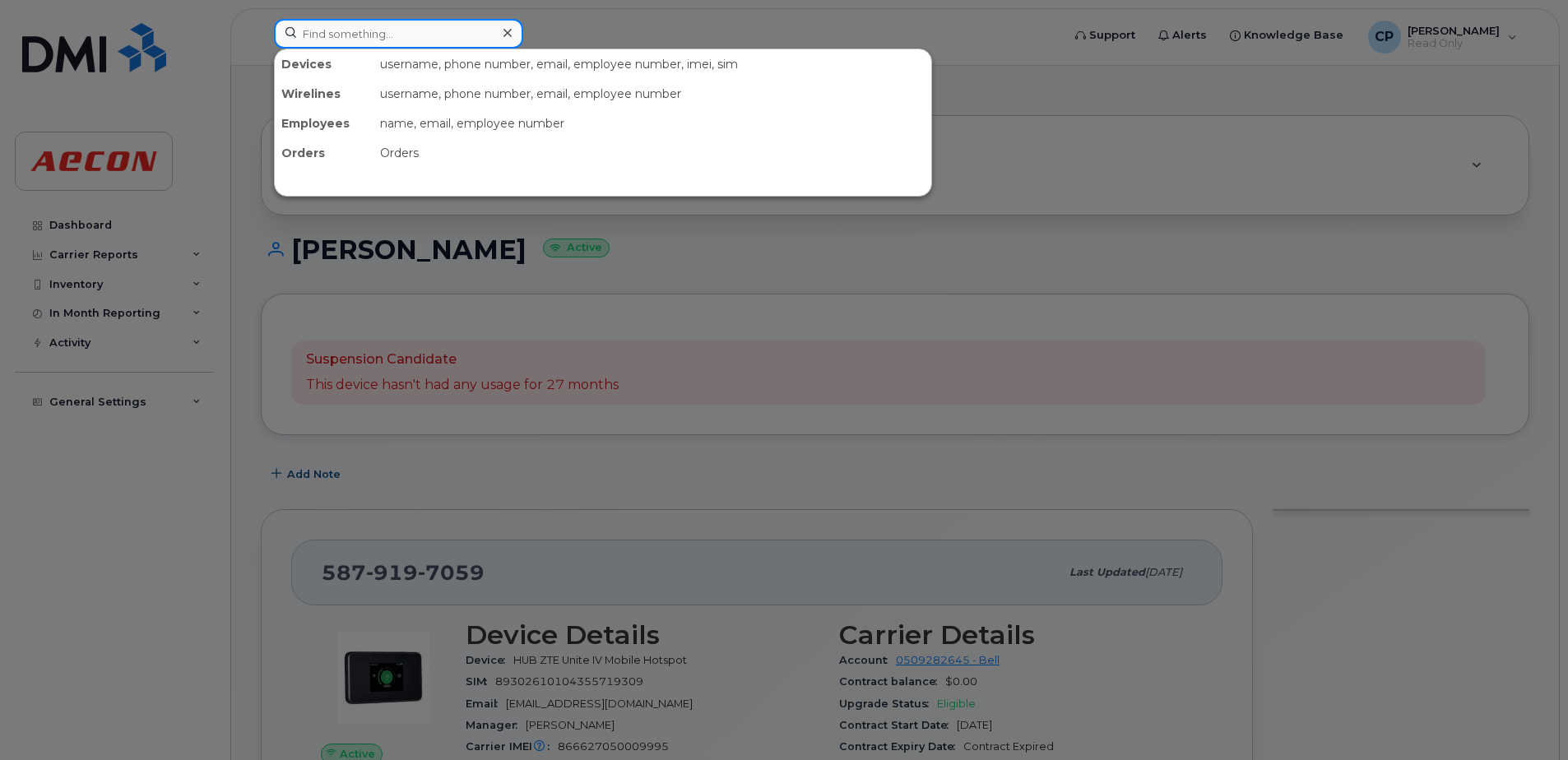
click at [392, 40] on input at bounding box center [397, 34] width 249 height 30
paste input "6472377762"
type input "6472377762"
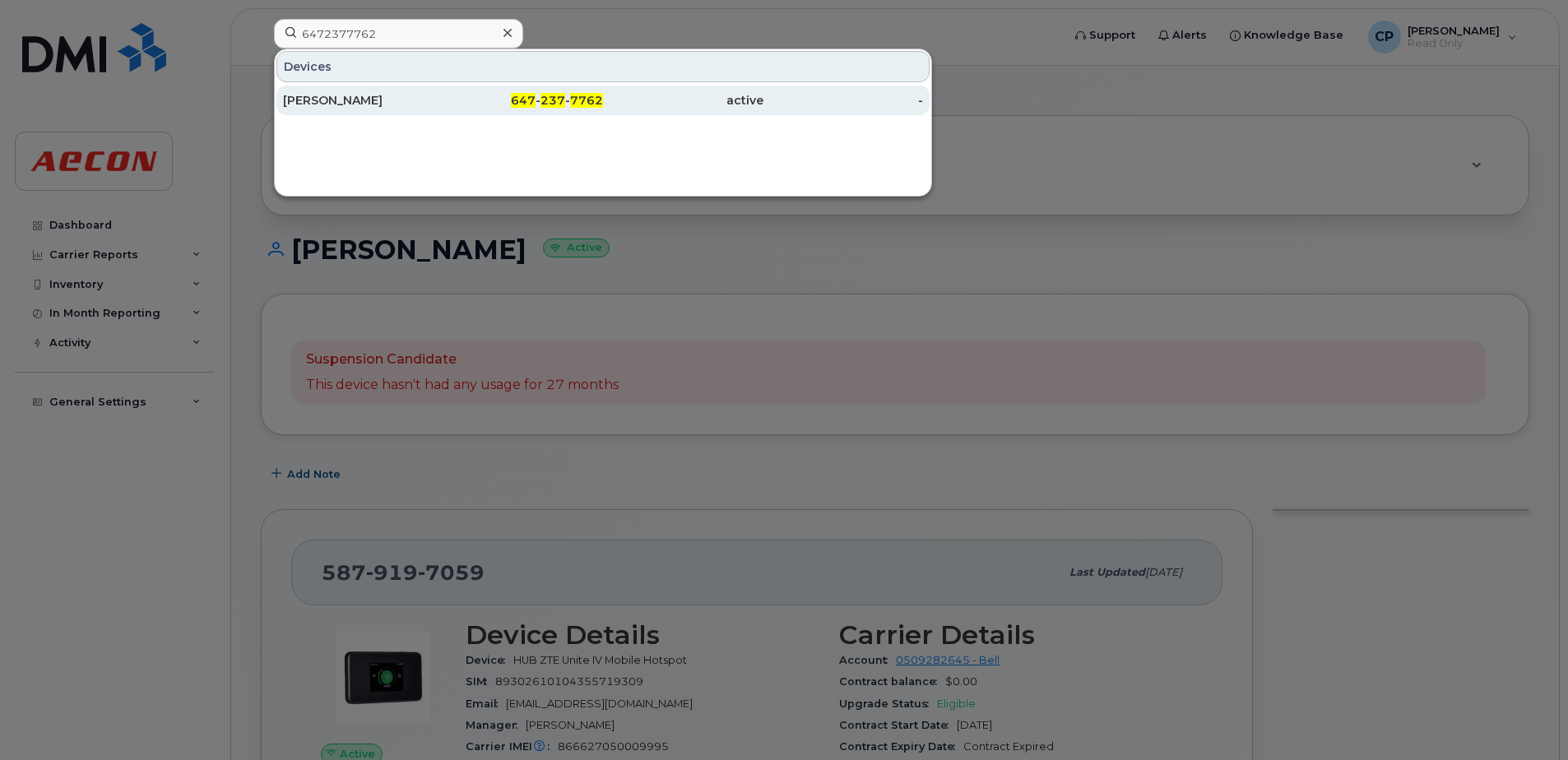
click at [396, 97] on div "[PERSON_NAME]" at bounding box center [364, 100] width 161 height 17
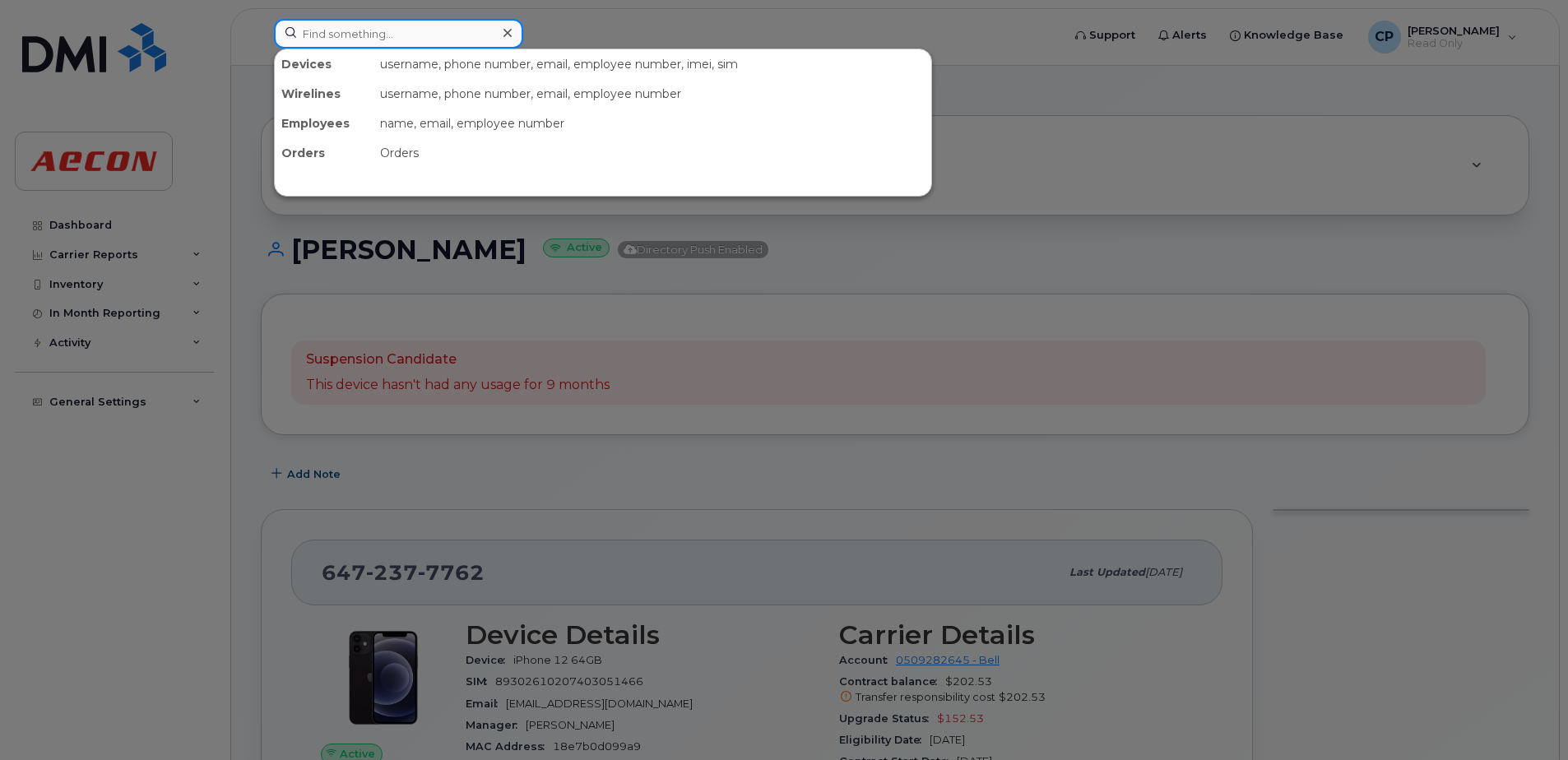
click at [406, 35] on input at bounding box center [397, 34] width 249 height 30
paste input "4312788460"
type input "4312788460"
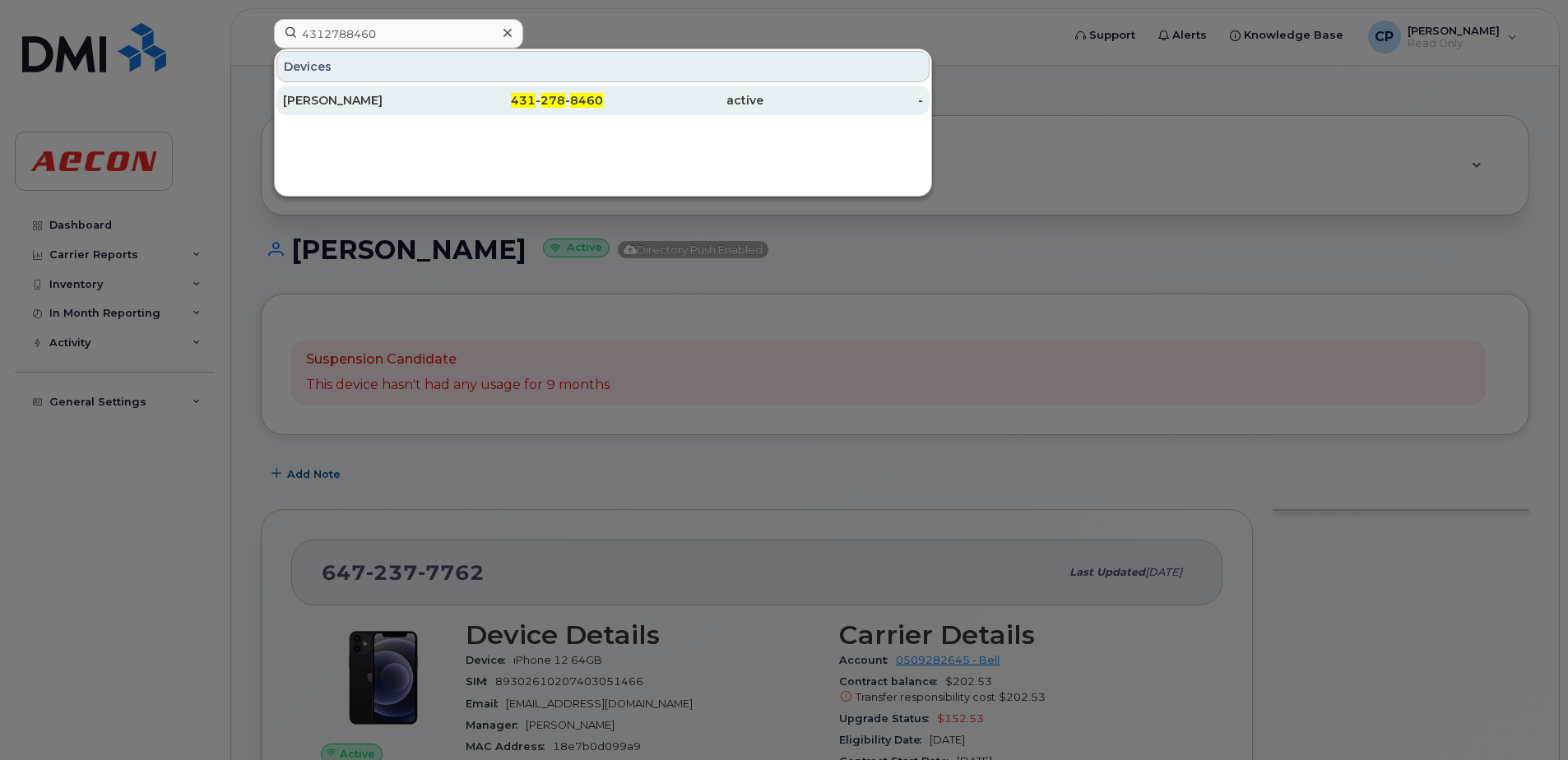
click at [409, 99] on div "[PERSON_NAME]" at bounding box center [364, 100] width 161 height 17
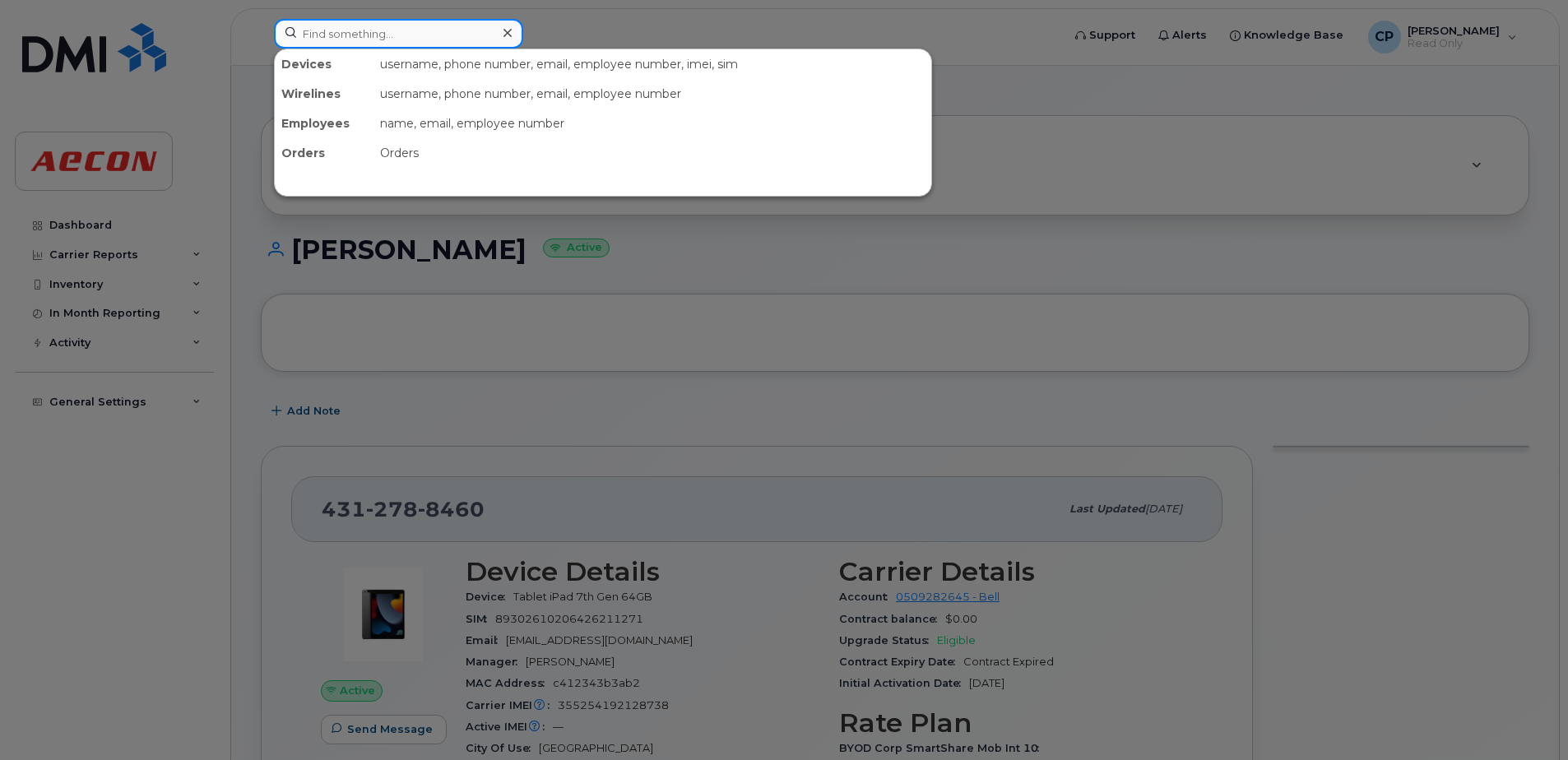
click at [432, 43] on input at bounding box center [397, 34] width 249 height 30
paste input "6472377762"
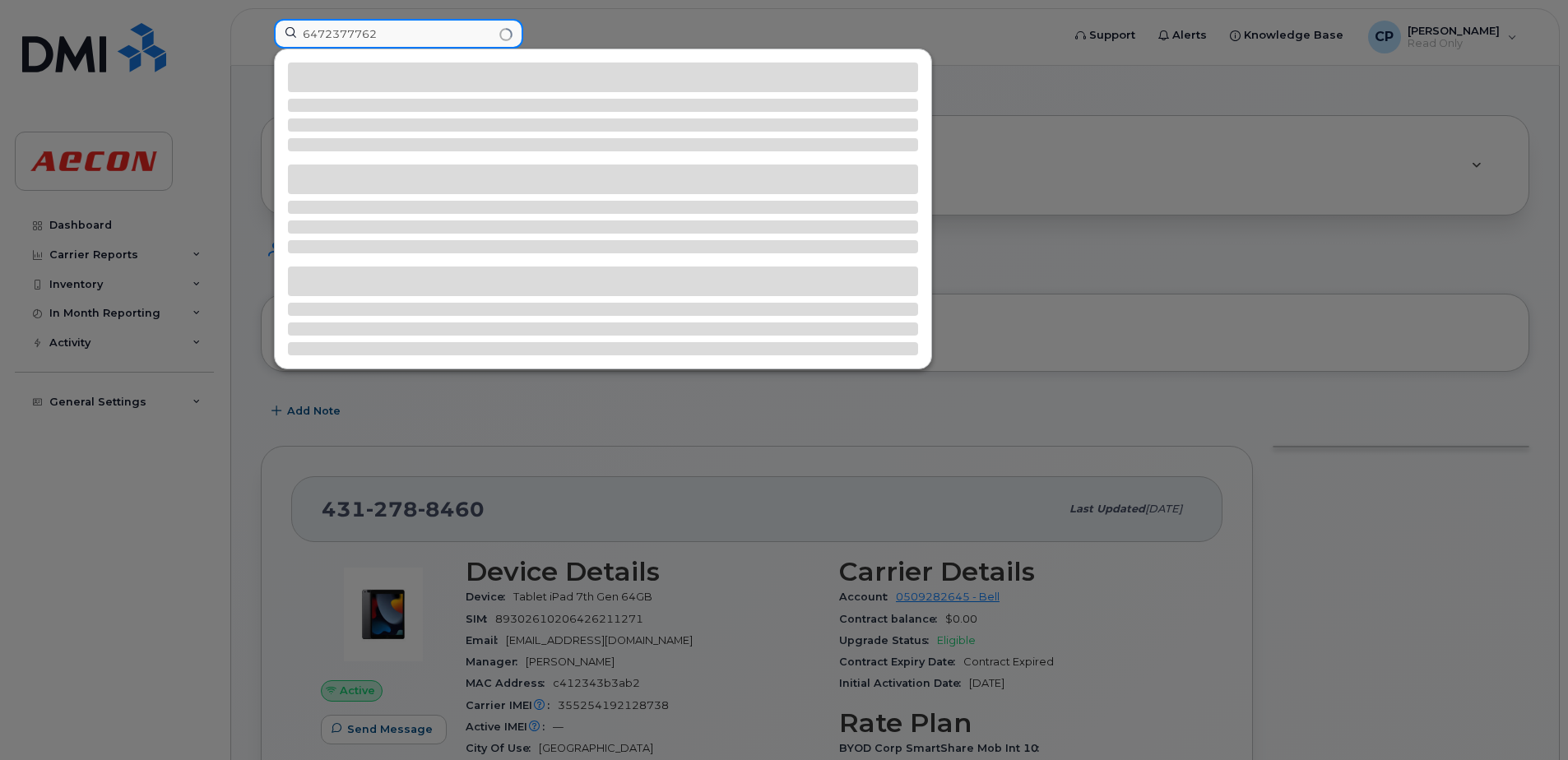
type input "6472377762"
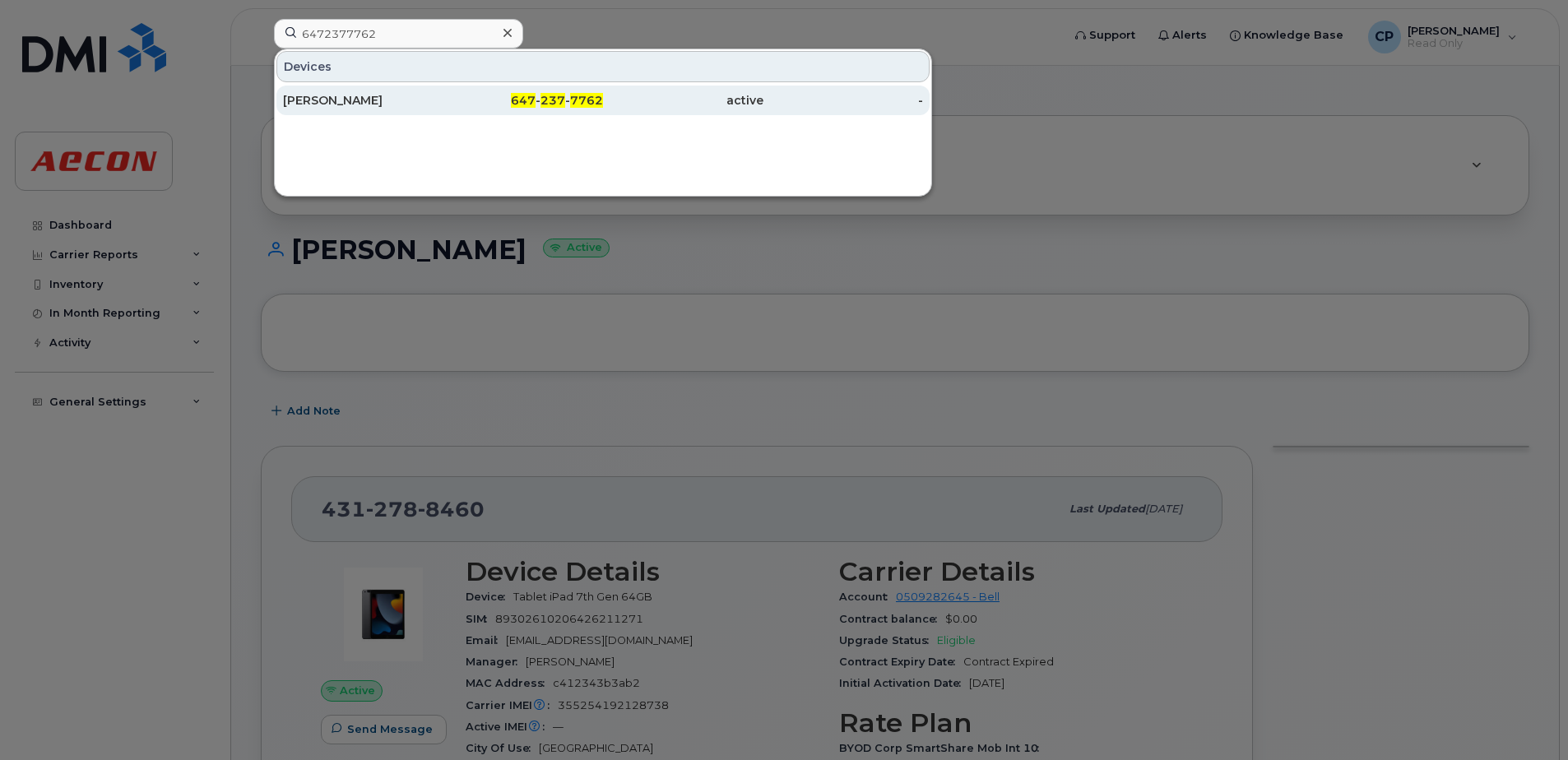
click at [602, 104] on span "7762" at bounding box center [586, 100] width 33 height 15
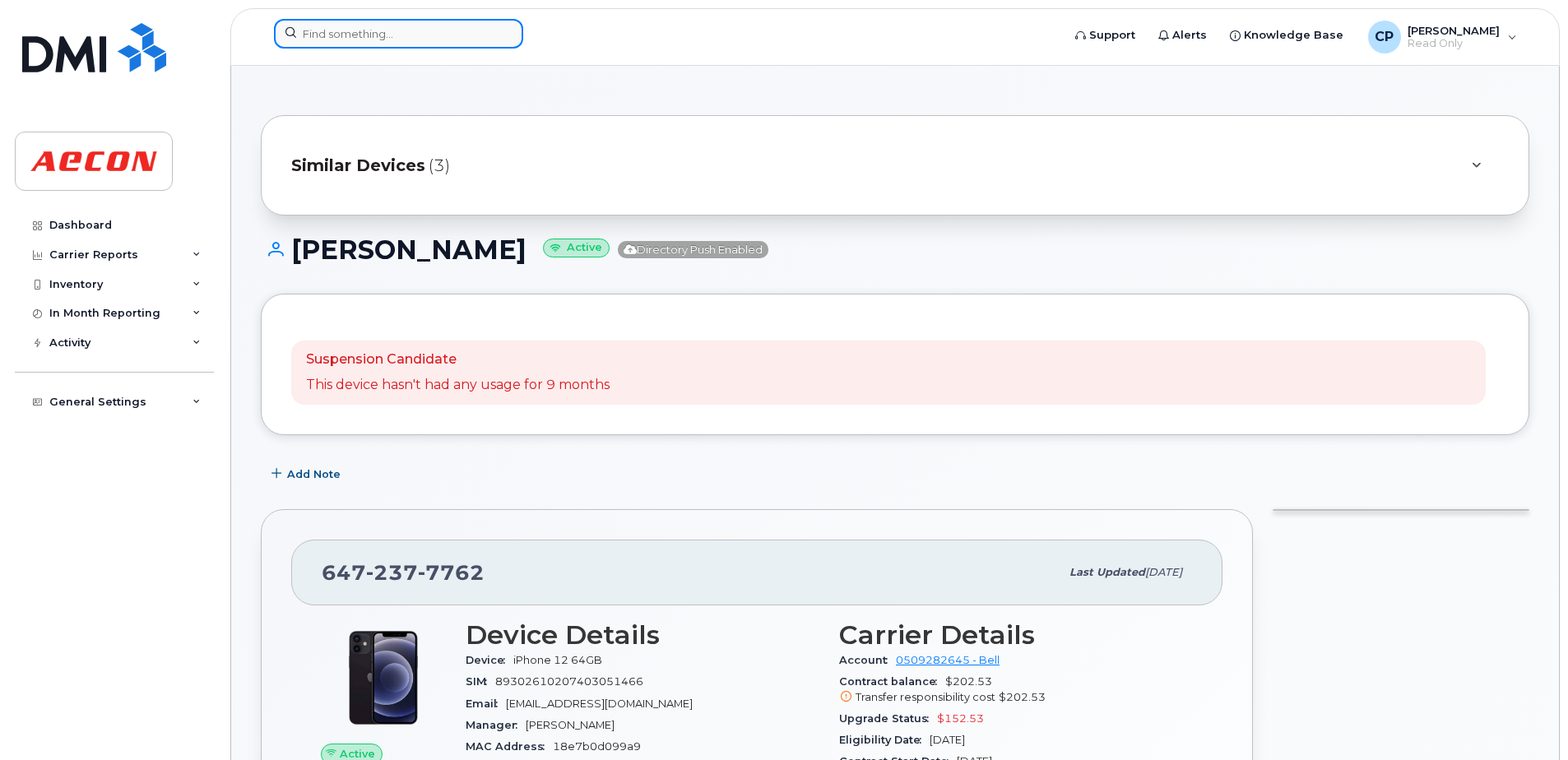
click at [441, 29] on input at bounding box center [397, 34] width 249 height 30
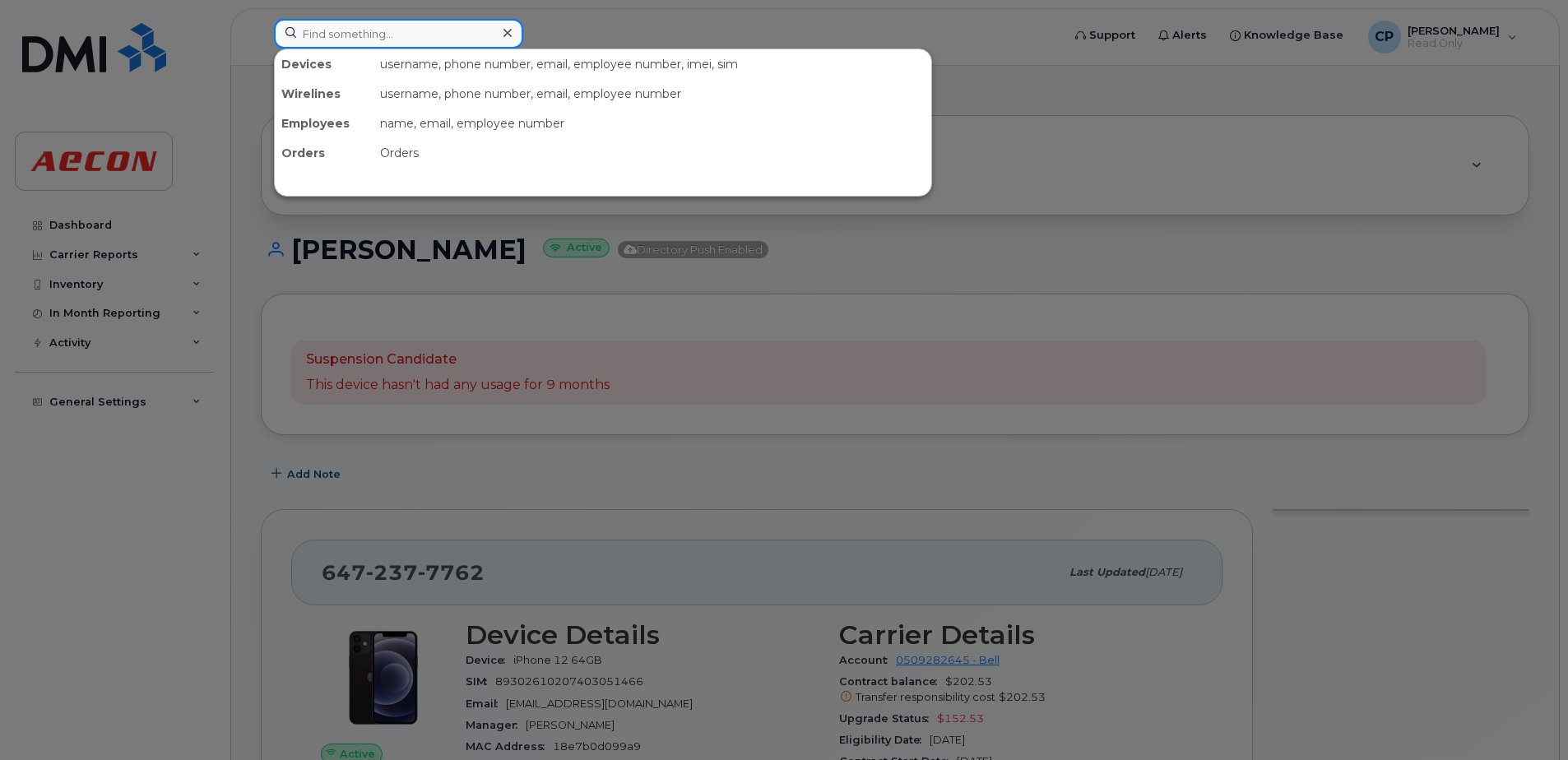
paste input "7802283244"
type input "7802283244"
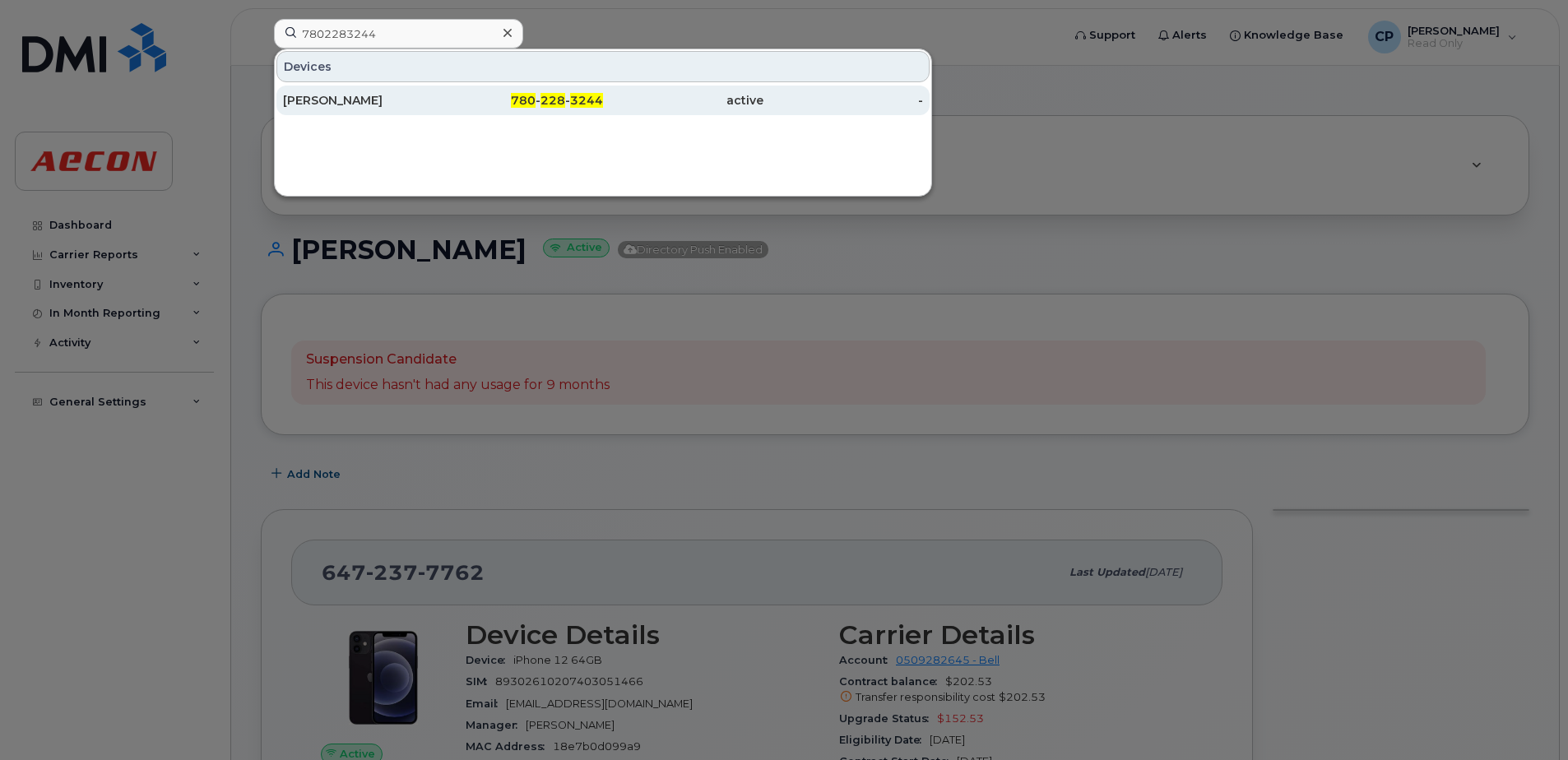
click at [413, 104] on div "Kyle Pimm" at bounding box center [364, 100] width 161 height 17
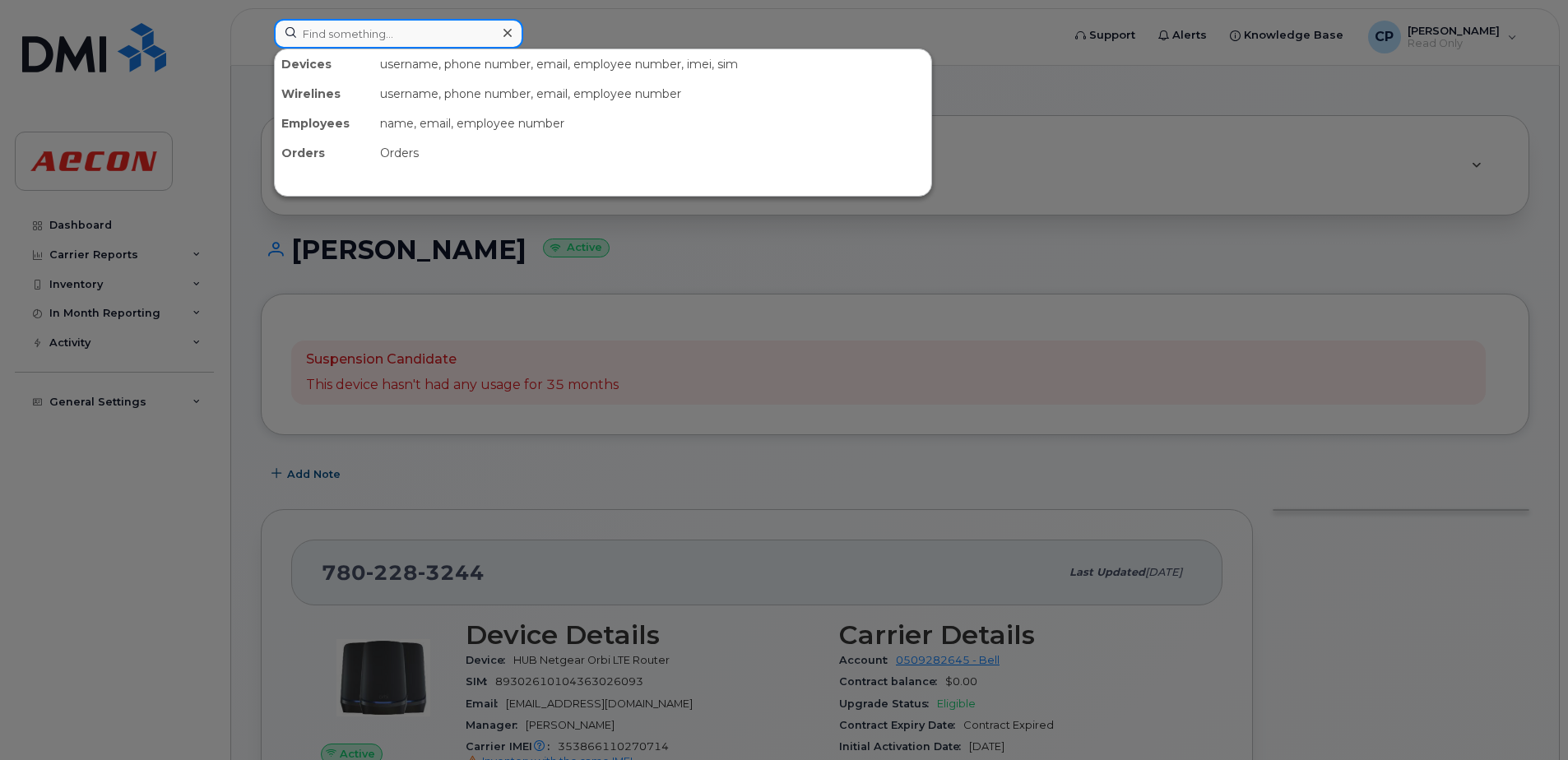
click at [423, 41] on input at bounding box center [397, 34] width 249 height 30
paste input "7808387877"
type input "7808387877"
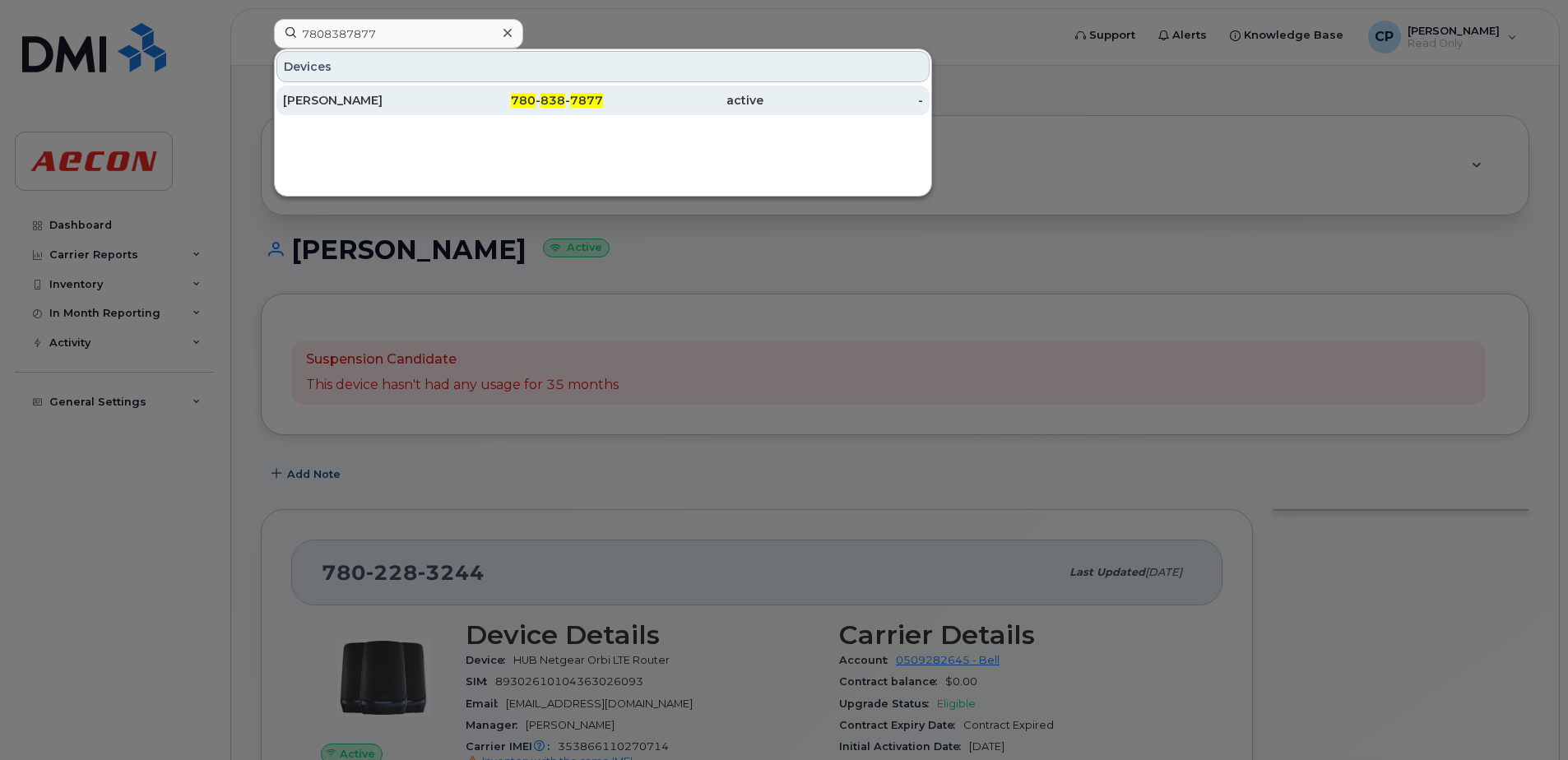
click at [366, 97] on div "Wade Murphy" at bounding box center [364, 100] width 161 height 17
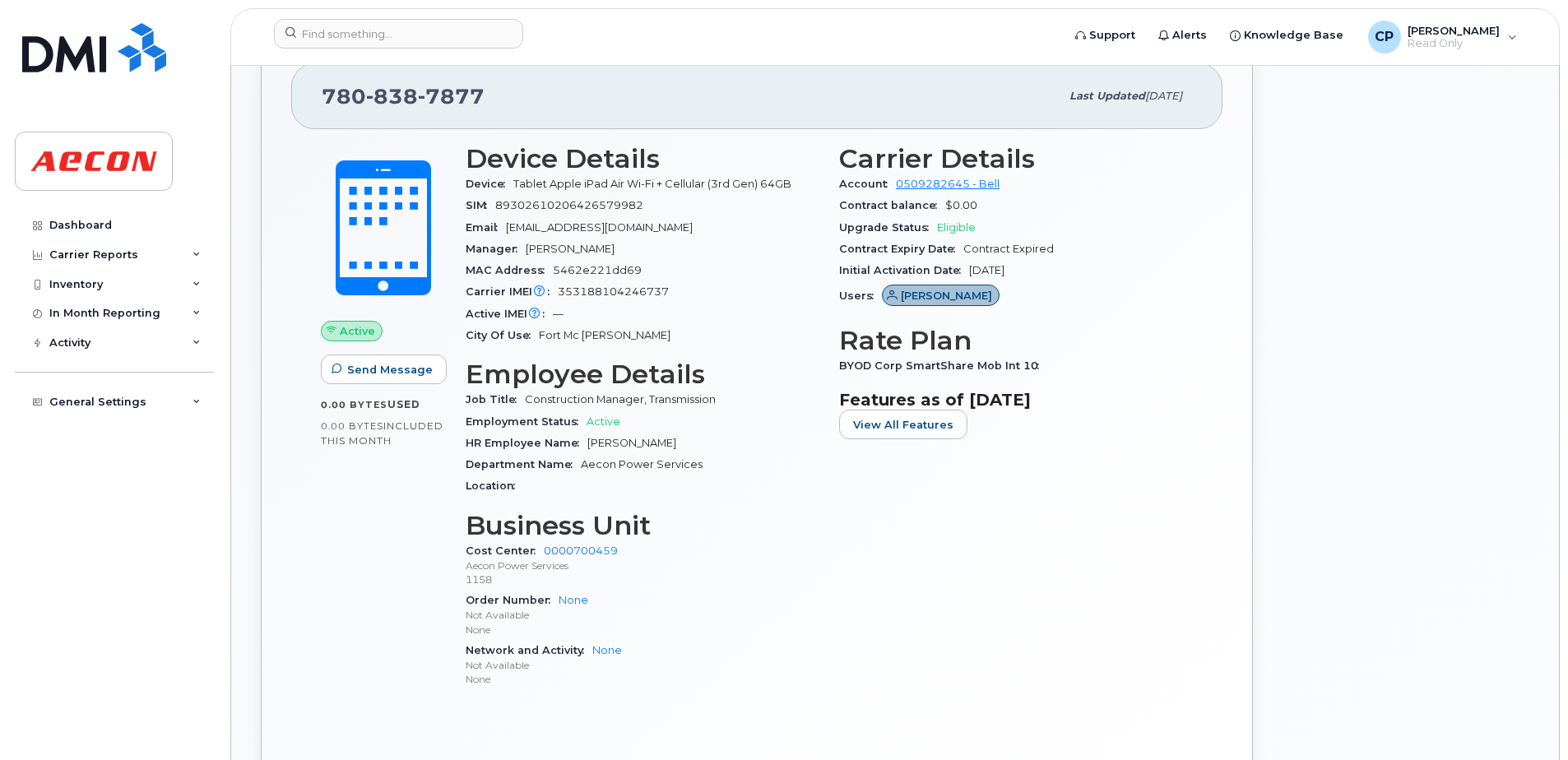
scroll to position [327, 0]
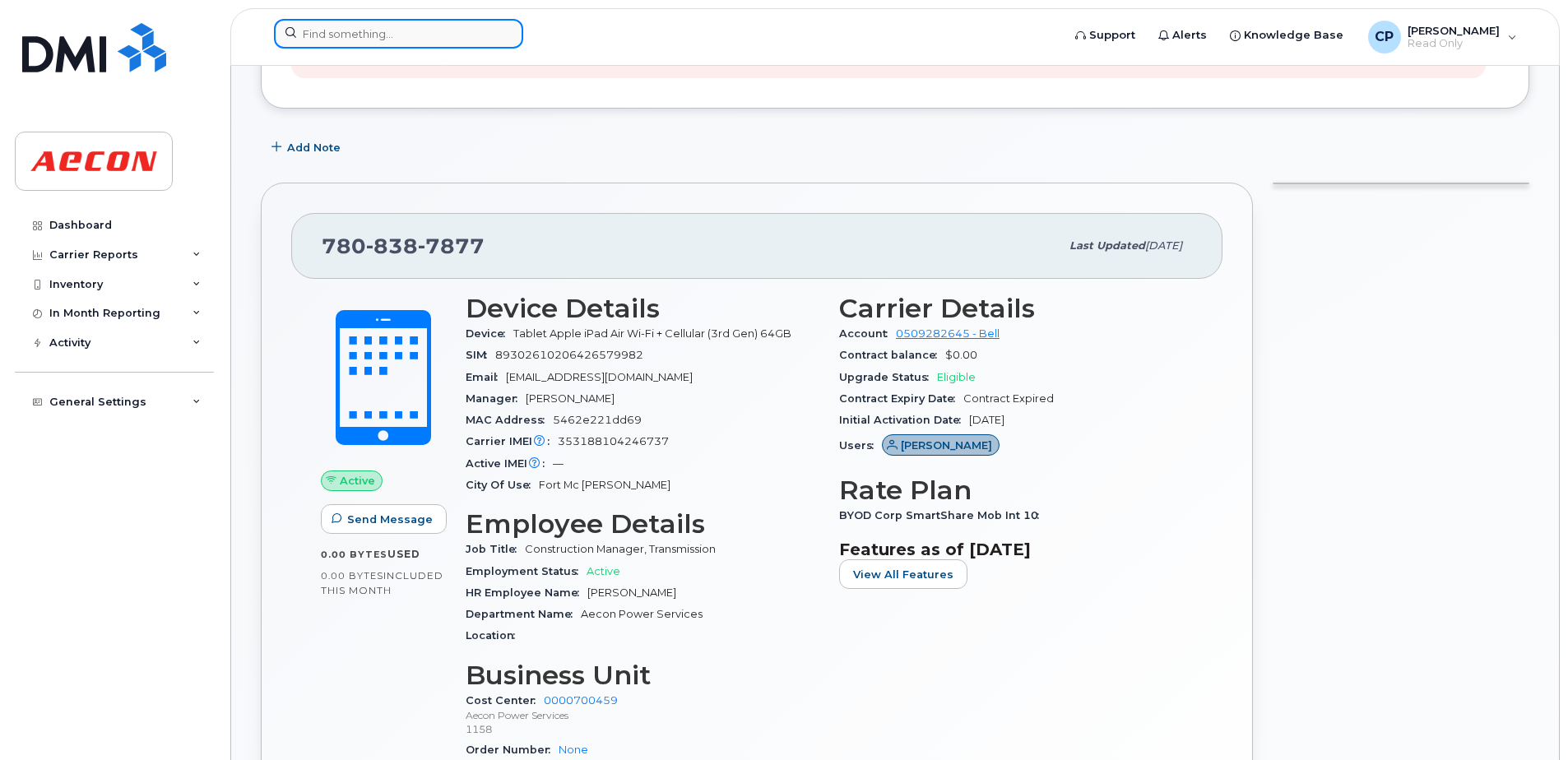
click at [433, 45] on input at bounding box center [397, 34] width 249 height 30
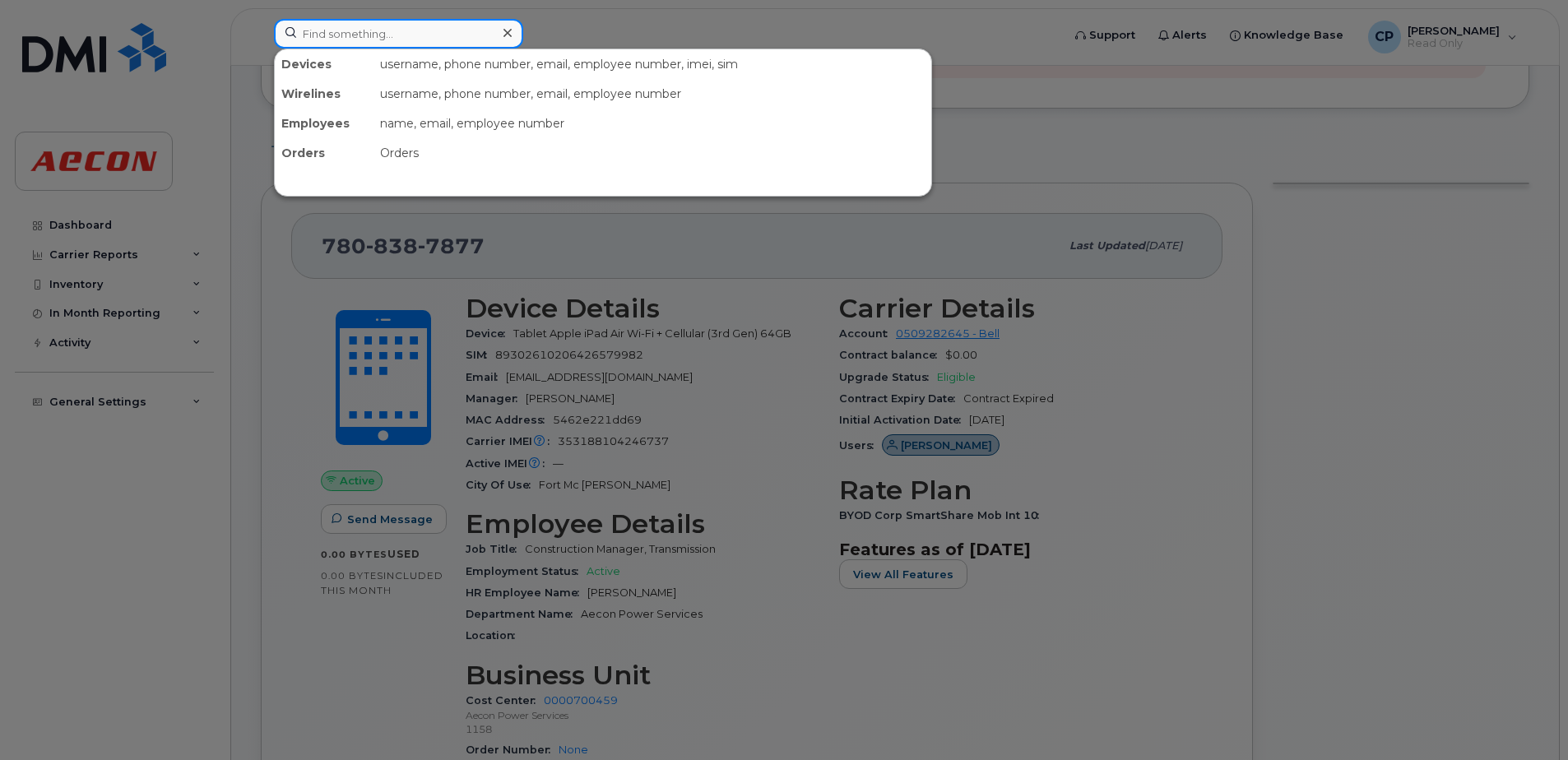
paste input "6475230134"
type input "6475230134"
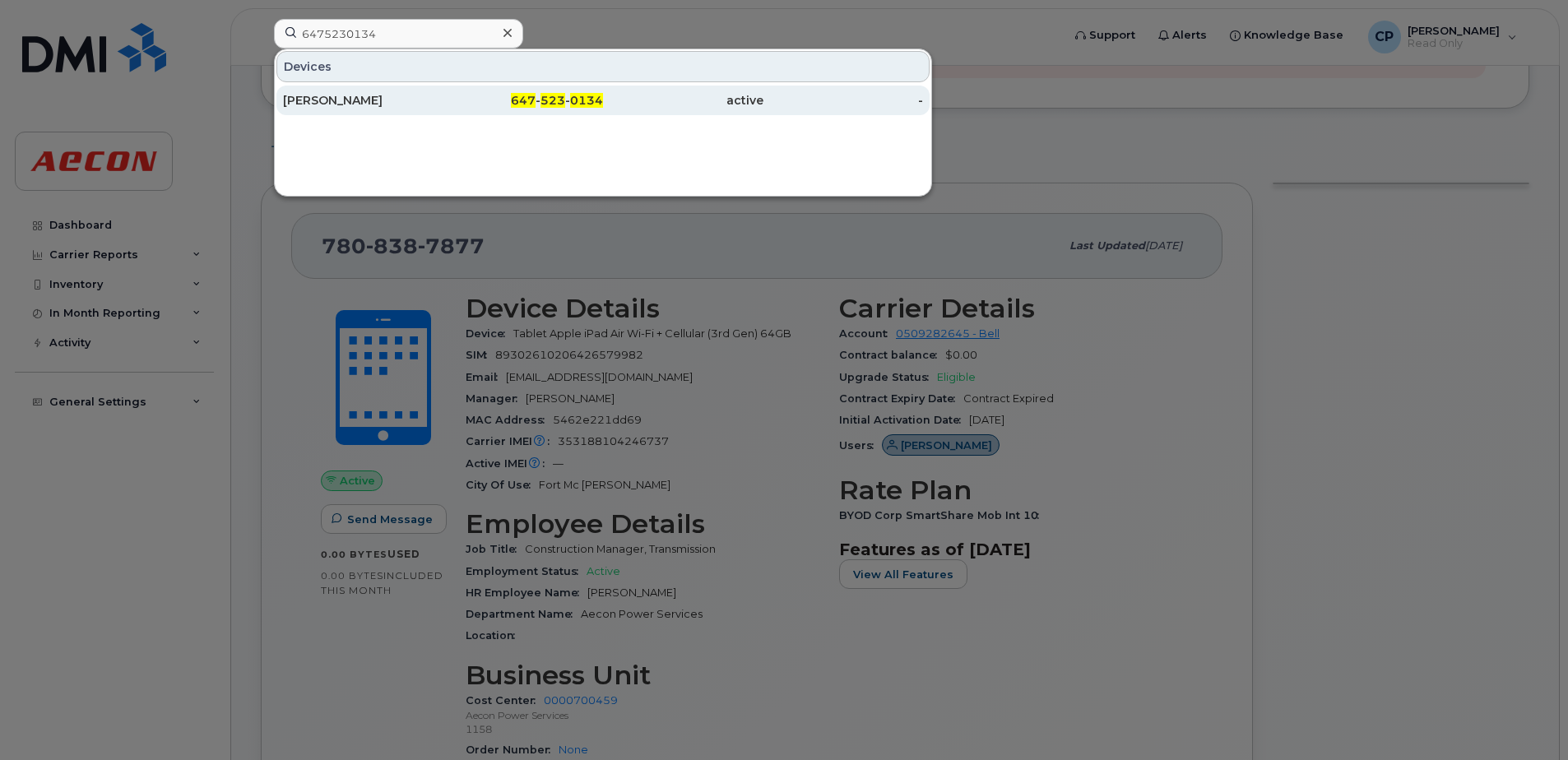
click at [435, 99] on div "Matthew Graca" at bounding box center [364, 100] width 161 height 17
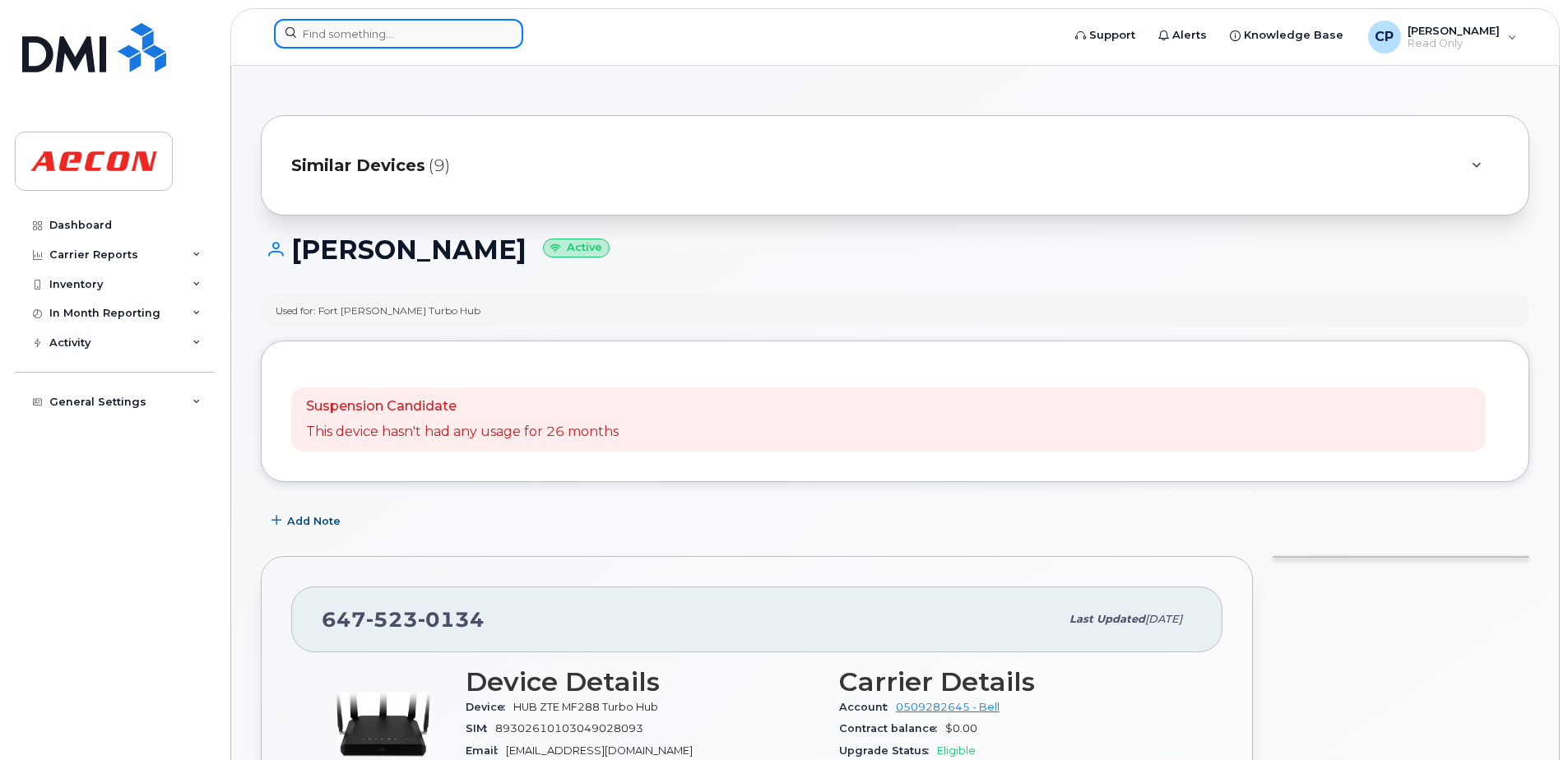
click at [424, 38] on input at bounding box center [397, 34] width 249 height 30
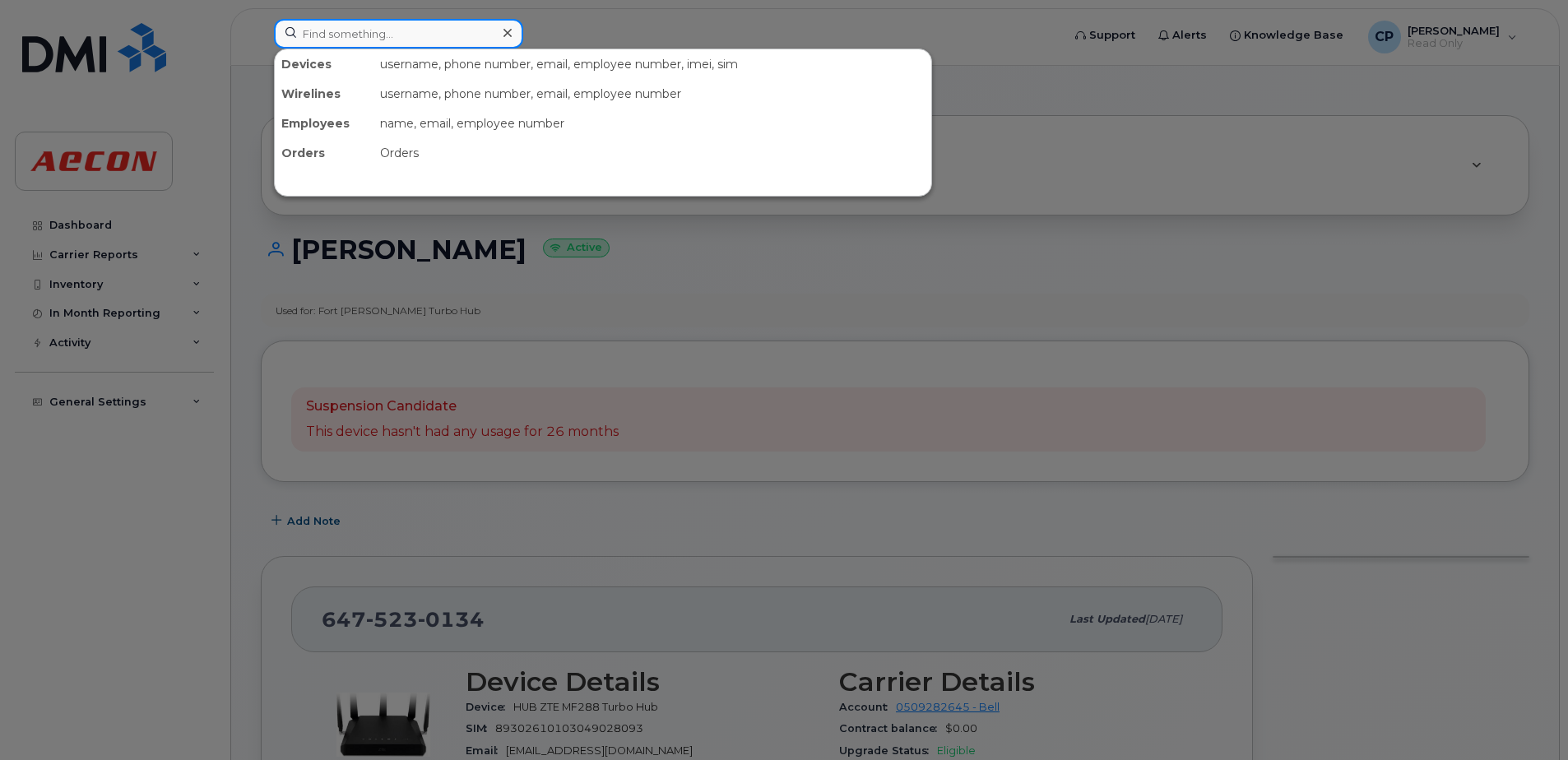
paste input "2044305354"
type input "2044305354"
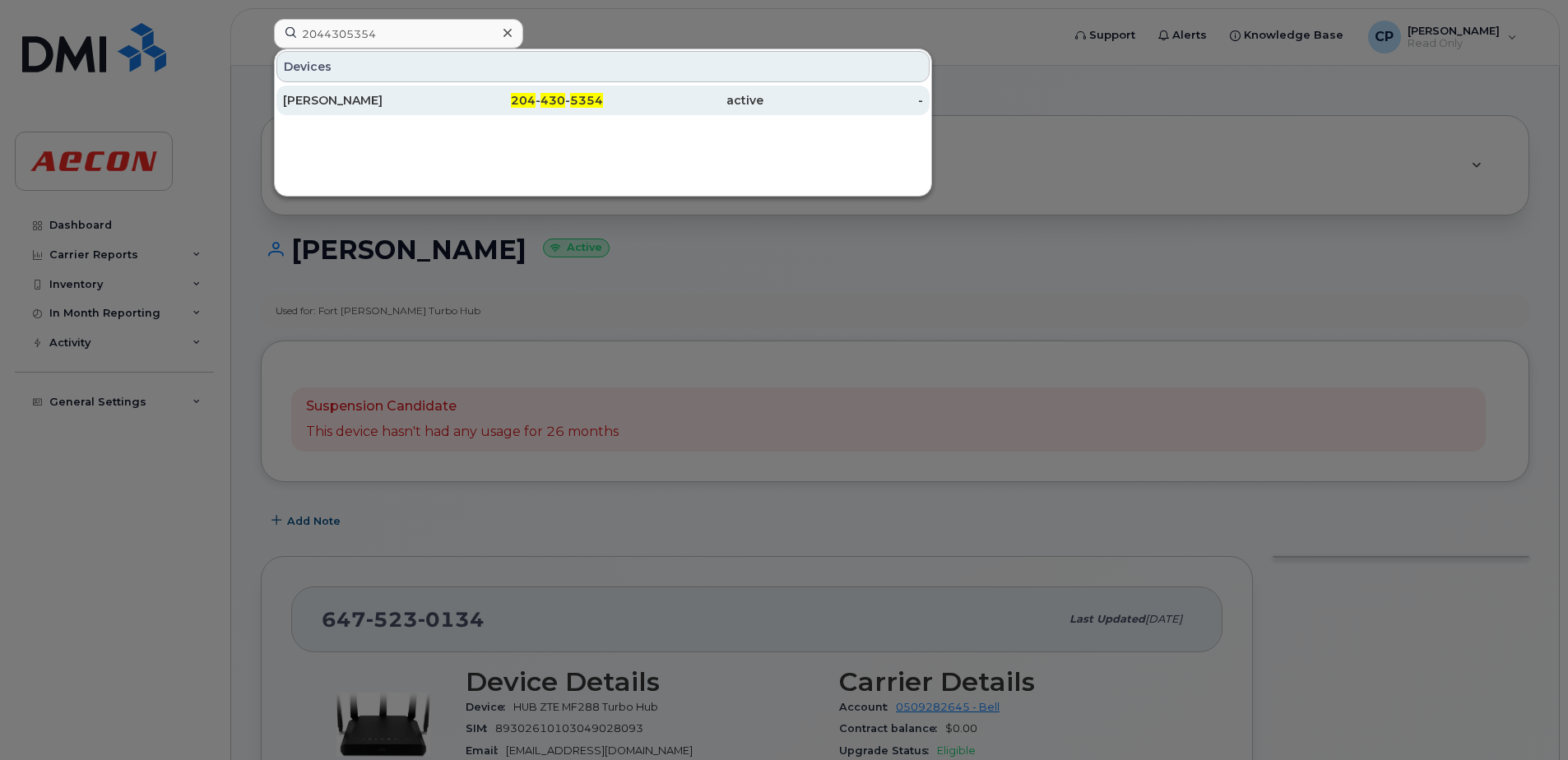
click at [438, 114] on div "[PERSON_NAME]" at bounding box center [364, 100] width 161 height 30
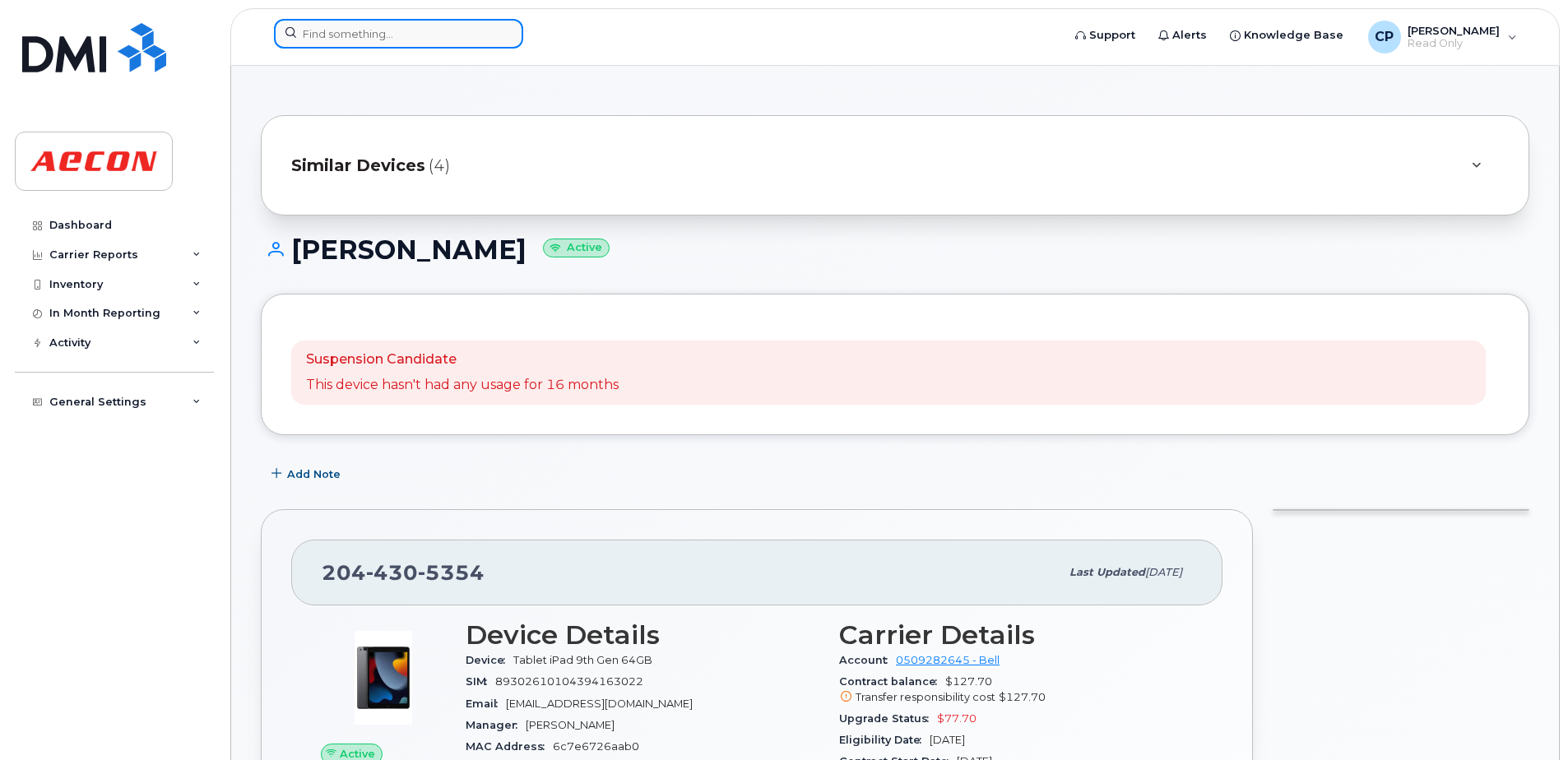
click at [445, 38] on input at bounding box center [397, 34] width 249 height 30
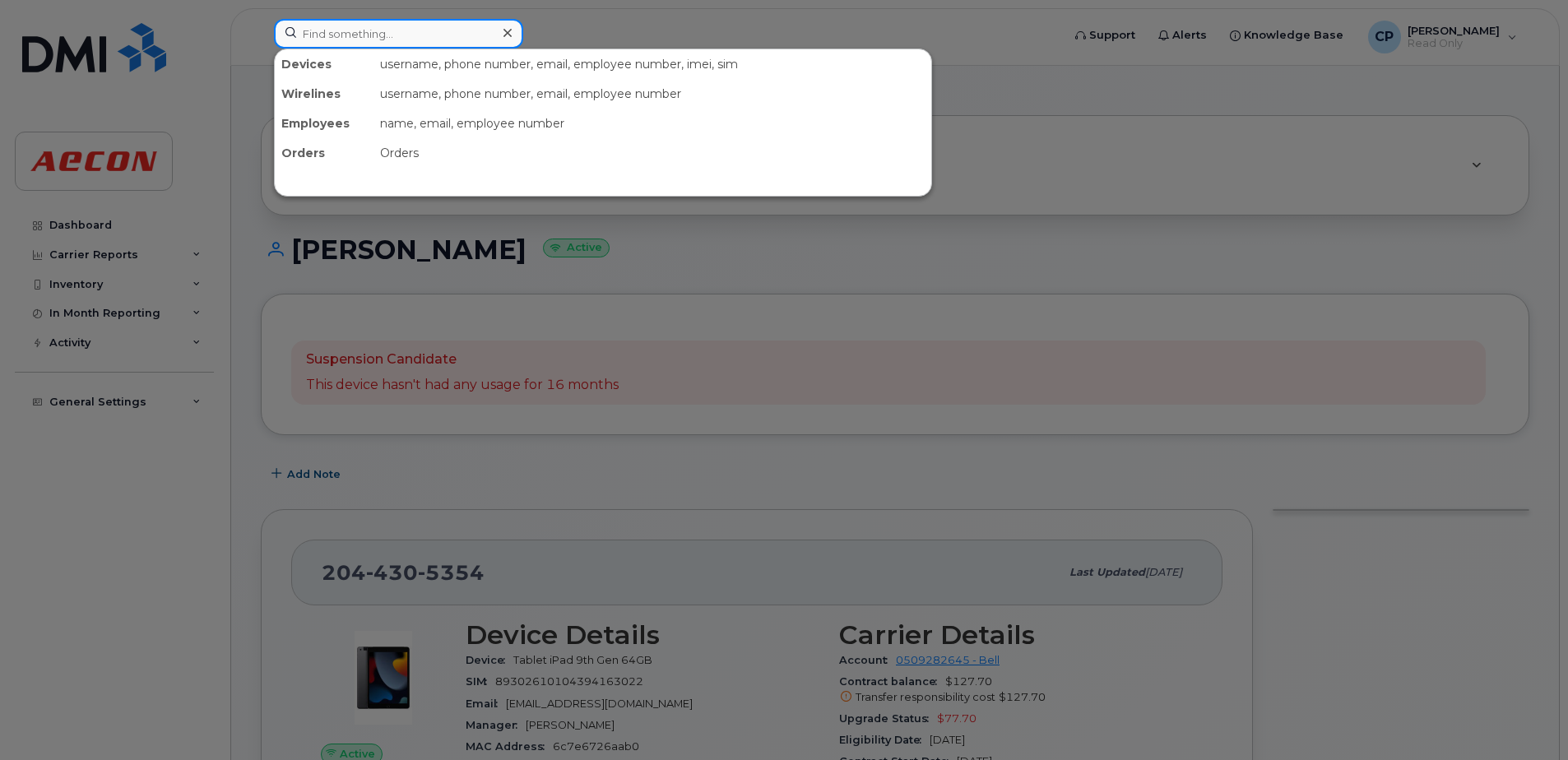
paste input "2044305776"
type input "2044305776"
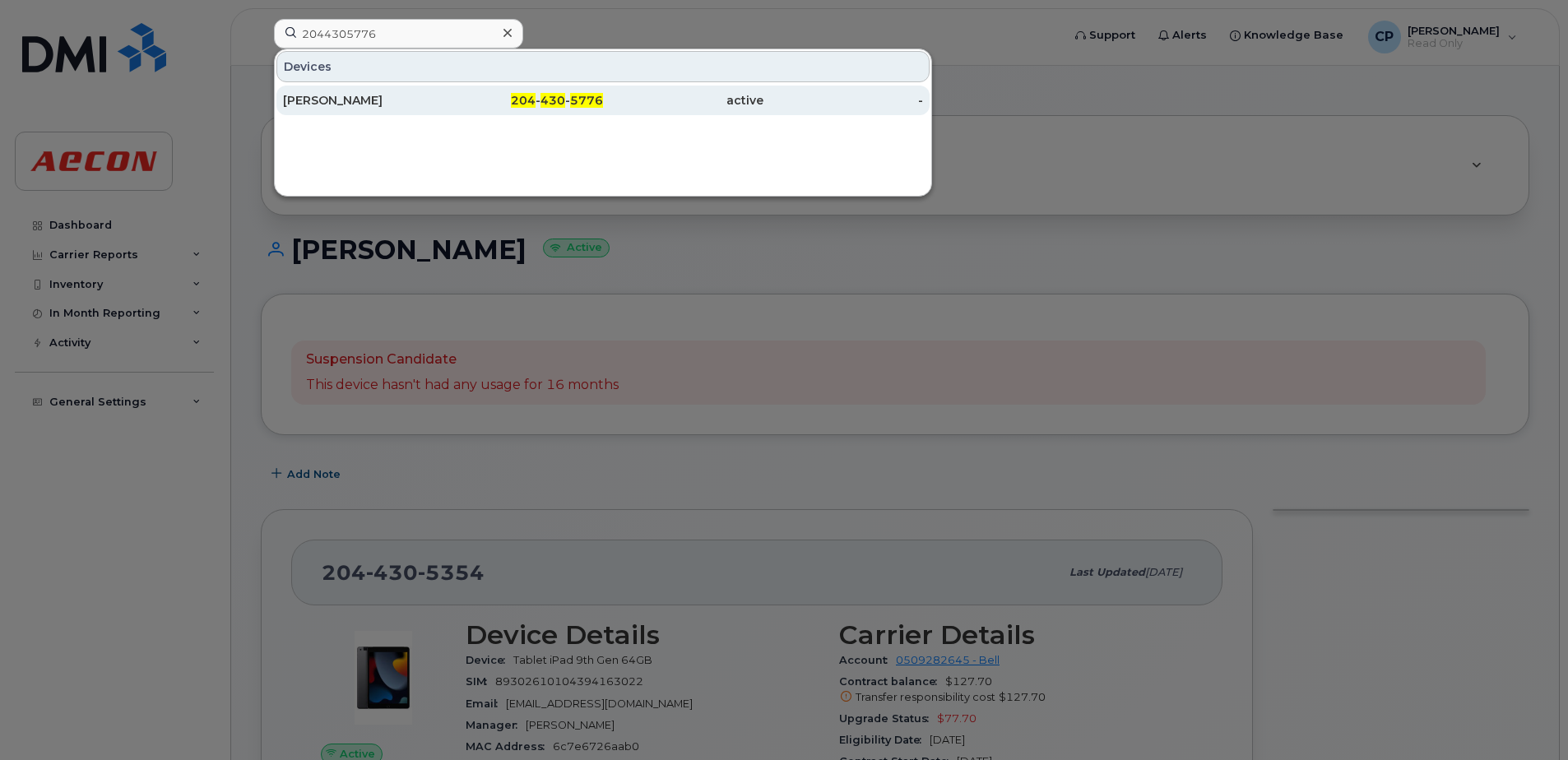
click at [436, 103] on div "Richard Crozier" at bounding box center [364, 100] width 161 height 17
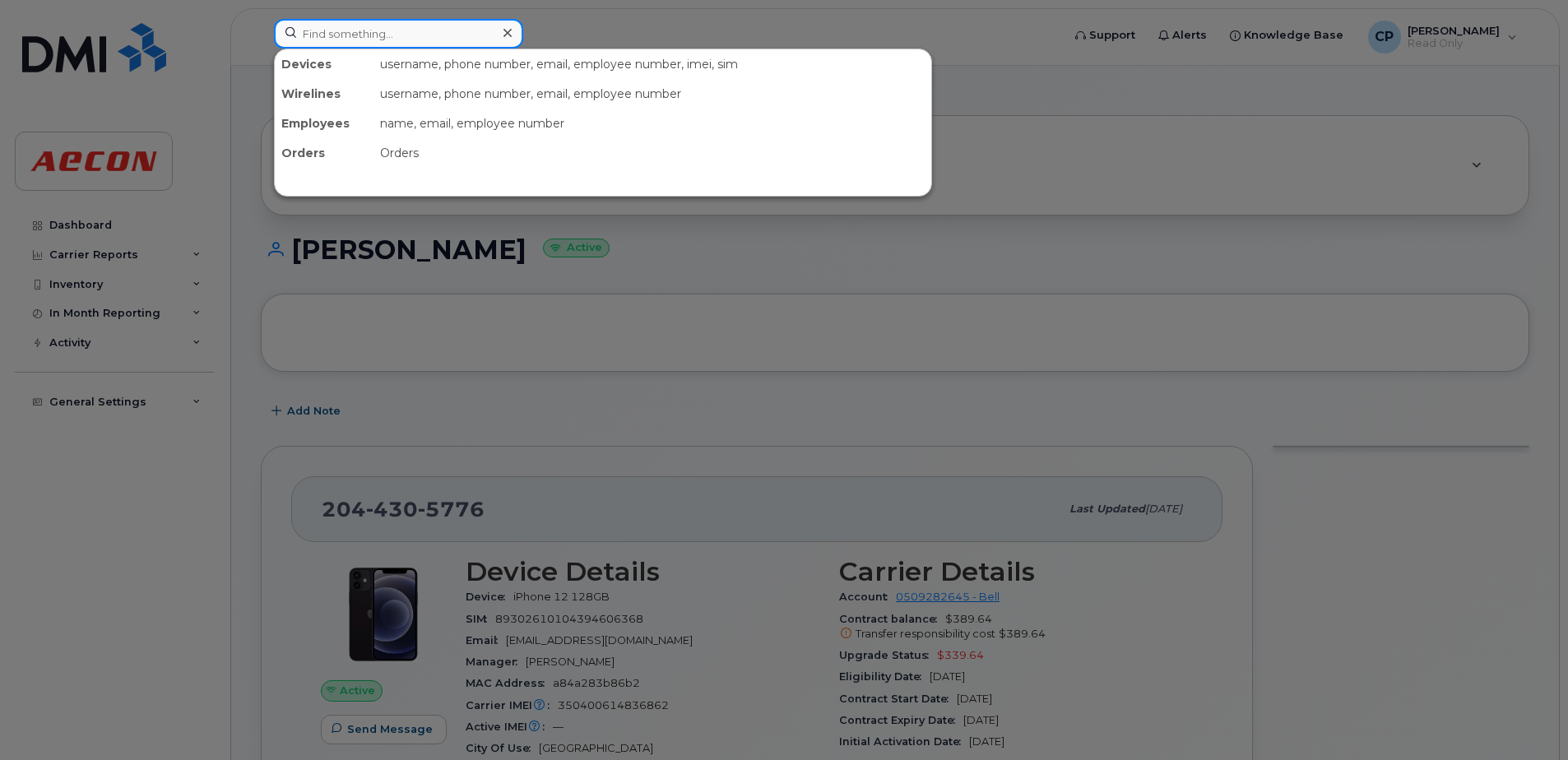
click at [411, 30] on input at bounding box center [397, 34] width 249 height 30
paste input "2049069671"
type input "2049069671"
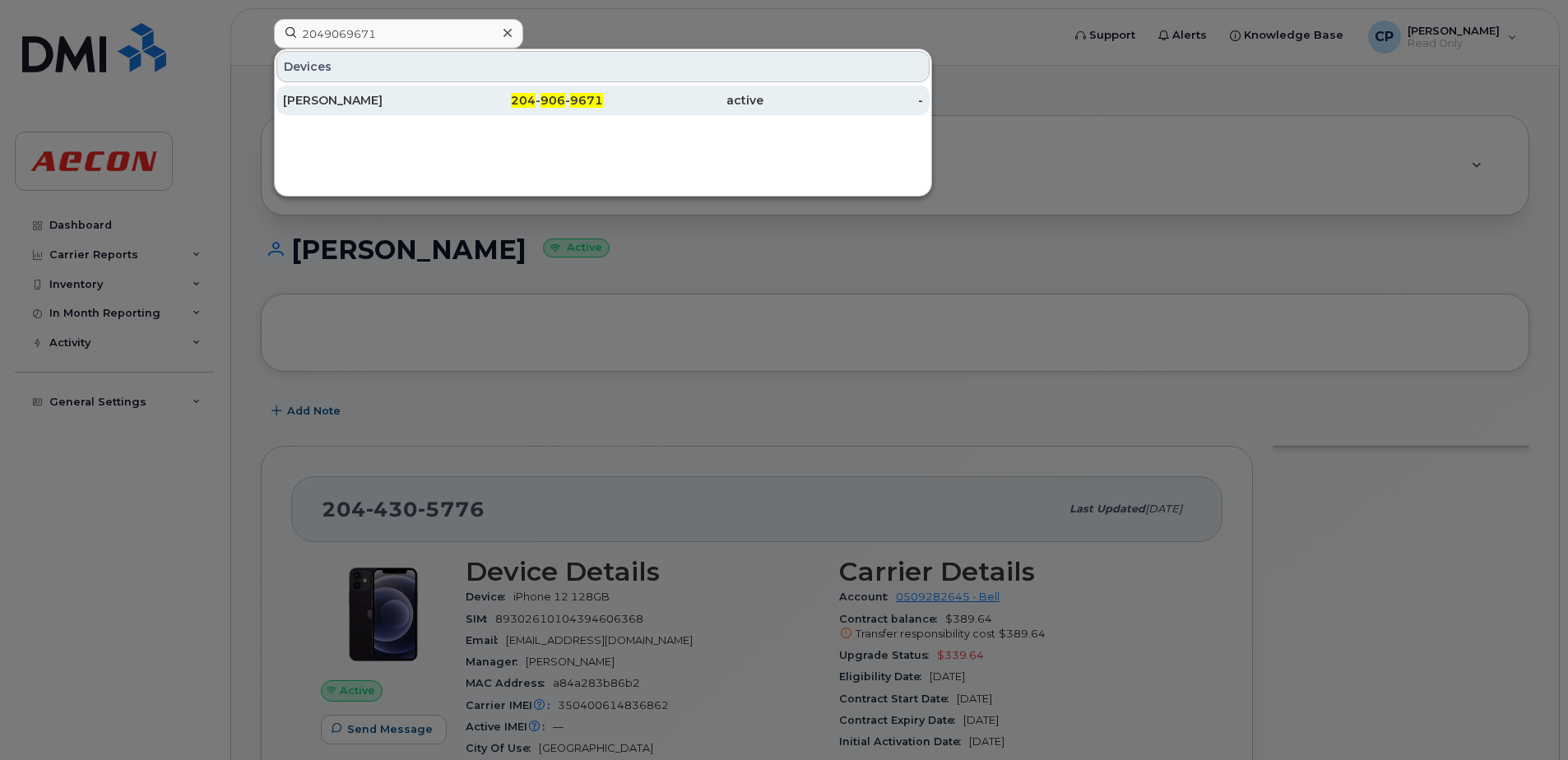
click at [414, 109] on div "Daniel Lindell" at bounding box center [364, 100] width 161 height 30
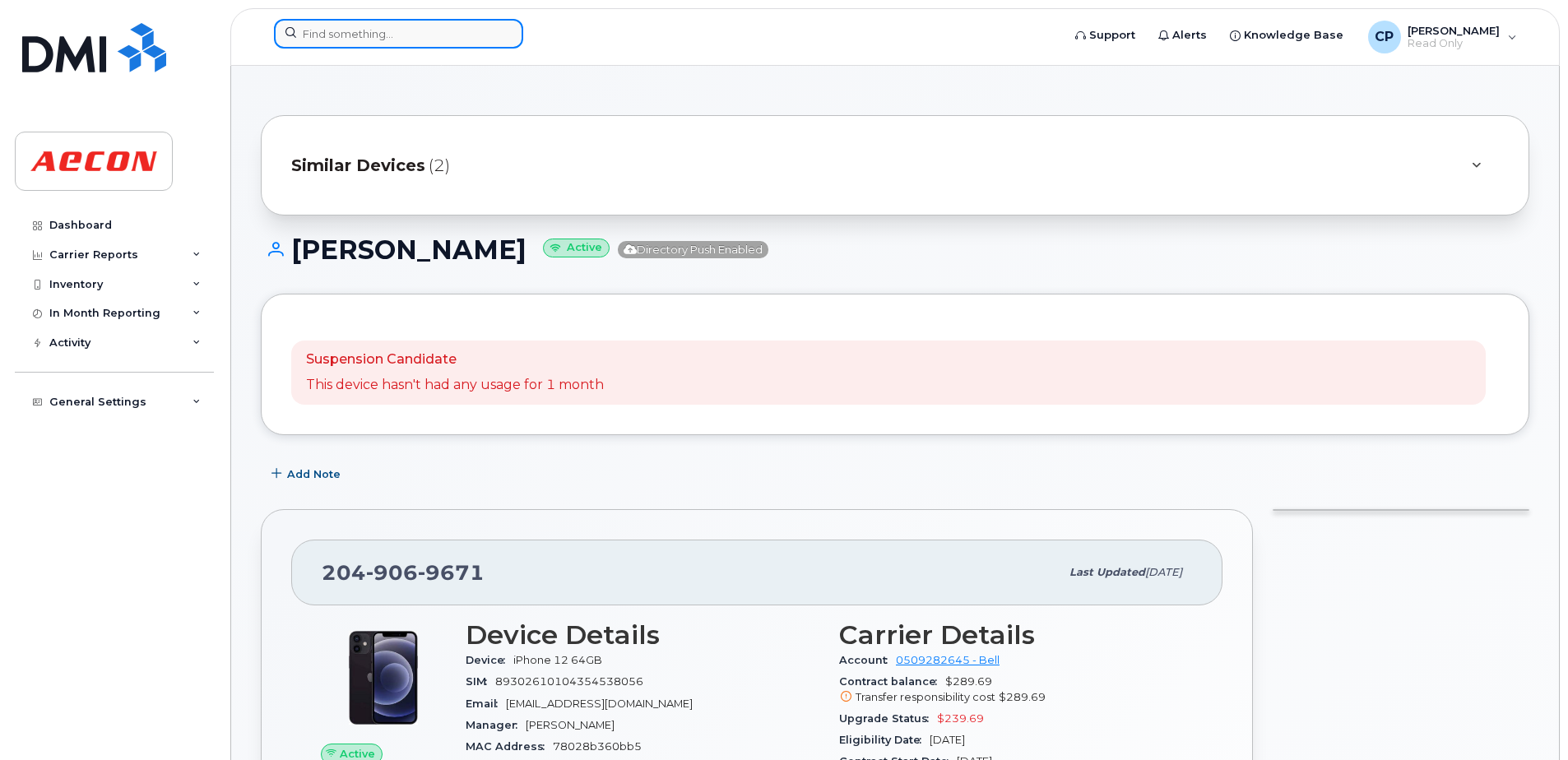
click at [417, 27] on input at bounding box center [397, 34] width 249 height 30
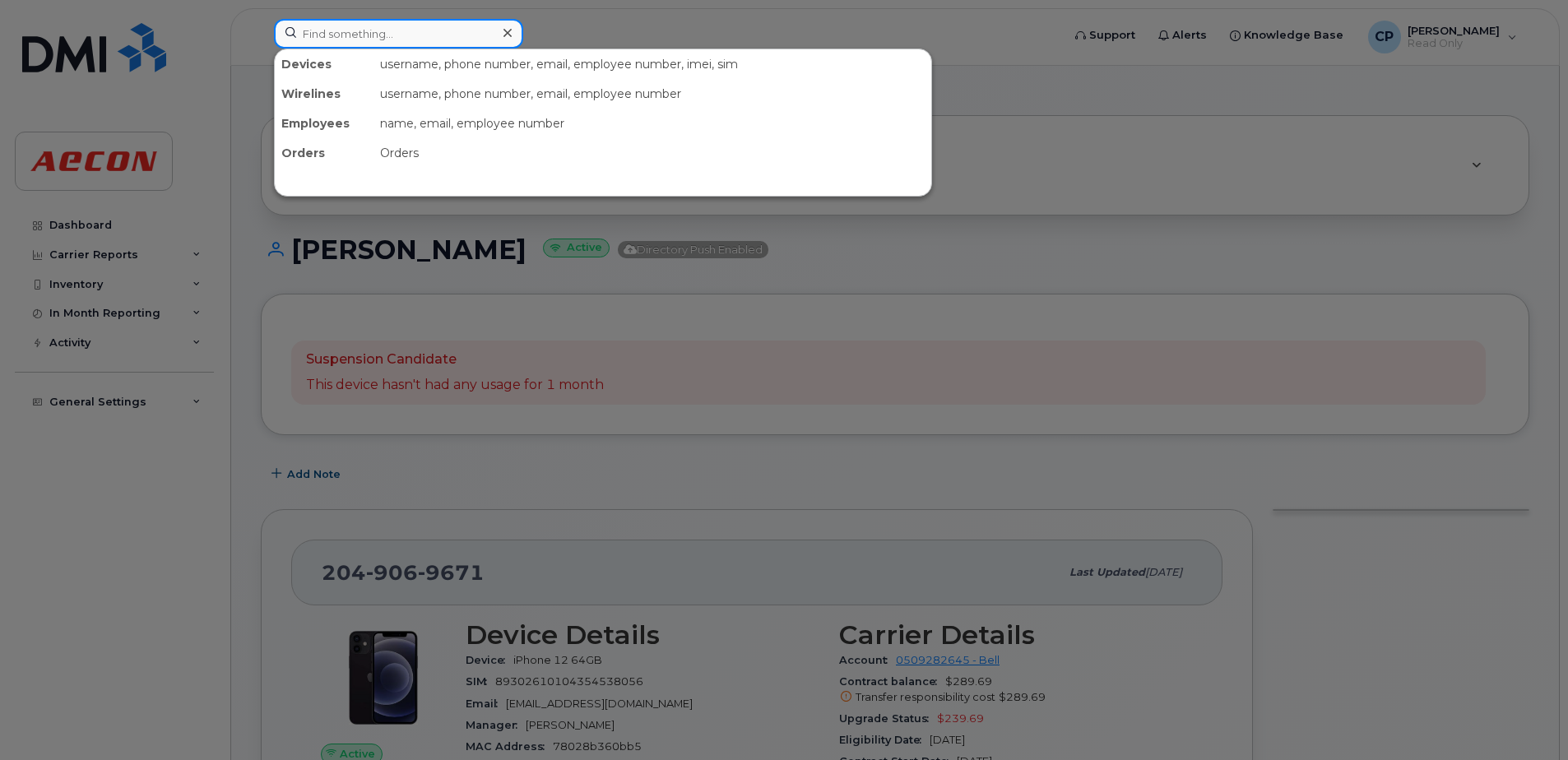
paste input "3653552392"
type input "3653552392"
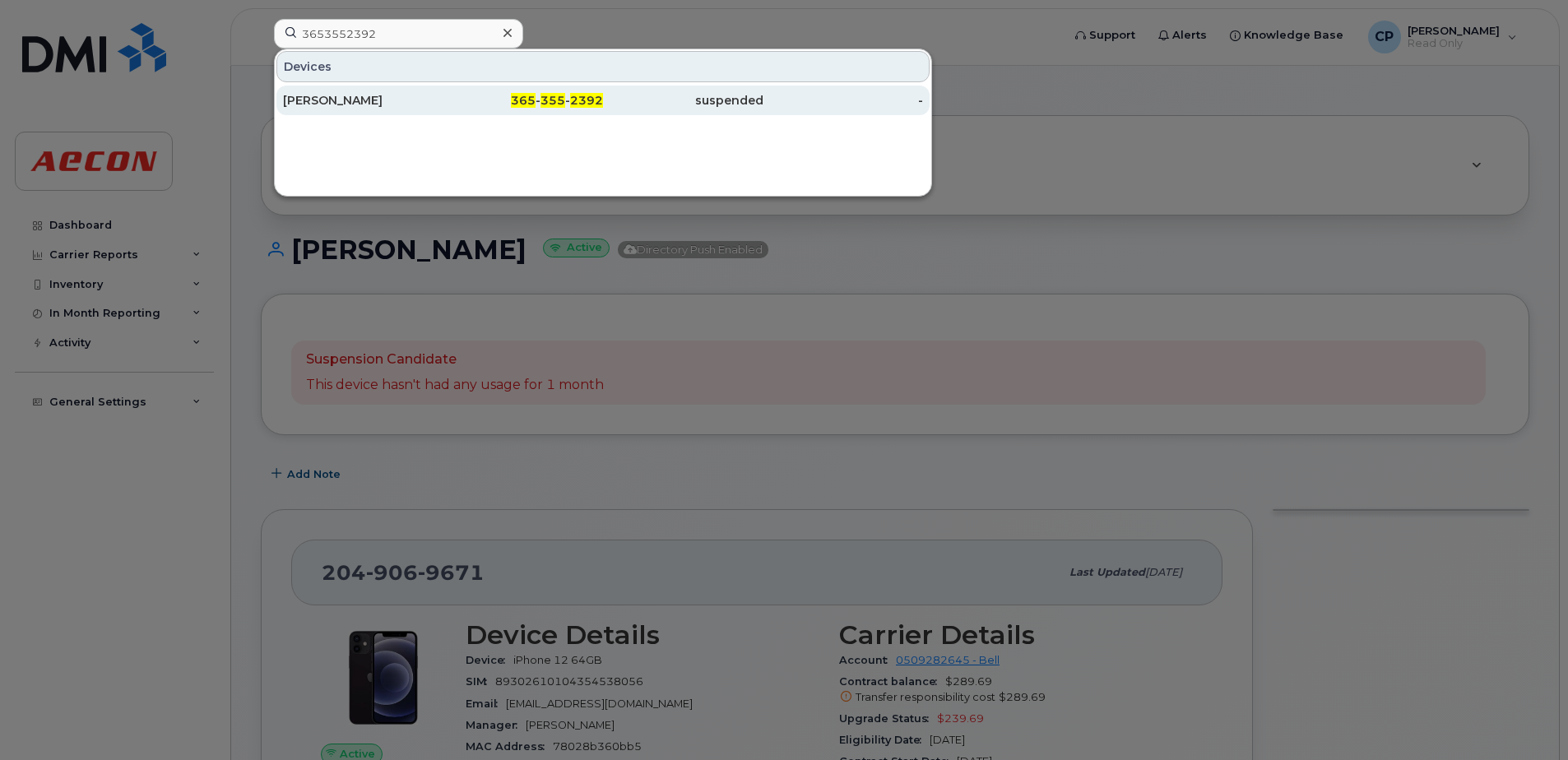
click at [457, 92] on div "365 - 355 - 2392" at bounding box center [523, 100] width 161 height 30
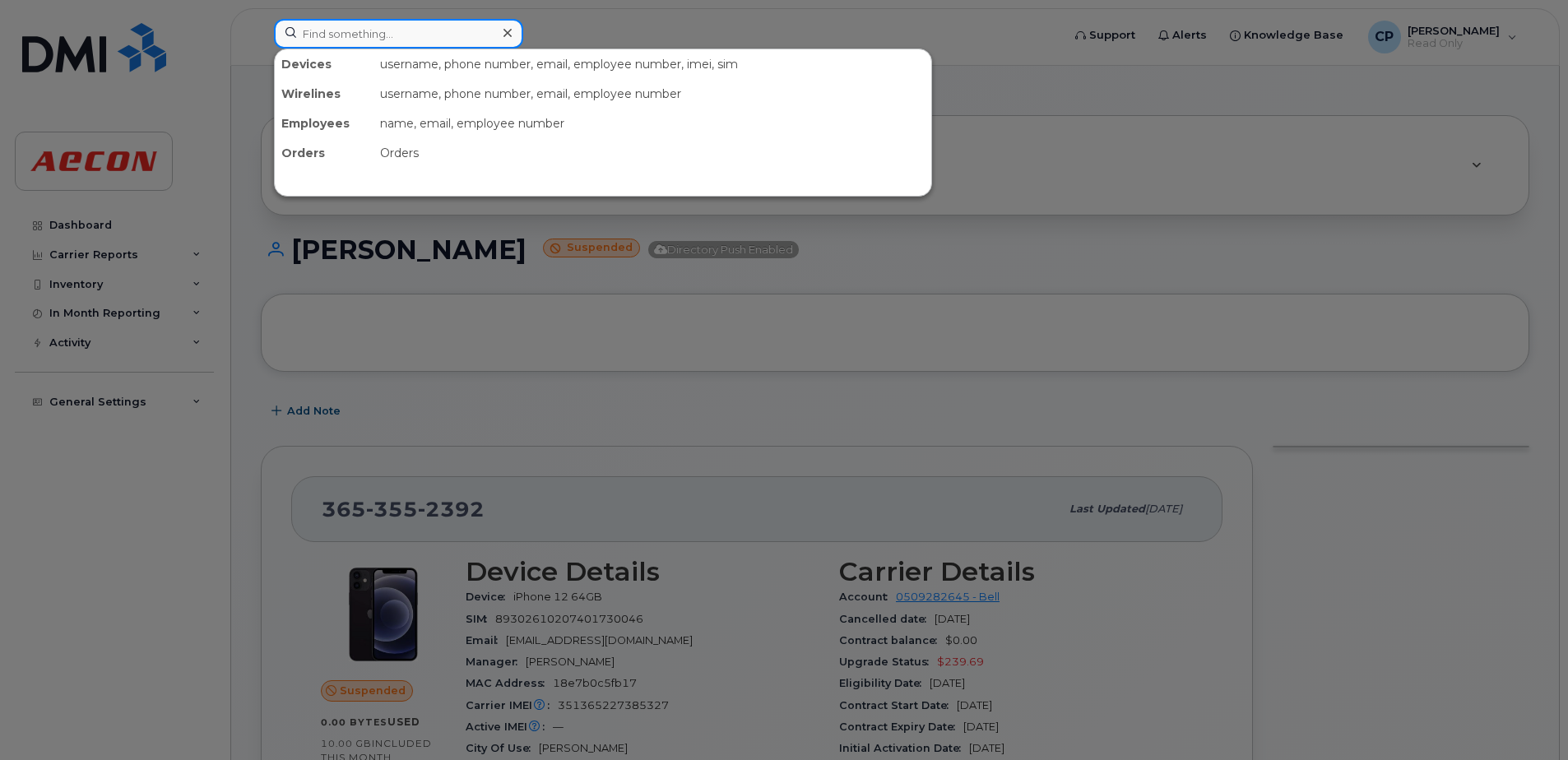
click at [452, 30] on input at bounding box center [397, 34] width 249 height 30
paste input "5193122251"
type input "5193122251"
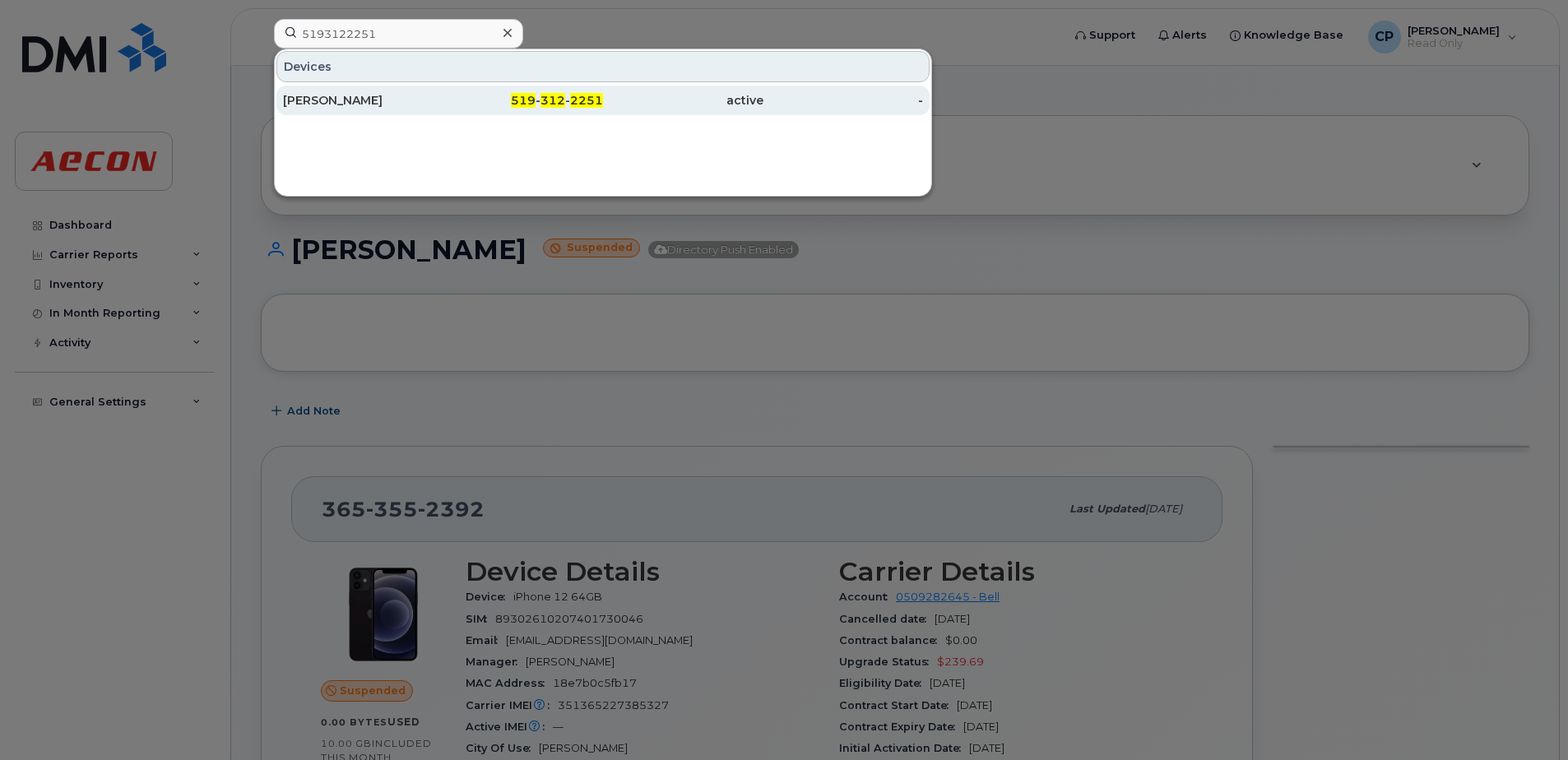
click at [439, 99] on div "Bradley Mccann" at bounding box center [364, 100] width 161 height 17
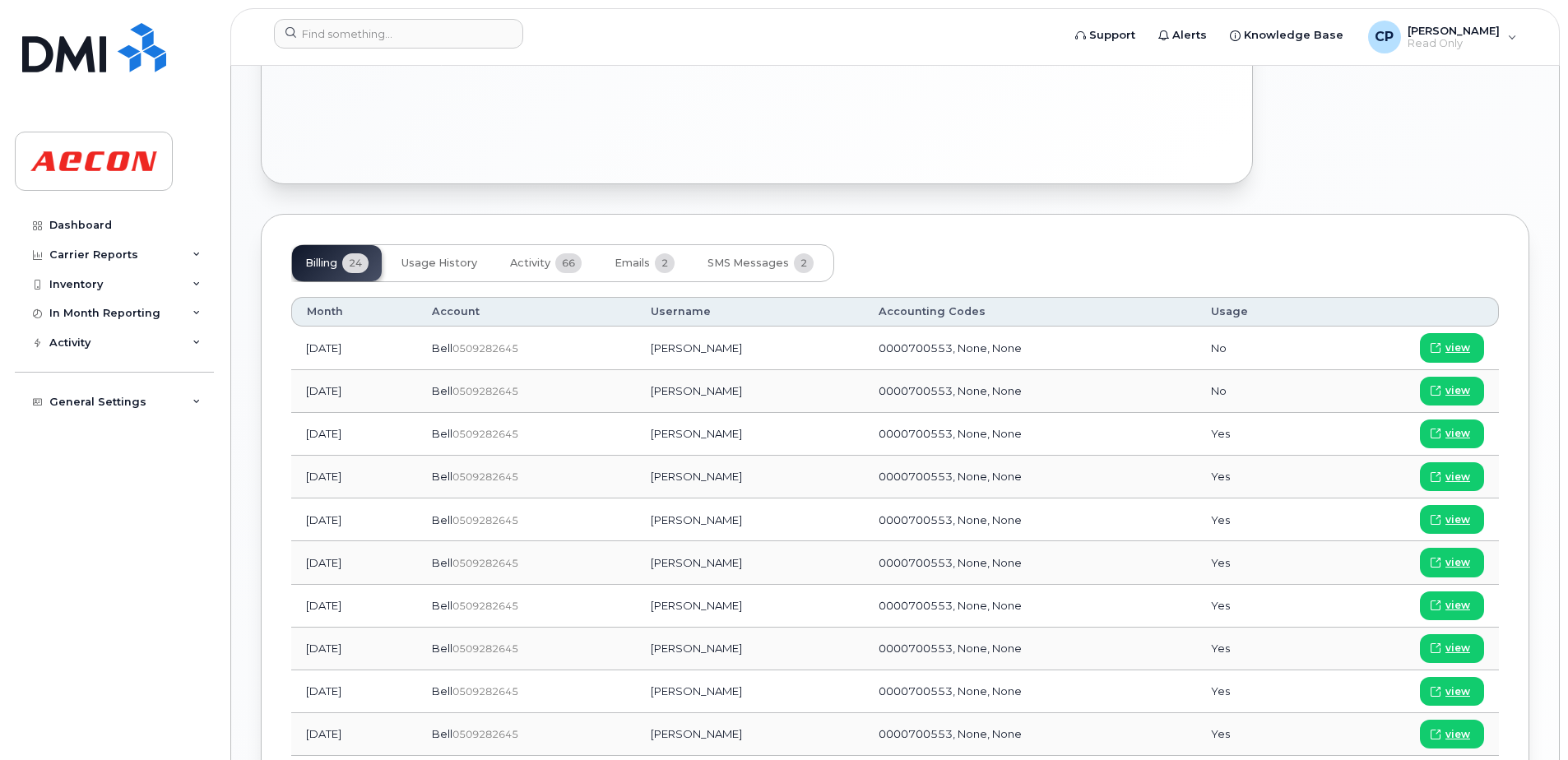
scroll to position [809, 0]
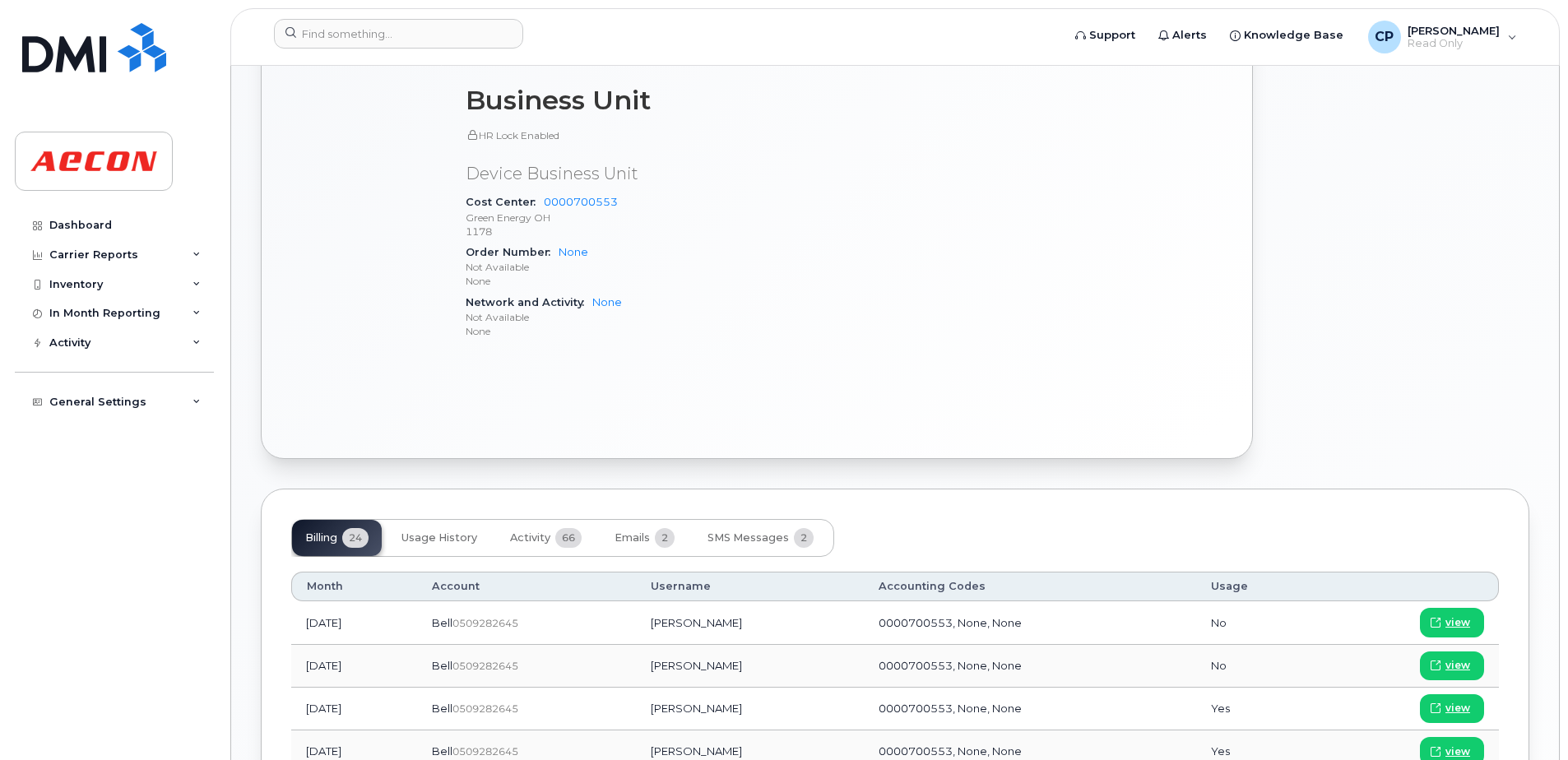
drag, startPoint x: 1566, startPoint y: 295, endPoint x: 1575, endPoint y: 181, distance: 114.4
click at [1567, 181] on html "Support Alerts Knowledge Base CP [PERSON_NAME] Read Only English Français Adjus…" at bounding box center [784, 475] width 1568 height 2567
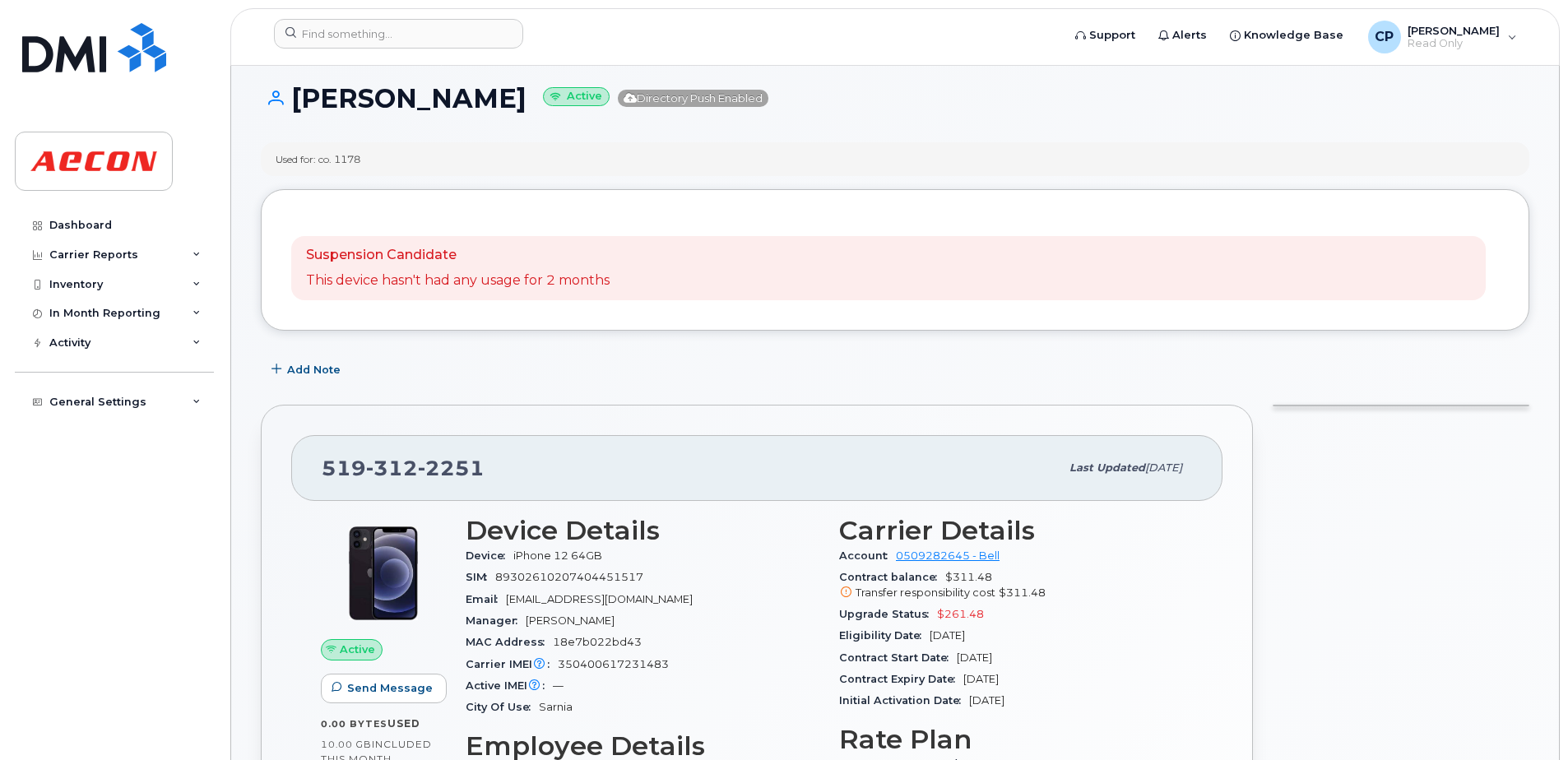
scroll to position [8, 0]
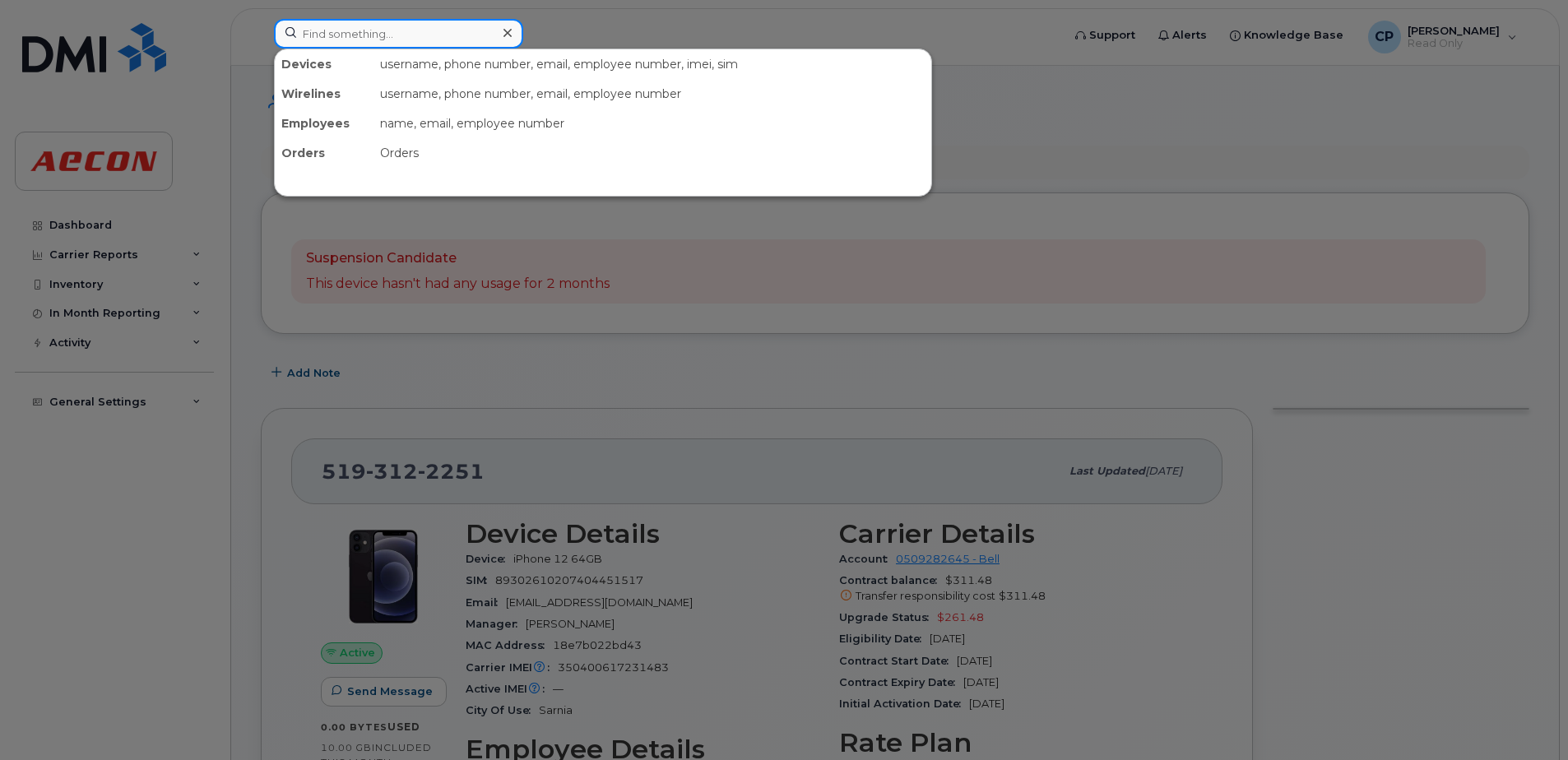
click at [319, 37] on input at bounding box center [397, 34] width 249 height 30
paste input "2895442132"
type input "2895442132"
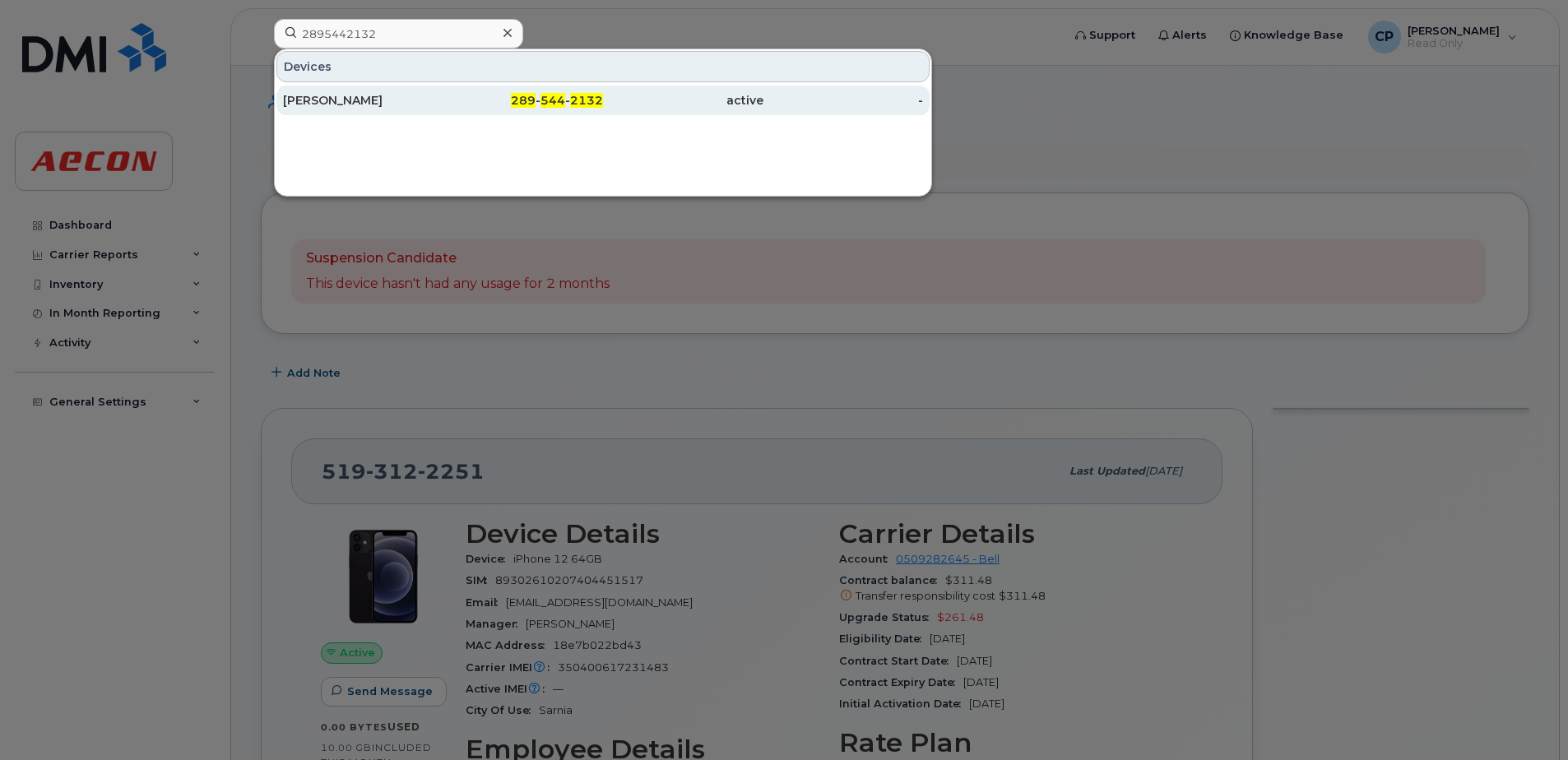
click at [370, 108] on div "[PERSON_NAME]" at bounding box center [364, 100] width 161 height 17
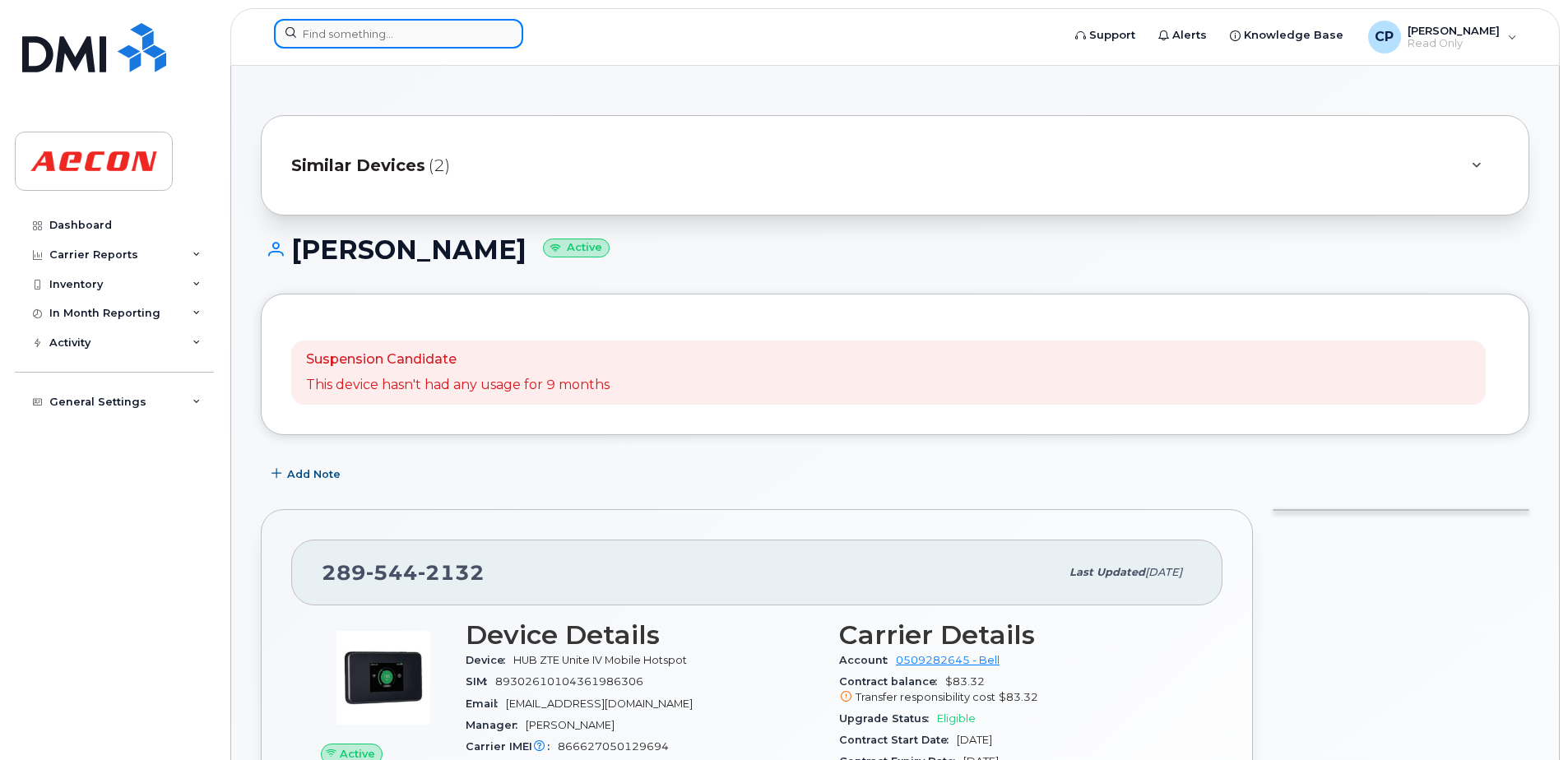
click at [413, 37] on input at bounding box center [397, 34] width 249 height 30
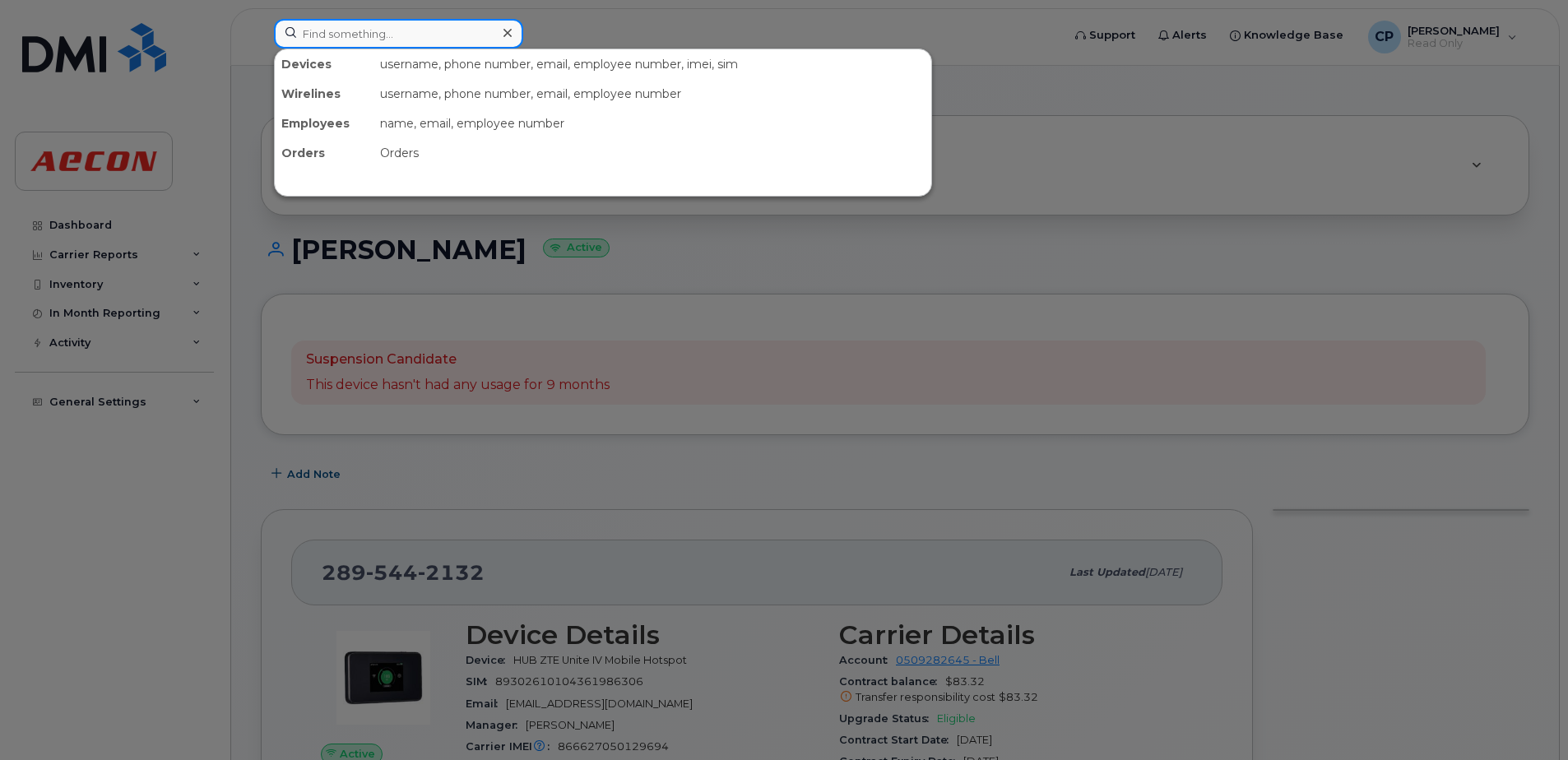
paste input "4165573709"
type input "4165573709"
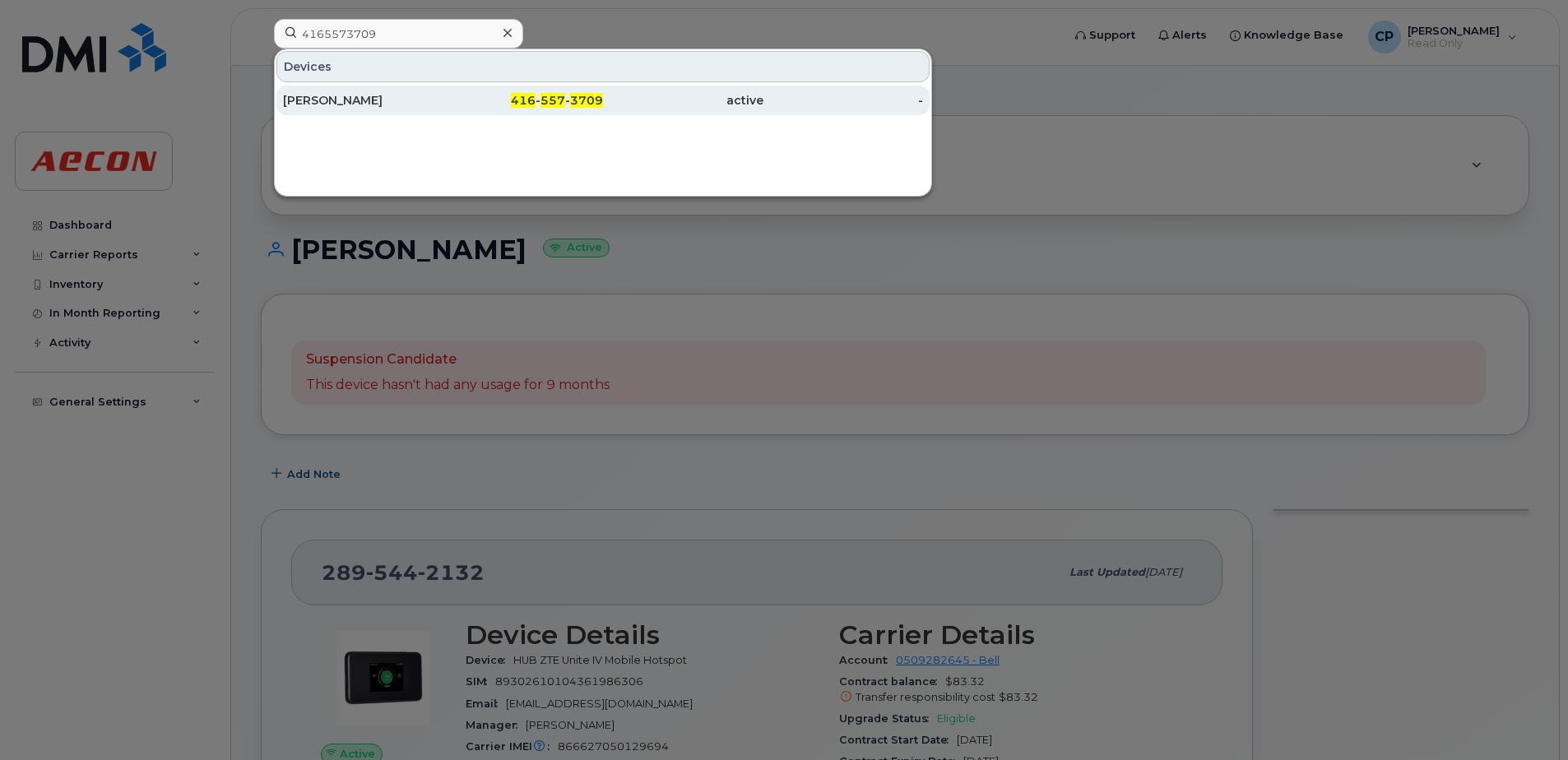
click at [443, 92] on div "416 - 557 - 3709" at bounding box center [523, 100] width 161 height 30
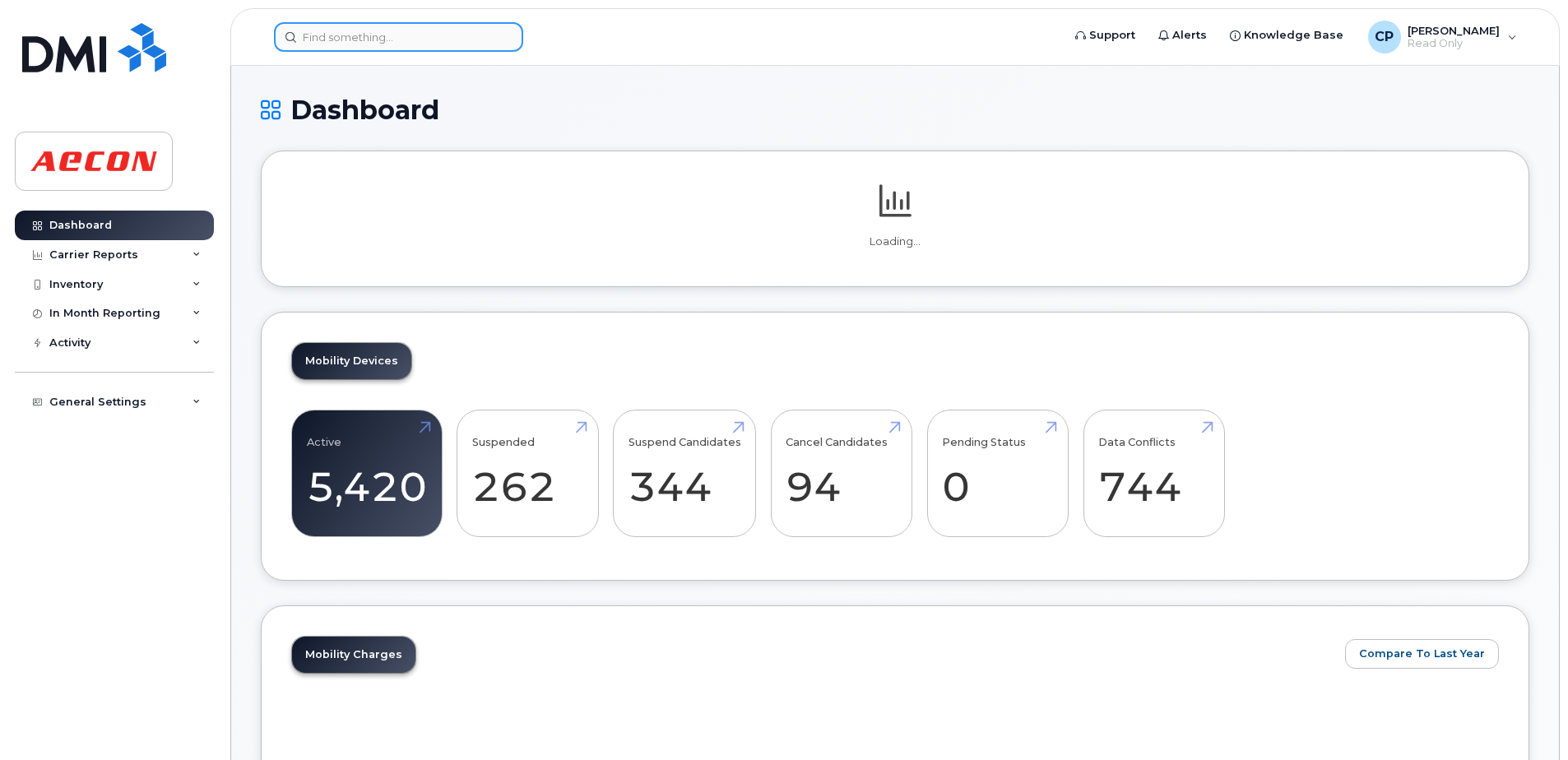
click at [412, 32] on input at bounding box center [397, 37] width 249 height 30
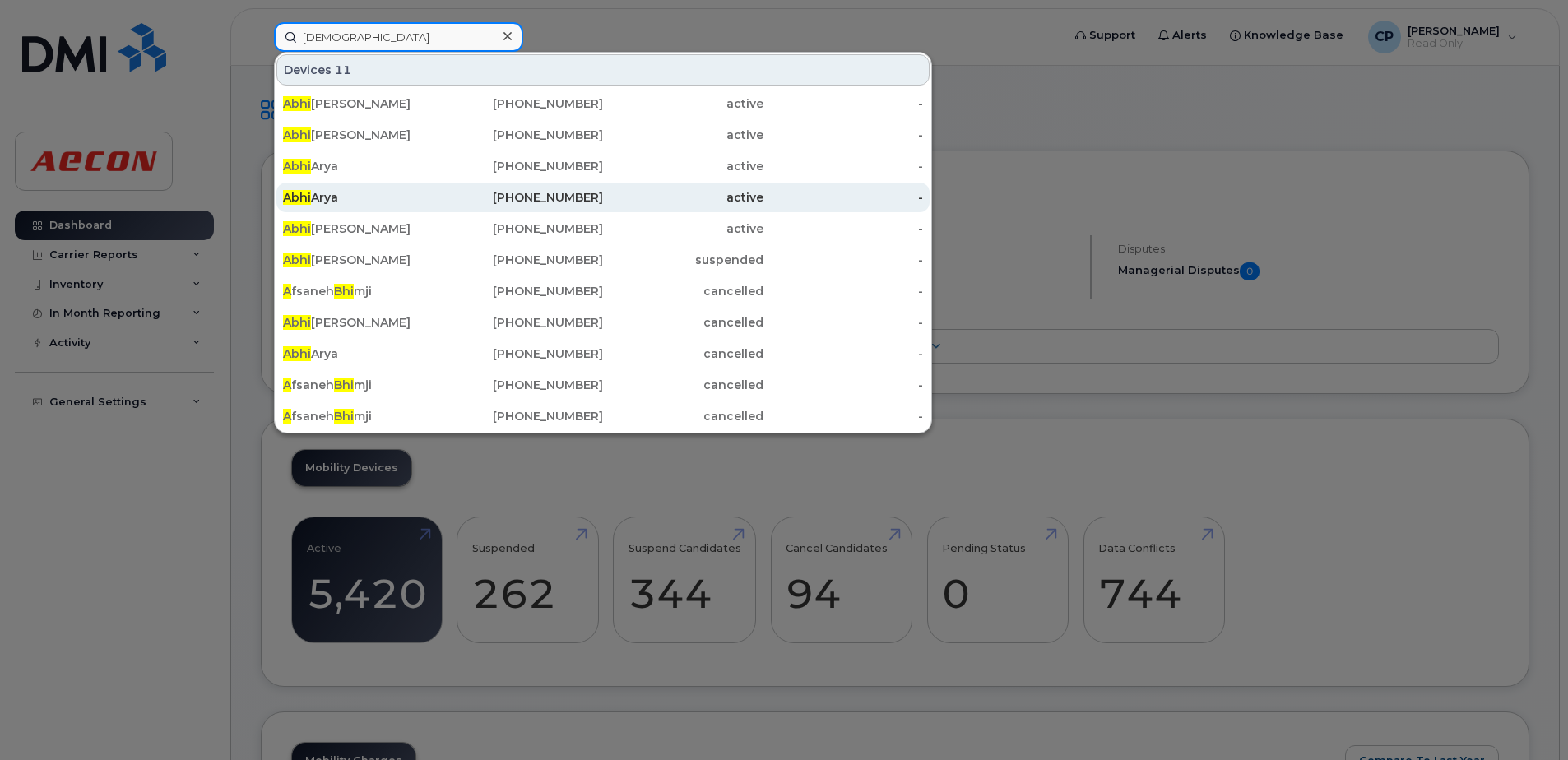
type input "[DEMOGRAPHIC_DATA]"
click at [550, 195] on div "[PHONE_NUMBER]" at bounding box center [523, 197] width 161 height 17
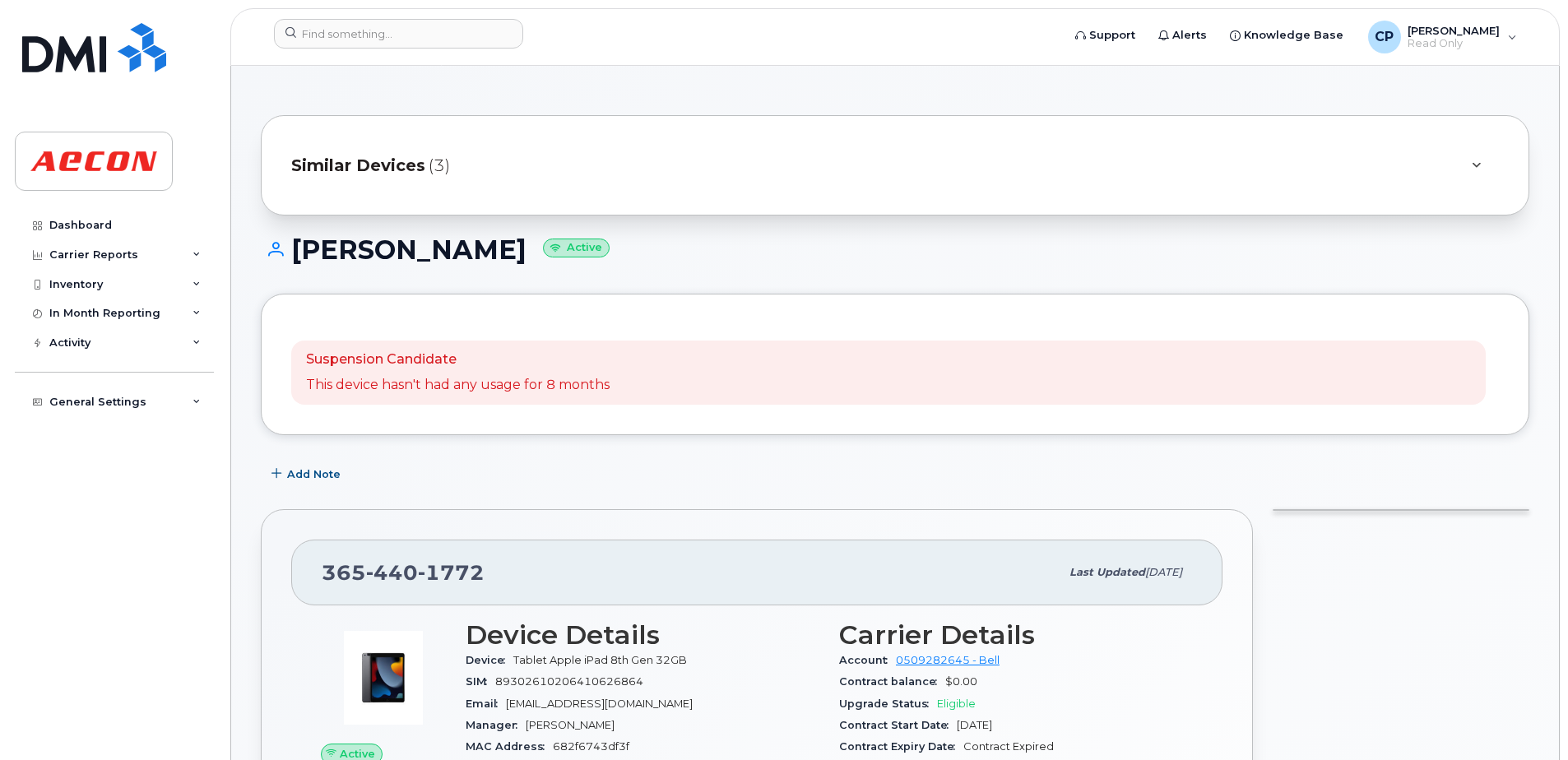
click at [412, 162] on span "Similar Devices" at bounding box center [358, 165] width 134 height 24
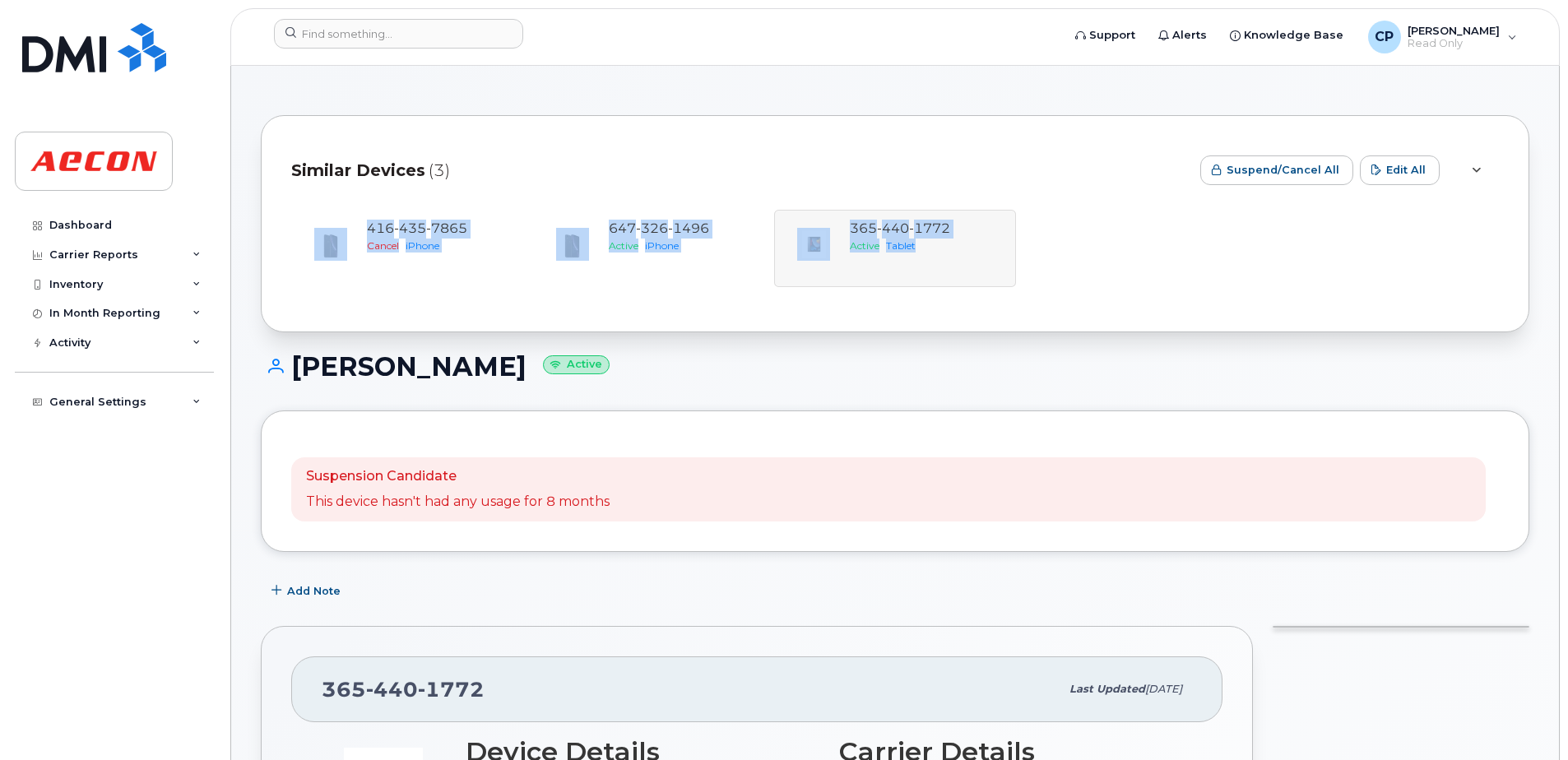
drag, startPoint x: 1567, startPoint y: 187, endPoint x: 1551, endPoint y: 257, distance: 71.8
drag, startPoint x: 1551, startPoint y: 257, endPoint x: 1517, endPoint y: 369, distance: 117.0
click at [1517, 369] on h1 "[PERSON_NAME] Active" at bounding box center [895, 366] width 1269 height 29
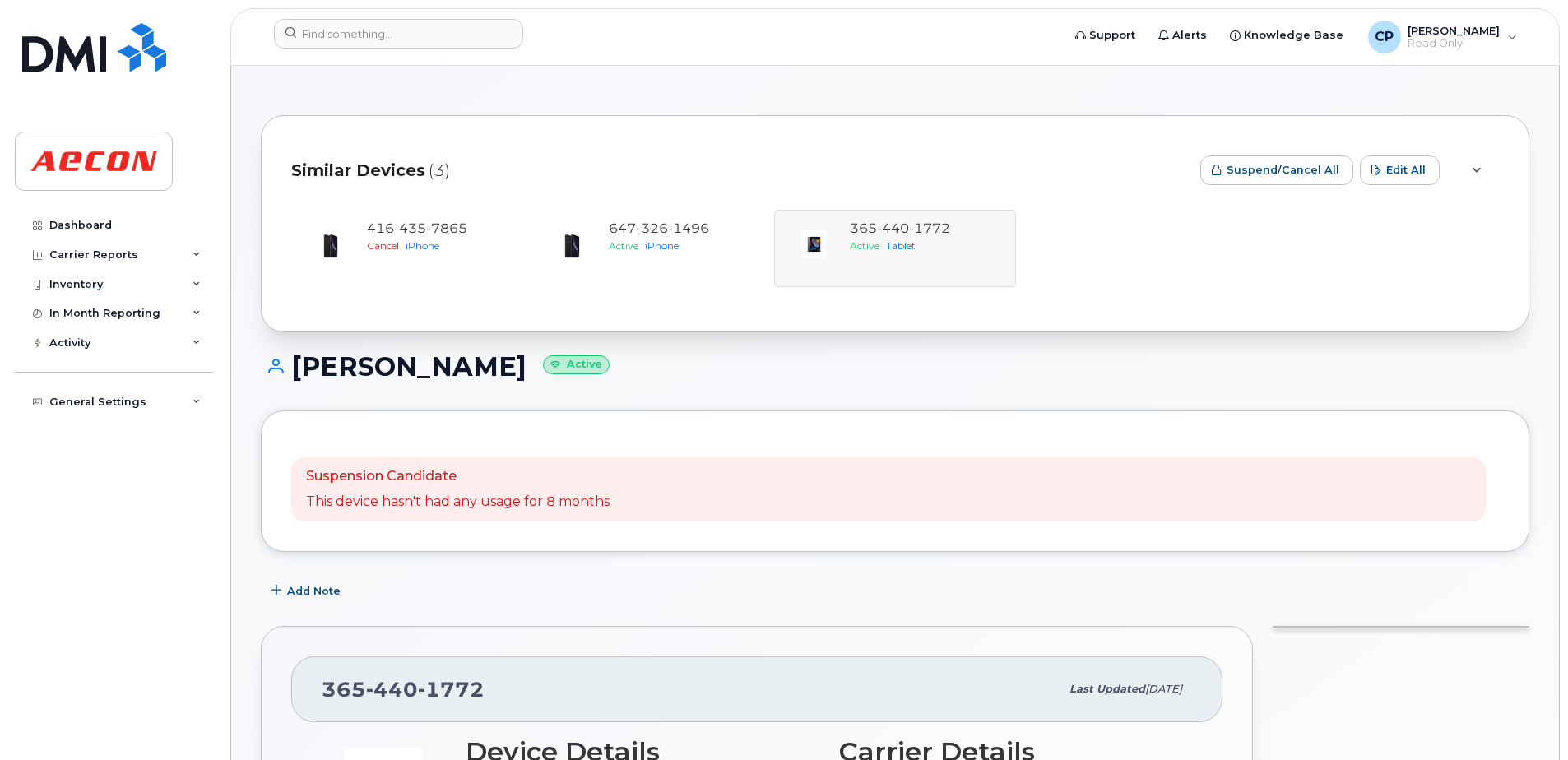
click at [908, 226] on div "[PHONE_NUMBER] Cancel iPhone [PHONE_NUMBER] Active iPhone [PHONE_NUMBER] Active…" at bounding box center [895, 249] width 1207 height 77
click at [907, 224] on div "[PHONE_NUMBER] Cancel iPhone [PHONE_NUMBER] Active iPhone [PHONE_NUMBER] Active…" at bounding box center [895, 249] width 1207 height 77
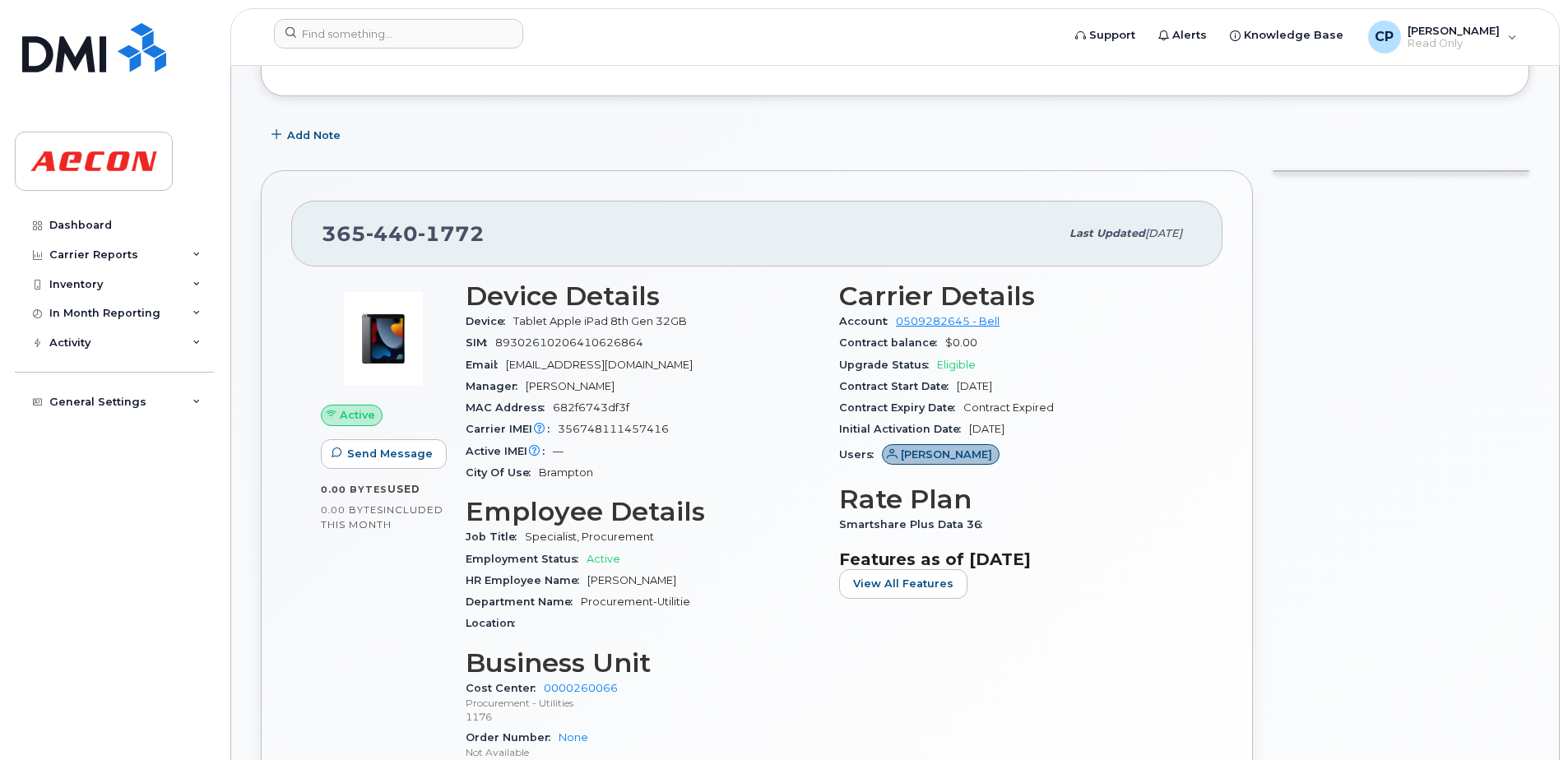
scroll to position [515, 0]
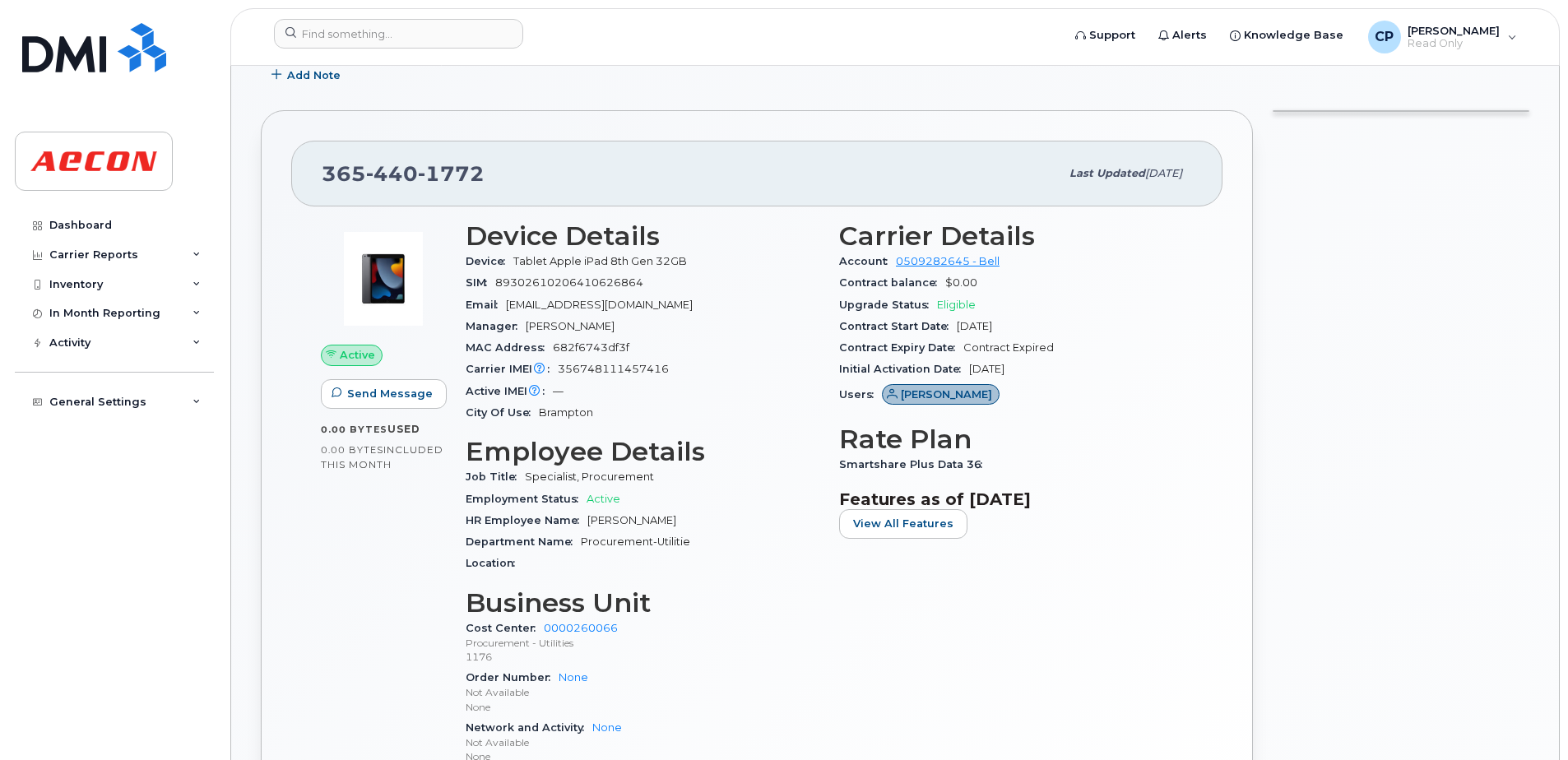
click at [1047, 312] on div "Upgrade Status Eligible" at bounding box center [1016, 305] width 354 height 22
drag, startPoint x: 1034, startPoint y: 322, endPoint x: 949, endPoint y: 325, distance: 85.1
click at [949, 325] on div "Contract Start Date [DATE]" at bounding box center [1016, 327] width 354 height 22
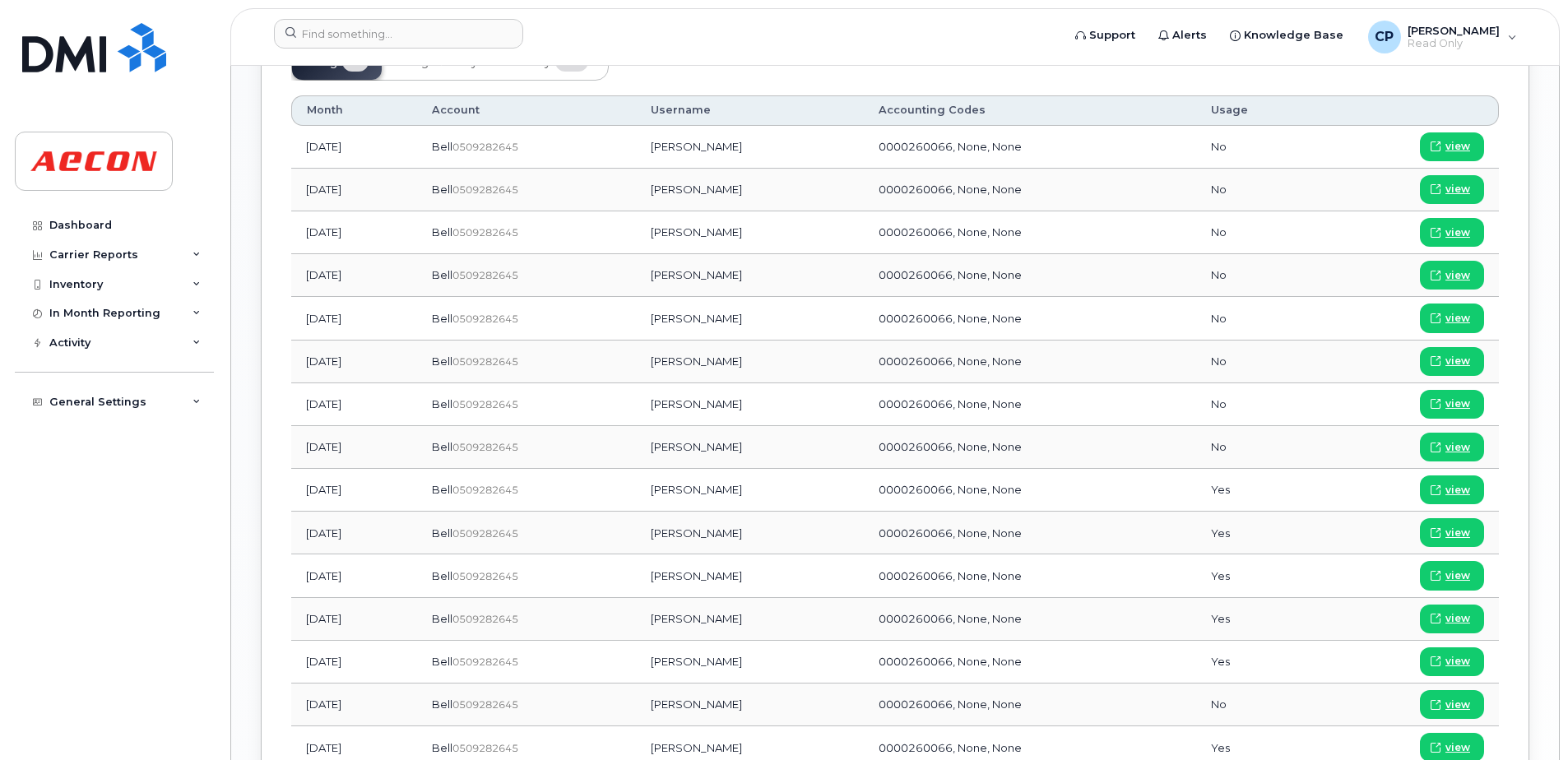
scroll to position [1463, 0]
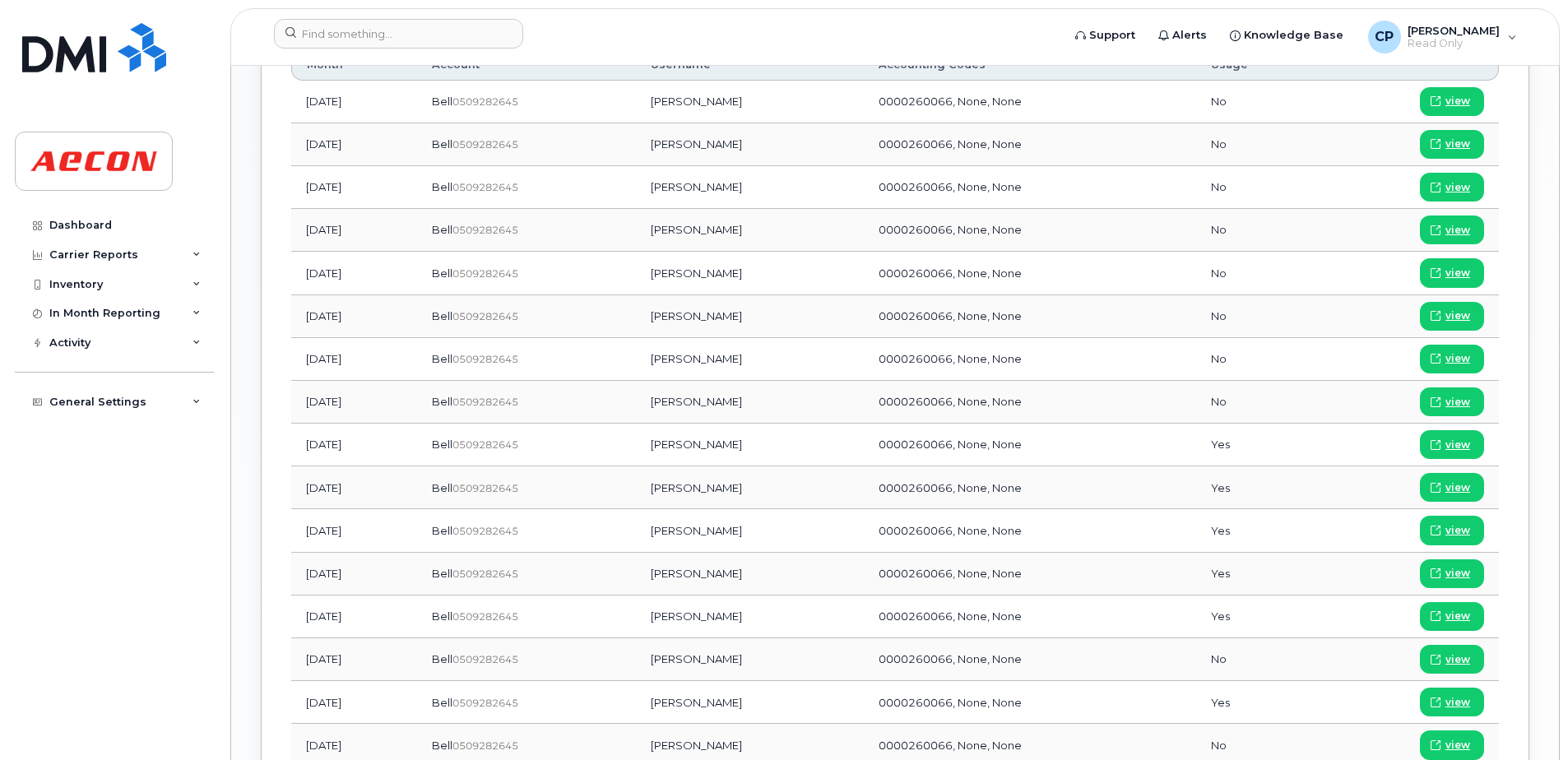
drag, startPoint x: 1256, startPoint y: 452, endPoint x: 1245, endPoint y: 455, distance: 11.4
click at [1248, 455] on td "Yes" at bounding box center [1259, 444] width 126 height 43
drag, startPoint x: 1563, startPoint y: 433, endPoint x: 1568, endPoint y: 462, distance: 29.4
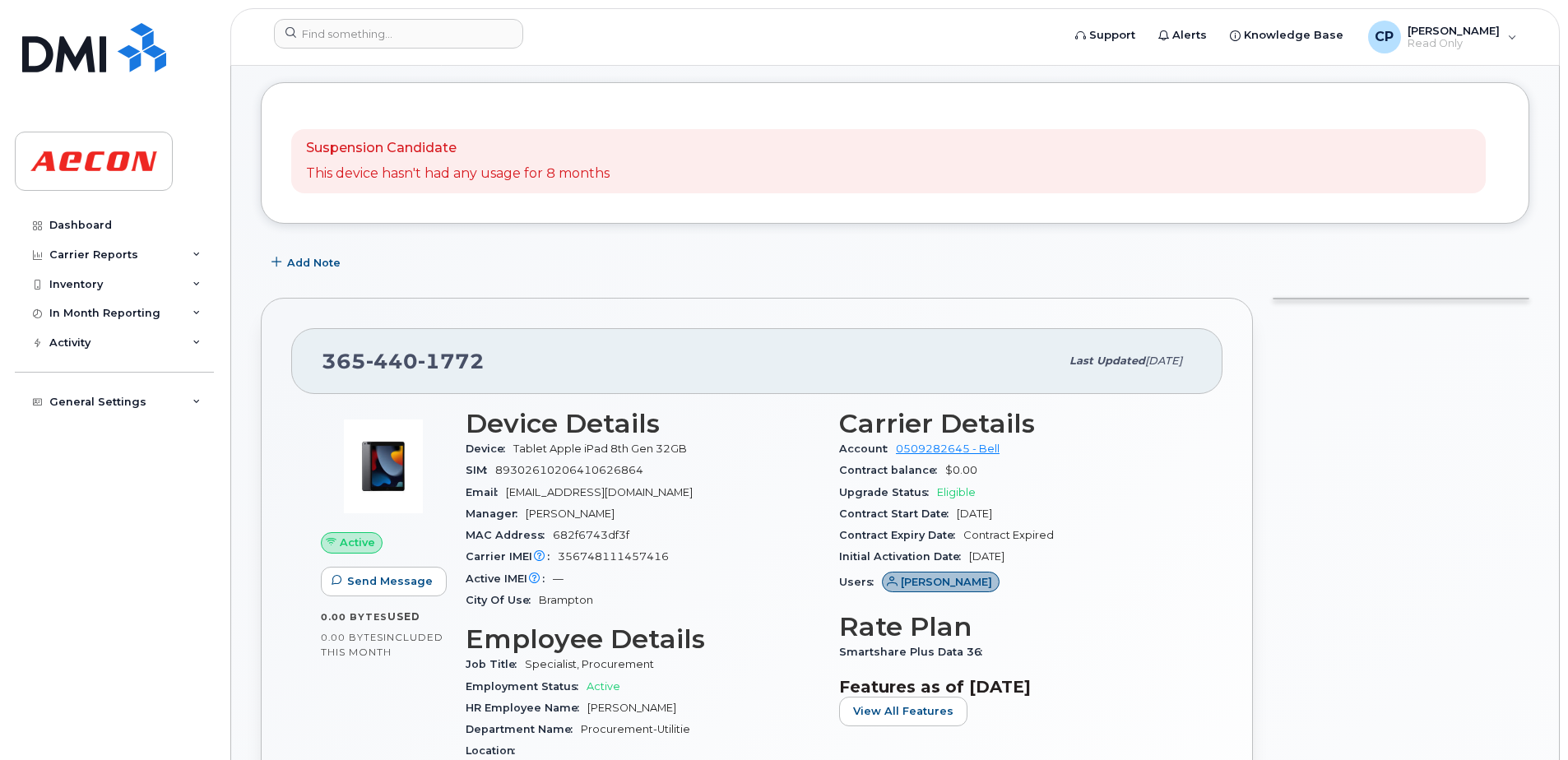
scroll to position [322, 0]
